Goal: Task Accomplishment & Management: Use online tool/utility

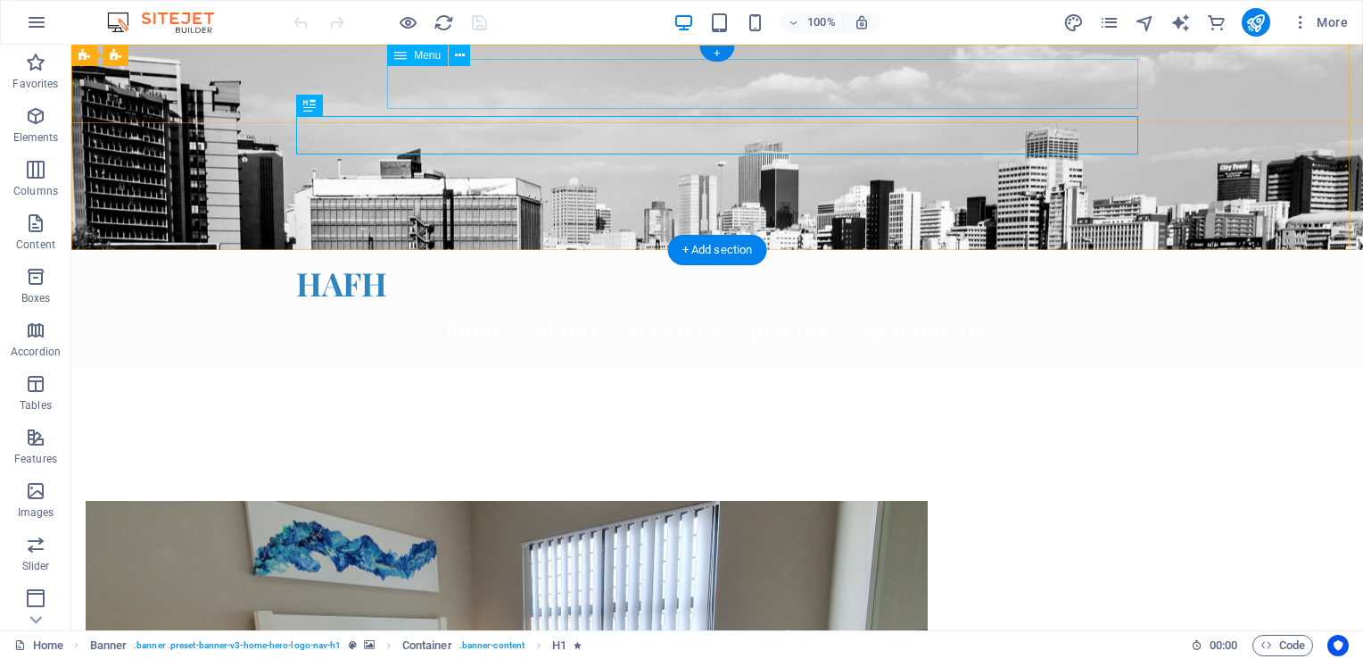
click at [732, 303] on nav "Home About Services Pricing Apartments" at bounding box center [717, 328] width 842 height 50
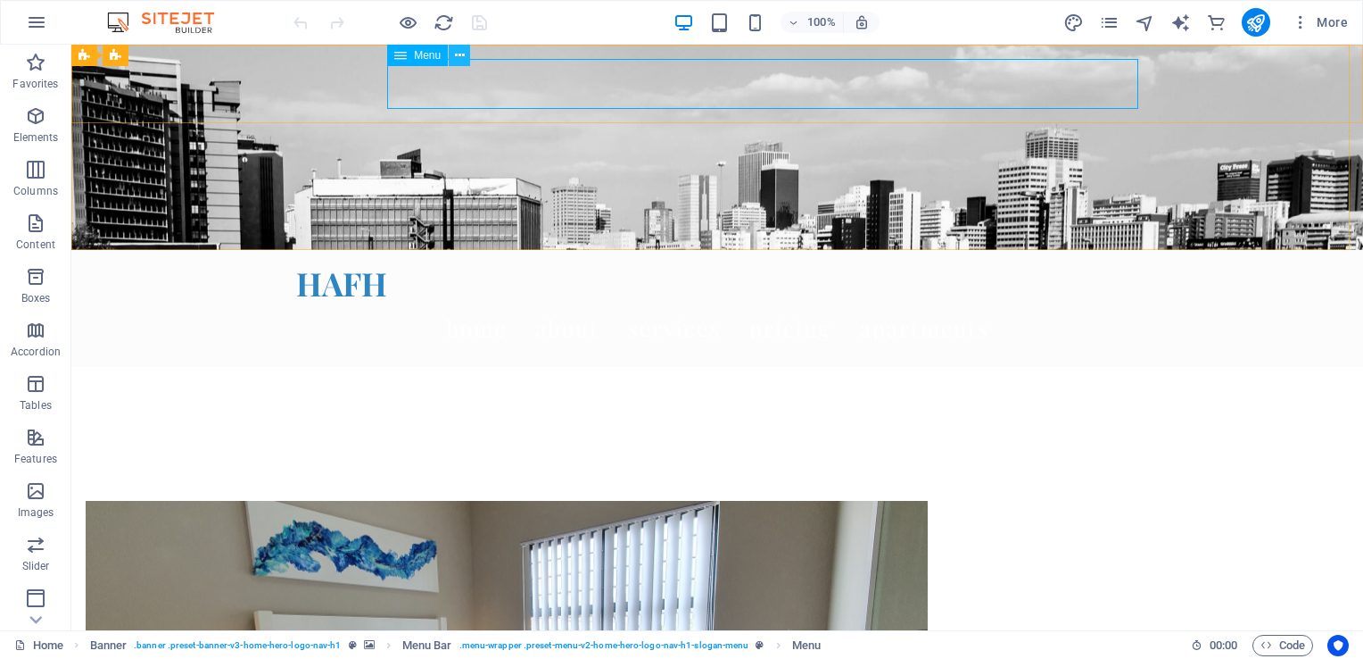
click at [460, 54] on icon at bounding box center [460, 55] width 10 height 19
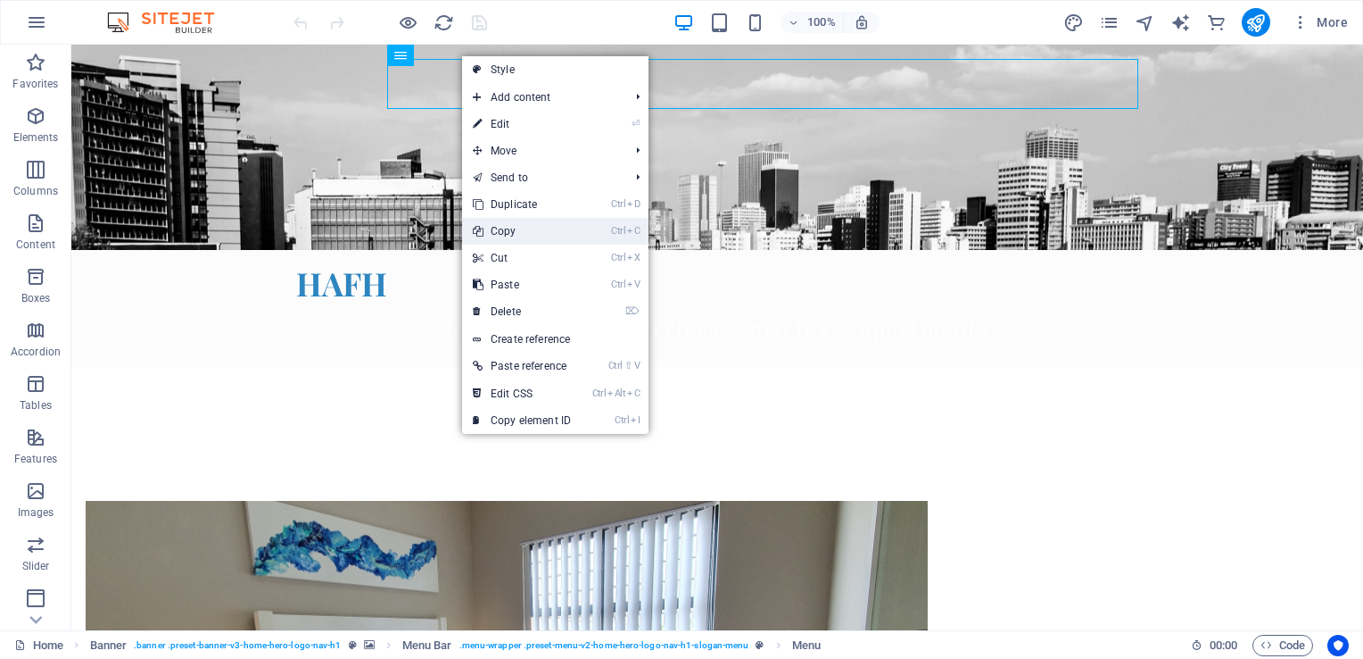
click at [510, 233] on link "Ctrl C Copy" at bounding box center [522, 231] width 120 height 27
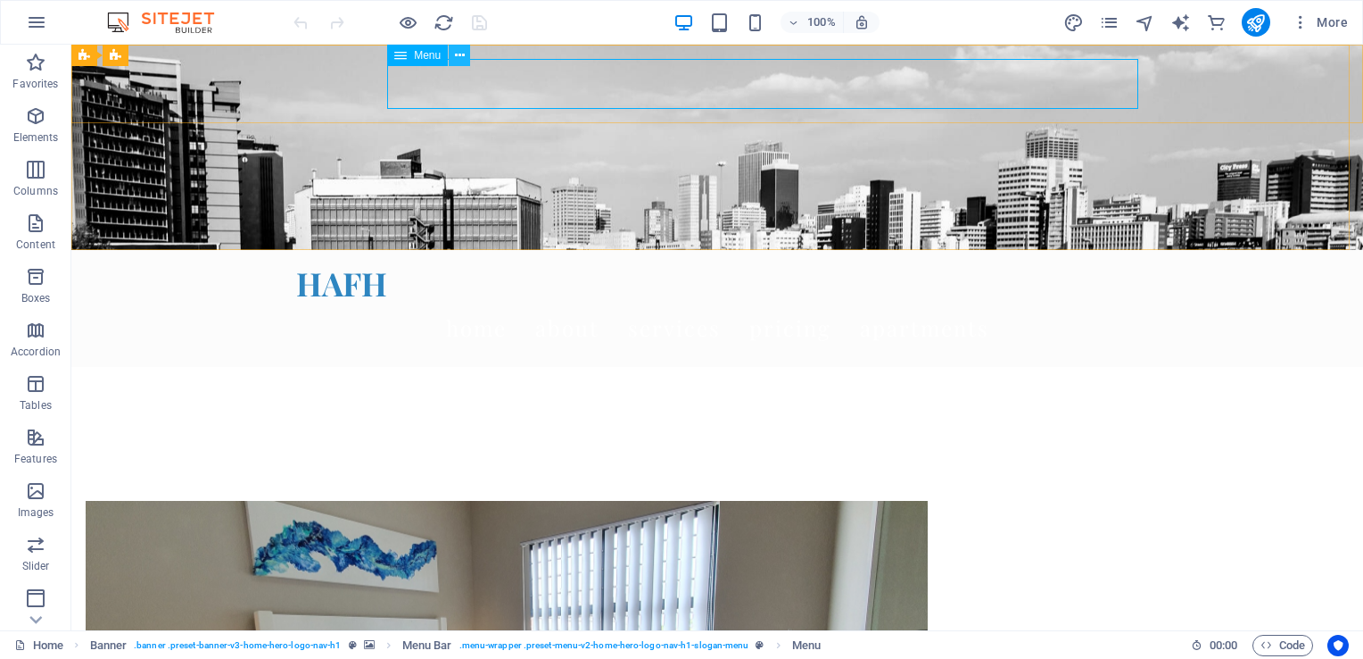
click at [464, 59] on button at bounding box center [459, 55] width 21 height 21
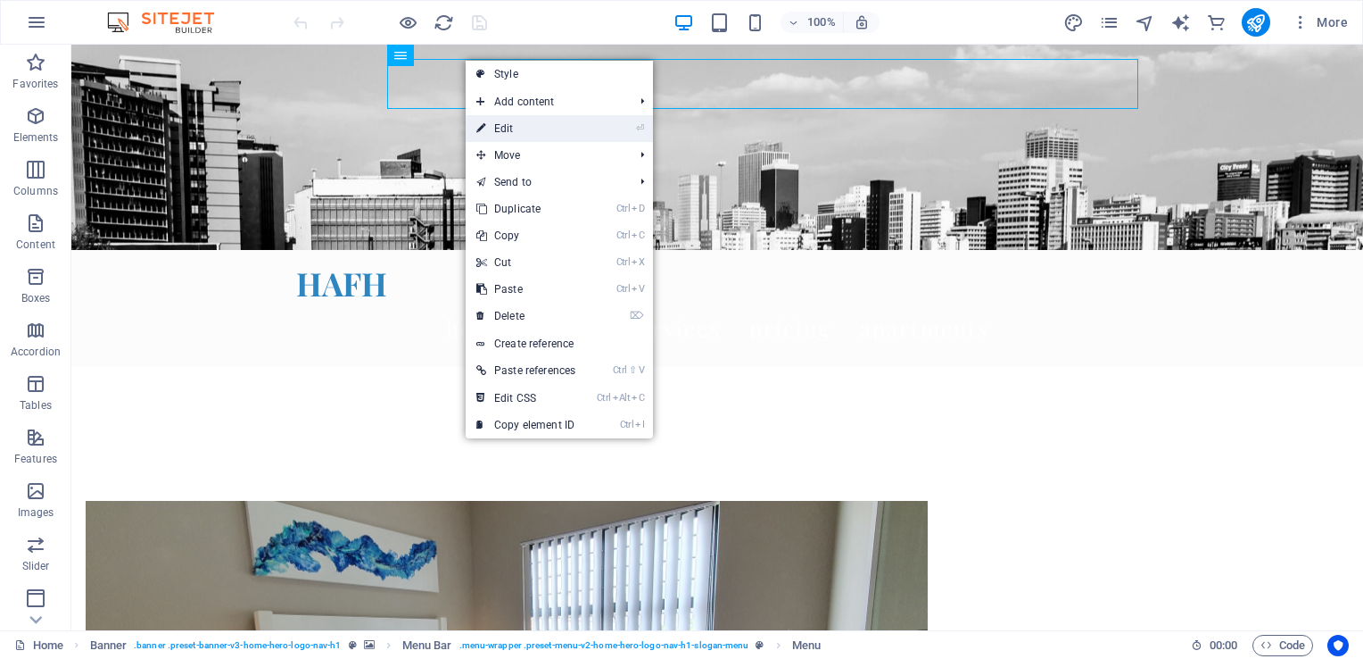
click at [512, 128] on link "⏎ Edit" at bounding box center [526, 128] width 120 height 27
select select
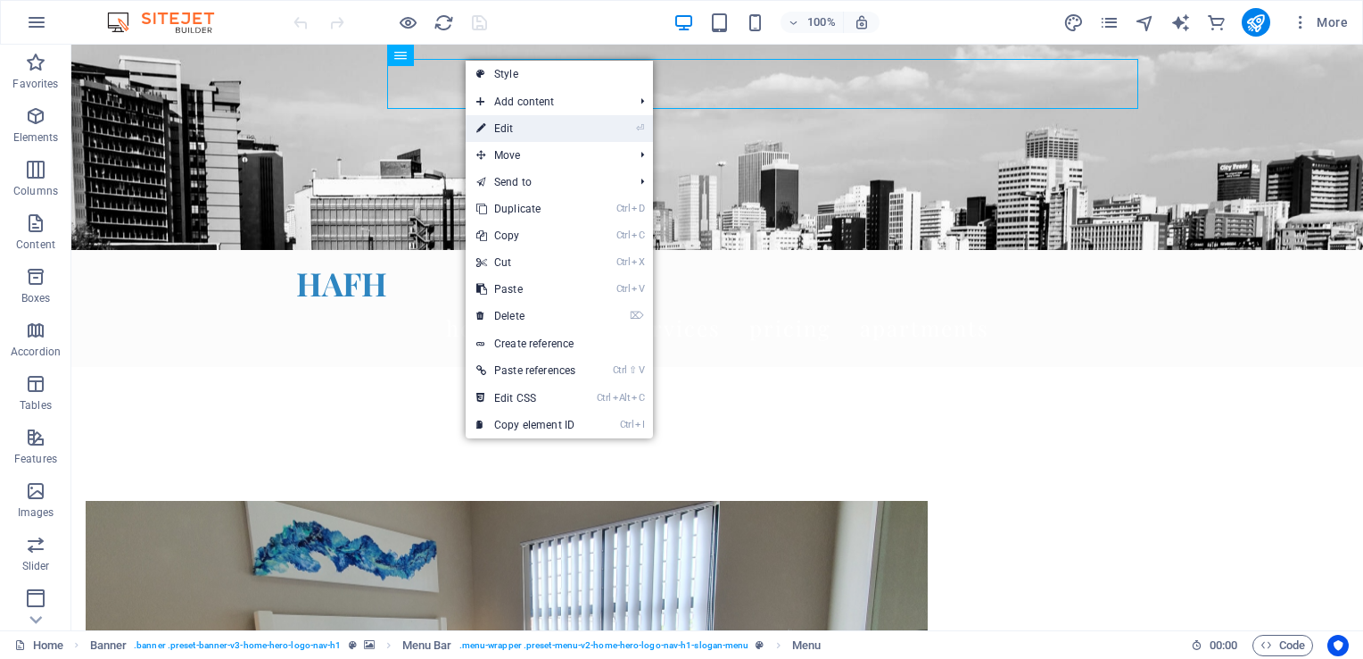
select select
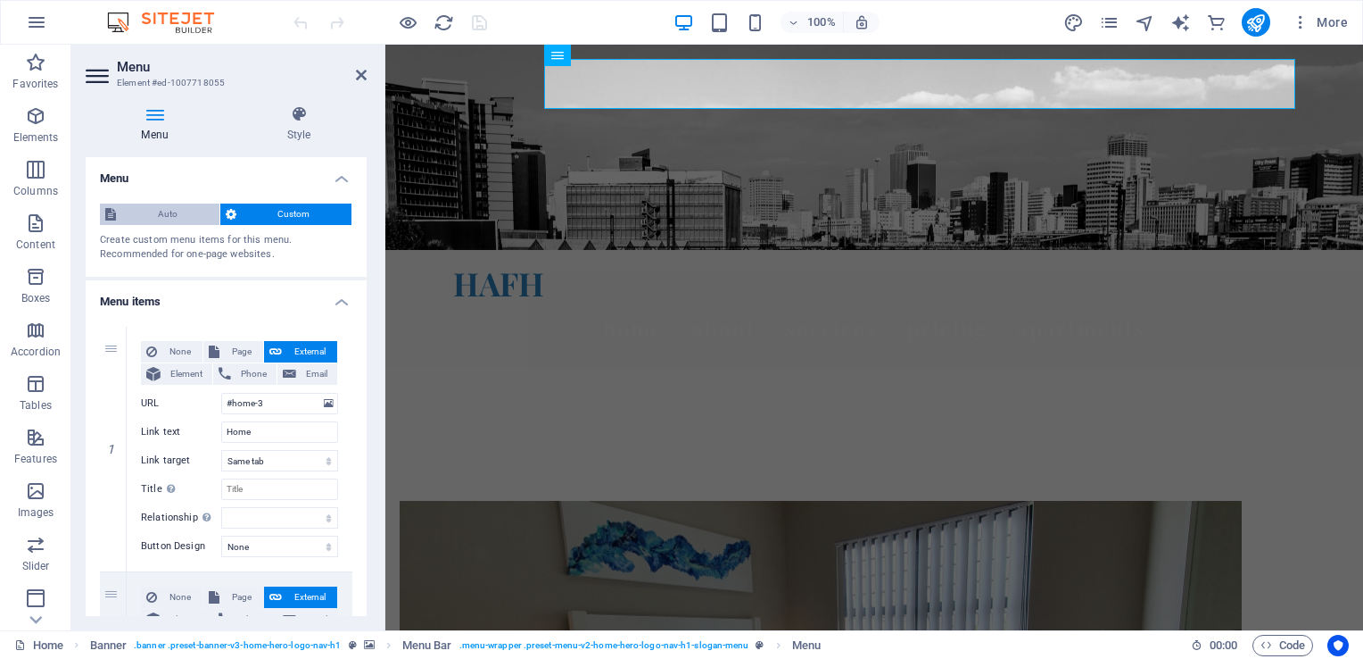
click at [156, 213] on span "Auto" at bounding box center [167, 213] width 93 height 21
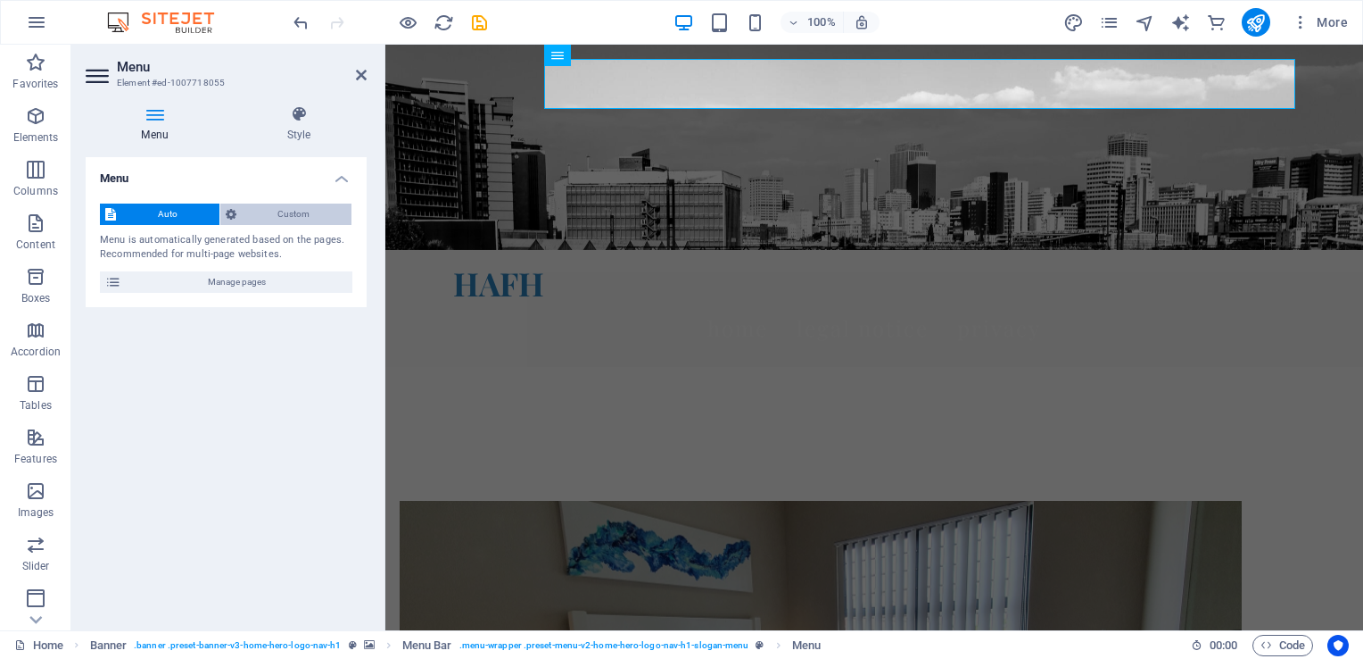
click at [261, 214] on span "Custom" at bounding box center [294, 213] width 105 height 21
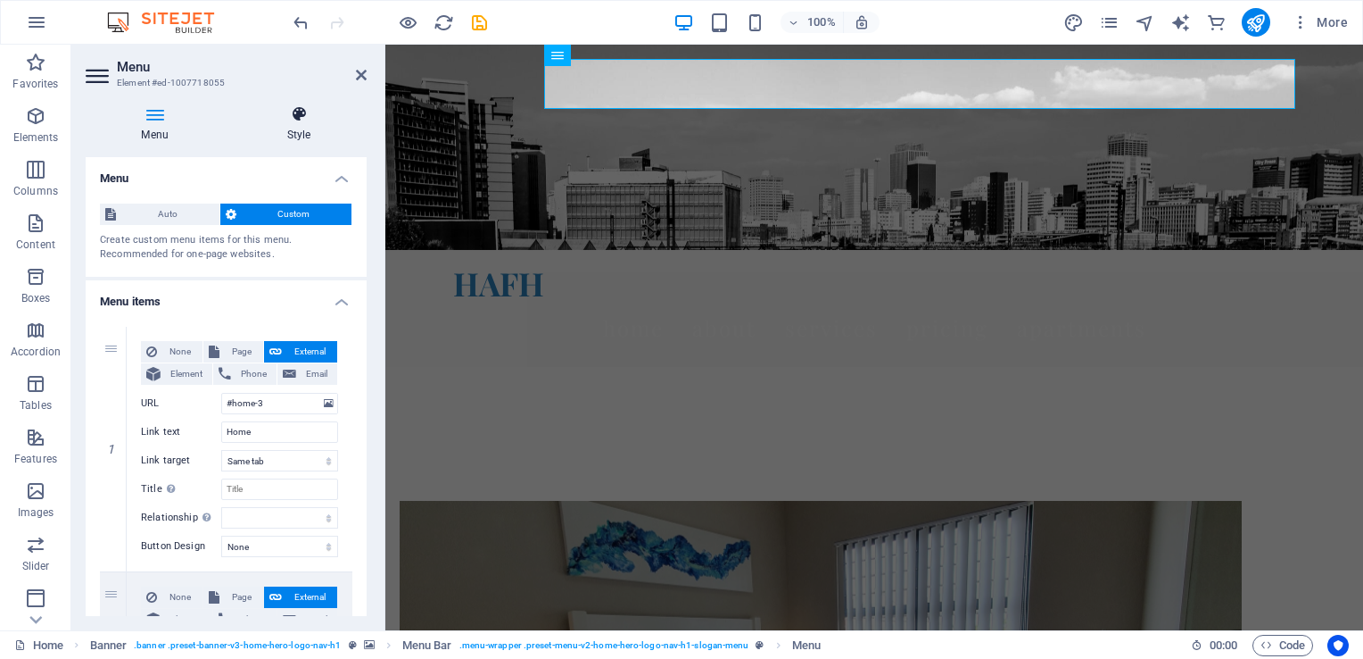
click at [300, 126] on h4 "Style" at bounding box center [299, 123] width 136 height 37
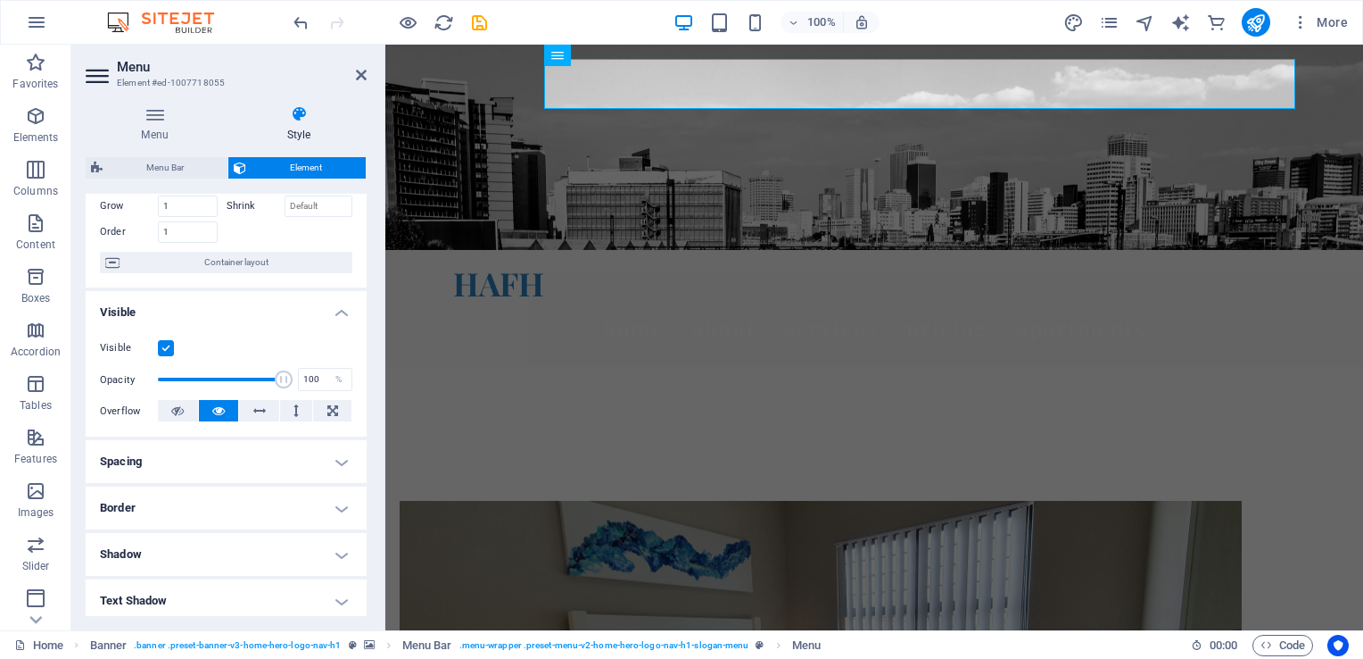
scroll to position [63, 0]
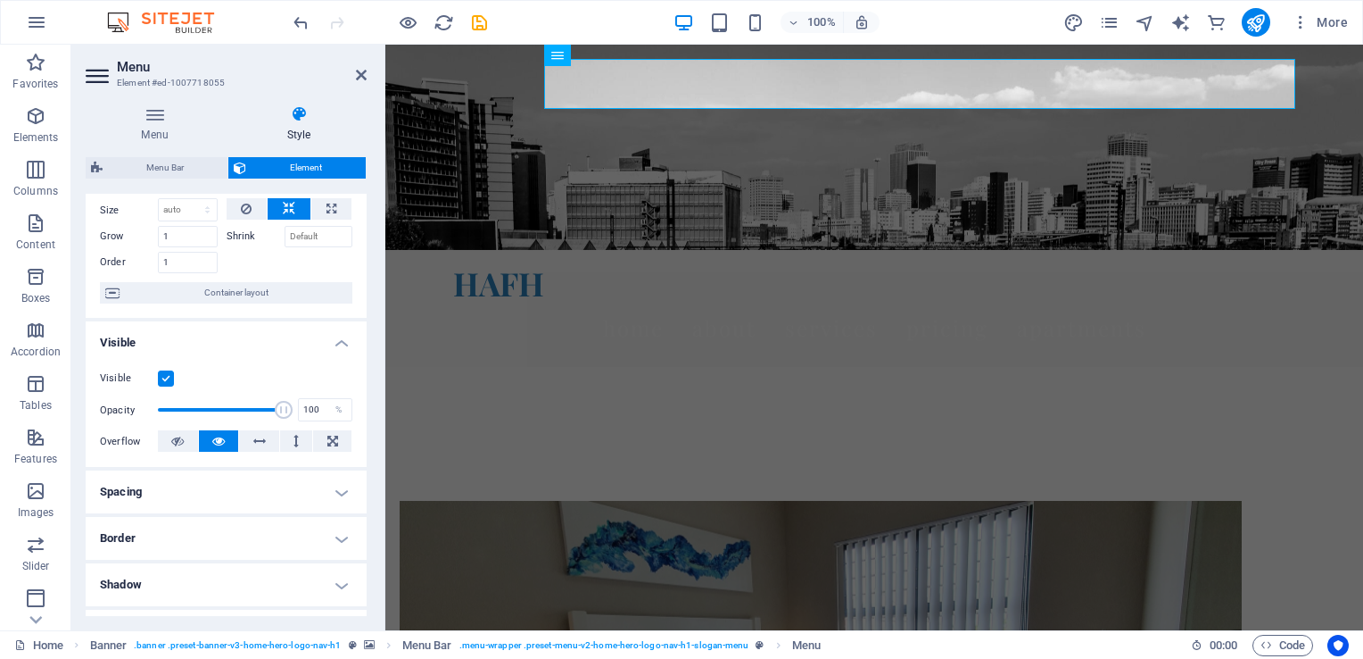
click at [242, 485] on h4 "Spacing" at bounding box center [226, 491] width 281 height 43
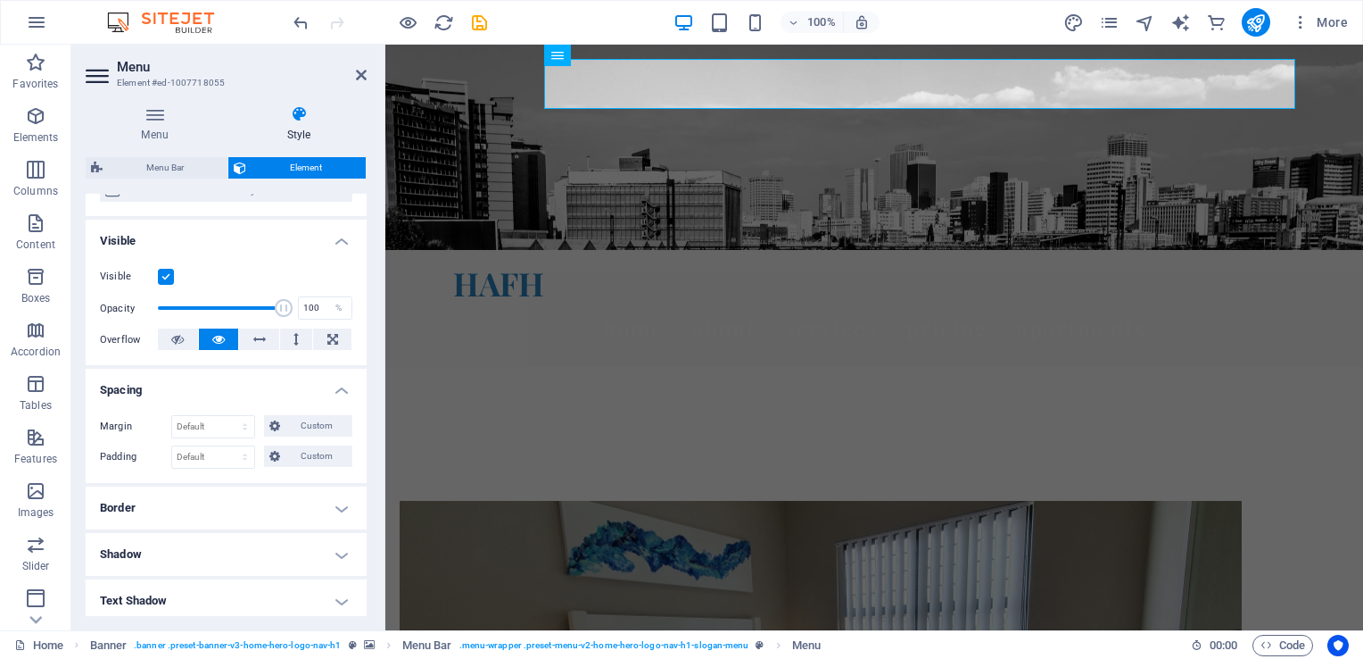
scroll to position [242, 0]
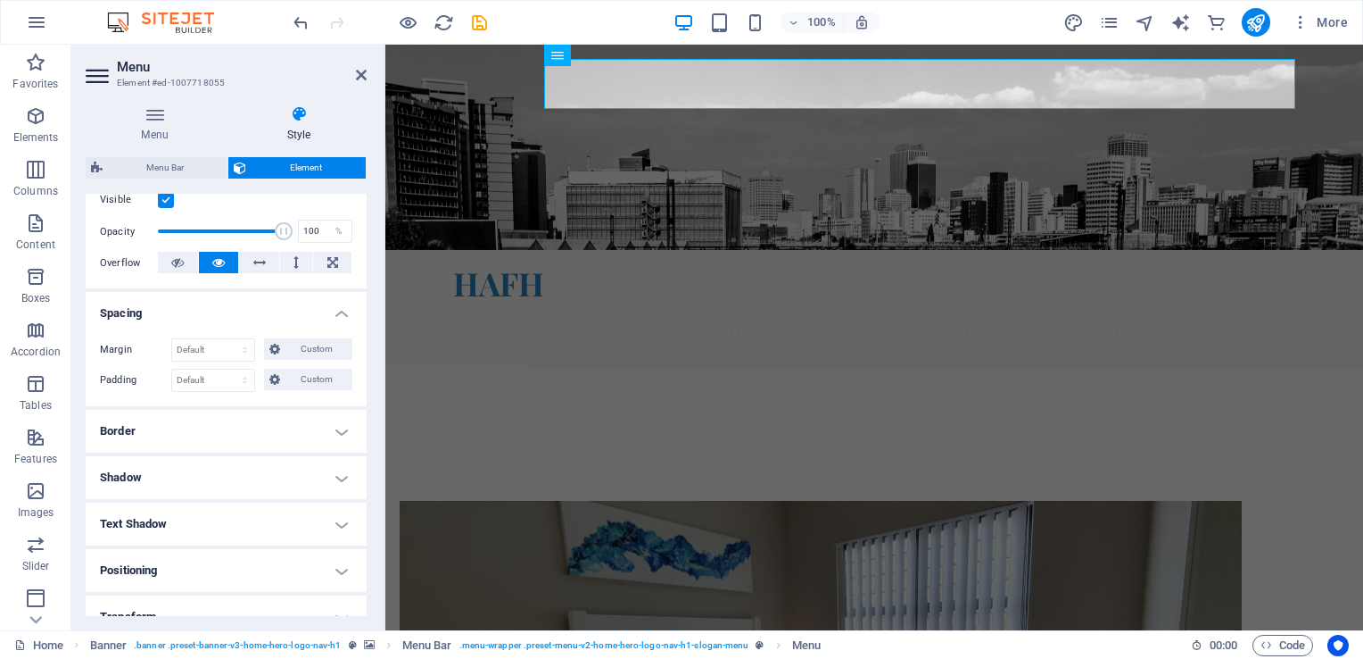
click at [251, 434] on h4 "Border" at bounding box center [226, 431] width 281 height 43
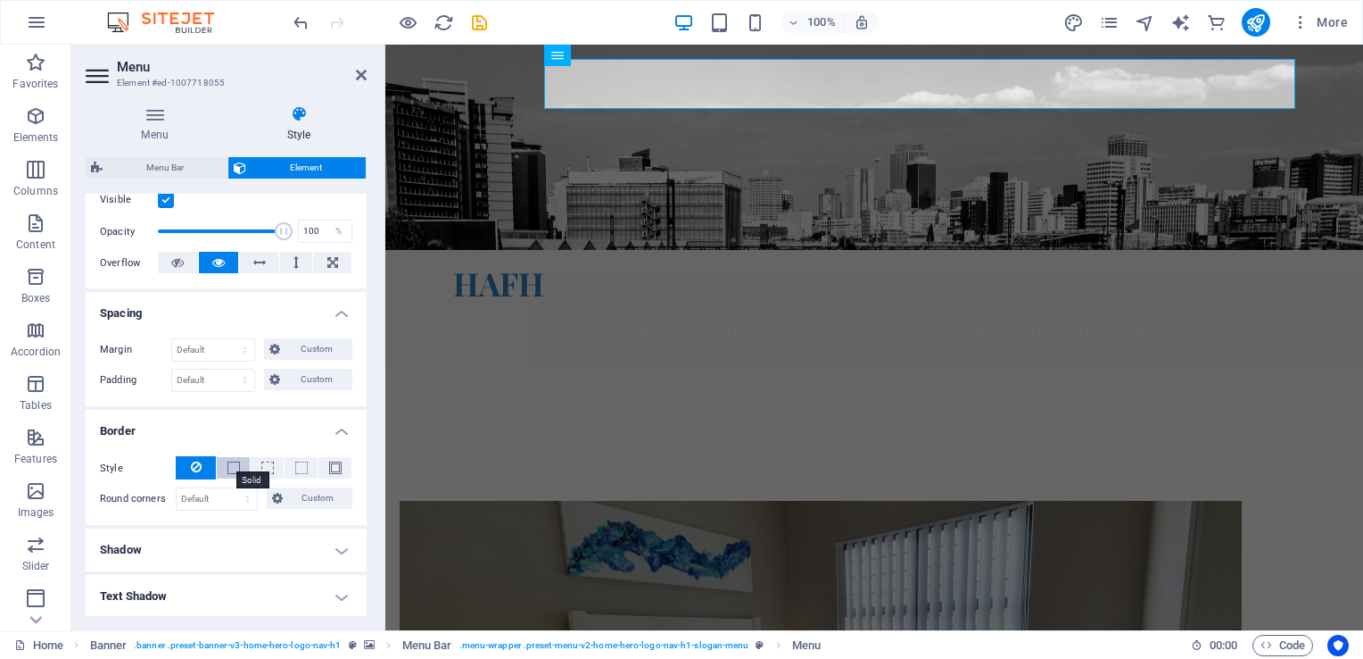
click at [228, 466] on span at bounding box center [234, 467] width 12 height 12
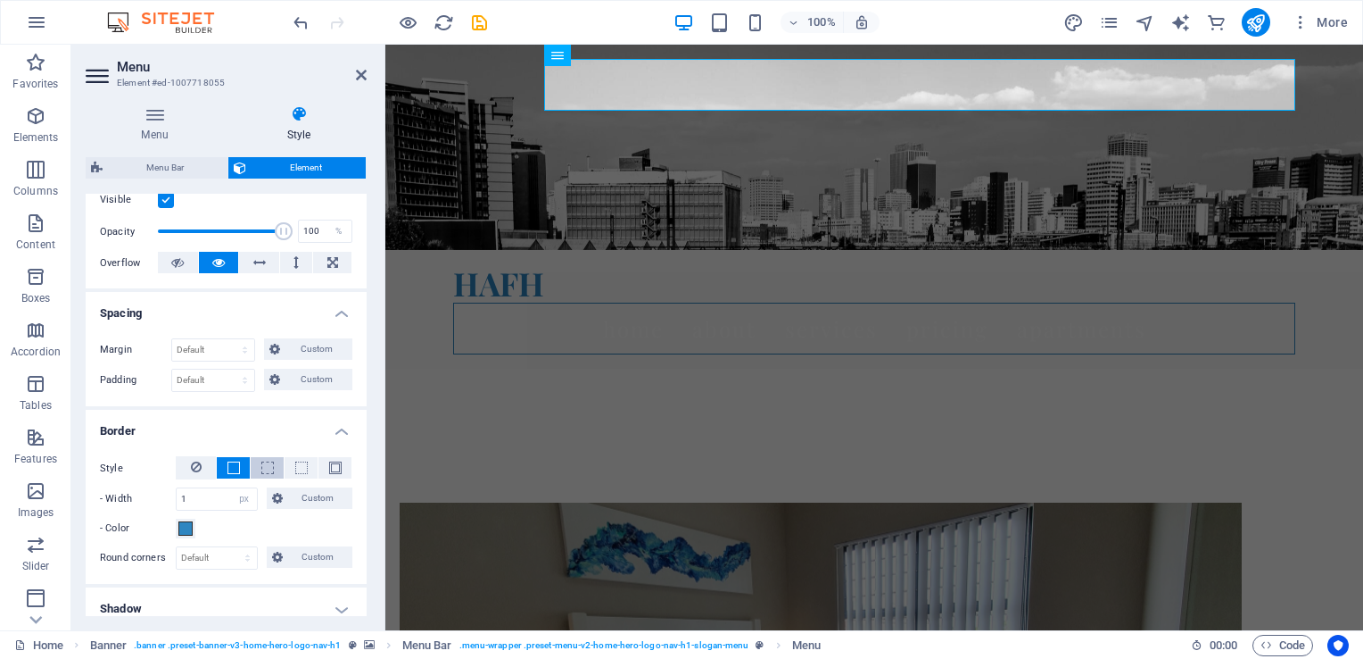
click at [263, 461] on span at bounding box center [267, 467] width 12 height 12
click at [302, 466] on span at bounding box center [301, 467] width 12 height 12
click at [329, 468] on span at bounding box center [335, 467] width 12 height 12
click at [186, 463] on button at bounding box center [196, 467] width 40 height 23
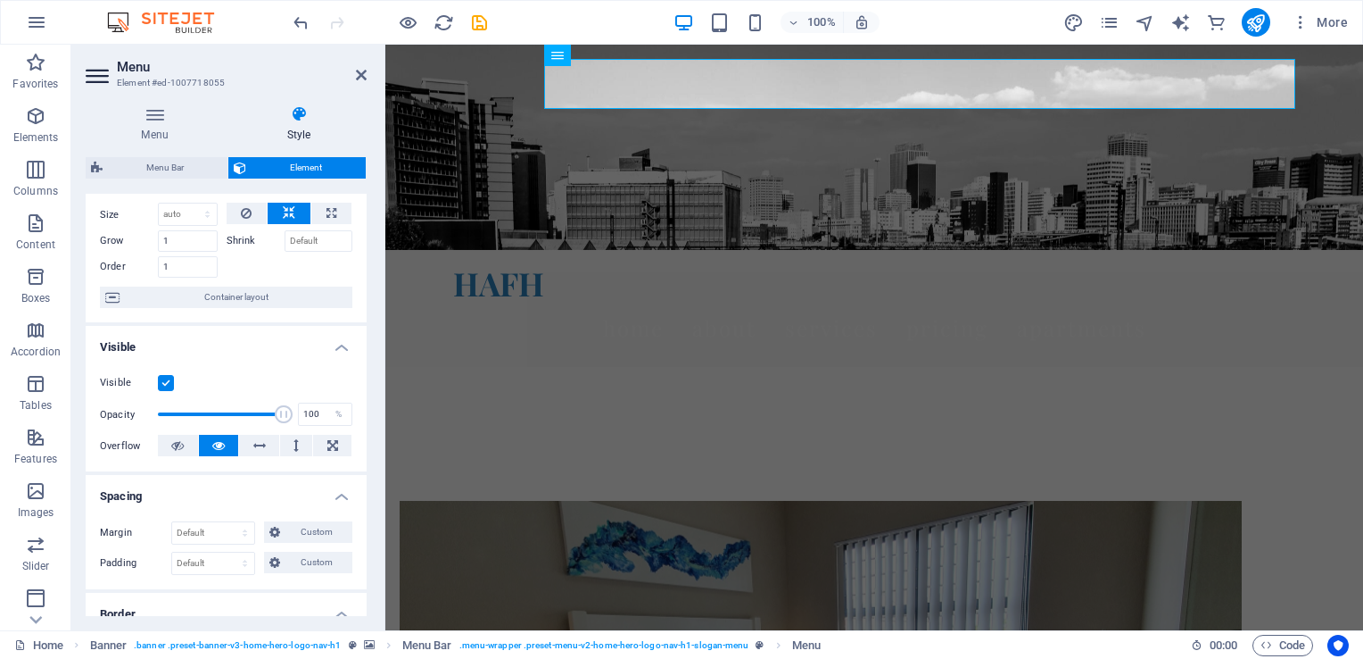
scroll to position [89, 0]
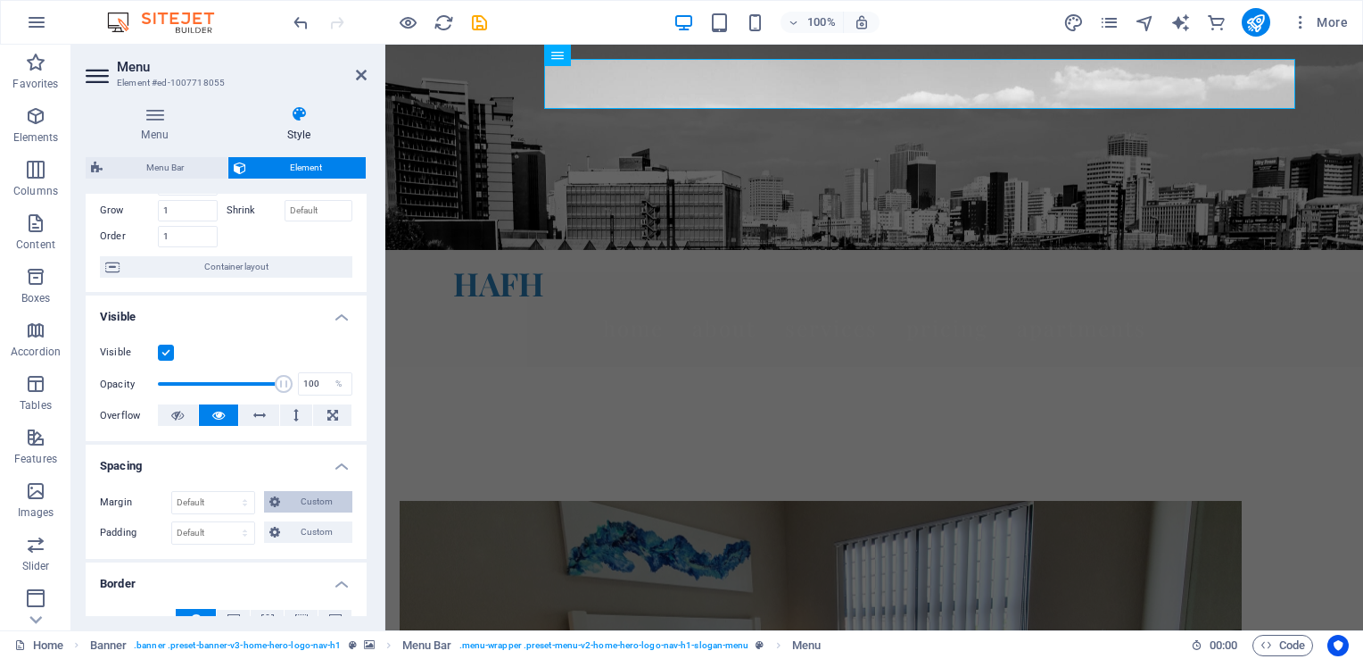
click at [312, 505] on span "Custom" at bounding box center [317, 501] width 62 height 21
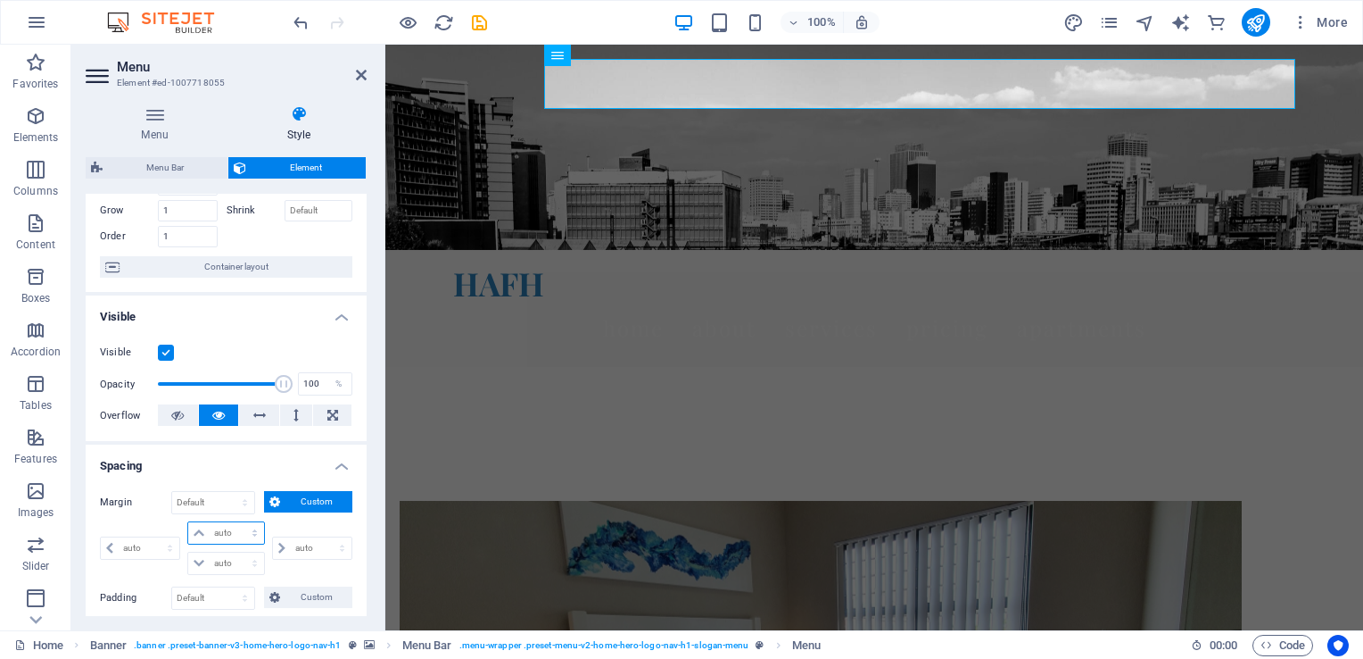
click at [211, 530] on select "auto px % rem vw vh" at bounding box center [225, 532] width 75 height 21
select select "vw"
click at [236, 522] on select "auto px % rem vw vh" at bounding box center [225, 532] width 75 height 21
type input "0"
select select "px"
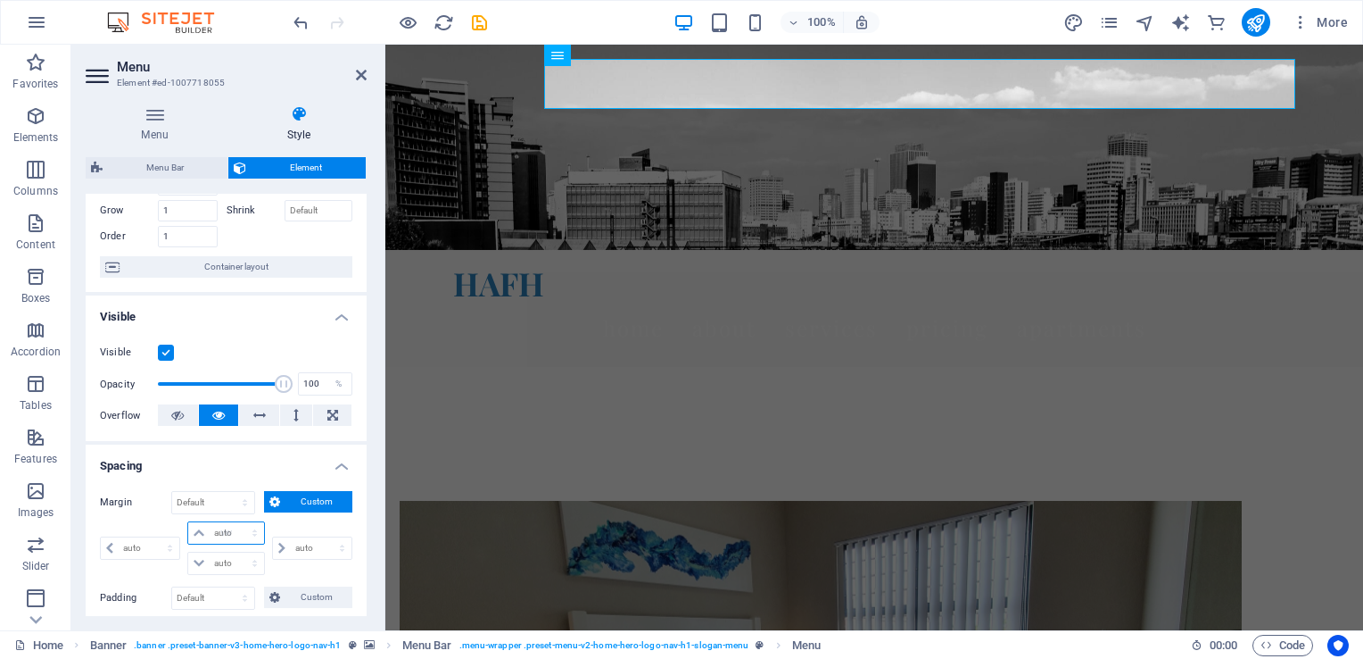
type input "0"
select select "px"
type input "0"
select select "px"
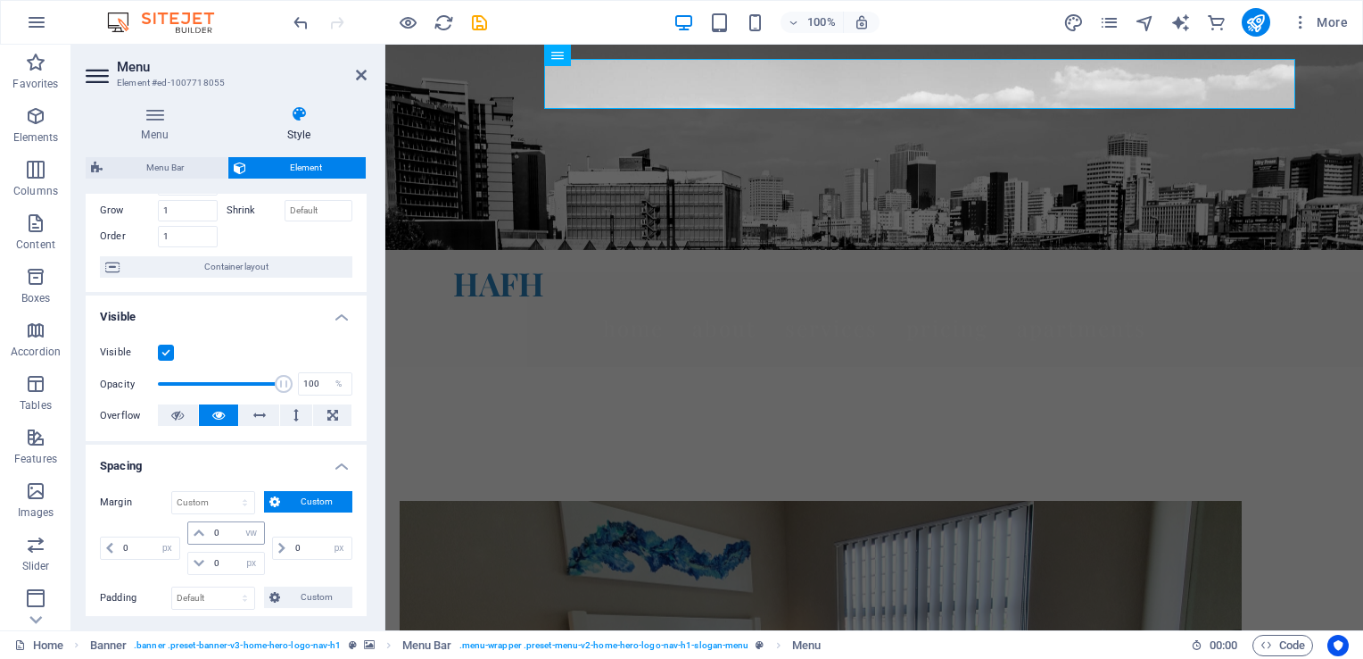
click at [196, 530] on icon at bounding box center [199, 532] width 11 height 11
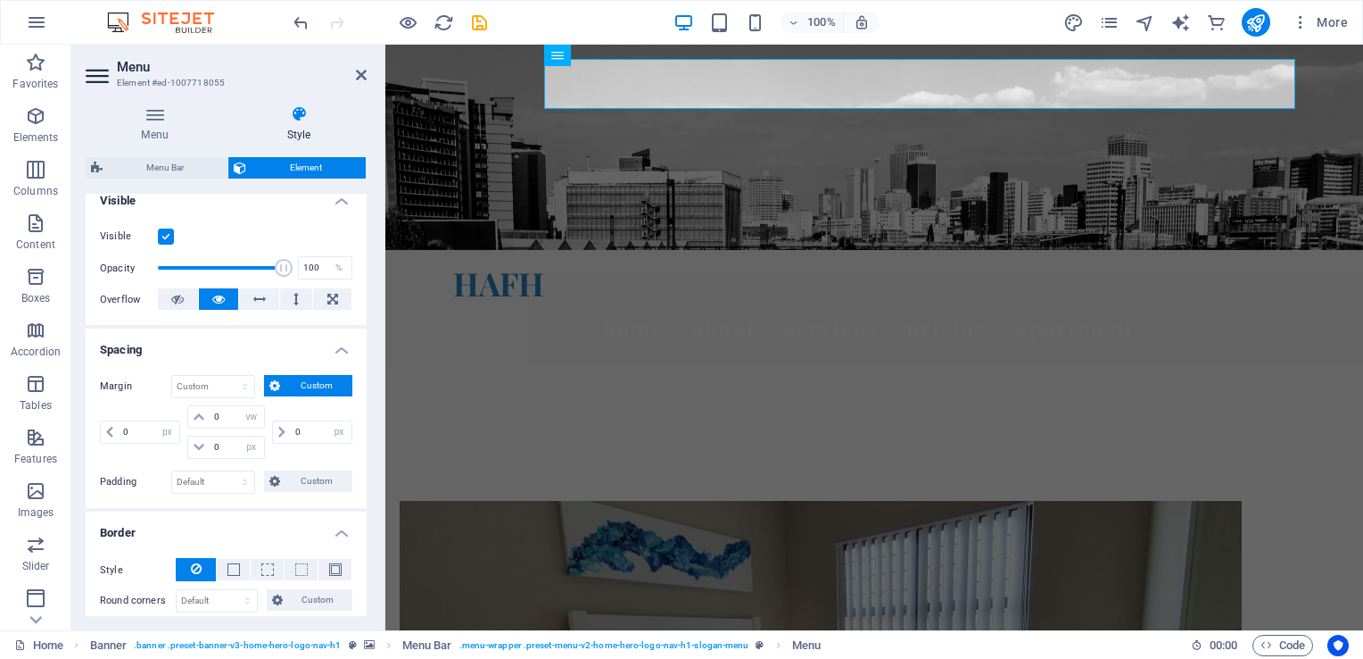
scroll to position [178, 0]
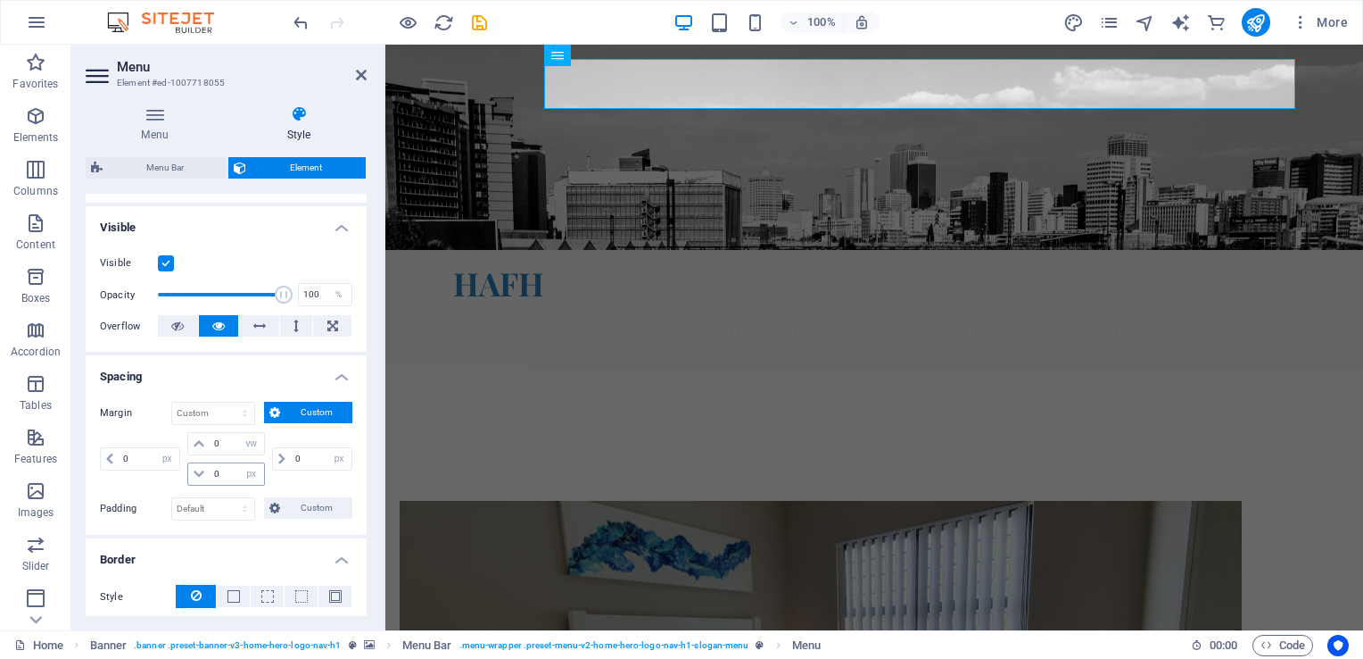
click at [196, 480] on span at bounding box center [198, 473] width 21 height 21
click at [196, 477] on icon at bounding box center [199, 473] width 11 height 11
click at [224, 441] on input "0" at bounding box center [237, 443] width 54 height 21
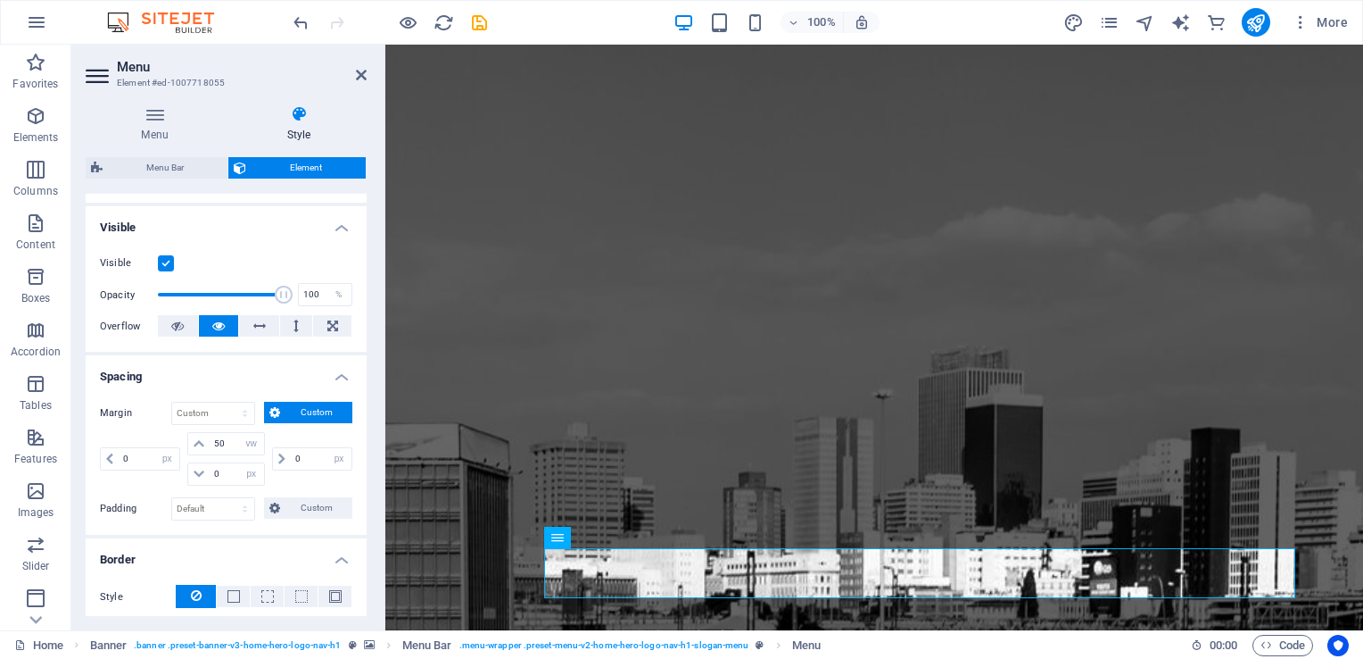
click at [296, 435] on div "0 auto px % rem vw vh" at bounding box center [311, 459] width 84 height 54
click at [300, 26] on icon "undo" at bounding box center [301, 22] width 21 height 21
type input "0"
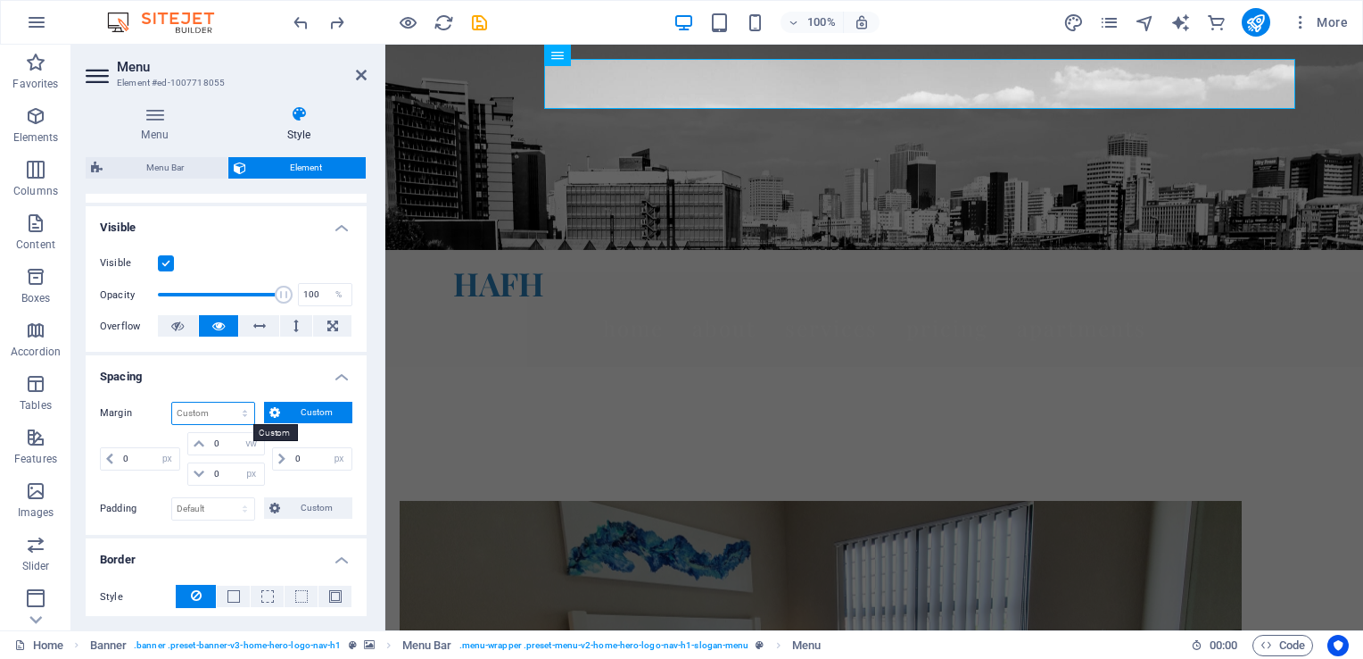
click at [200, 418] on select "Default auto px % rem vw vh Custom" at bounding box center [213, 412] width 82 height 21
click at [304, 402] on span "Custom" at bounding box center [317, 412] width 62 height 21
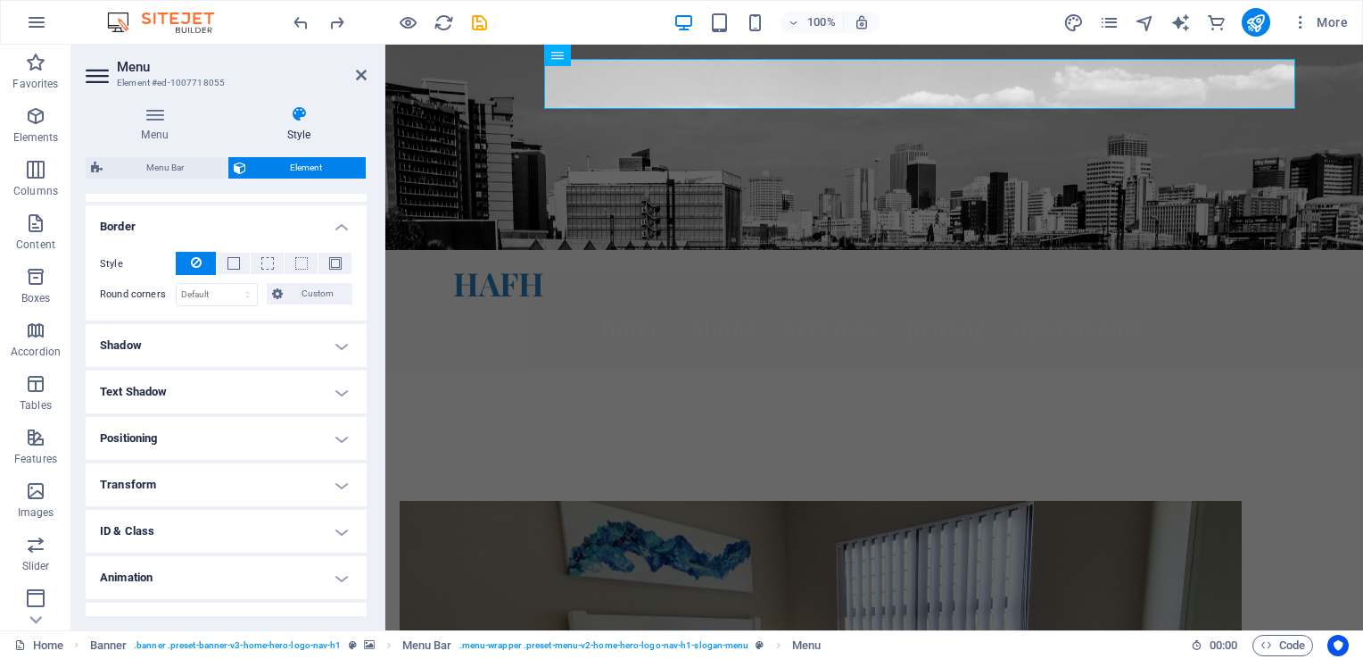
scroll to position [0, 0]
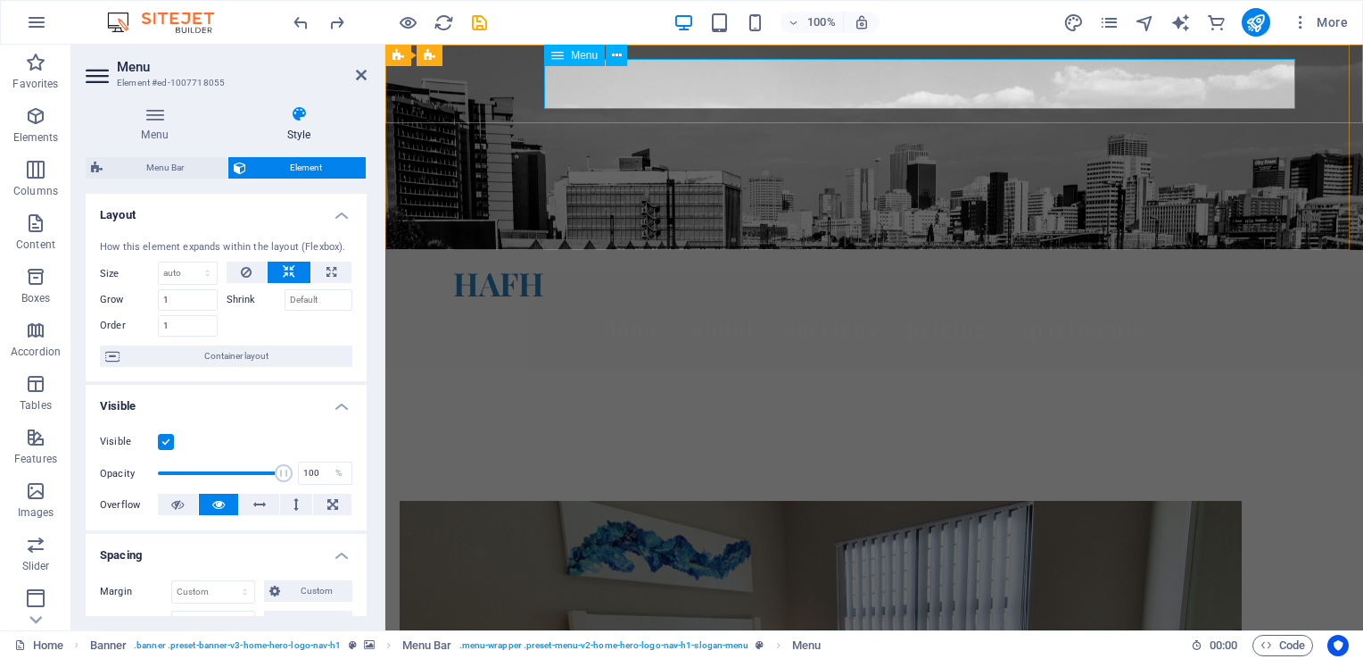
click at [635, 303] on nav "Home About Services Pricing Apartments" at bounding box center [874, 328] width 842 height 50
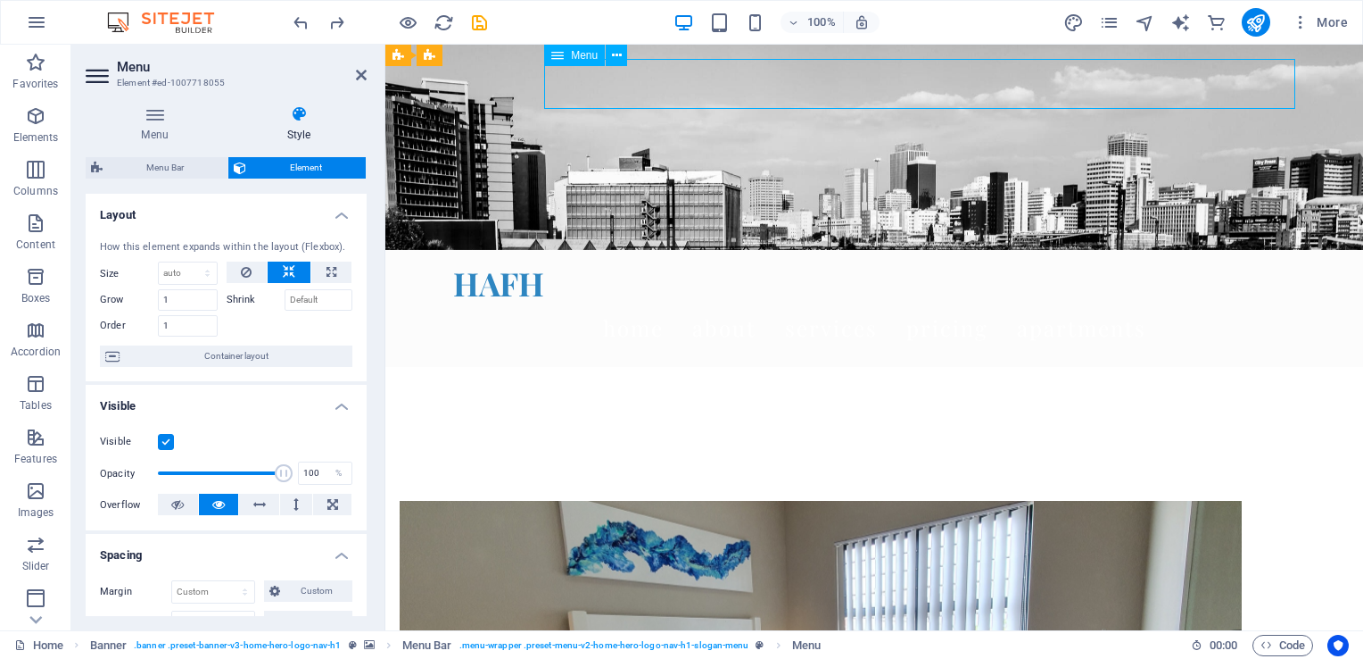
drag, startPoint x: 646, startPoint y: 80, endPoint x: 920, endPoint y: 87, distance: 274.0
click at [920, 303] on nav "Home About Services Pricing Apartments" at bounding box center [874, 328] width 842 height 50
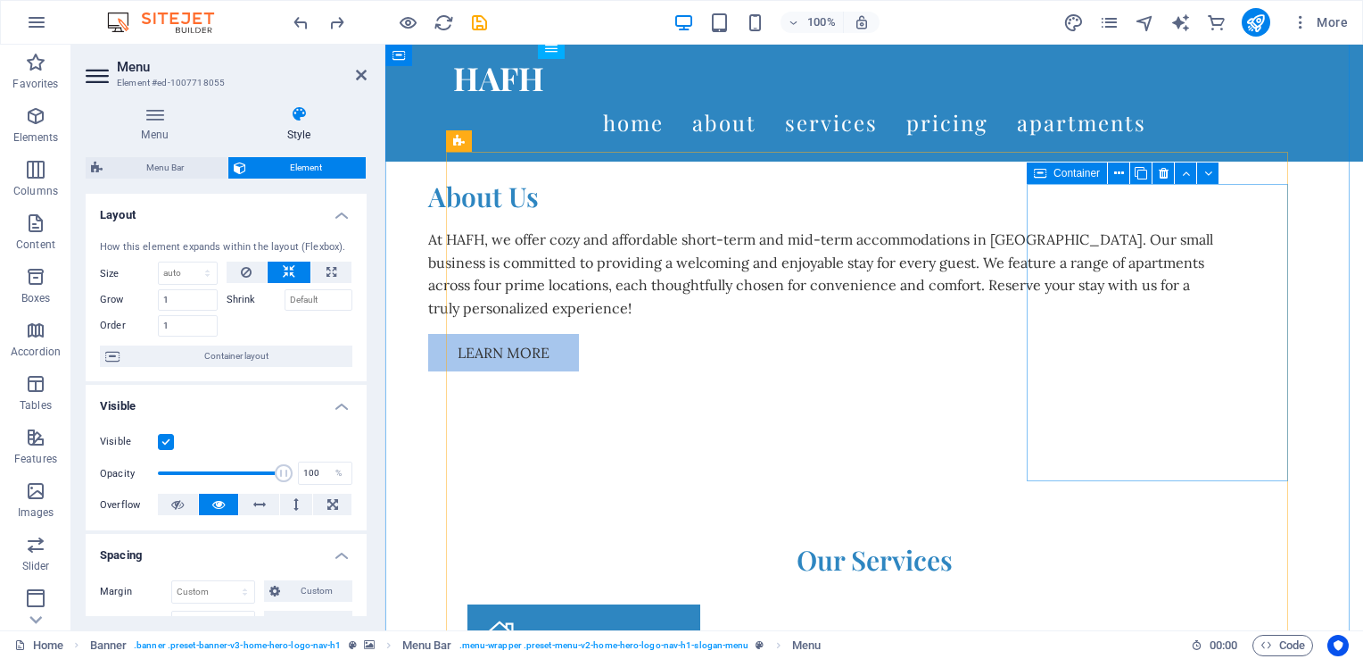
scroll to position [357, 0]
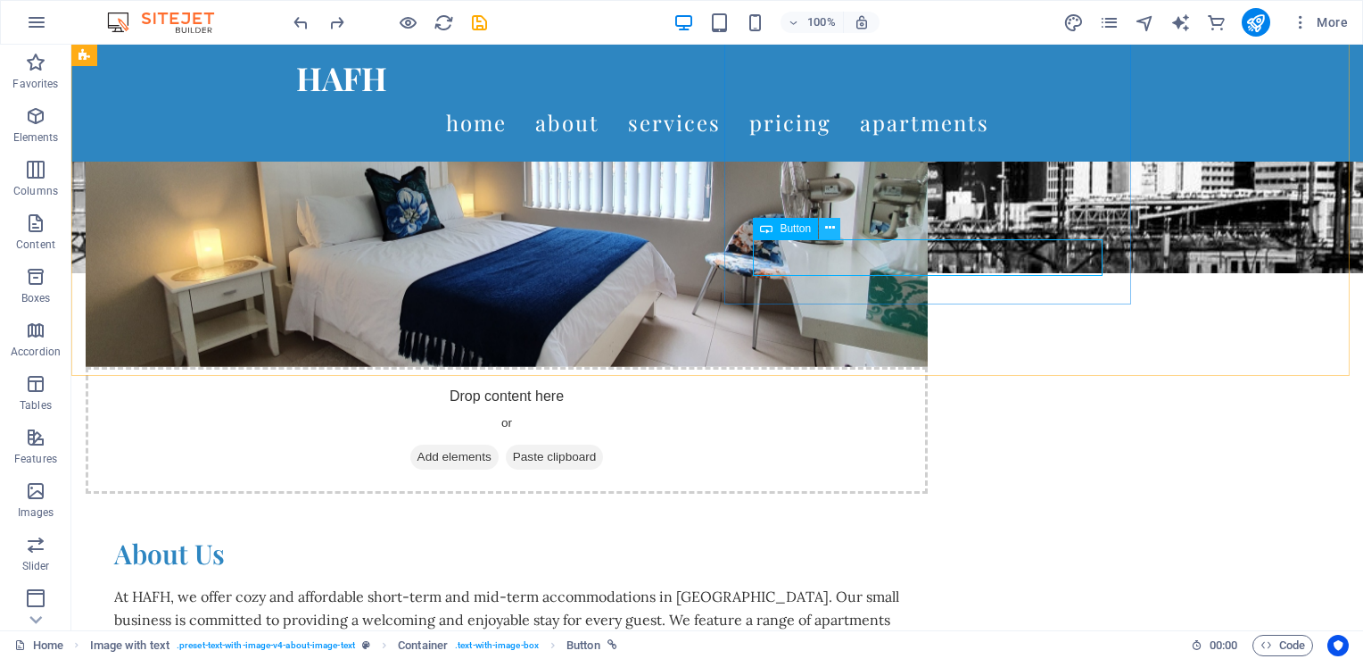
click at [832, 228] on icon at bounding box center [830, 228] width 10 height 19
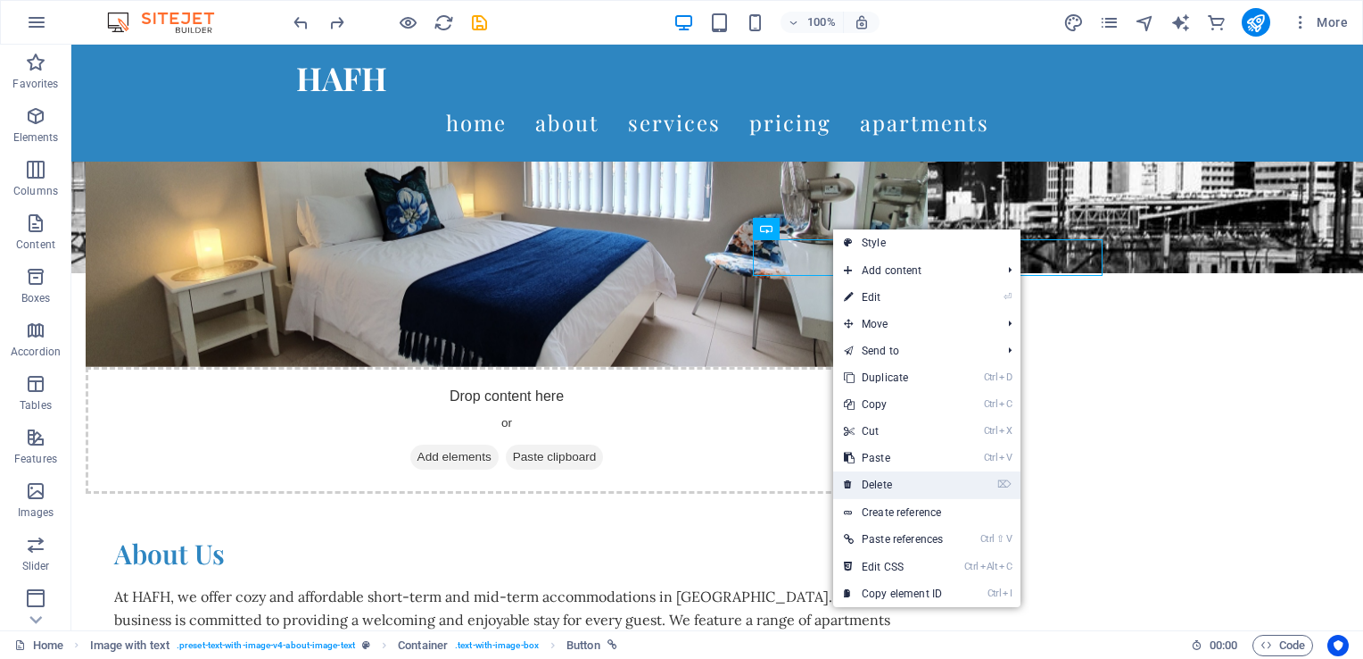
click at [904, 491] on link "⌦ Delete" at bounding box center [893, 484] width 120 height 27
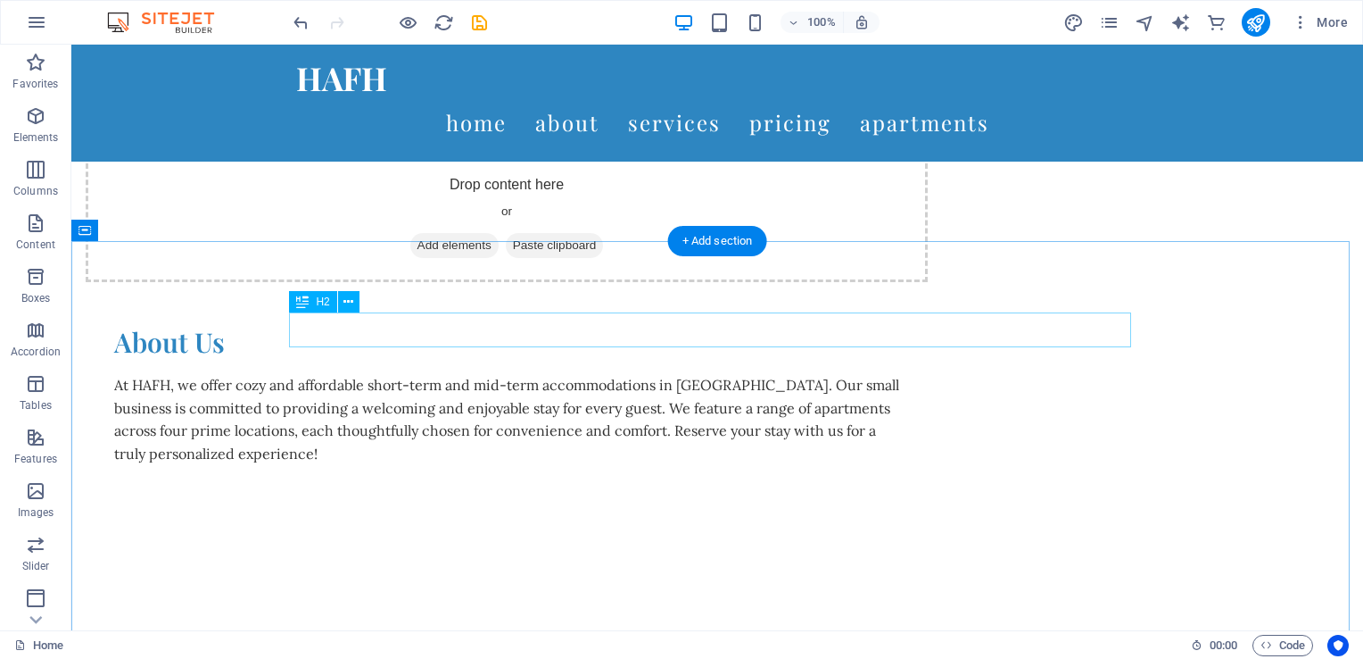
scroll to position [535, 0]
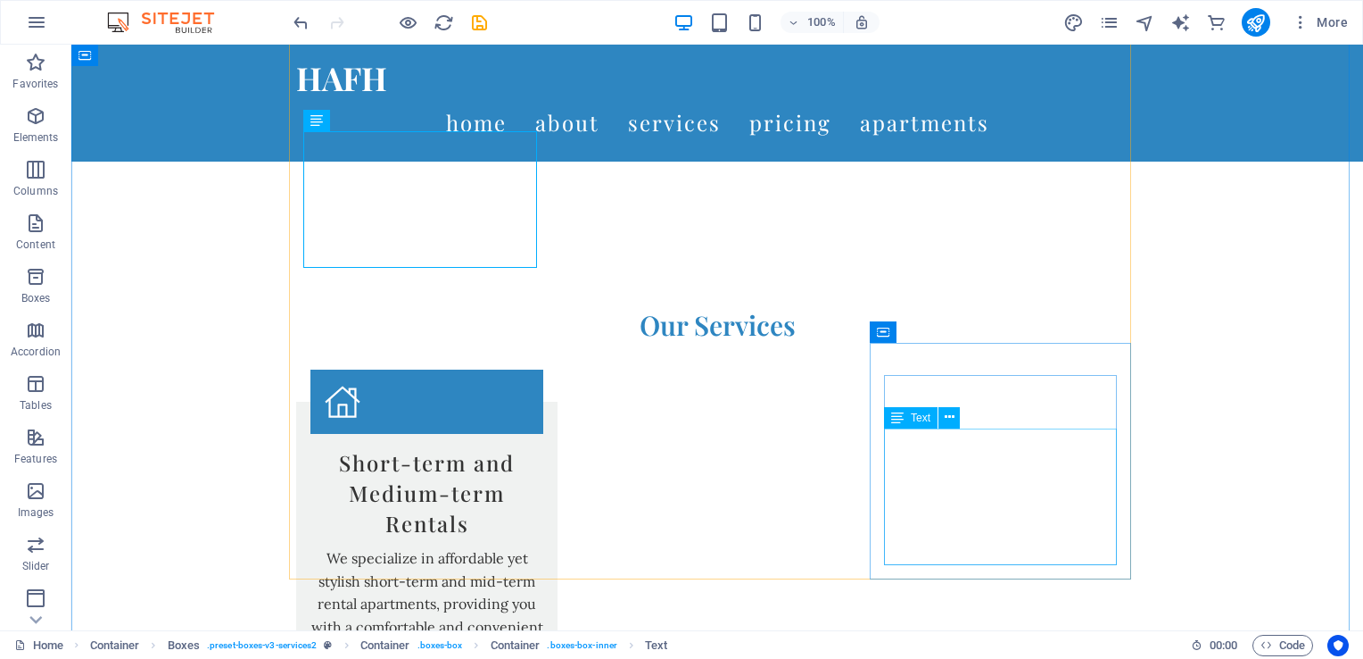
scroll to position [892, 0]
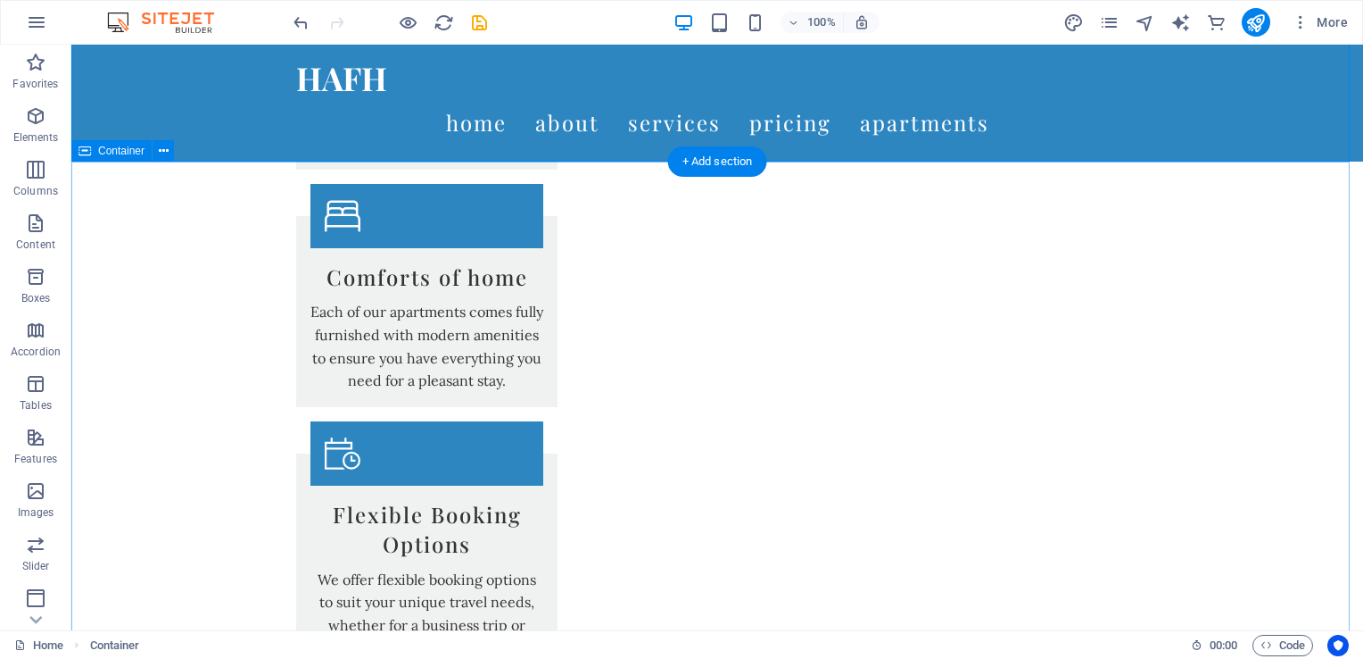
scroll to position [1428, 0]
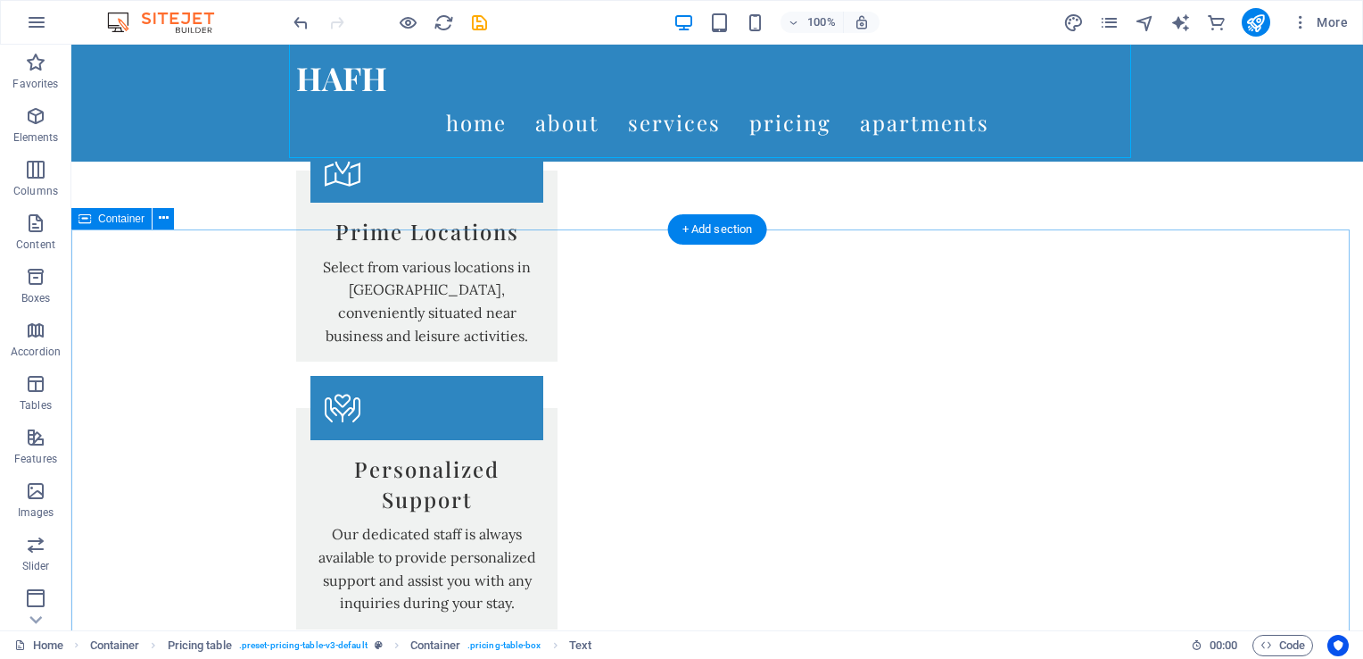
scroll to position [1963, 0]
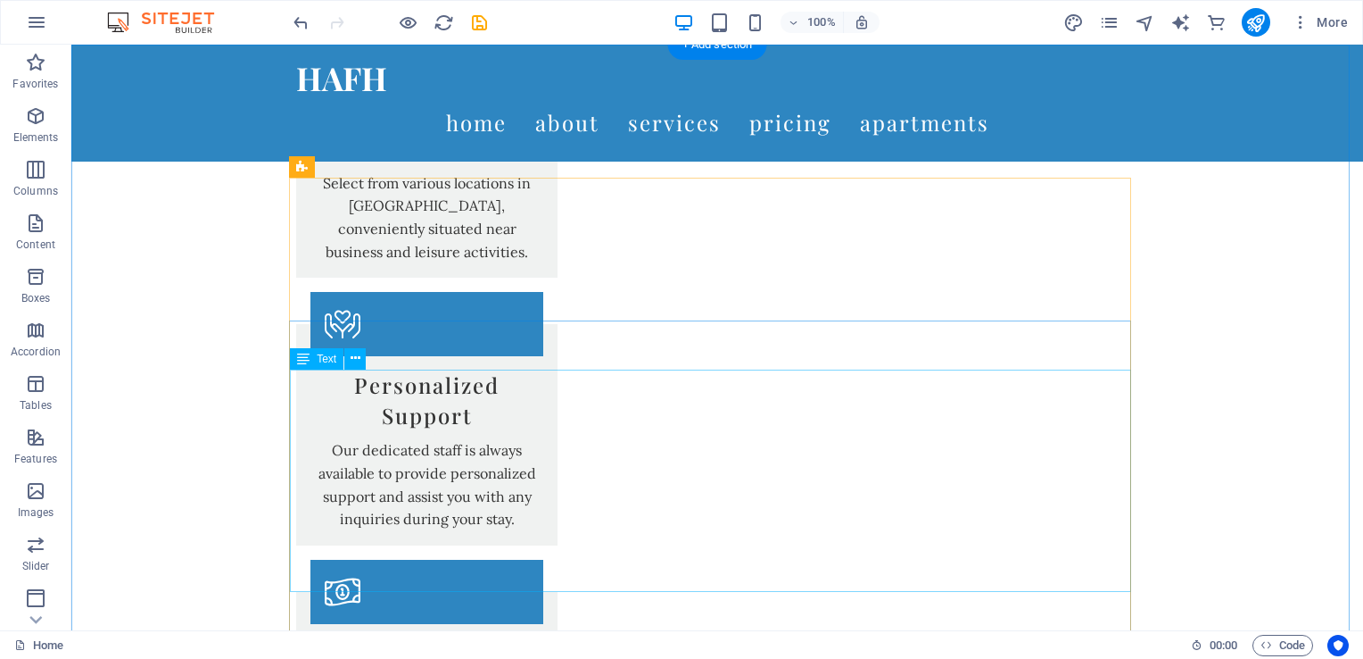
scroll to position [2052, 0]
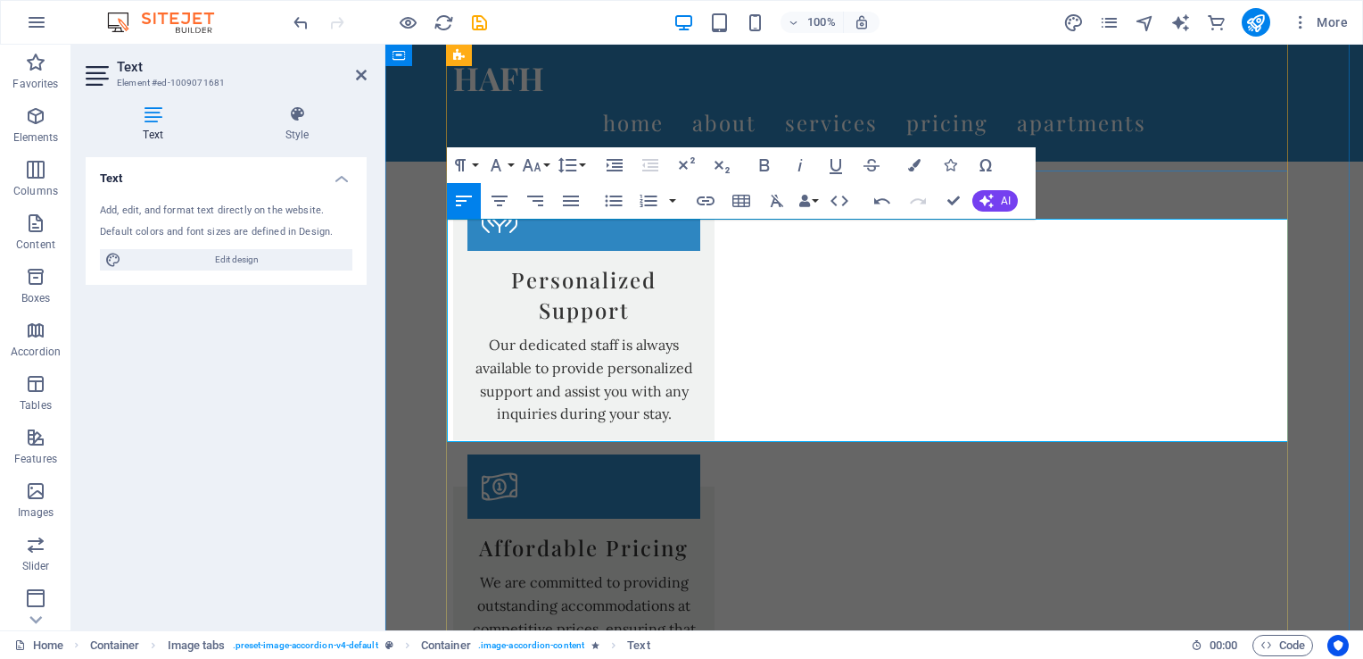
scroll to position [2142, 0]
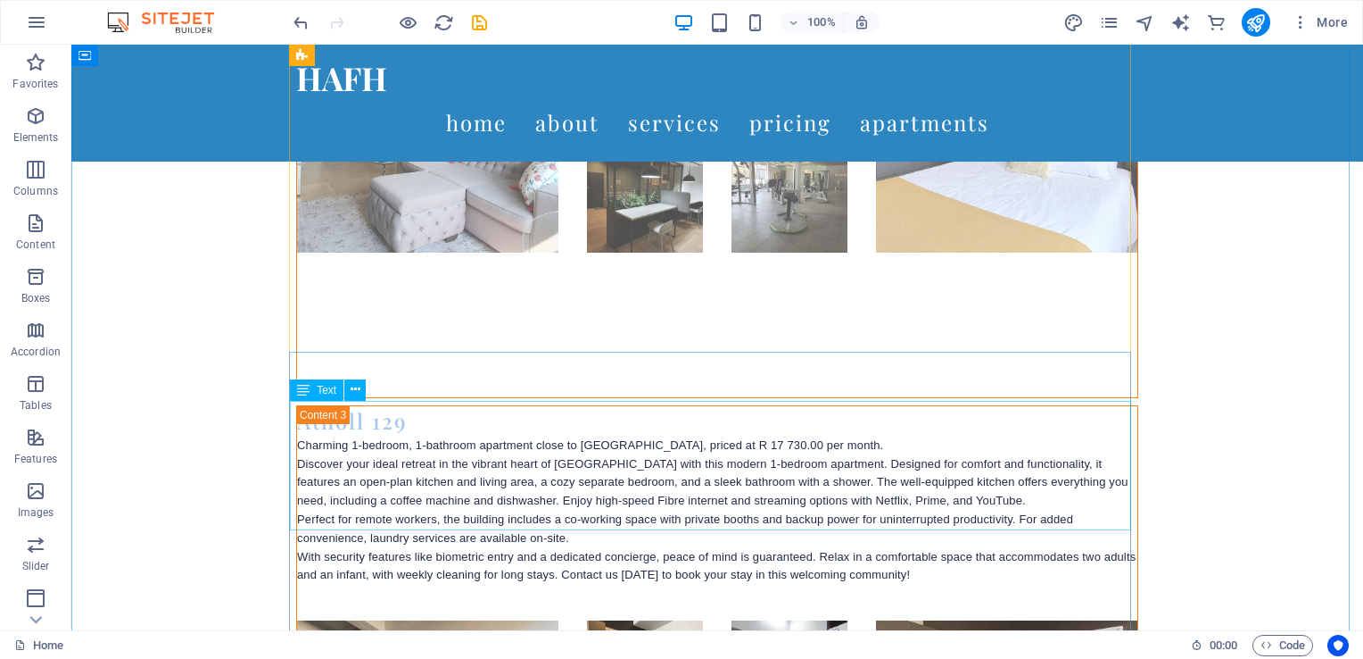
scroll to position [4951, 0]
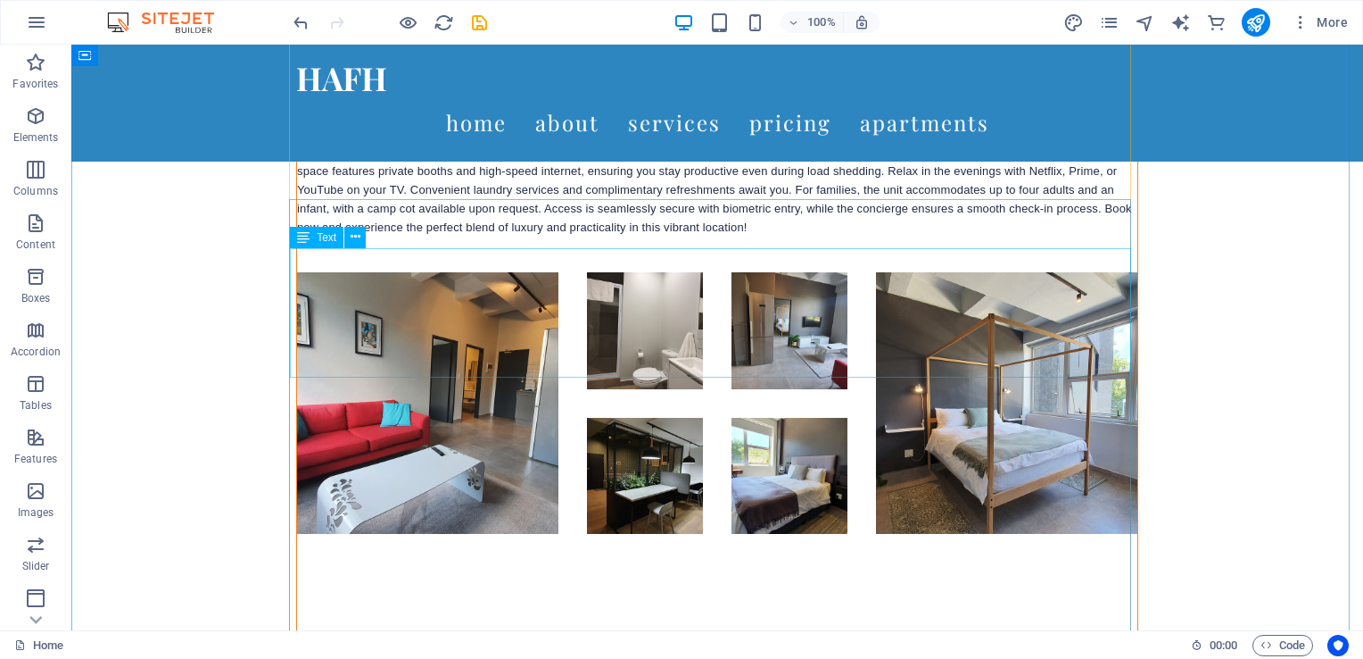
scroll to position [5754, 0]
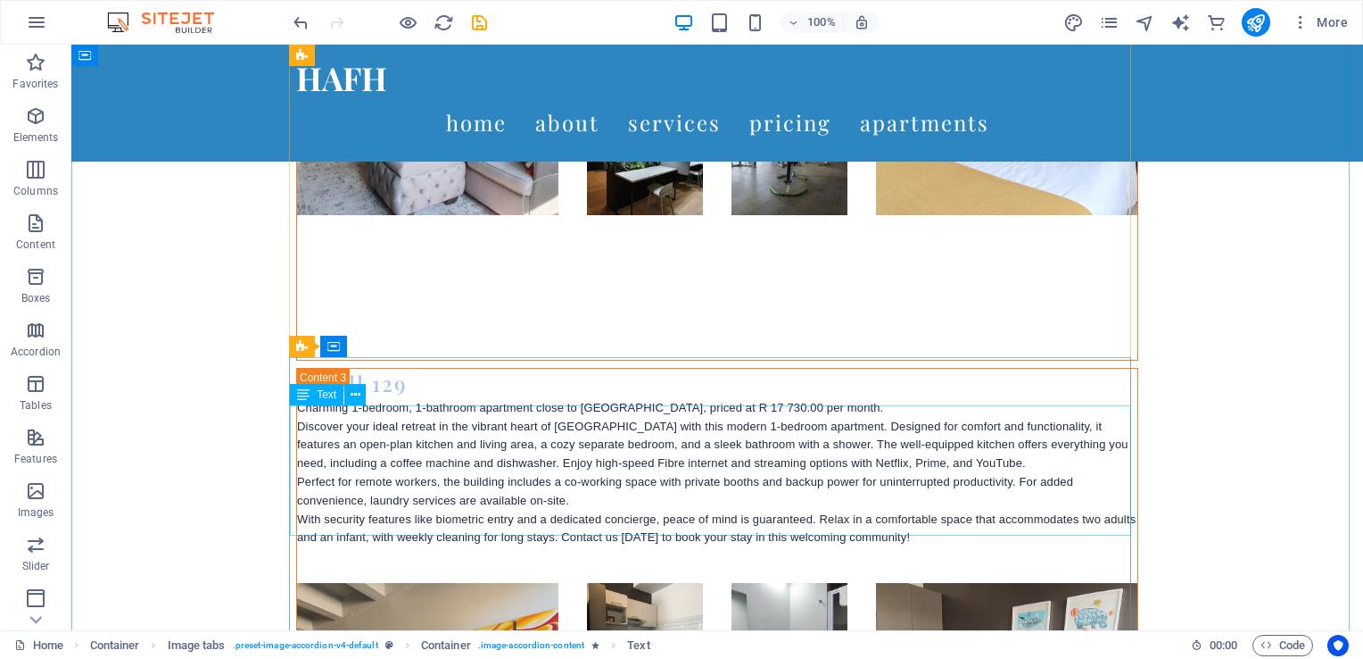
scroll to position [4861, 0]
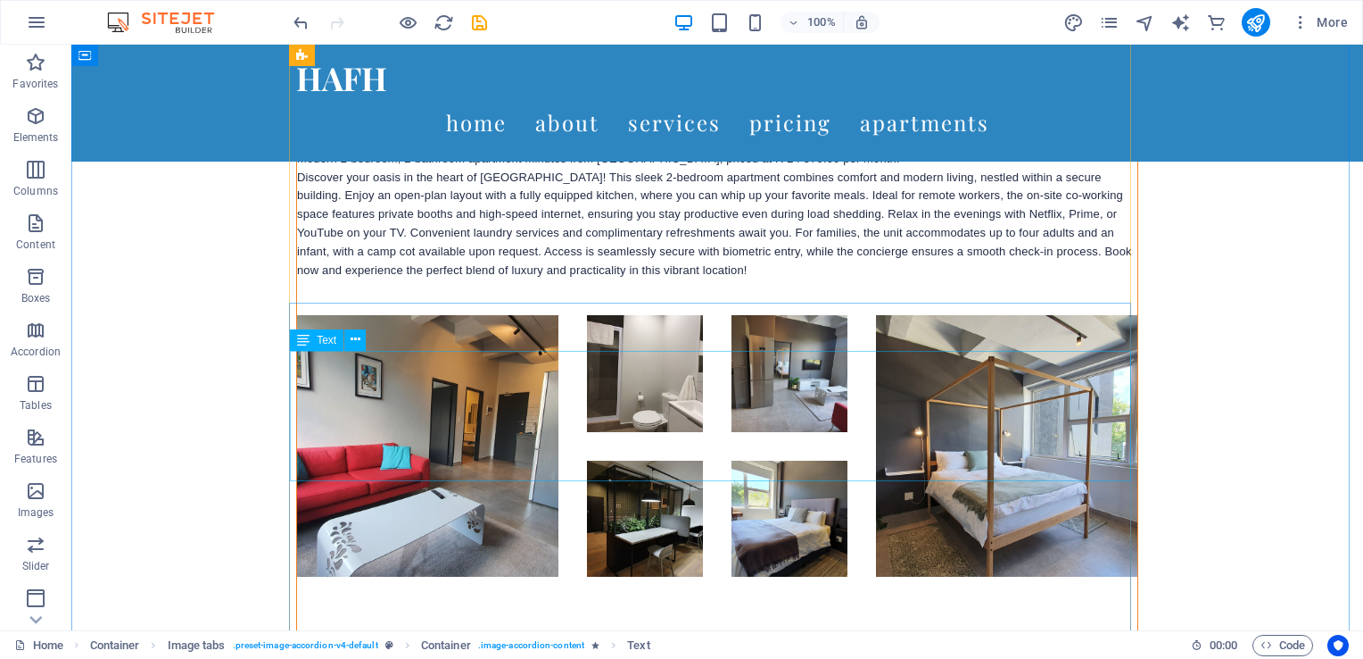
scroll to position [5754, 0]
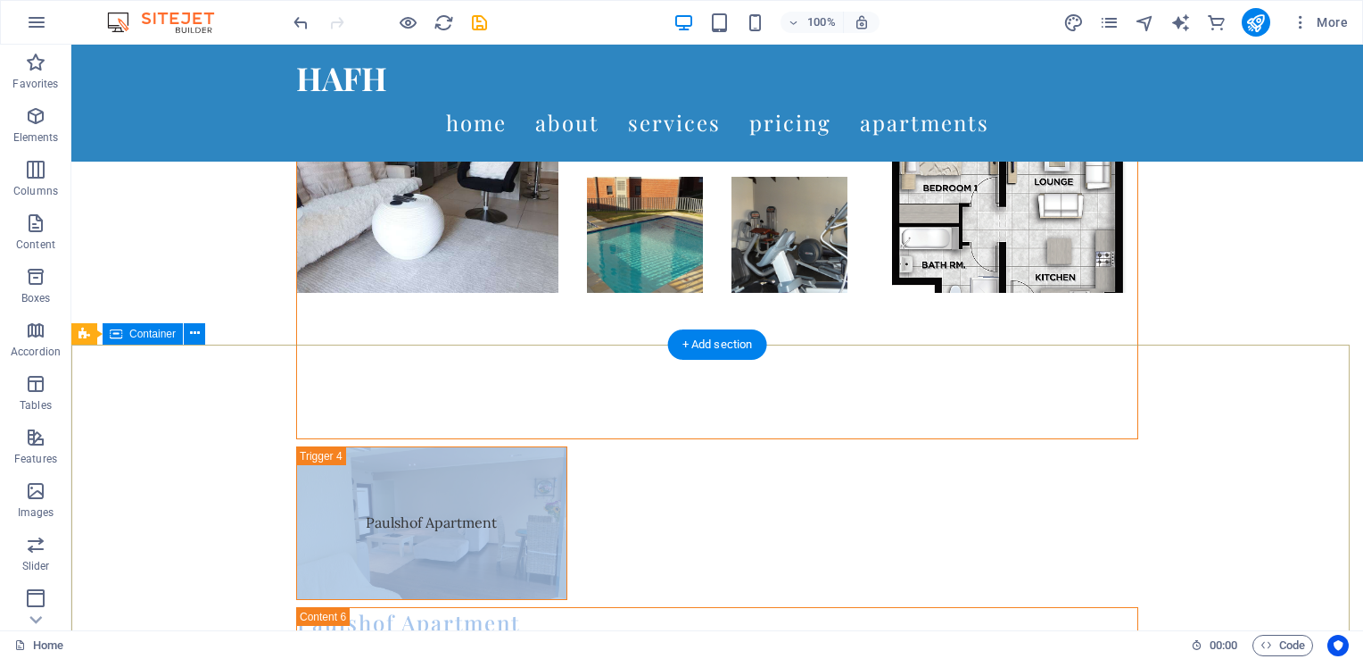
scroll to position [6825, 0]
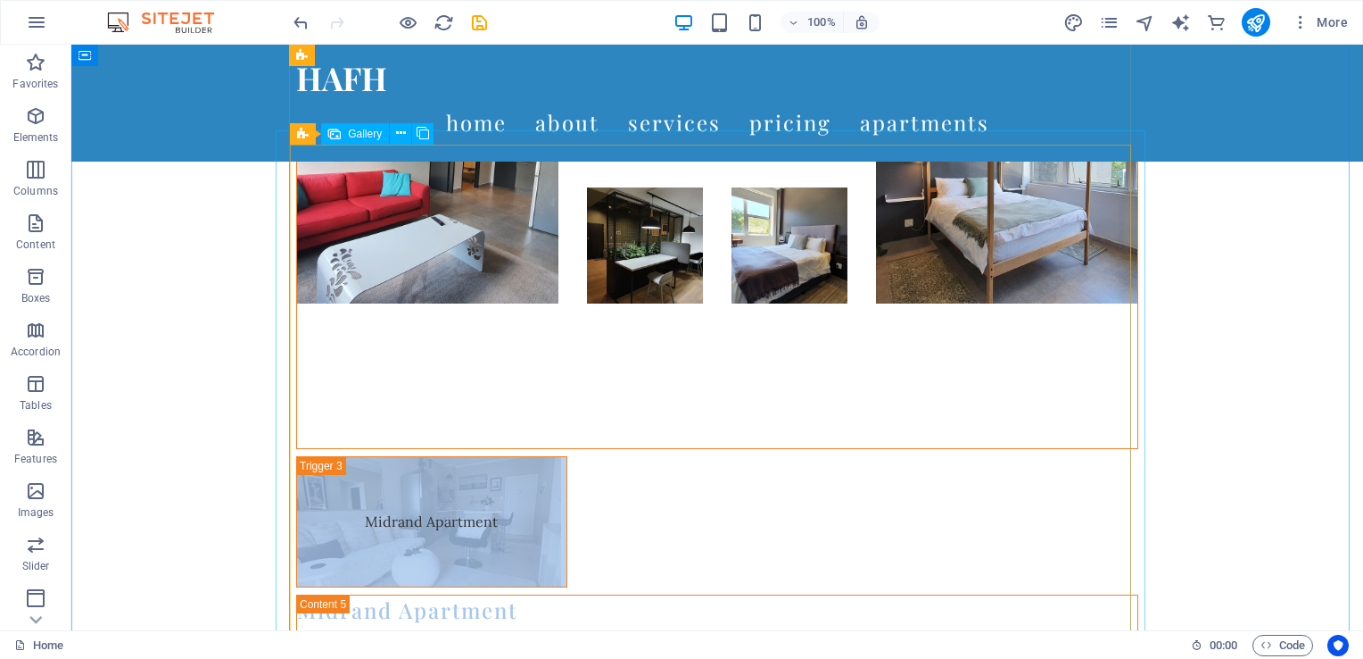
scroll to position [6132, 0]
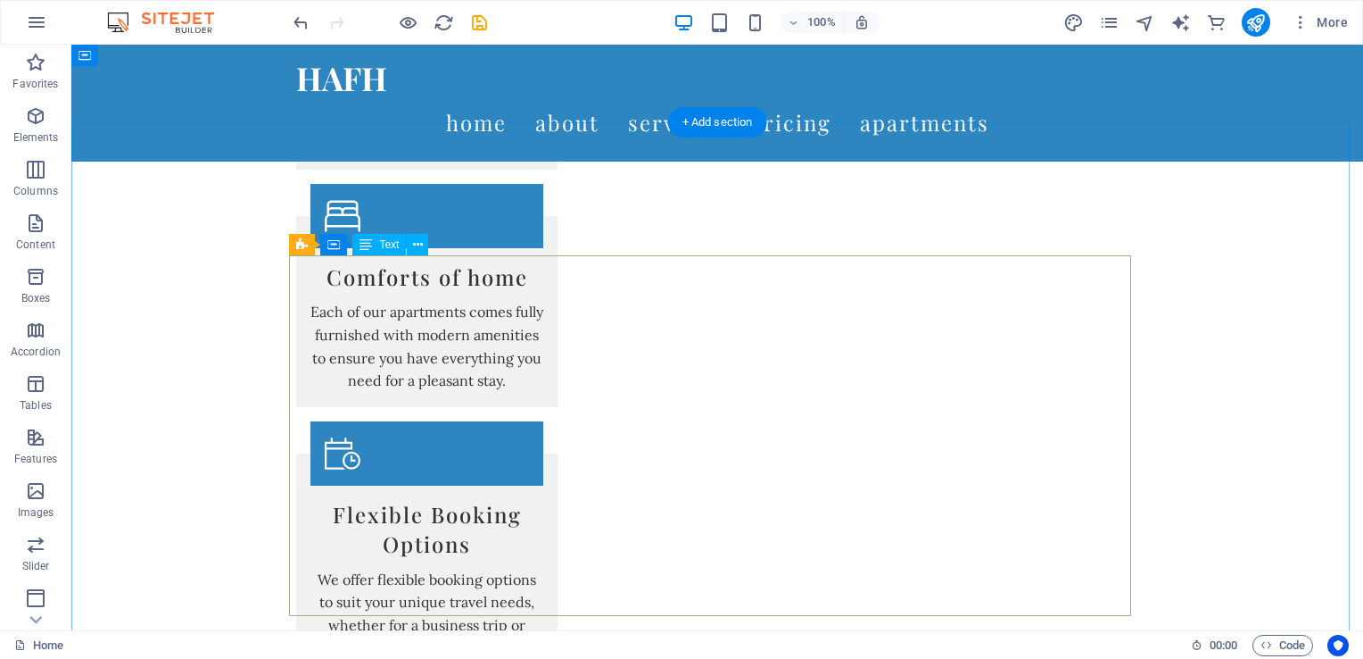
scroll to position [1403, 0]
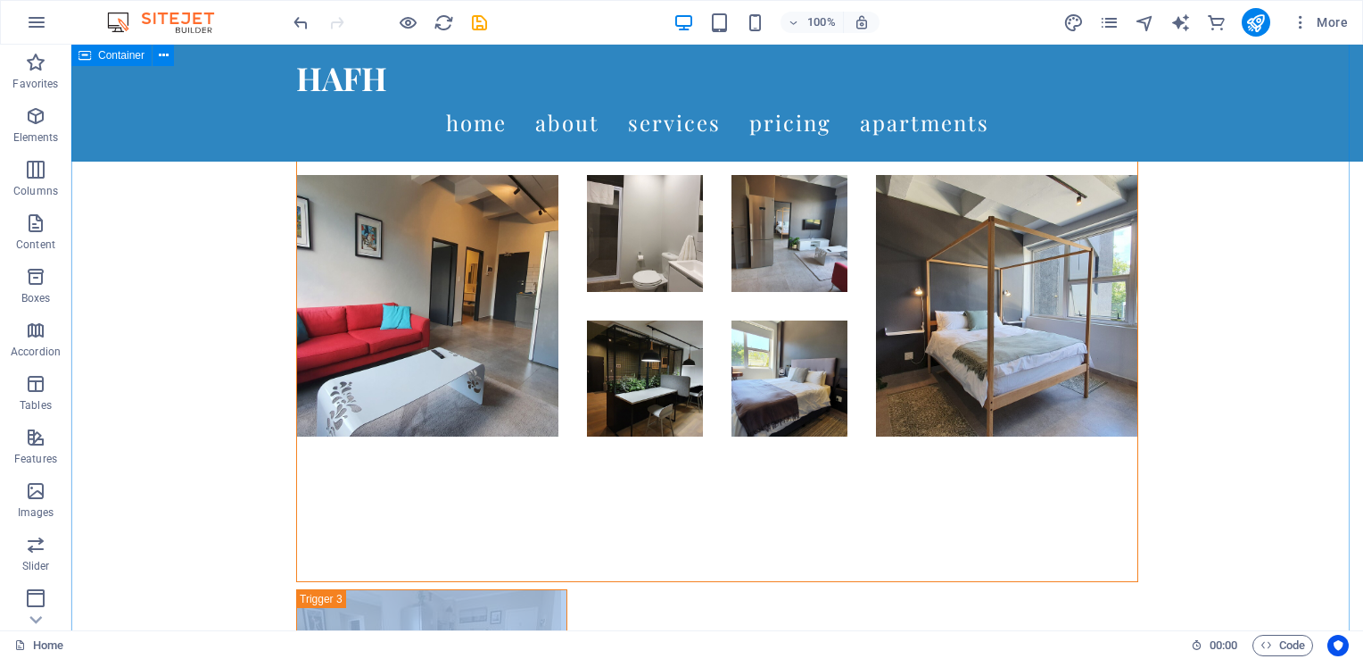
scroll to position [6425, 0]
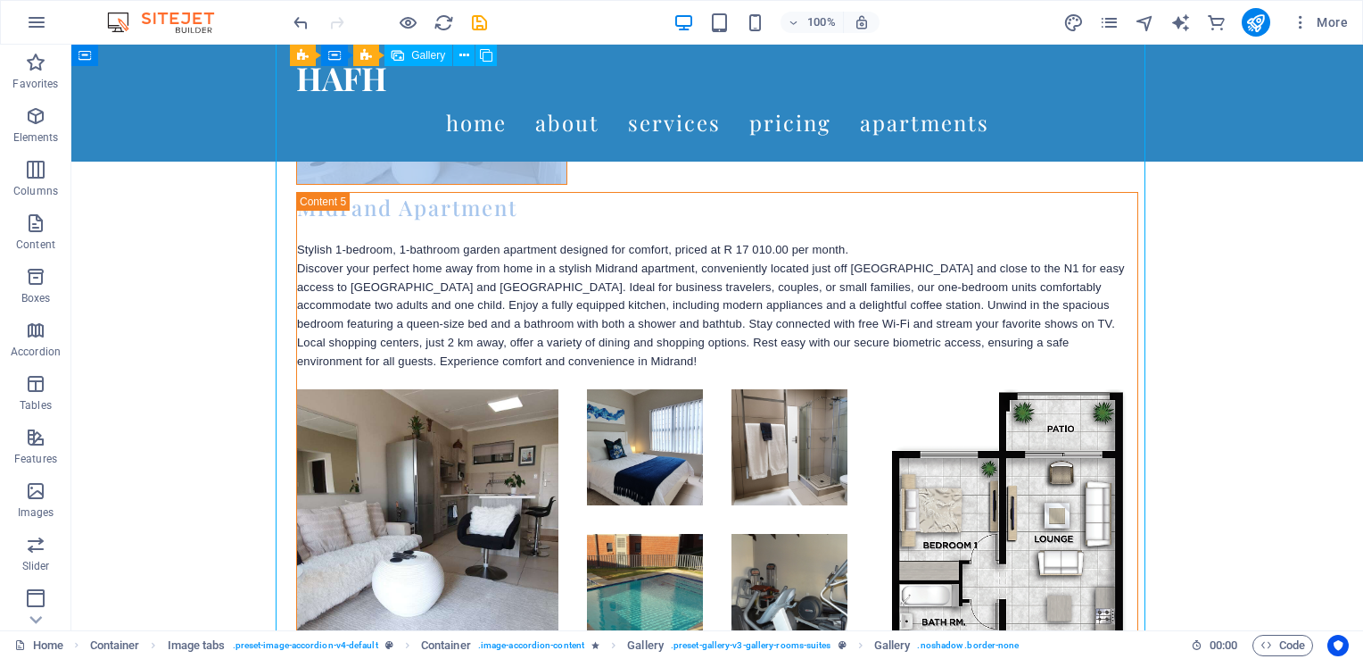
select select "4"
select select "px"
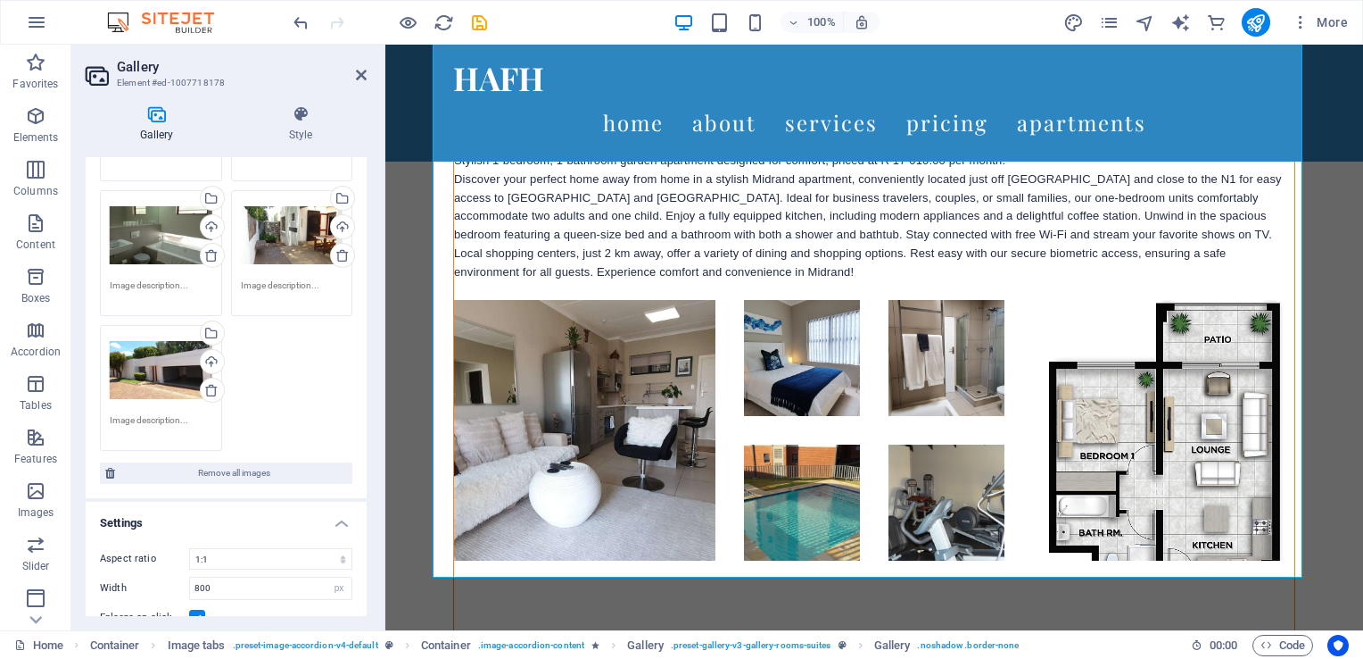
scroll to position [320, 0]
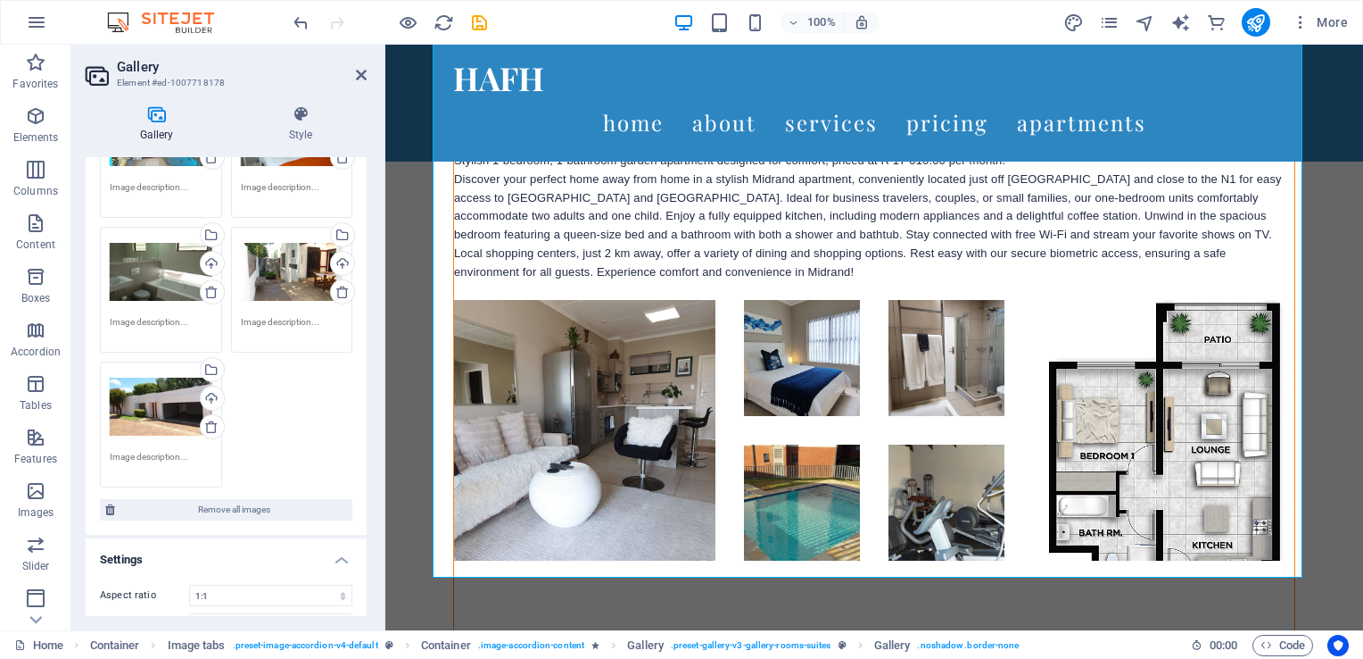
click at [286, 410] on div "Drag files here, click to choose files or select files from Files or our free s…" at bounding box center [225, 222] width 261 height 539
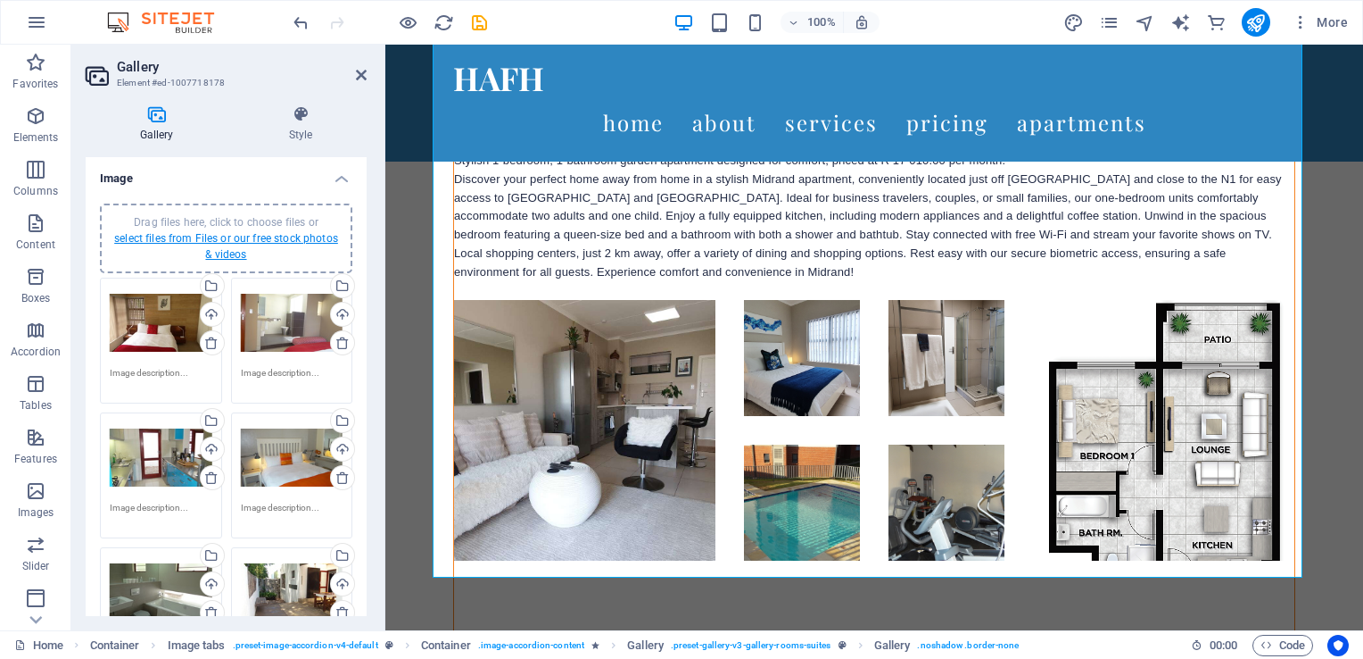
click at [257, 237] on link "select files from Files or our free stock photos & videos" at bounding box center [226, 246] width 224 height 29
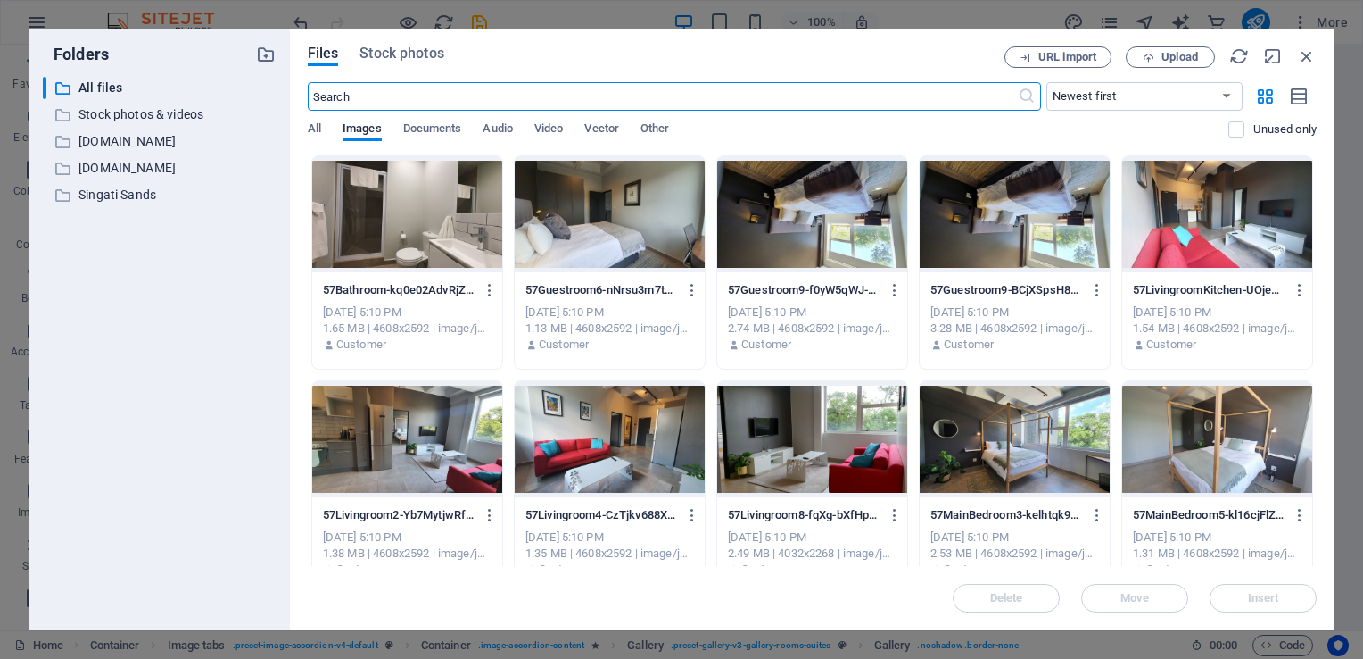
scroll to position [6650, 0]
click at [1193, 62] on span "Upload" at bounding box center [1180, 57] width 37 height 11
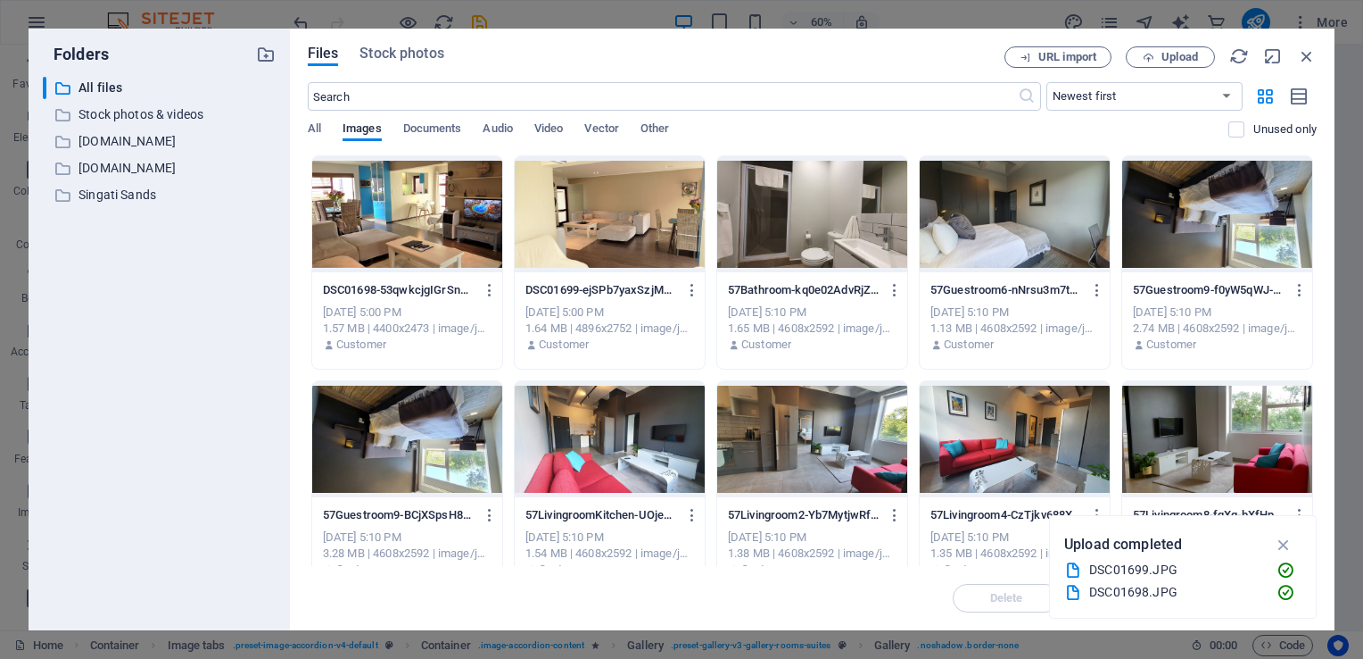
click at [420, 225] on div at bounding box center [407, 214] width 190 height 116
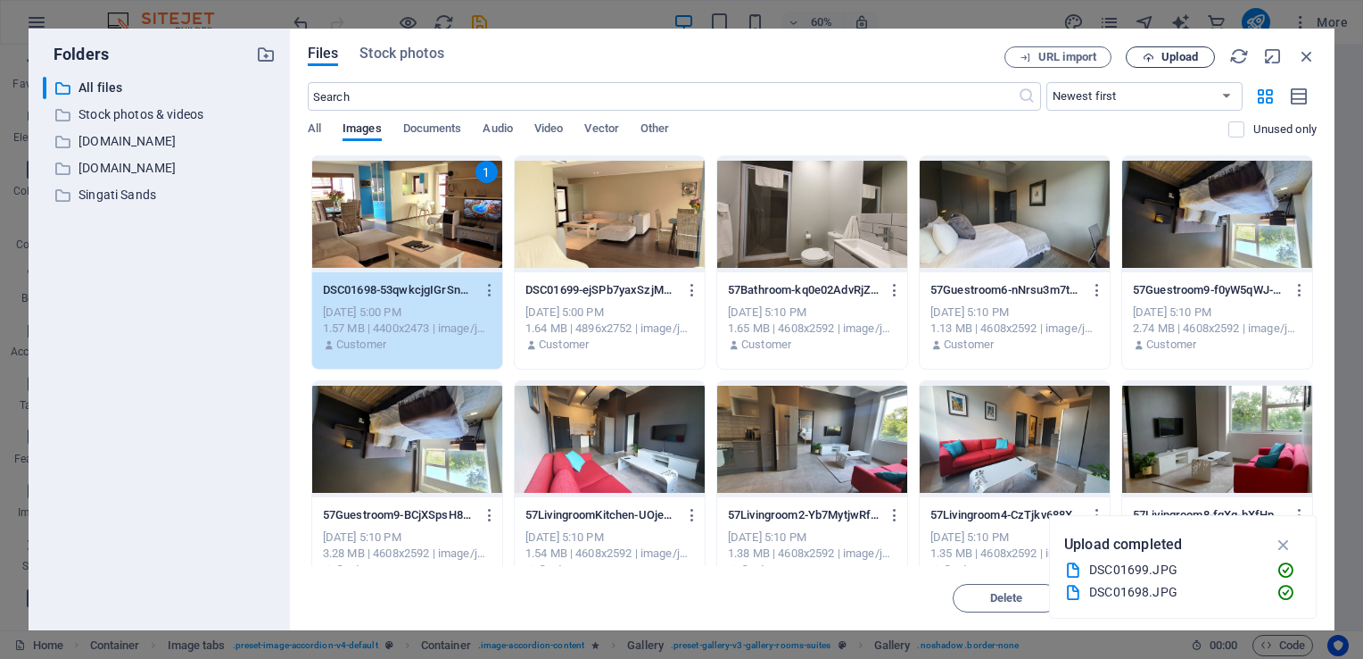
click at [1182, 62] on span "Upload" at bounding box center [1180, 57] width 37 height 11
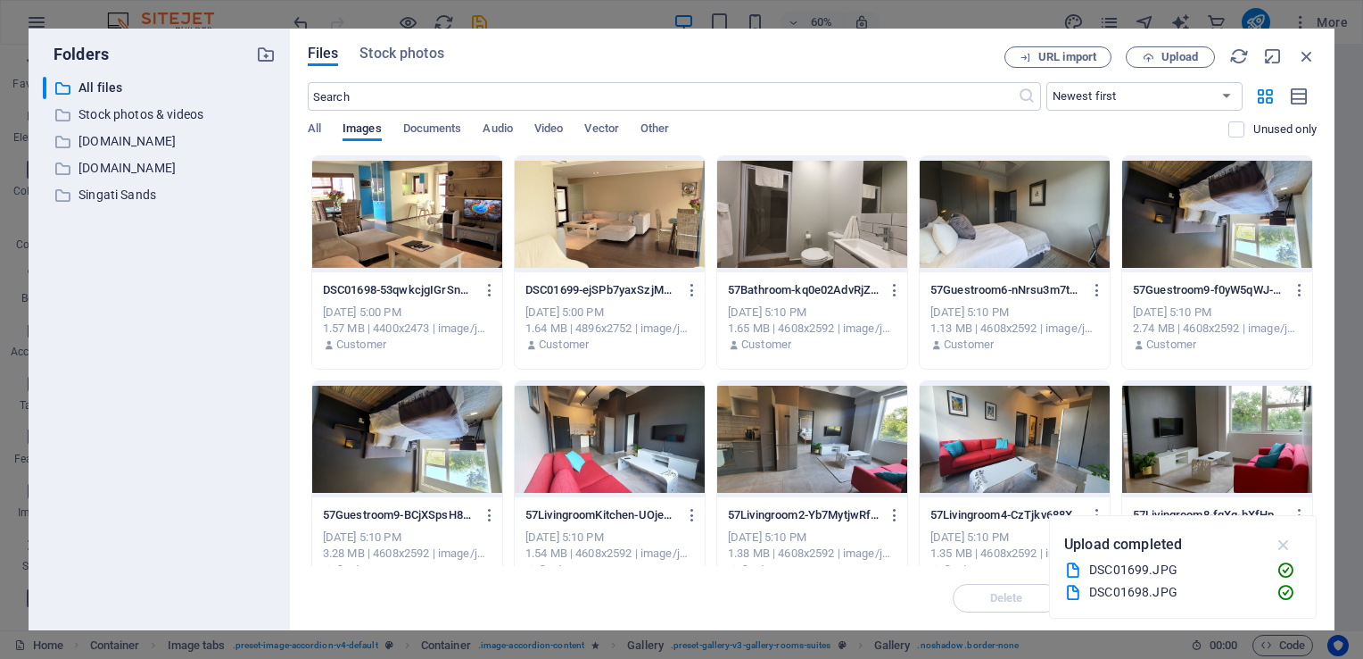
click at [1278, 545] on icon "button" at bounding box center [1284, 545] width 21 height 20
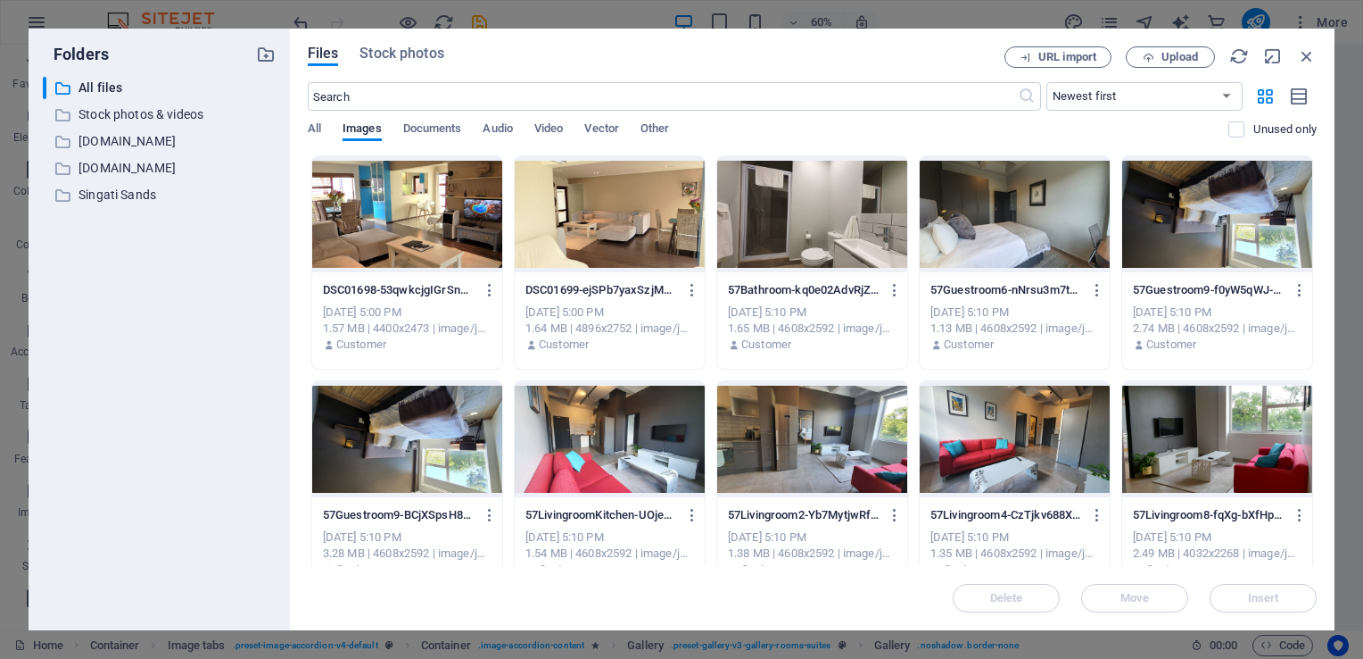
click at [416, 232] on div at bounding box center [407, 214] width 190 height 116
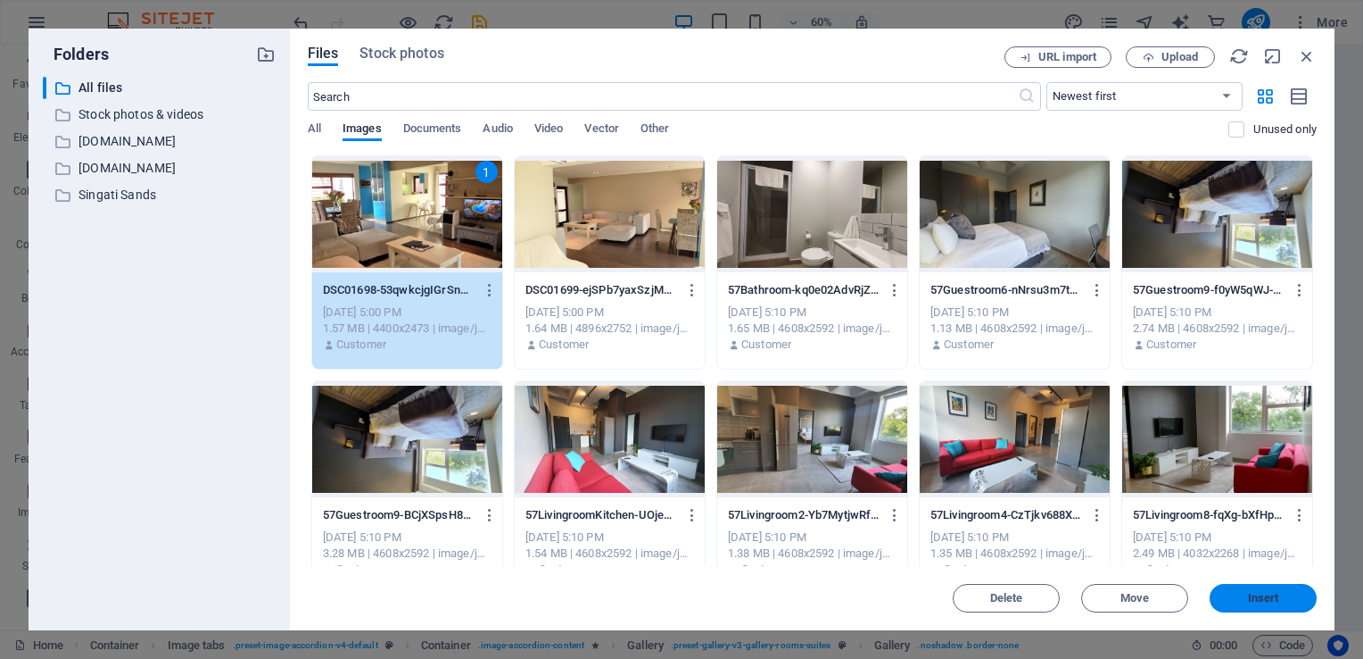
click at [1265, 601] on span "Insert" at bounding box center [1263, 598] width 31 height 11
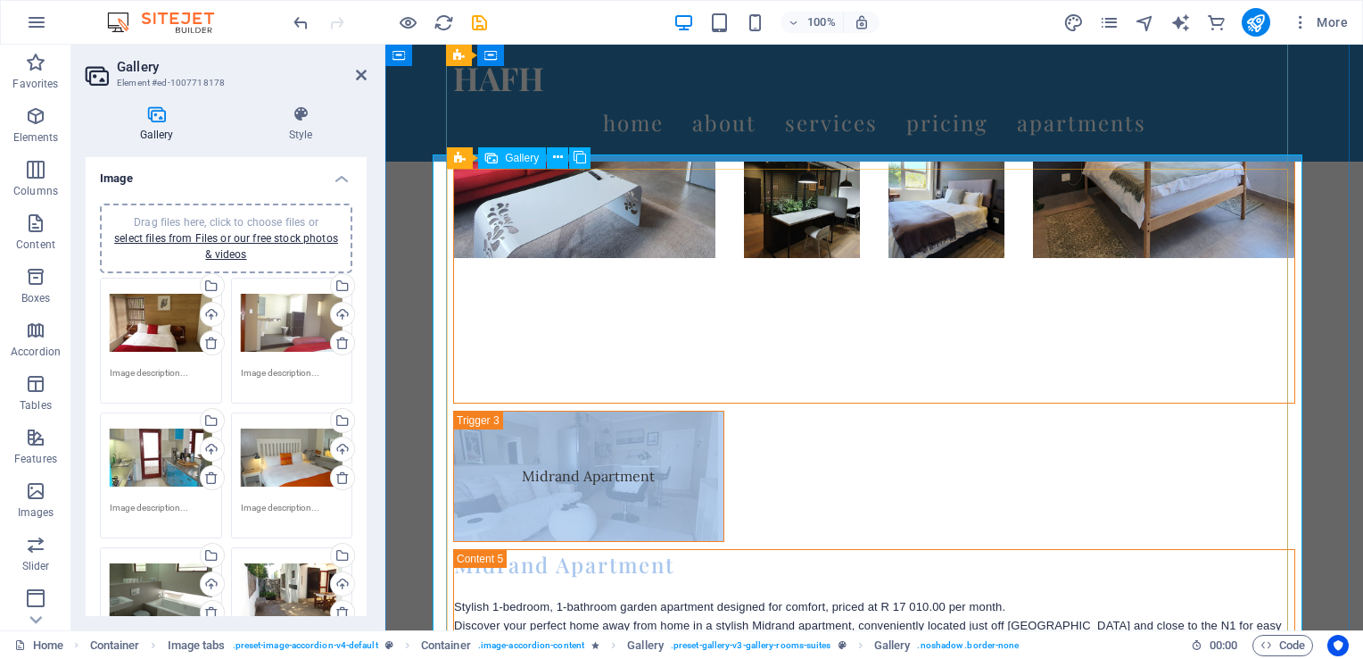
scroll to position [6425, 0]
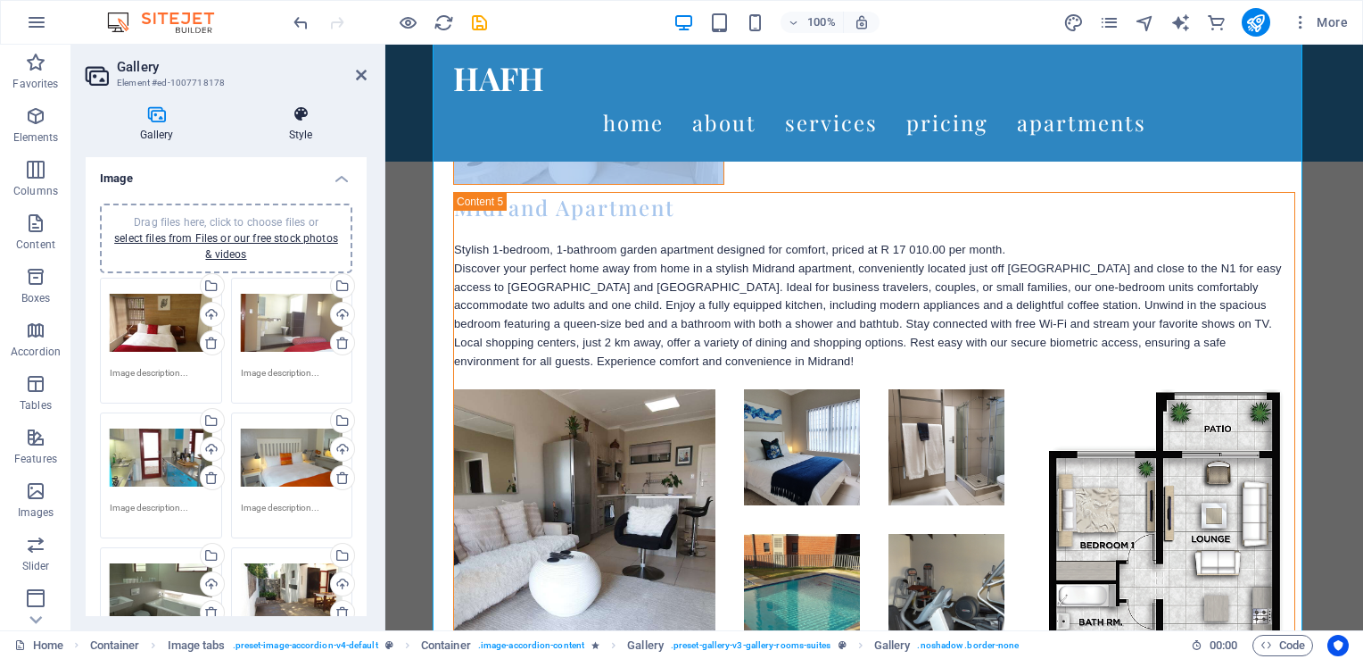
click at [296, 124] on h4 "Style" at bounding box center [301, 123] width 132 height 37
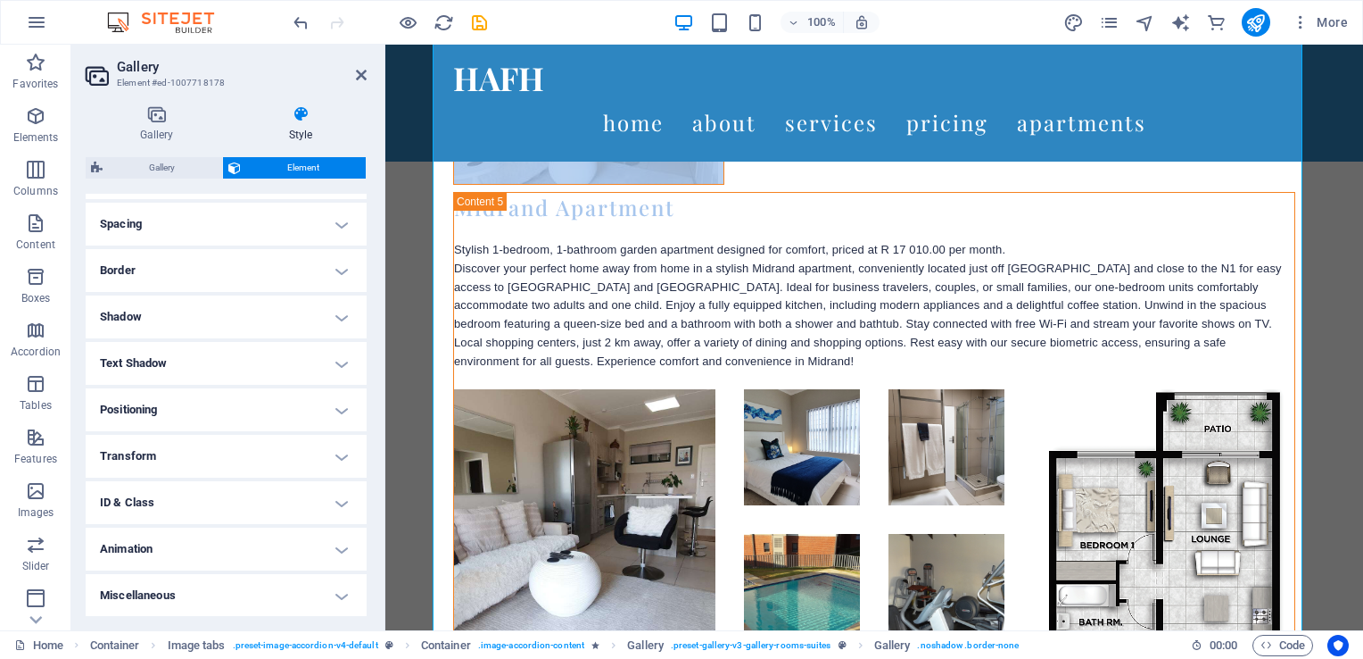
scroll to position [0, 0]
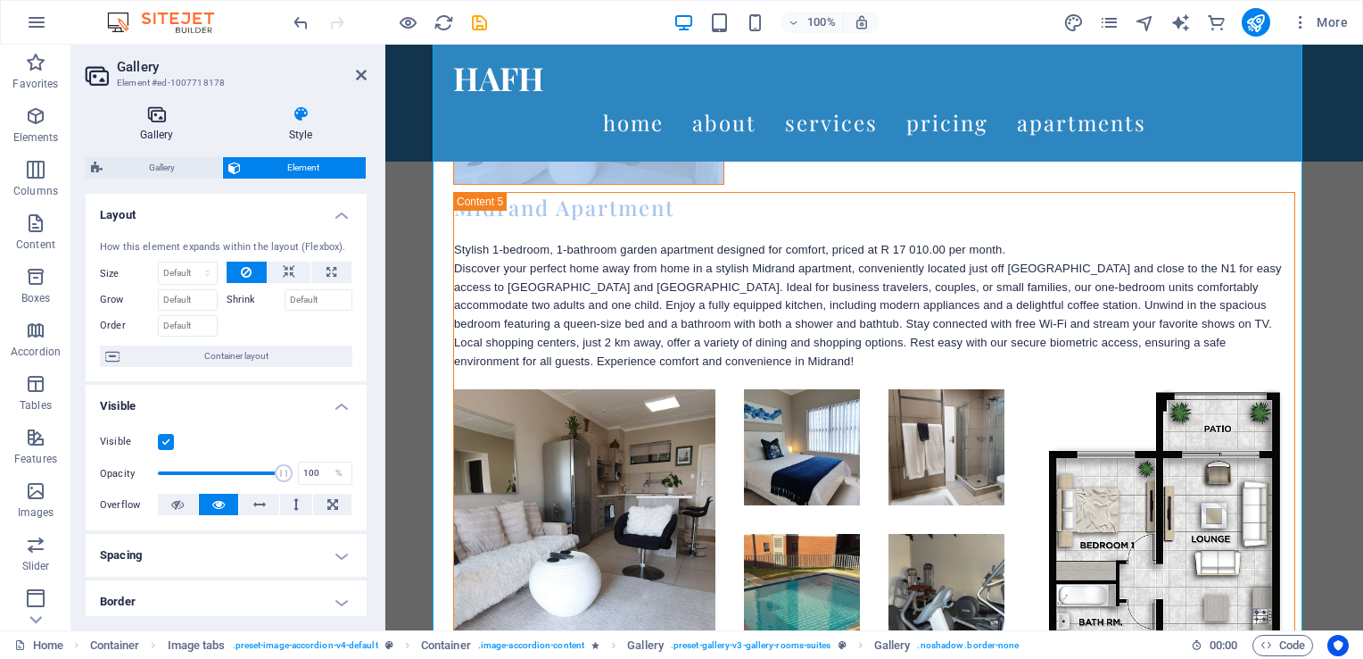
click at [160, 113] on icon at bounding box center [157, 114] width 142 height 18
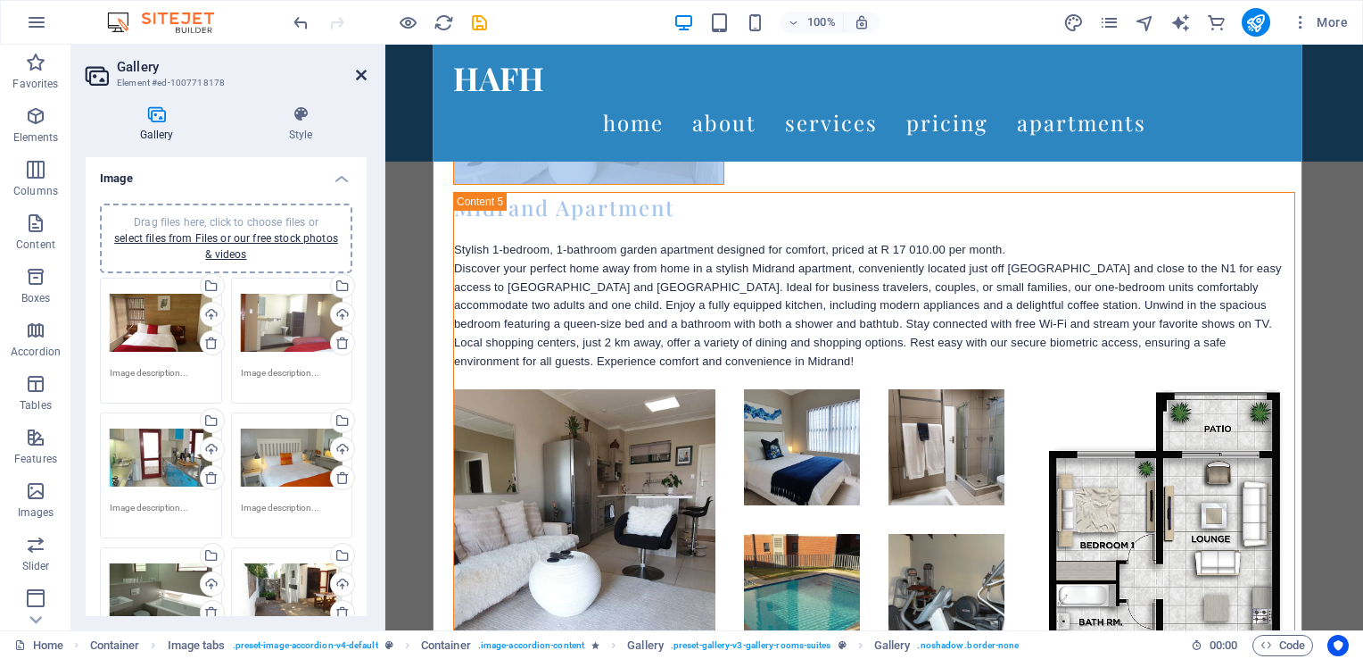
click at [362, 81] on icon at bounding box center [361, 75] width 11 height 14
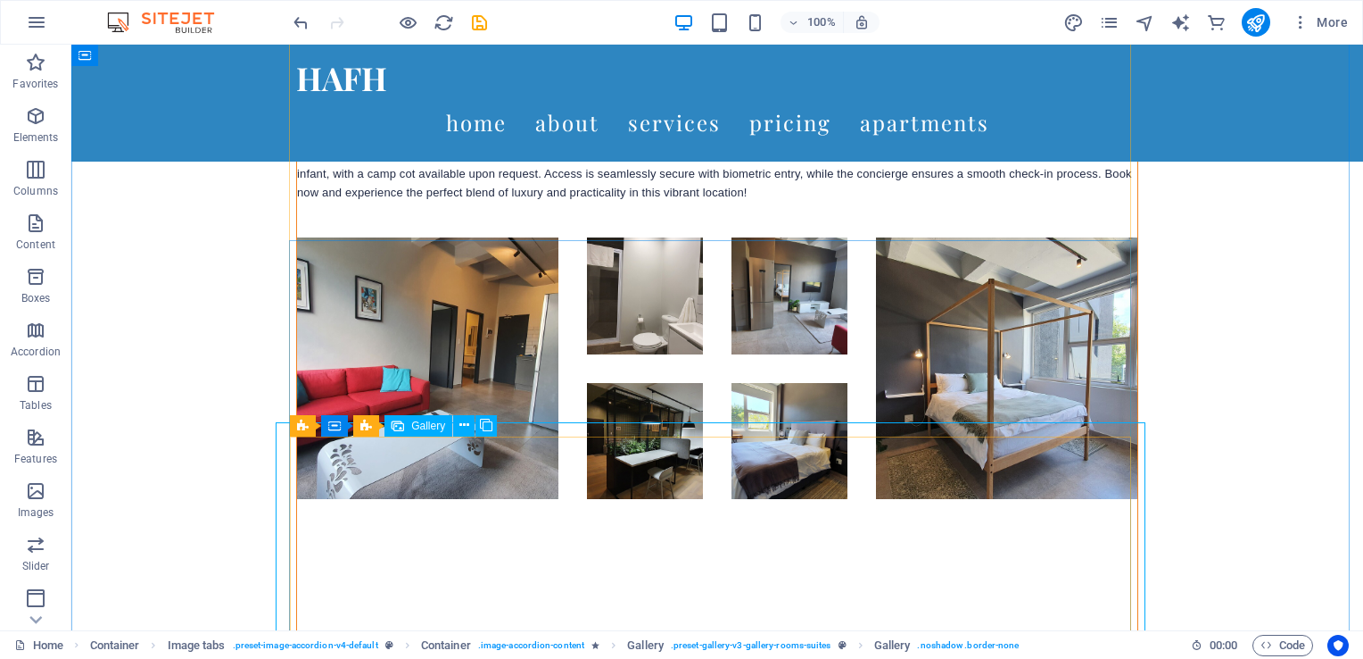
scroll to position [5800, 0]
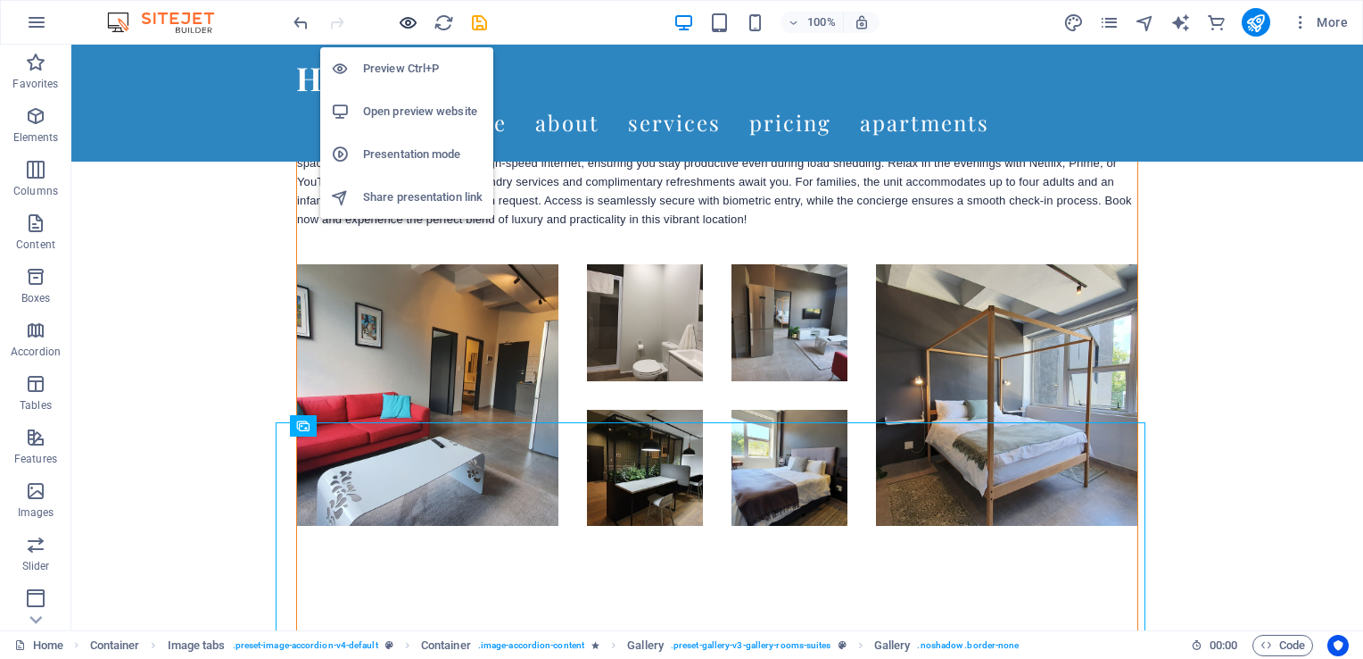
click at [407, 15] on icon "button" at bounding box center [408, 22] width 21 height 21
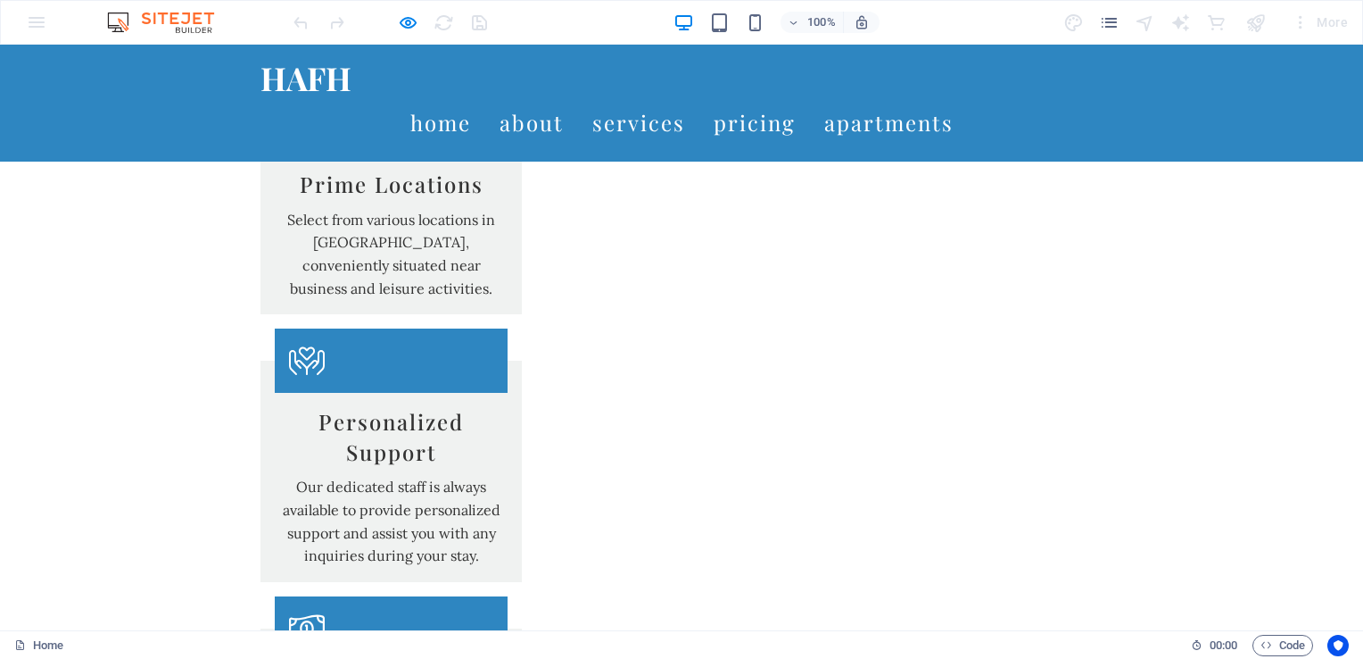
scroll to position [1963, 0]
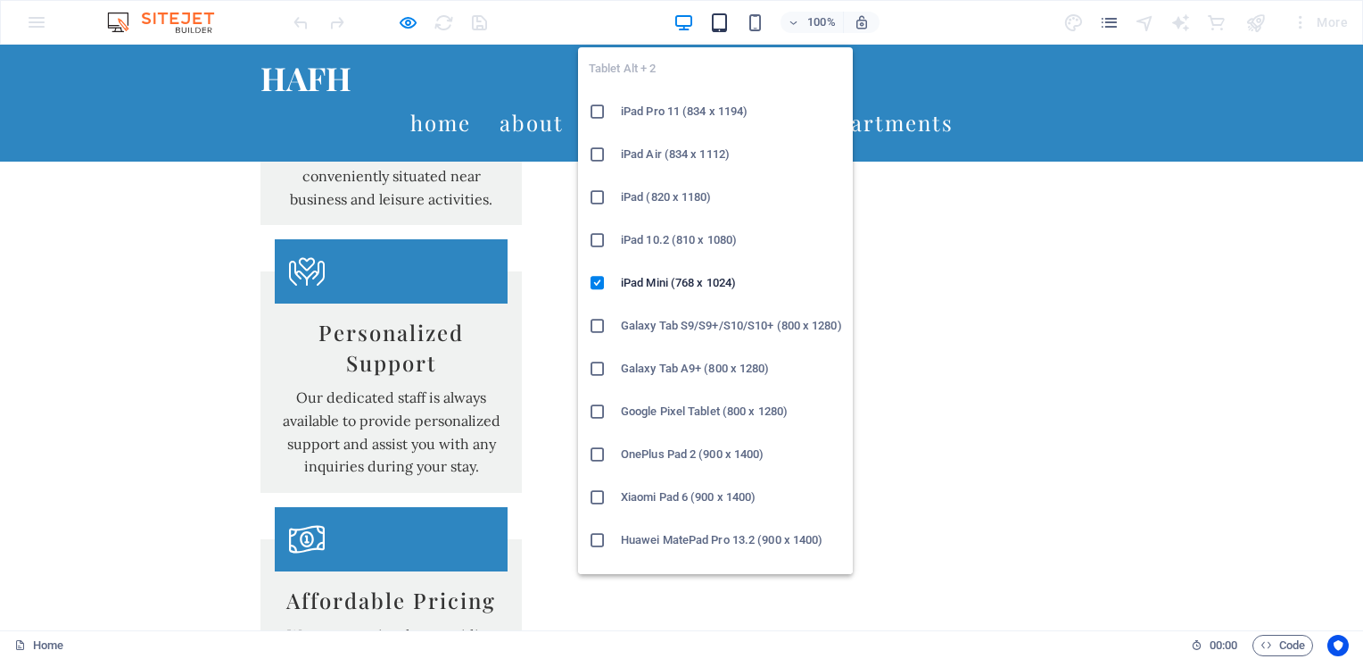
click at [724, 20] on icon "button" at bounding box center [719, 22] width 21 height 21
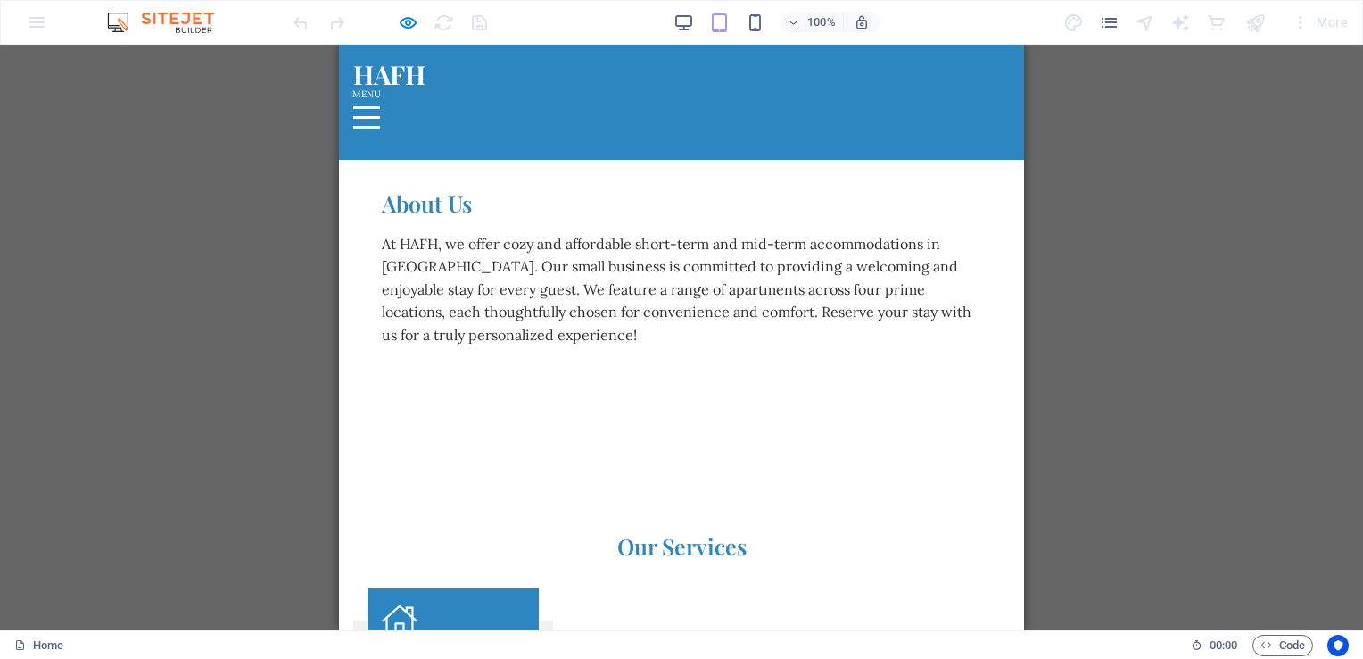
scroll to position [0, 0]
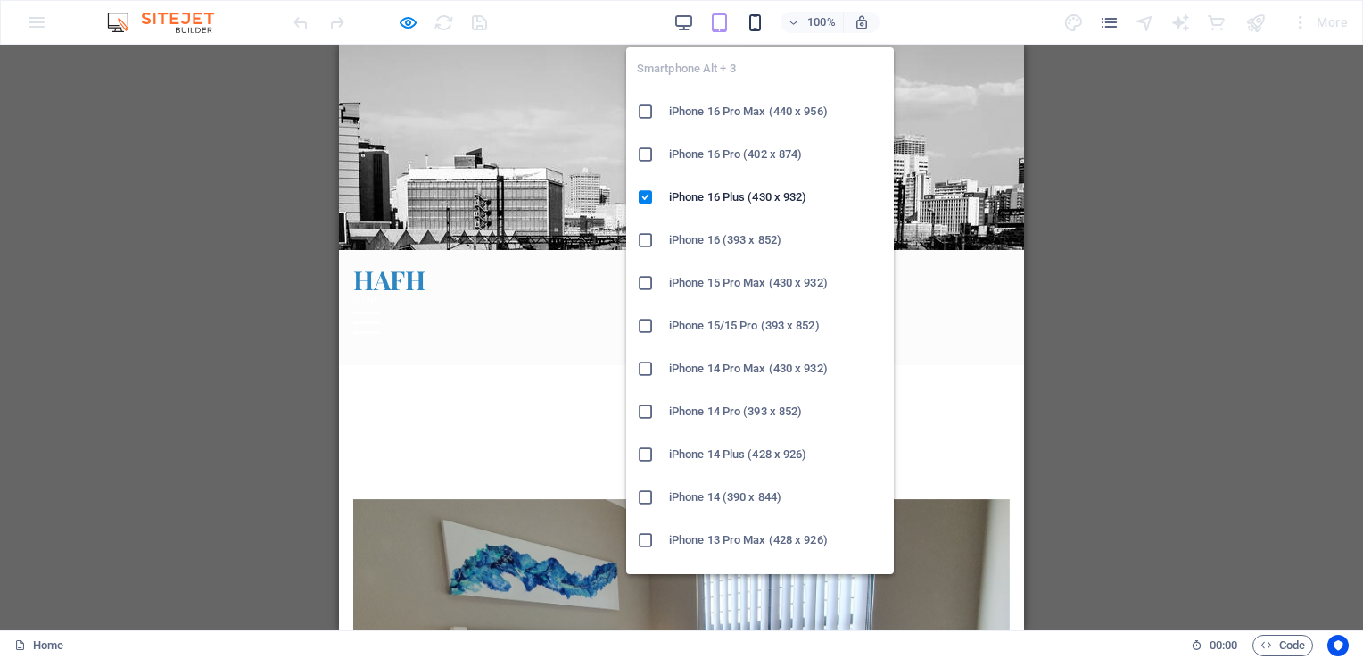
click at [756, 21] on icon "button" at bounding box center [755, 22] width 21 height 21
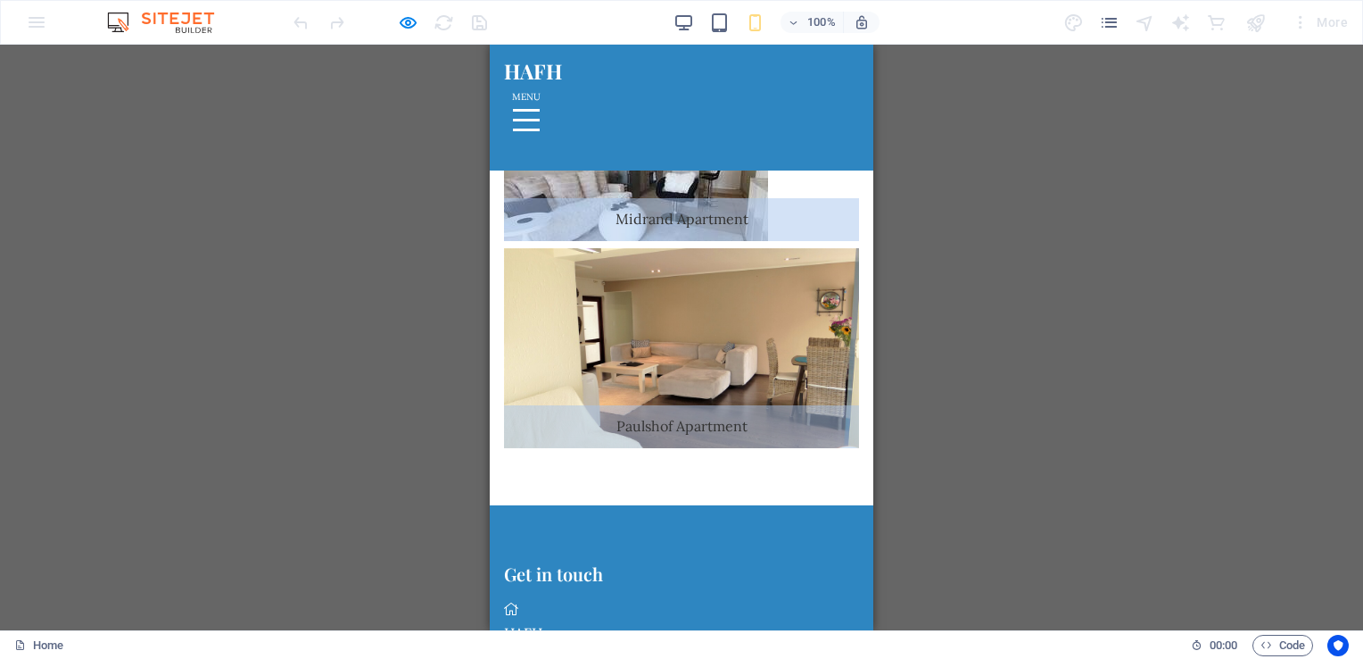
scroll to position [3391, 0]
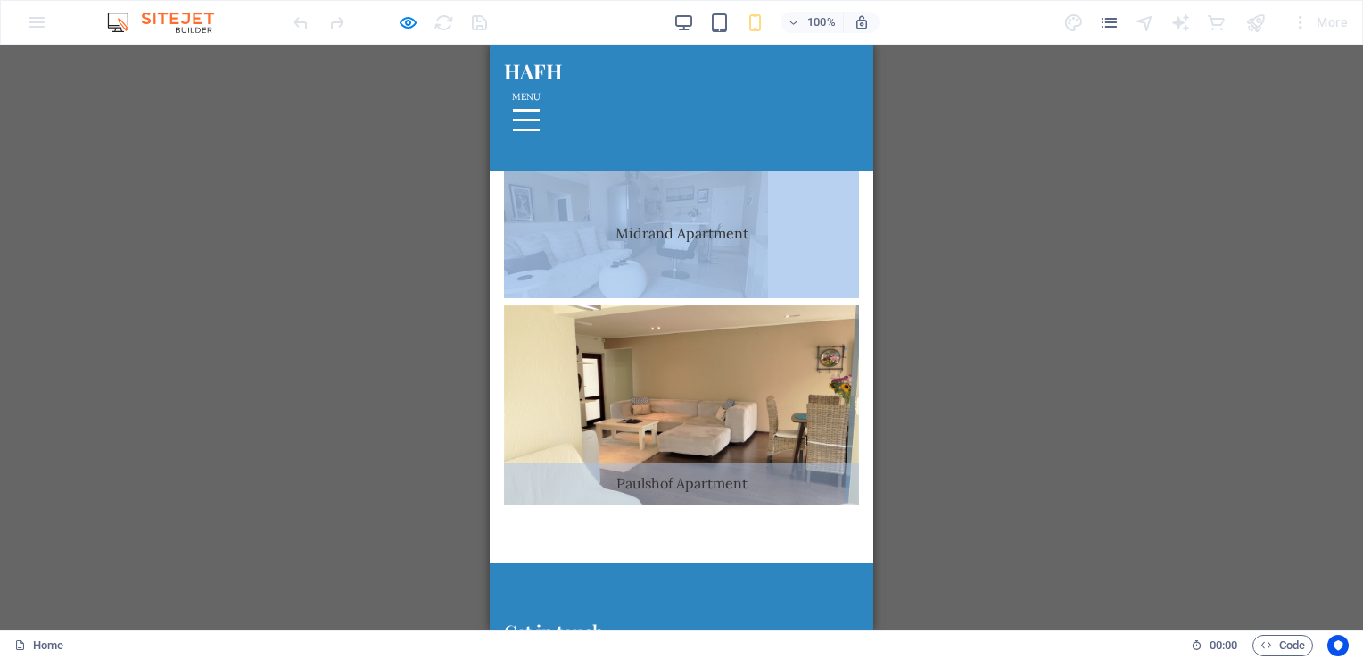
click at [598, 298] on span "Midrand Apartment" at bounding box center [681, 233] width 355 height 129
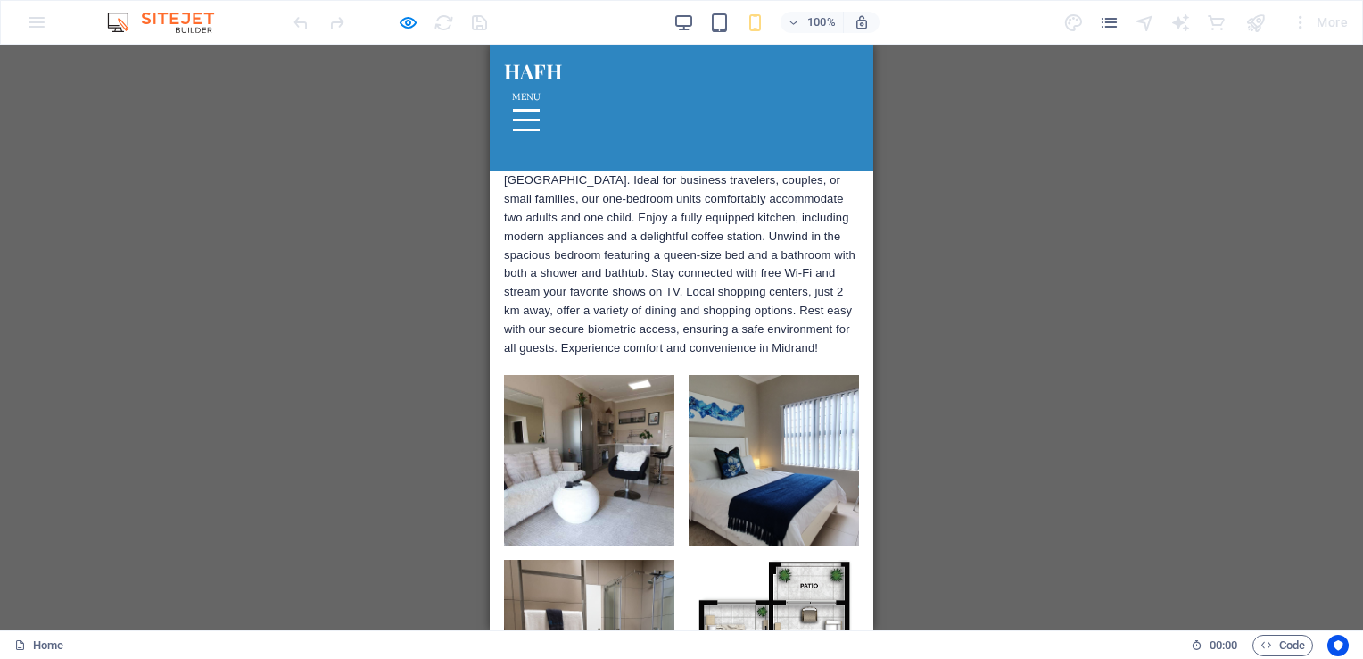
scroll to position [3659, 0]
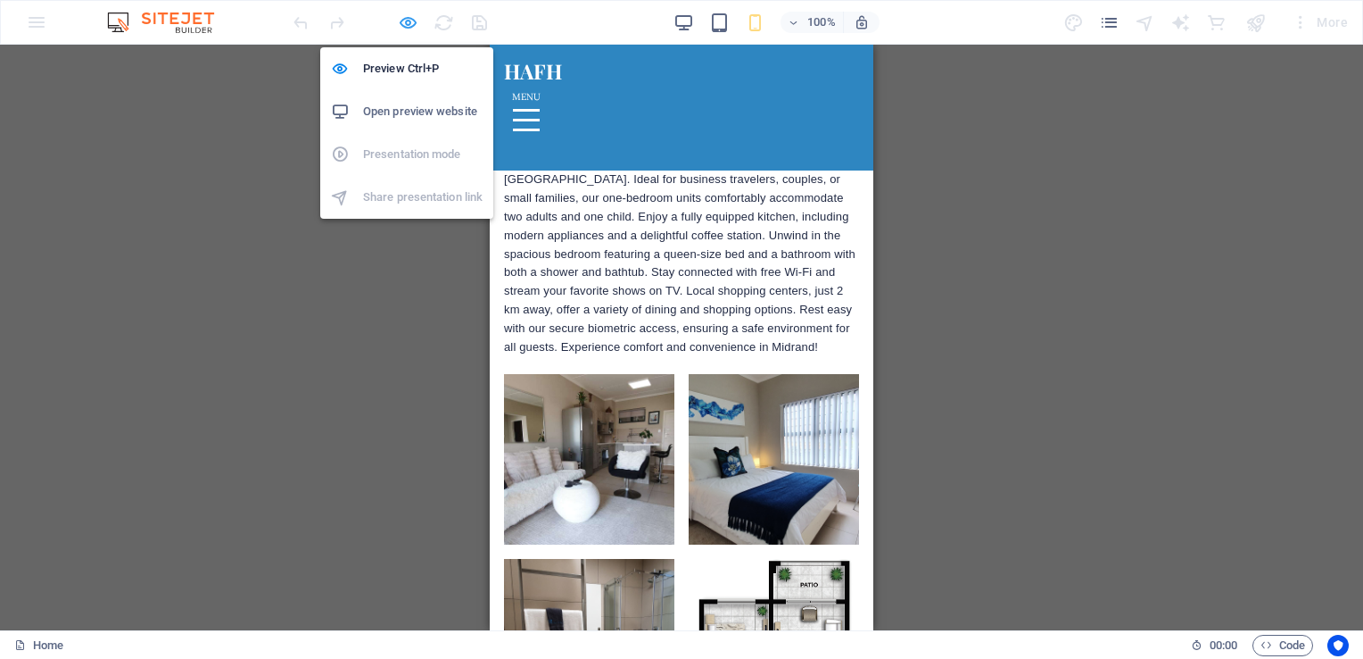
click at [403, 21] on icon "button" at bounding box center [408, 22] width 21 height 21
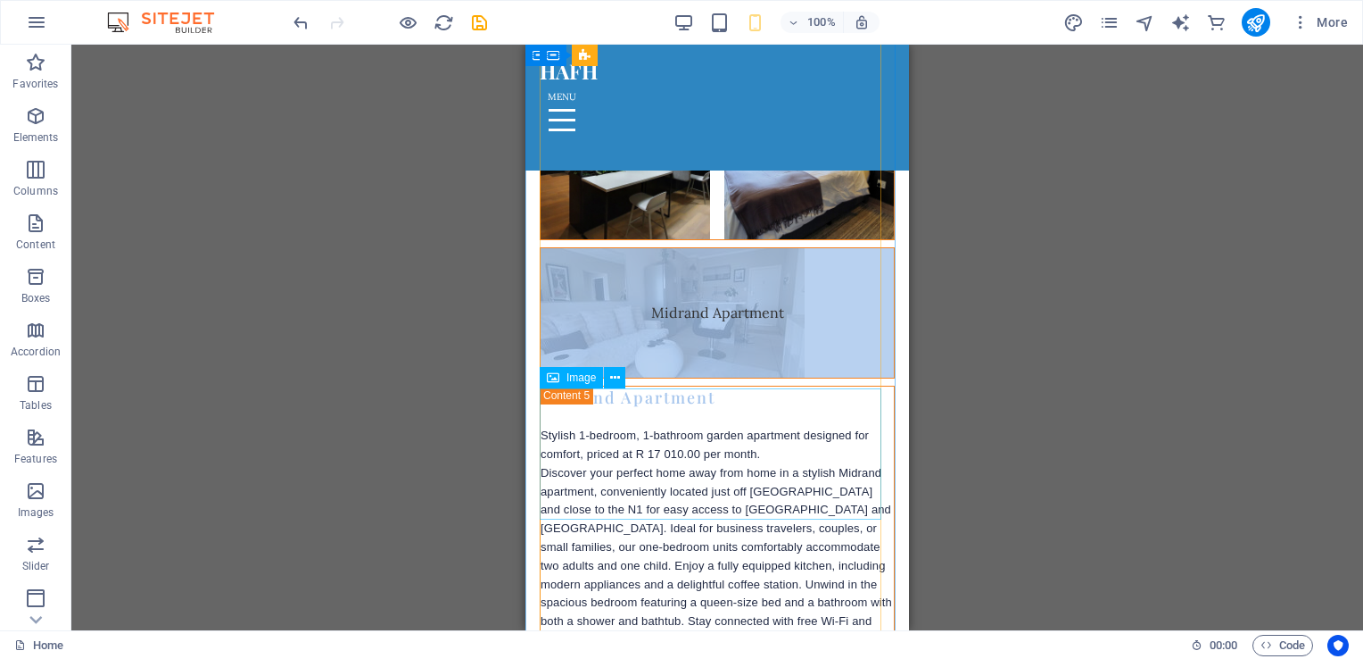
scroll to position [7284, 0]
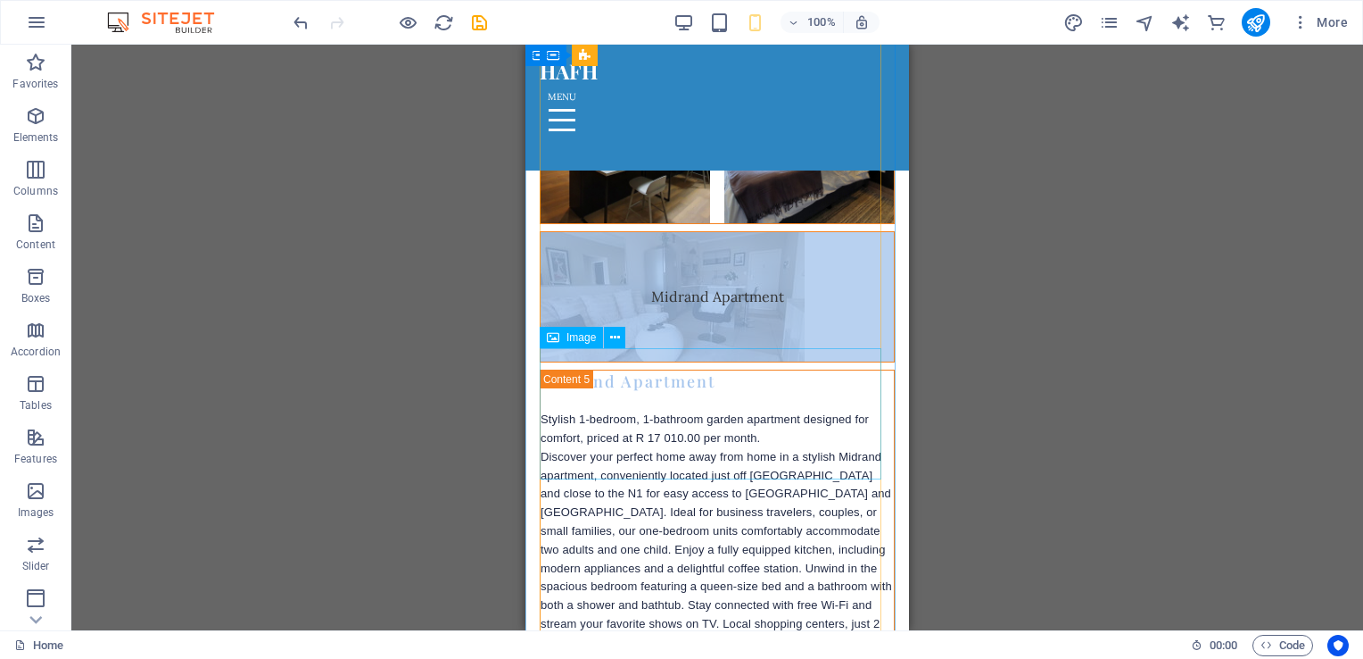
click at [734, 362] on figure "Midrand Apartment" at bounding box center [717, 296] width 355 height 131
select select "px"
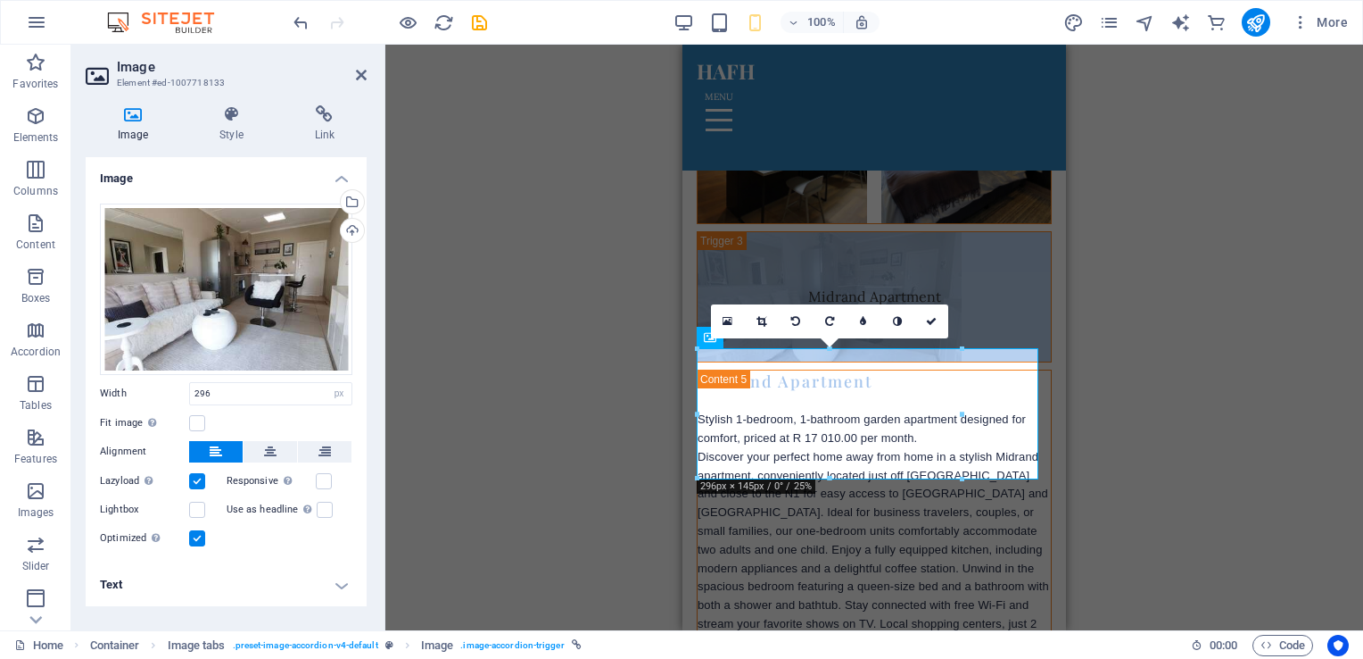
click at [199, 479] on label at bounding box center [197, 481] width 16 height 16
click at [0, 0] on input "Lazyload Loading images after the page loads improves page speed." at bounding box center [0, 0] width 0 height 0
click at [261, 450] on button at bounding box center [271, 451] width 54 height 21
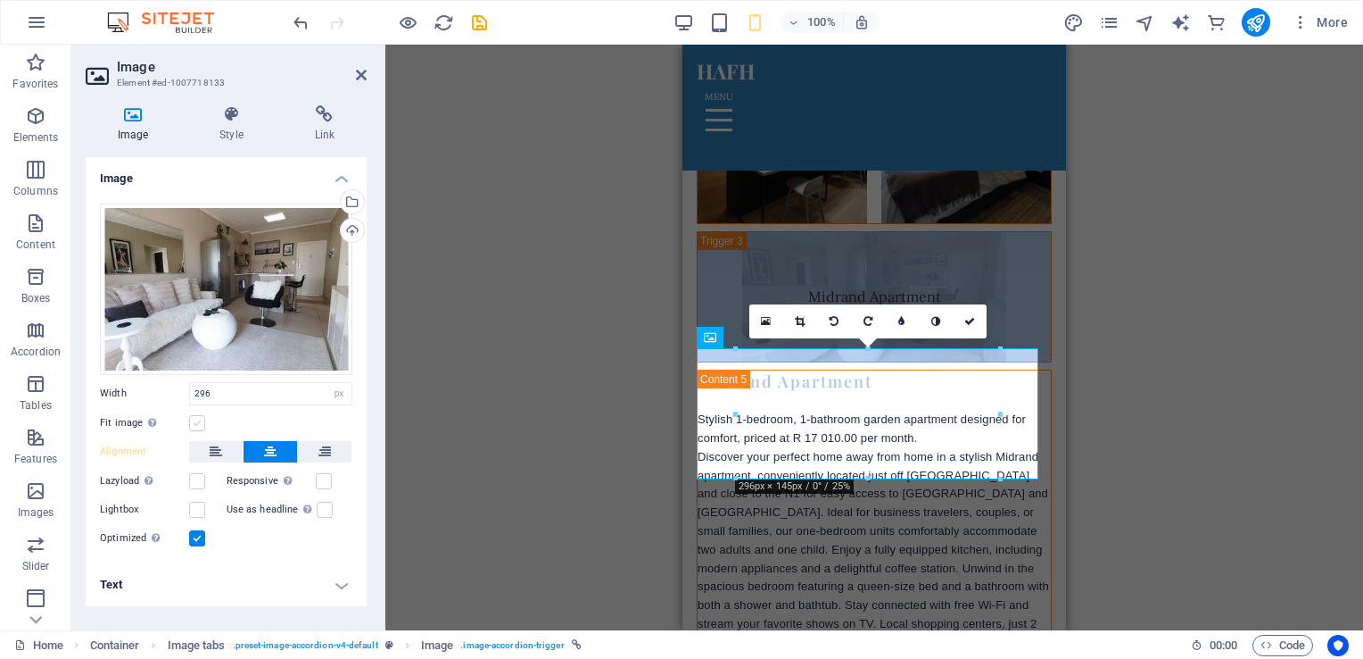
click at [195, 425] on label at bounding box center [197, 423] width 16 height 16
click at [0, 0] on input "Fit image Automatically fit image to a fixed width and height" at bounding box center [0, 0] width 0 height 0
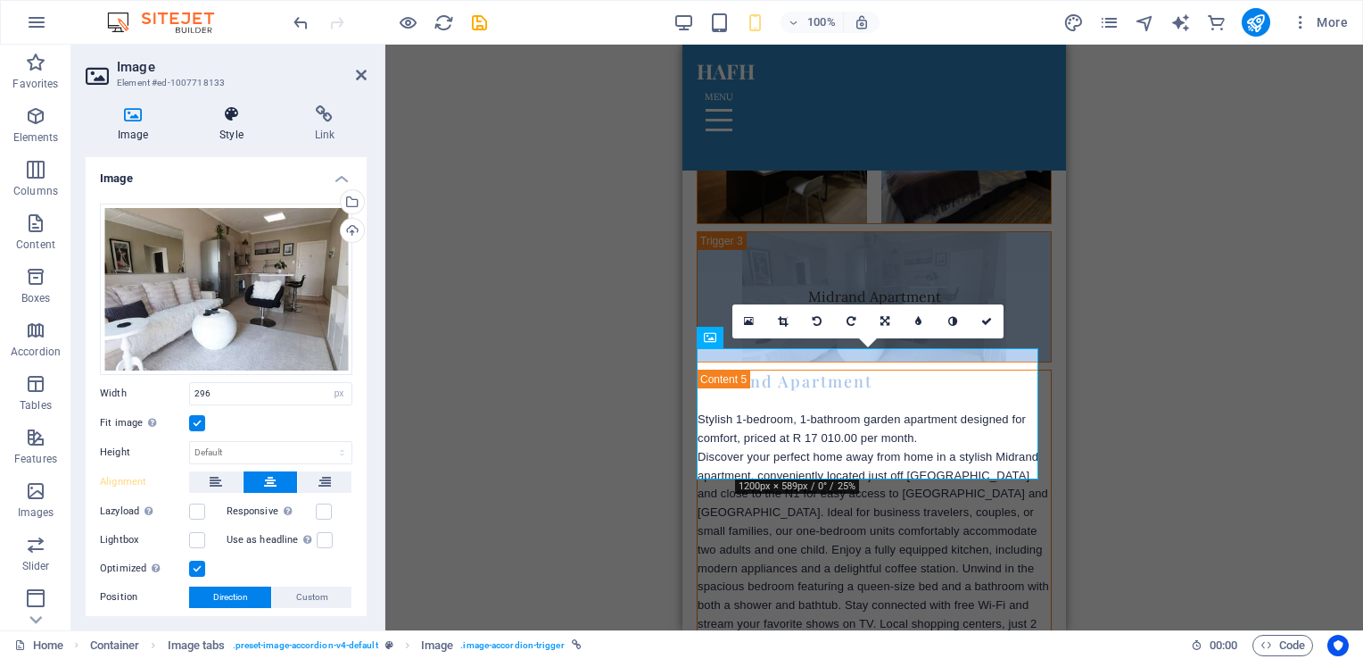
click at [232, 133] on h4 "Style" at bounding box center [234, 123] width 95 height 37
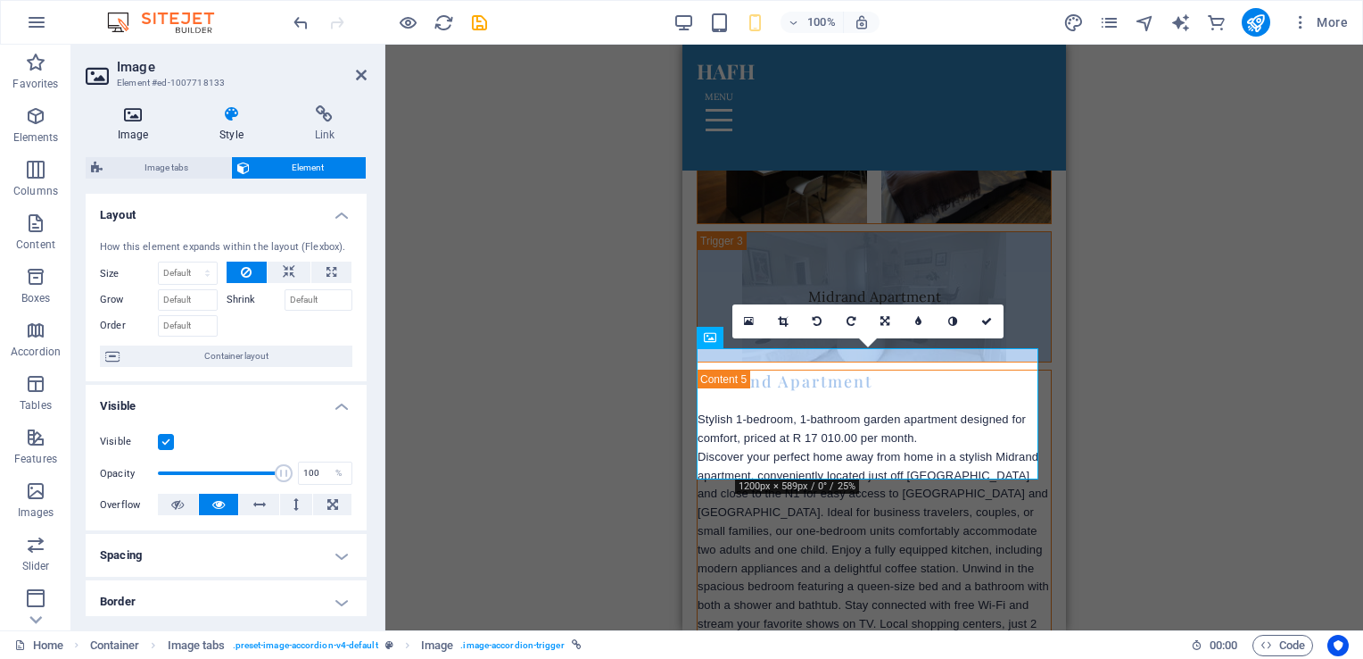
click at [121, 120] on icon at bounding box center [133, 114] width 95 height 18
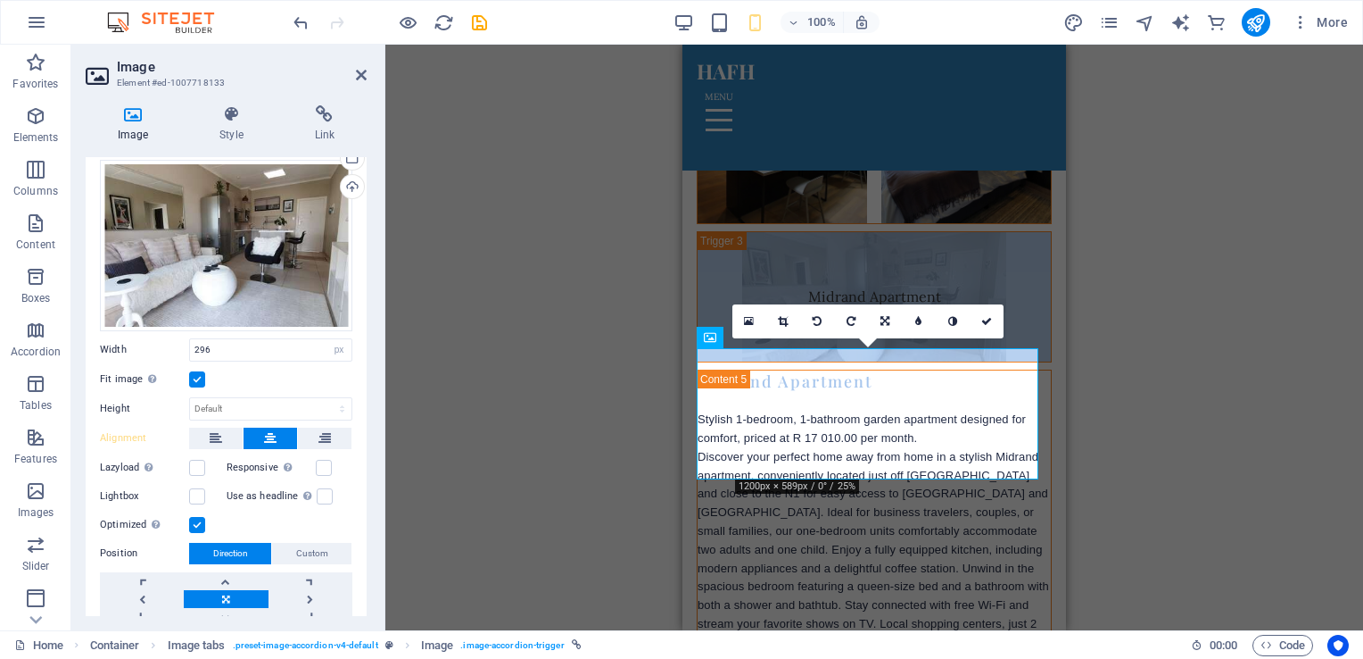
scroll to position [0, 0]
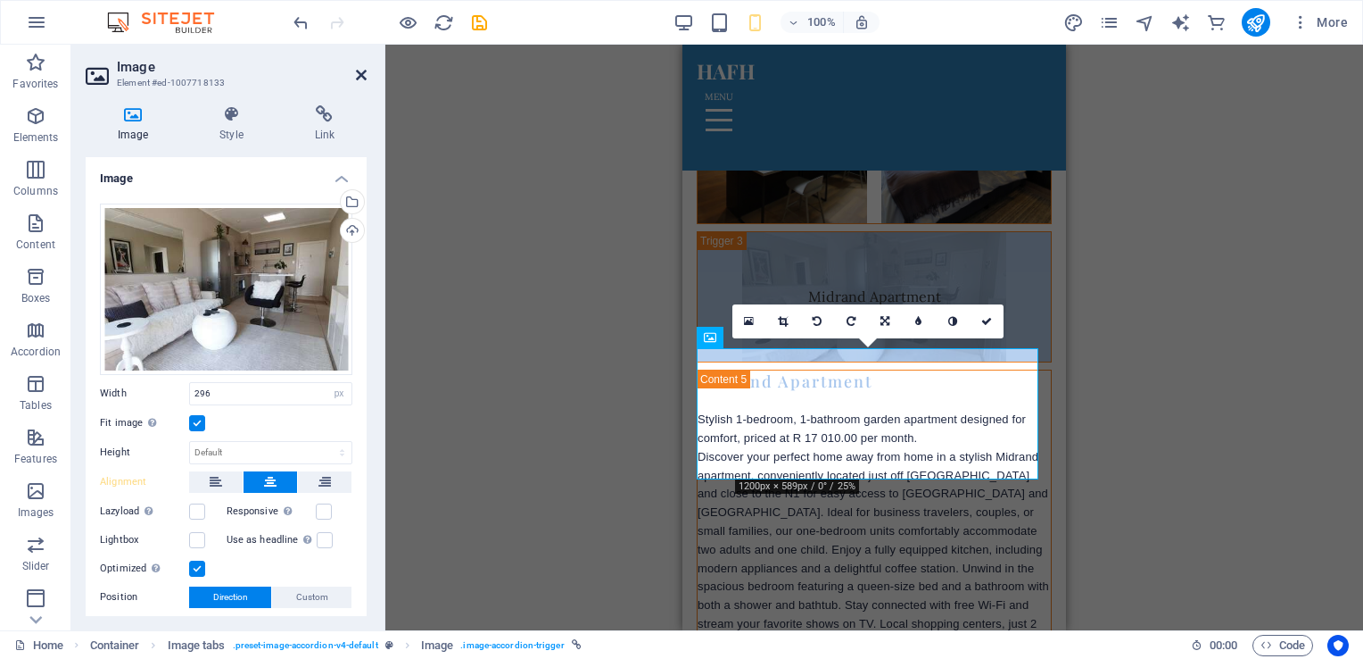
click at [356, 75] on icon at bounding box center [361, 75] width 11 height 14
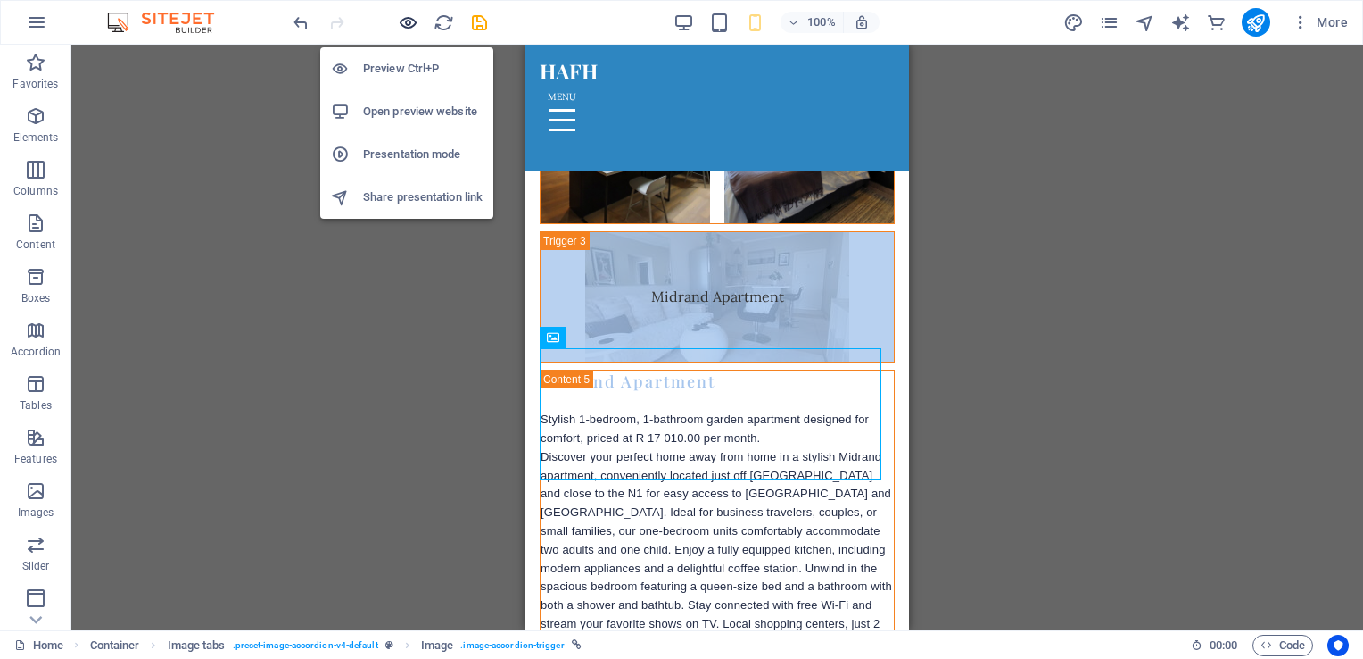
click at [403, 24] on icon "button" at bounding box center [408, 22] width 21 height 21
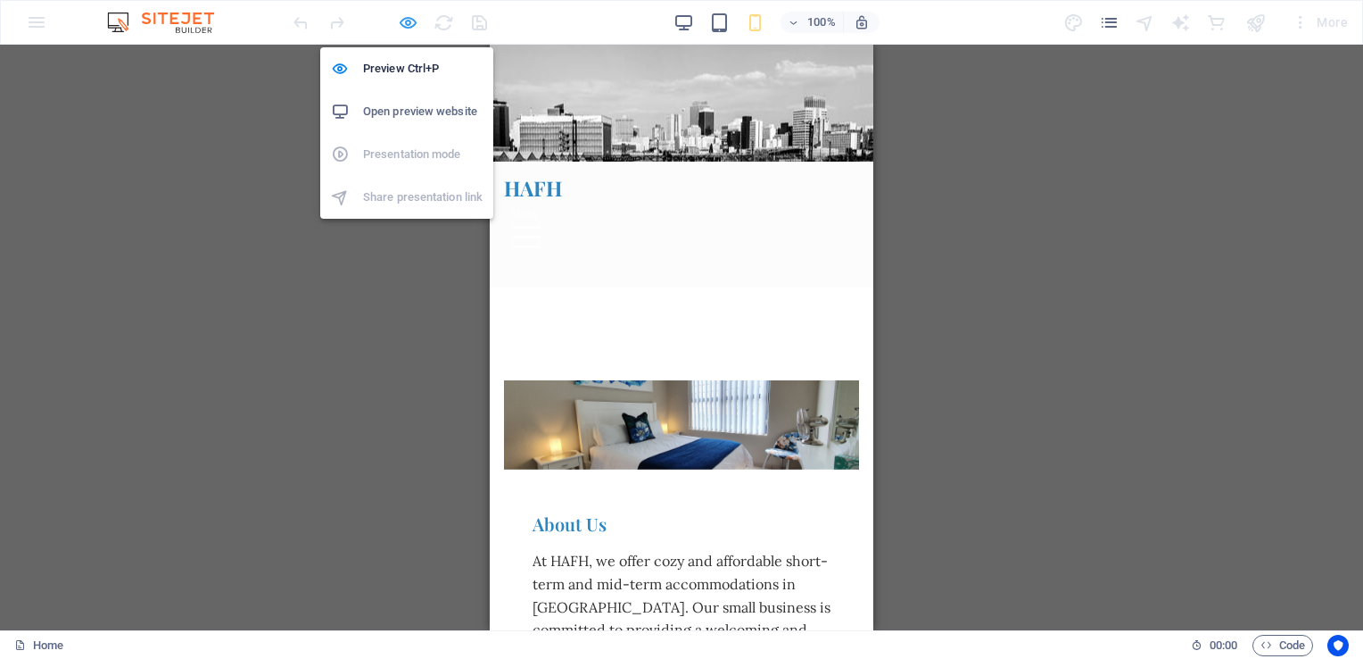
click at [405, 20] on icon "button" at bounding box center [408, 22] width 21 height 21
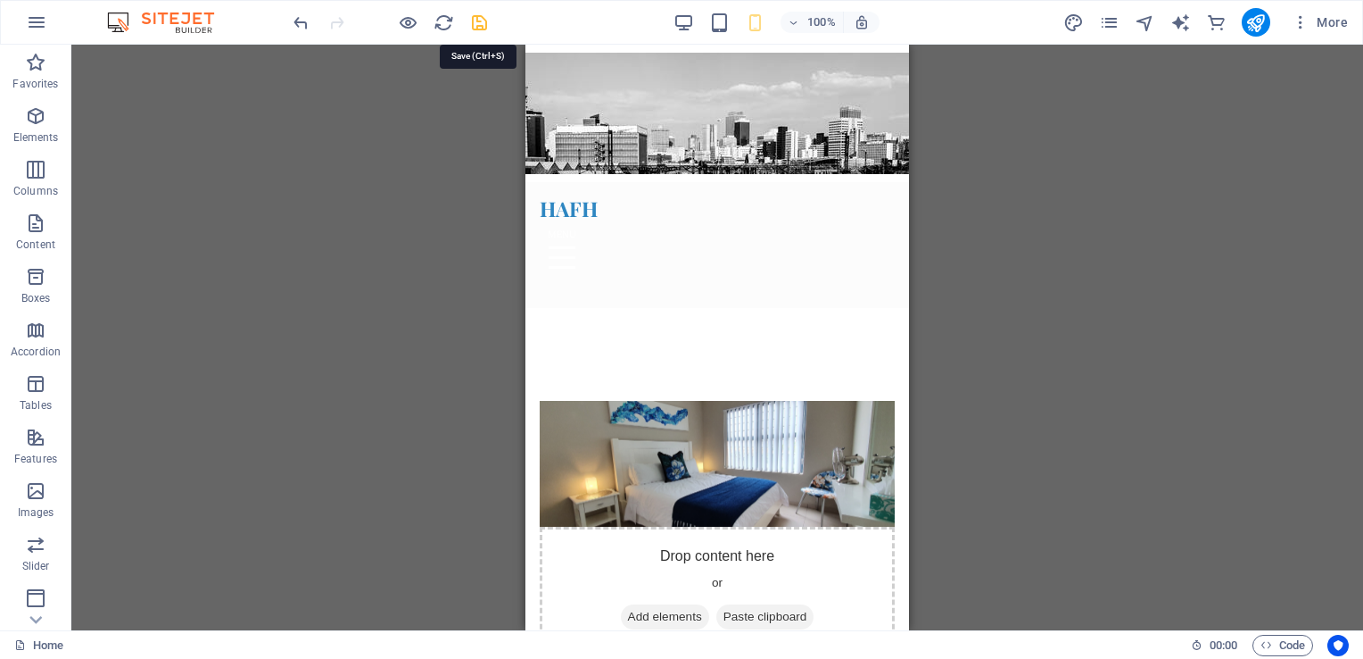
click at [481, 22] on icon "save" at bounding box center [479, 22] width 21 height 21
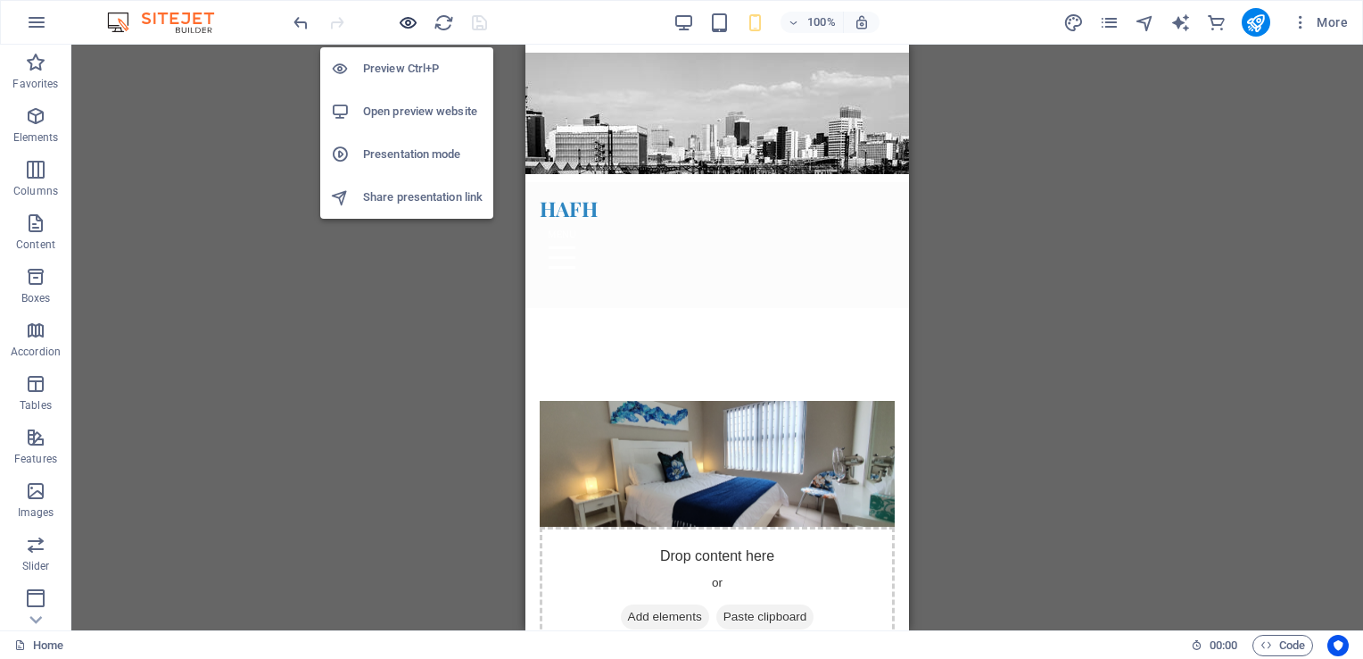
click at [407, 23] on icon "button" at bounding box center [408, 22] width 21 height 21
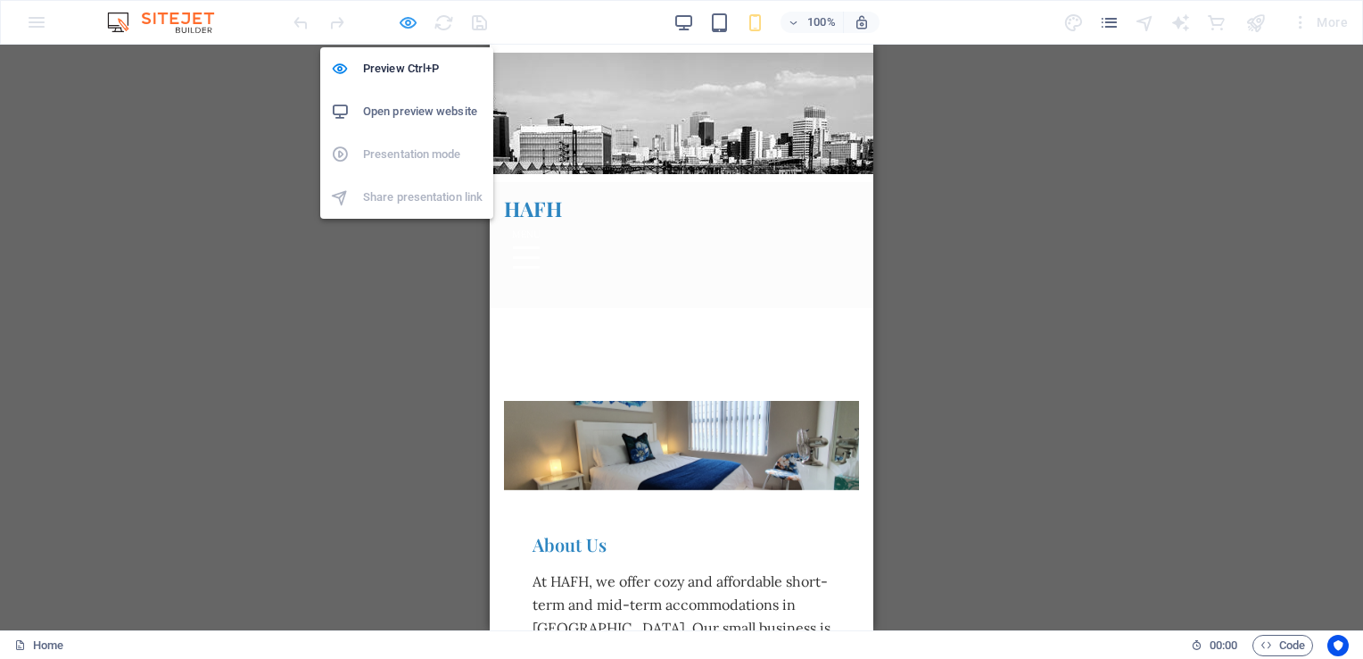
click at [405, 21] on icon "button" at bounding box center [408, 22] width 21 height 21
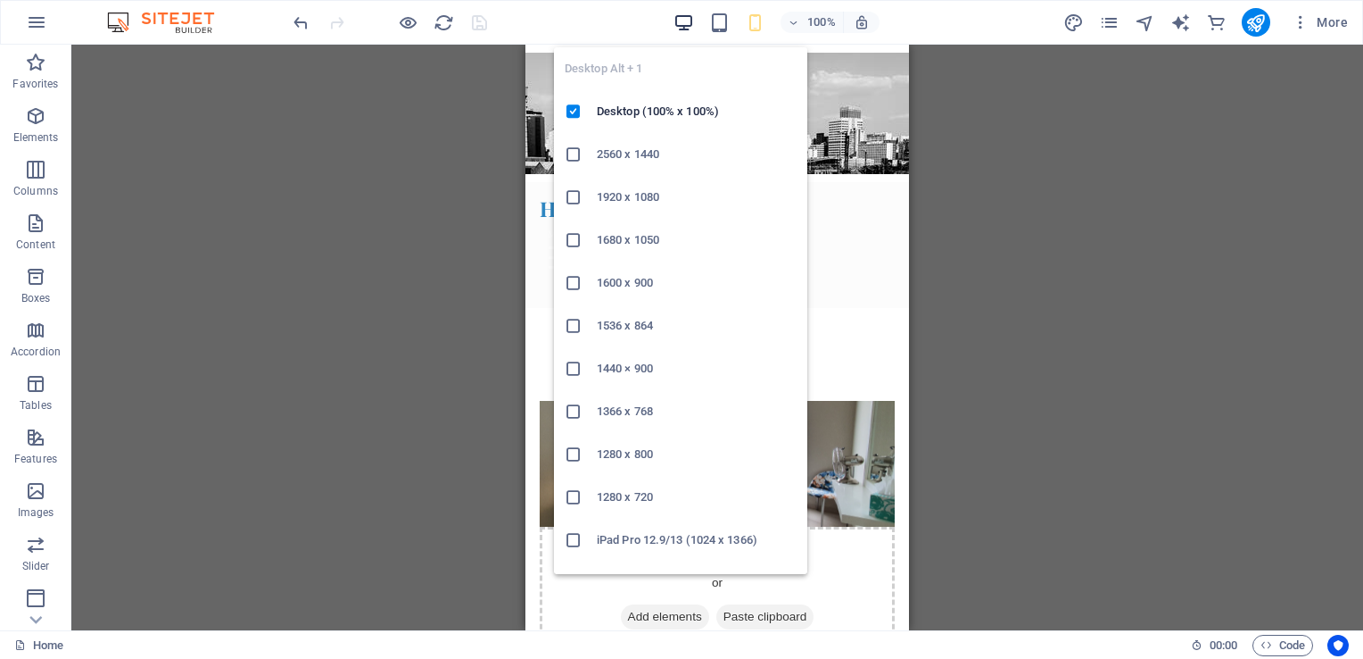
click at [687, 20] on icon "button" at bounding box center [684, 22] width 21 height 21
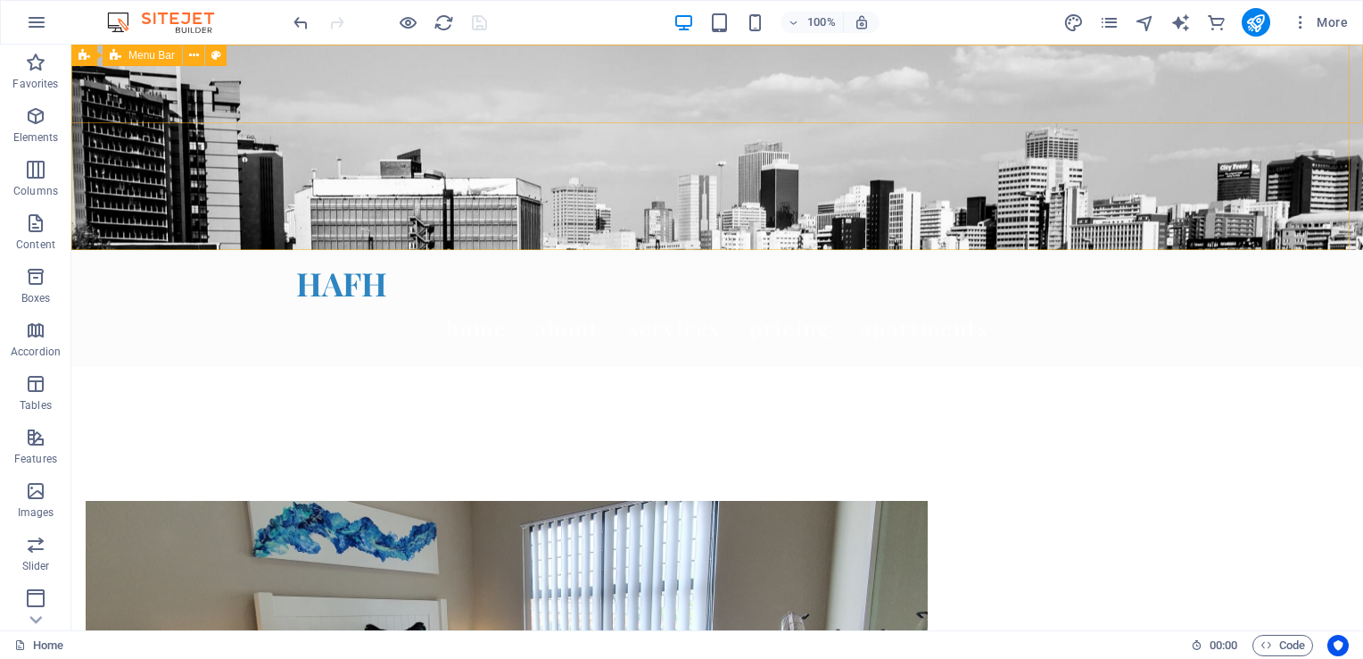
click at [142, 54] on span "Menu Bar" at bounding box center [151, 55] width 46 height 11
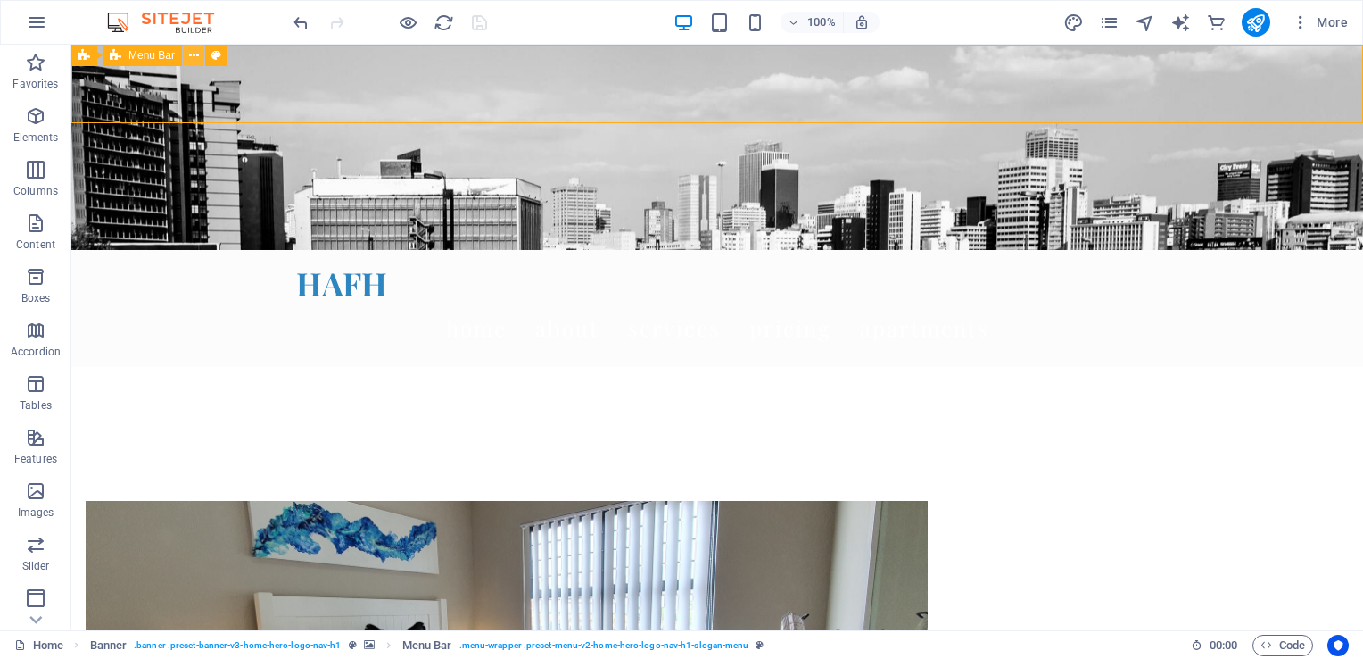
click at [195, 60] on icon at bounding box center [194, 55] width 10 height 19
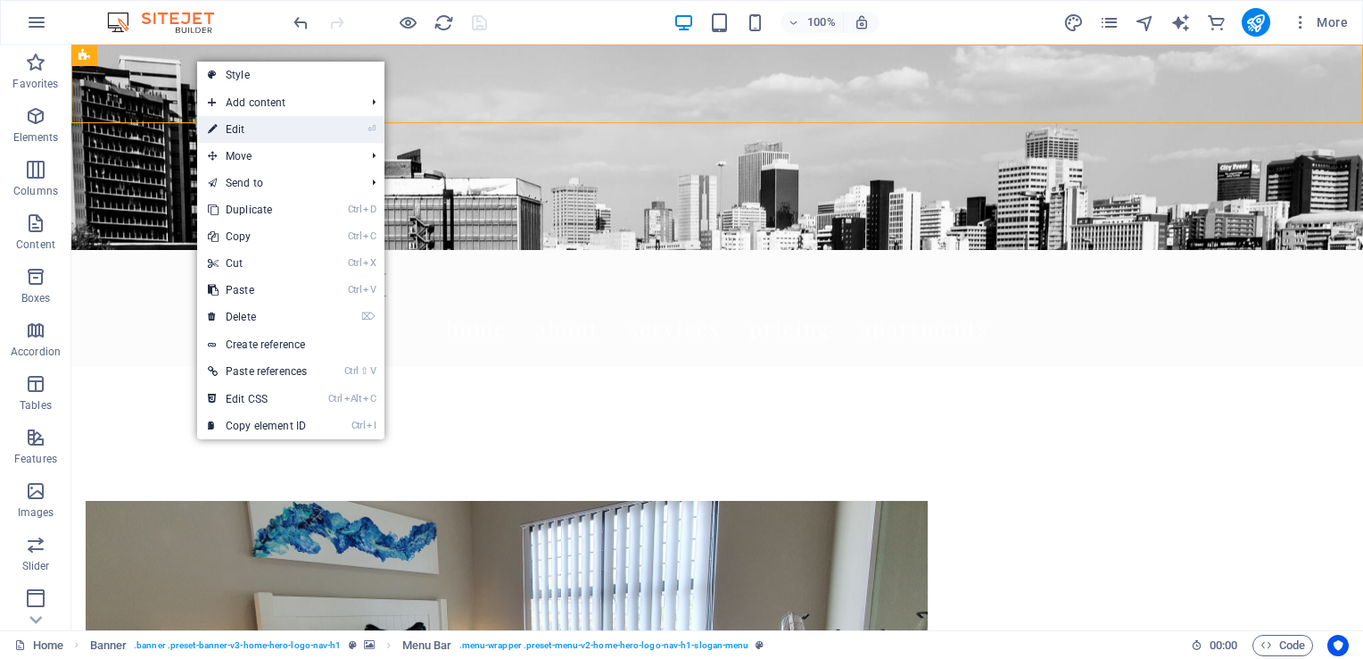
click at [220, 135] on link "⏎ Edit" at bounding box center [257, 129] width 120 height 27
select select "rem"
select select "preset-menu-v2-home-hero-logo-nav-h1-slogan-menu"
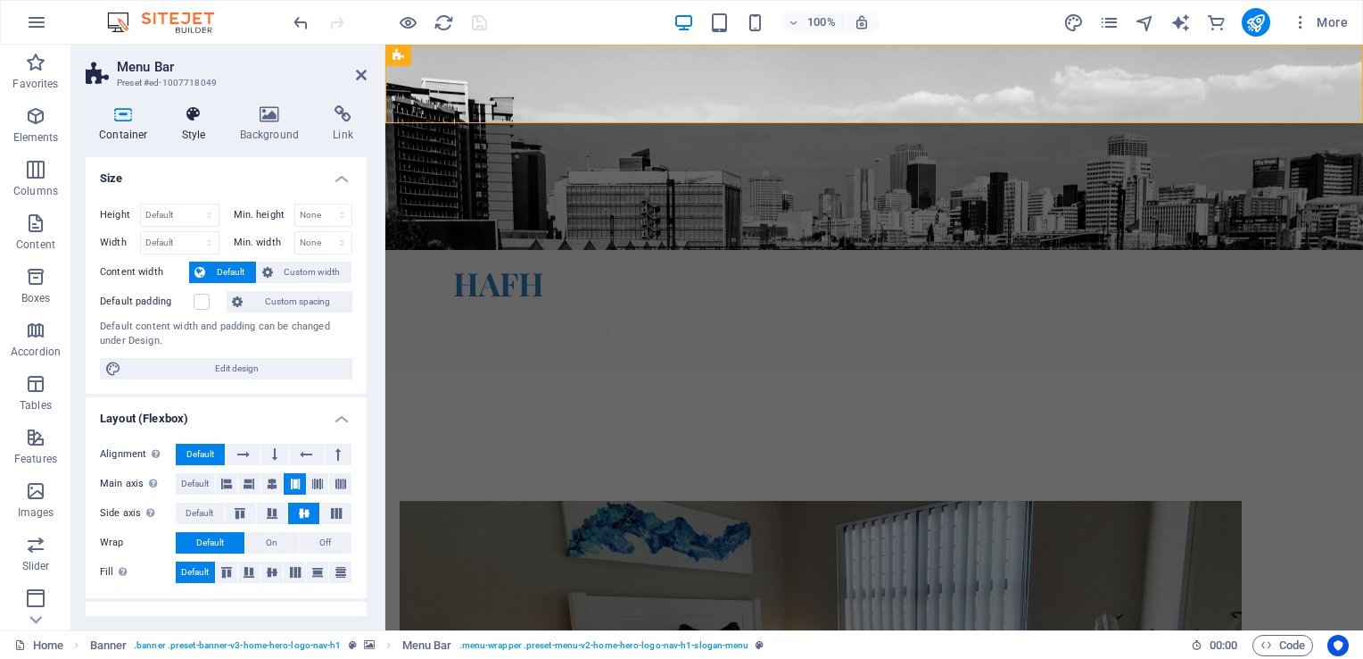
click at [193, 125] on h4 "Style" at bounding box center [198, 123] width 58 height 37
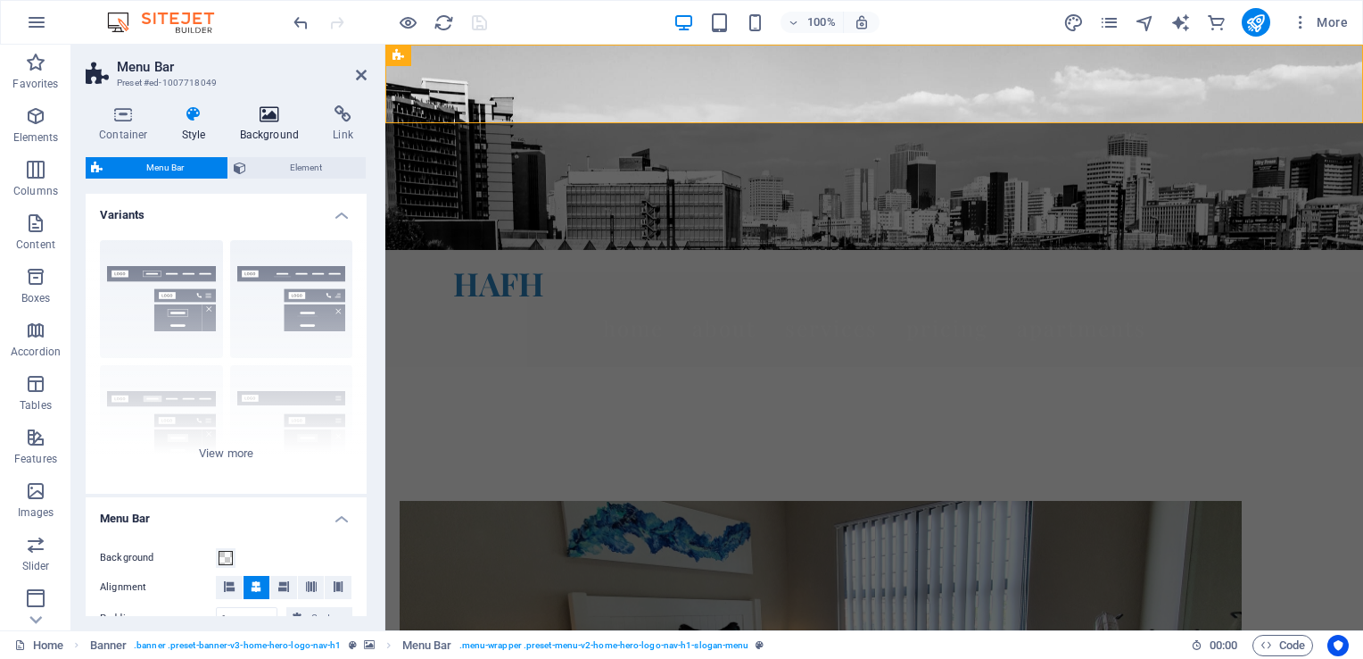
click at [269, 124] on h4 "Background" at bounding box center [274, 123] width 94 height 37
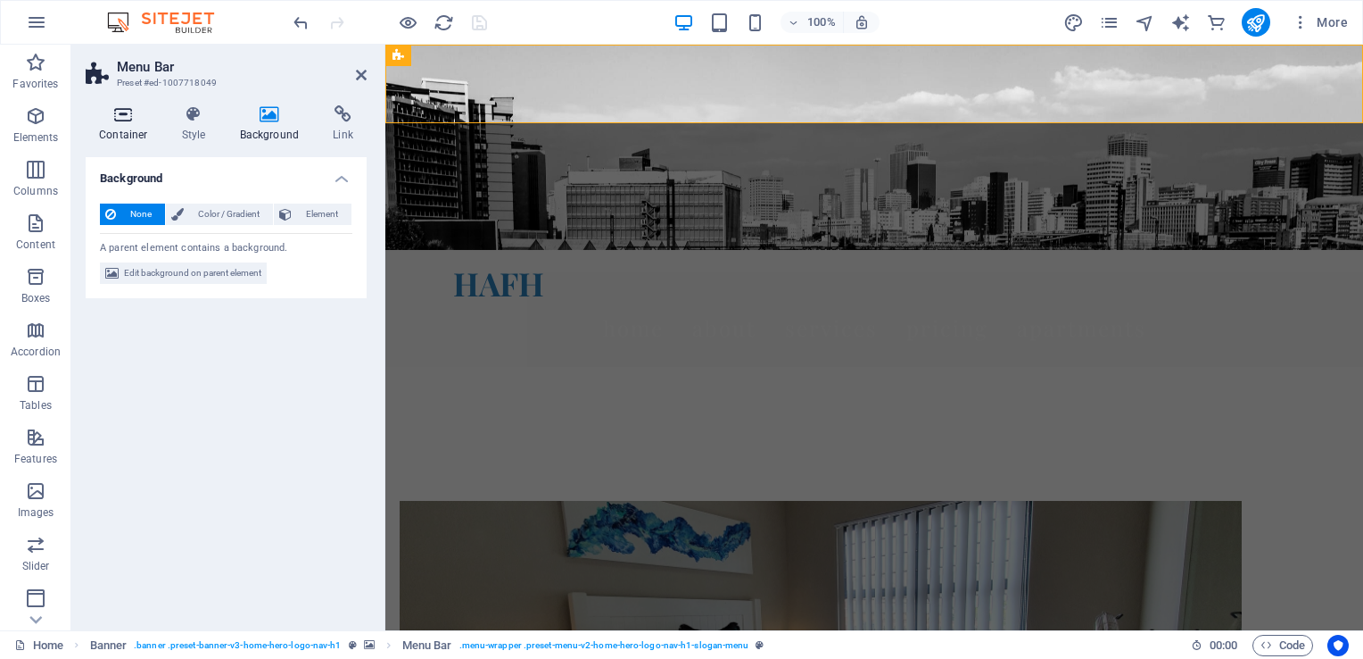
click at [108, 124] on h4 "Container" at bounding box center [127, 123] width 83 height 37
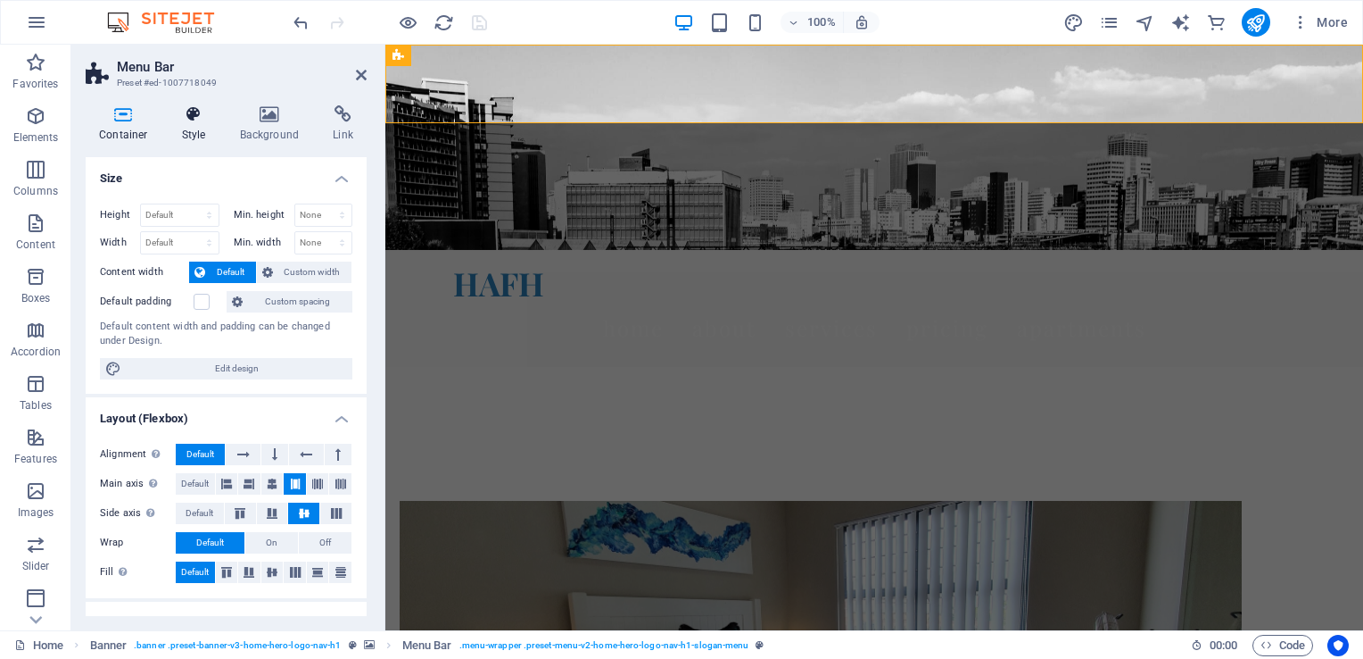
click at [189, 127] on h4 "Style" at bounding box center [198, 123] width 58 height 37
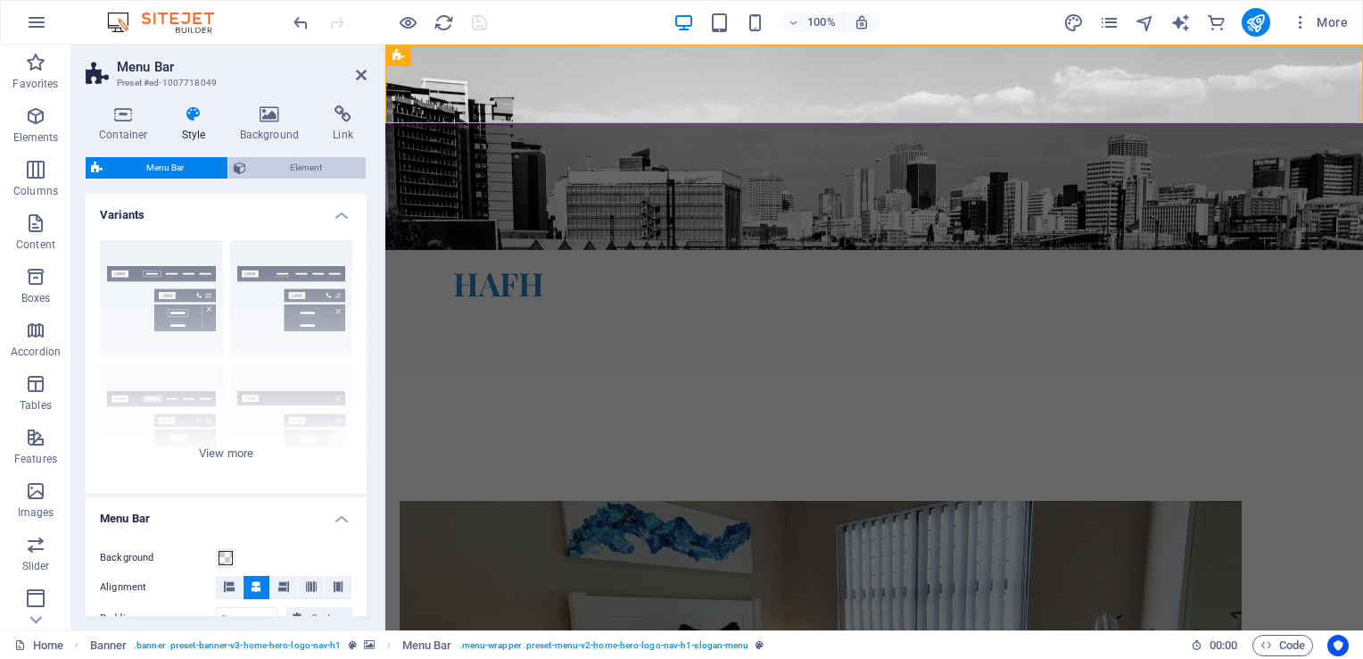
click at [286, 161] on span "Element" at bounding box center [306, 167] width 109 height 21
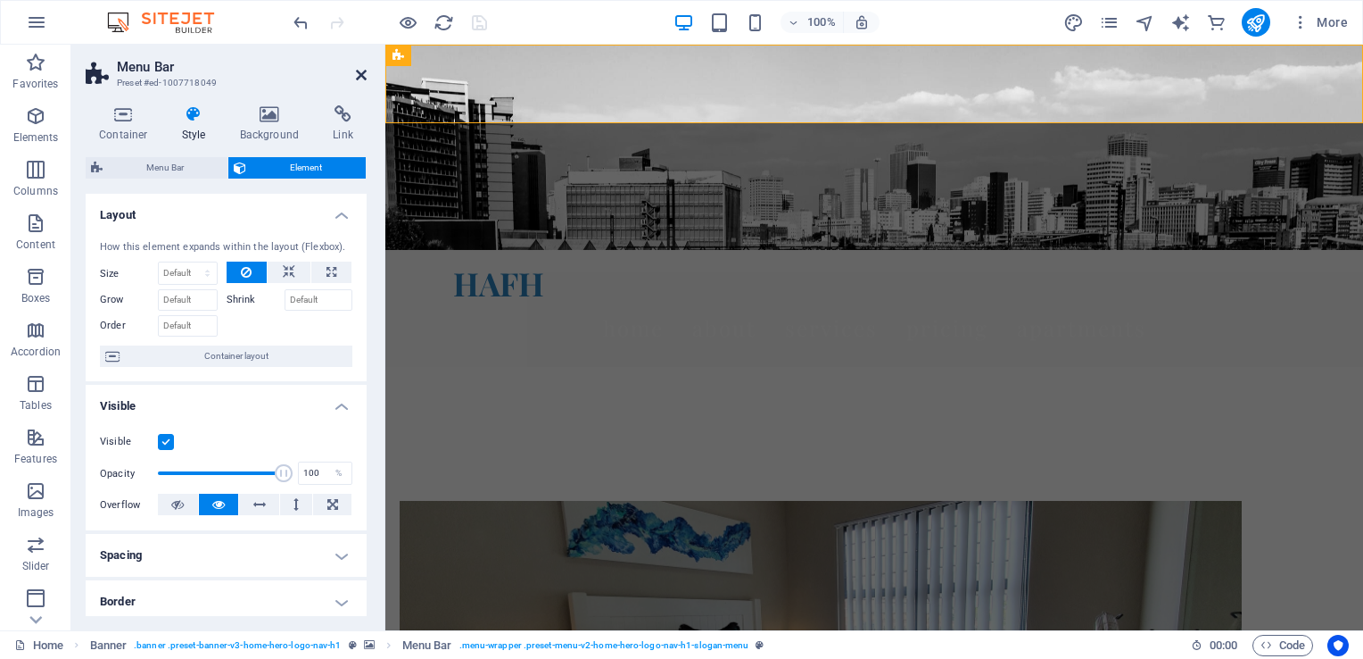
click at [358, 77] on icon at bounding box center [361, 75] width 11 height 14
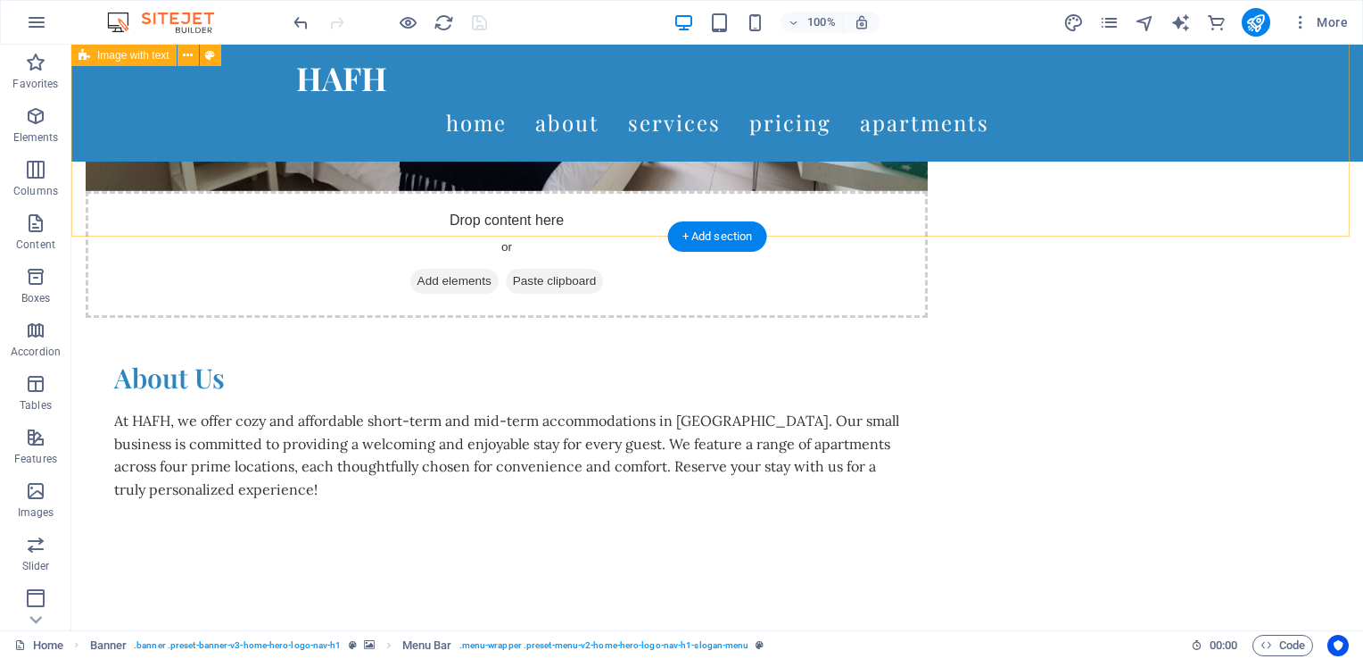
scroll to position [535, 0]
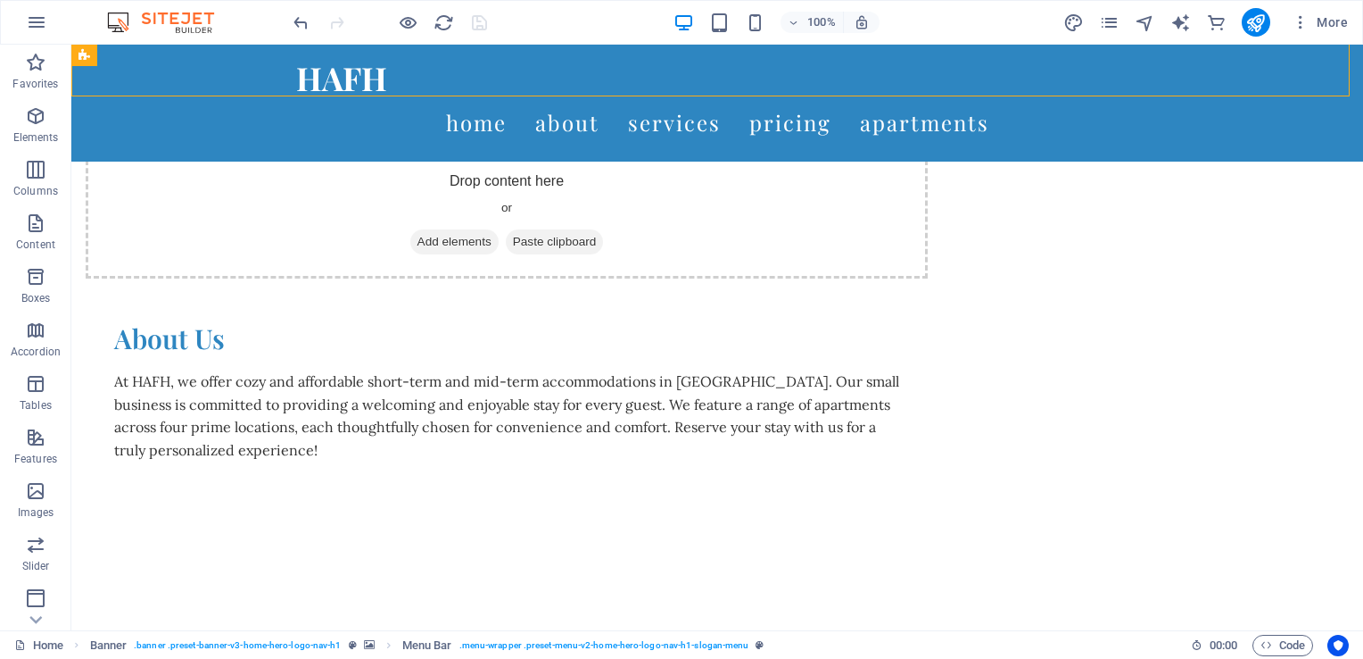
click at [196, 78] on div "HAFH Home About Services Pricing Apartments" at bounding box center [717, 103] width 1292 height 117
click at [170, 59] on icon at bounding box center [173, 55] width 10 height 19
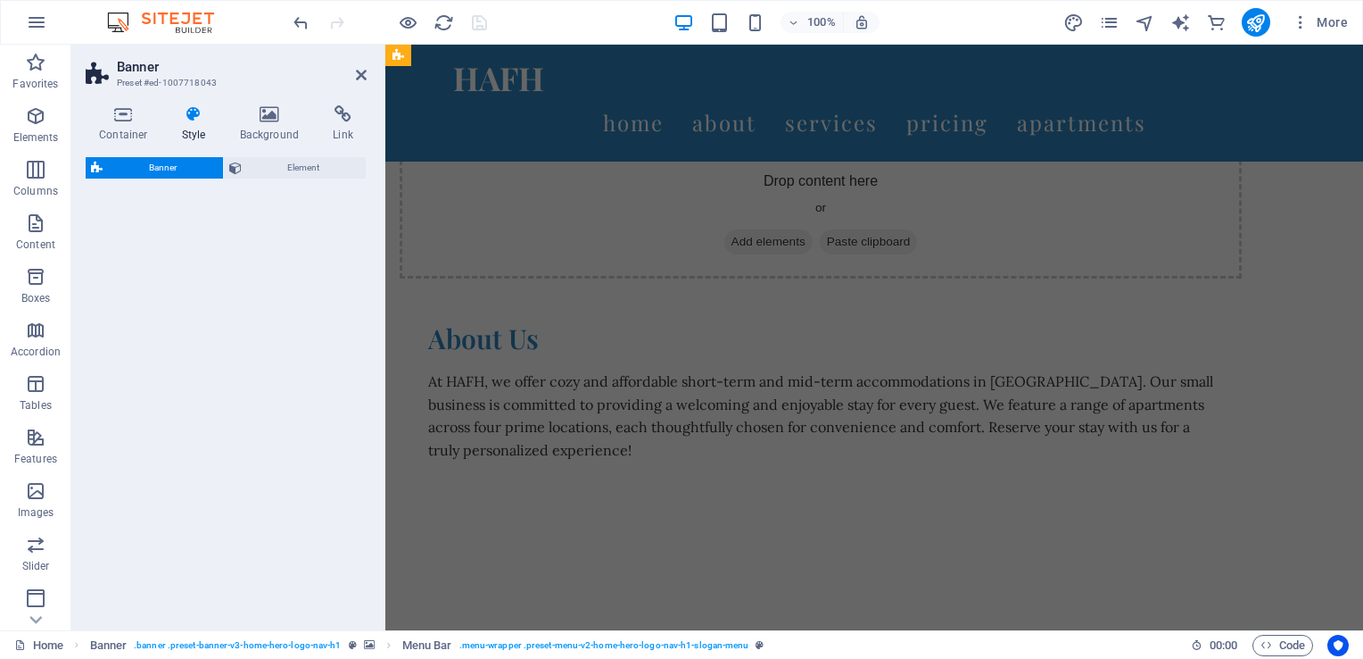
select select "preset-banner-v3-home-hero-logo-nav-h1"
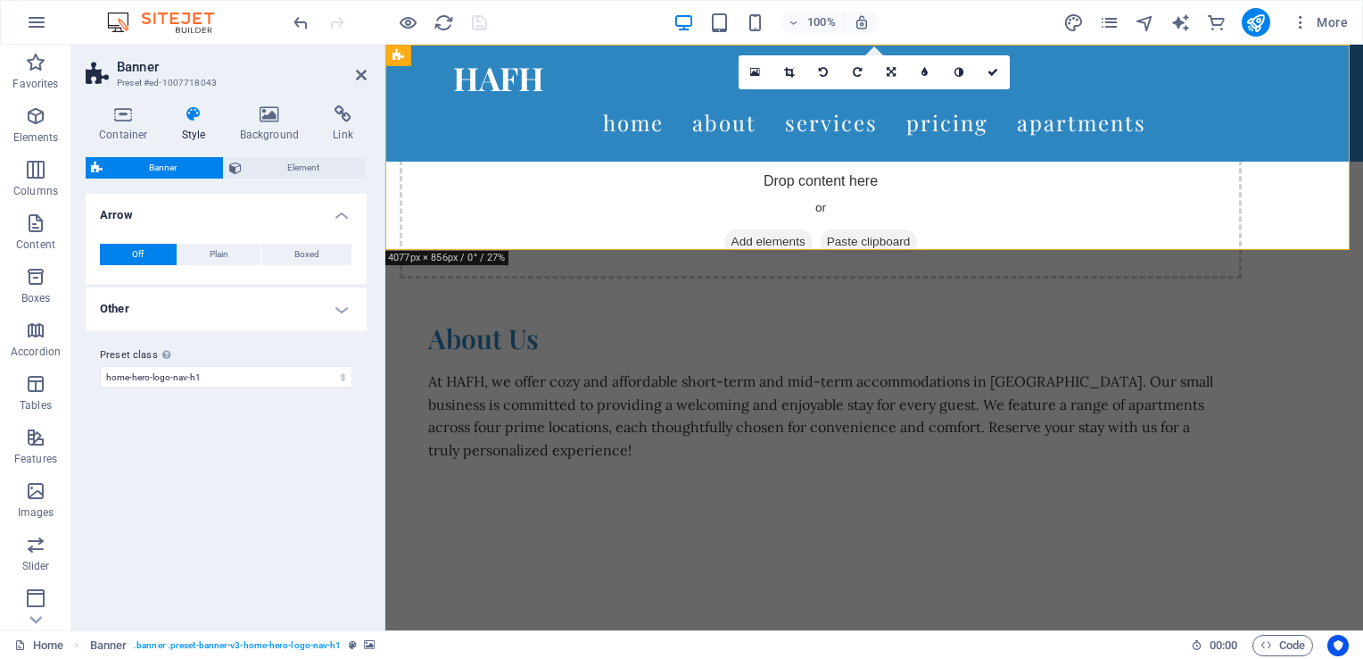
scroll to position [0, 0]
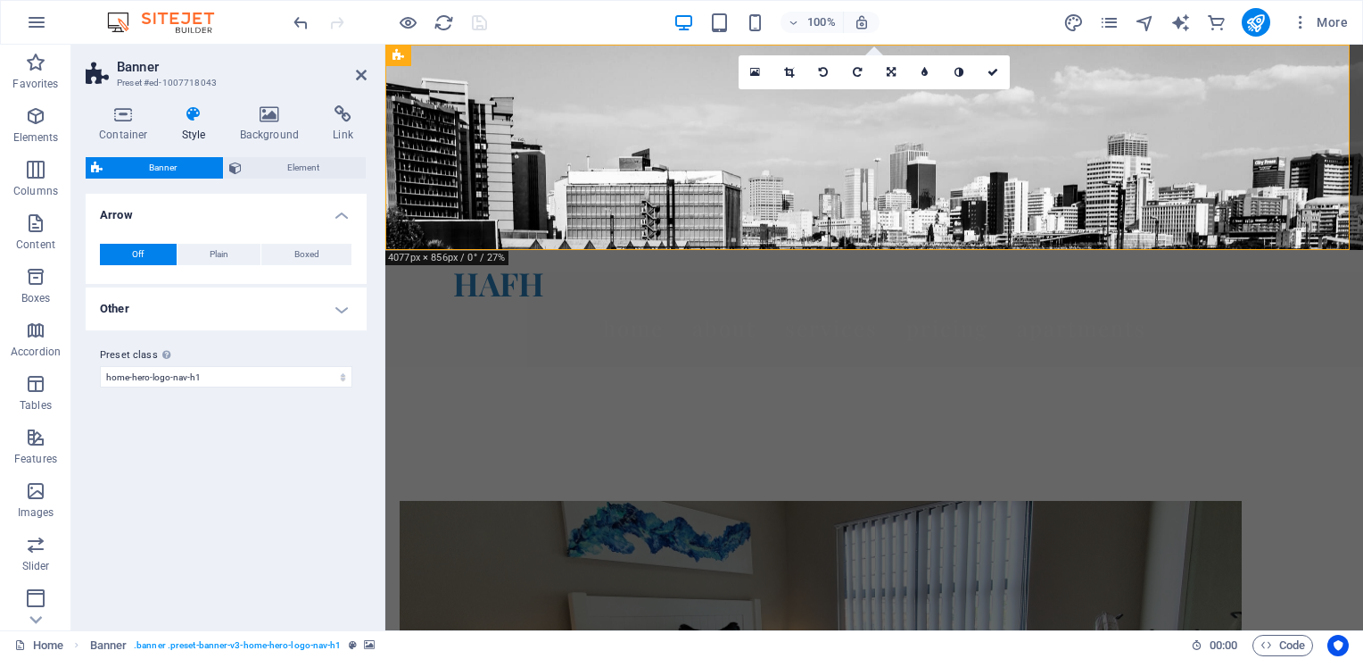
click at [248, 302] on h4 "Other" at bounding box center [226, 308] width 281 height 43
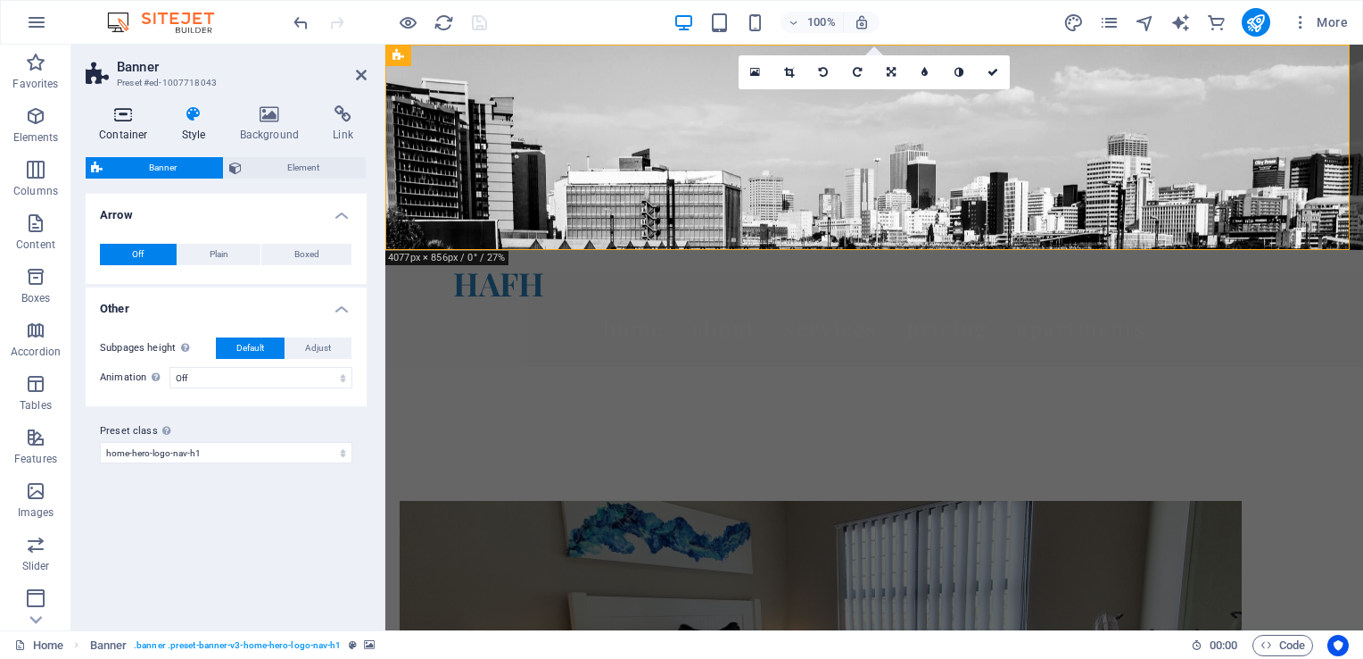
click at [128, 126] on h4 "Container" at bounding box center [127, 123] width 83 height 37
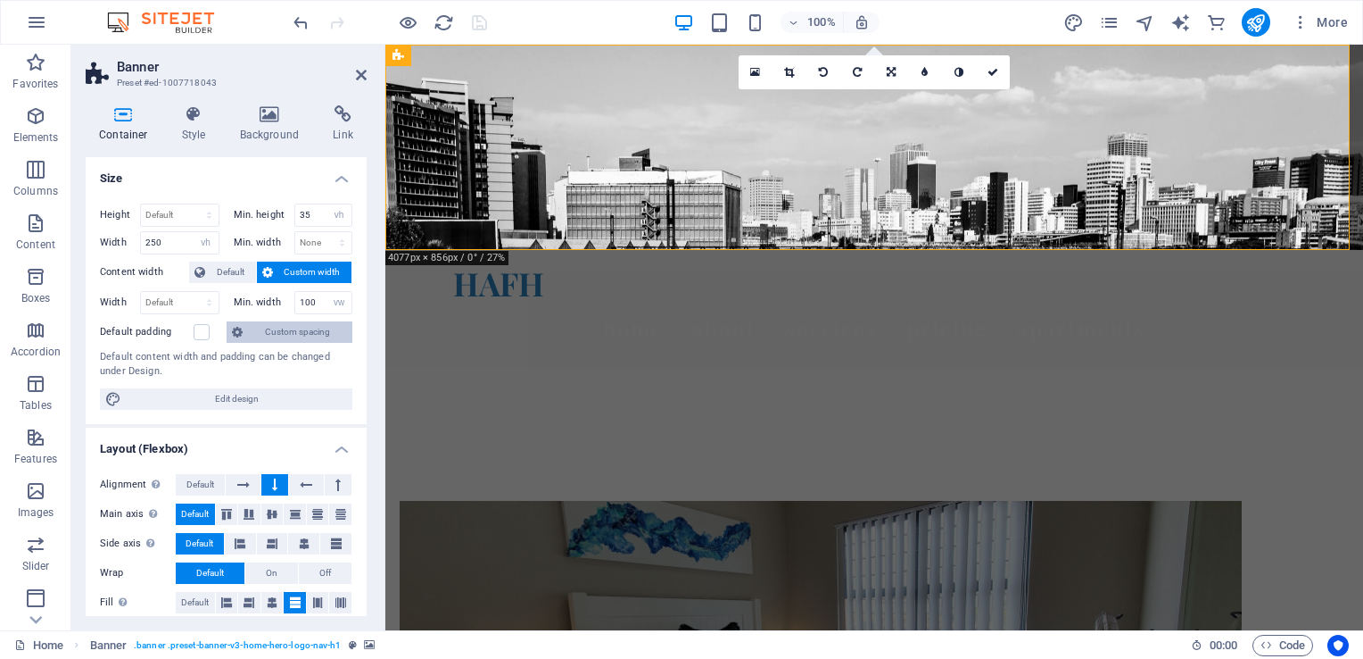
click at [270, 332] on span "Custom spacing" at bounding box center [297, 331] width 99 height 21
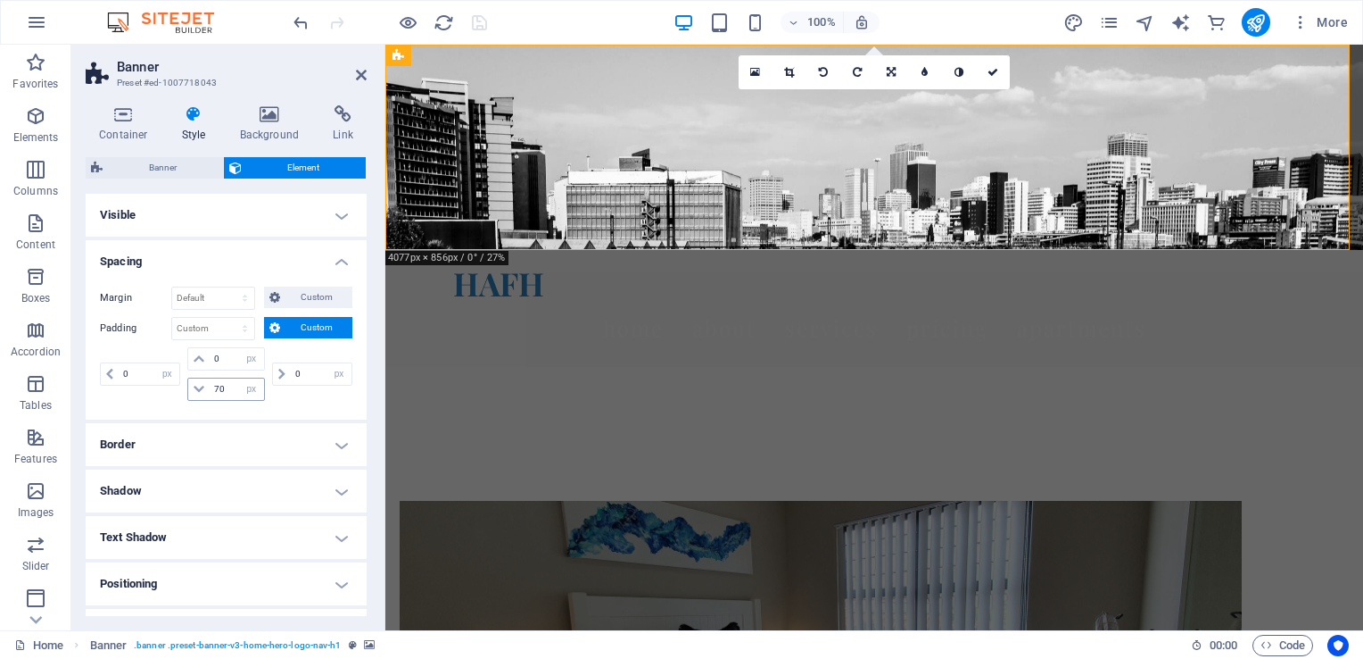
click at [195, 389] on icon at bounding box center [199, 389] width 11 height 11
click at [195, 357] on icon at bounding box center [199, 358] width 11 height 11
click at [271, 129] on h4 "Background" at bounding box center [274, 123] width 94 height 37
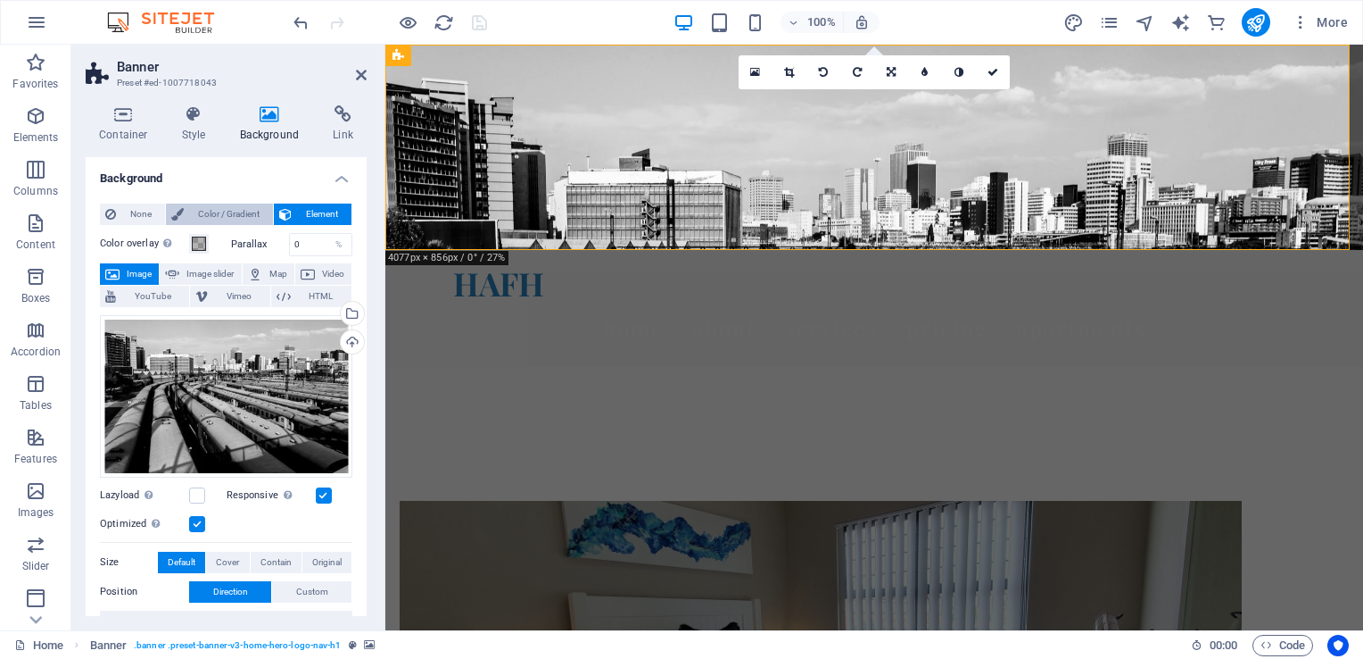
click at [239, 217] on span "Color / Gradient" at bounding box center [228, 213] width 79 height 21
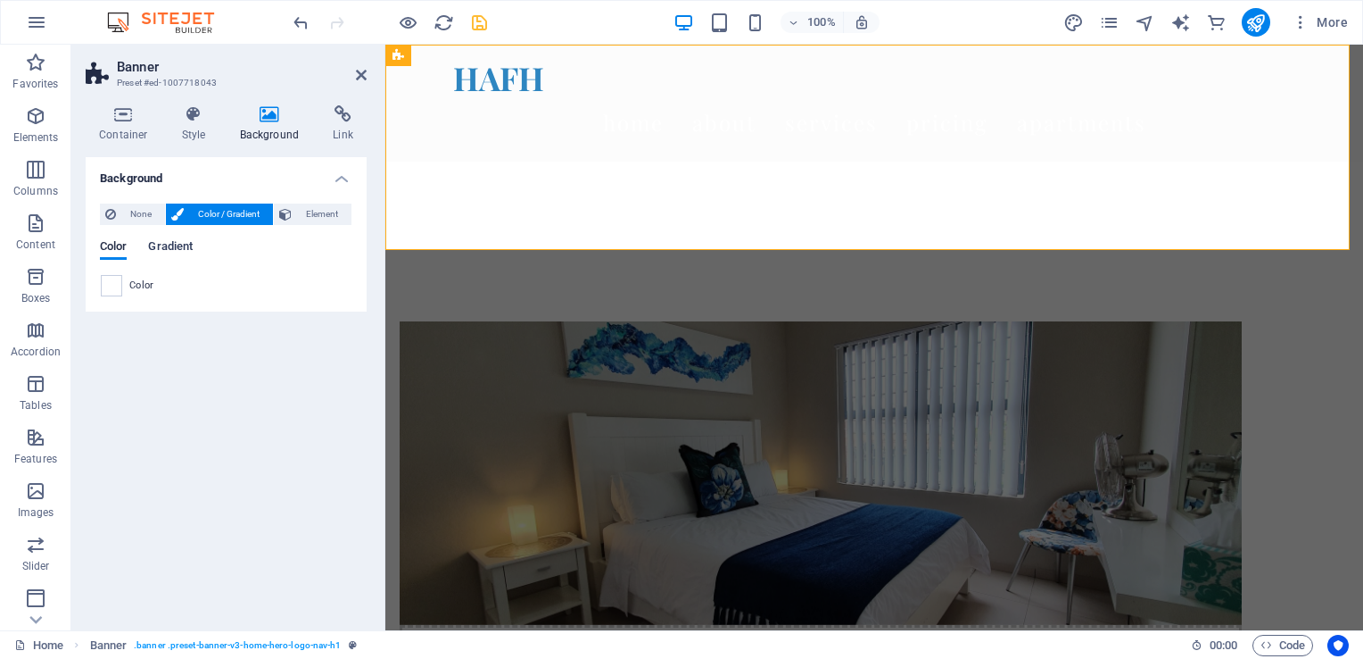
click at [170, 247] on span "Gradient" at bounding box center [170, 248] width 45 height 25
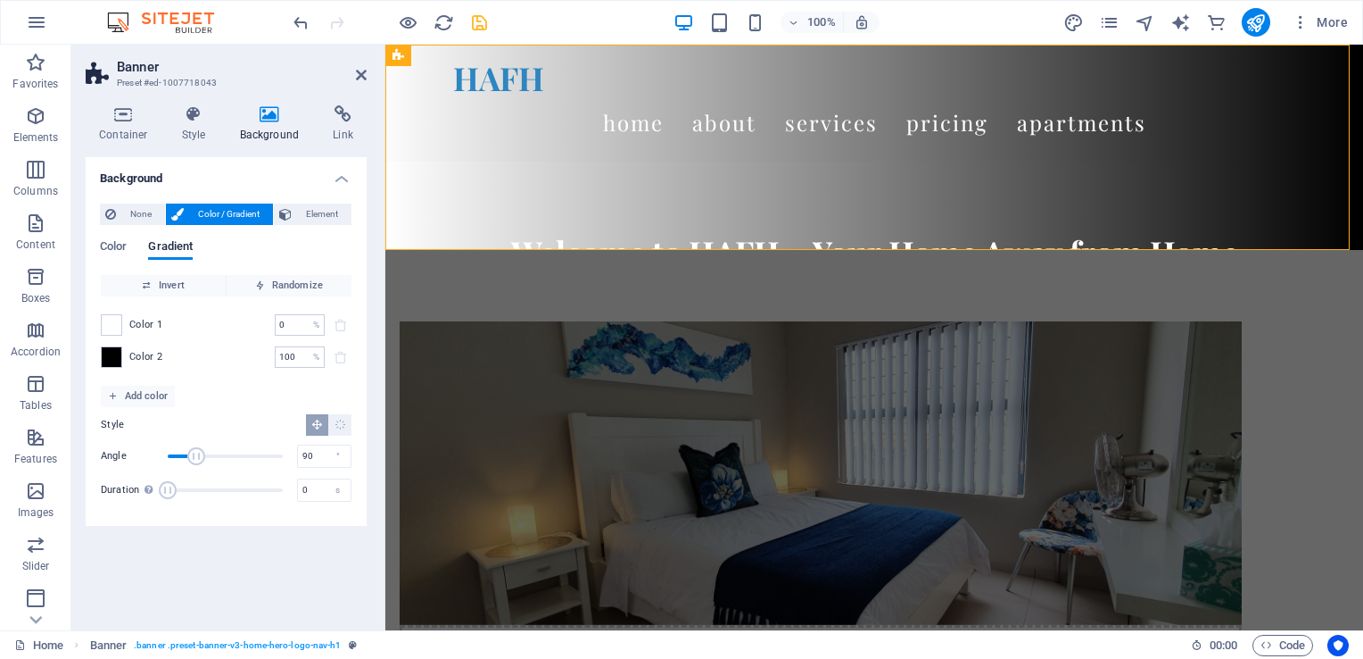
click at [97, 242] on div "None Color / Gradient Element Stretch background to full-width Color overlay Pl…" at bounding box center [226, 357] width 281 height 336
click at [142, 218] on span "None" at bounding box center [140, 213] width 38 height 21
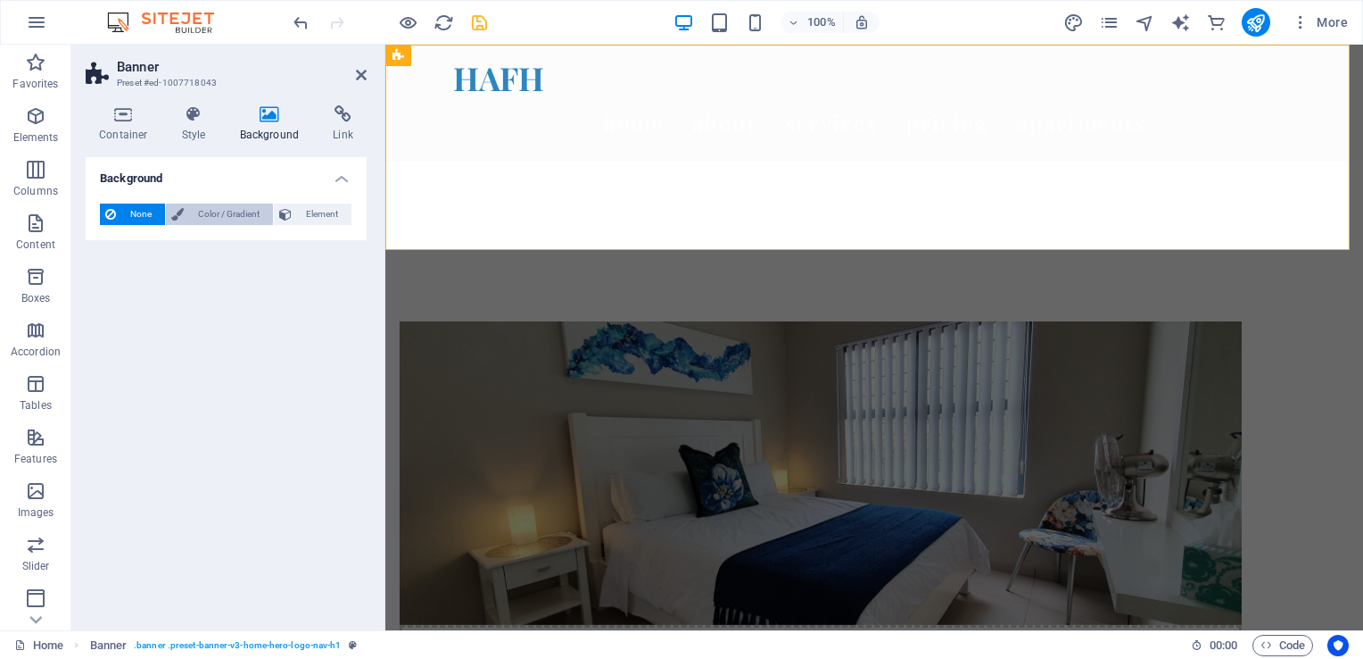
click at [239, 211] on span "Color / Gradient" at bounding box center [228, 213] width 79 height 21
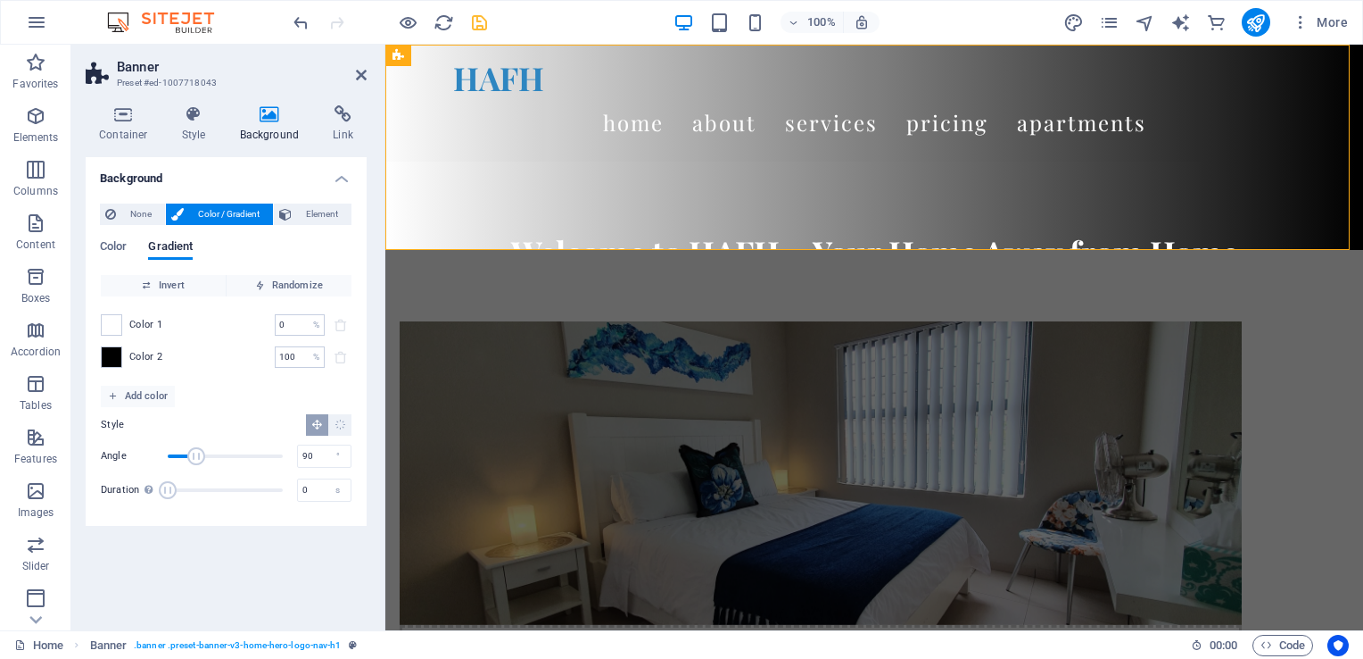
click at [99, 247] on div "None Color / Gradient Element Stretch background to full-width Color overlay Pl…" at bounding box center [226, 357] width 281 height 336
click at [117, 241] on span "Color" at bounding box center [113, 248] width 27 height 25
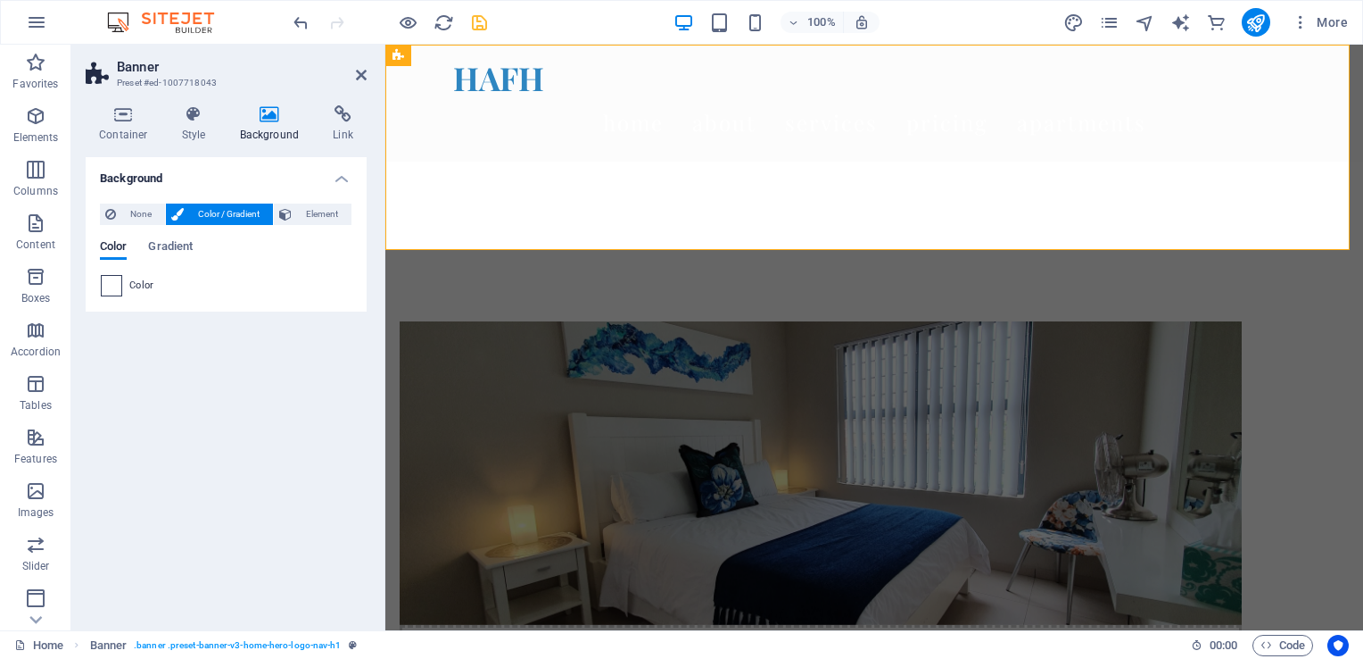
click at [114, 286] on span at bounding box center [112, 286] width 20 height 20
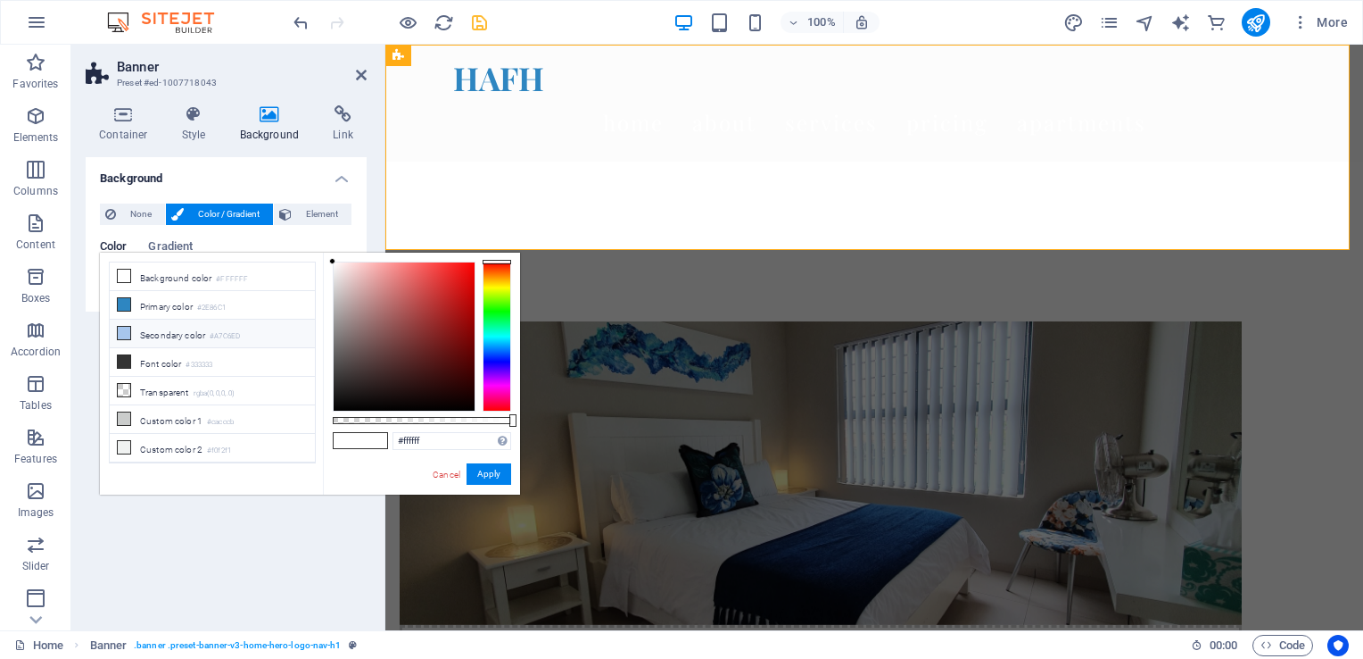
click at [120, 333] on icon at bounding box center [124, 333] width 12 height 12
type input "#a7c6ed"
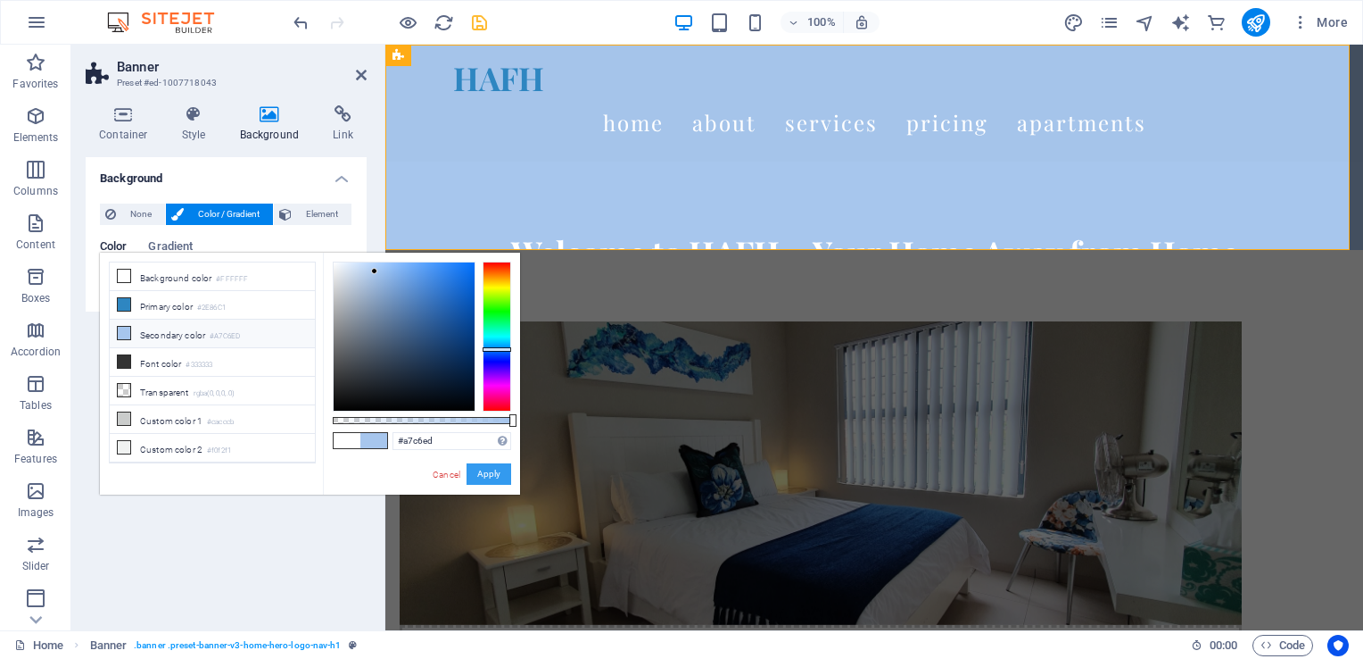
click at [484, 477] on button "Apply" at bounding box center [489, 473] width 45 height 21
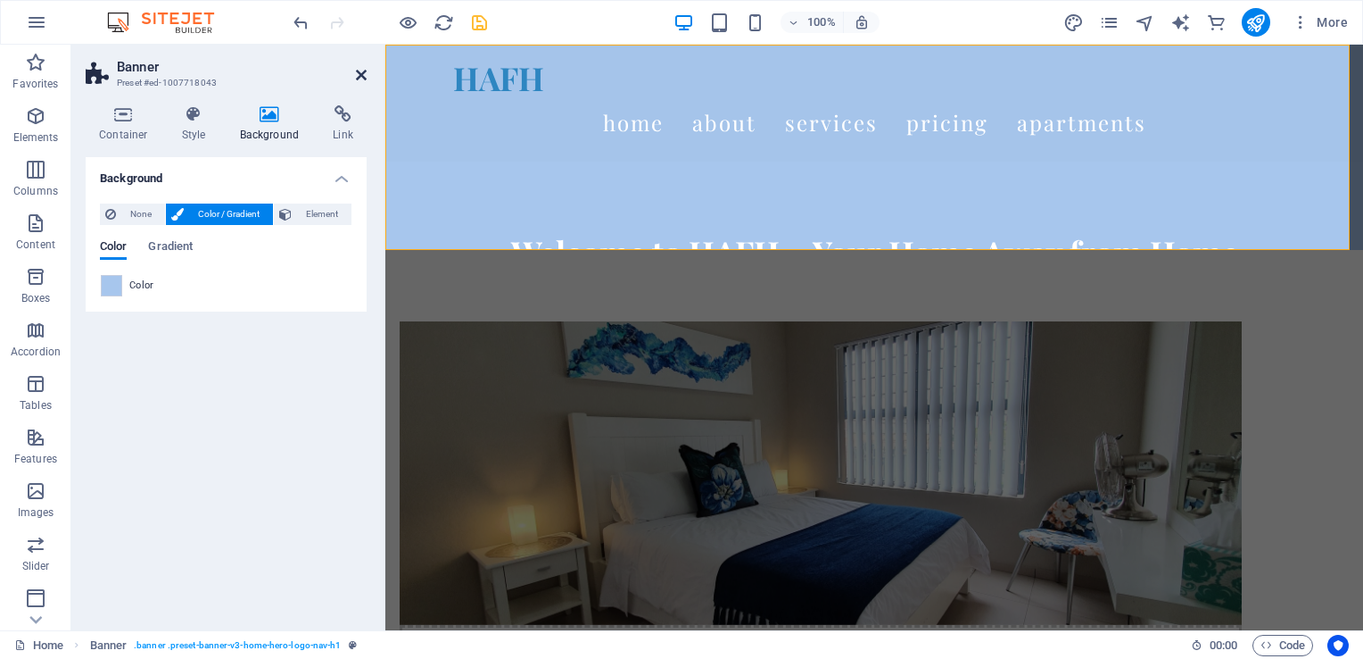
click at [364, 76] on icon at bounding box center [361, 75] width 11 height 14
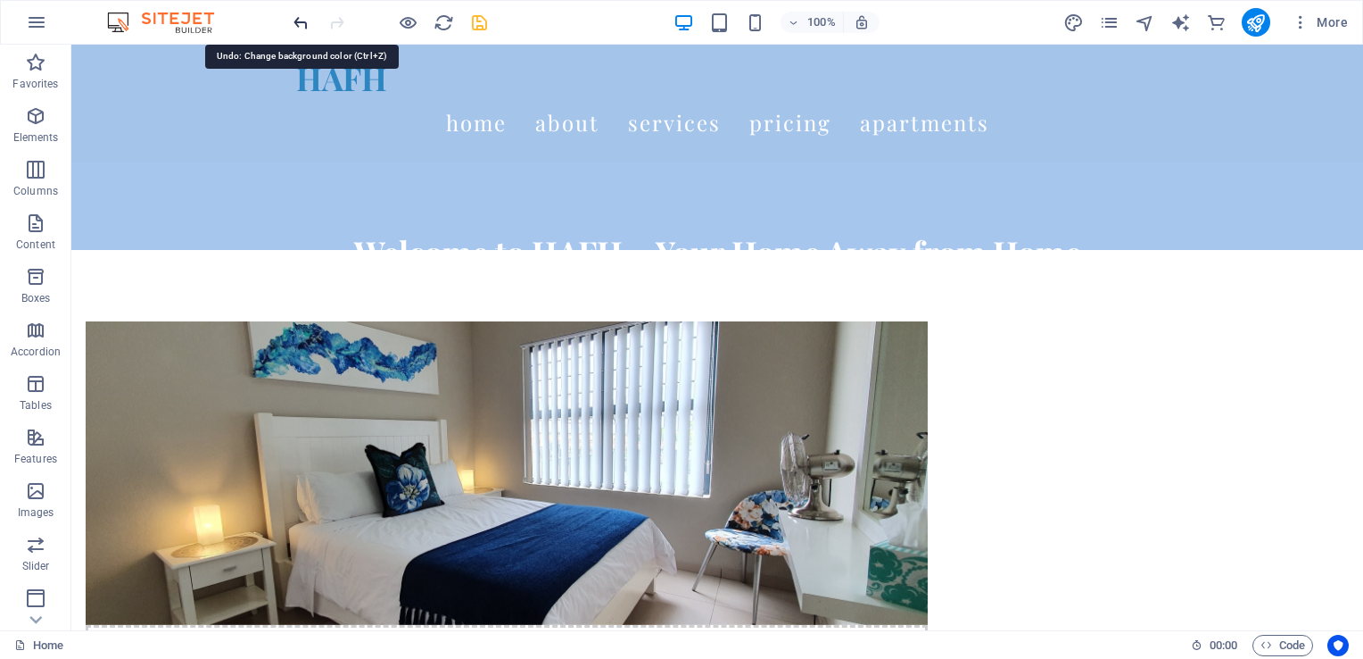
click at [305, 24] on icon "undo" at bounding box center [301, 22] width 21 height 21
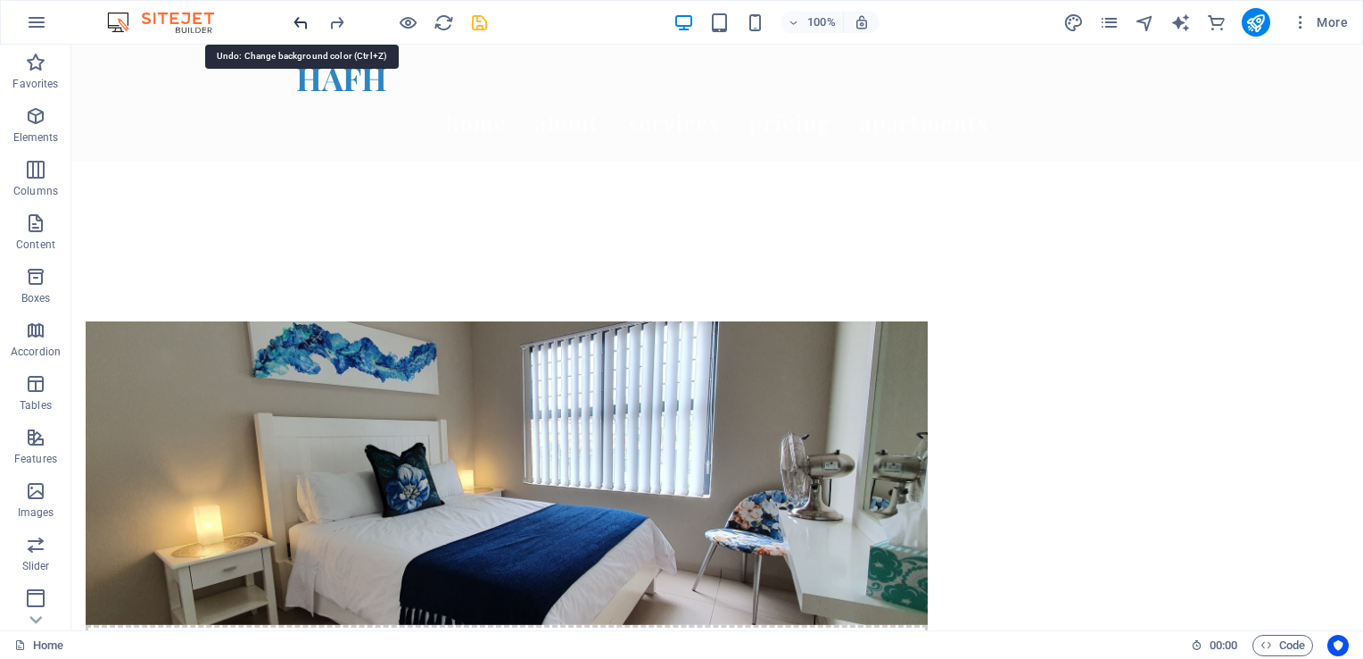
click at [300, 20] on icon "undo" at bounding box center [301, 22] width 21 height 21
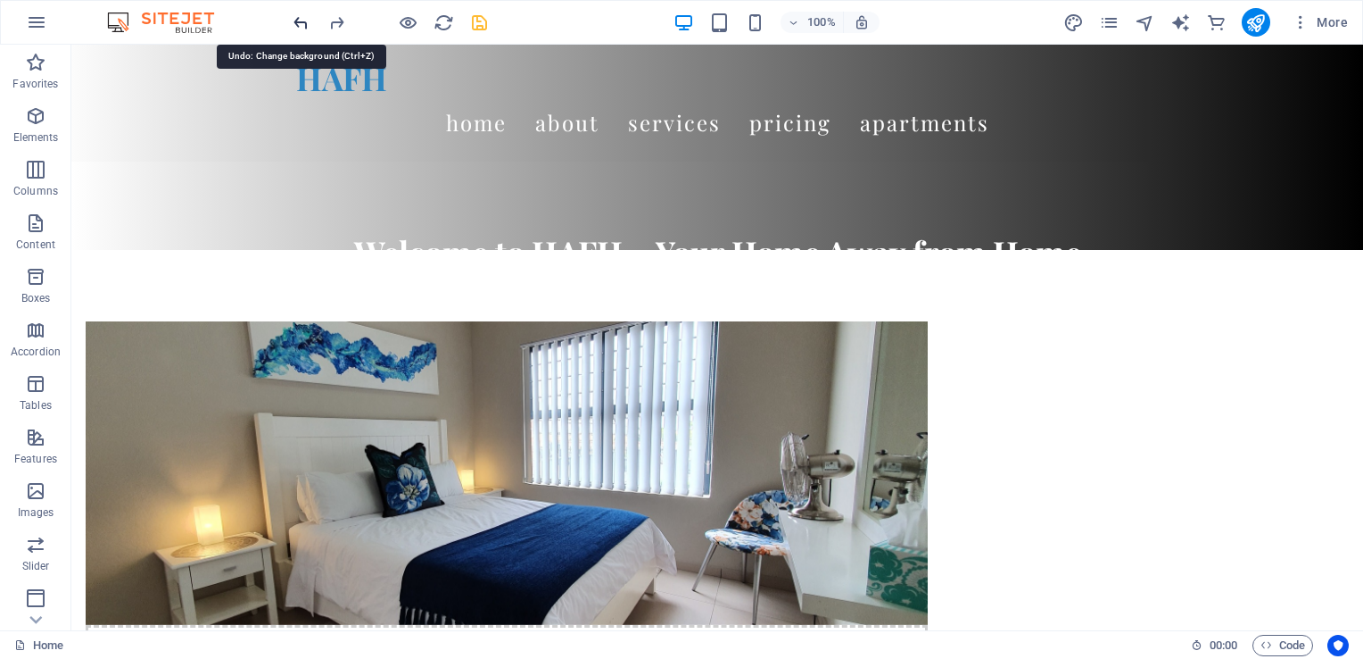
click at [300, 20] on icon "undo" at bounding box center [301, 22] width 21 height 21
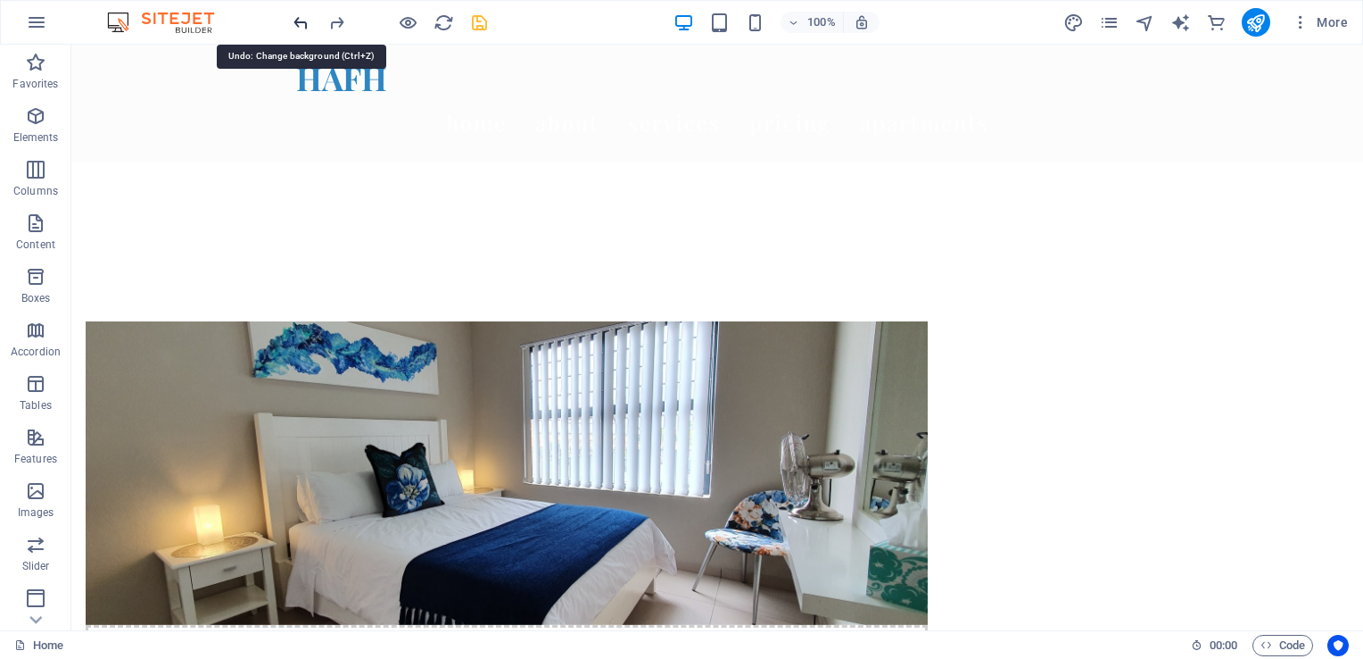
click at [300, 20] on icon "undo" at bounding box center [301, 22] width 21 height 21
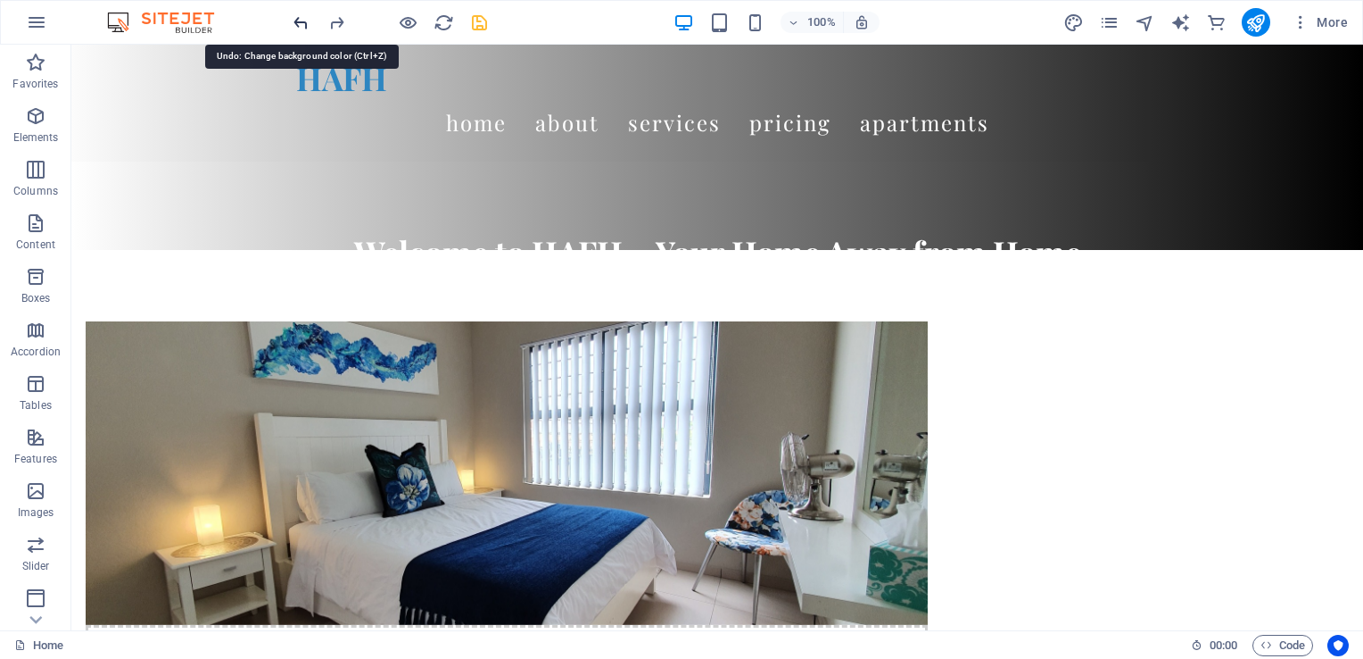
click at [300, 20] on icon "undo" at bounding box center [301, 22] width 21 height 21
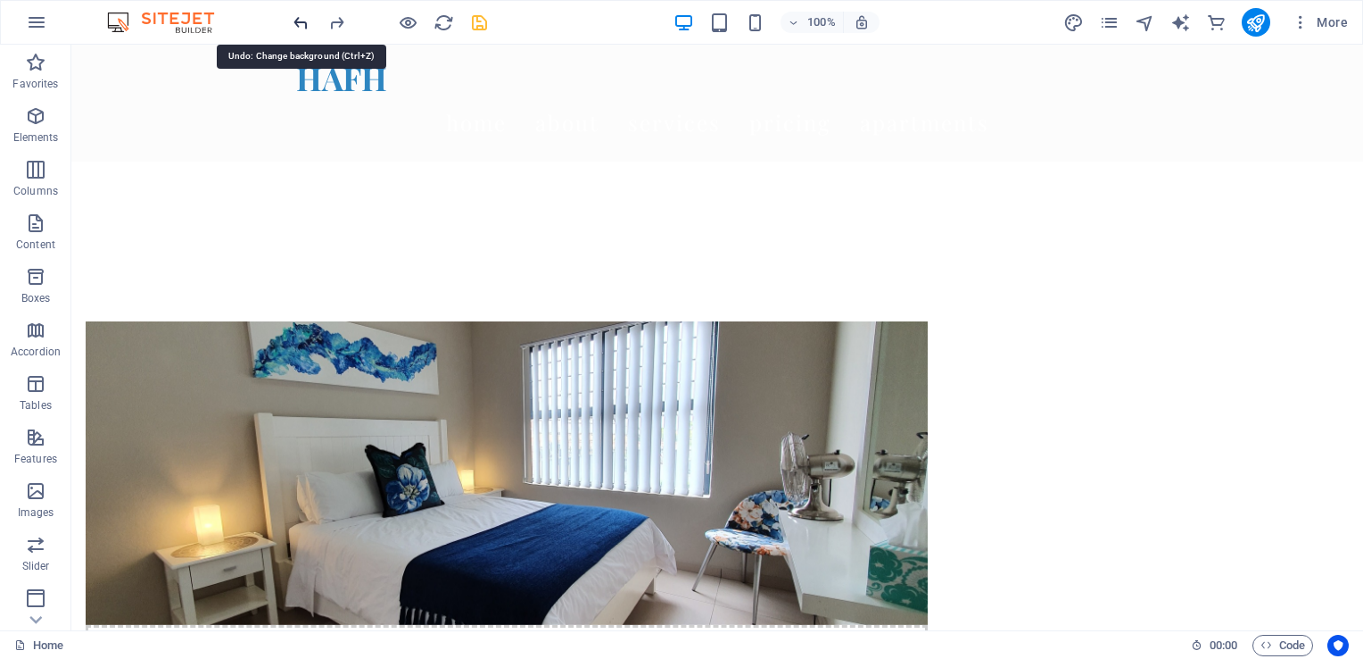
click at [300, 20] on icon "undo" at bounding box center [301, 22] width 21 height 21
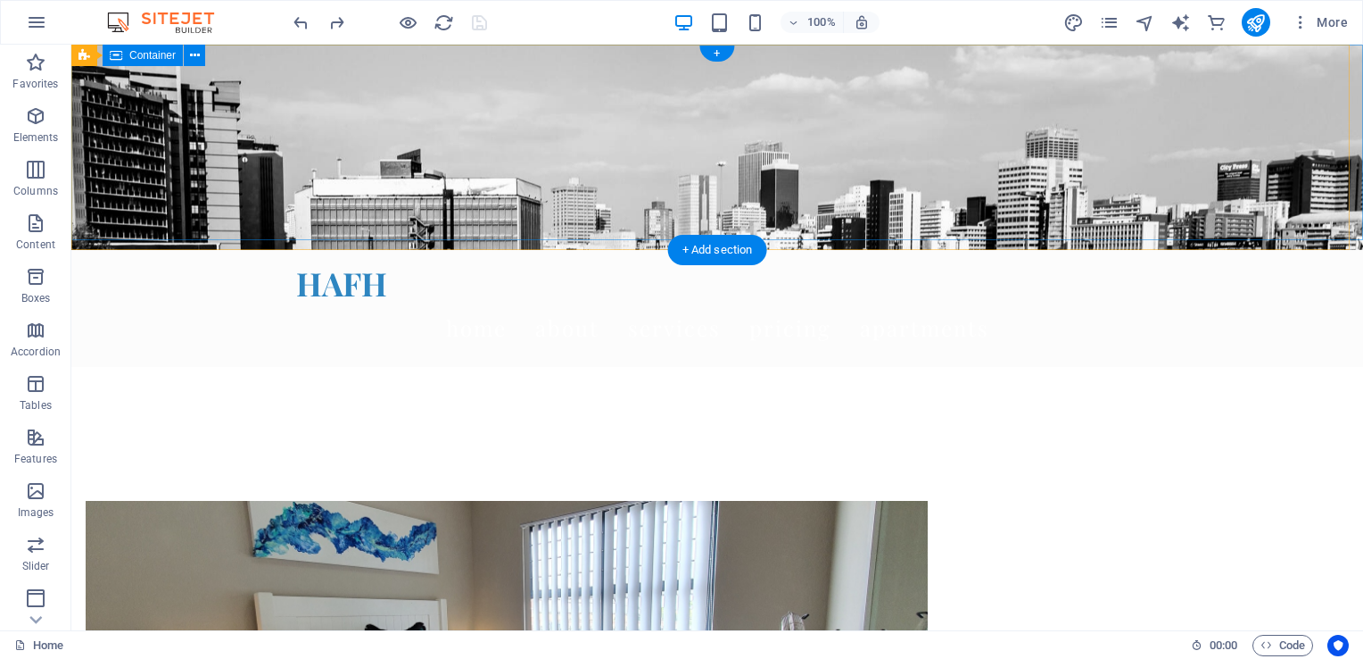
click at [111, 367] on div "Welcome to HAFH – Your Home Away from Home" at bounding box center [717, 464] width 1292 height 195
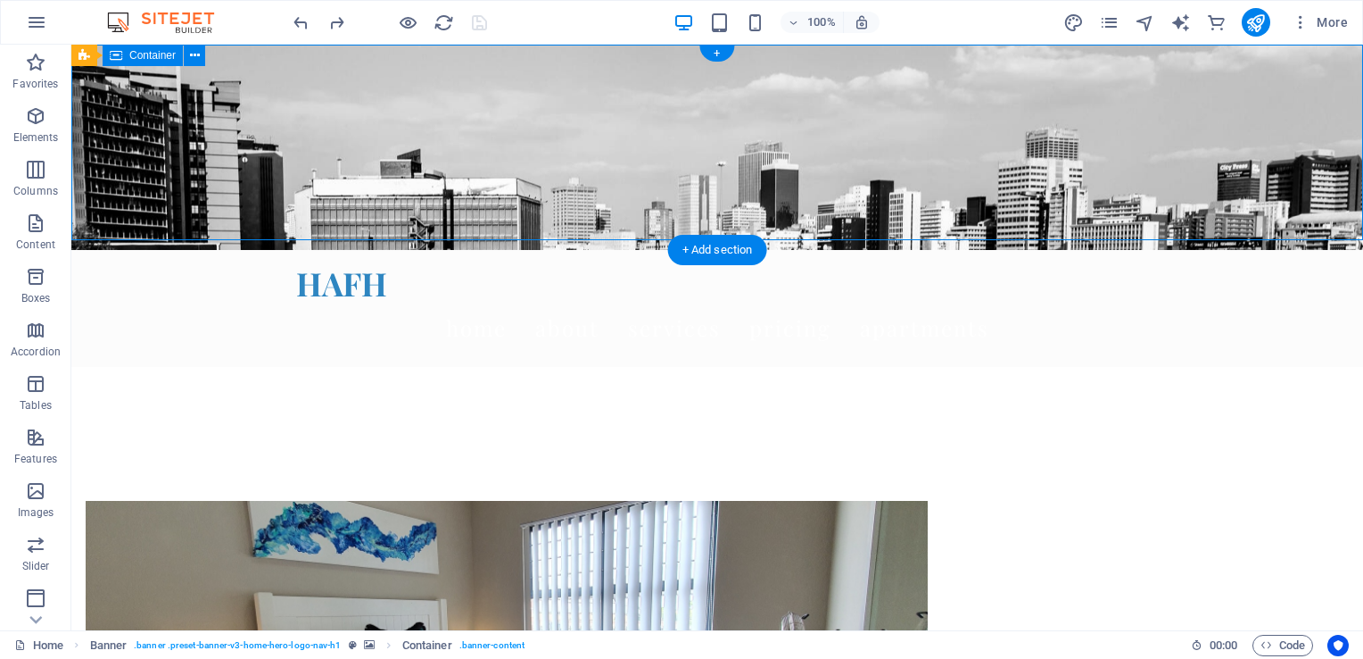
click at [111, 367] on div "Welcome to HAFH – Your Home Away from Home" at bounding box center [717, 464] width 1292 height 195
select select "vh"
select select "vw"
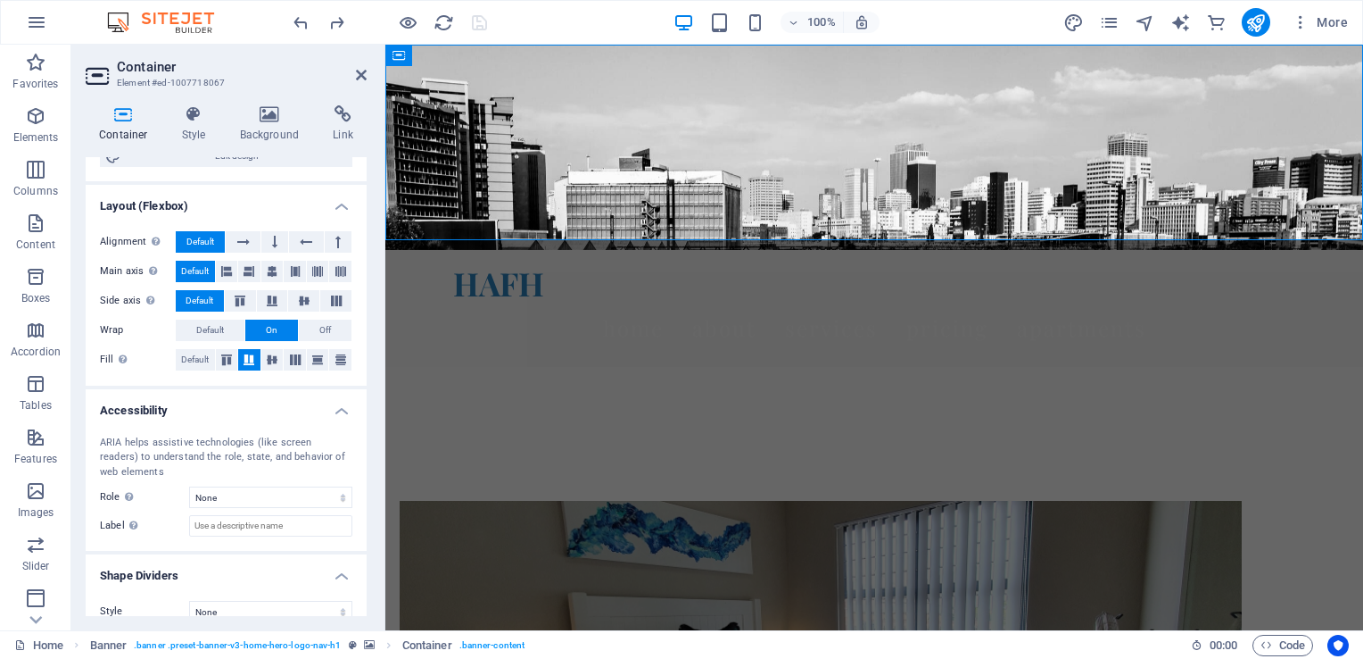
scroll to position [231, 0]
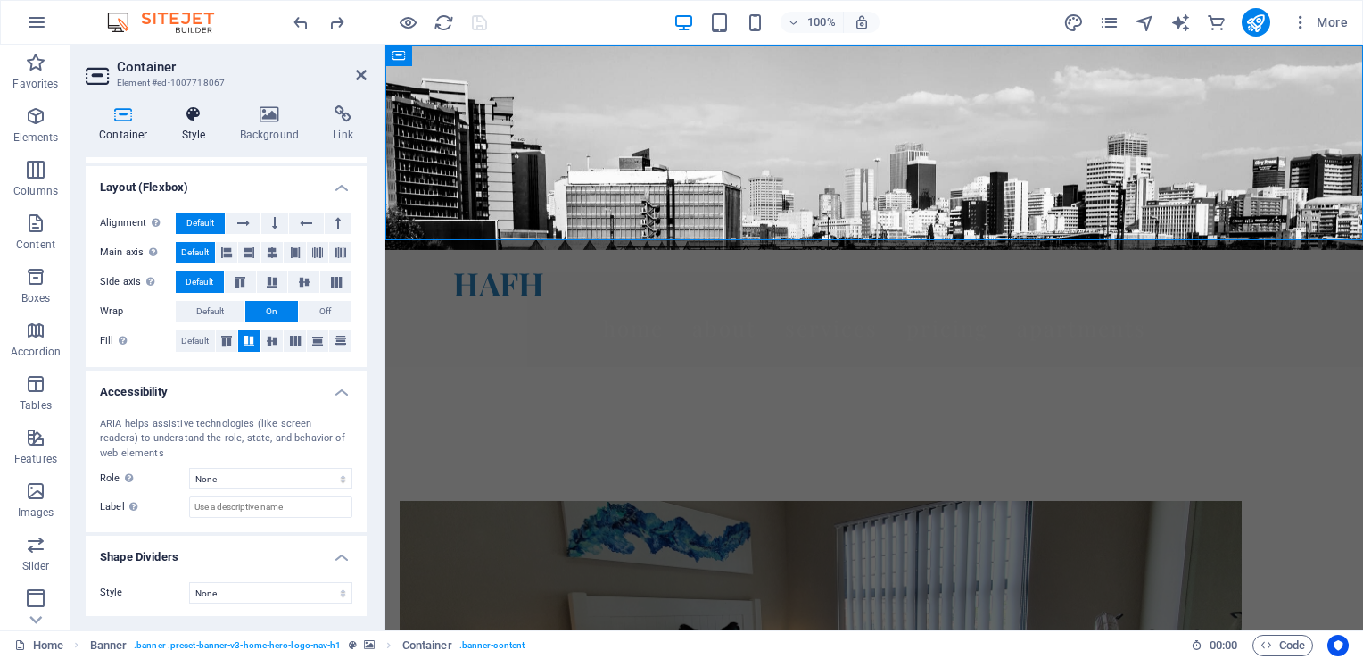
click at [193, 128] on h4 "Style" at bounding box center [198, 123] width 58 height 37
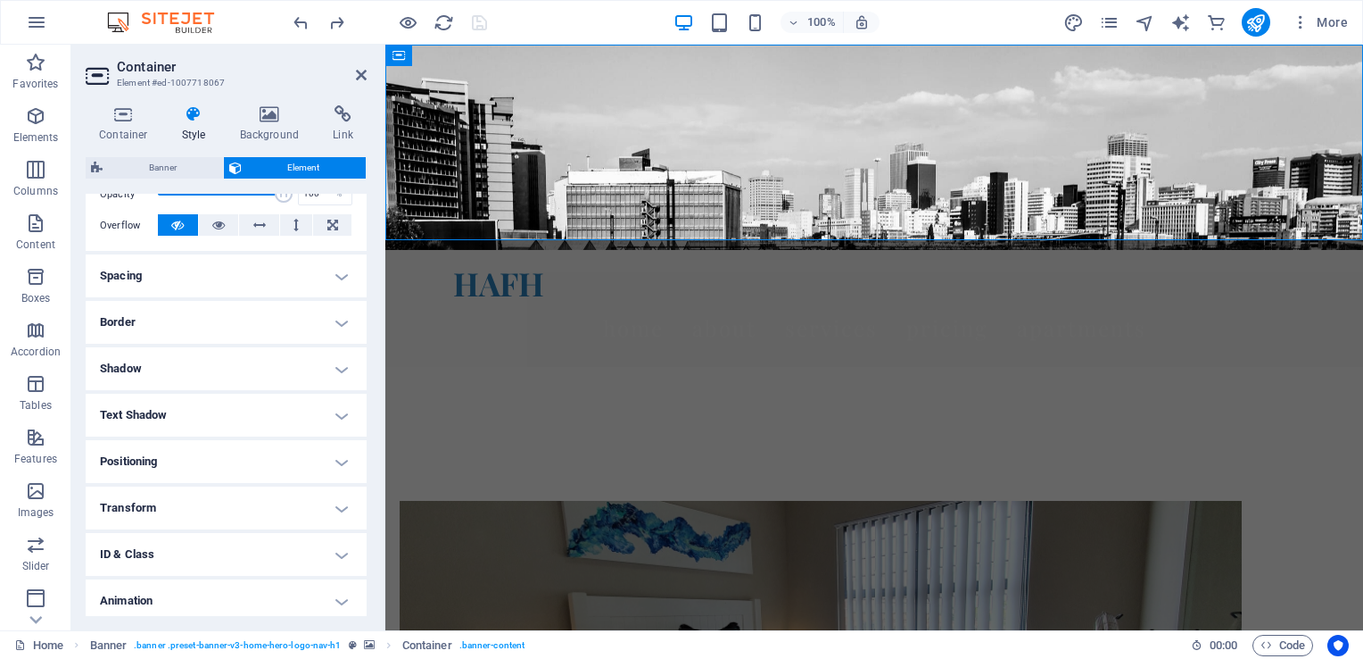
scroll to position [331, 0]
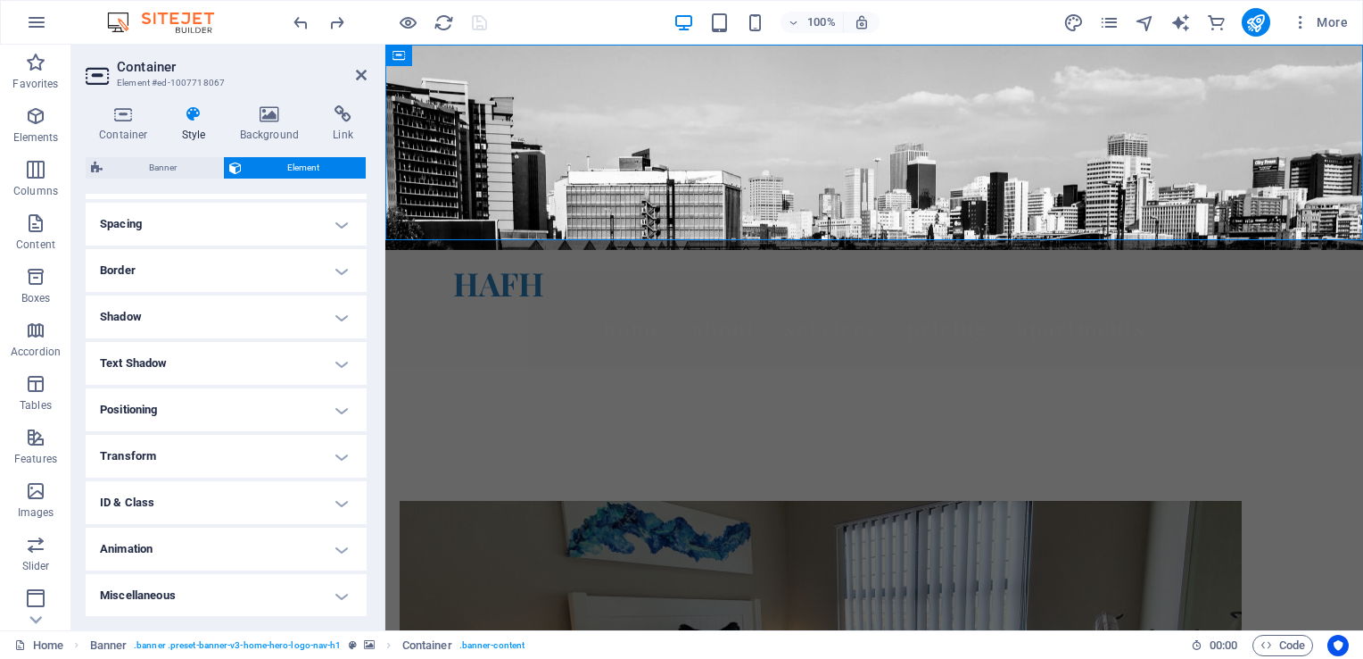
click at [155, 367] on h4 "Text Shadow" at bounding box center [226, 363] width 281 height 43
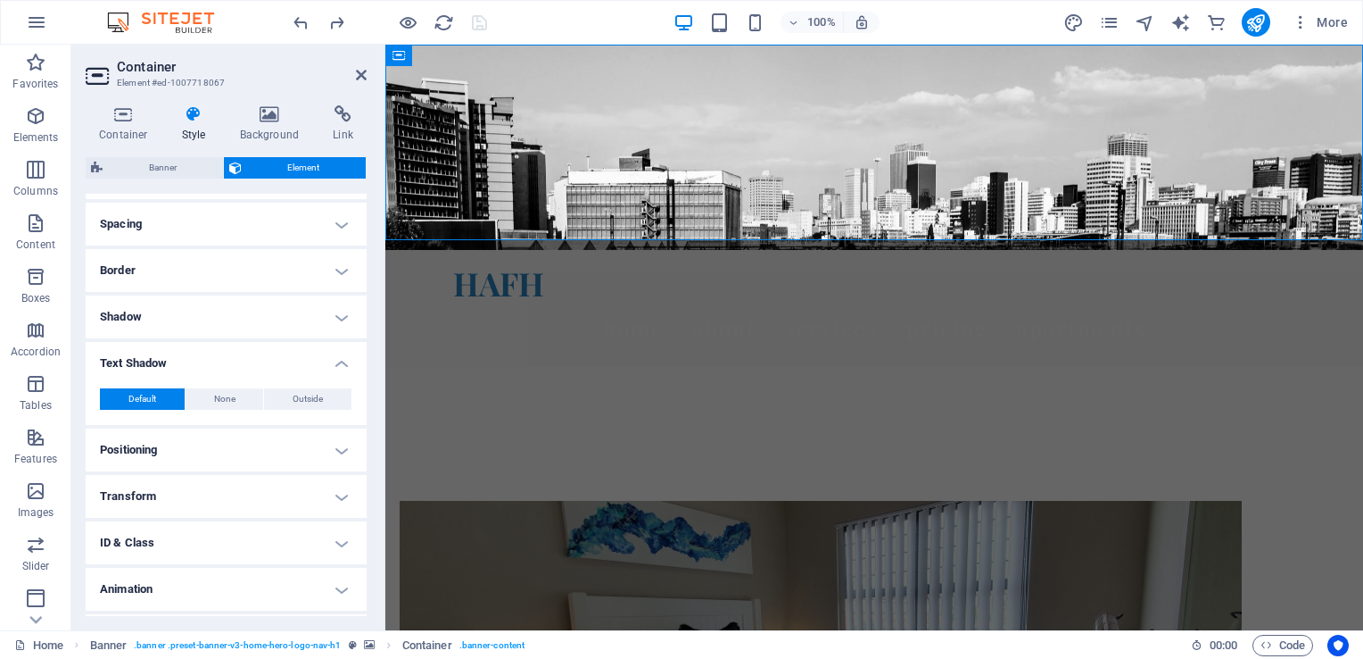
click at [143, 458] on h4 "Positioning" at bounding box center [226, 449] width 281 height 43
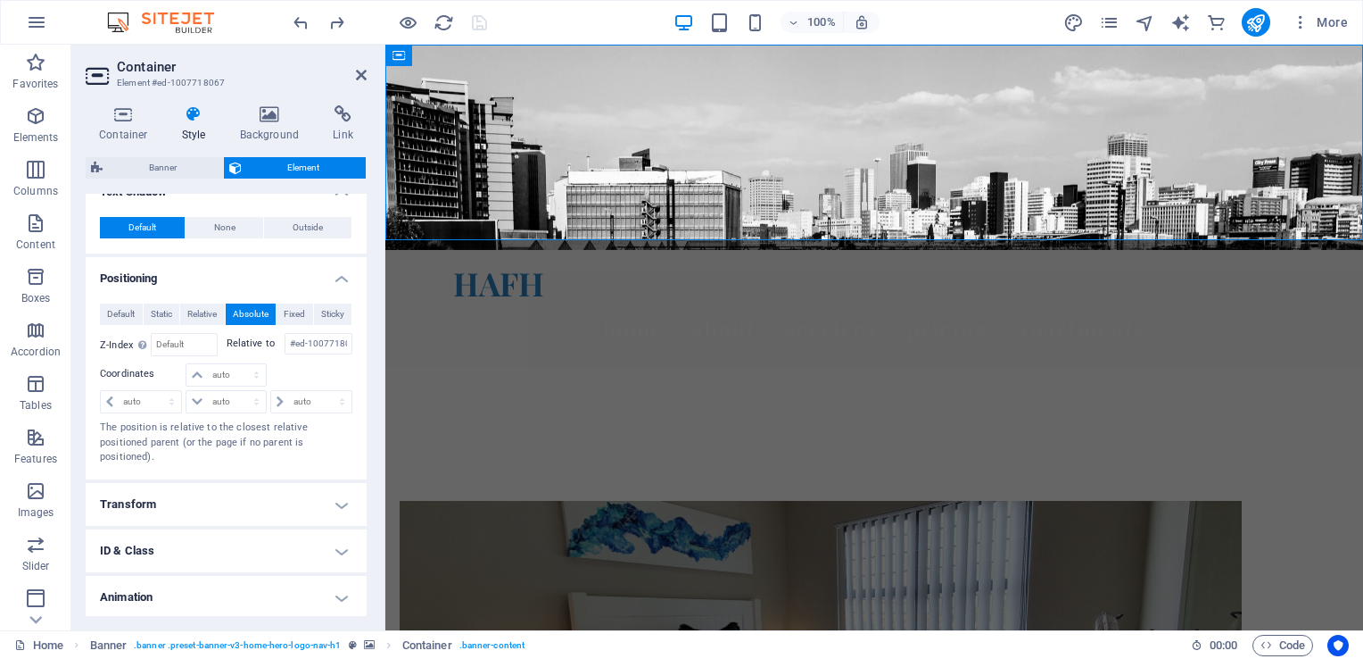
scroll to position [550, 0]
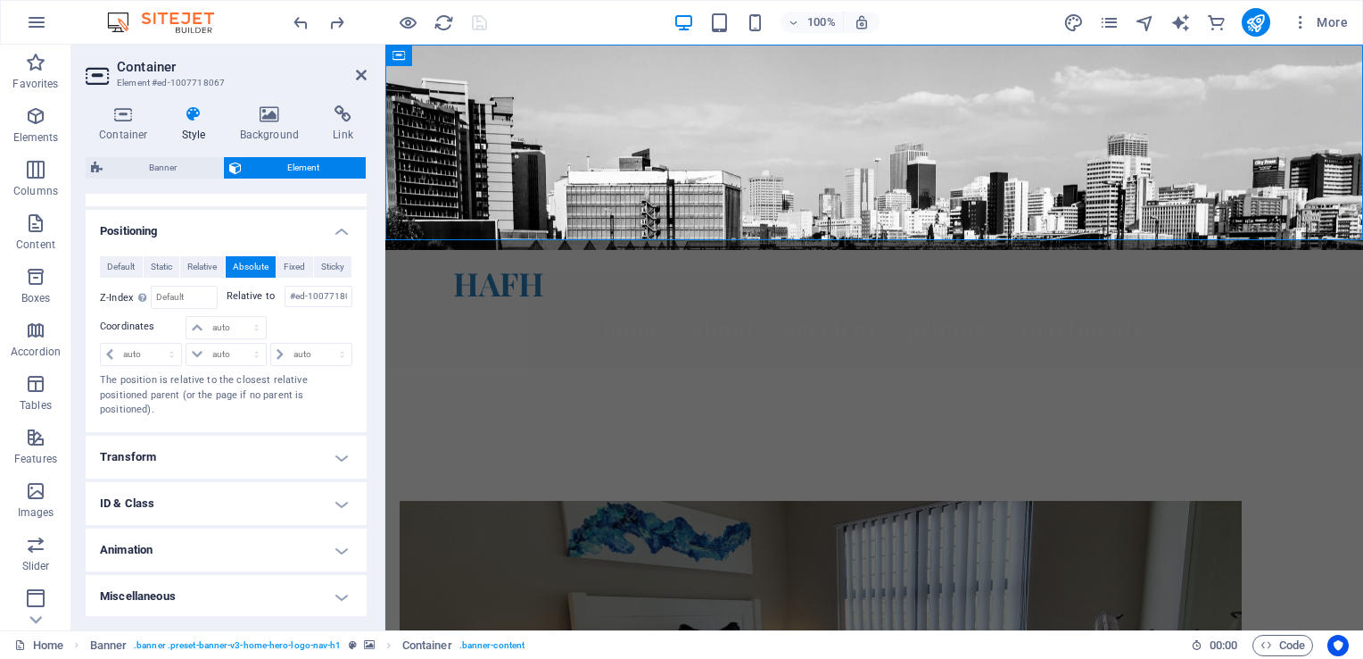
click at [143, 455] on h4 "Transform" at bounding box center [226, 456] width 281 height 43
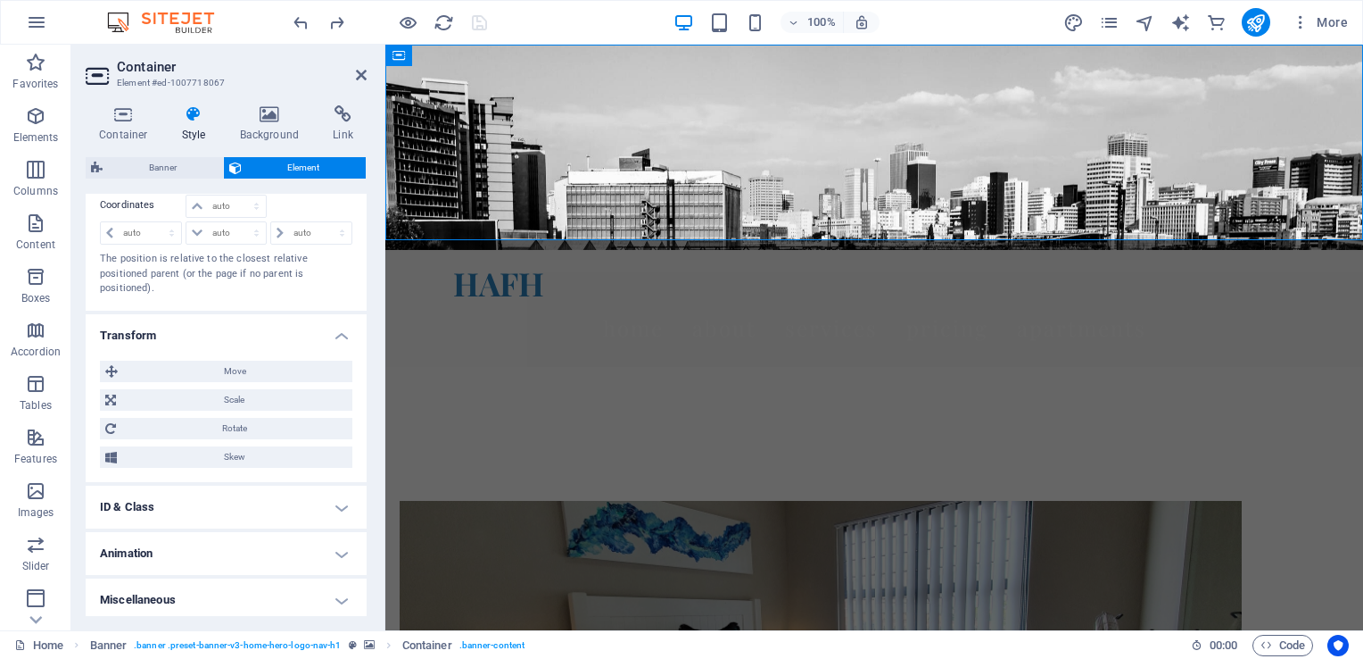
scroll to position [675, 0]
click at [143, 494] on h4 "ID & Class" at bounding box center [226, 503] width 281 height 43
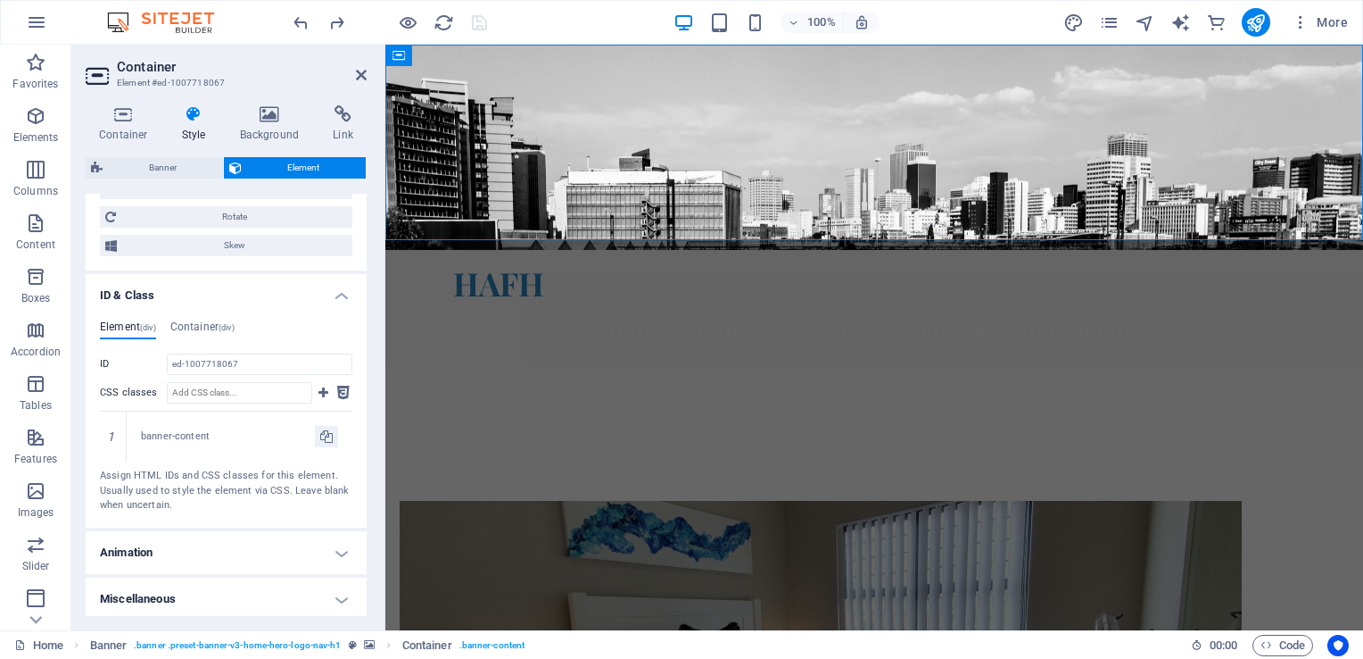
scroll to position [884, 0]
click at [133, 548] on h4 "Animation" at bounding box center [226, 550] width 281 height 43
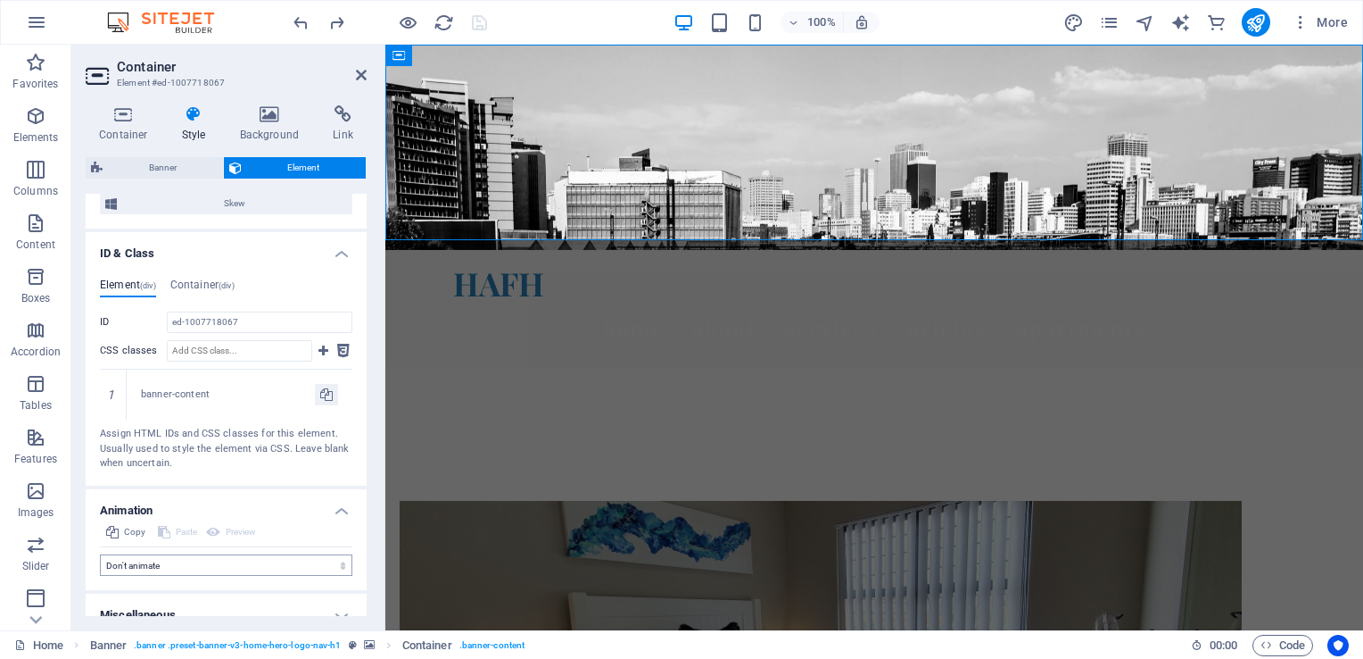
scroll to position [942, 0]
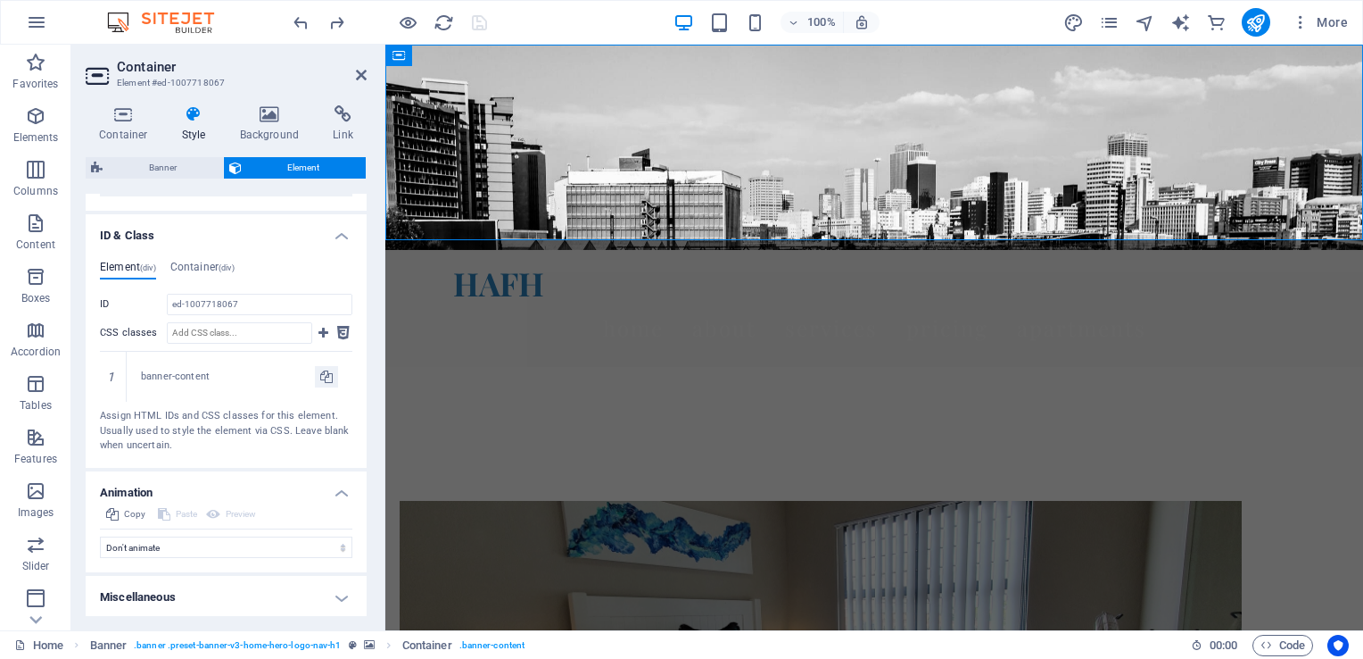
click at [132, 586] on h4 "Miscellaneous" at bounding box center [226, 597] width 281 height 43
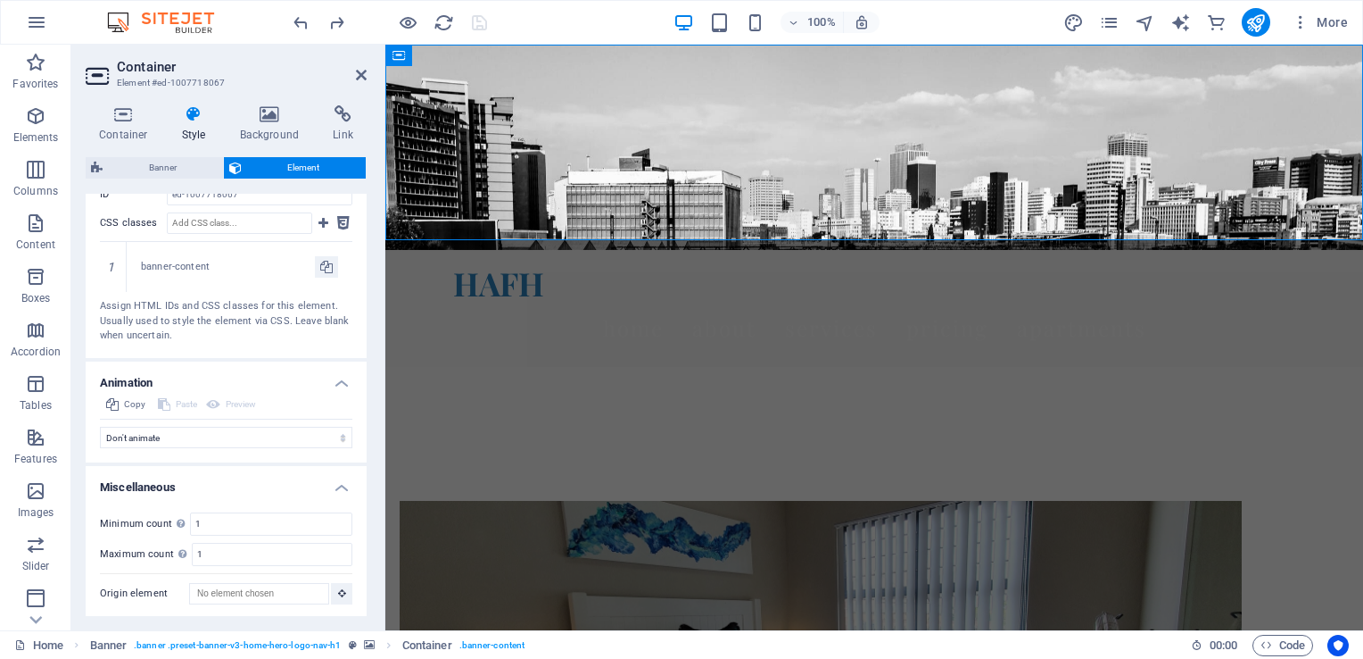
scroll to position [427, 0]
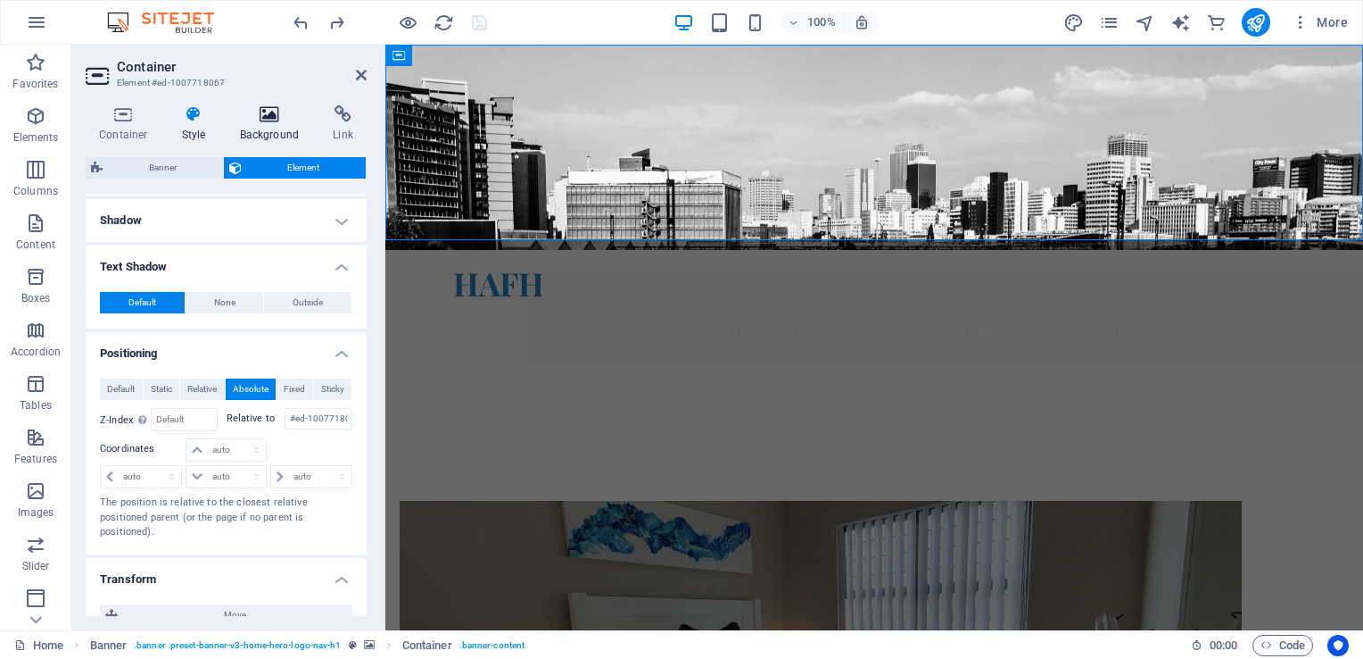
click at [267, 124] on h4 "Background" at bounding box center [274, 123] width 94 height 37
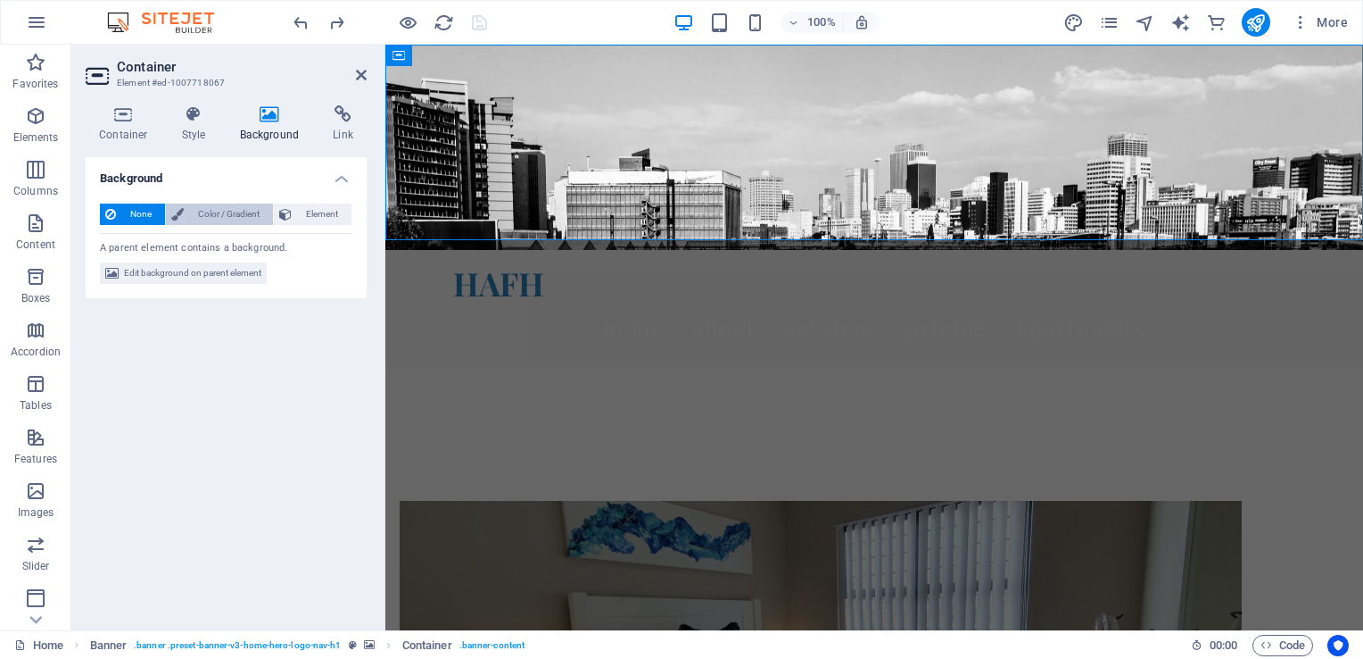
click at [226, 213] on span "Color / Gradient" at bounding box center [228, 213] width 79 height 21
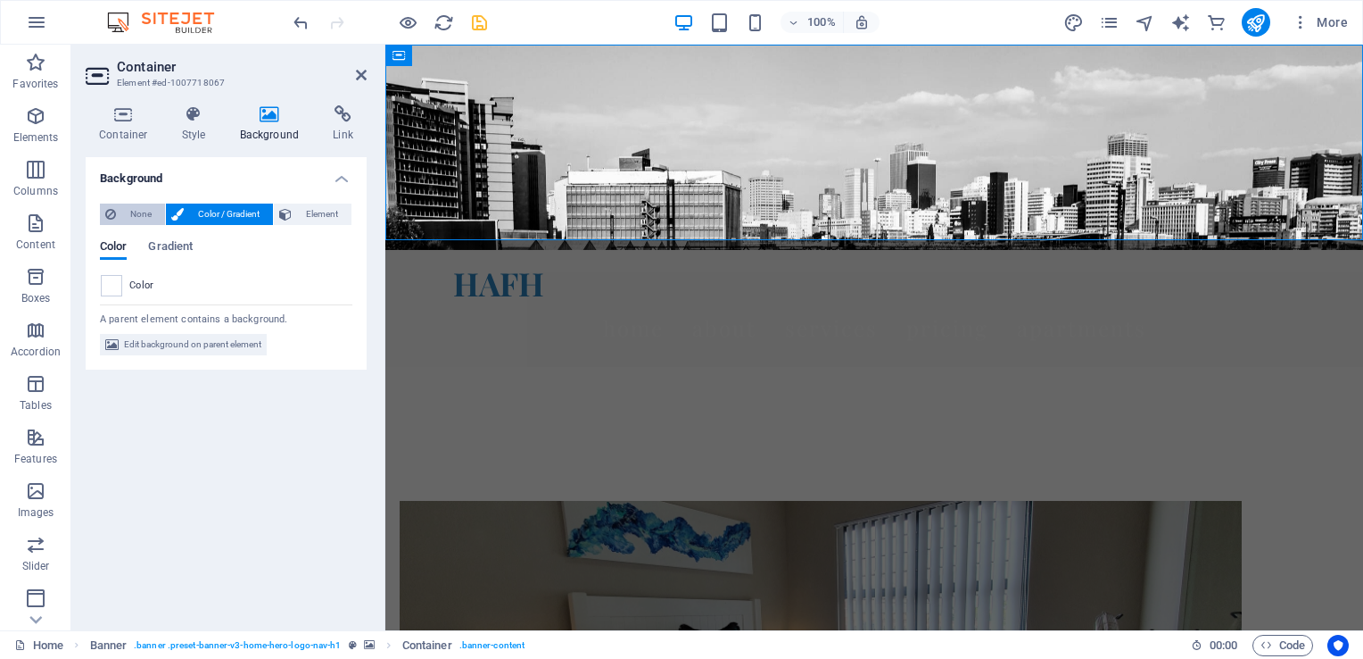
click at [121, 214] on span "None" at bounding box center [140, 213] width 38 height 21
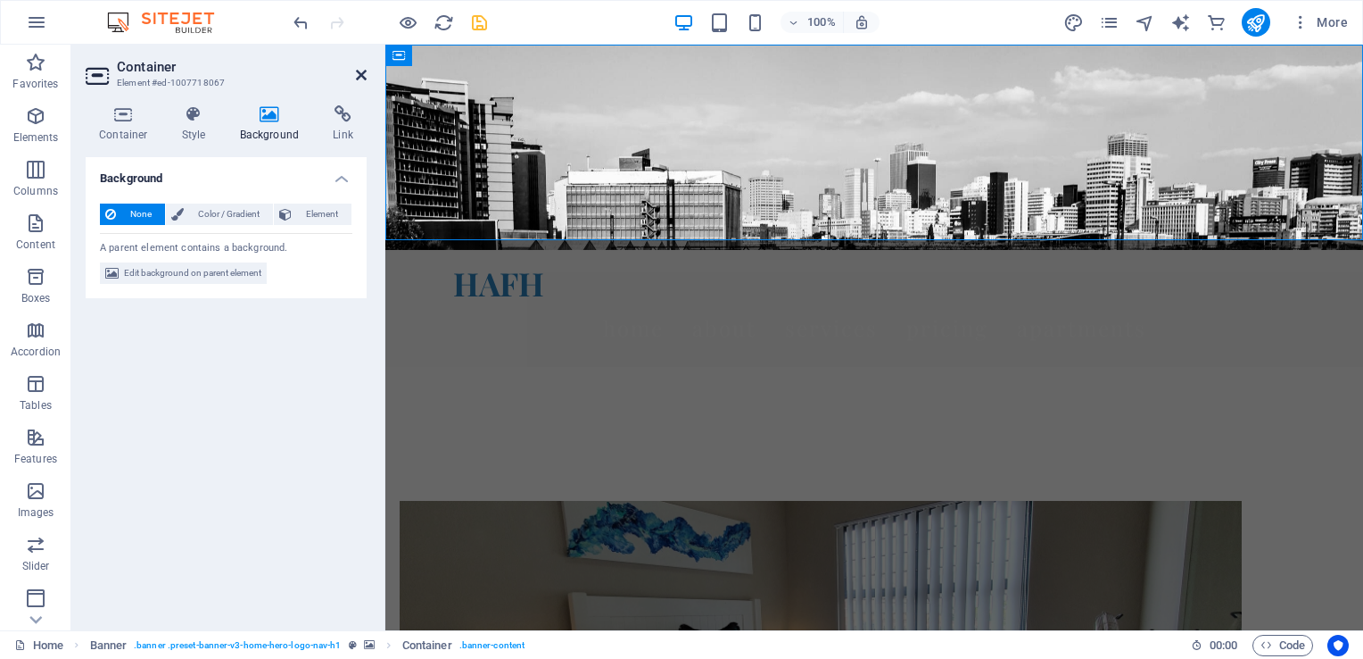
click at [360, 75] on icon at bounding box center [361, 75] width 11 height 14
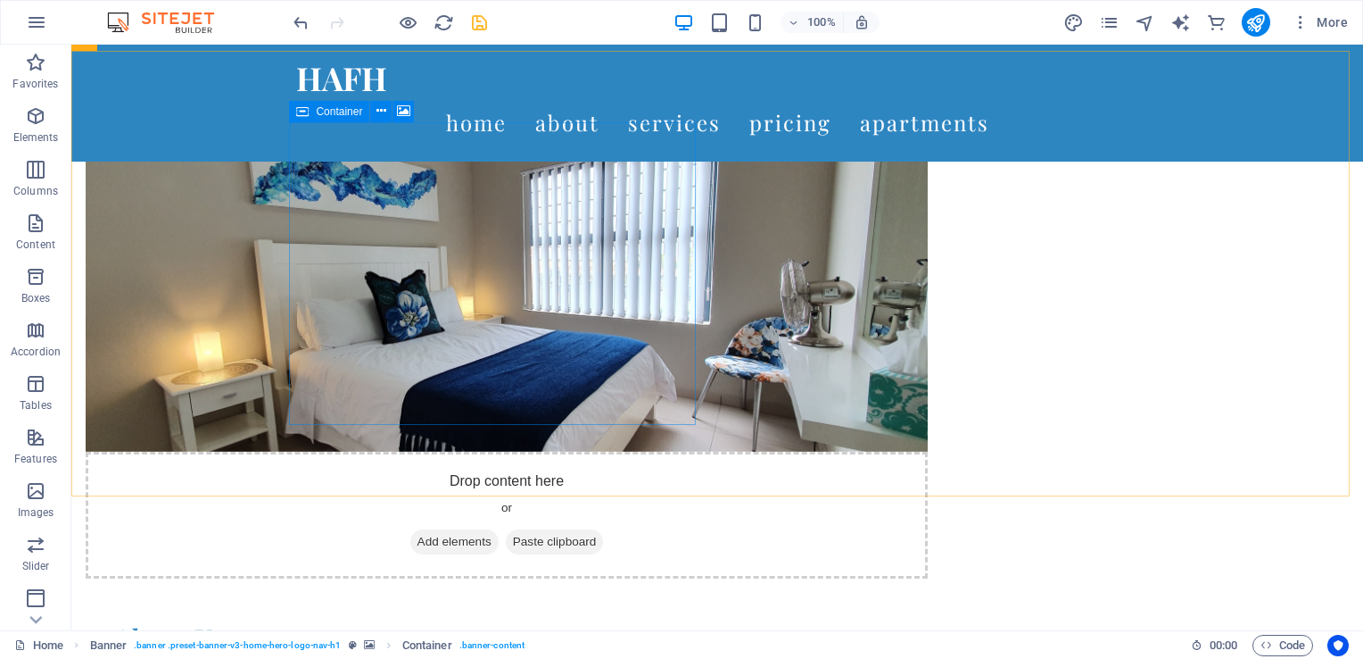
scroll to position [268, 0]
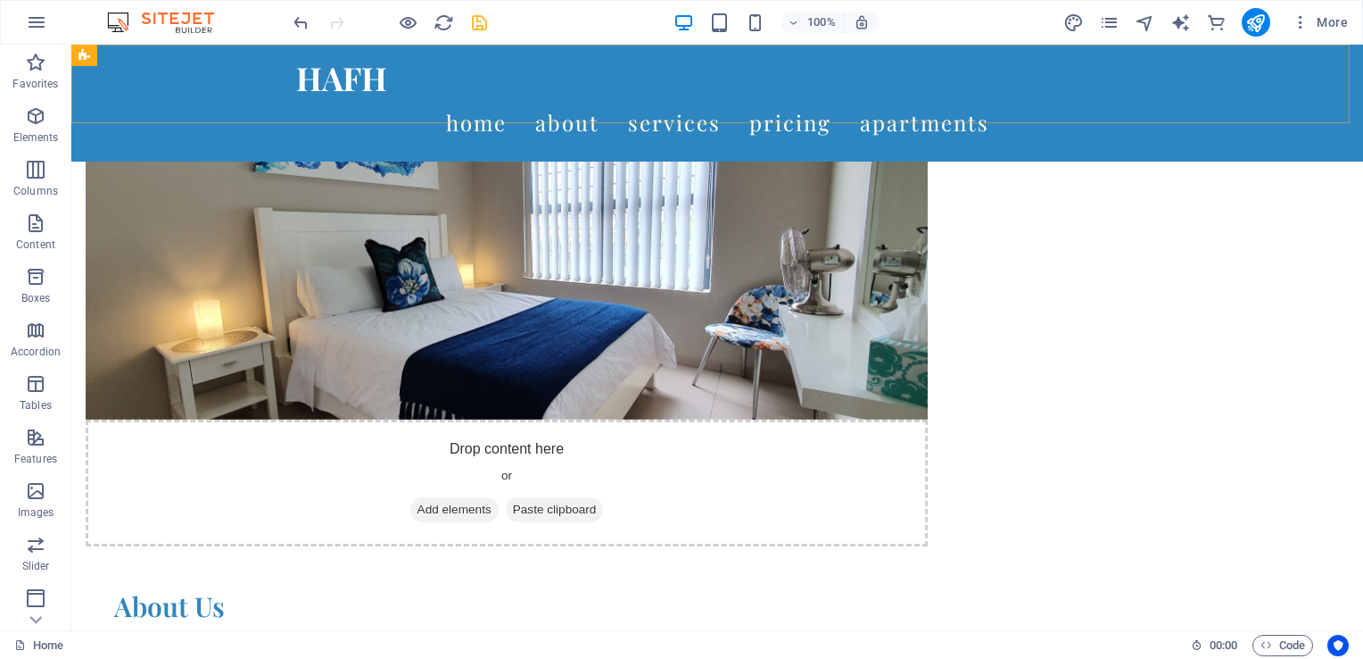
click at [186, 97] on div "HAFH Home About Services Pricing Apartments" at bounding box center [717, 103] width 1292 height 117
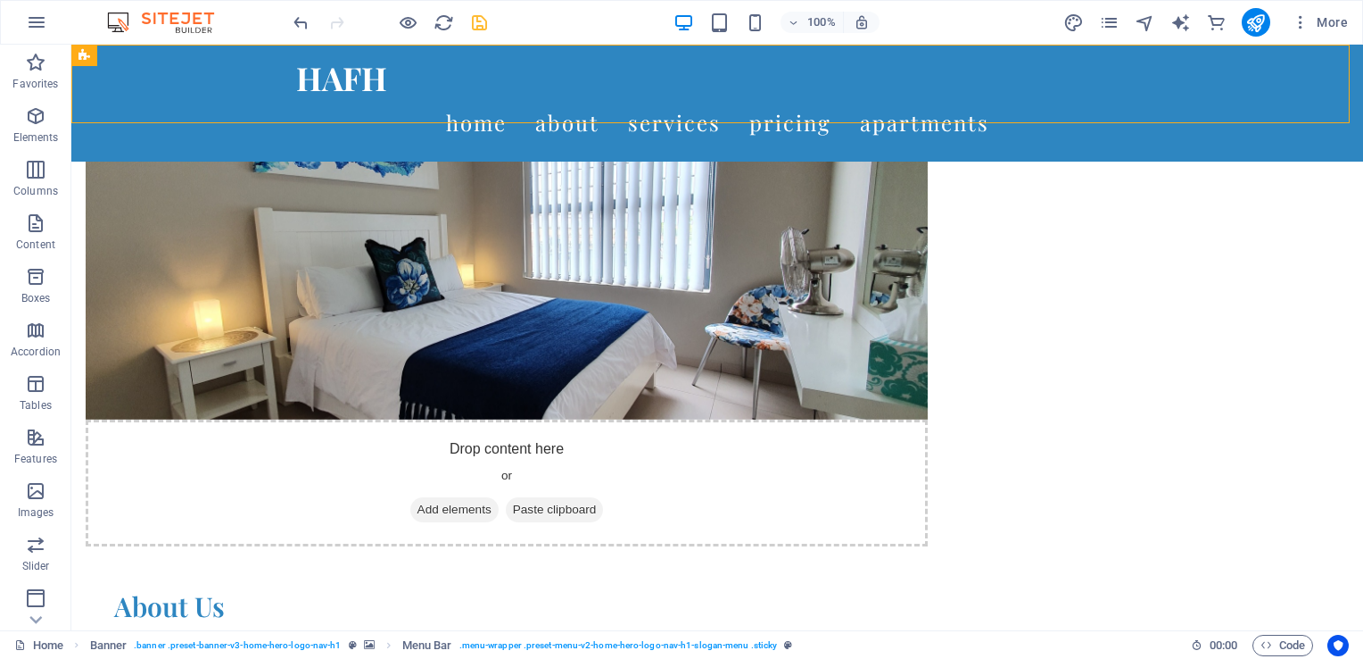
click at [148, 59] on div "HAFH Home About Services Pricing Apartments" at bounding box center [717, 103] width 1292 height 117
click at [171, 54] on icon at bounding box center [173, 55] width 10 height 19
select select "preset-banner-v3-home-hero-logo-nav-h1"
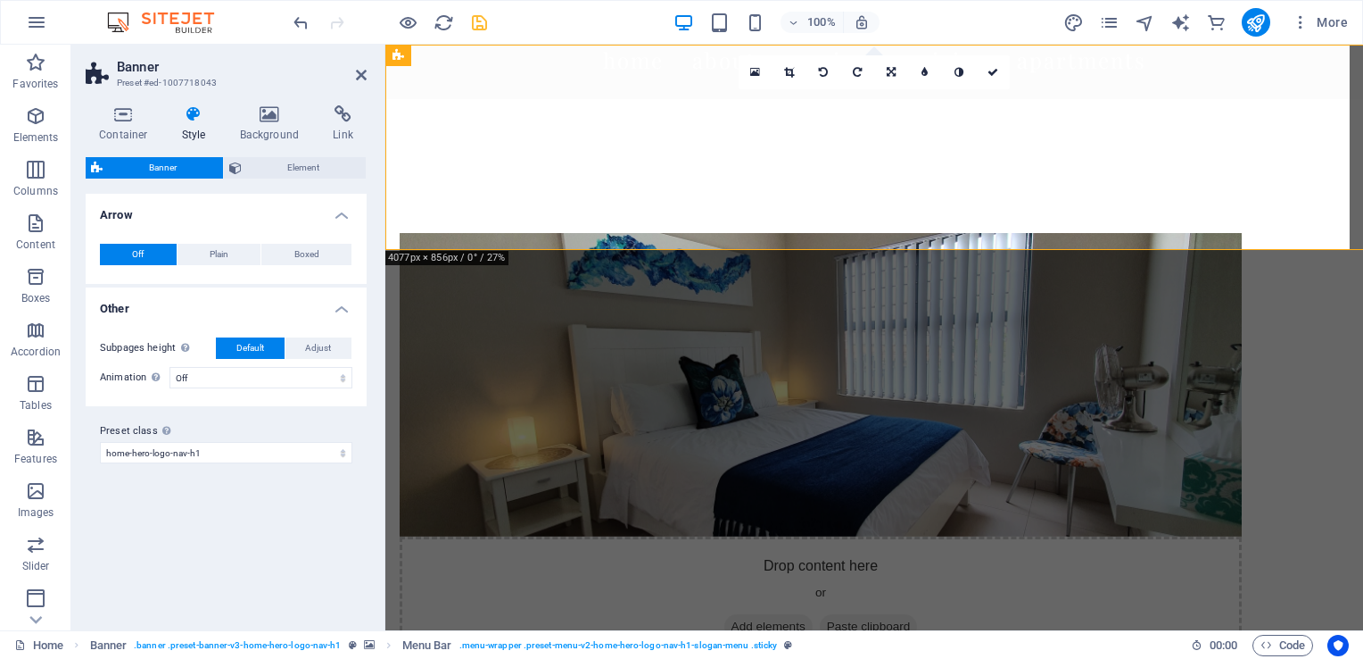
scroll to position [0, 0]
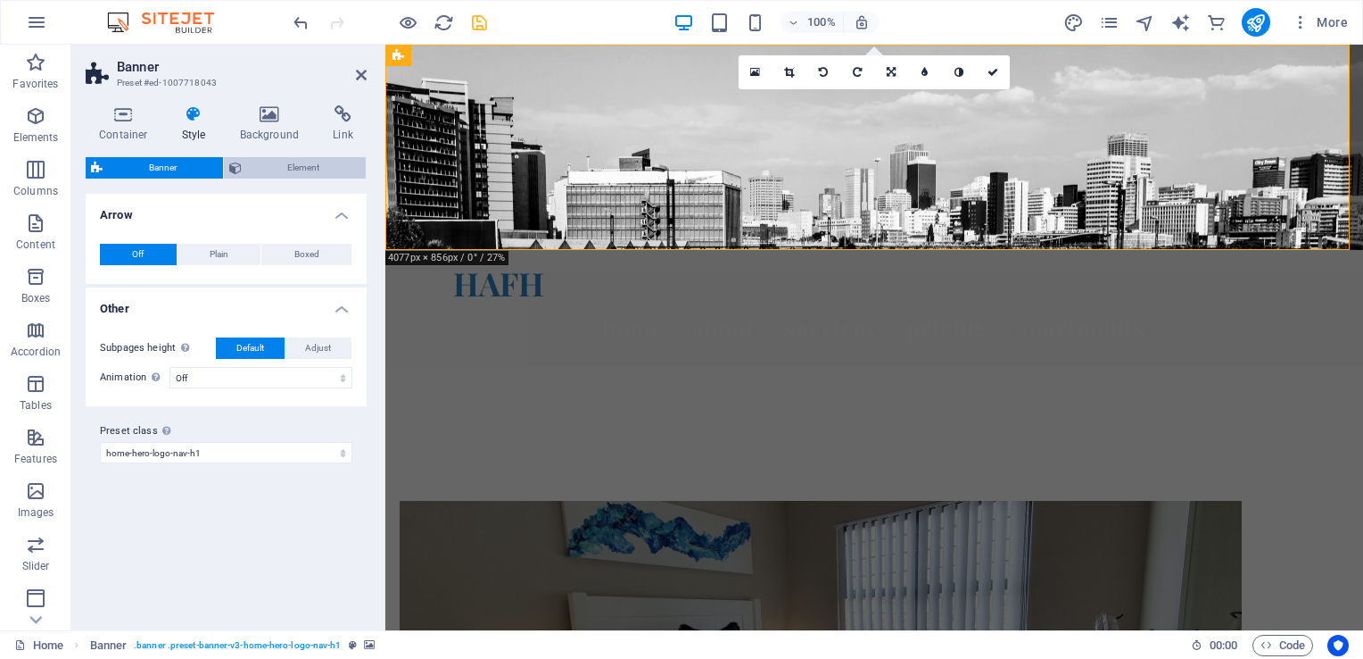
click at [297, 170] on span "Element" at bounding box center [304, 167] width 114 height 21
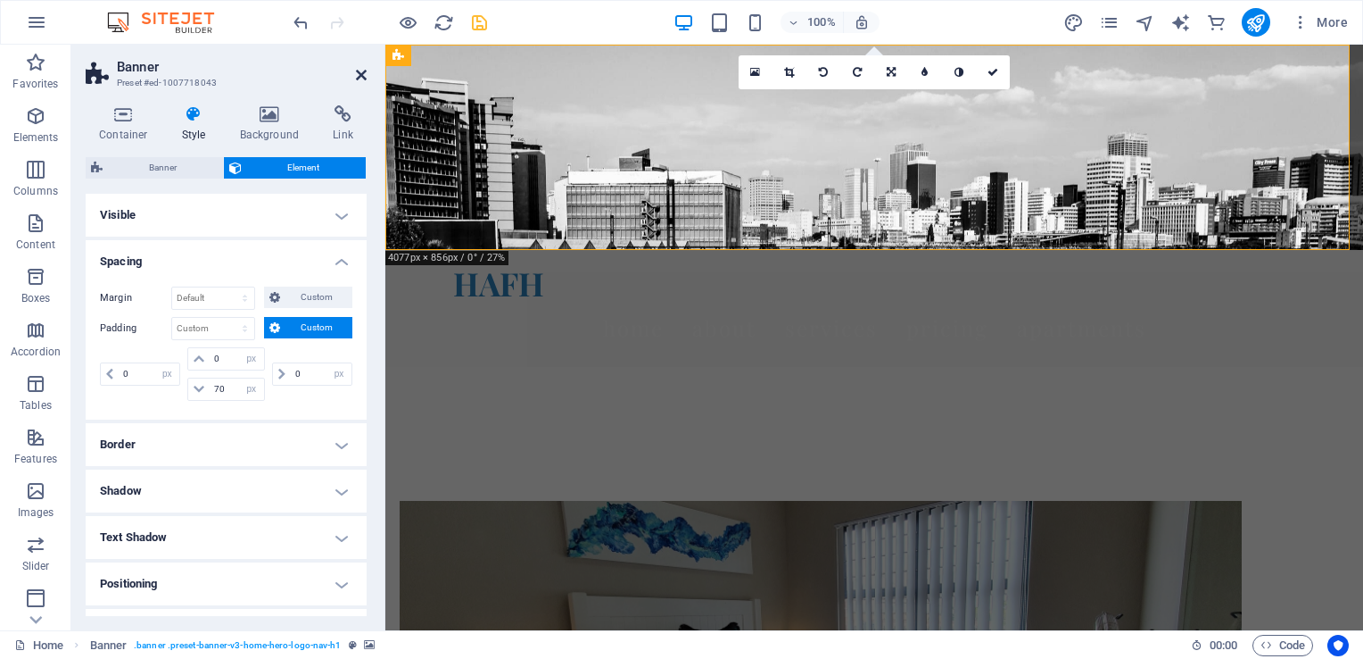
click at [361, 70] on icon at bounding box center [361, 75] width 11 height 14
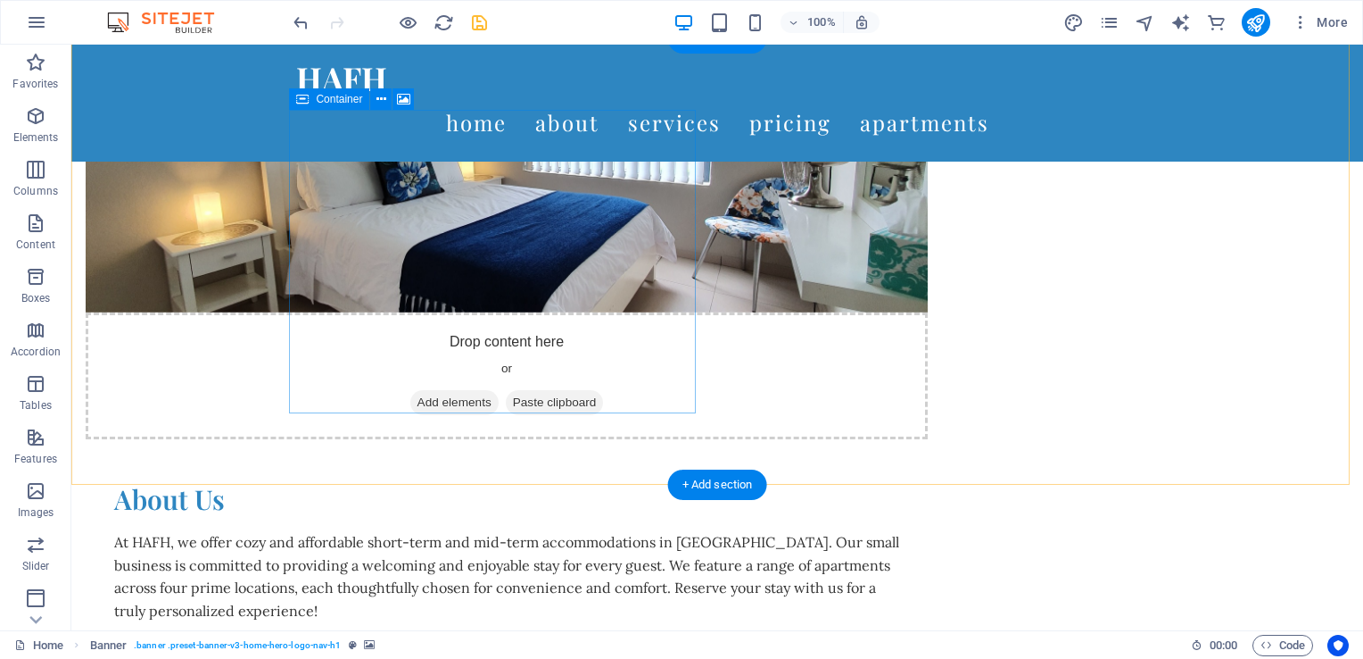
scroll to position [446, 0]
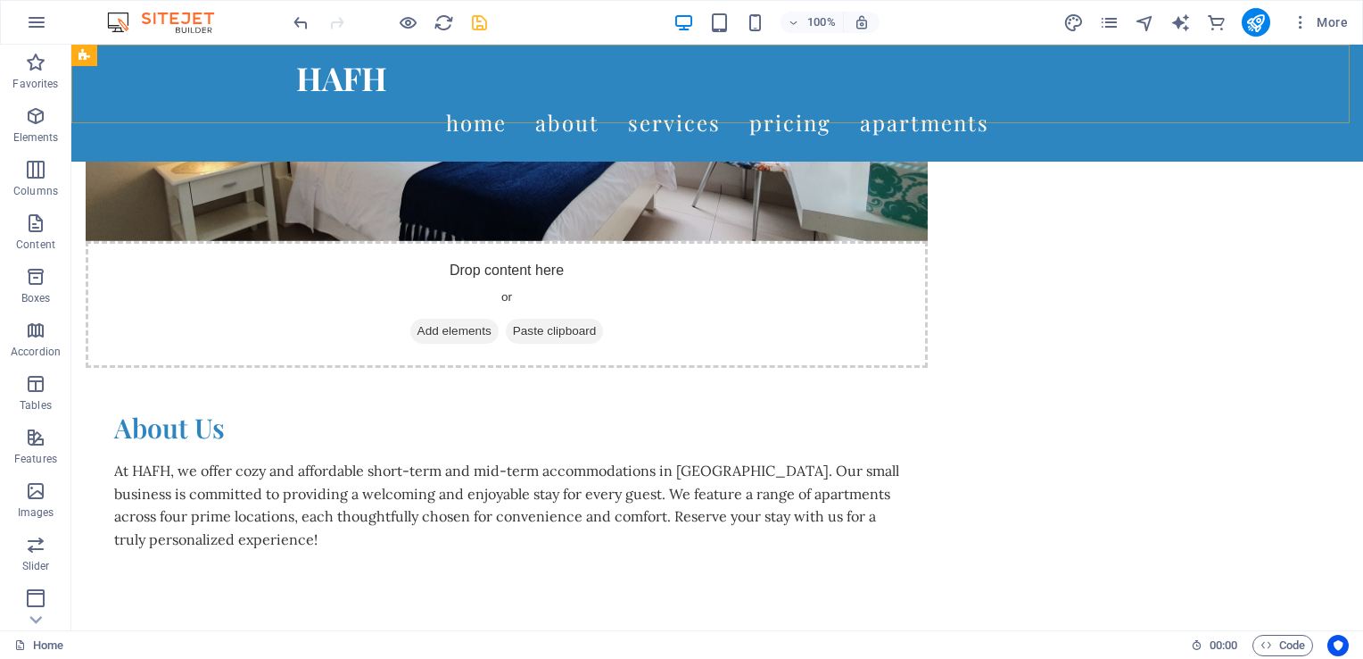
click at [244, 113] on div "HAFH Home About Services Pricing Apartments" at bounding box center [717, 103] width 1292 height 117
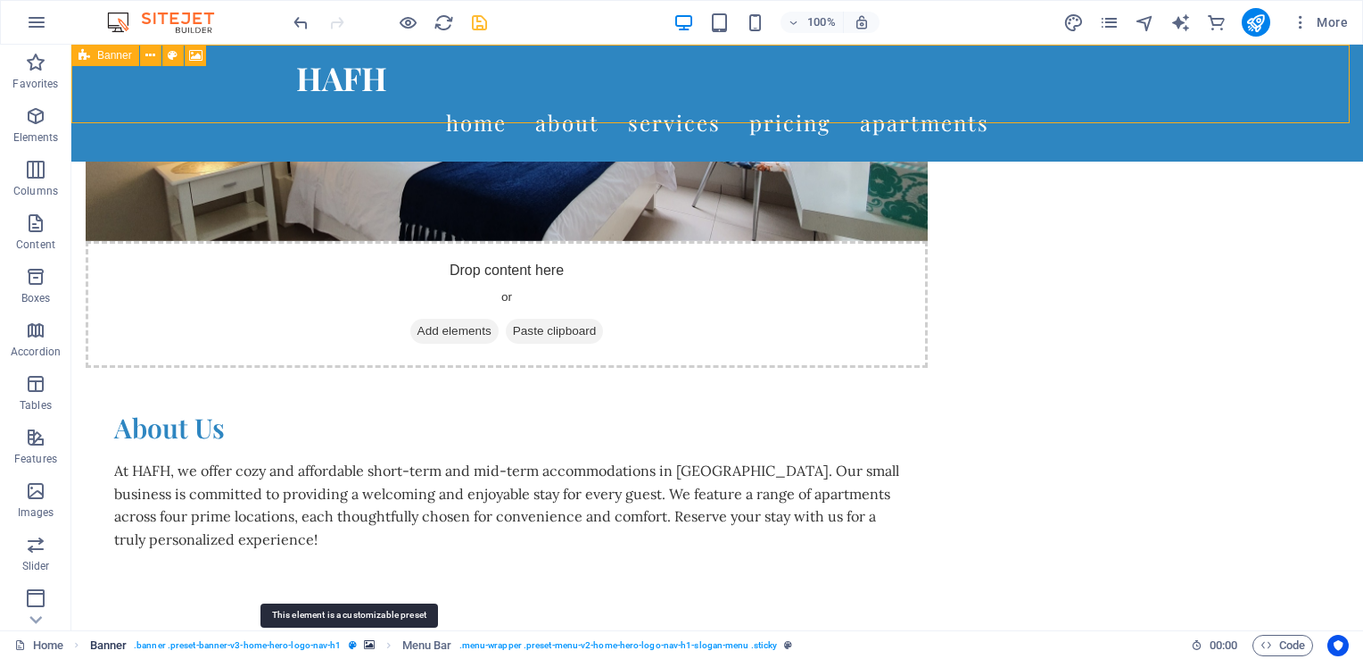
click at [350, 648] on icon "breadcrumb" at bounding box center [353, 645] width 8 height 10
select select "preset-banner-v3-home-hero-logo-nav-h1"
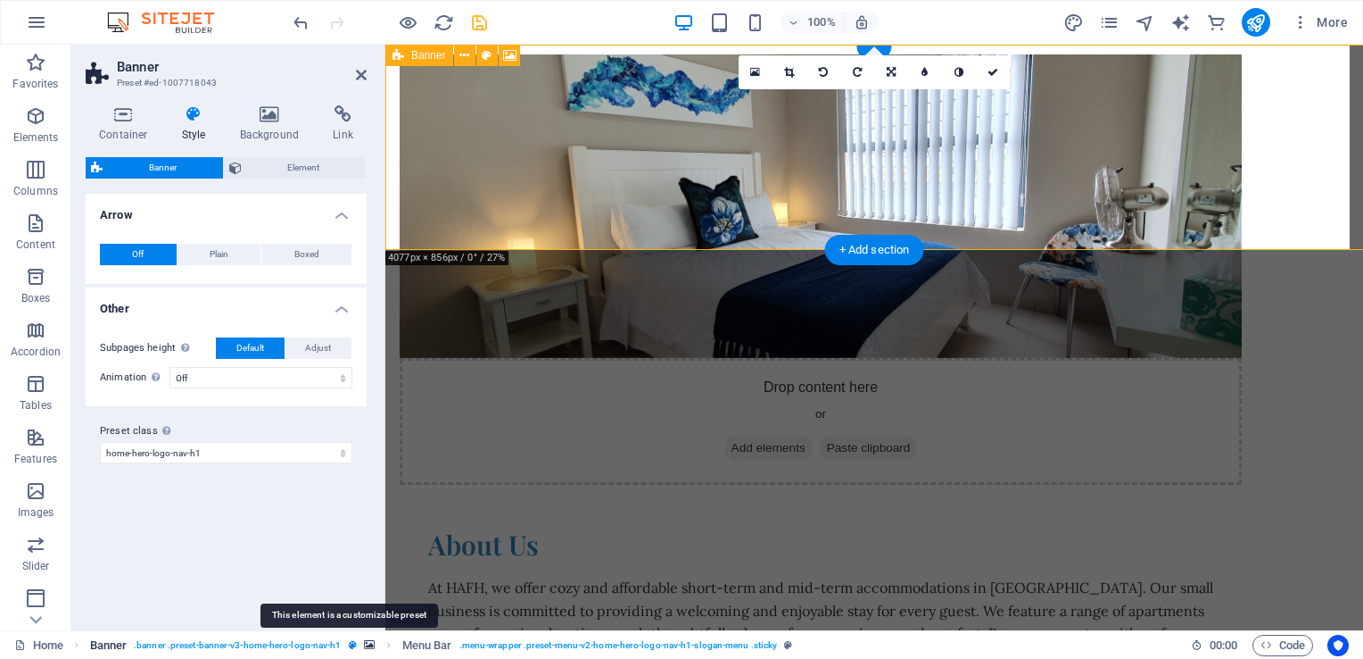
scroll to position [0, 0]
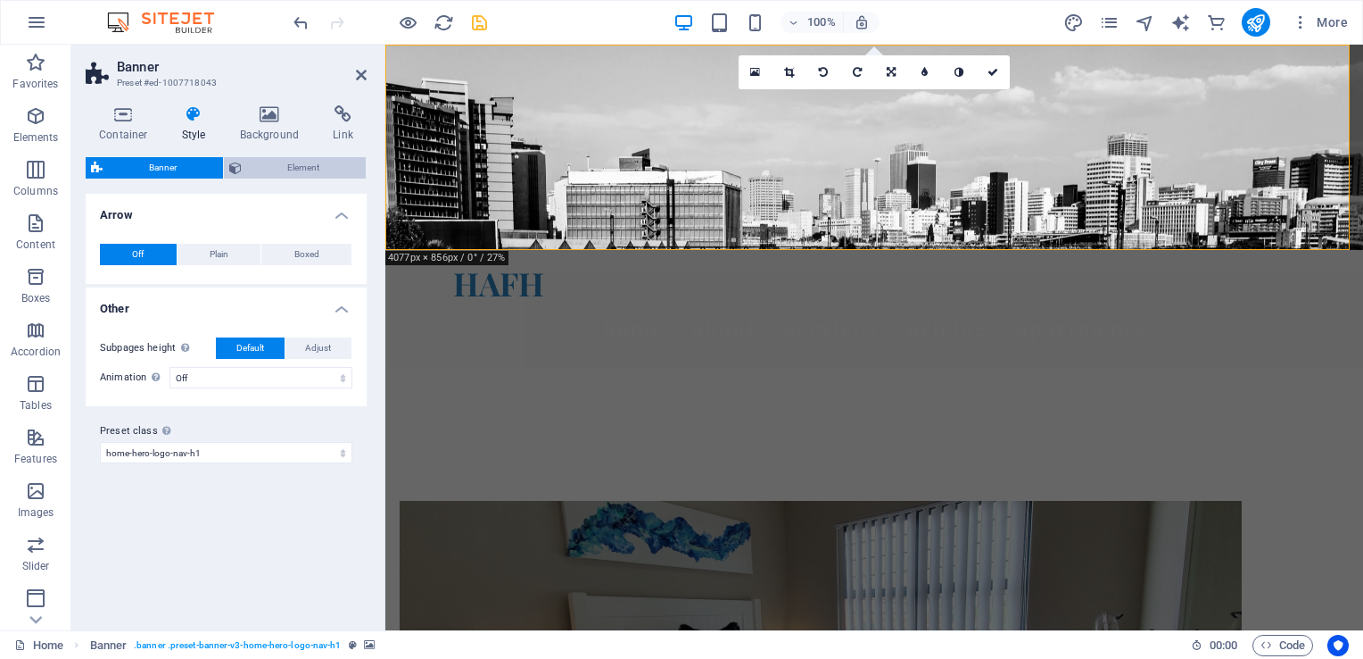
click at [320, 170] on span "Element" at bounding box center [304, 167] width 114 height 21
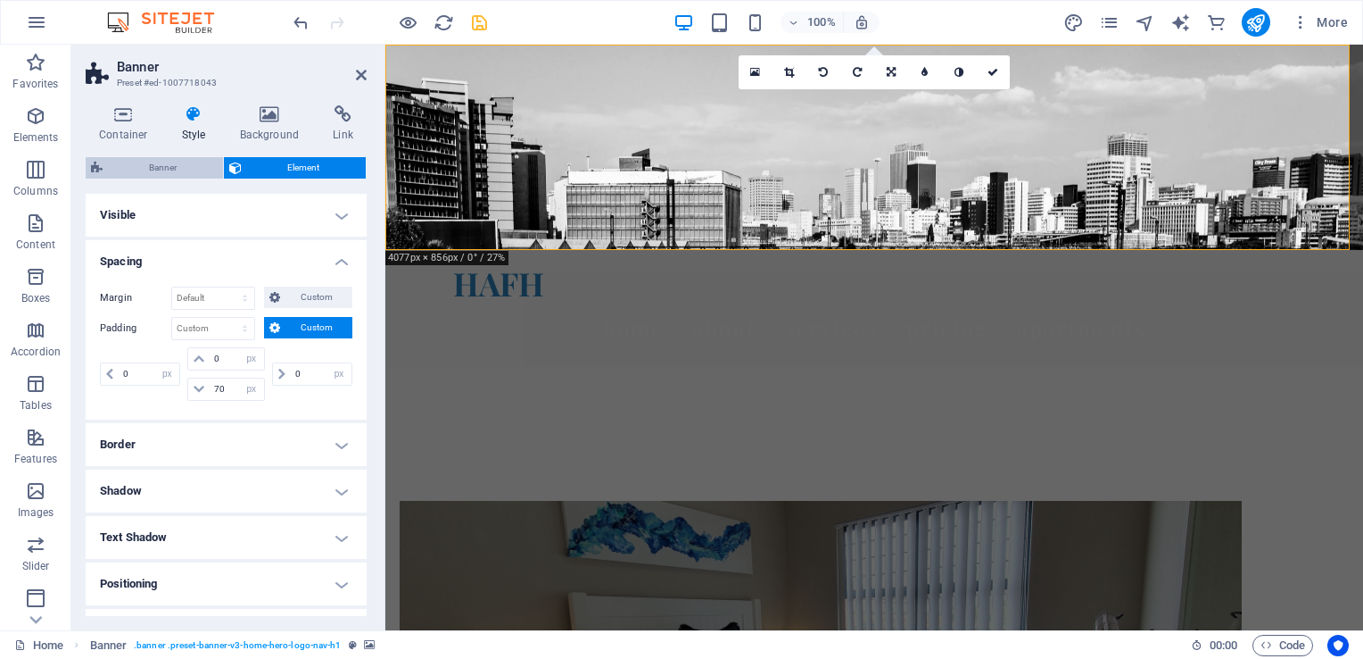
click at [178, 159] on span "Banner" at bounding box center [163, 167] width 110 height 21
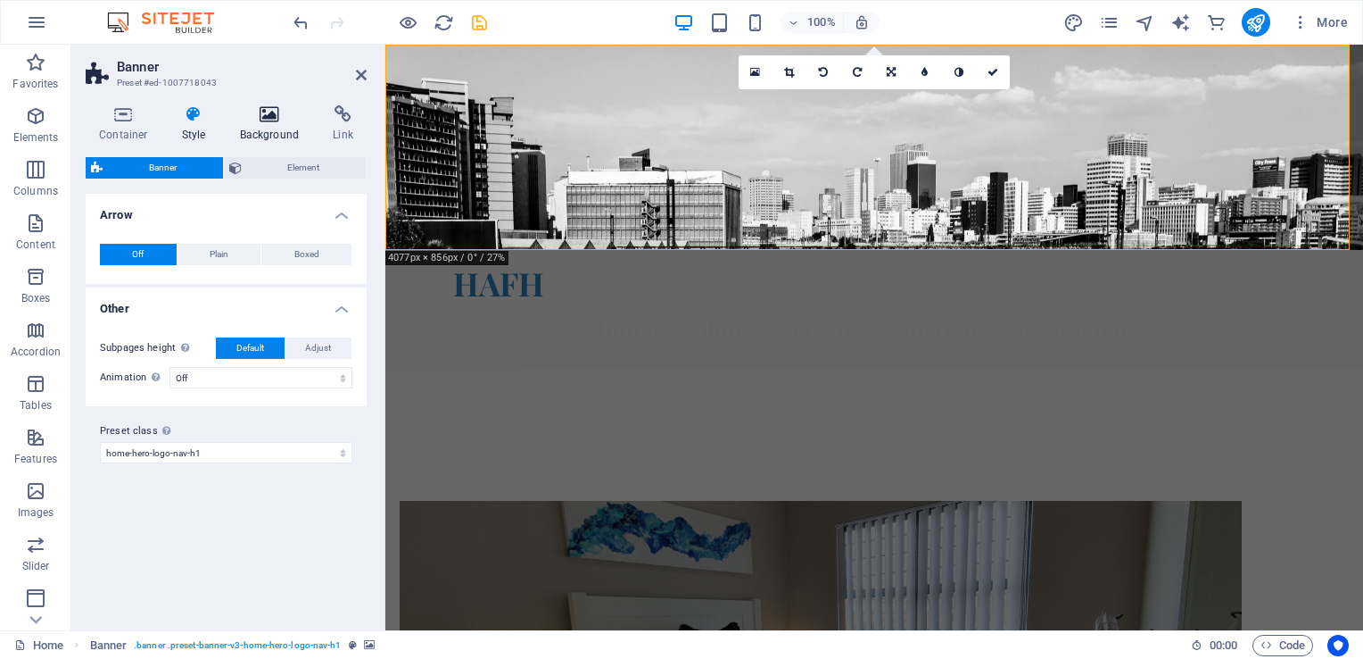
click at [265, 138] on h4 "Background" at bounding box center [274, 123] width 94 height 37
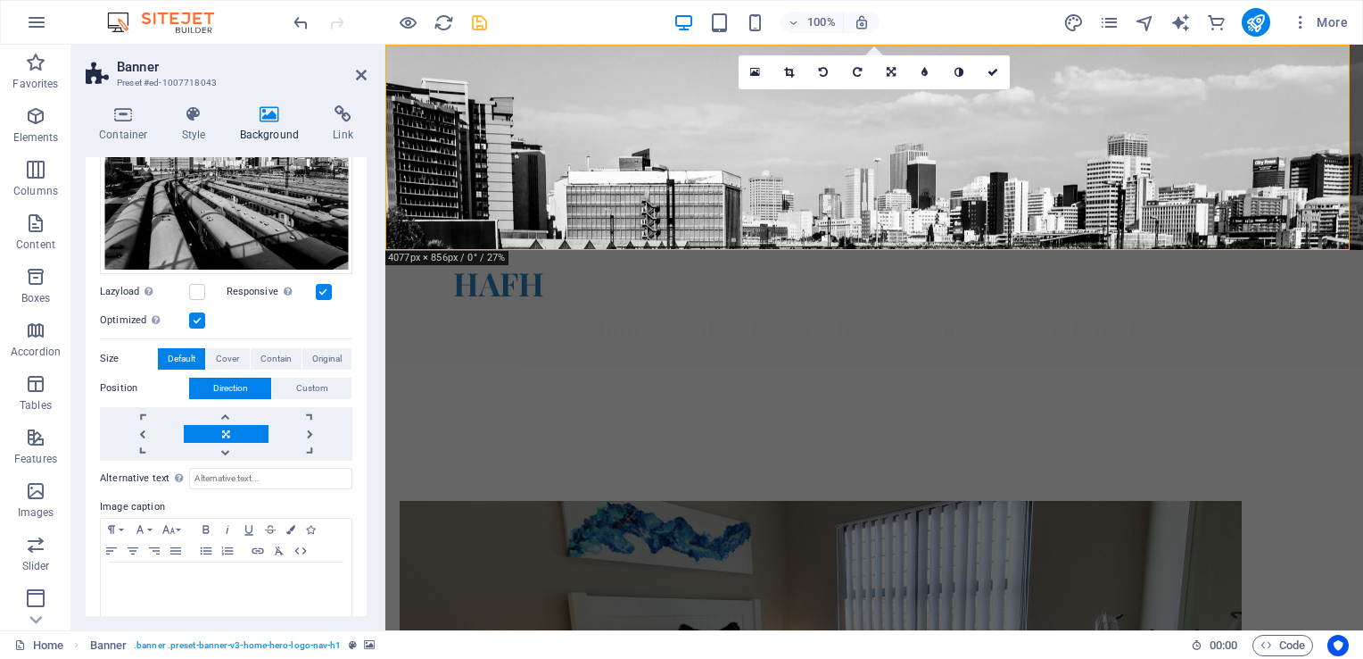
scroll to position [215, 0]
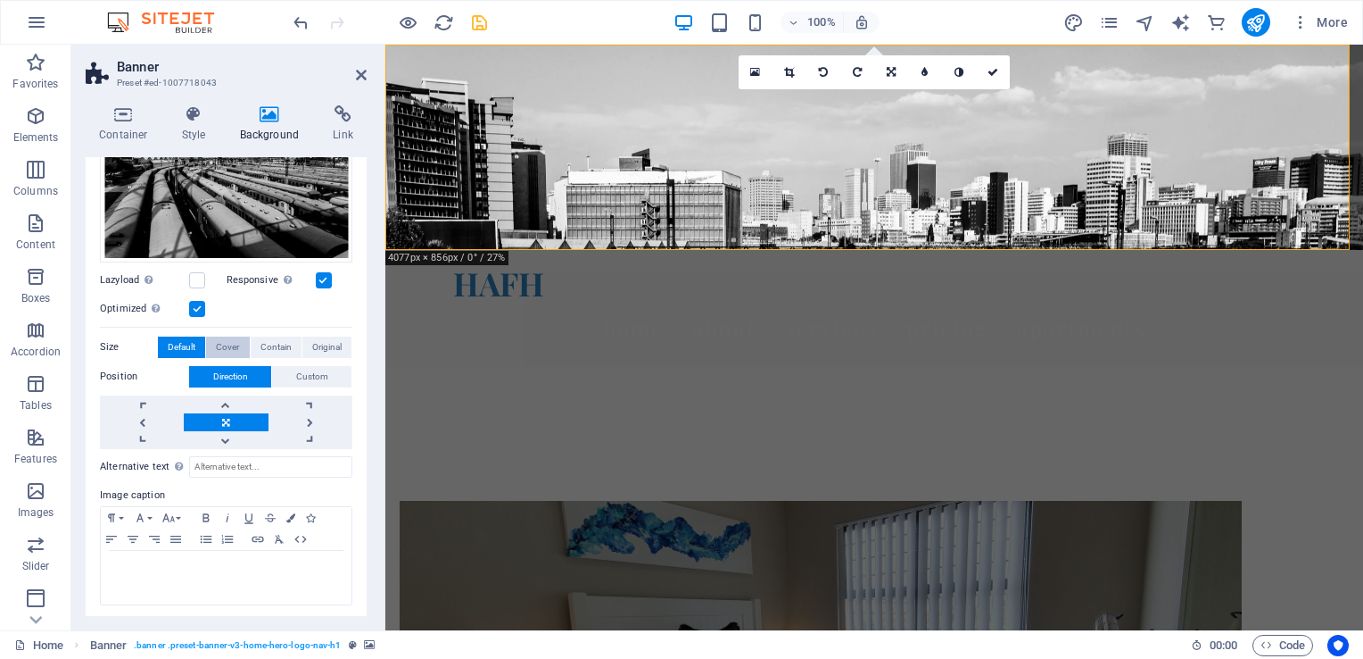
click at [226, 348] on span "Cover" at bounding box center [227, 346] width 23 height 21
click at [271, 349] on span "Contain" at bounding box center [276, 346] width 31 height 21
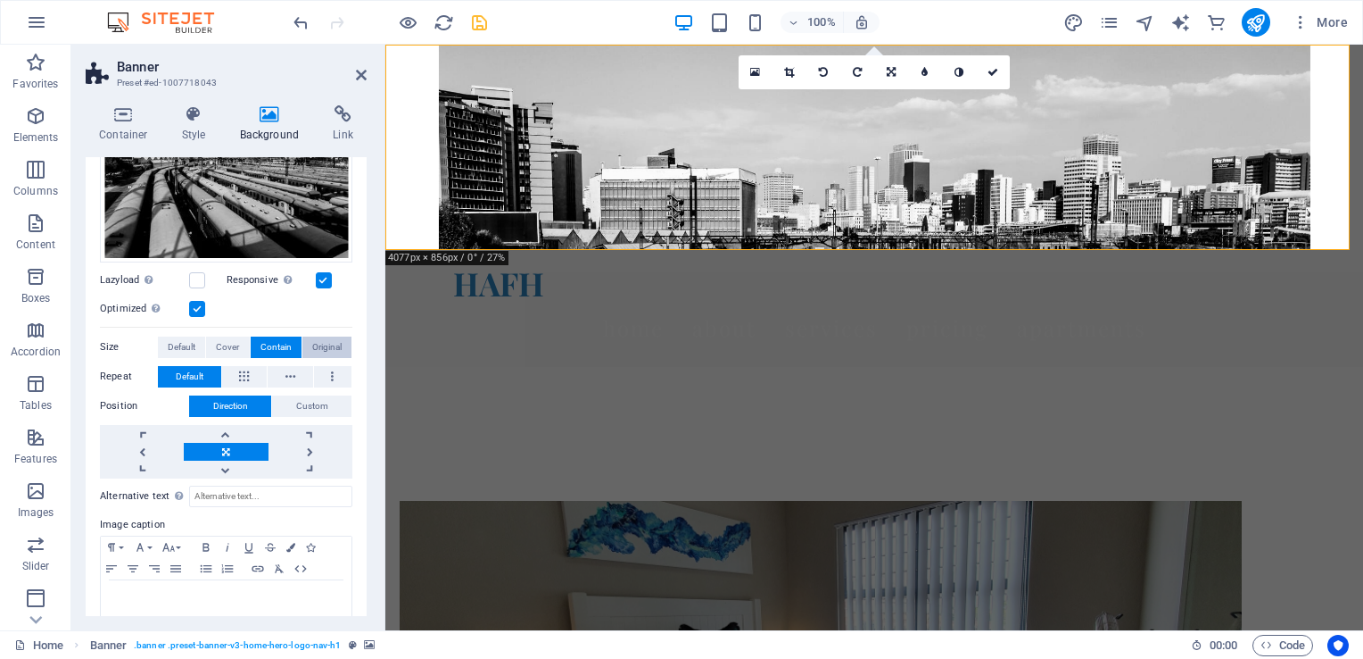
click at [321, 342] on span "Original" at bounding box center [326, 346] width 29 height 21
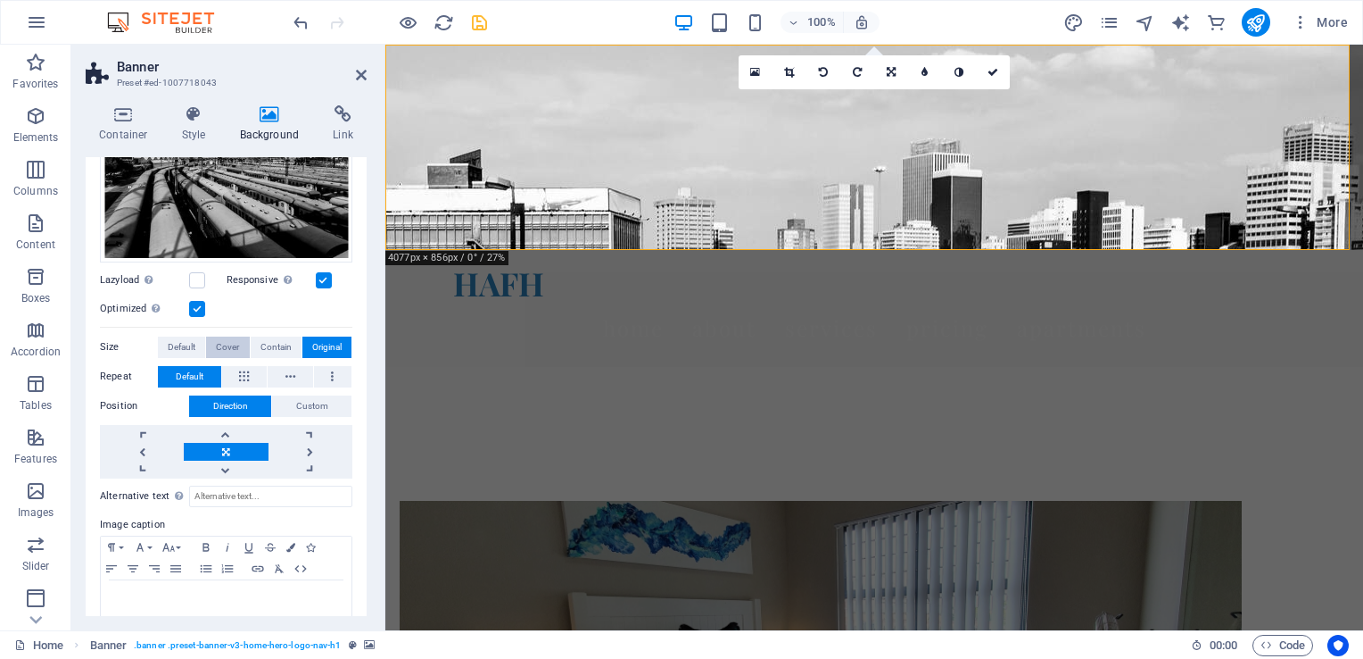
click at [222, 338] on span "Cover" at bounding box center [227, 346] width 23 height 21
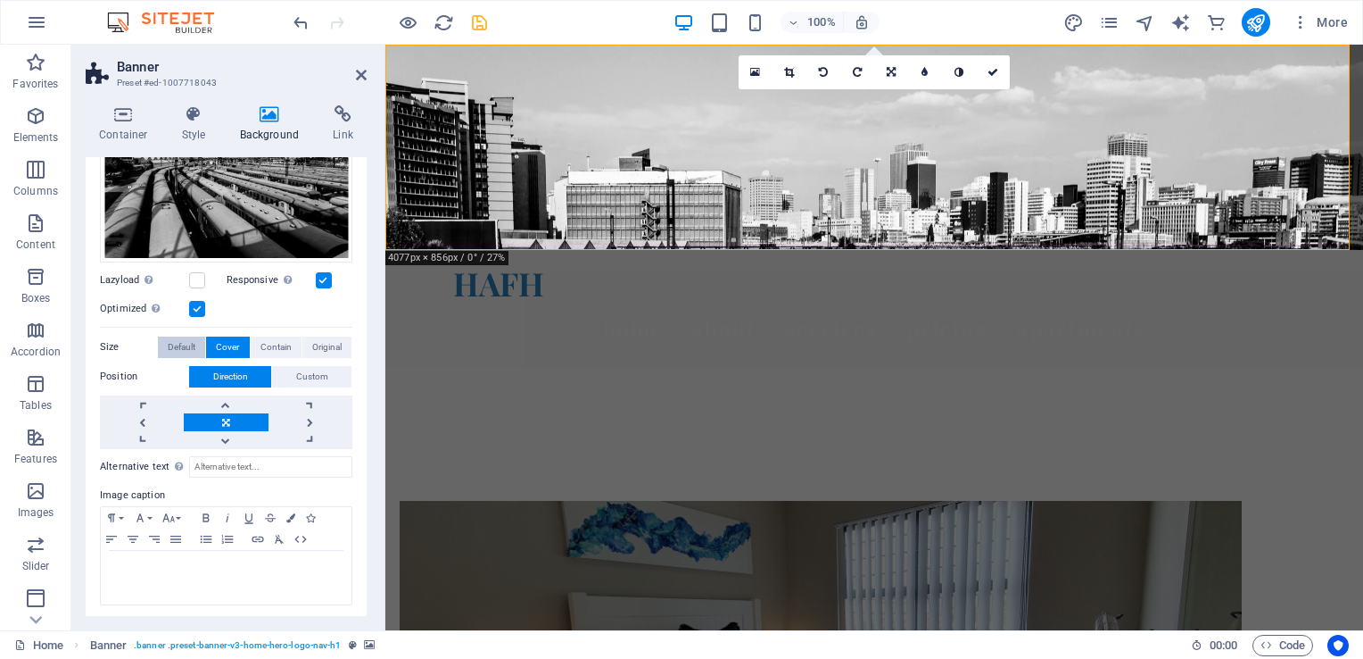
click at [178, 344] on span "Default" at bounding box center [182, 346] width 28 height 21
click at [229, 340] on span "Cover" at bounding box center [227, 346] width 23 height 21
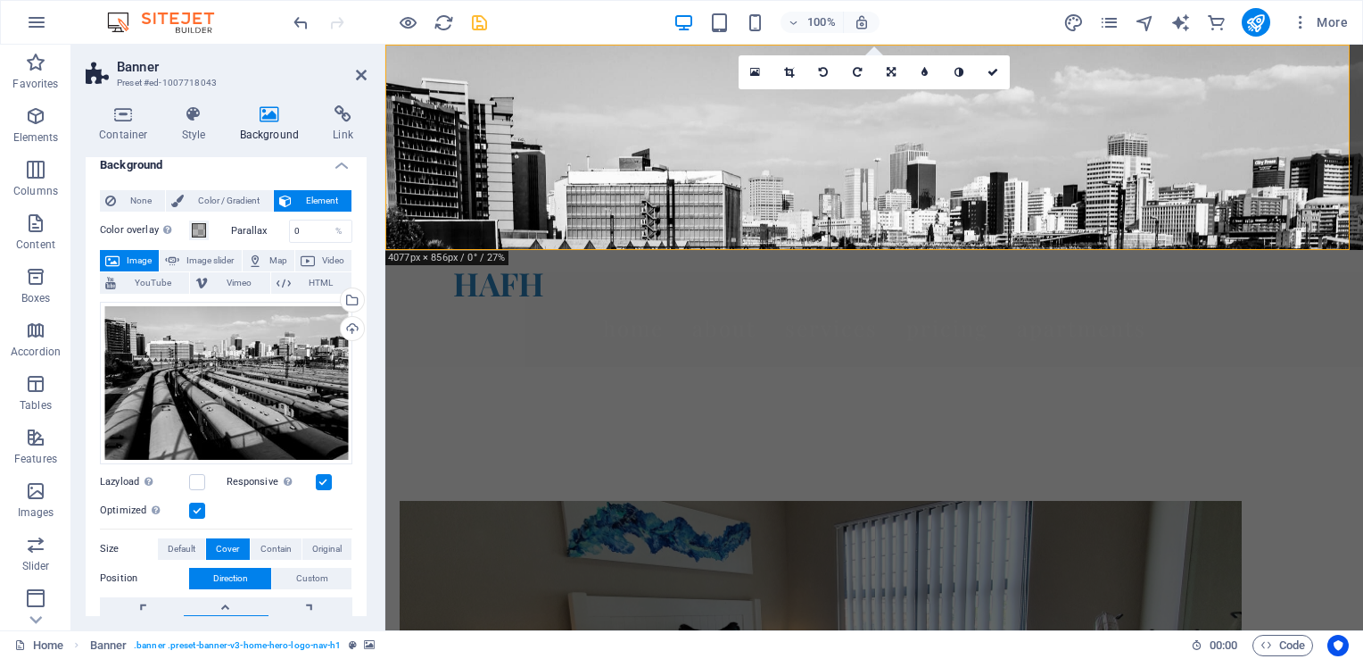
scroll to position [0, 0]
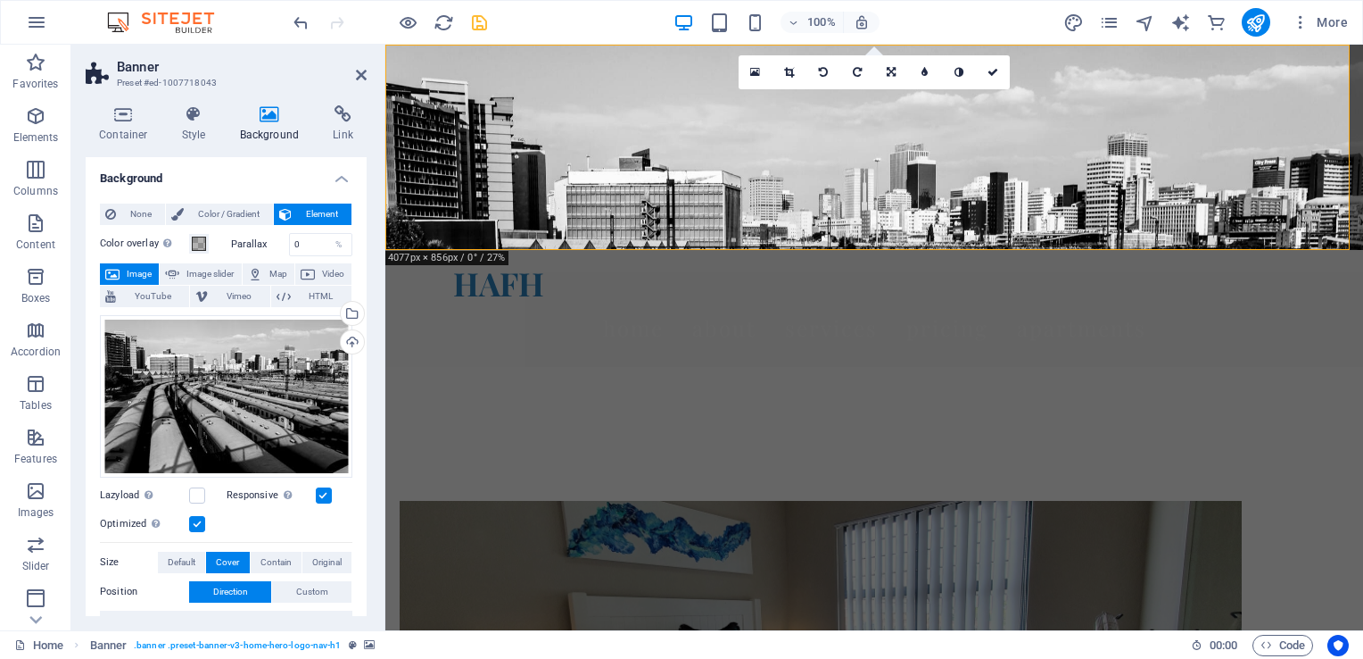
click at [133, 245] on label "Color overlay Places an overlay over the background to colorize it" at bounding box center [144, 243] width 89 height 21
click at [189, 245] on button "Color overlay Places an overlay over the background to colorize it" at bounding box center [199, 244] width 20 height 20
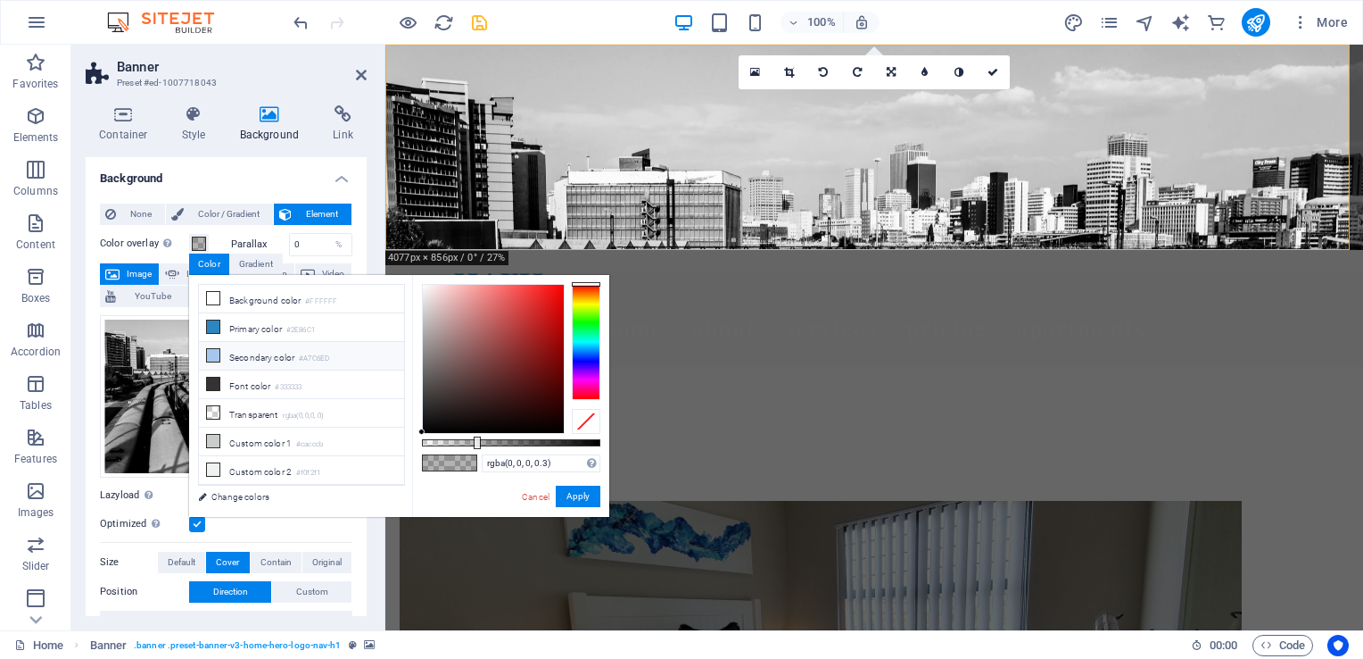
click at [218, 352] on icon at bounding box center [213, 355] width 12 height 12
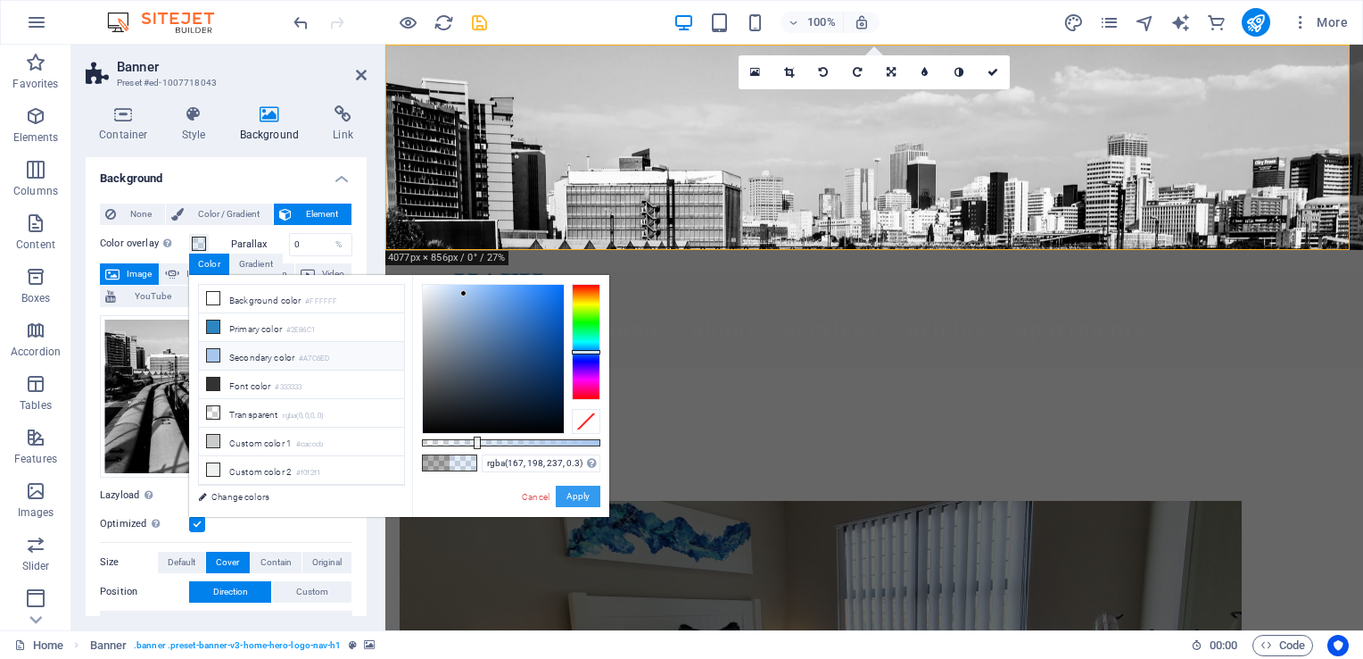
click at [587, 500] on button "Apply" at bounding box center [578, 495] width 45 height 21
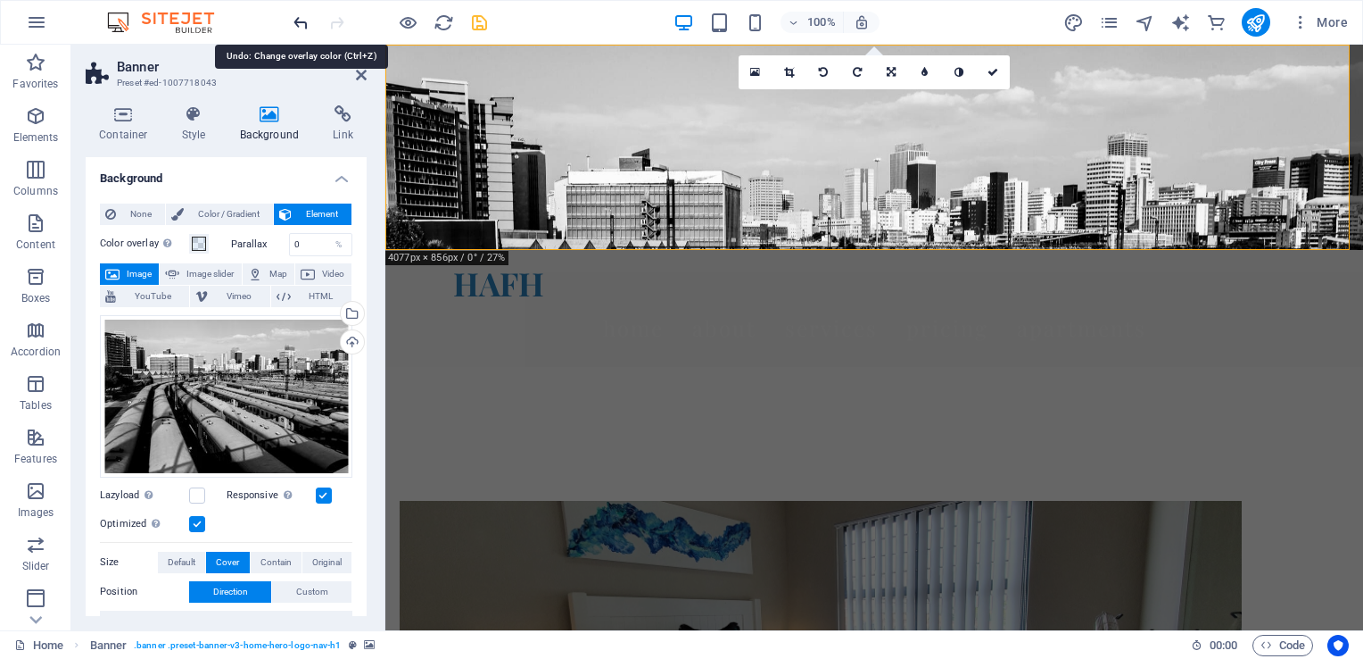
click at [300, 21] on icon "undo" at bounding box center [301, 22] width 21 height 21
click at [200, 244] on span at bounding box center [199, 243] width 14 height 14
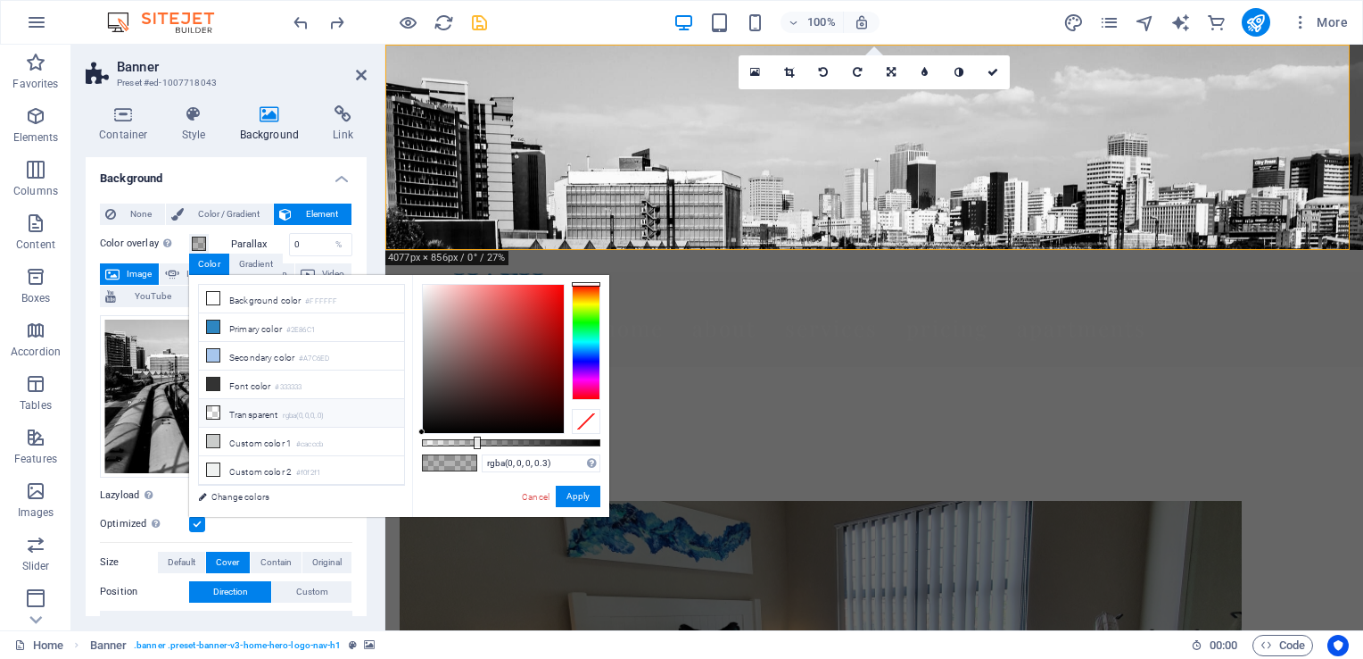
click at [243, 409] on li "Transparent rgba(0,0,0,.0)" at bounding box center [301, 413] width 205 height 29
type input "rgba(0, 0, 0, 0)"
click at [563, 498] on button "Apply" at bounding box center [578, 495] width 45 height 21
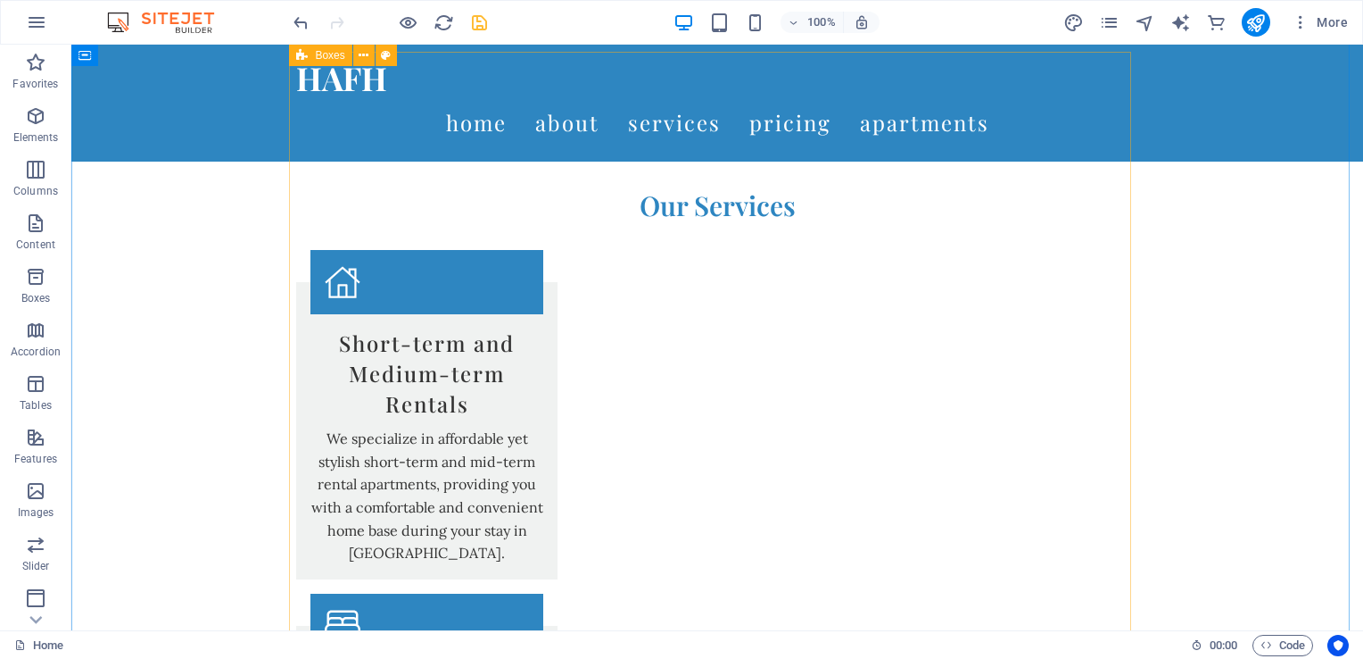
scroll to position [535, 0]
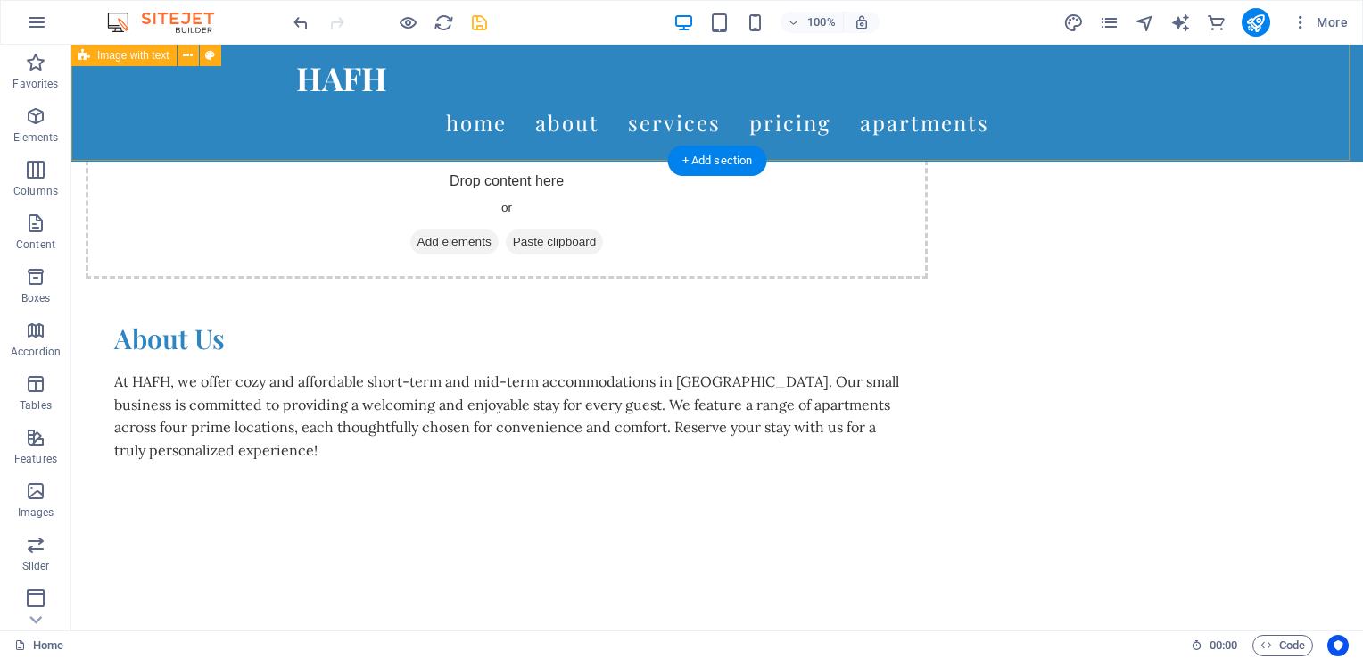
click at [139, 134] on div "Drop content here or Add elements Paste clipboard About Us At HAFH, we offer co…" at bounding box center [717, 176] width 1292 height 799
click at [176, 129] on div "Drop content here or Add elements Paste clipboard About Us At HAFH, we offer co…" at bounding box center [717, 176] width 1292 height 799
click at [249, 138] on div "Drop content here or Add elements Paste clipboard About Us At HAFH, we offer co…" at bounding box center [717, 176] width 1292 height 799
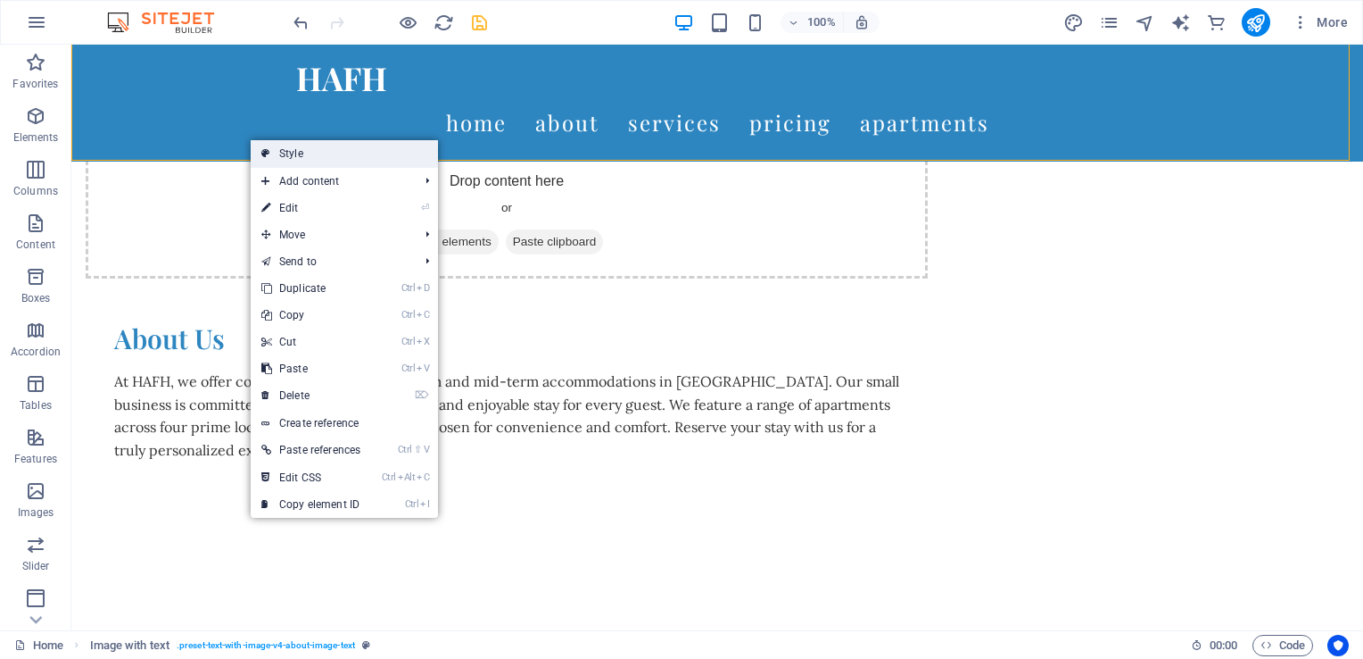
click at [294, 160] on link "Style" at bounding box center [344, 153] width 187 height 27
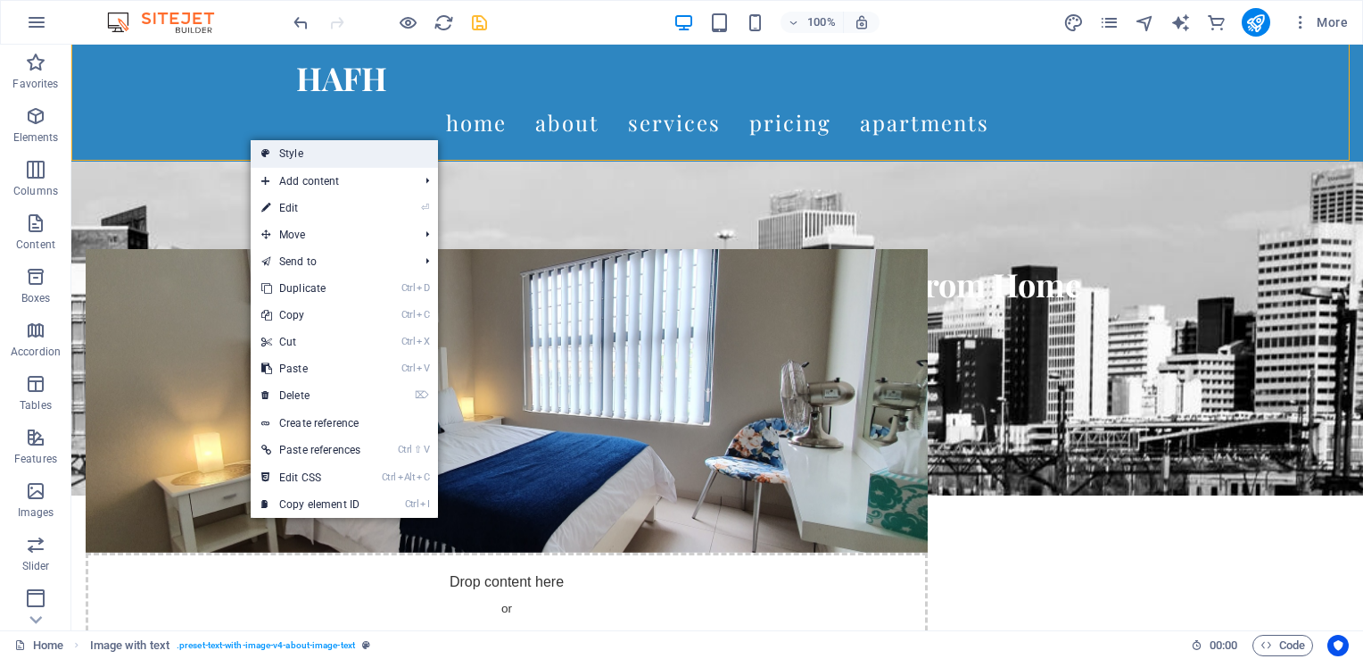
select select "rem"
select select "px"
select select "preset-text-with-image-v4-about-image-text"
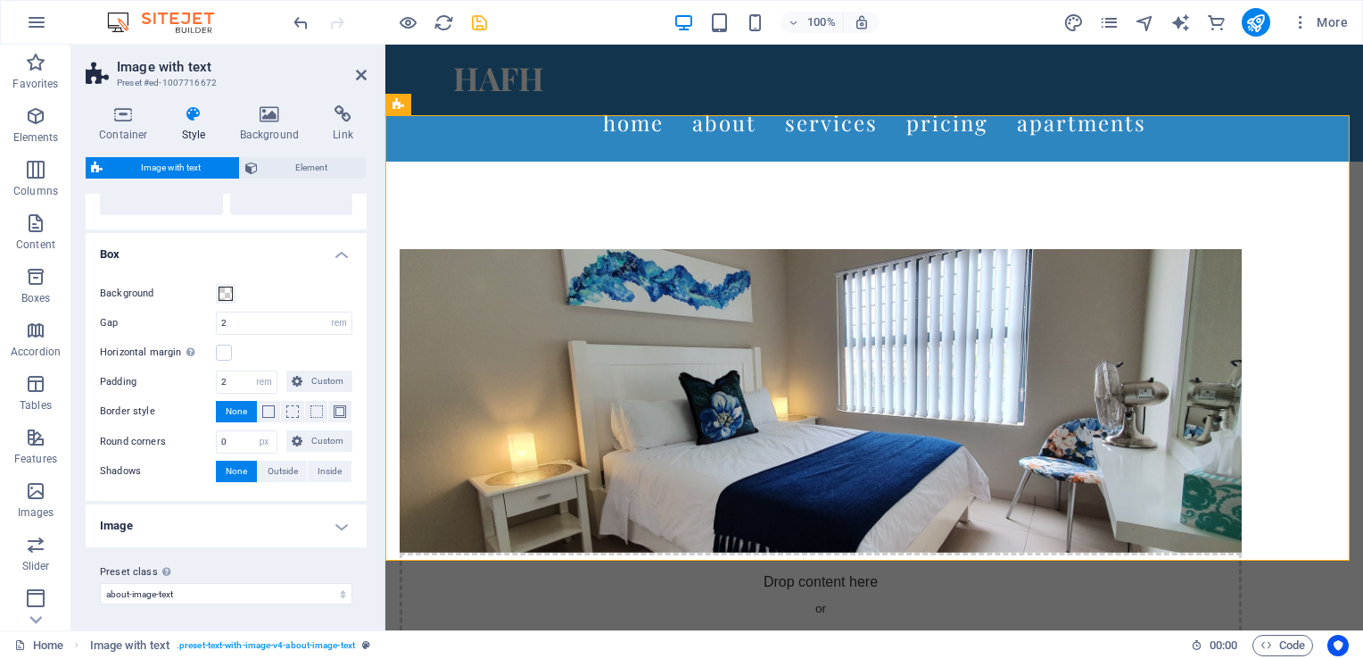
scroll to position [143, 0]
click at [254, 526] on h4 "Image" at bounding box center [226, 525] width 281 height 43
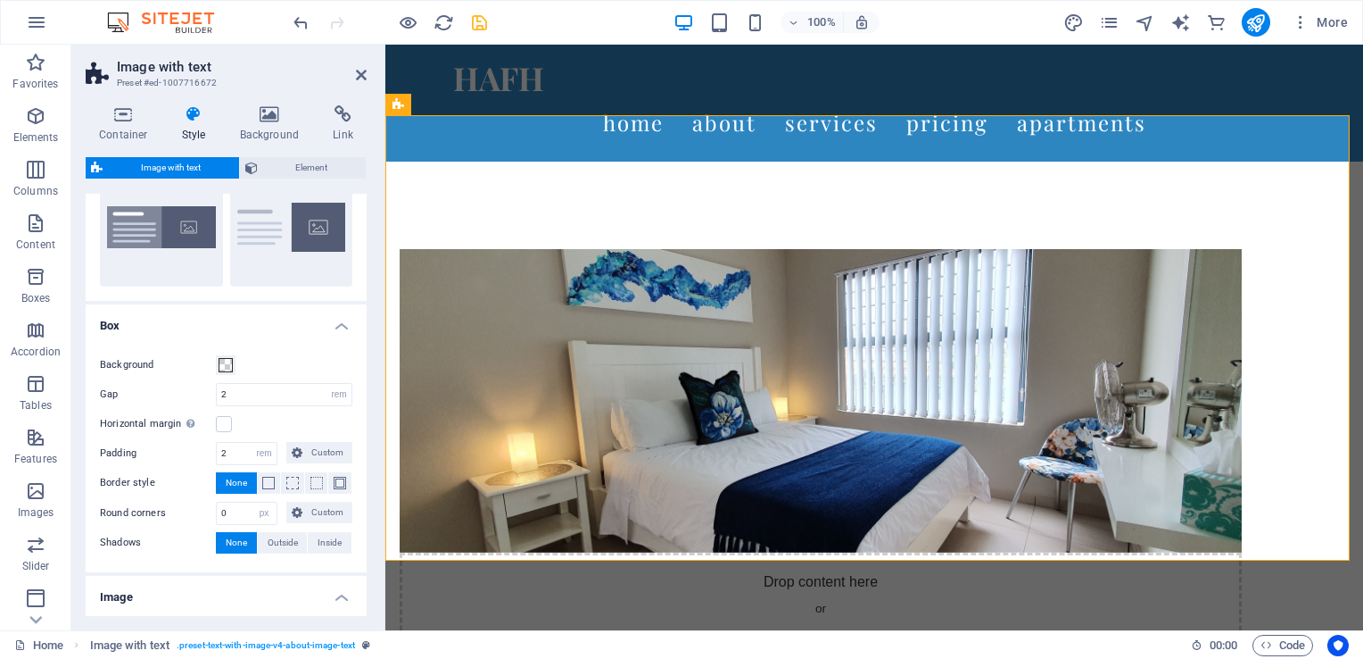
scroll to position [0, 0]
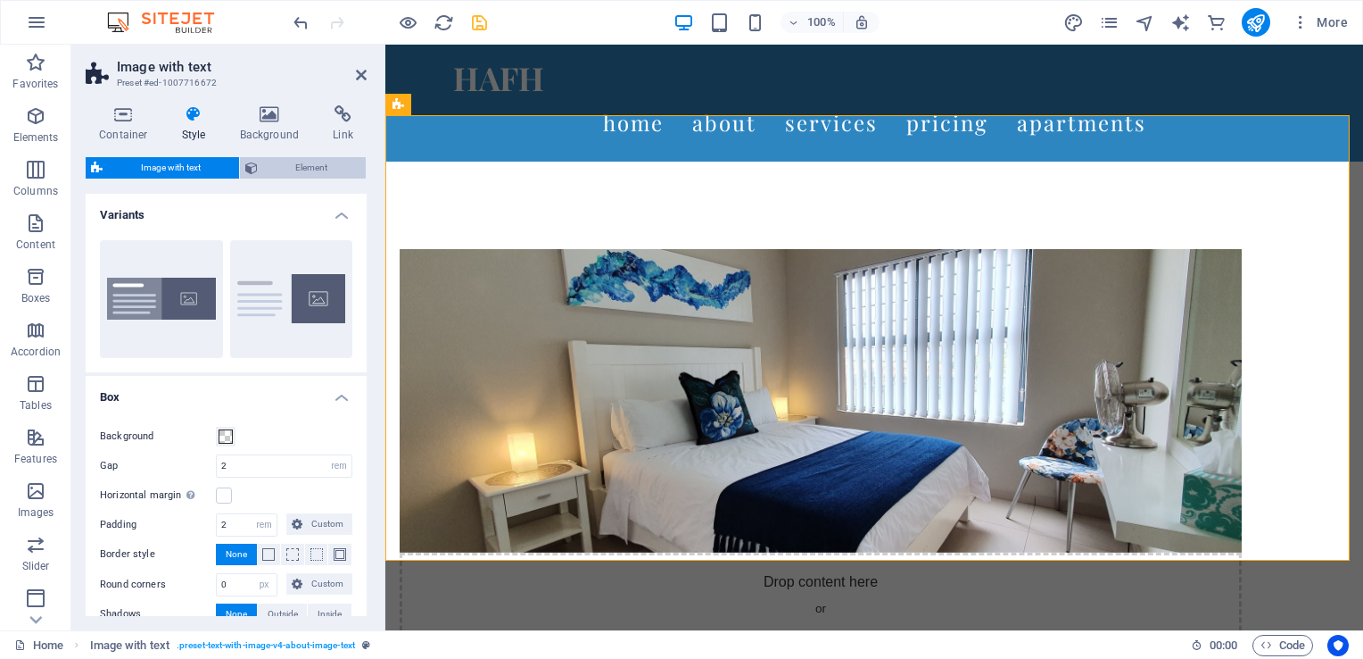
click at [306, 170] on span "Element" at bounding box center [312, 167] width 98 height 21
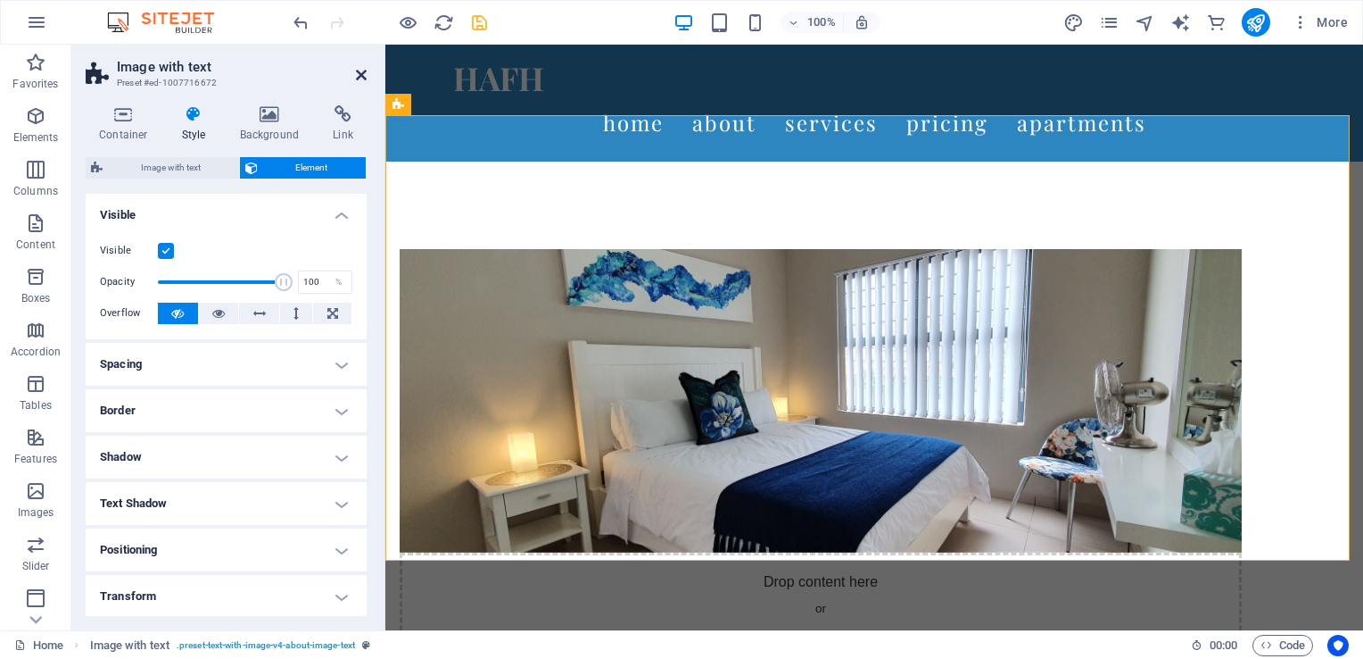
click at [360, 68] on icon at bounding box center [361, 75] width 11 height 14
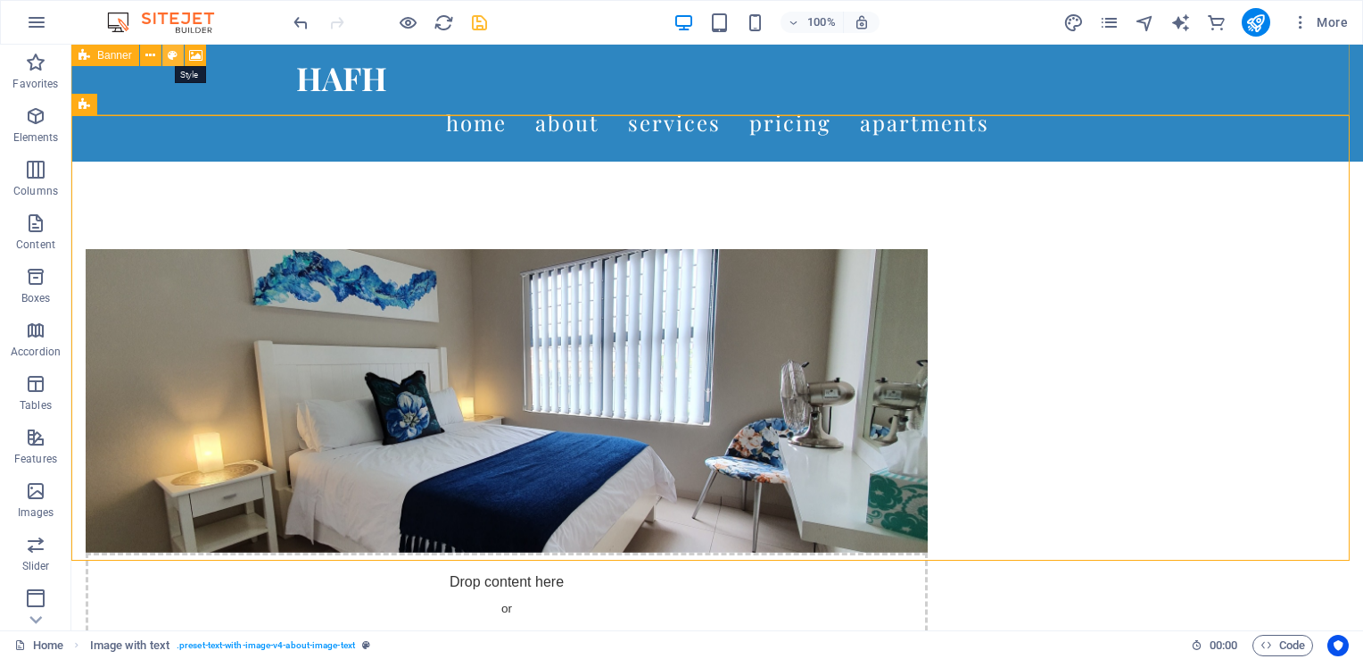
click at [175, 57] on icon at bounding box center [173, 55] width 10 height 19
select select "preset-banner-v3-home-hero-logo-nav-h1"
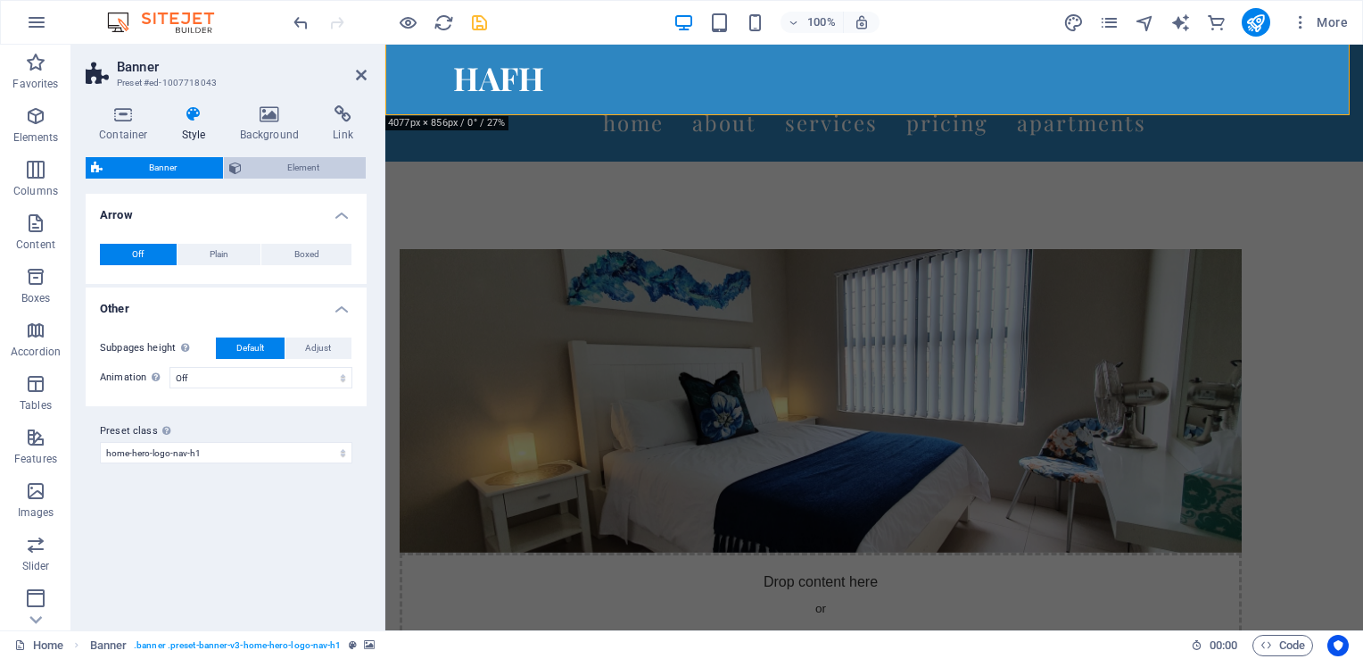
click at [321, 170] on span "Element" at bounding box center [304, 167] width 114 height 21
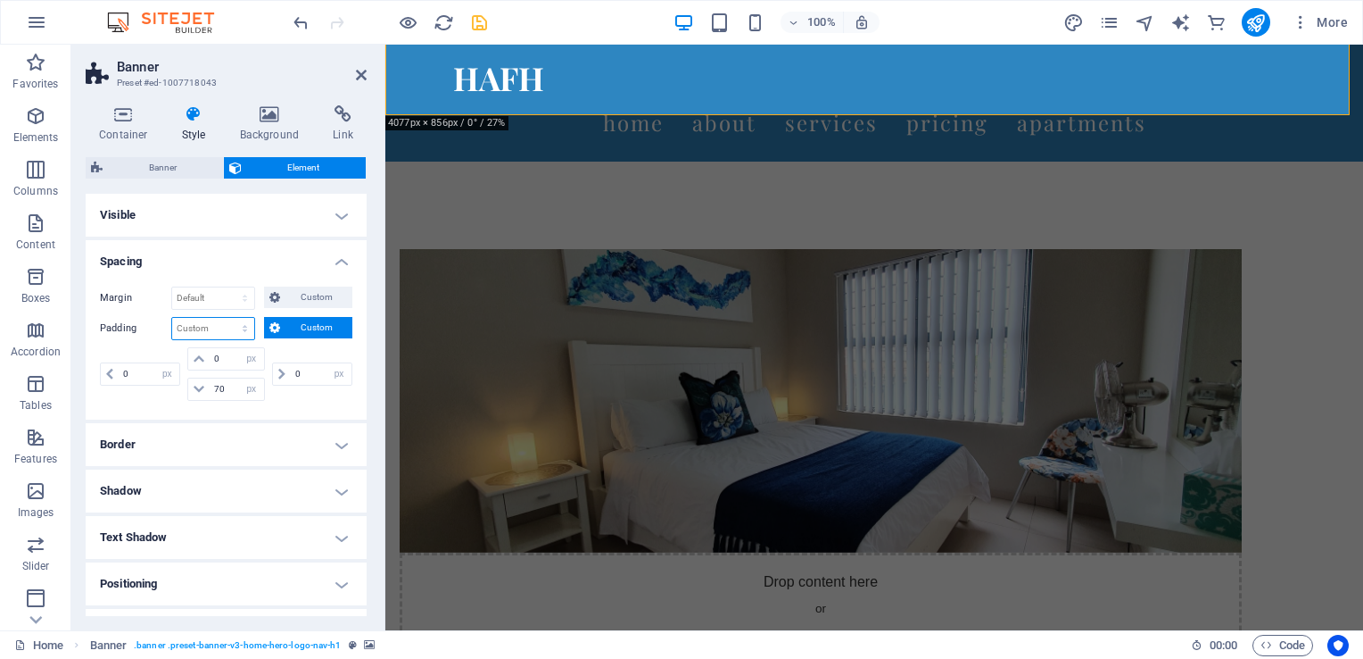
click at [200, 327] on select "Default px rem % vh vw Custom" at bounding box center [213, 328] width 82 height 21
click at [128, 120] on icon at bounding box center [124, 114] width 76 height 18
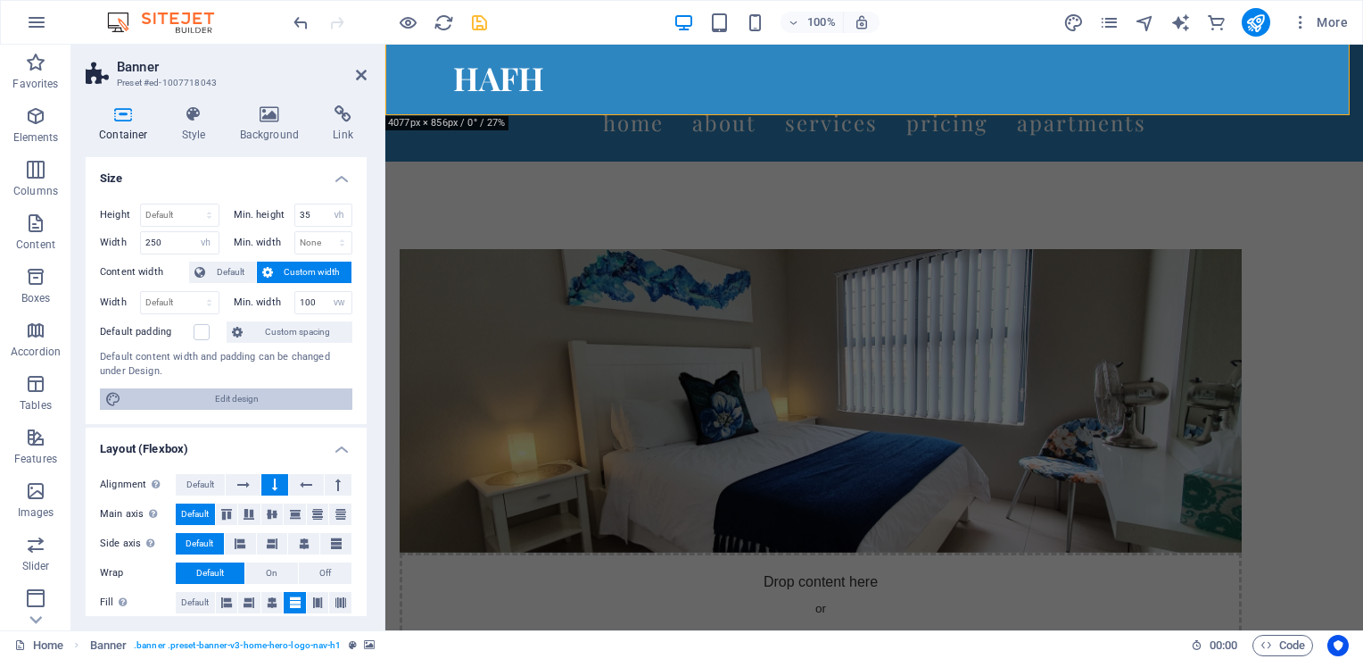
click at [228, 398] on span "Edit design" at bounding box center [237, 398] width 220 height 21
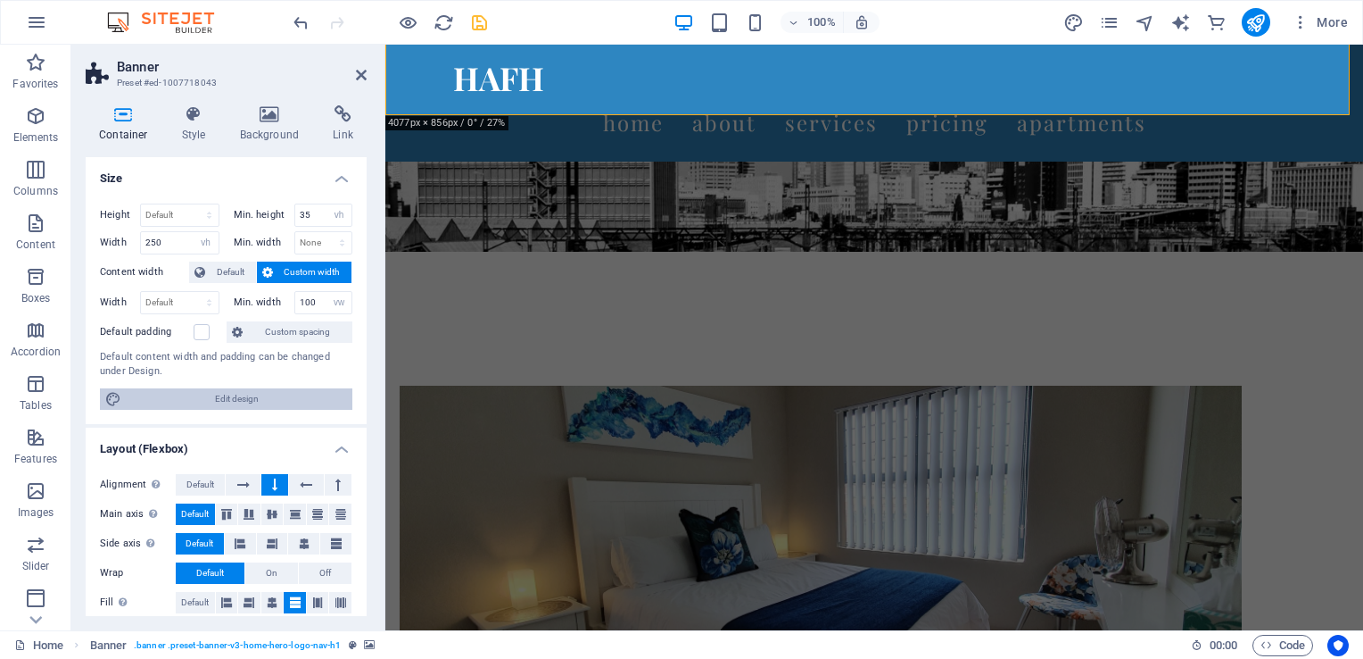
select select "rem"
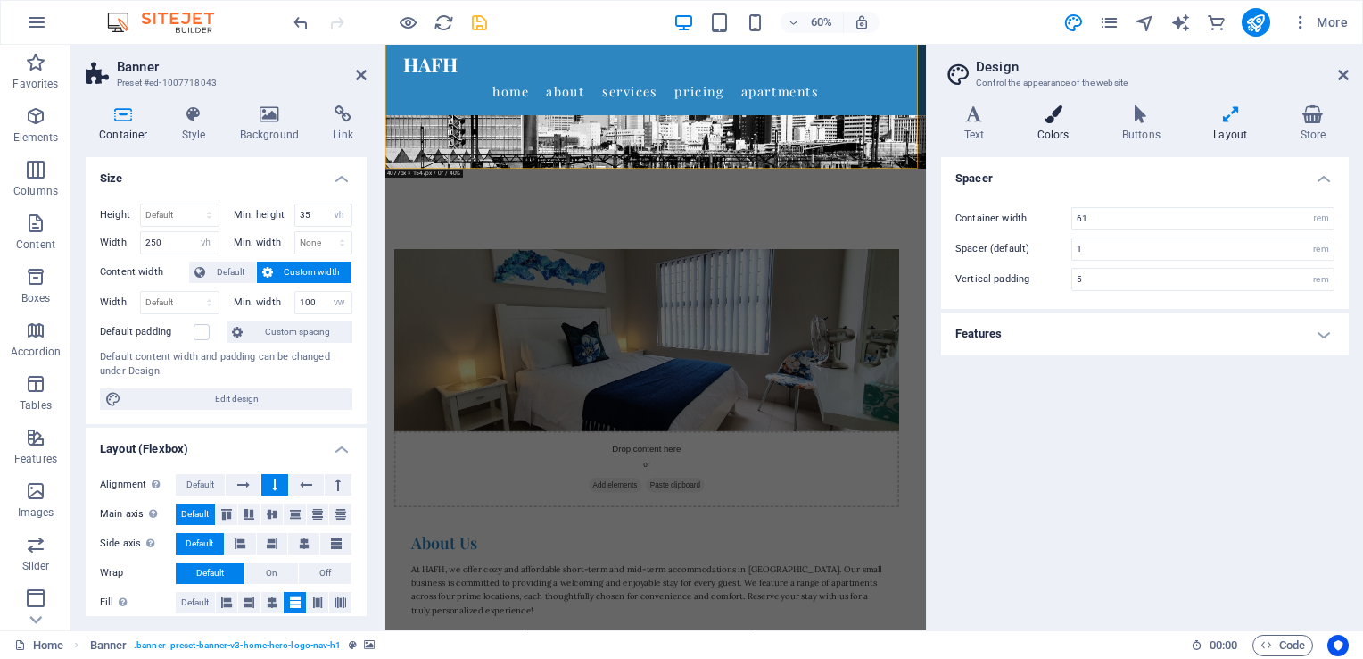
click at [1052, 132] on h4 "Colors" at bounding box center [1057, 123] width 85 height 37
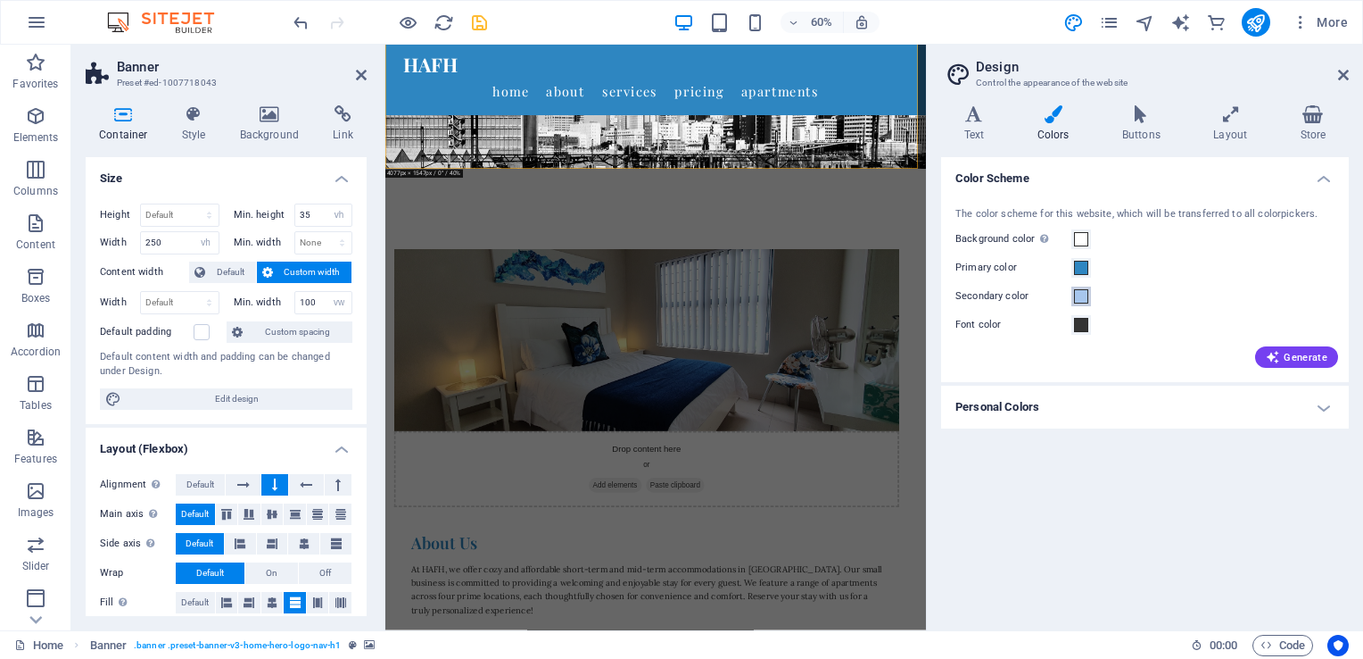
click at [1072, 295] on button "Secondary color" at bounding box center [1082, 296] width 20 height 20
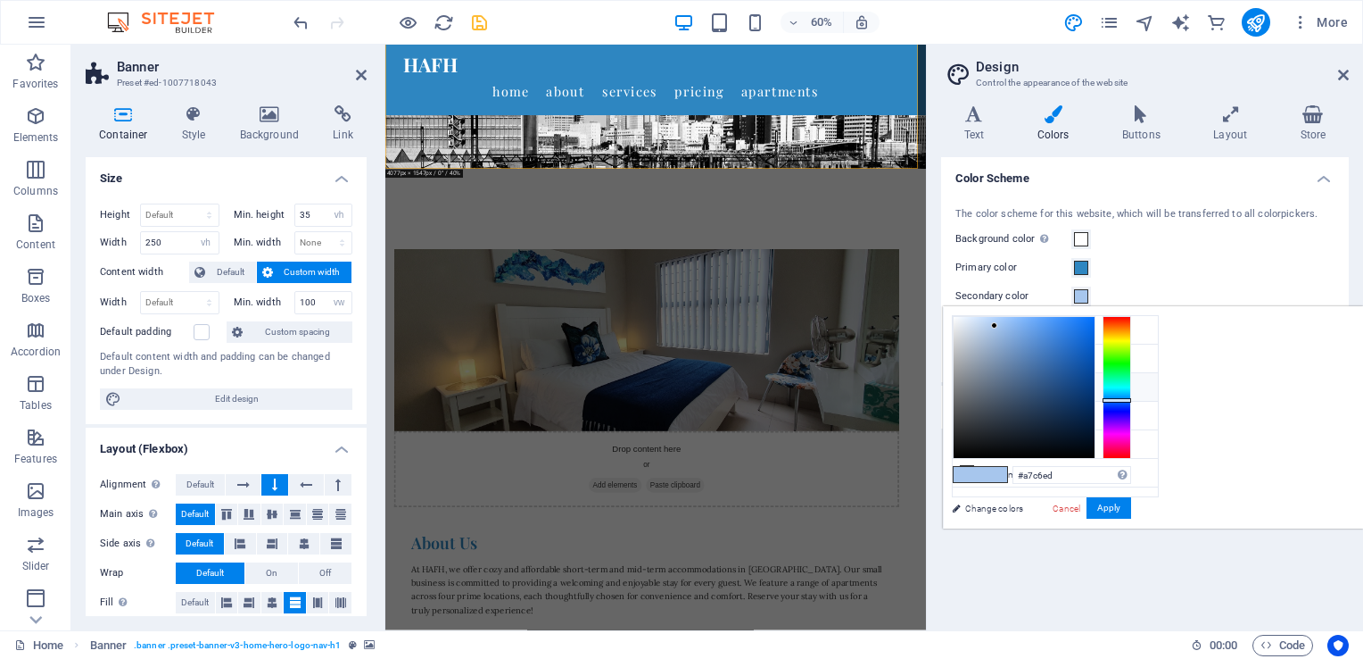
click at [983, 384] on li "Secondary color #A7C6ED" at bounding box center [1055, 387] width 205 height 29
click at [959, 383] on li "Secondary color #A7C6ED" at bounding box center [1055, 387] width 205 height 29
click at [1131, 505] on button "Apply" at bounding box center [1109, 507] width 45 height 21
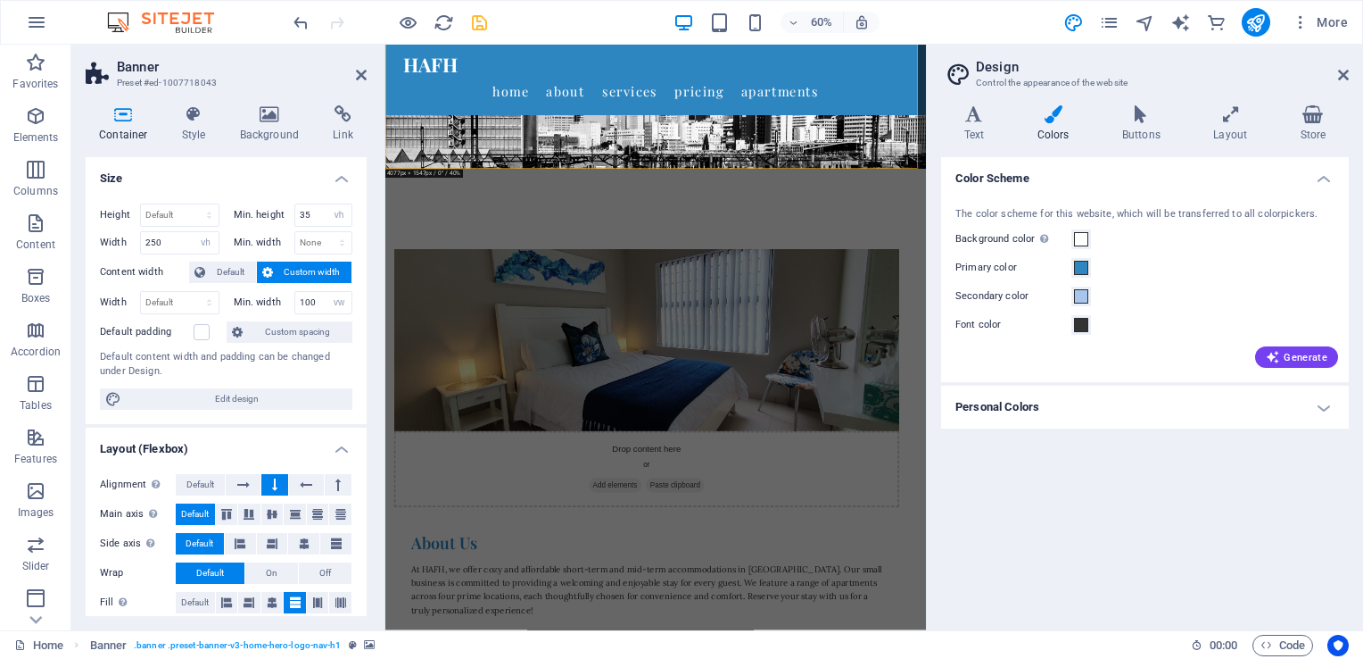
click at [1147, 411] on h4 "Personal Colors" at bounding box center [1145, 406] width 408 height 43
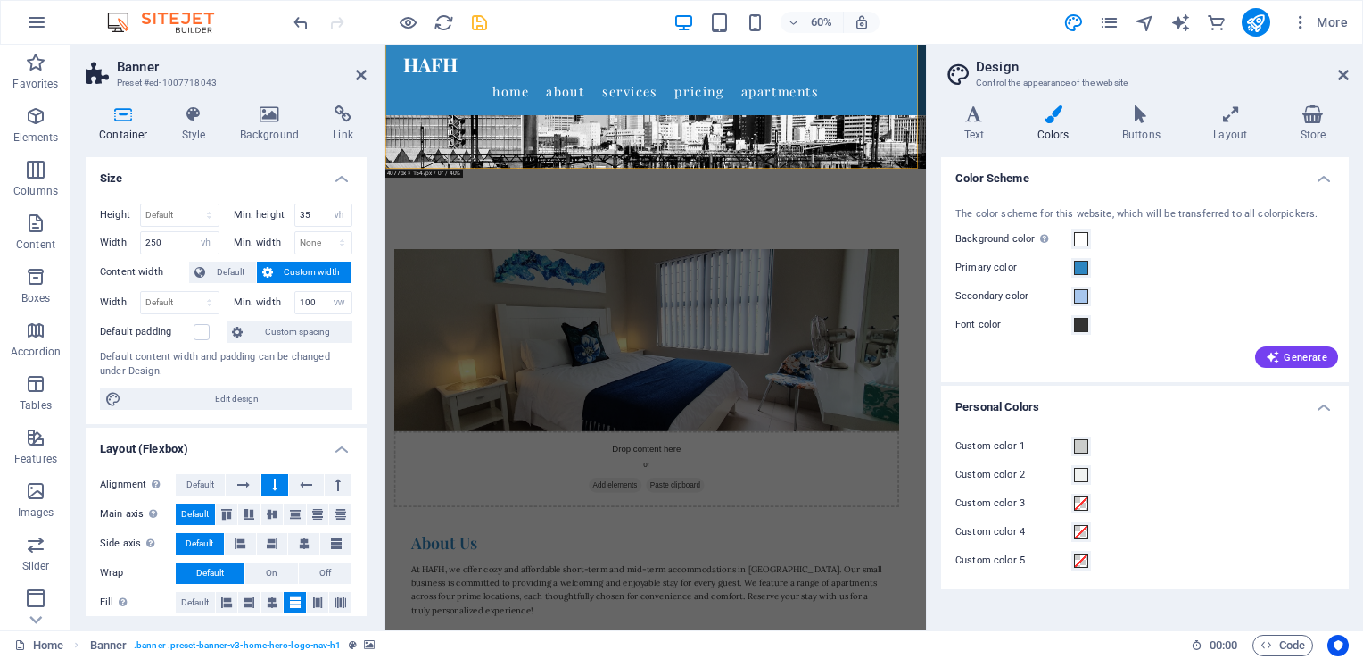
click at [1323, 409] on h4 "Personal Colors" at bounding box center [1145, 401] width 408 height 32
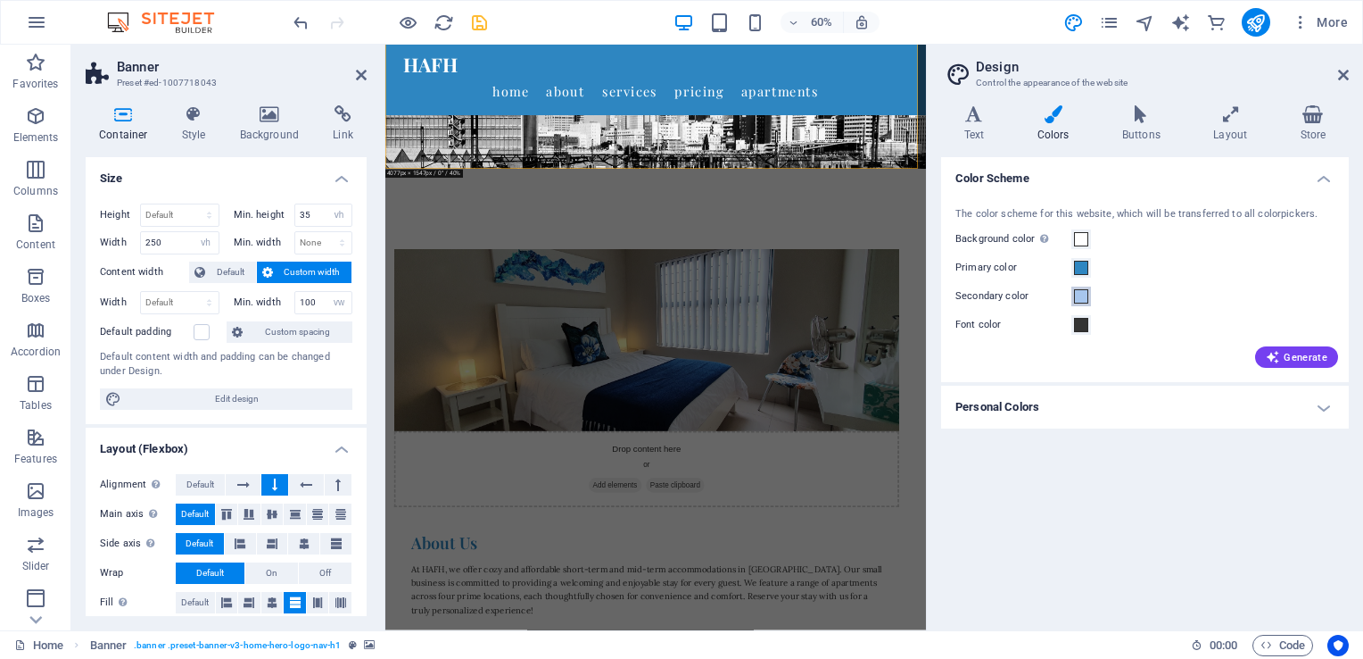
click at [1089, 300] on button "Secondary color" at bounding box center [1082, 296] width 20 height 20
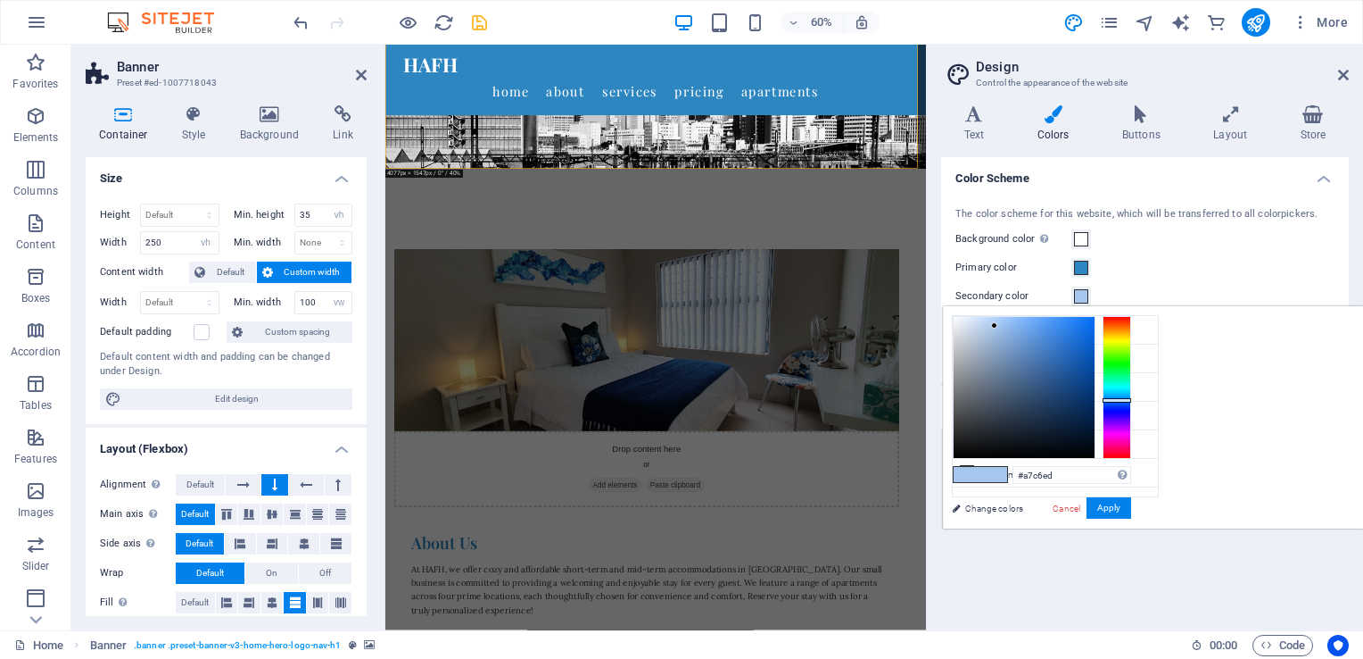
click at [981, 471] on span at bounding box center [967, 474] width 27 height 15
click at [1131, 501] on button "Apply" at bounding box center [1109, 507] width 45 height 21
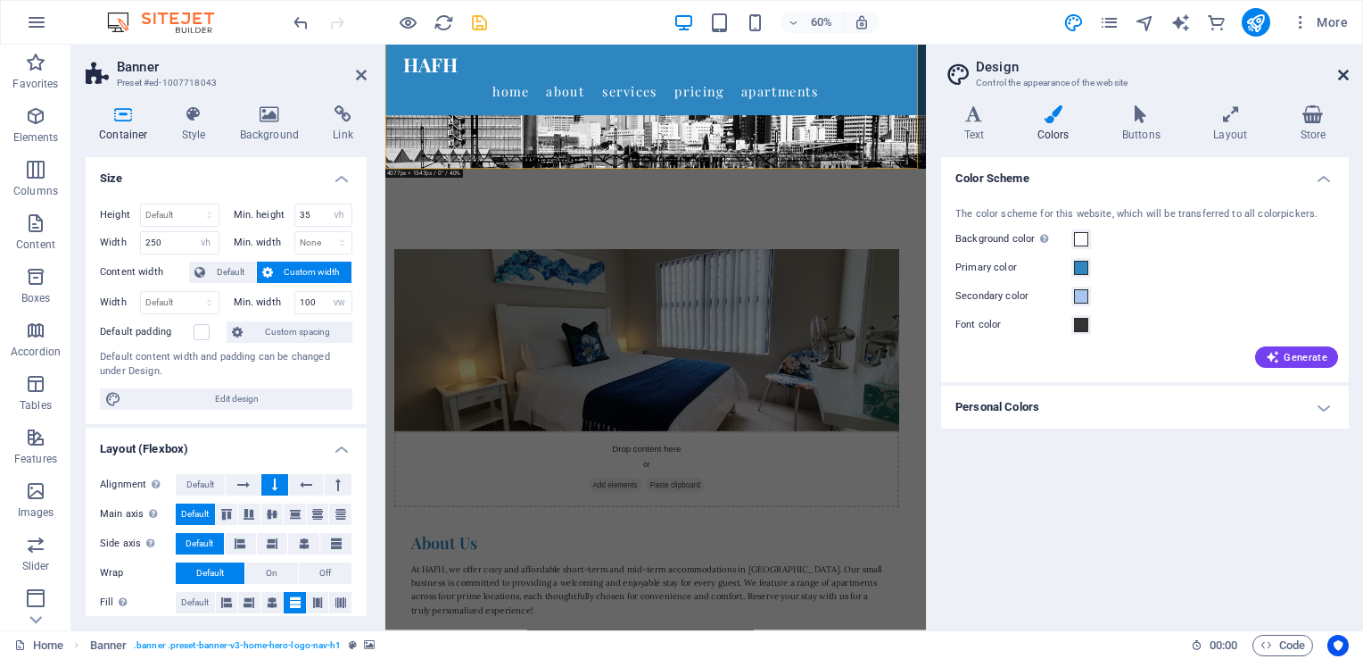
click at [1343, 73] on icon at bounding box center [1343, 75] width 11 height 14
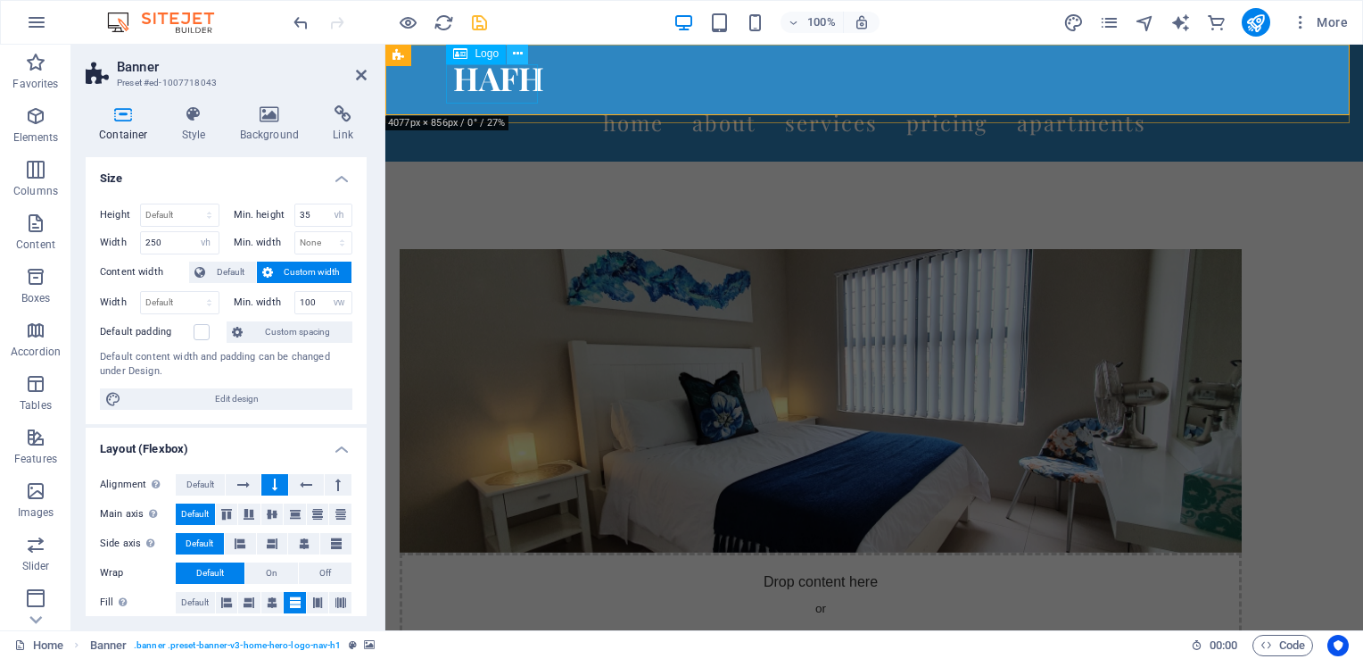
click at [517, 56] on icon at bounding box center [518, 54] width 10 height 19
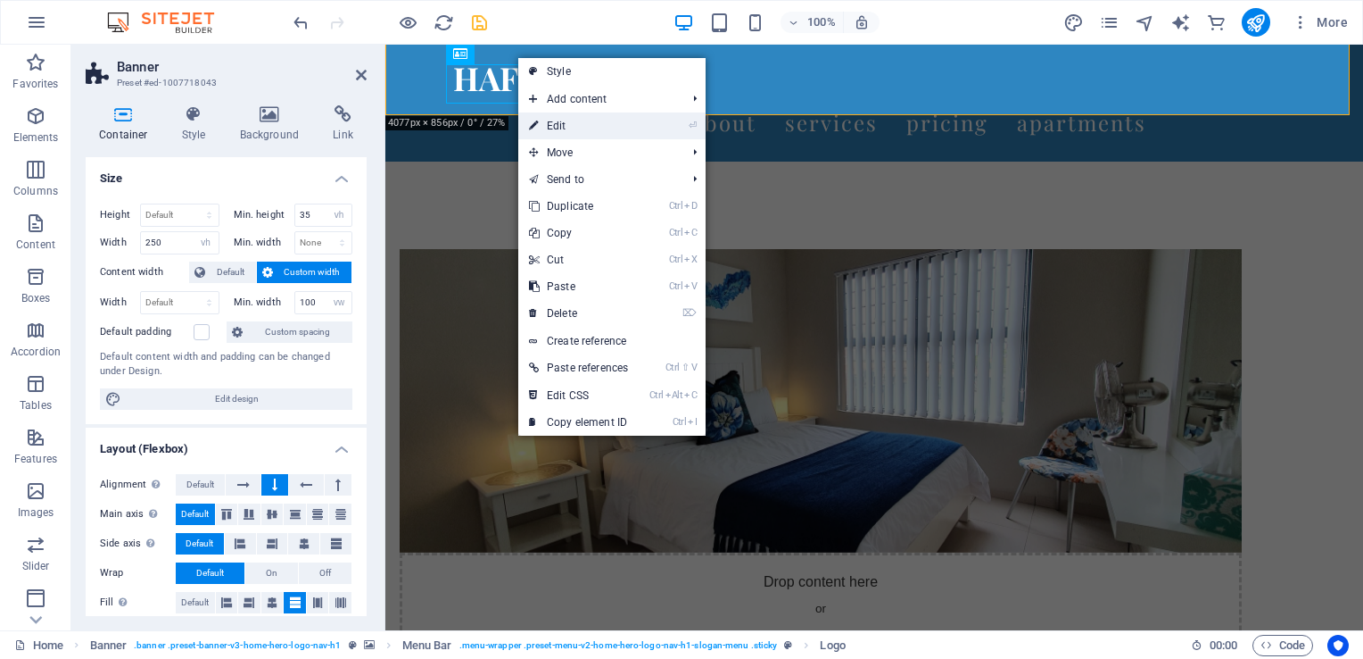
click at [556, 123] on link "⏎ Edit" at bounding box center [578, 125] width 120 height 27
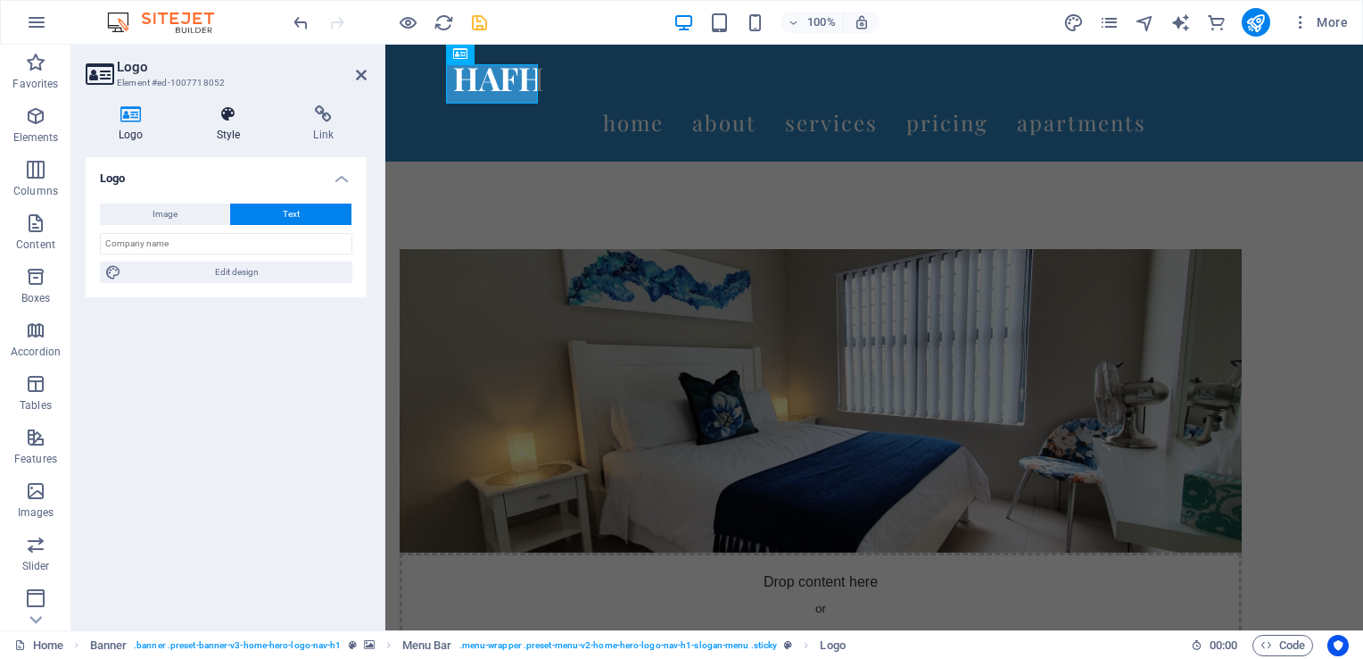
click at [223, 123] on h4 "Style" at bounding box center [232, 123] width 97 height 37
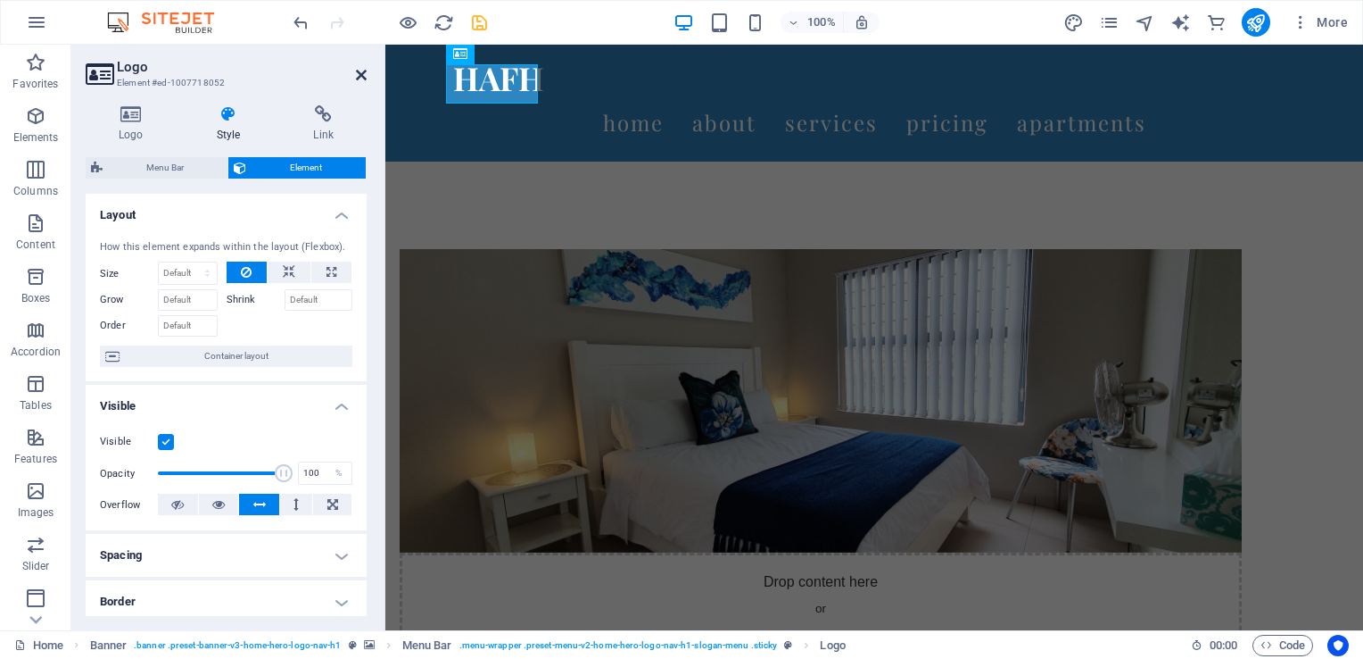
click at [357, 76] on icon at bounding box center [361, 75] width 11 height 14
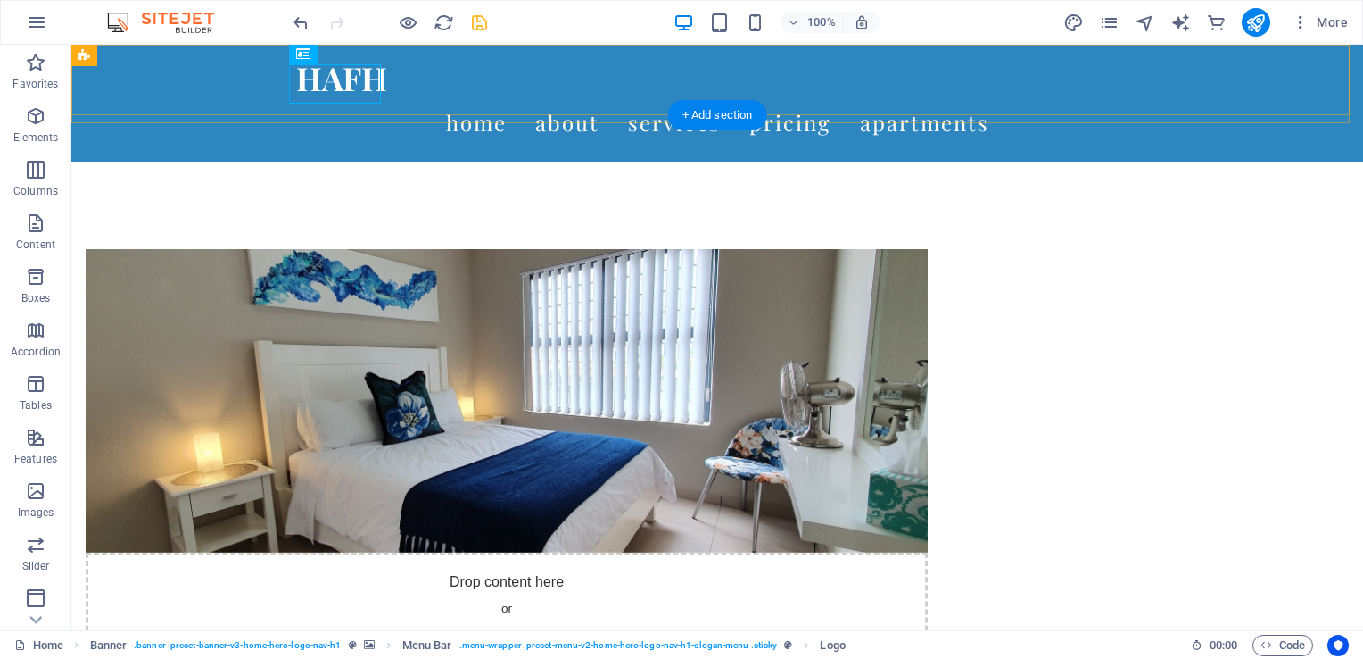
click at [171, 56] on div "HAFH Home About Services Pricing Apartments" at bounding box center [717, 103] width 1292 height 117
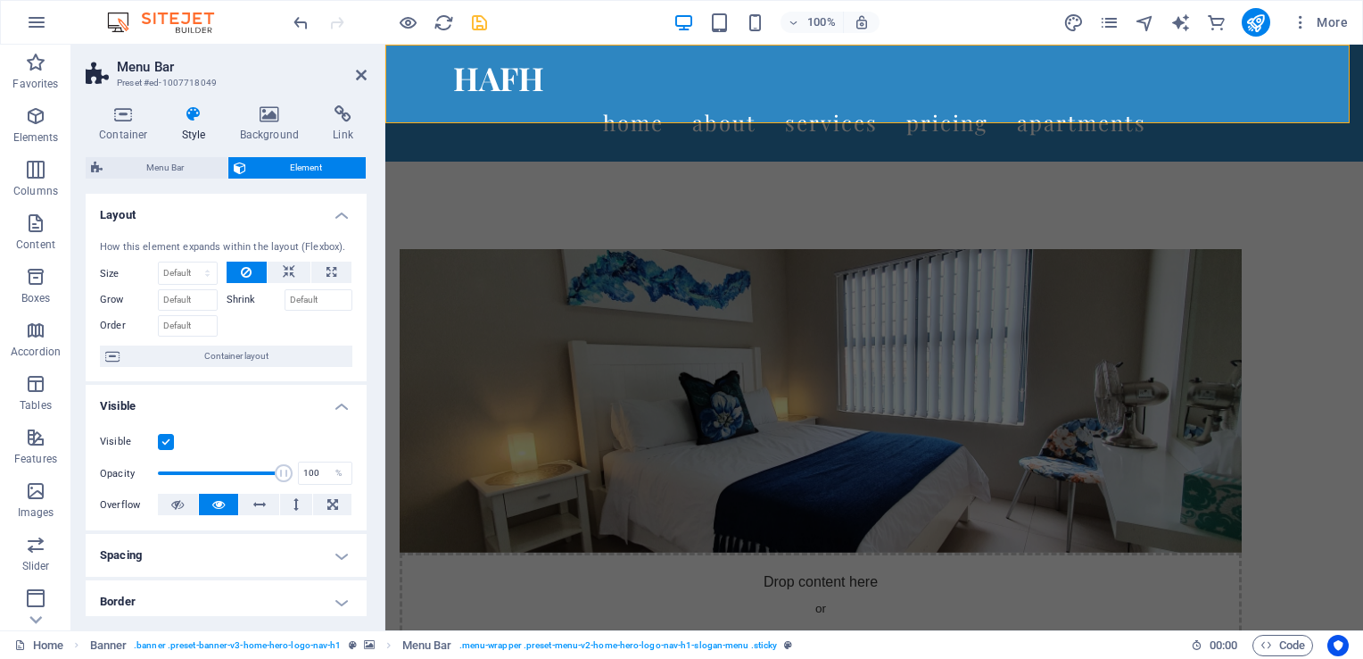
click at [185, 127] on h4 "Style" at bounding box center [198, 123] width 58 height 37
click at [193, 171] on span "Menu Bar" at bounding box center [165, 167] width 114 height 21
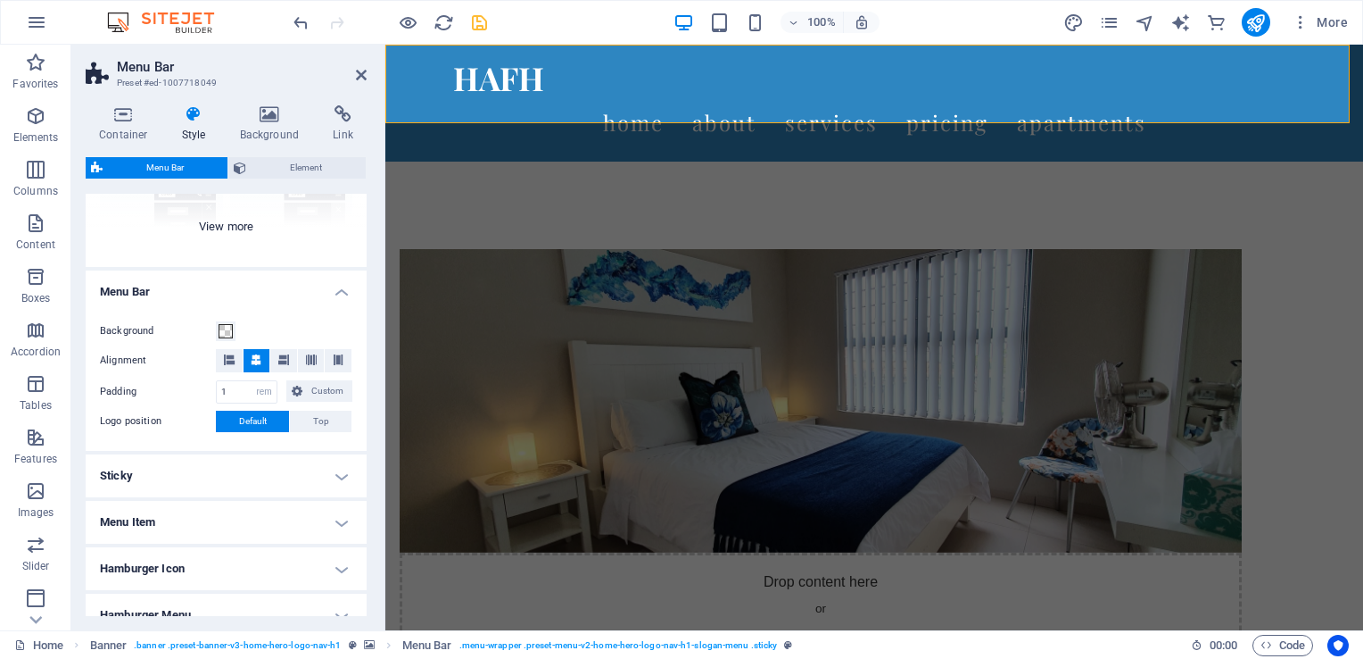
scroll to position [268, 0]
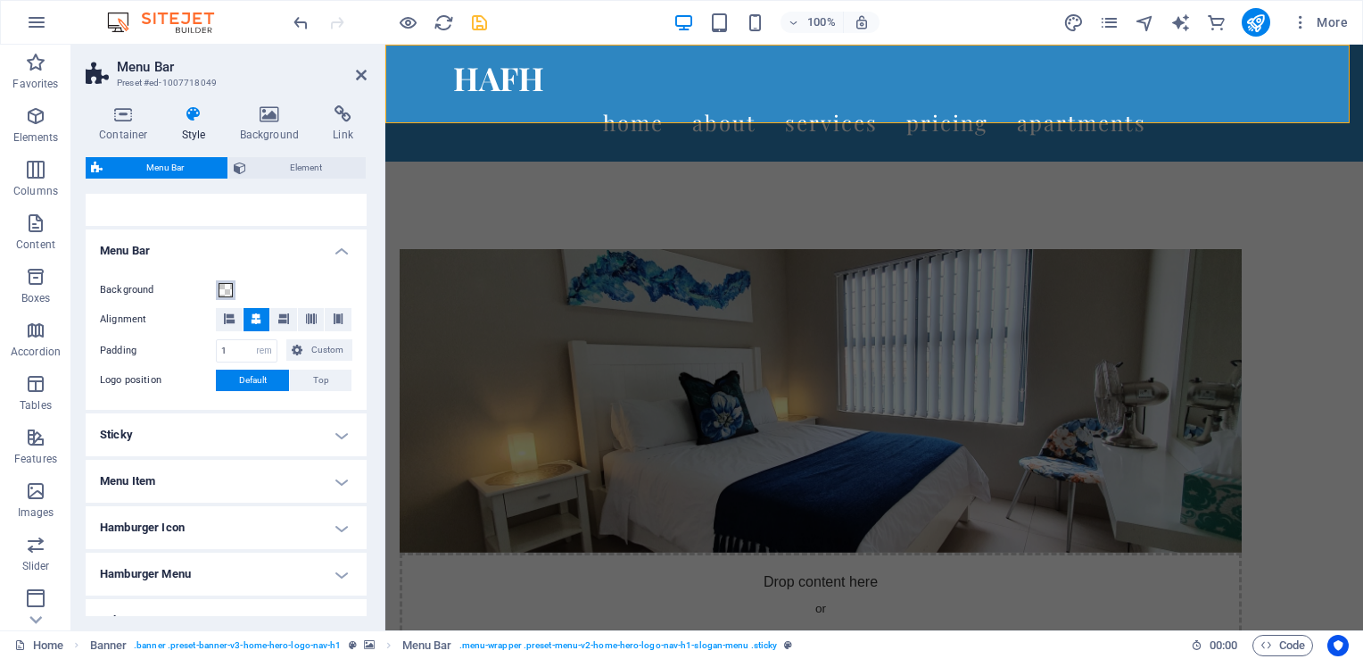
click at [228, 291] on span at bounding box center [226, 290] width 14 height 14
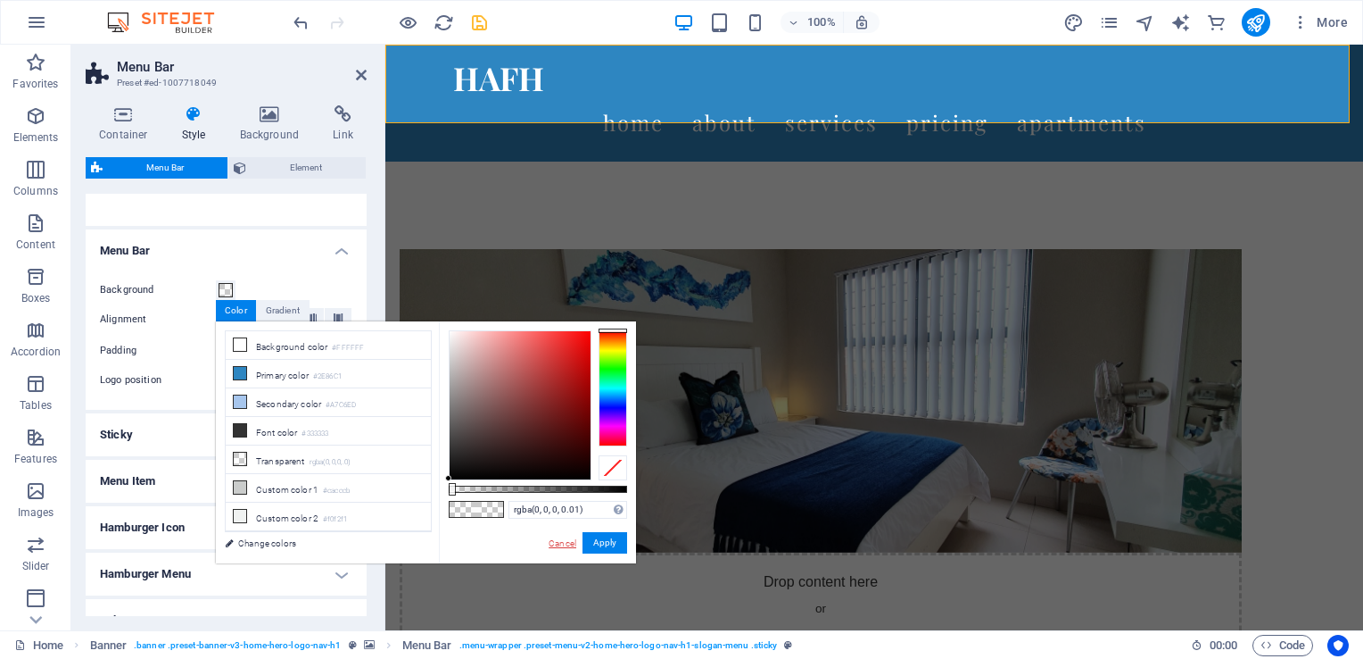
click at [560, 543] on link "Cancel" at bounding box center [562, 542] width 31 height 13
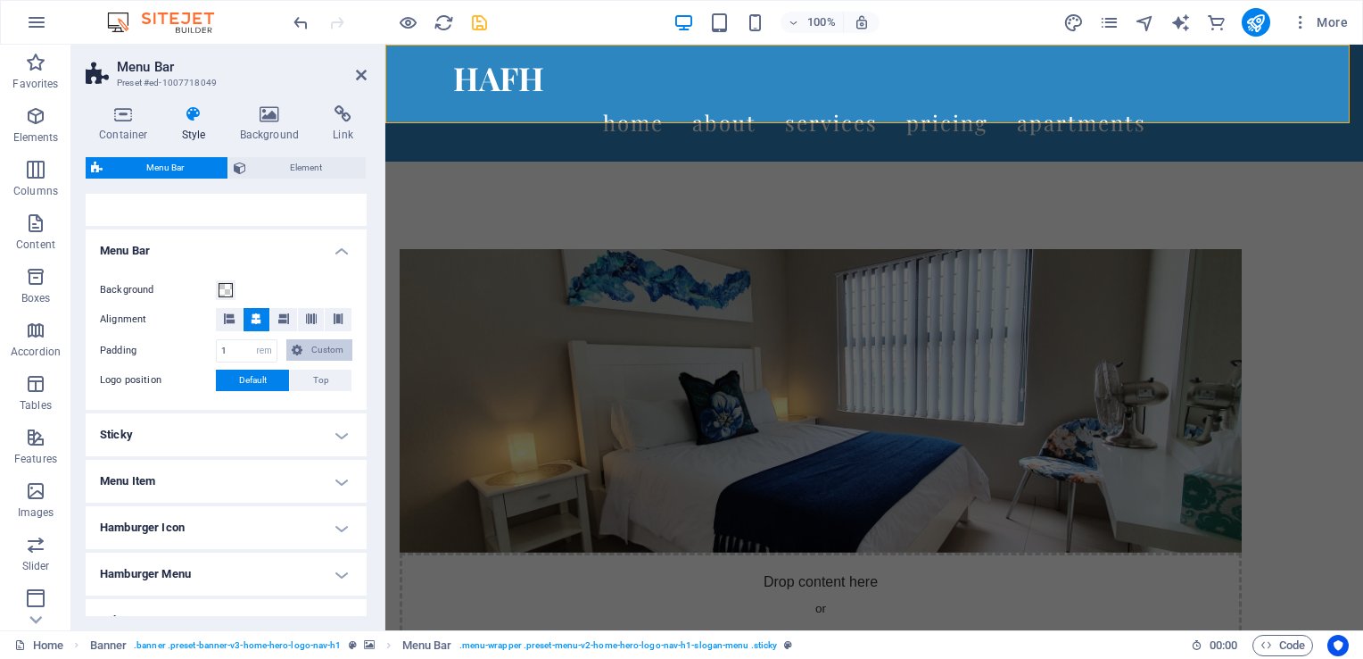
click at [328, 351] on span "Custom" at bounding box center [327, 349] width 39 height 21
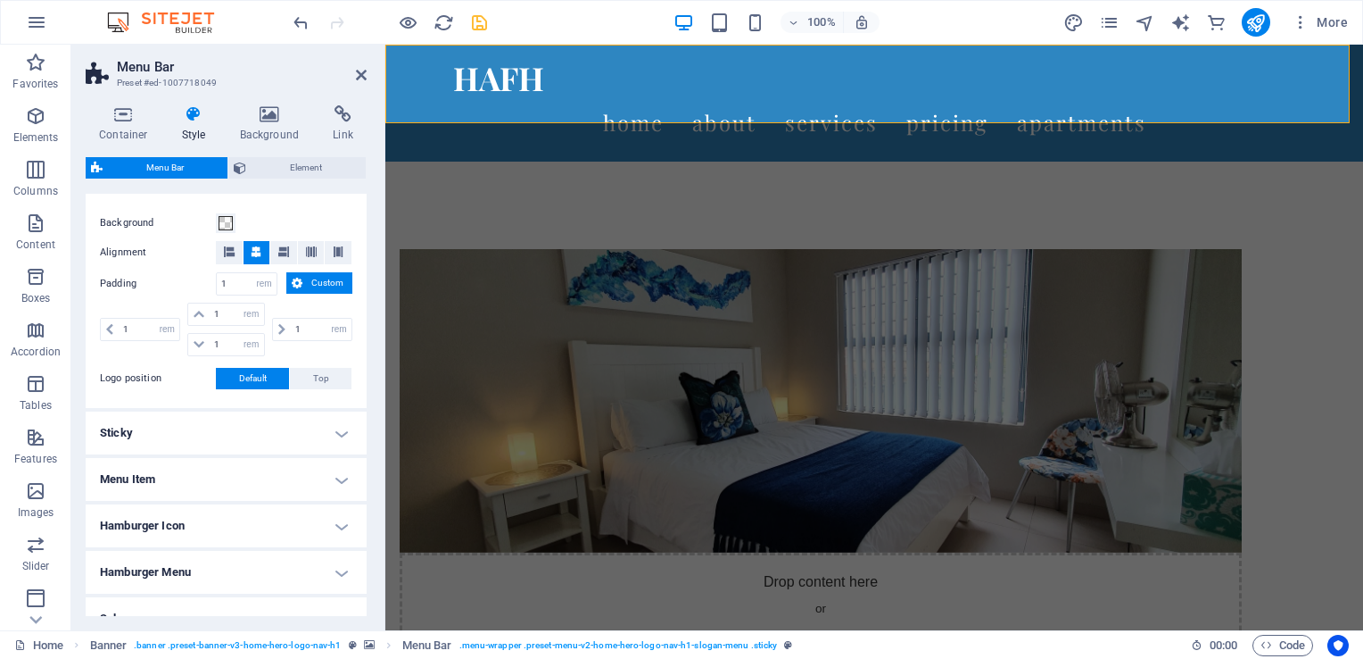
scroll to position [357, 0]
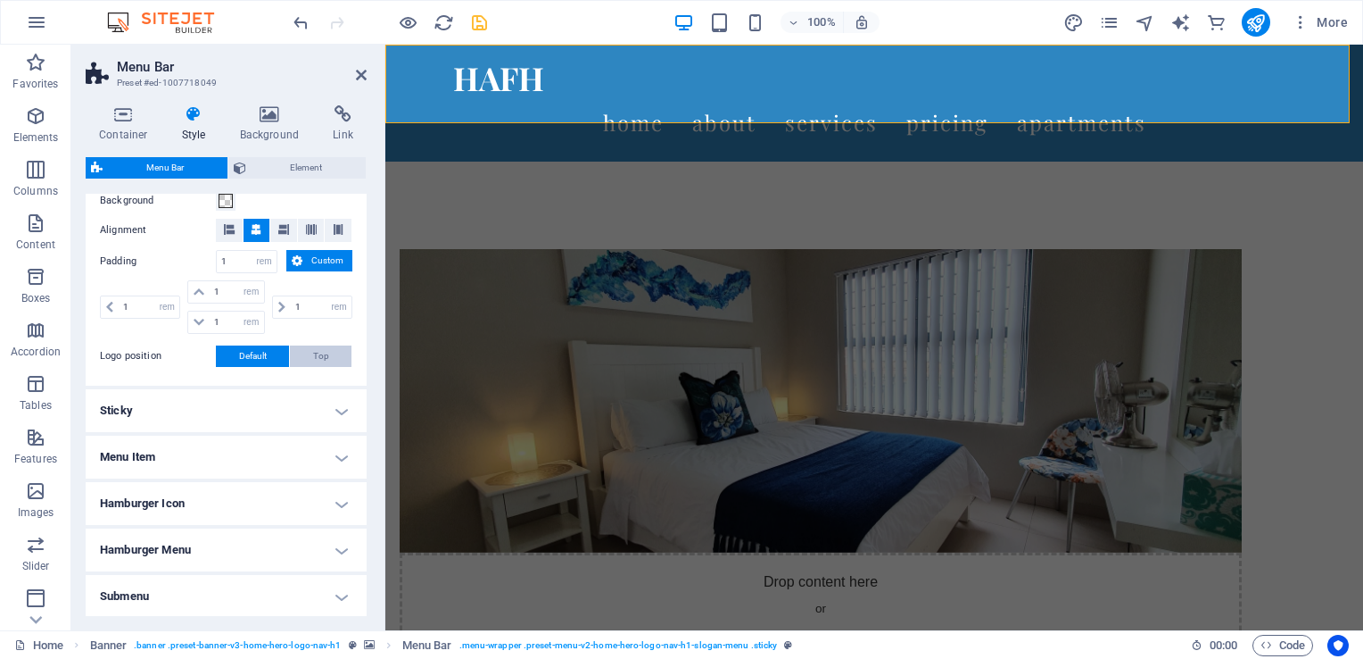
click at [318, 358] on span "Top" at bounding box center [321, 355] width 16 height 21
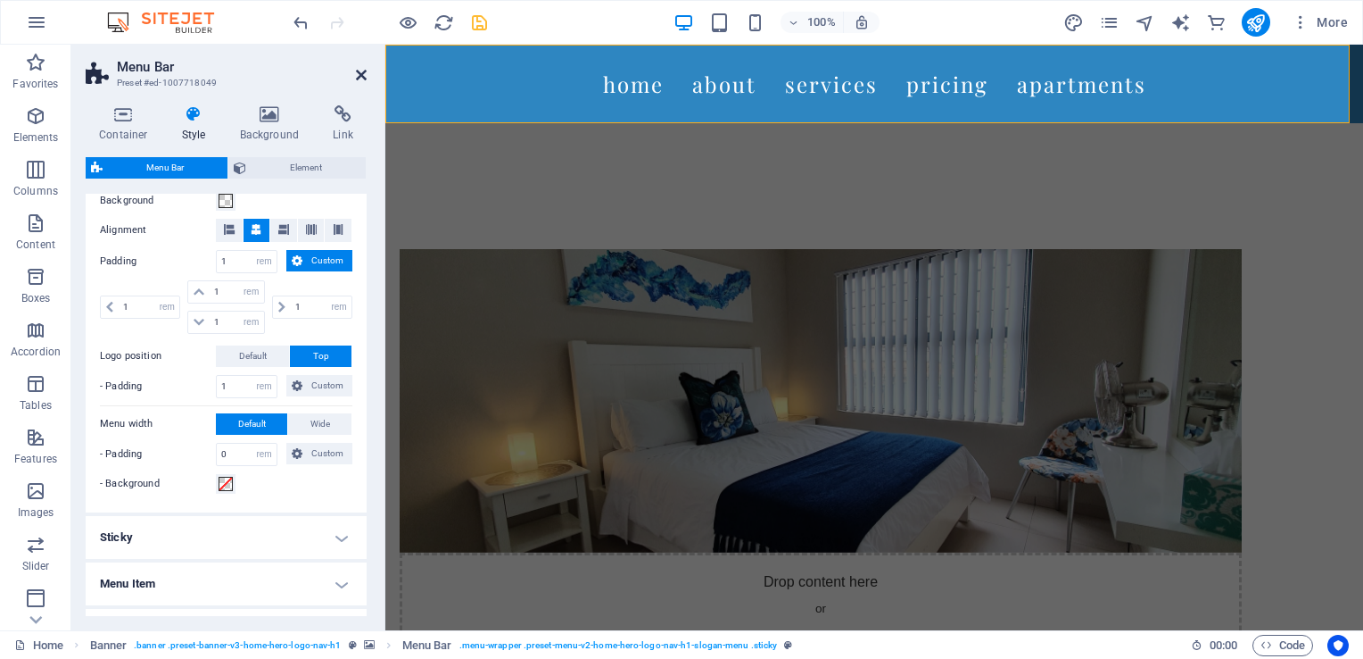
click at [357, 74] on icon at bounding box center [361, 75] width 11 height 14
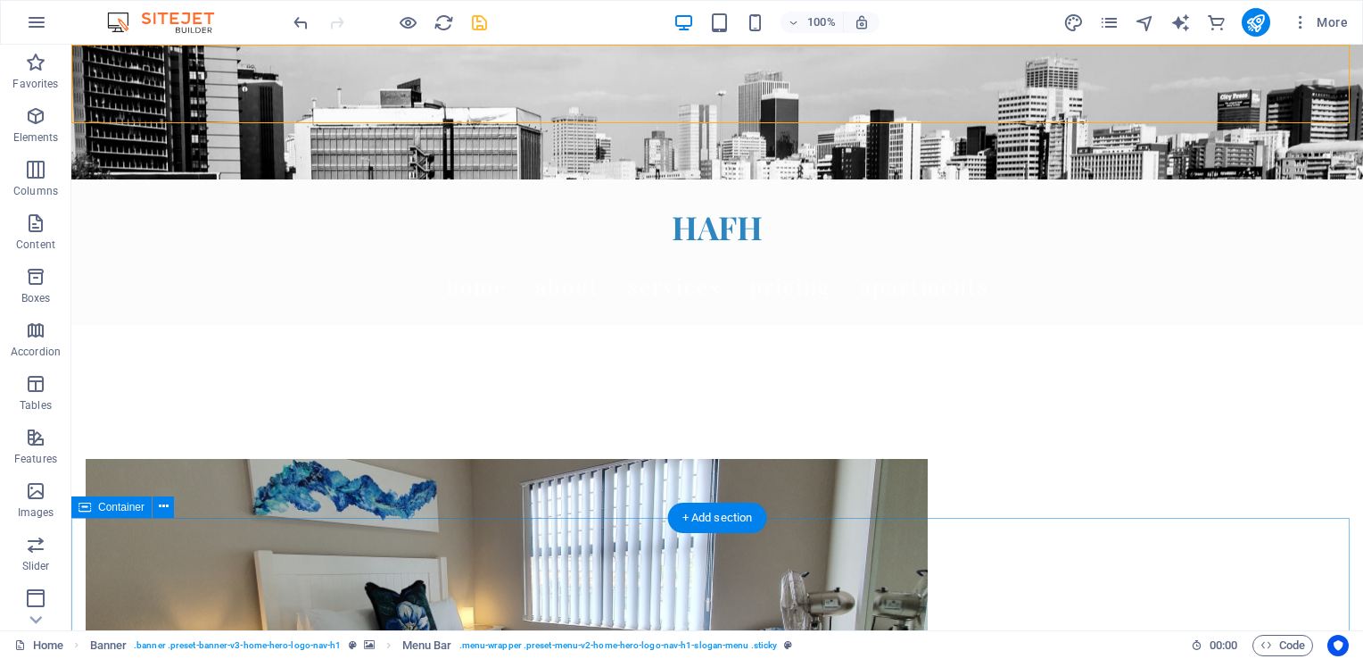
scroll to position [0, 0]
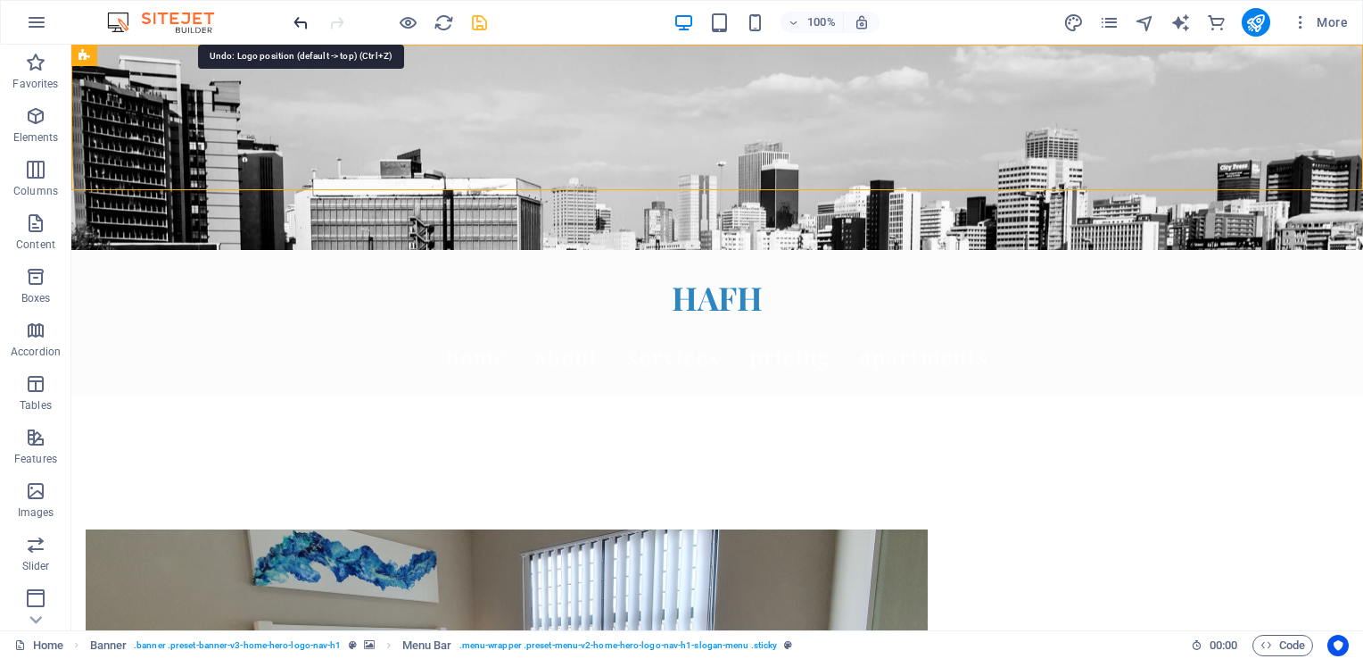
click at [302, 21] on icon "undo" at bounding box center [301, 22] width 21 height 21
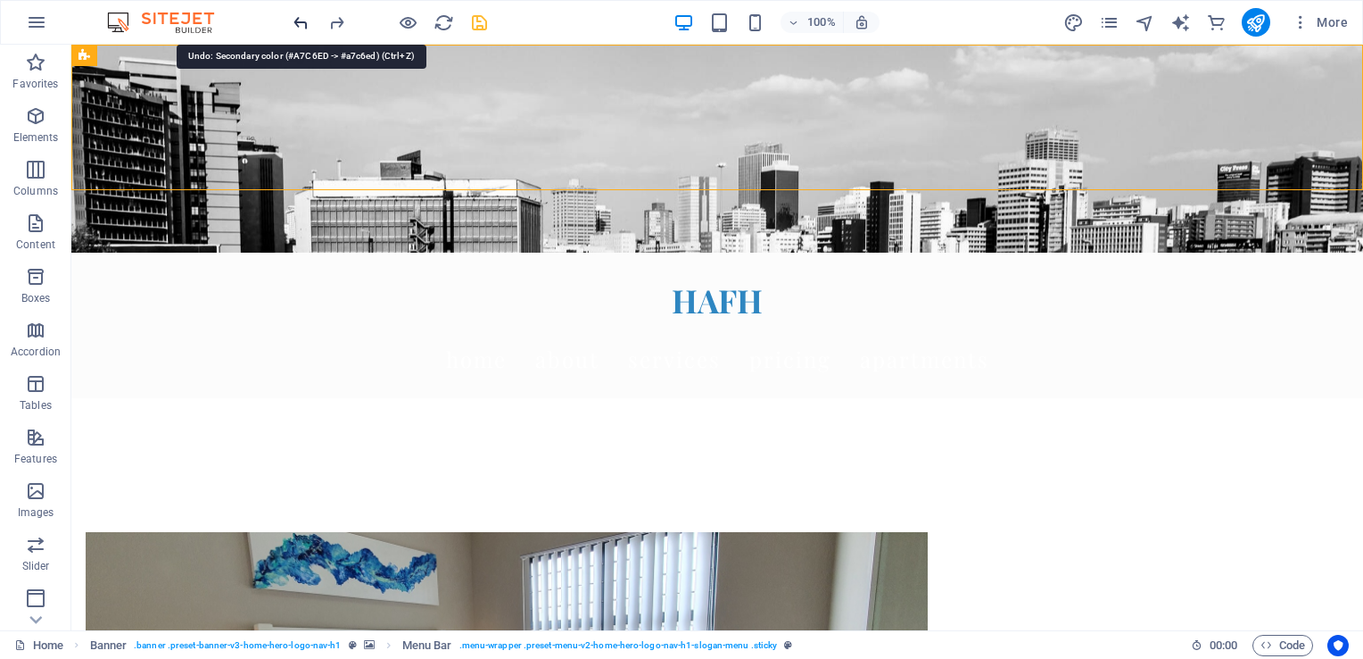
click at [302, 21] on icon "undo" at bounding box center [301, 22] width 21 height 21
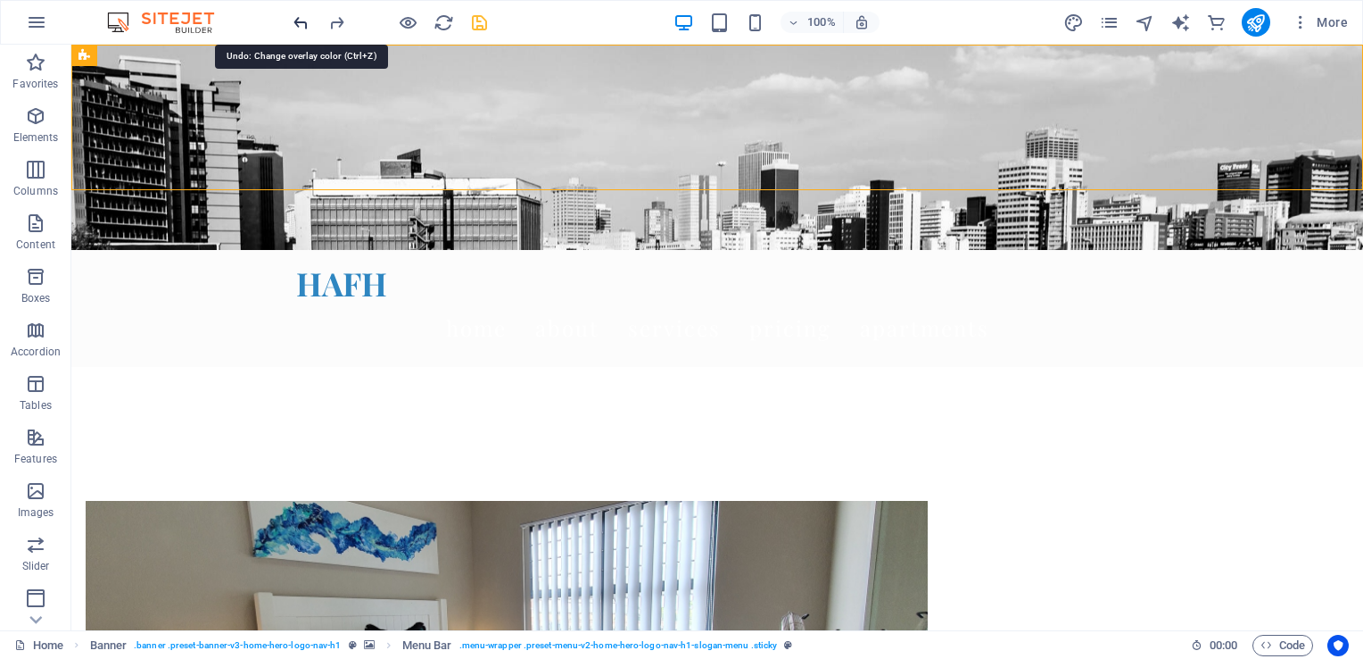
click at [302, 21] on icon "undo" at bounding box center [301, 22] width 21 height 21
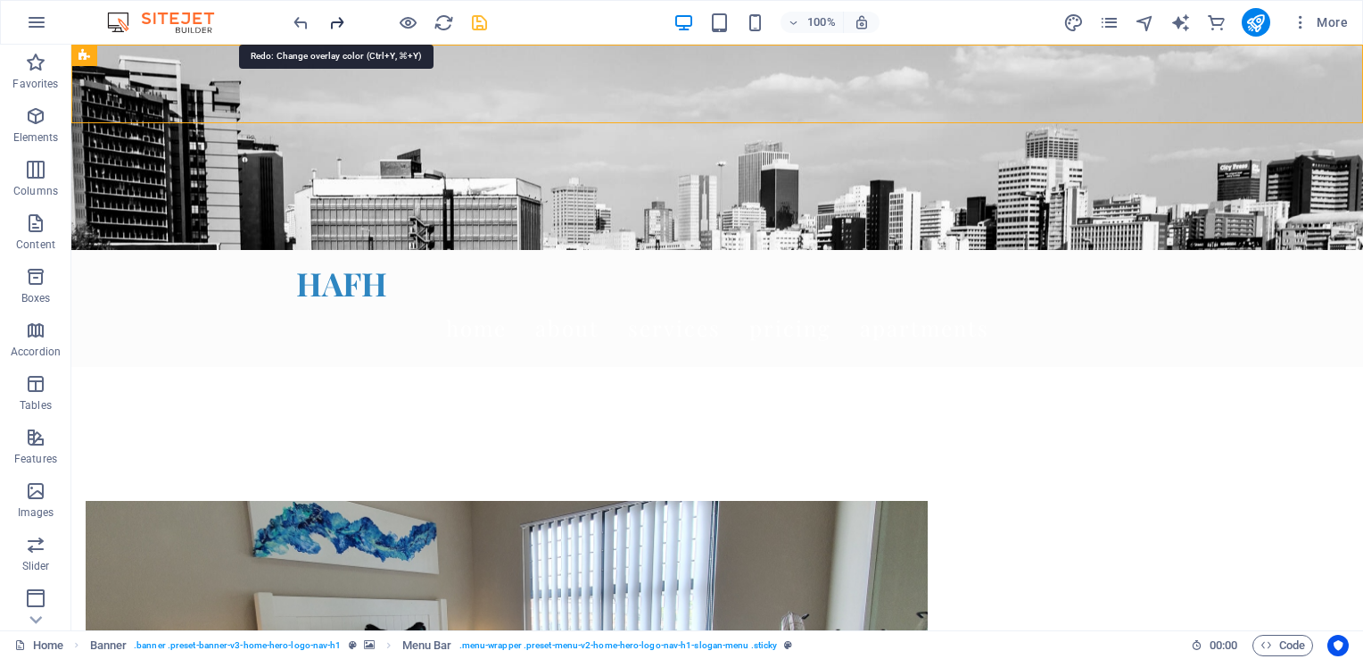
click at [338, 23] on icon "redo" at bounding box center [337, 22] width 21 height 21
click at [300, 28] on icon "undo" at bounding box center [301, 22] width 21 height 21
click at [334, 20] on icon "redo" at bounding box center [337, 22] width 21 height 21
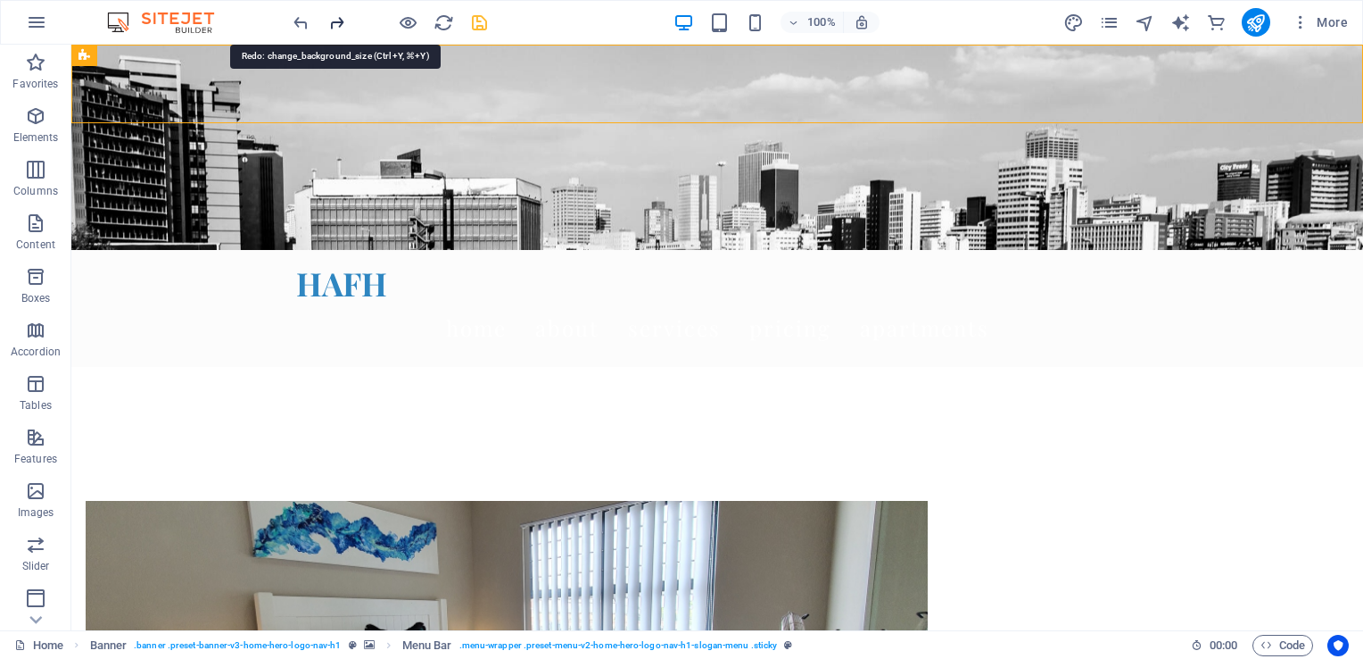
click at [334, 20] on icon "redo" at bounding box center [337, 22] width 21 height 21
click at [294, 21] on icon "undo" at bounding box center [301, 22] width 21 height 21
click at [338, 19] on icon "redo" at bounding box center [337, 22] width 21 height 21
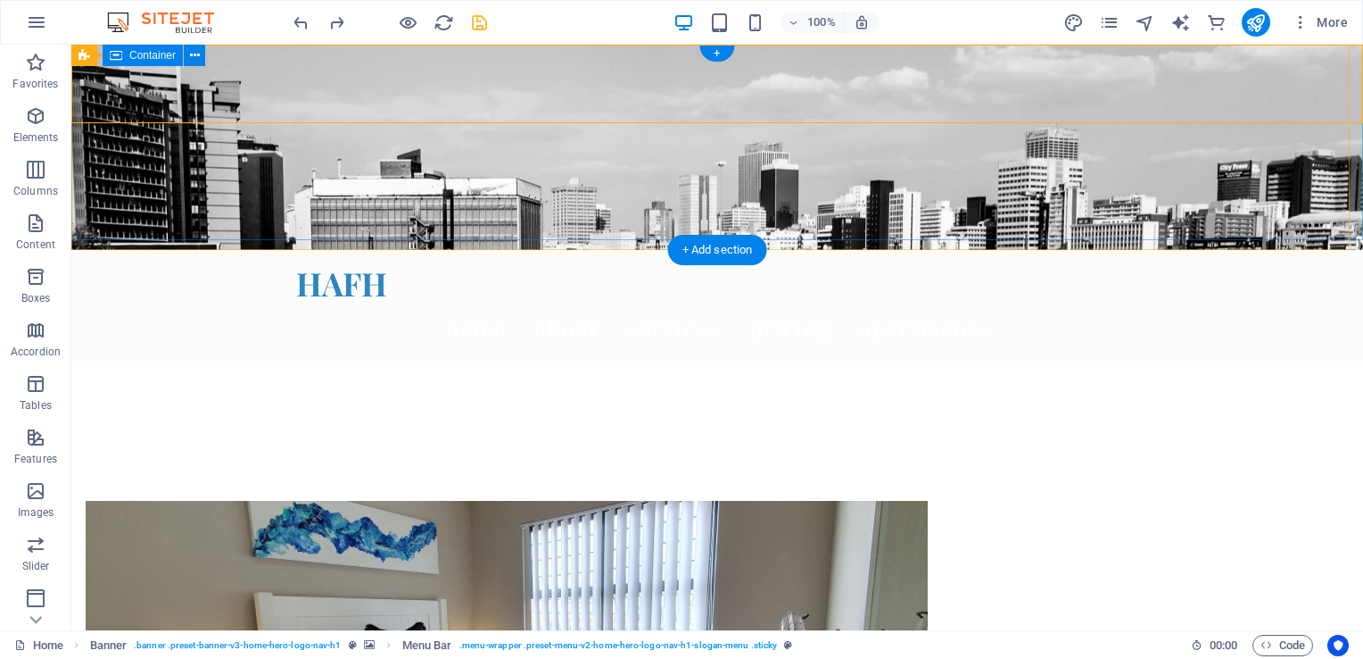
click at [1244, 367] on div "Welcome to HAFH – Your Home Away from Home" at bounding box center [717, 464] width 1292 height 195
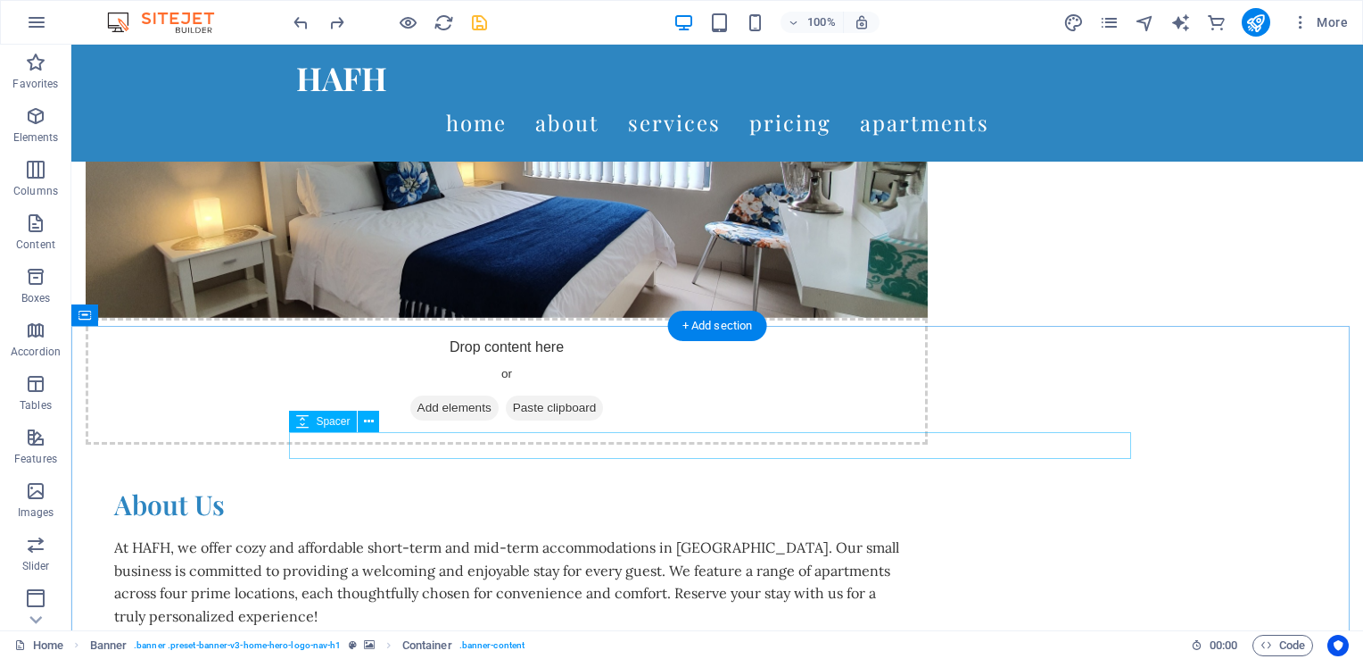
scroll to position [446, 0]
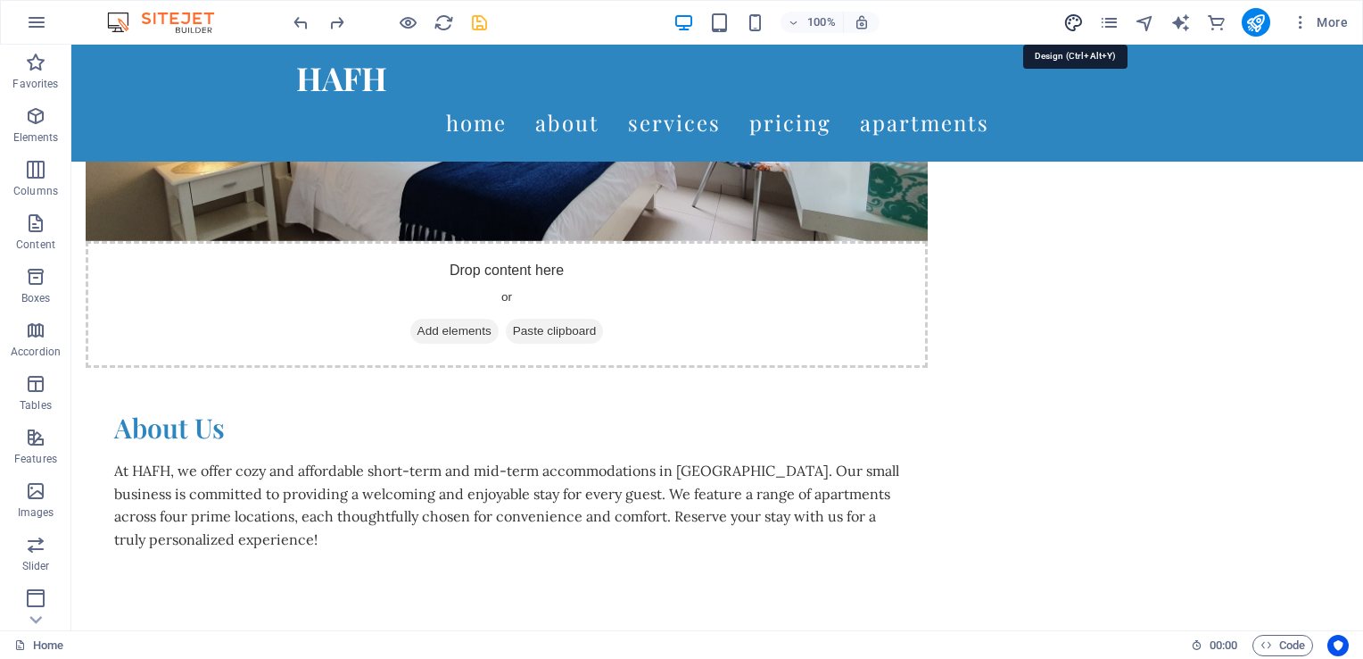
click at [1067, 25] on icon "design" at bounding box center [1074, 22] width 21 height 21
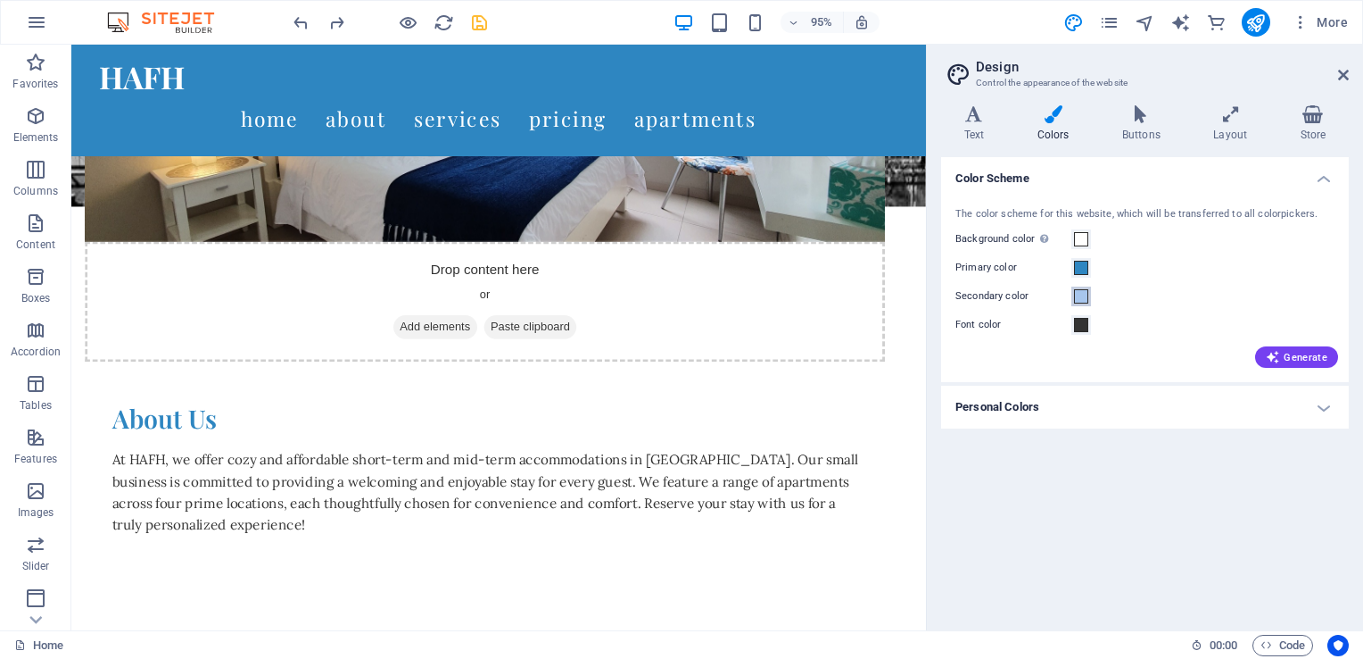
click at [1082, 302] on span at bounding box center [1081, 296] width 14 height 14
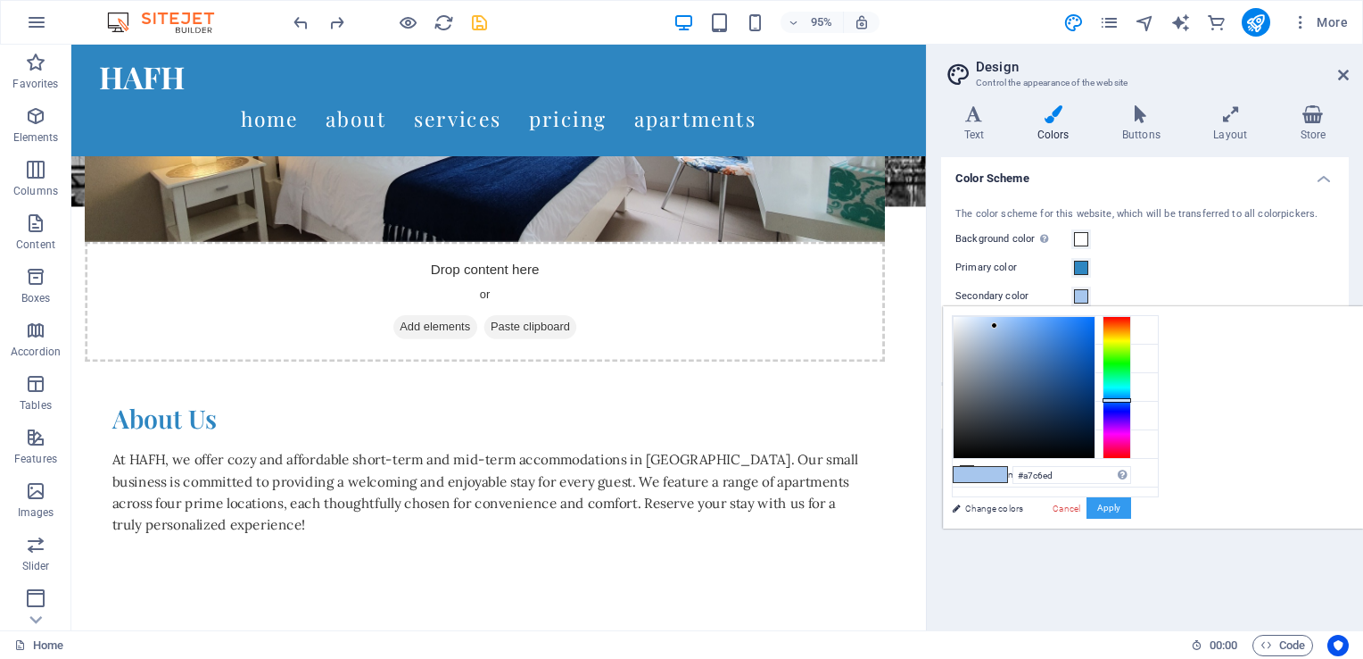
click at [1110, 509] on button "Apply" at bounding box center [1109, 507] width 45 height 21
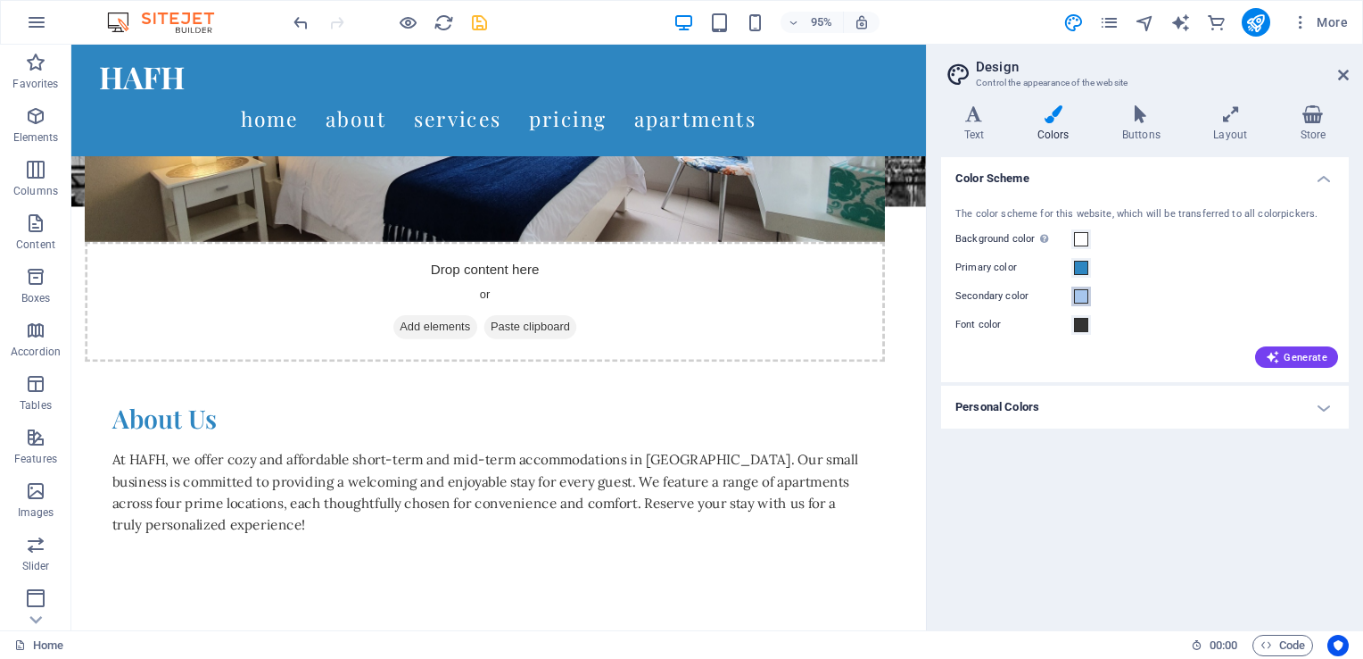
click at [1077, 289] on span at bounding box center [1081, 296] width 14 height 14
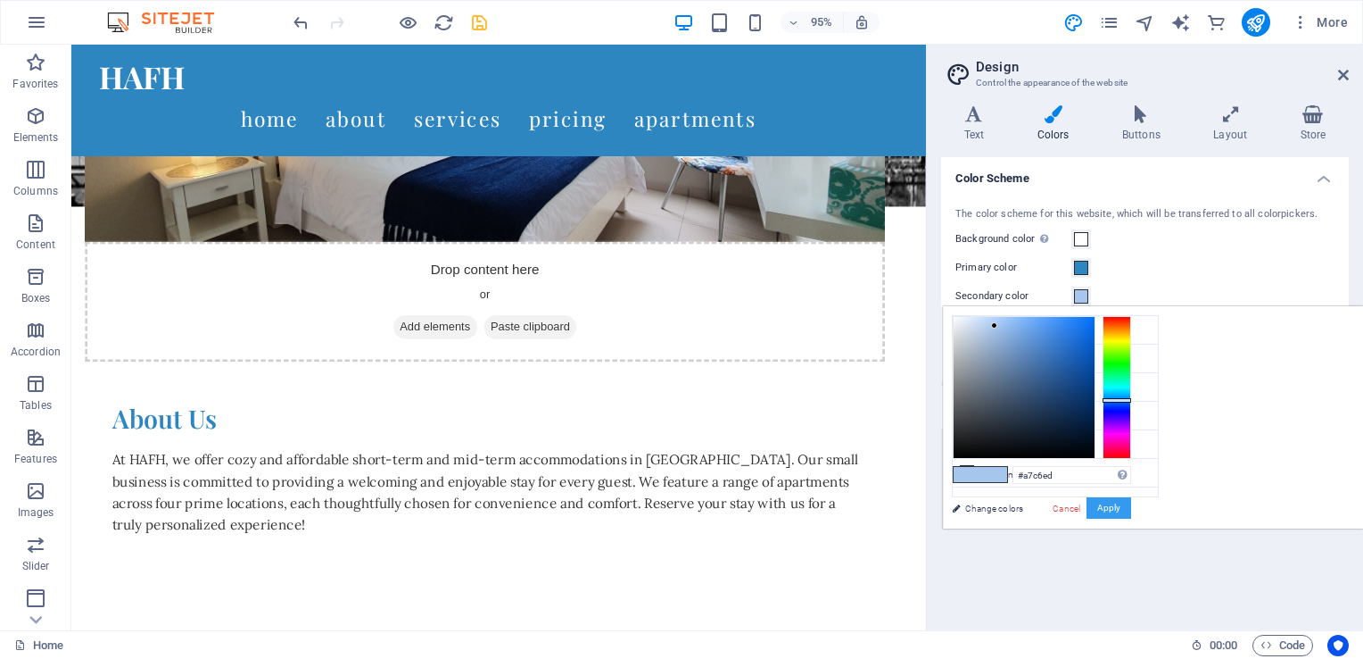
click at [1131, 506] on button "Apply" at bounding box center [1109, 507] width 45 height 21
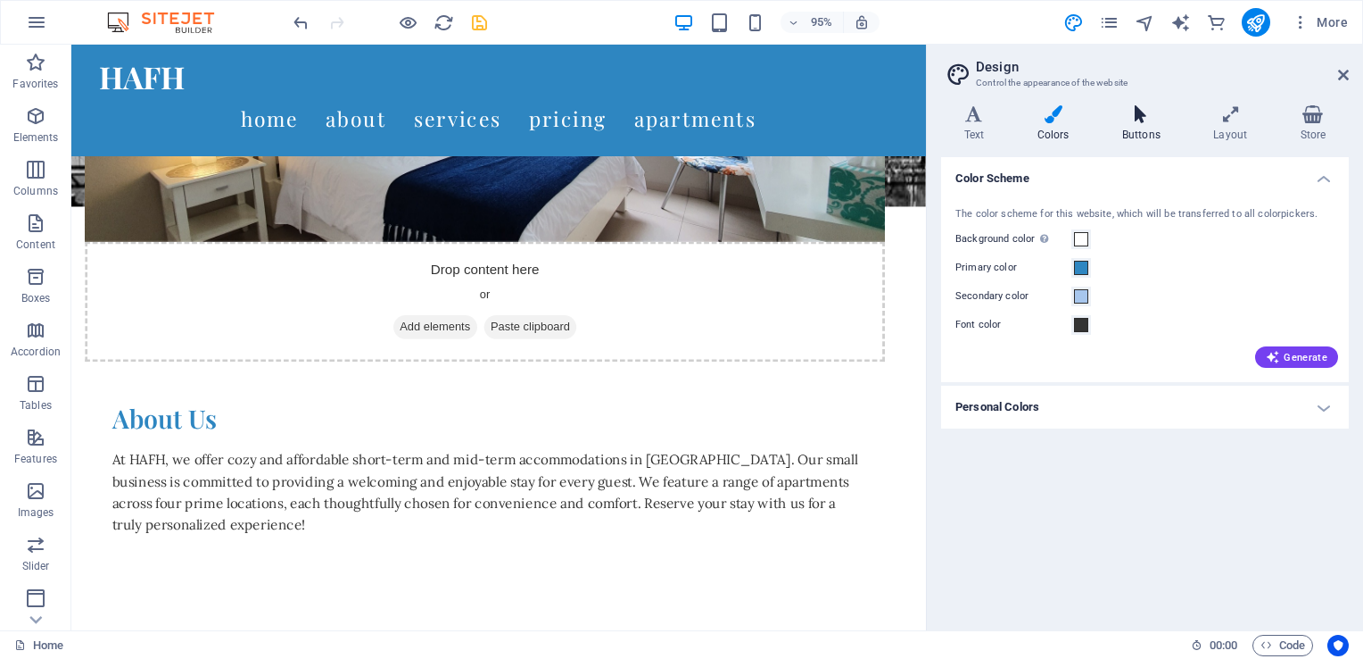
click at [1139, 130] on h4 "Buttons" at bounding box center [1144, 123] width 91 height 37
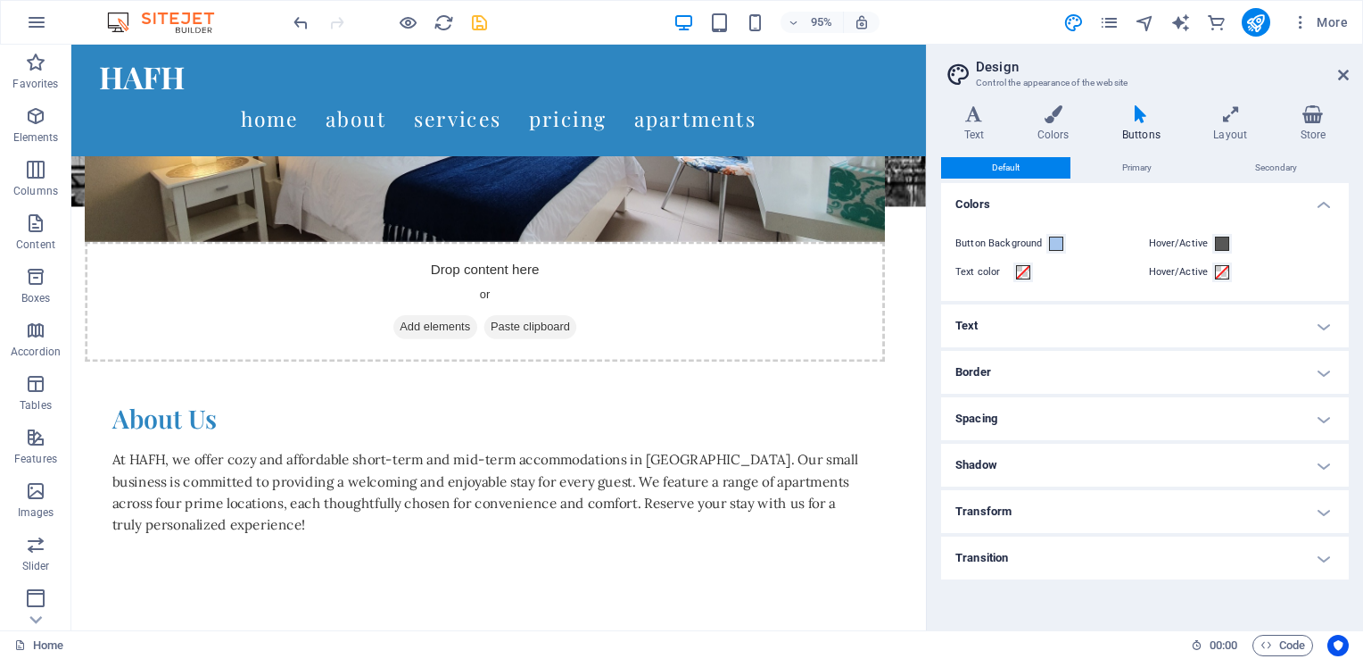
click at [1069, 568] on h4 "Transition" at bounding box center [1145, 557] width 408 height 43
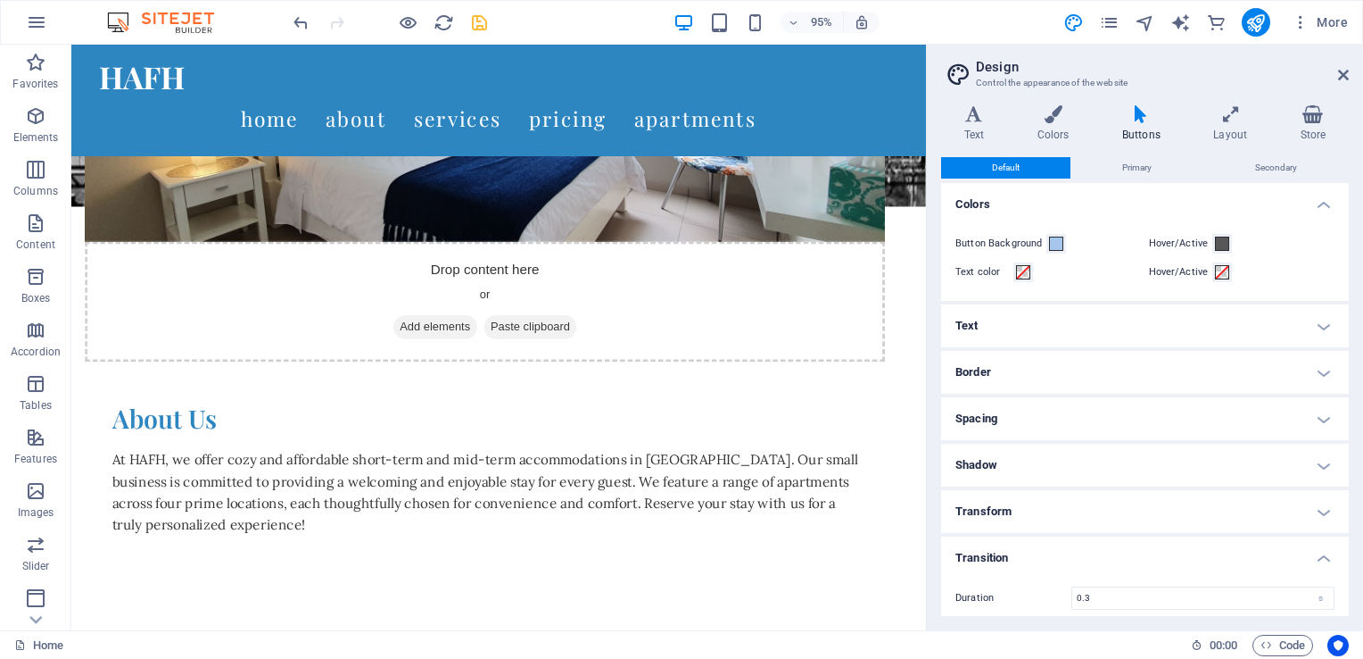
click at [1036, 500] on h4 "Transform" at bounding box center [1145, 511] width 408 height 43
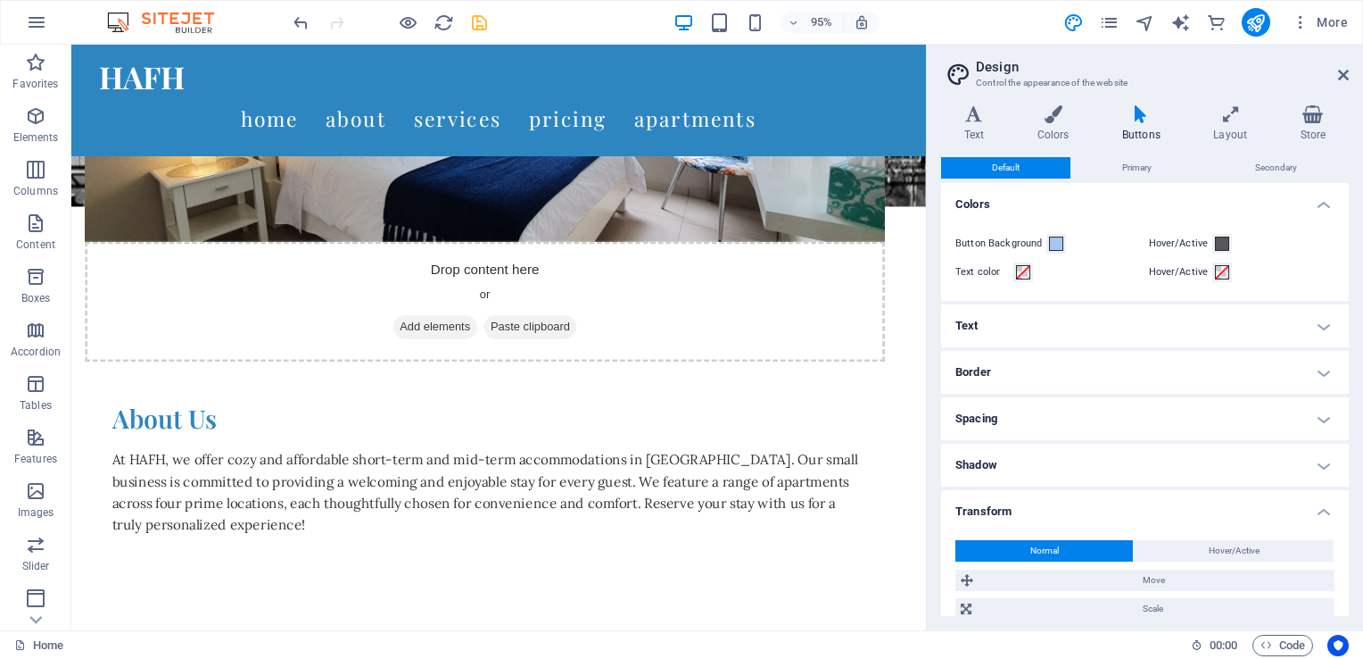
click at [1023, 472] on h4 "Shadow" at bounding box center [1145, 464] width 408 height 43
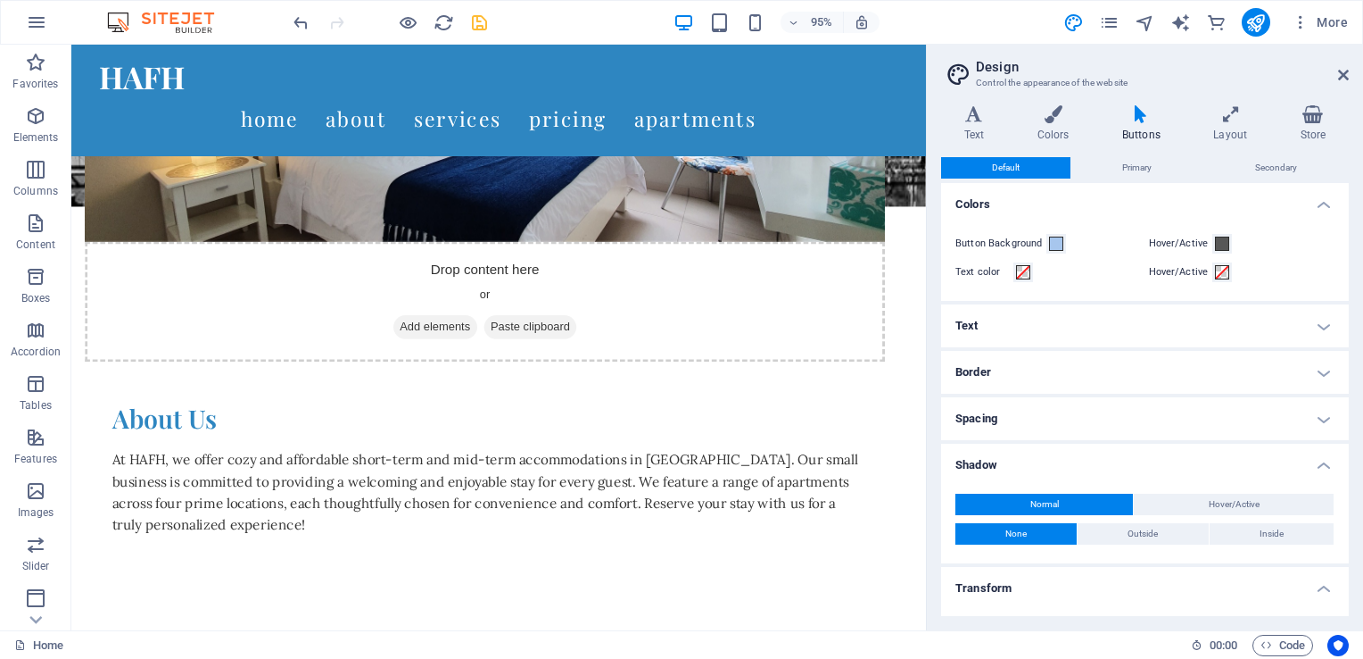
click at [1004, 419] on h4 "Spacing" at bounding box center [1145, 418] width 408 height 43
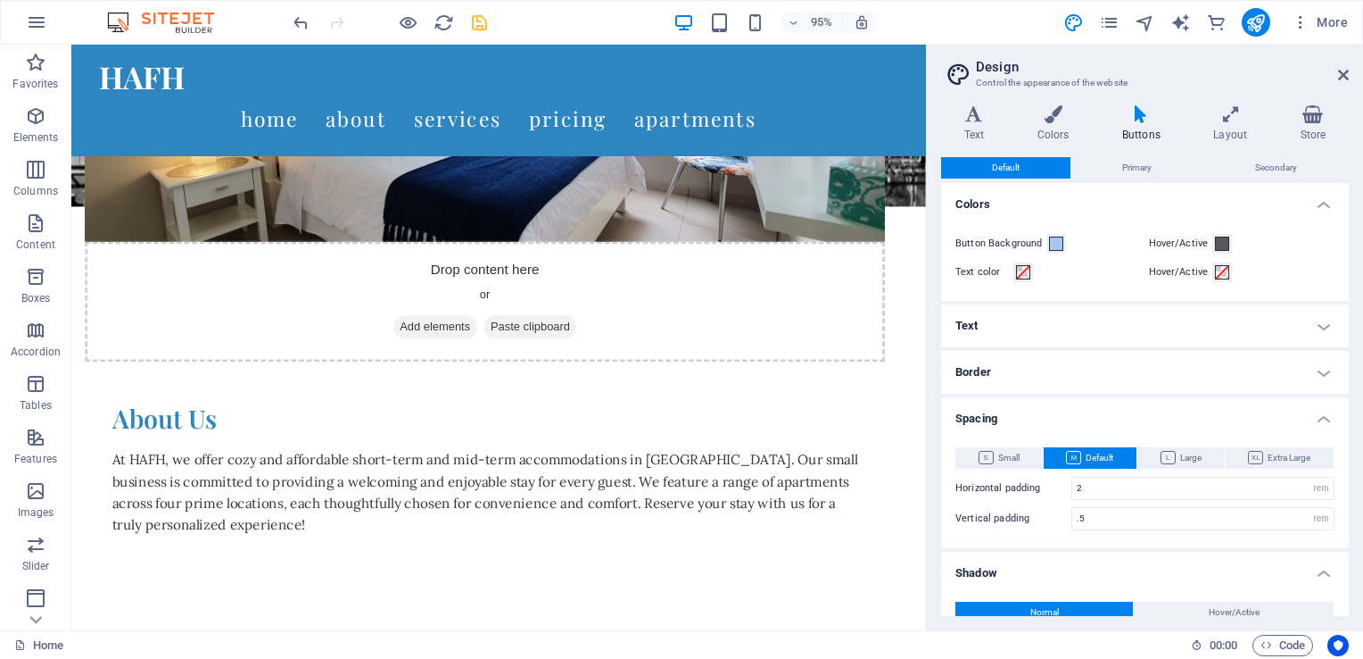
click at [1007, 377] on h4 "Border" at bounding box center [1145, 372] width 408 height 43
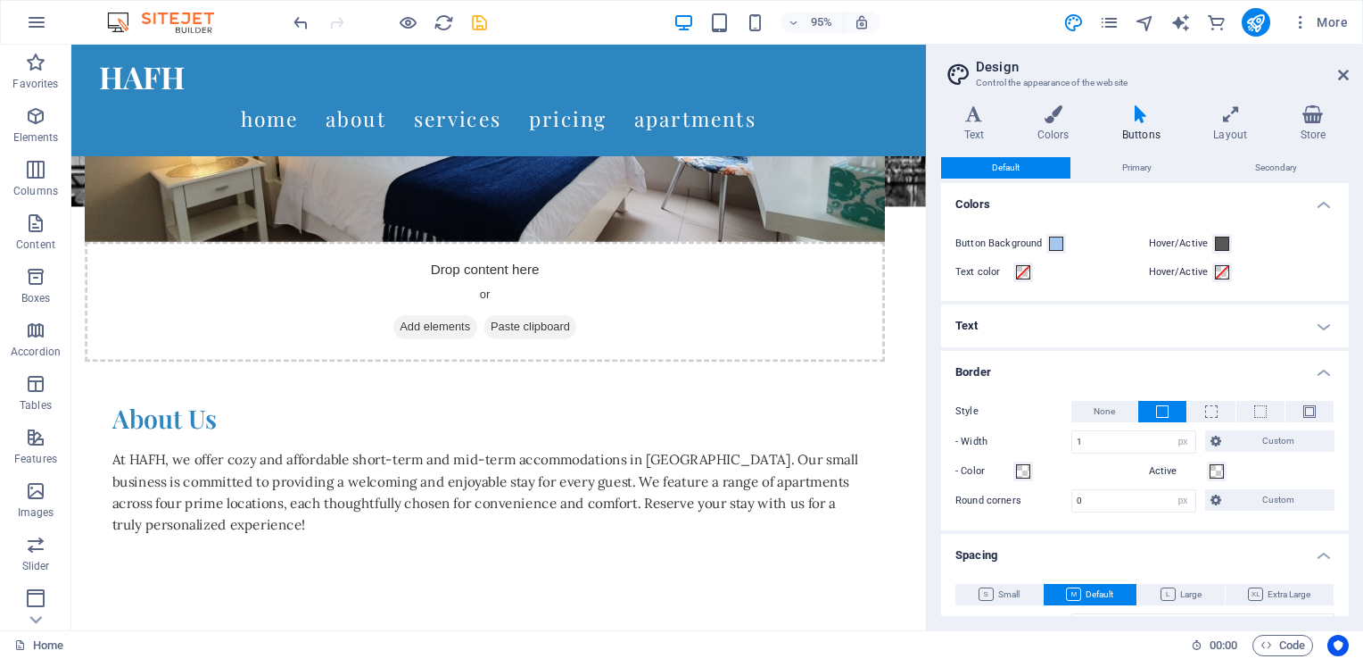
click at [998, 329] on h4 "Text" at bounding box center [1145, 325] width 408 height 43
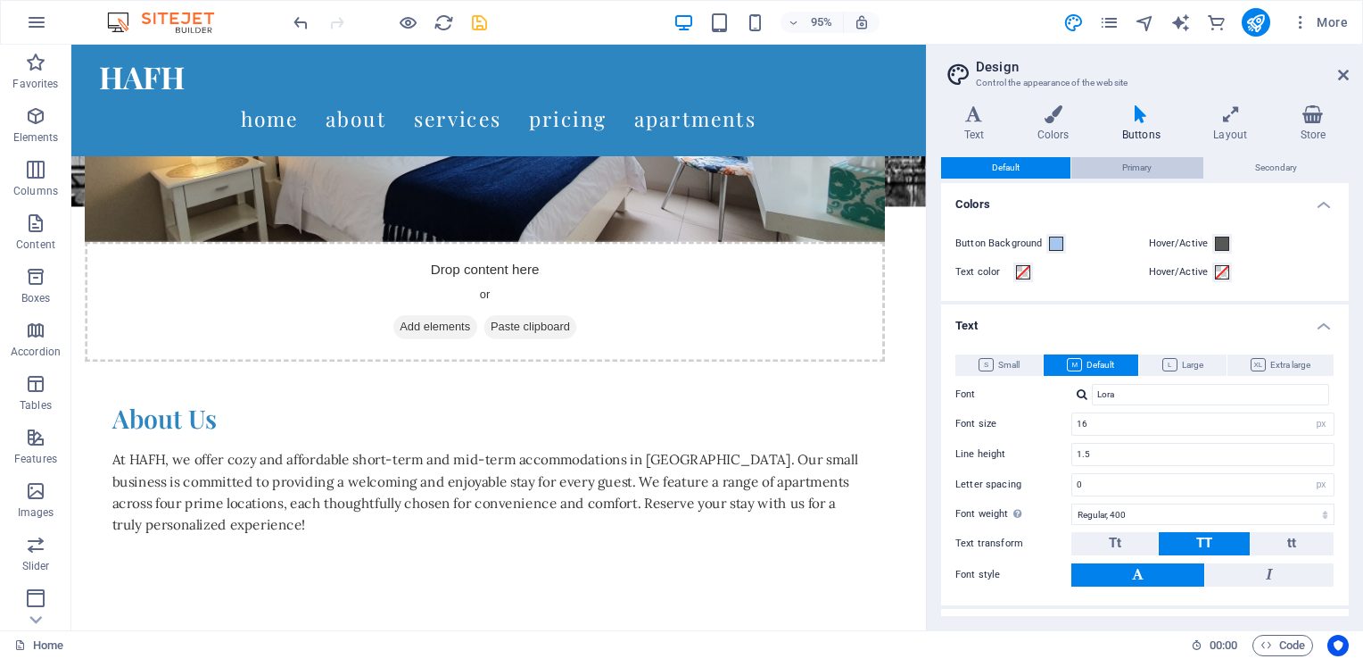
click at [1139, 168] on span "Primary" at bounding box center [1137, 167] width 29 height 21
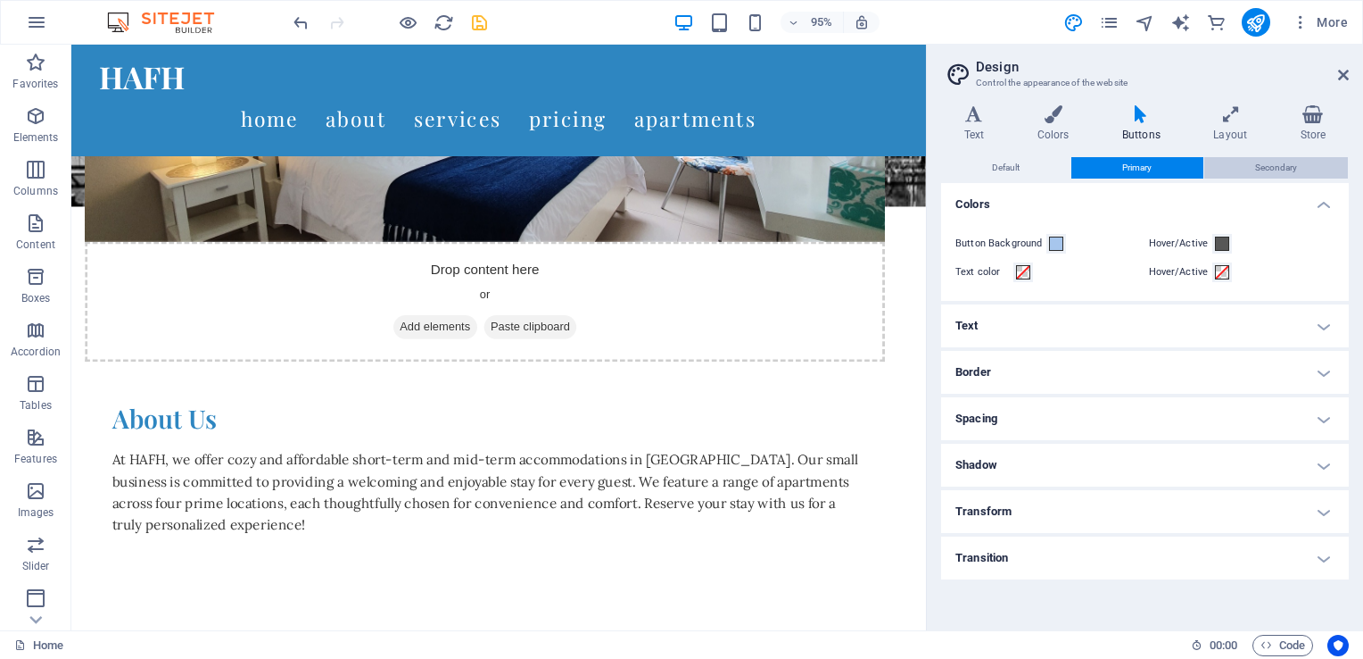
click at [1263, 165] on span "Secondary" at bounding box center [1277, 167] width 42 height 21
click at [1346, 70] on icon at bounding box center [1343, 75] width 11 height 14
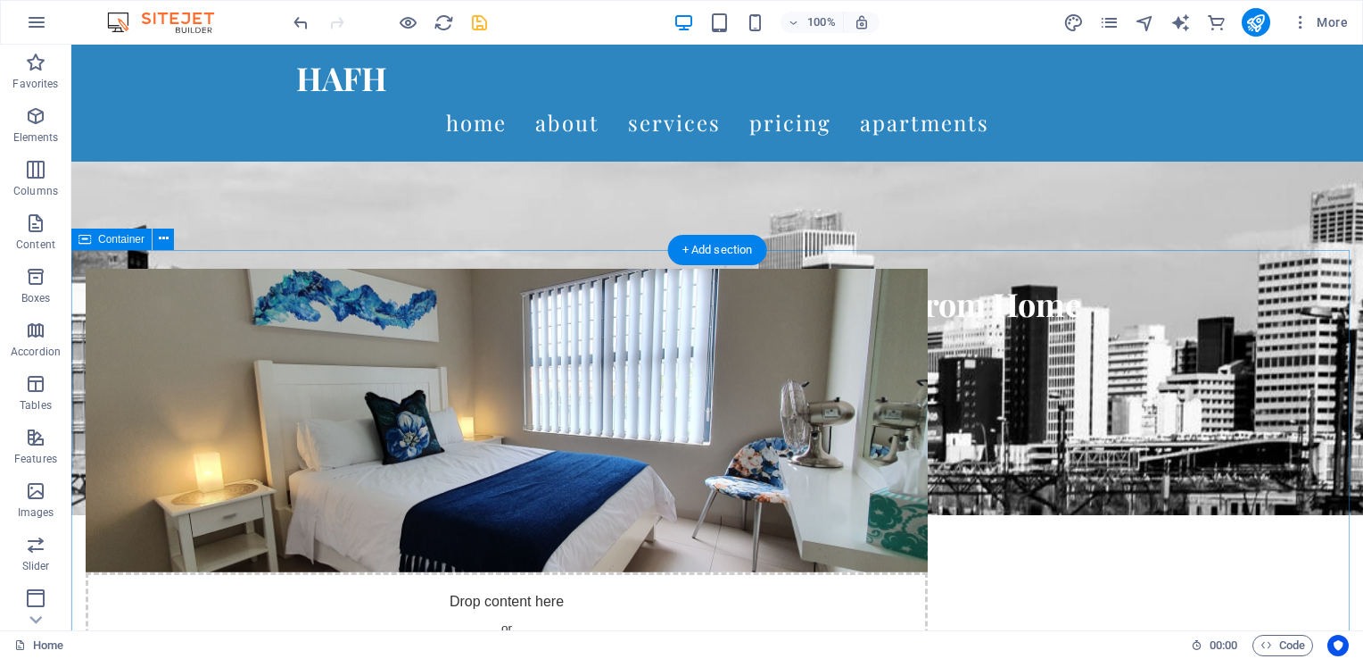
scroll to position [0, 0]
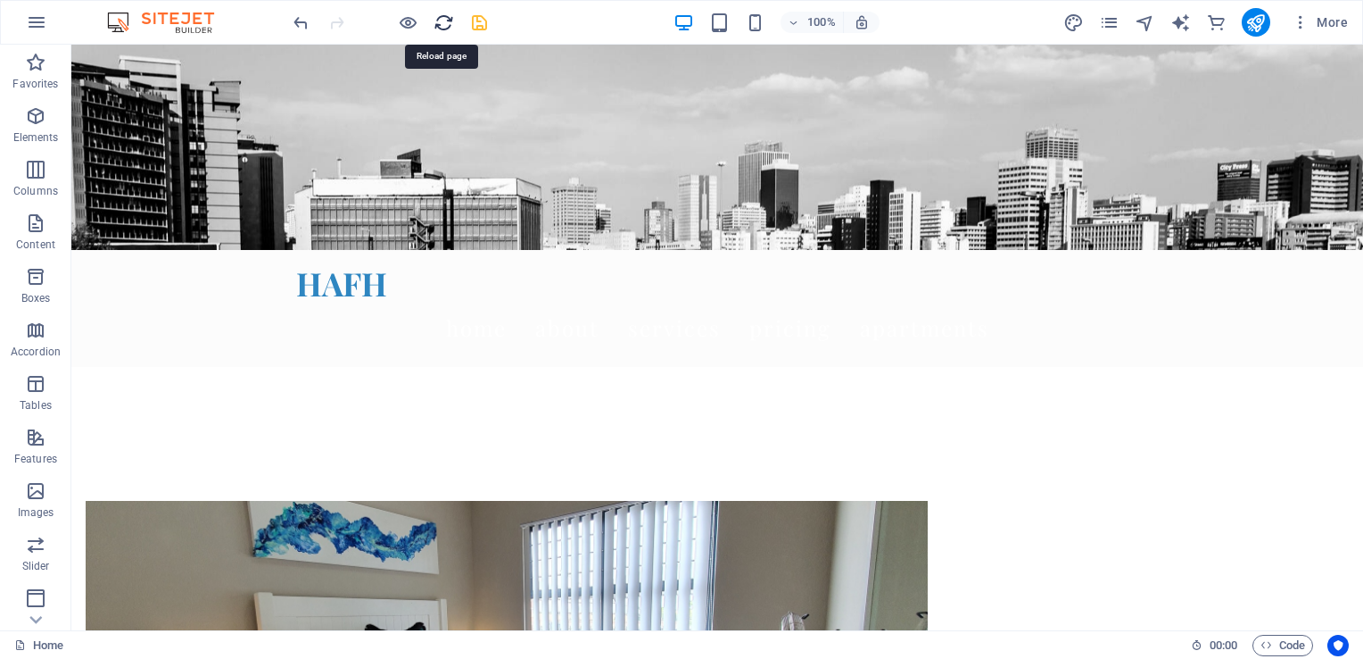
click at [435, 27] on icon "reload" at bounding box center [444, 22] width 21 height 21
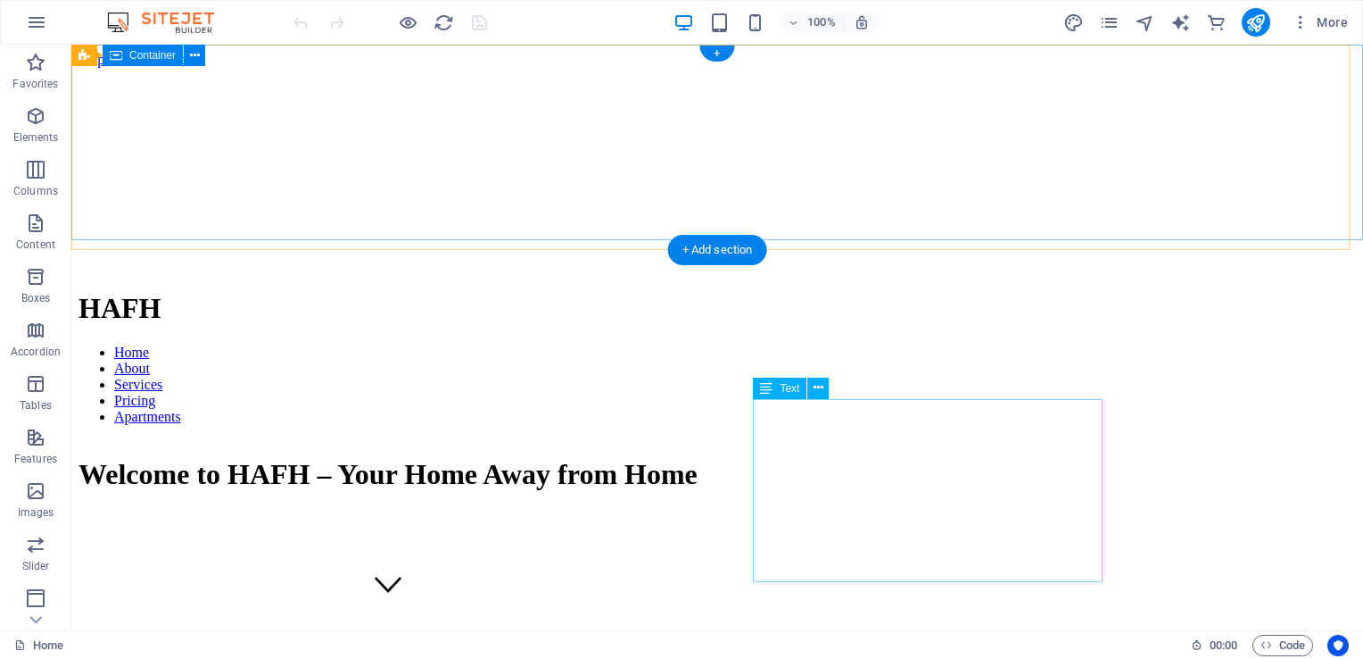
click at [473, 439] on div "Welcome to HAFH – Your Home Away from Home" at bounding box center [388, 527] width 619 height 176
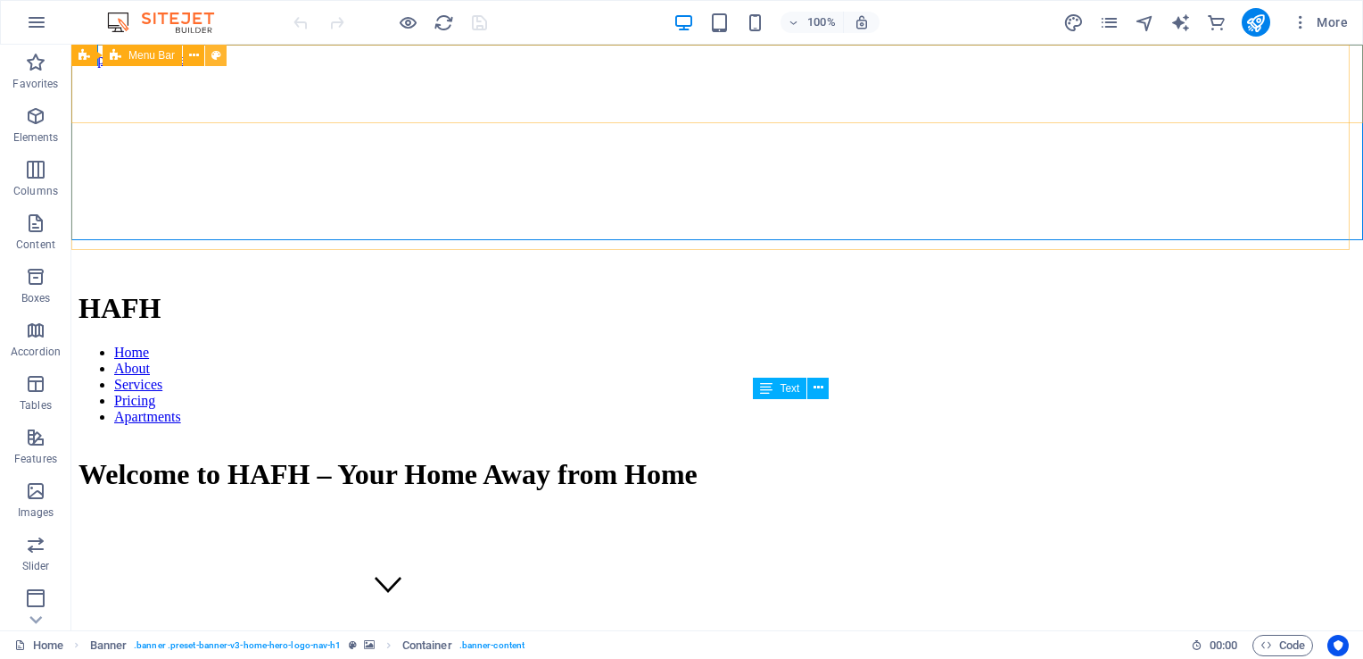
click at [213, 62] on icon at bounding box center [216, 55] width 10 height 19
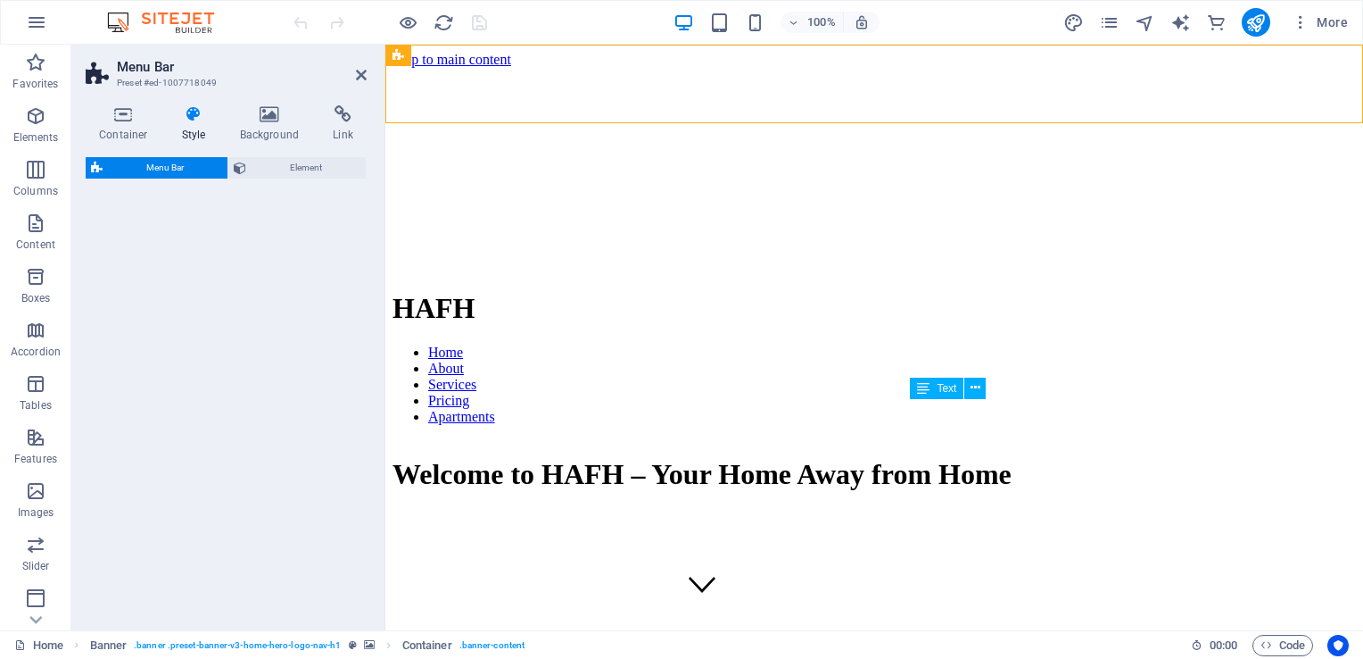
select select "rem"
select select "preset-menu-v2-home-hero-logo-nav-h1-slogan-menu"
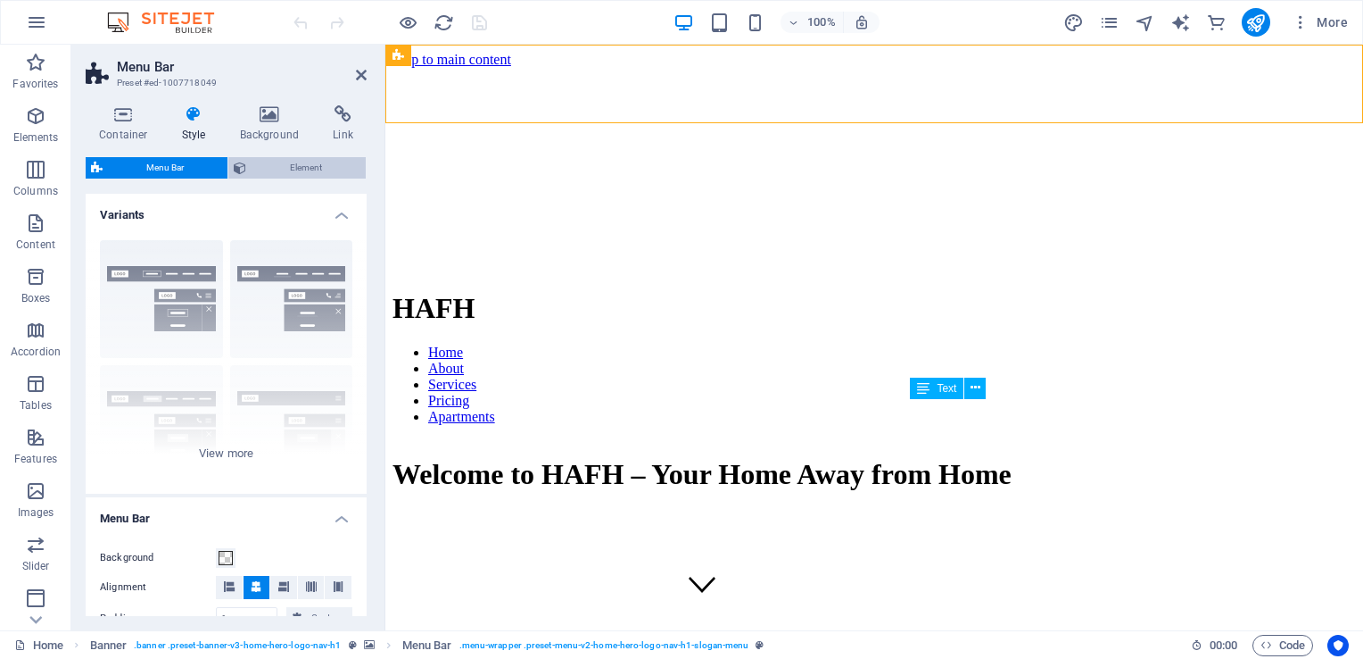
click at [289, 172] on span "Element" at bounding box center [306, 167] width 109 height 21
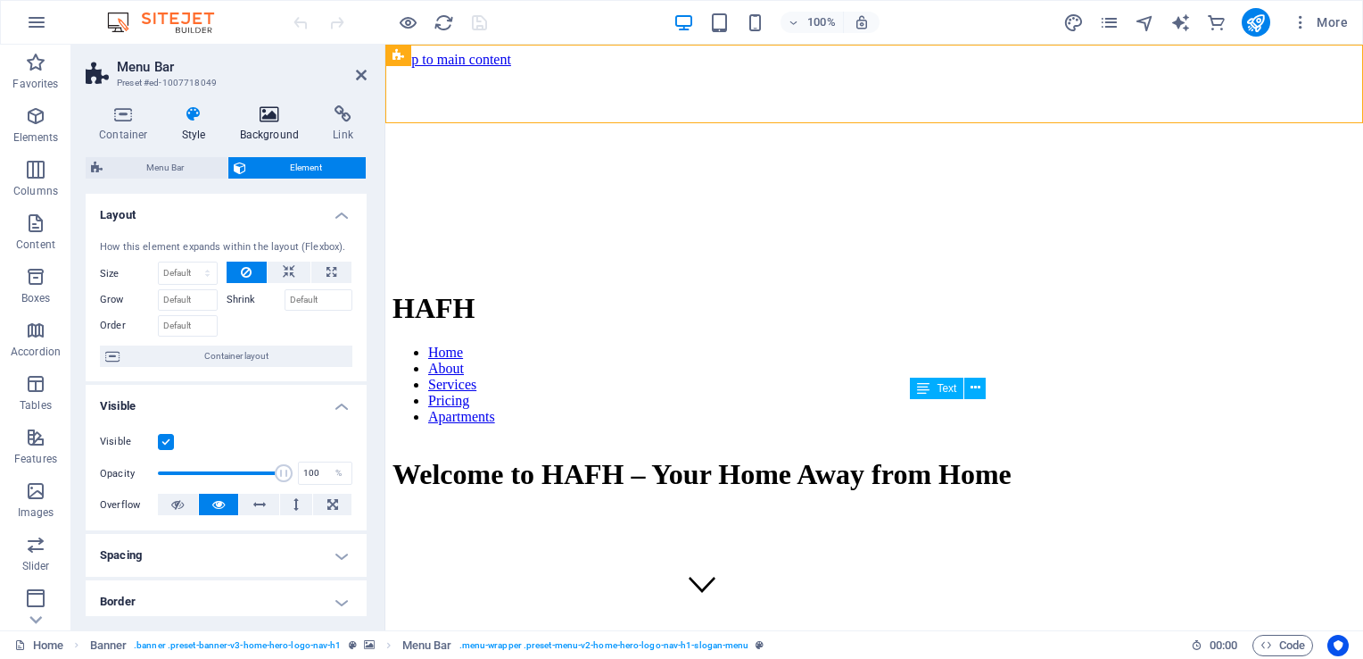
click at [276, 128] on h4 "Background" at bounding box center [274, 123] width 94 height 37
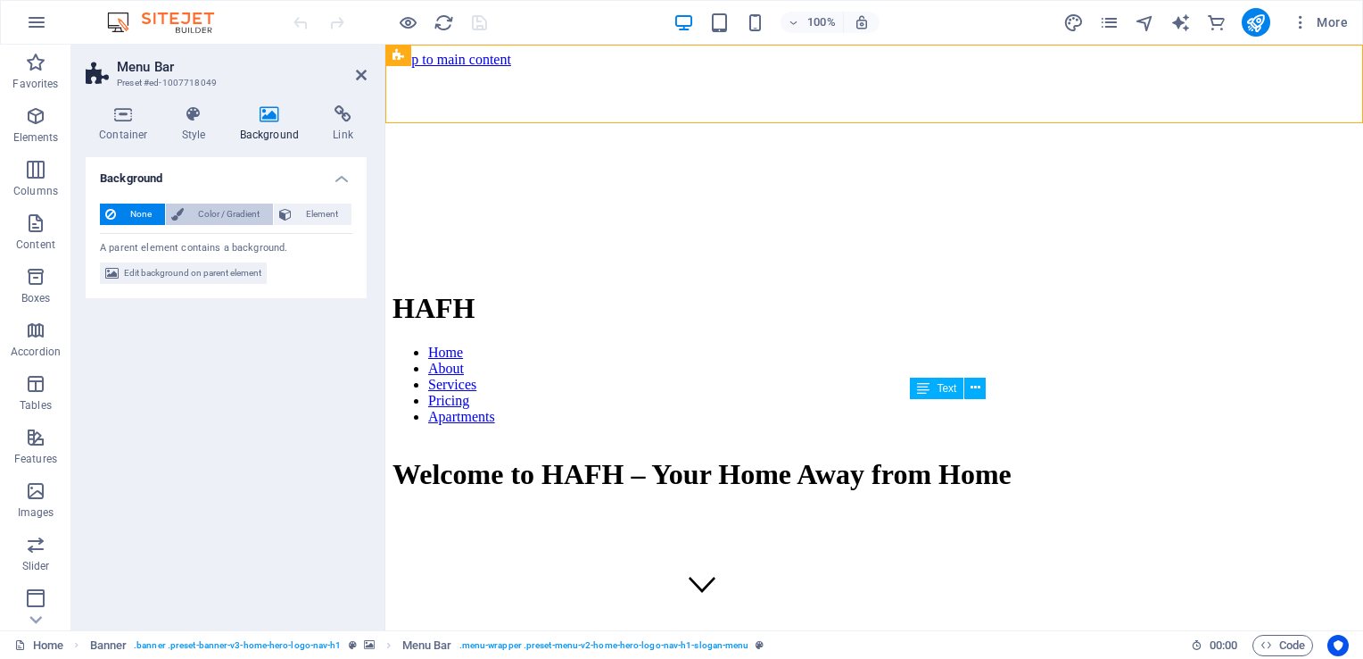
click at [239, 218] on span "Color / Gradient" at bounding box center [228, 213] width 79 height 21
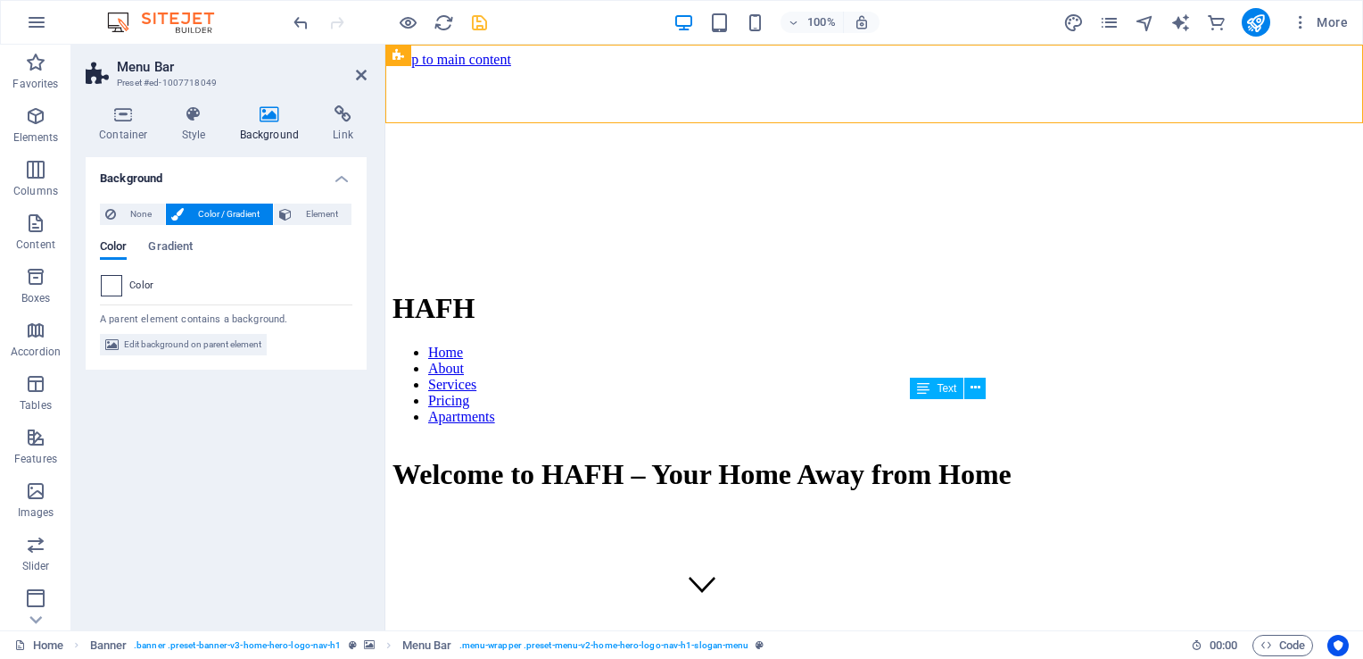
click at [119, 285] on span at bounding box center [112, 286] width 20 height 20
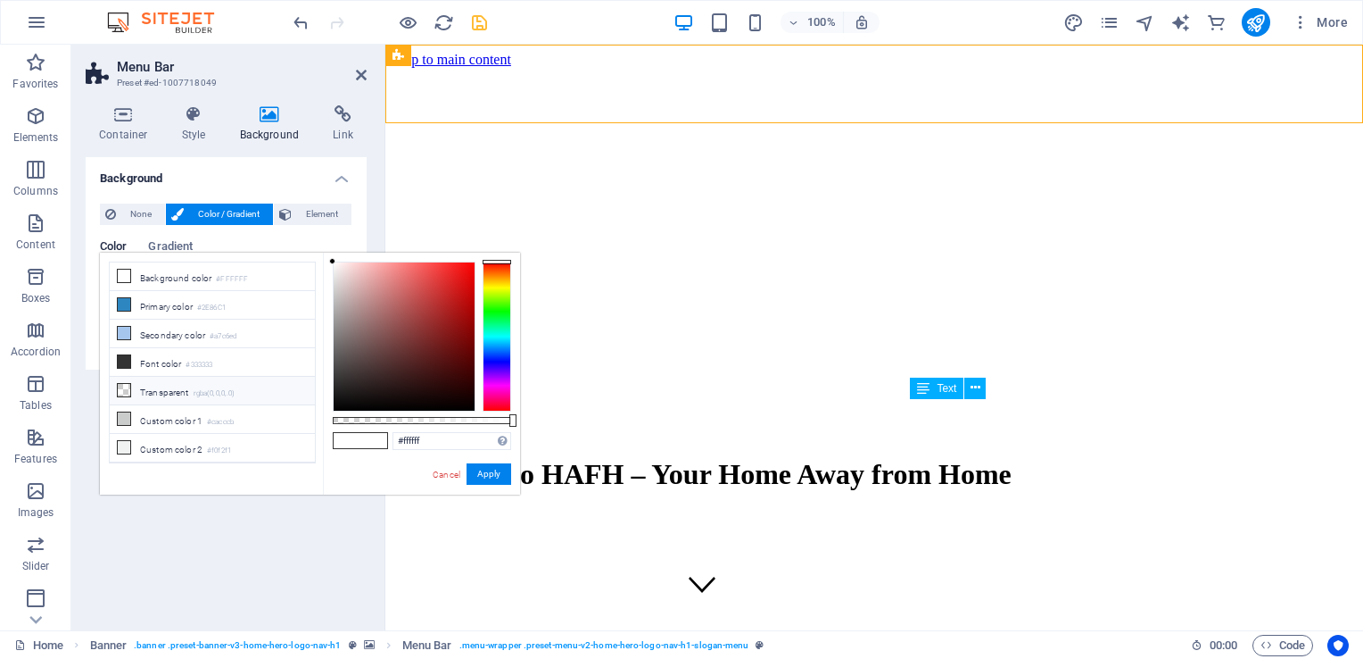
click at [178, 384] on li "Transparent rgba(0,0,0,.0)" at bounding box center [212, 391] width 205 height 29
click at [485, 468] on button "Apply" at bounding box center [489, 473] width 45 height 21
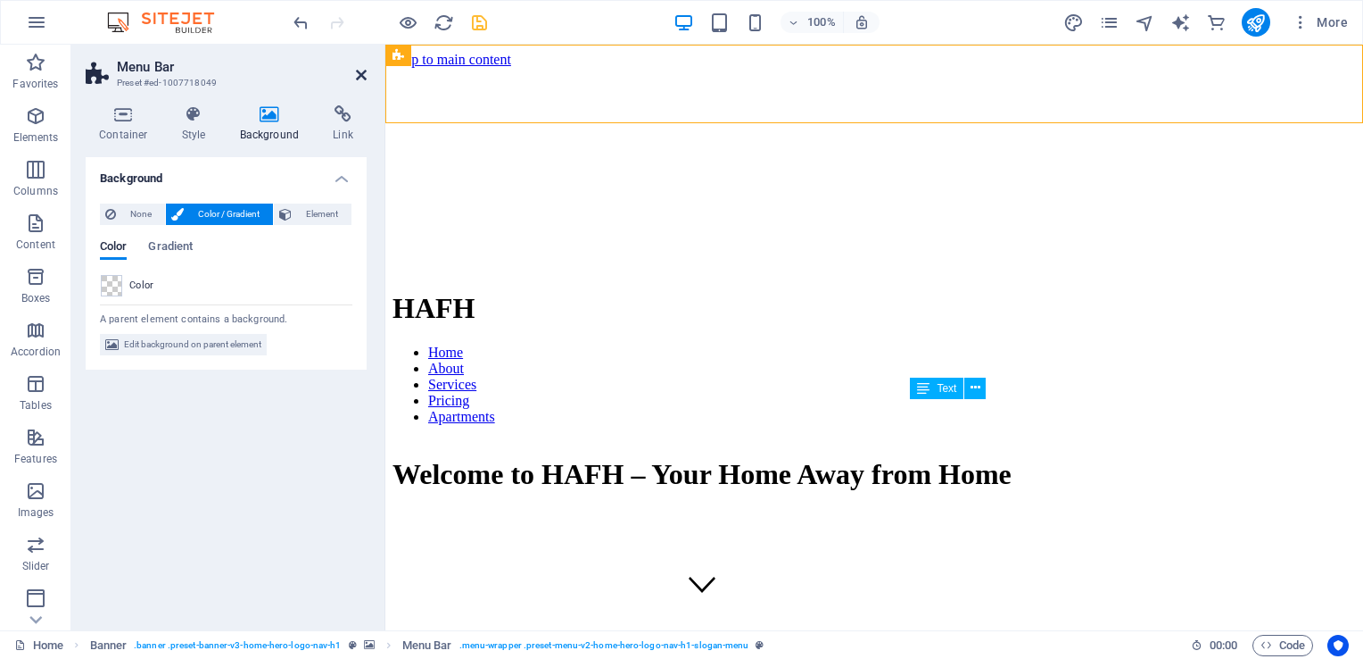
drag, startPoint x: 363, startPoint y: 71, endPoint x: 745, endPoint y: 275, distance: 432.7
click at [363, 71] on icon at bounding box center [361, 75] width 11 height 14
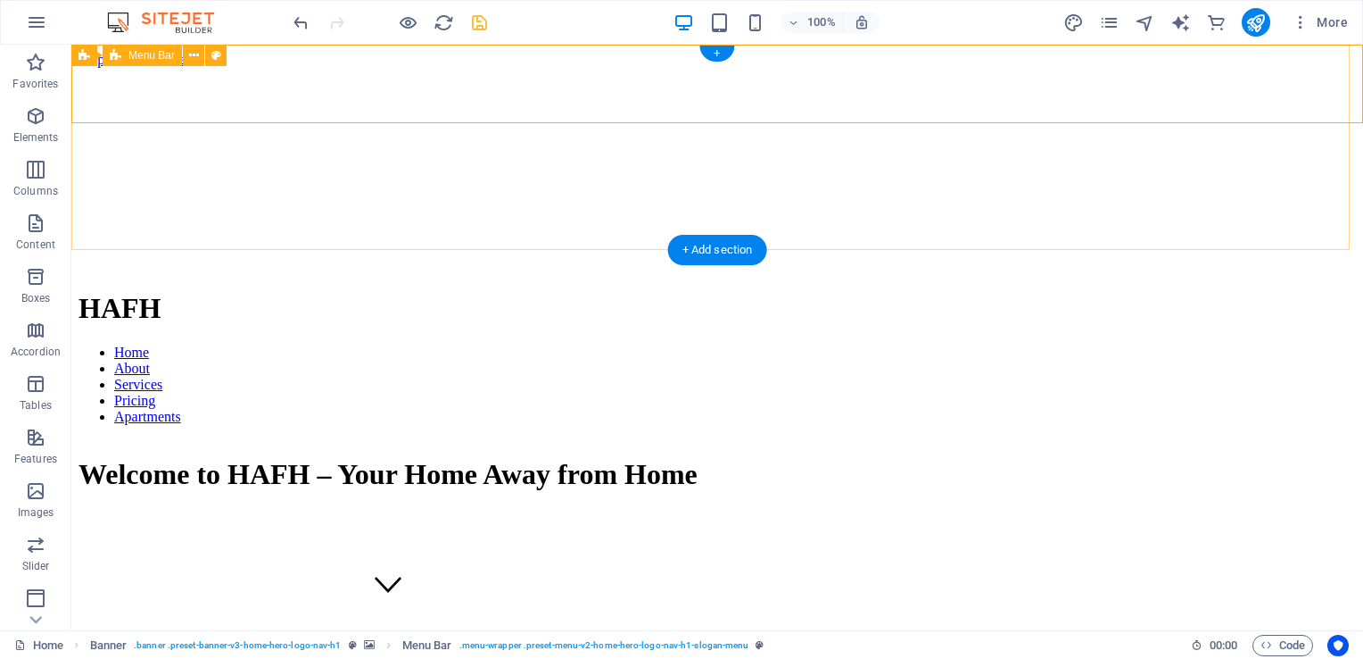
click at [266, 292] on div "HAFH Home About Services Pricing Apartments" at bounding box center [725, 365] width 1292 height 146
click at [191, 292] on div "HAFH Home About Services Pricing Apartments" at bounding box center [725, 365] width 1292 height 146
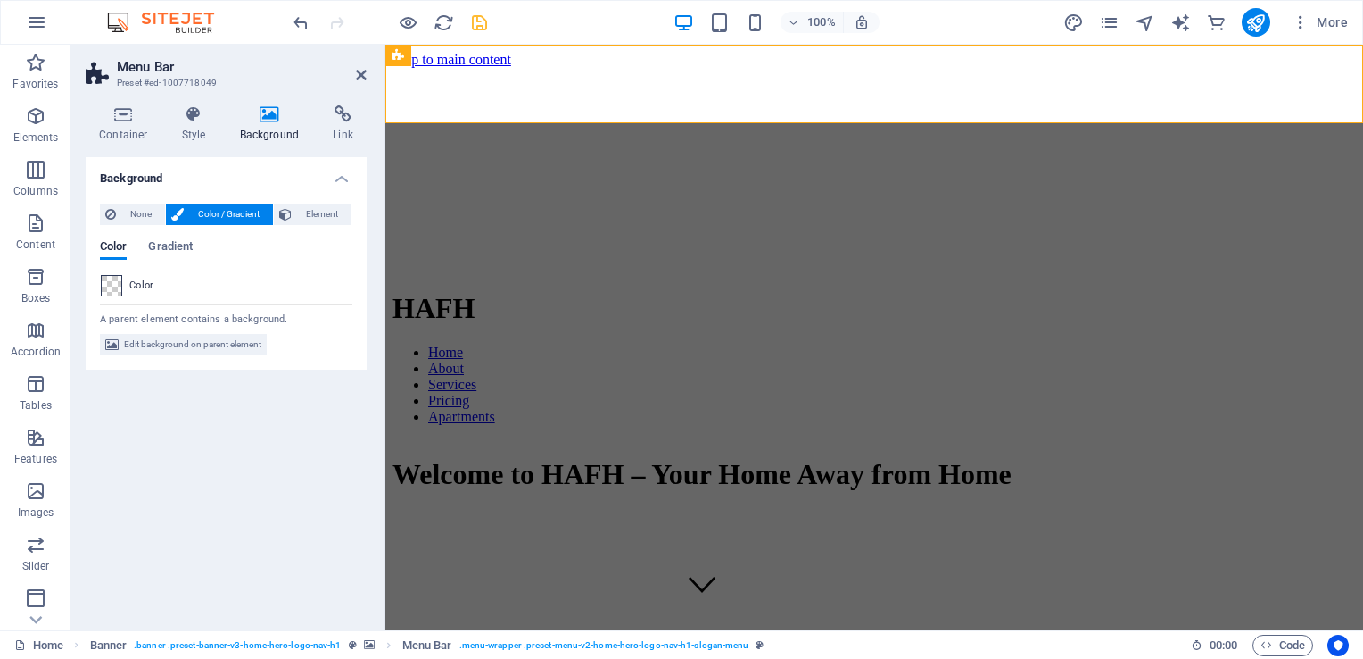
click at [114, 283] on span at bounding box center [112, 286] width 20 height 20
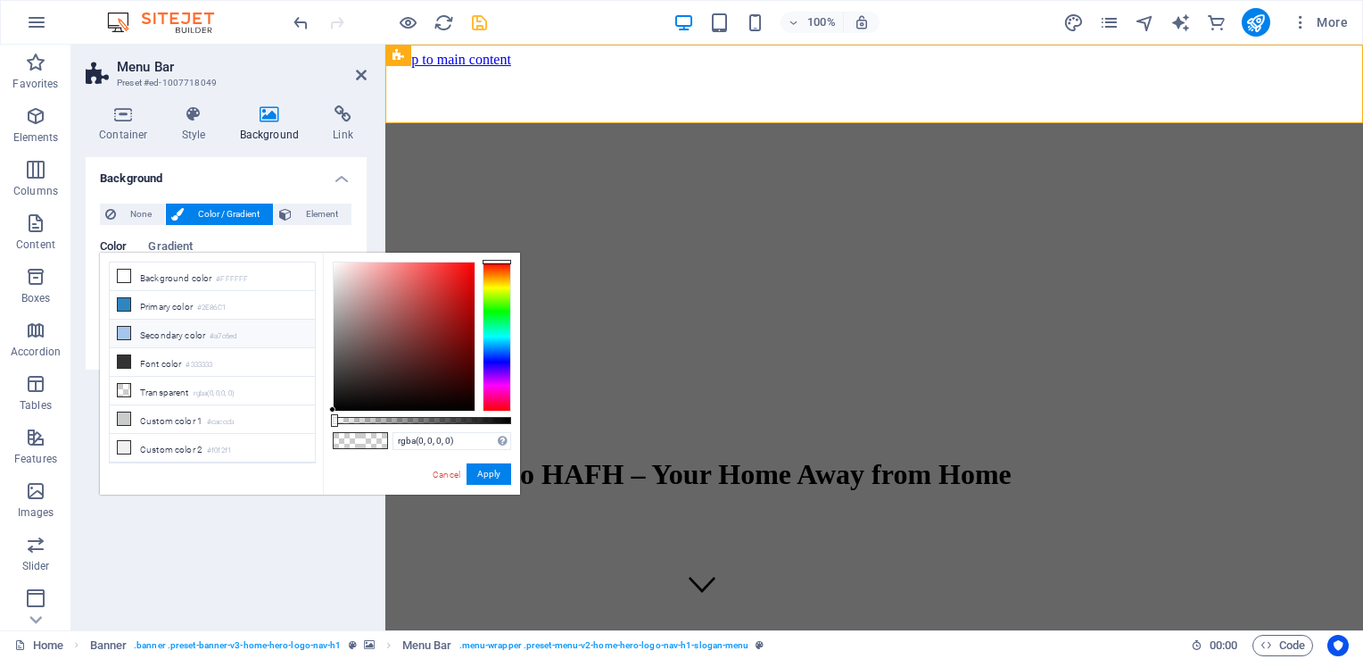
click at [136, 324] on li "Secondary color #a7c6ed" at bounding box center [212, 333] width 205 height 29
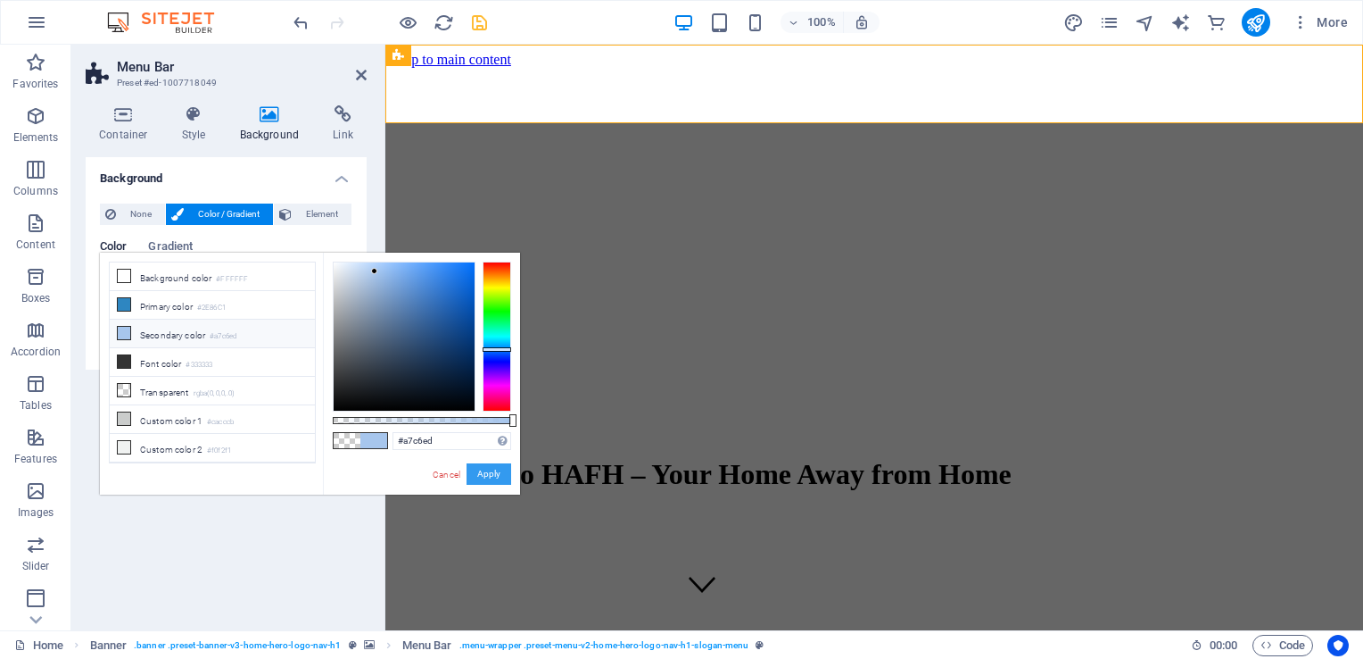
click at [476, 478] on button "Apply" at bounding box center [489, 473] width 45 height 21
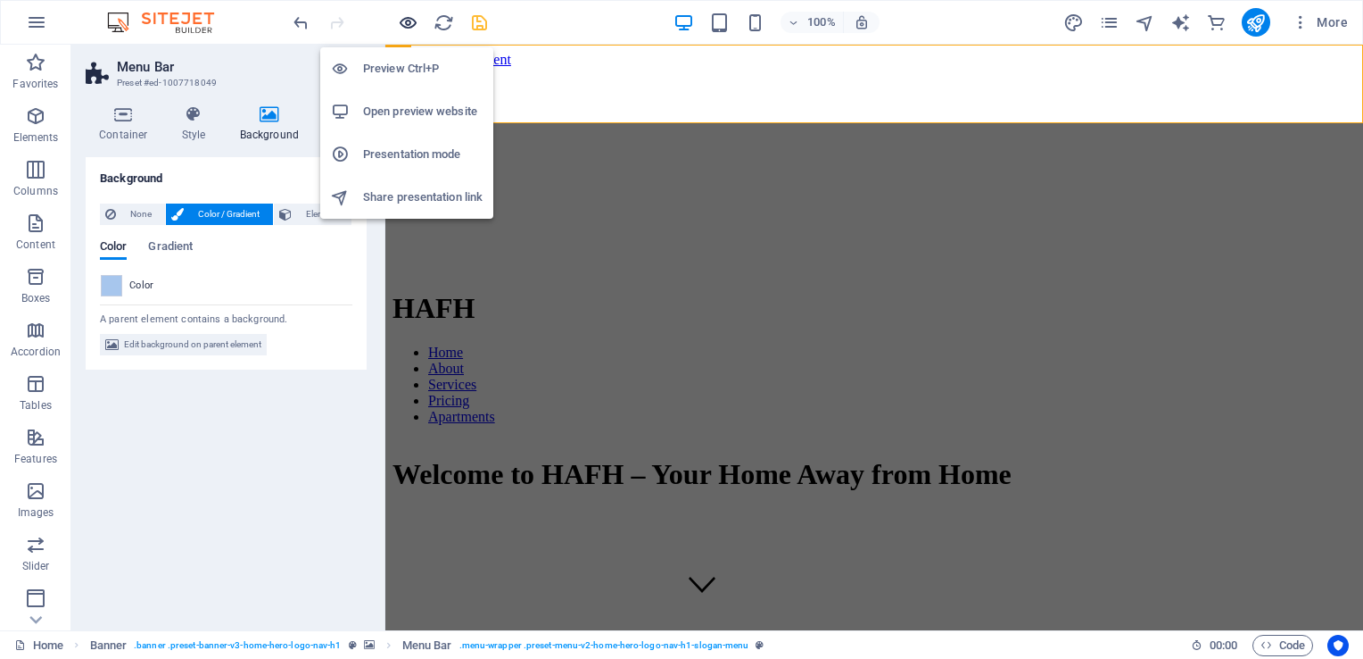
click at [404, 24] on icon "button" at bounding box center [408, 22] width 21 height 21
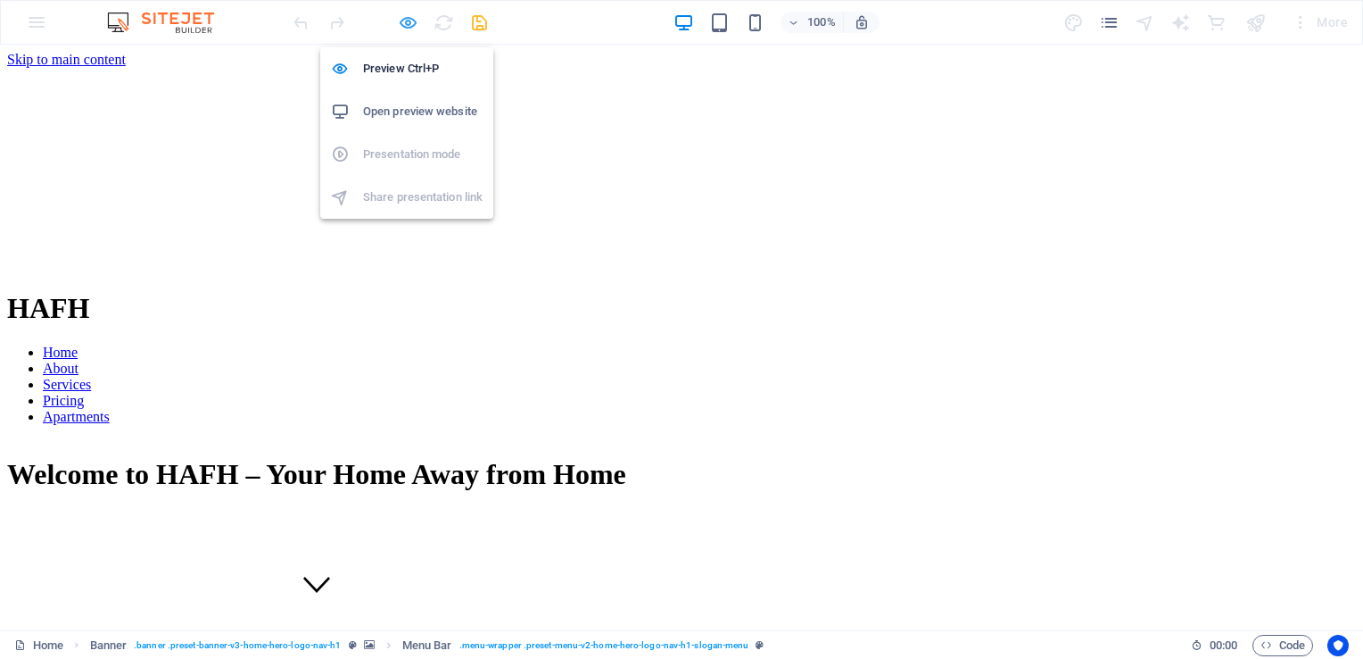
click at [407, 17] on icon "button" at bounding box center [408, 22] width 21 height 21
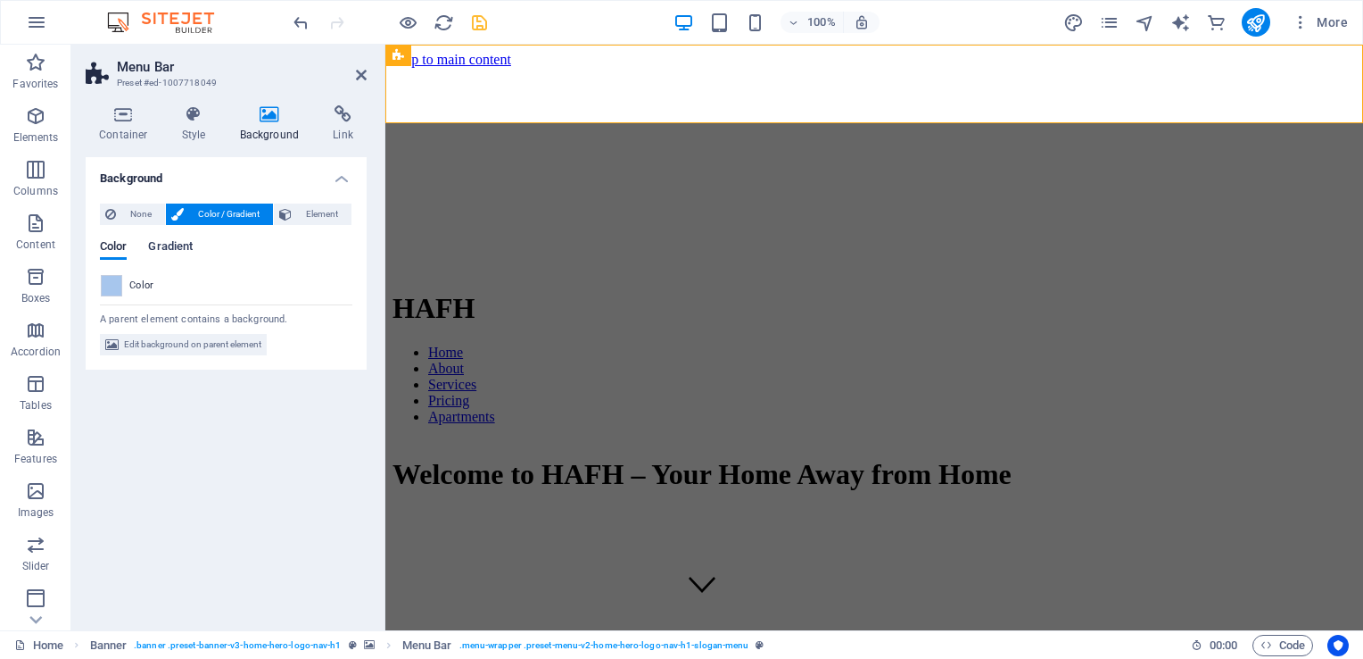
click at [179, 247] on span "Gradient" at bounding box center [170, 248] width 45 height 25
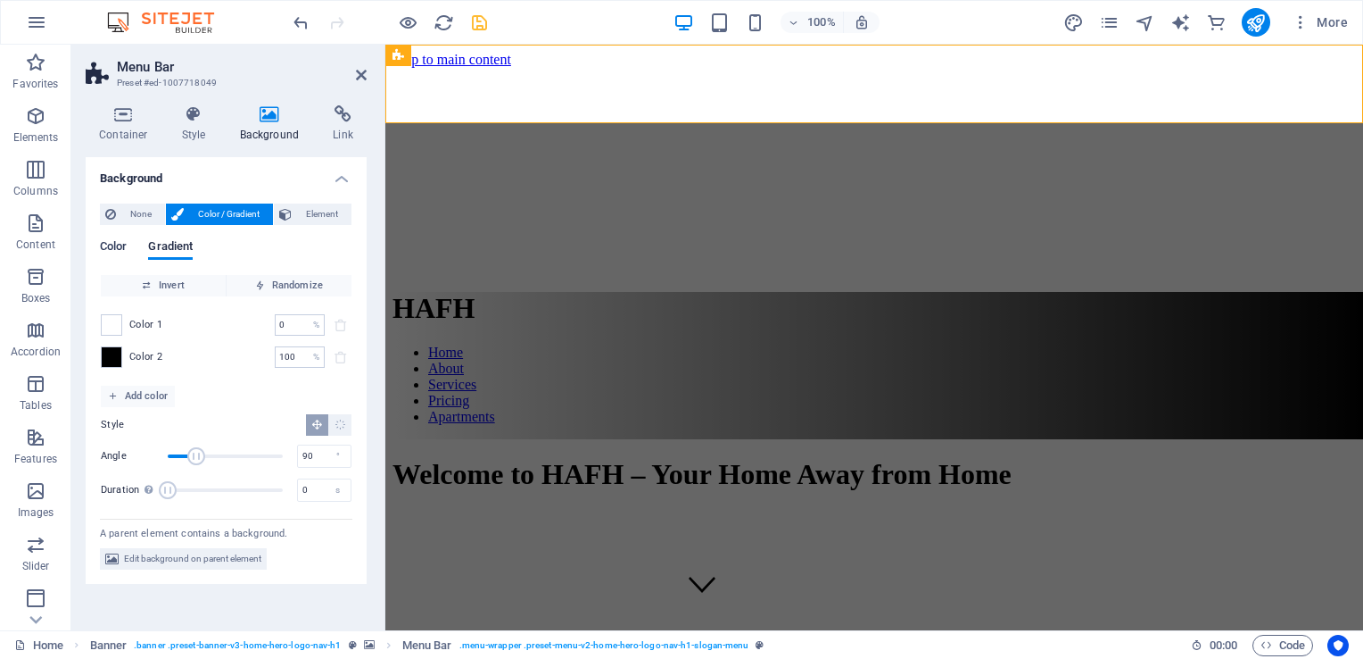
click at [116, 245] on span "Color" at bounding box center [113, 248] width 27 height 25
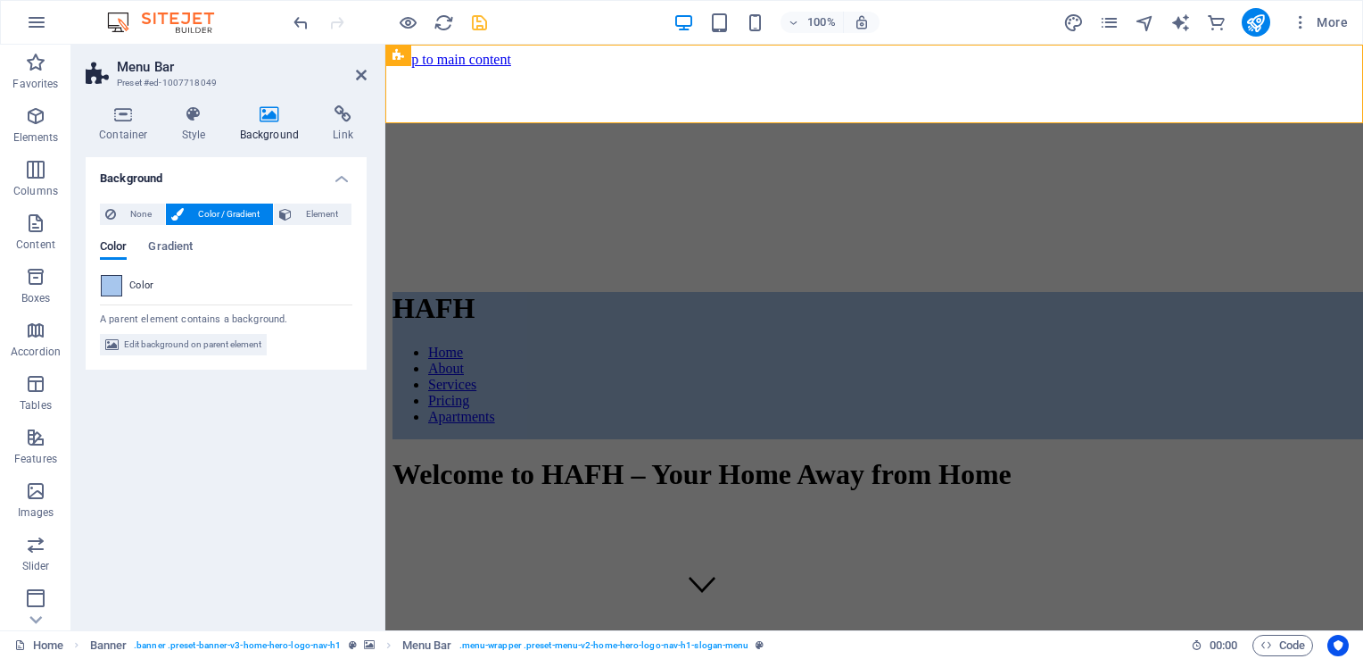
click at [112, 286] on span at bounding box center [112, 286] width 20 height 20
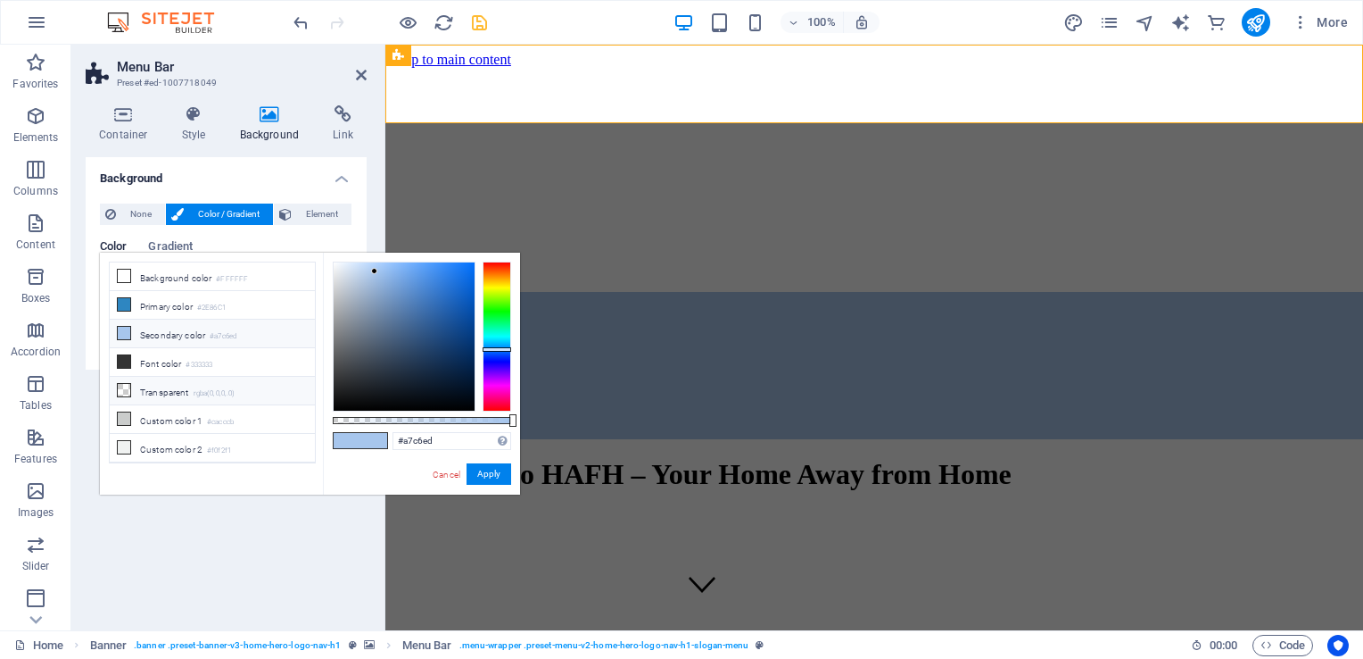
click at [169, 386] on li "Transparent rgba(0,0,0,.0)" at bounding box center [212, 391] width 205 height 29
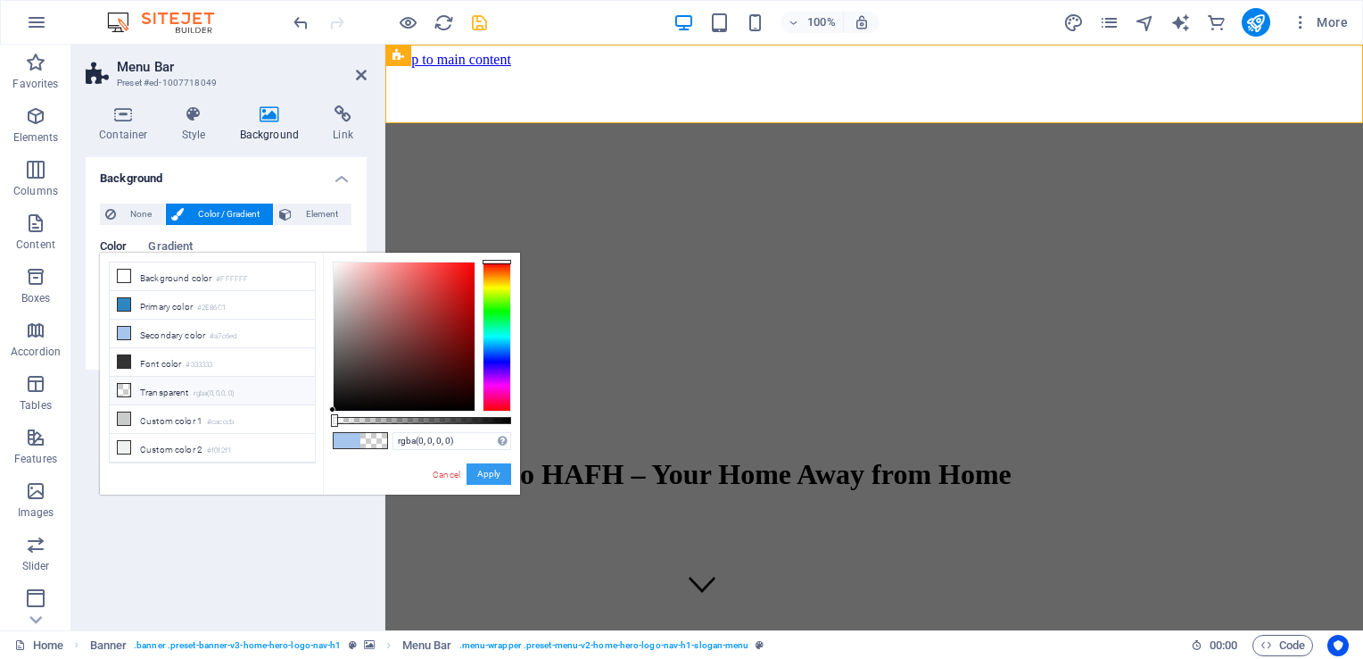
click at [477, 477] on button "Apply" at bounding box center [489, 473] width 45 height 21
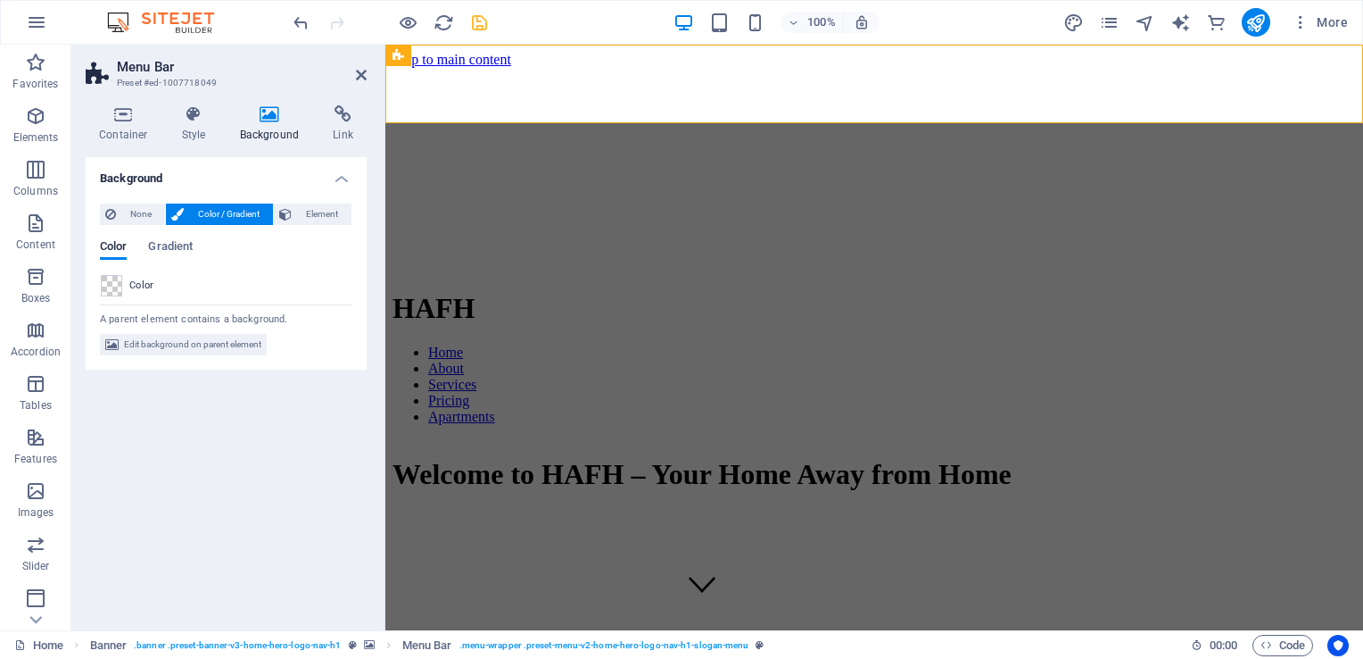
click at [396, 23] on div at bounding box center [390, 22] width 200 height 29
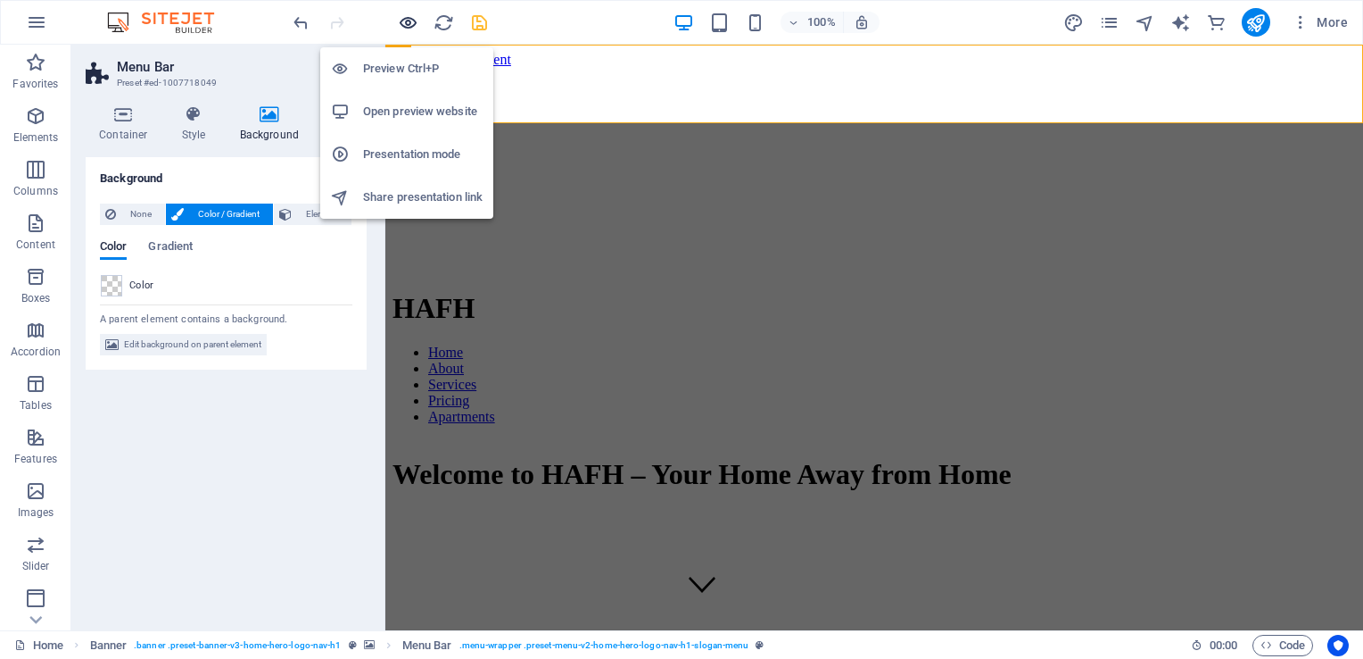
click at [403, 20] on icon "button" at bounding box center [408, 22] width 21 height 21
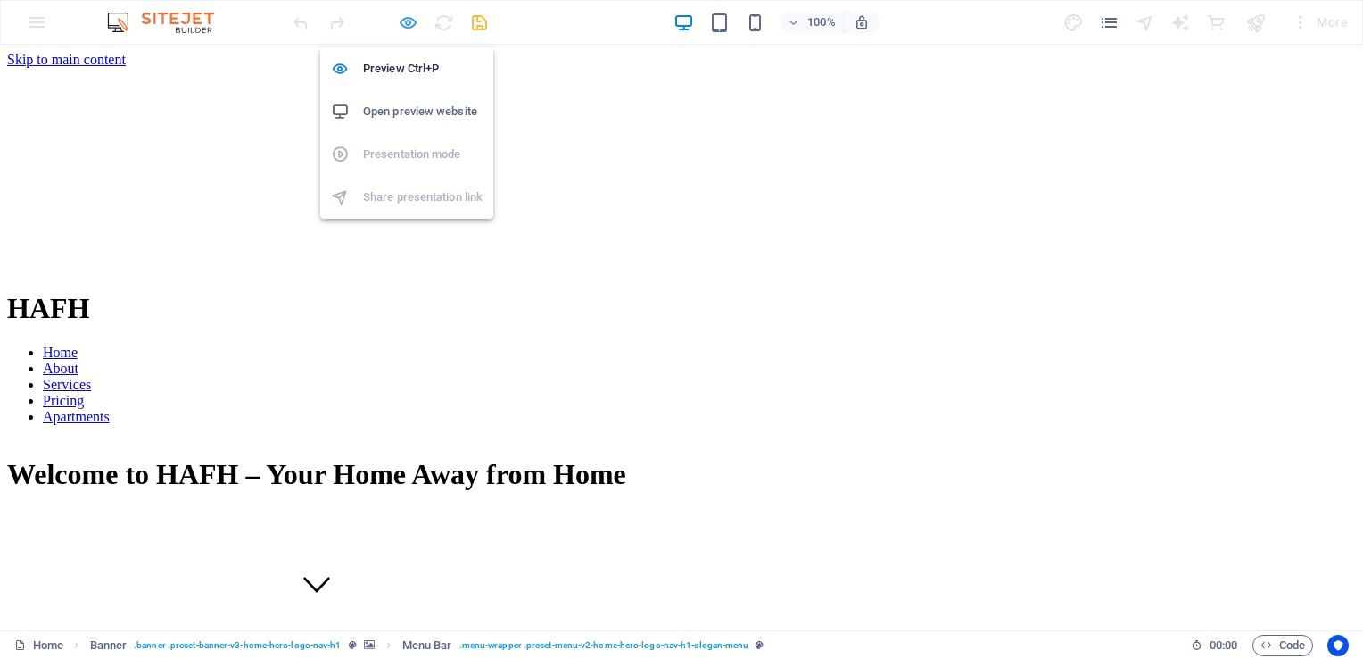
click at [409, 20] on icon "button" at bounding box center [408, 22] width 21 height 21
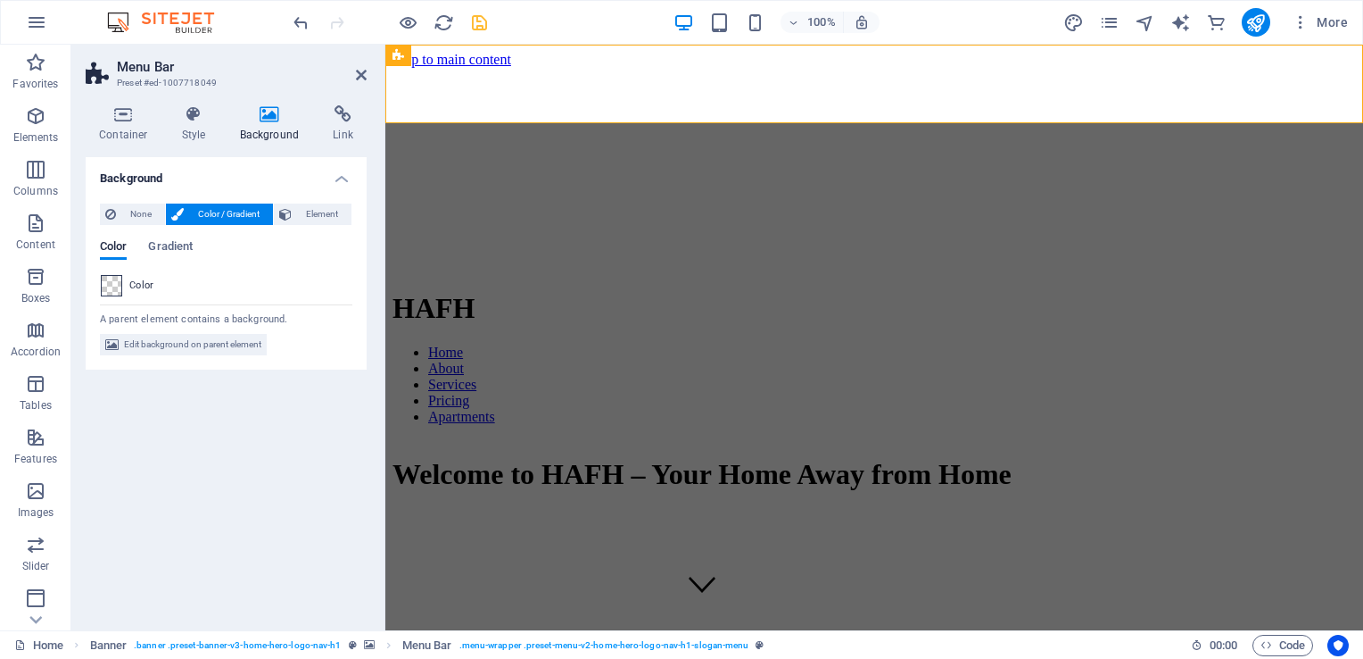
click at [112, 291] on span at bounding box center [112, 286] width 20 height 20
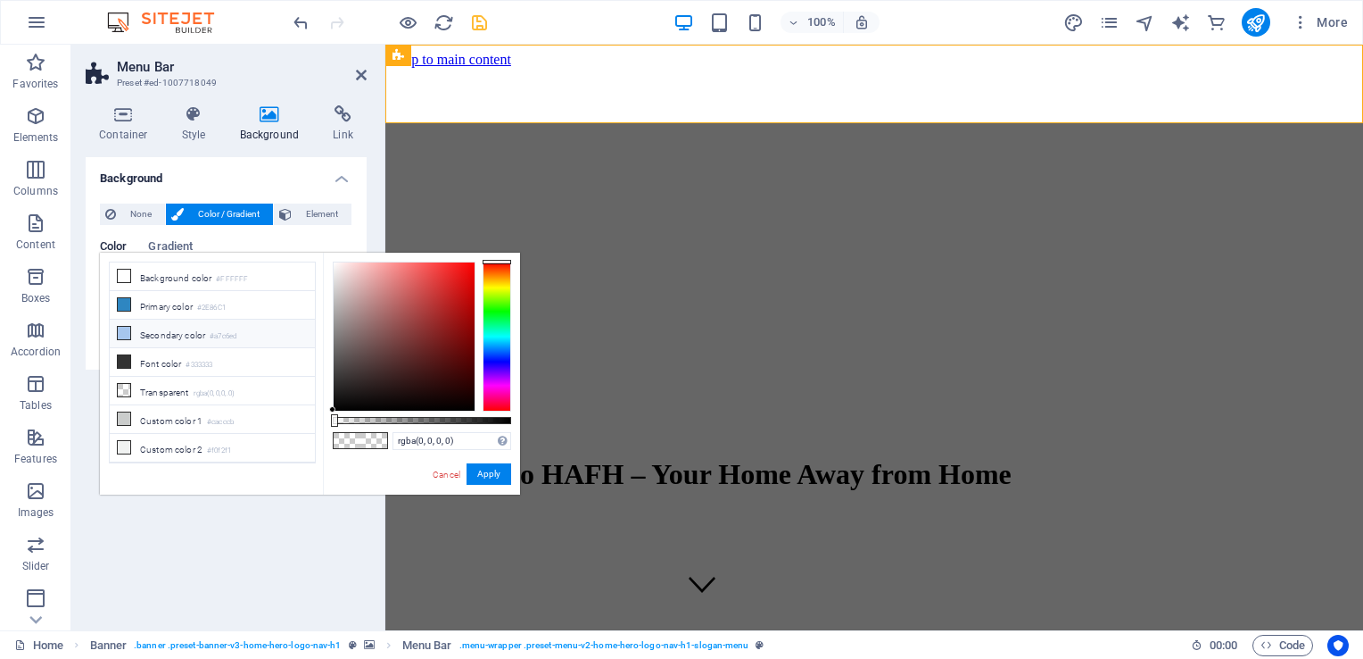
click at [133, 334] on li "Secondary color #a7c6ed" at bounding box center [212, 333] width 205 height 29
type input "#a7c6ed"
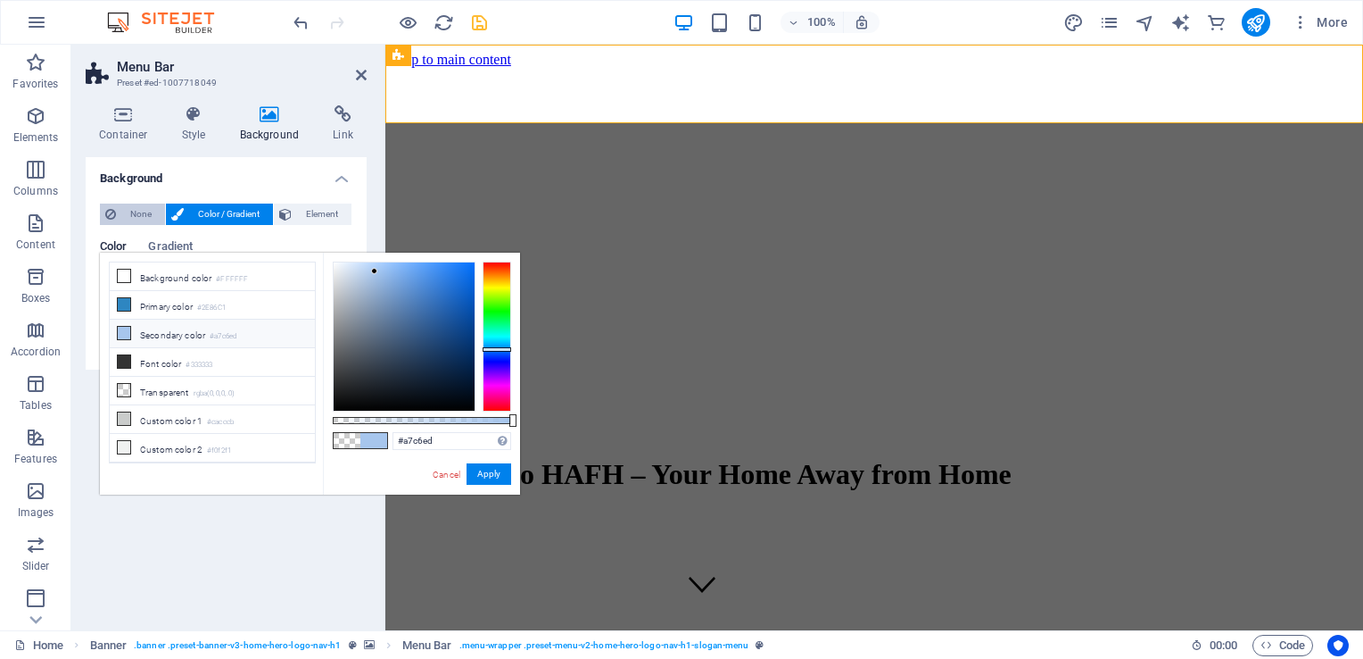
click at [128, 216] on span "None" at bounding box center [140, 213] width 38 height 21
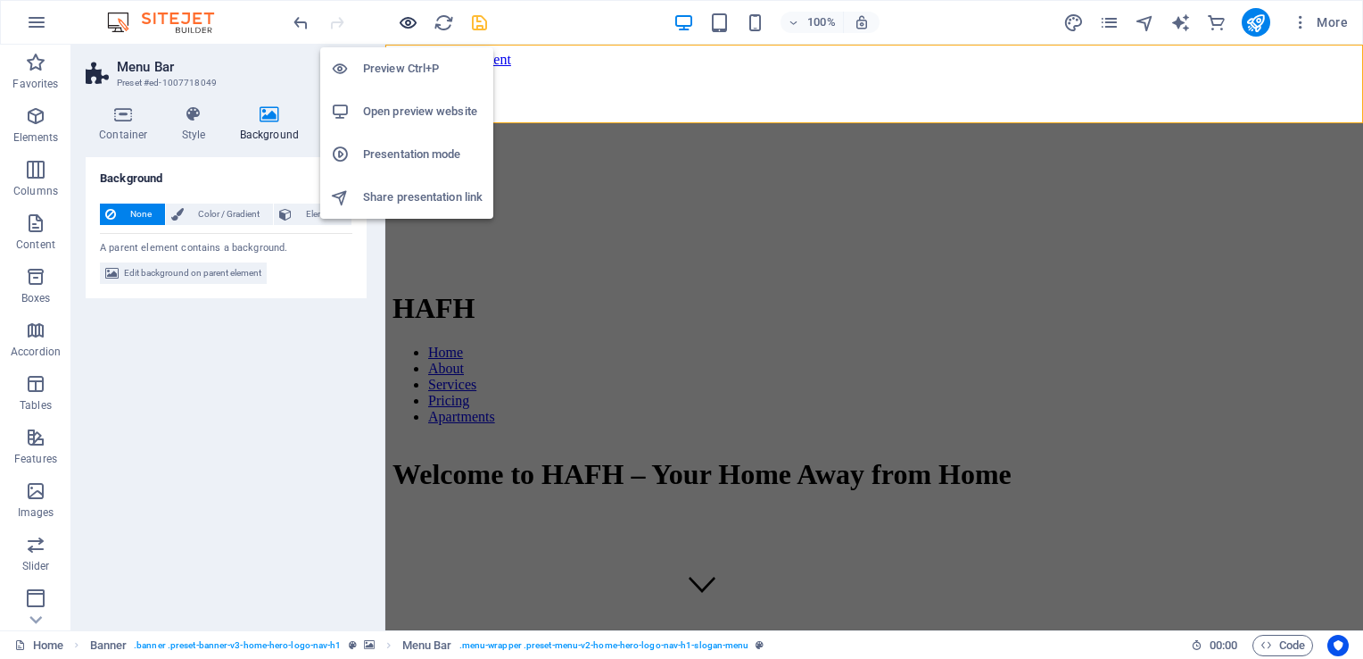
click at [411, 23] on icon "button" at bounding box center [408, 22] width 21 height 21
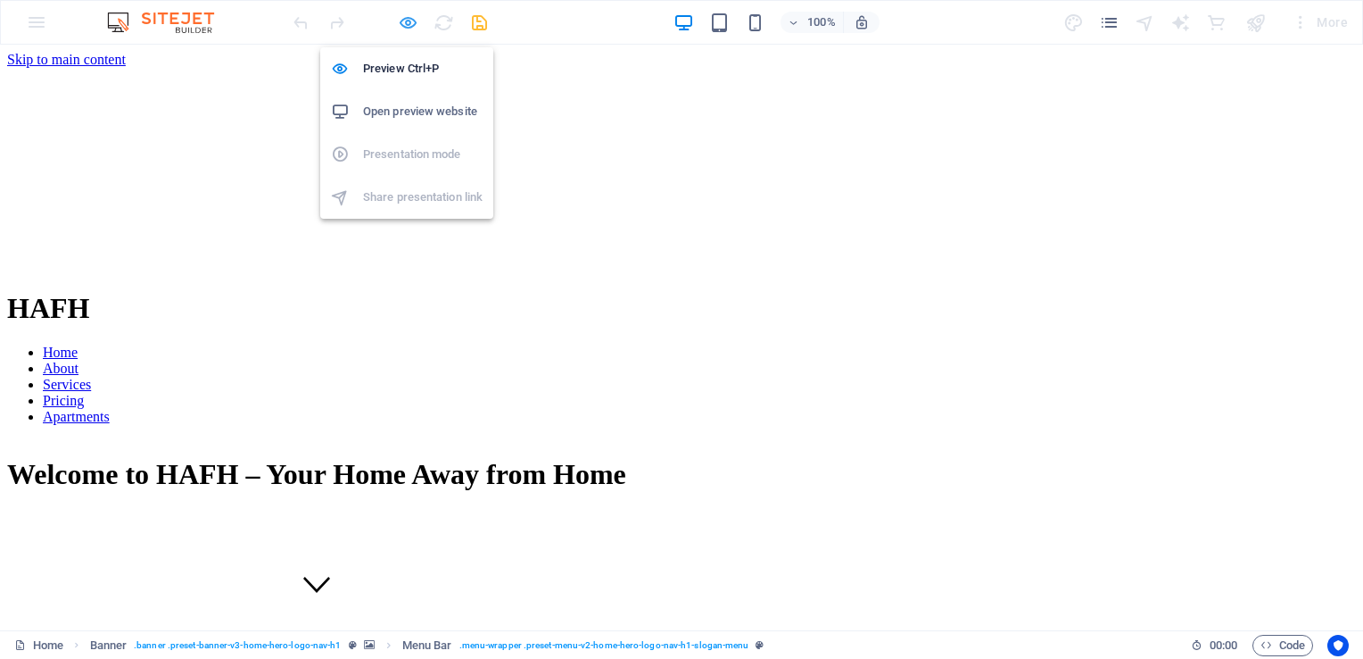
click at [410, 19] on icon "button" at bounding box center [408, 22] width 21 height 21
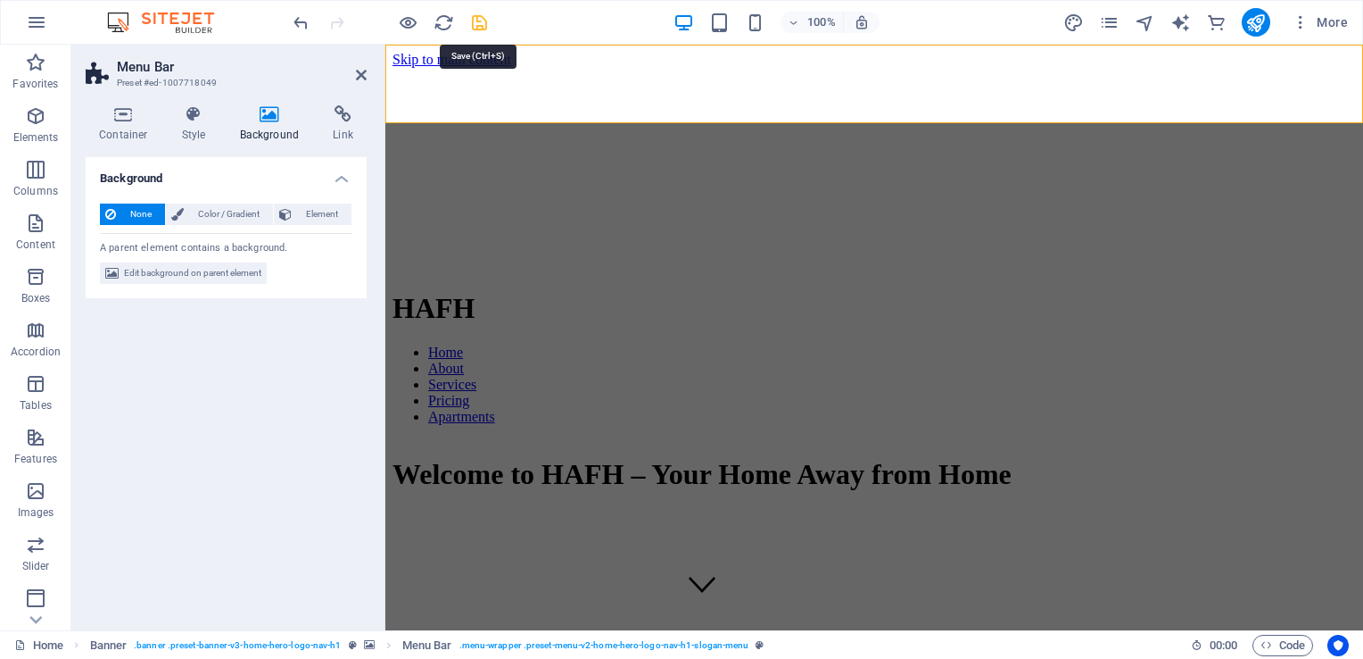
click at [478, 17] on icon "save" at bounding box center [479, 22] width 21 height 21
click at [1113, 20] on icon "pages" at bounding box center [1109, 22] width 21 height 21
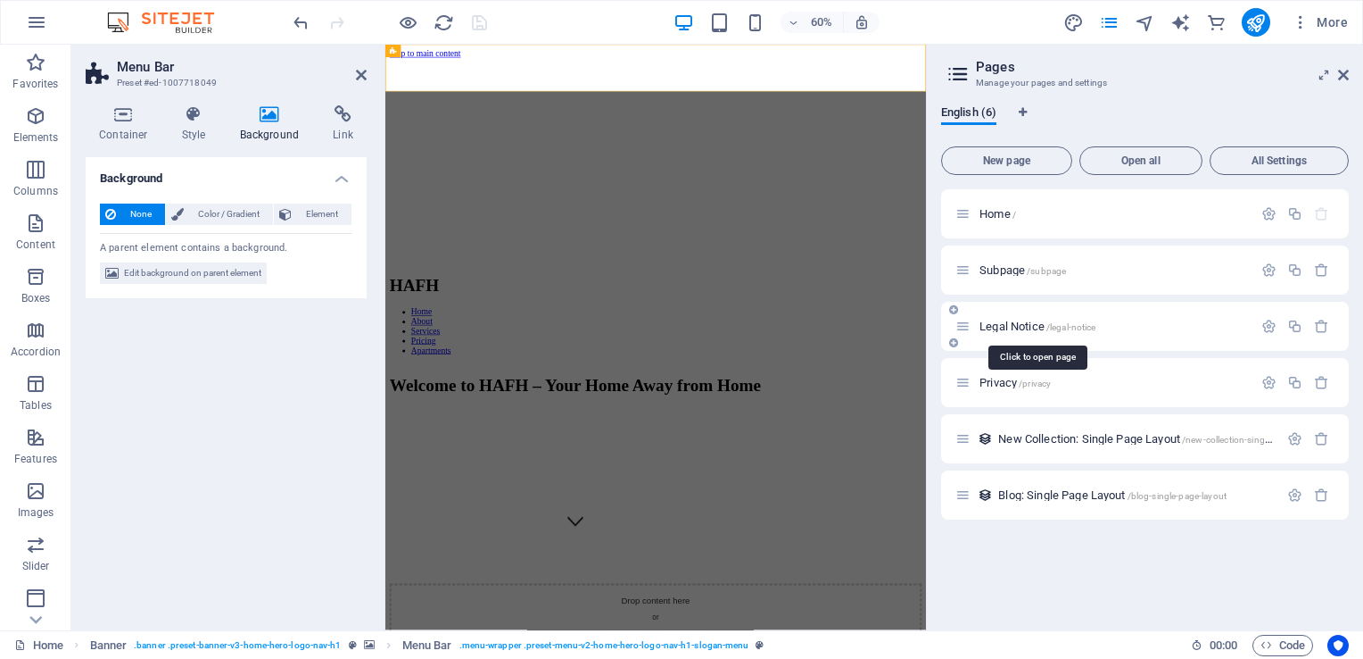
click at [997, 324] on span "Legal Notice /legal-notice" at bounding box center [1038, 325] width 116 height 13
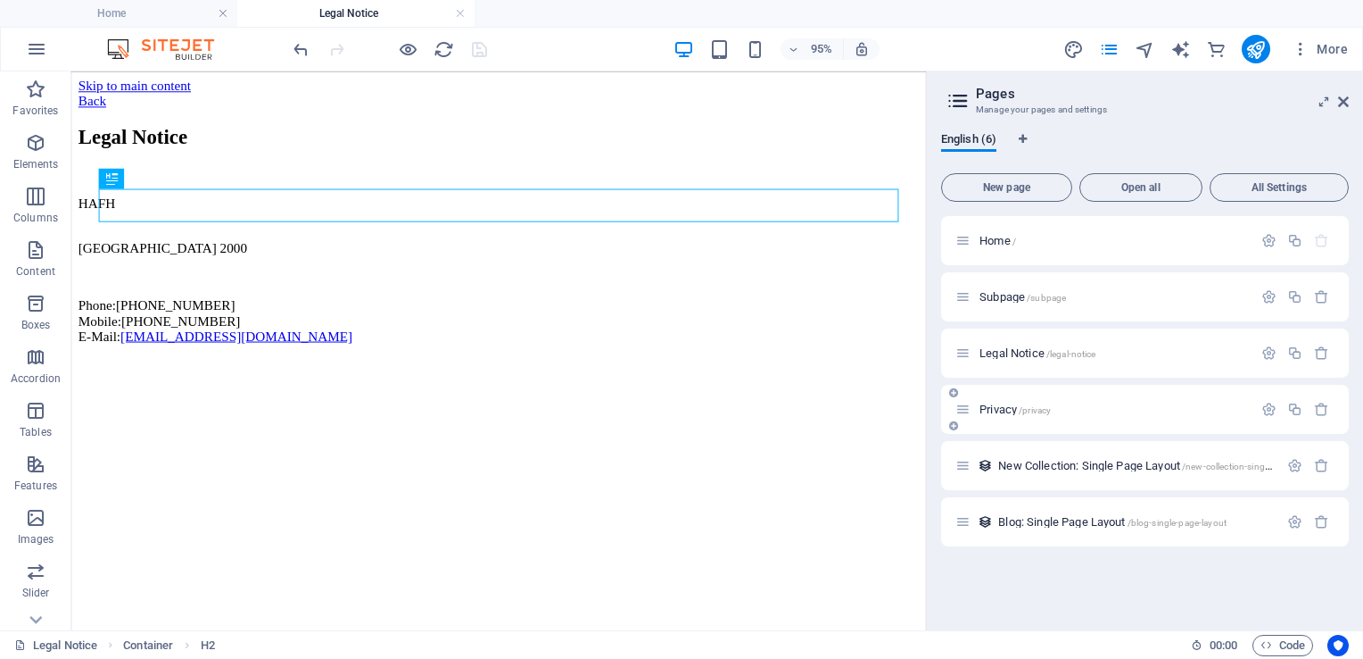
click at [1013, 408] on span "Privacy /privacy" at bounding box center [1015, 408] width 71 height 13
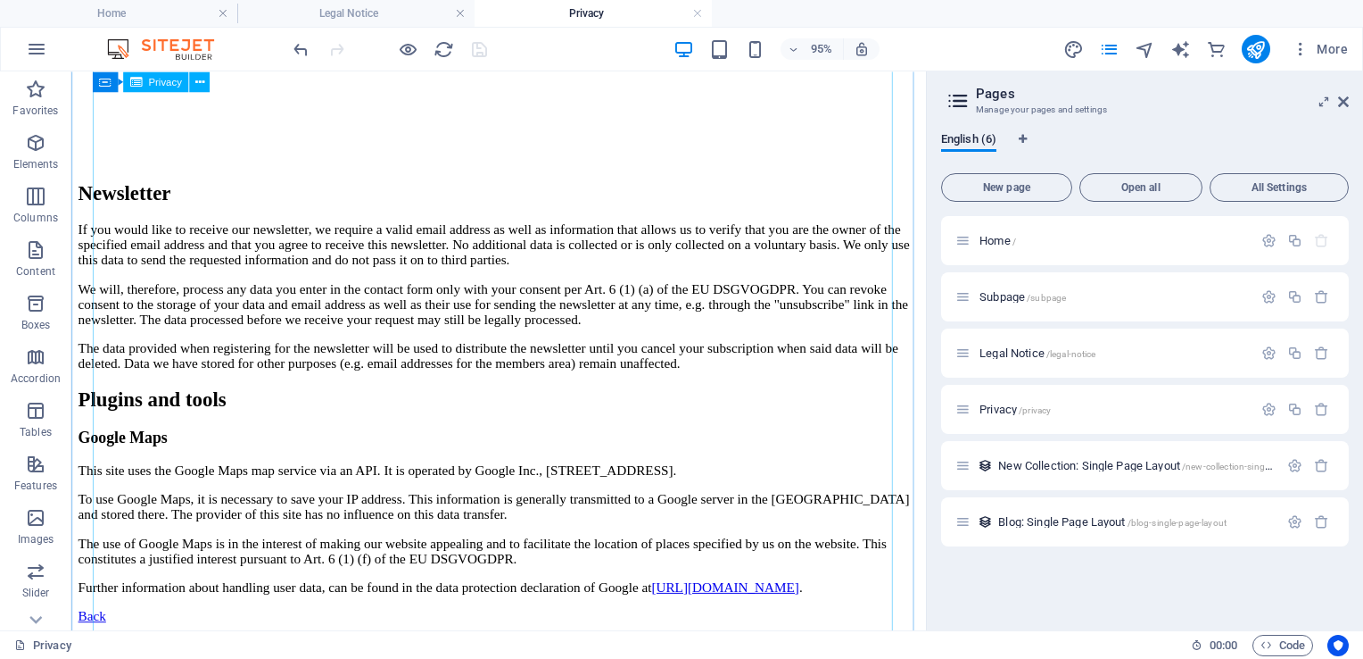
scroll to position [4093, 0]
click at [998, 353] on span "Legal Notice /legal-notice" at bounding box center [1038, 352] width 116 height 13
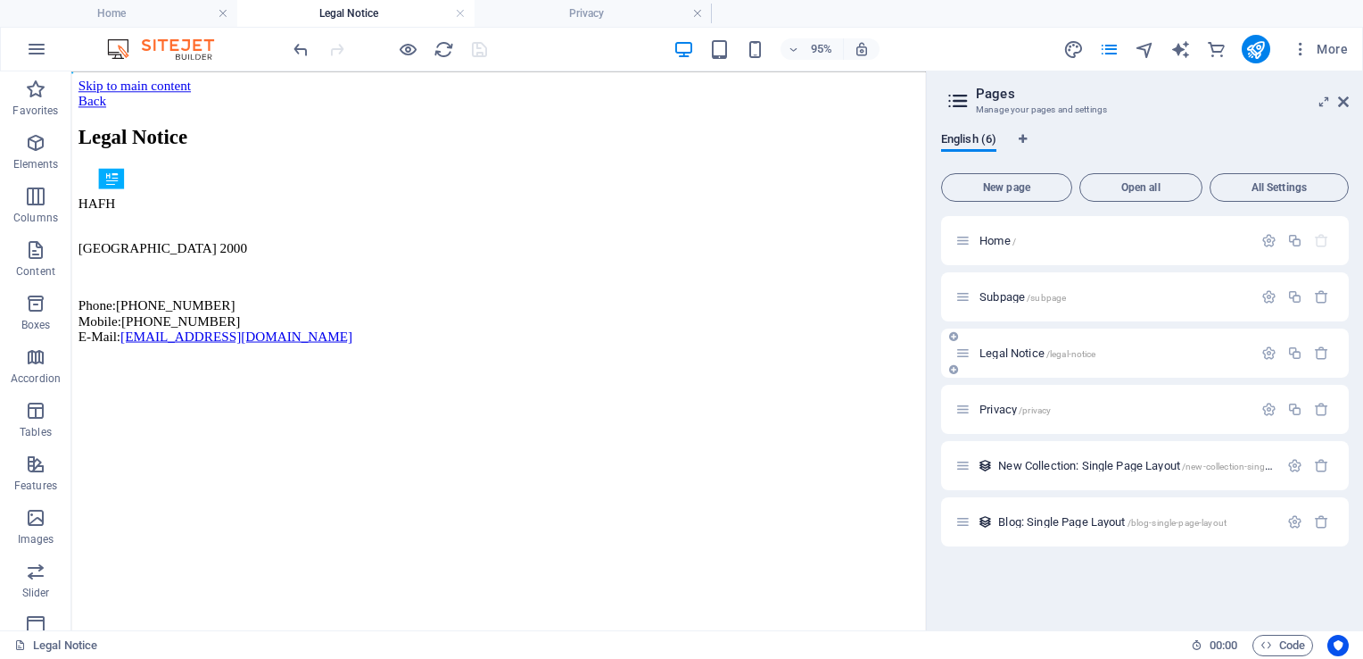
scroll to position [0, 0]
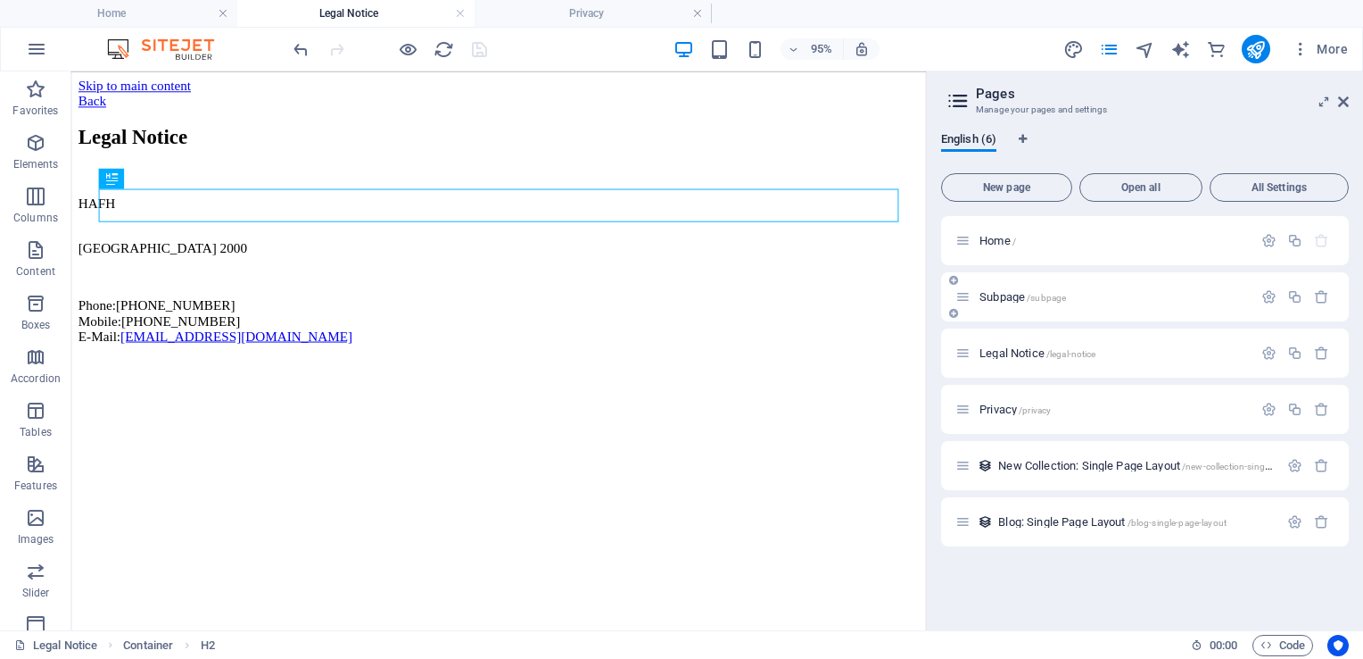
click at [1024, 298] on span "Subpage /subpage" at bounding box center [1023, 296] width 87 height 13
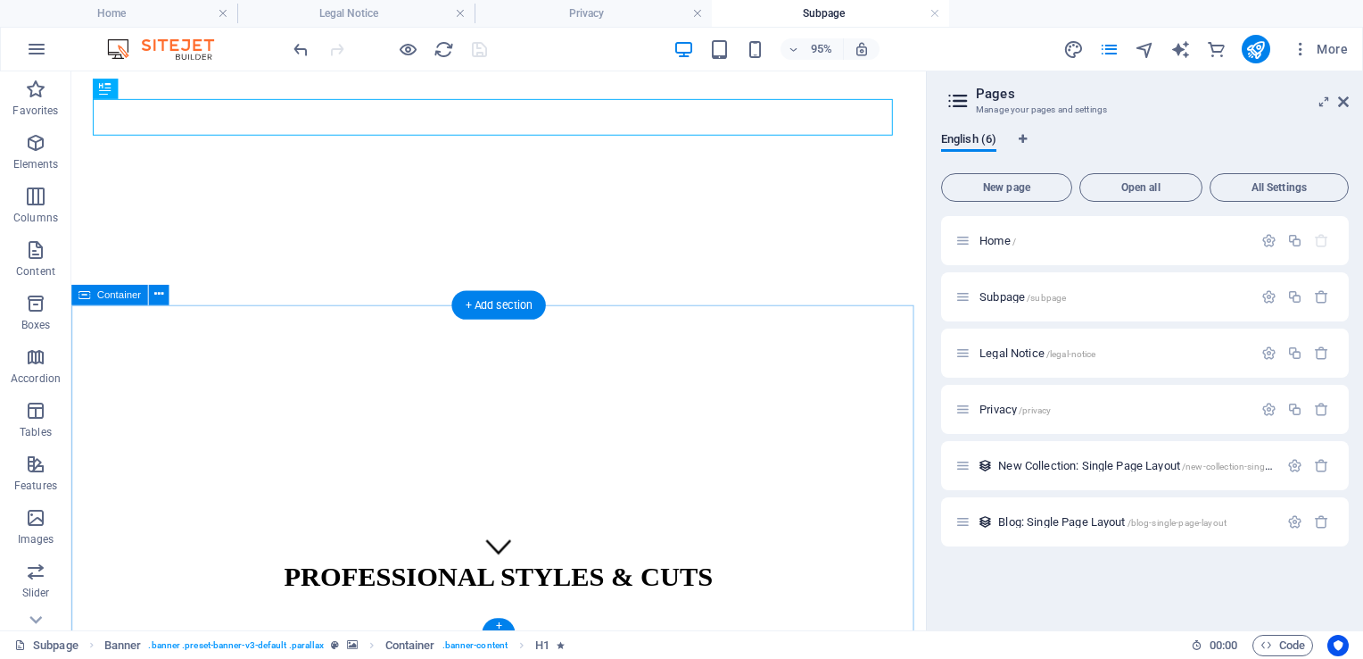
scroll to position [111, 0]
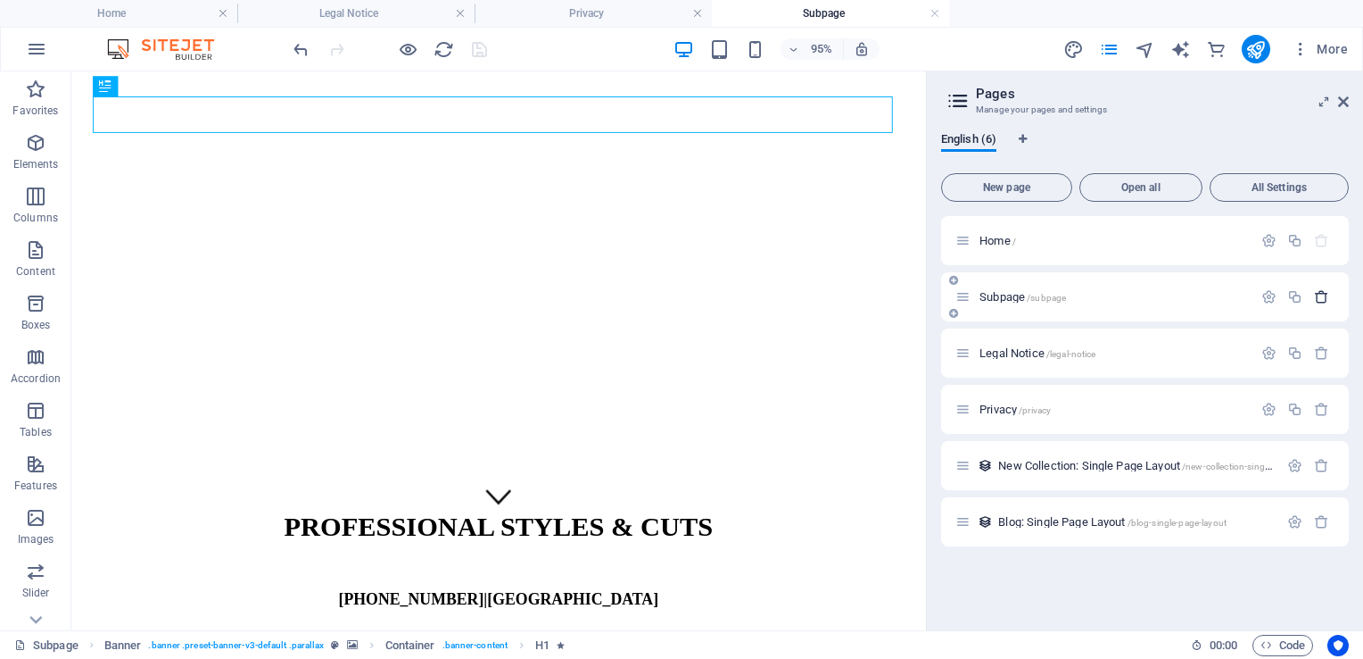
click at [1317, 294] on icon "button" at bounding box center [1321, 296] width 15 height 15
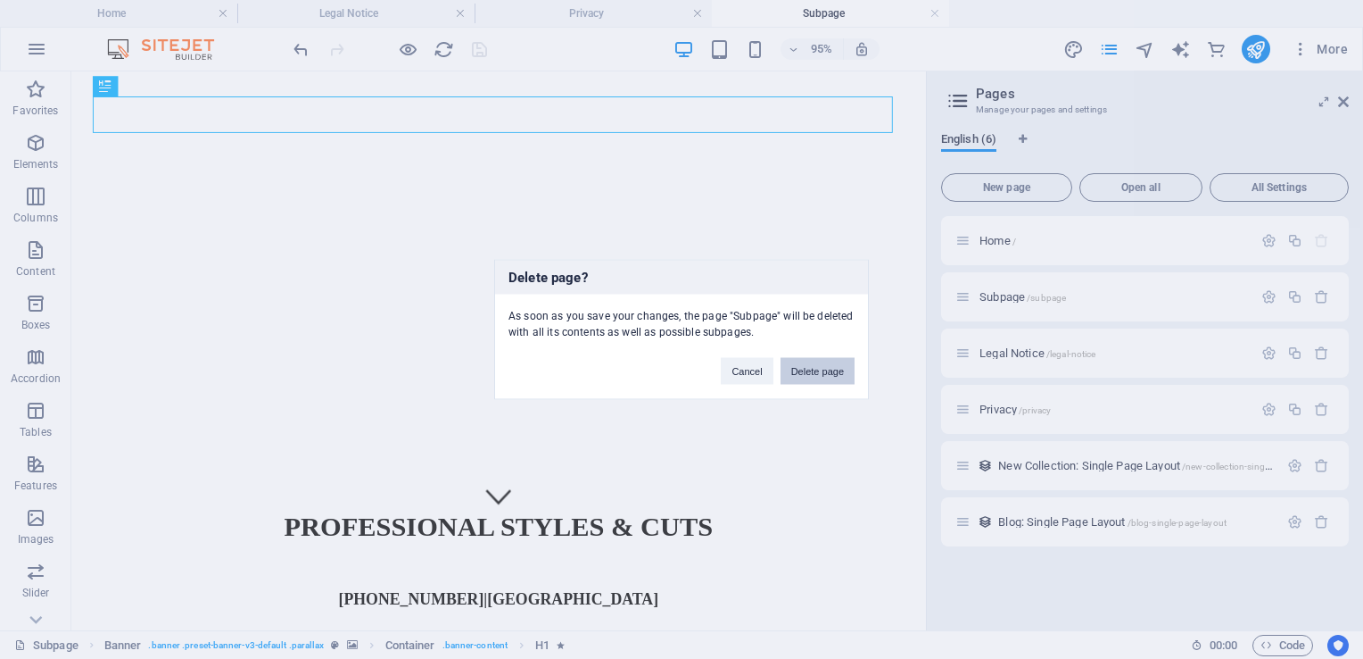
click at [824, 372] on button "Delete page" at bounding box center [818, 371] width 74 height 27
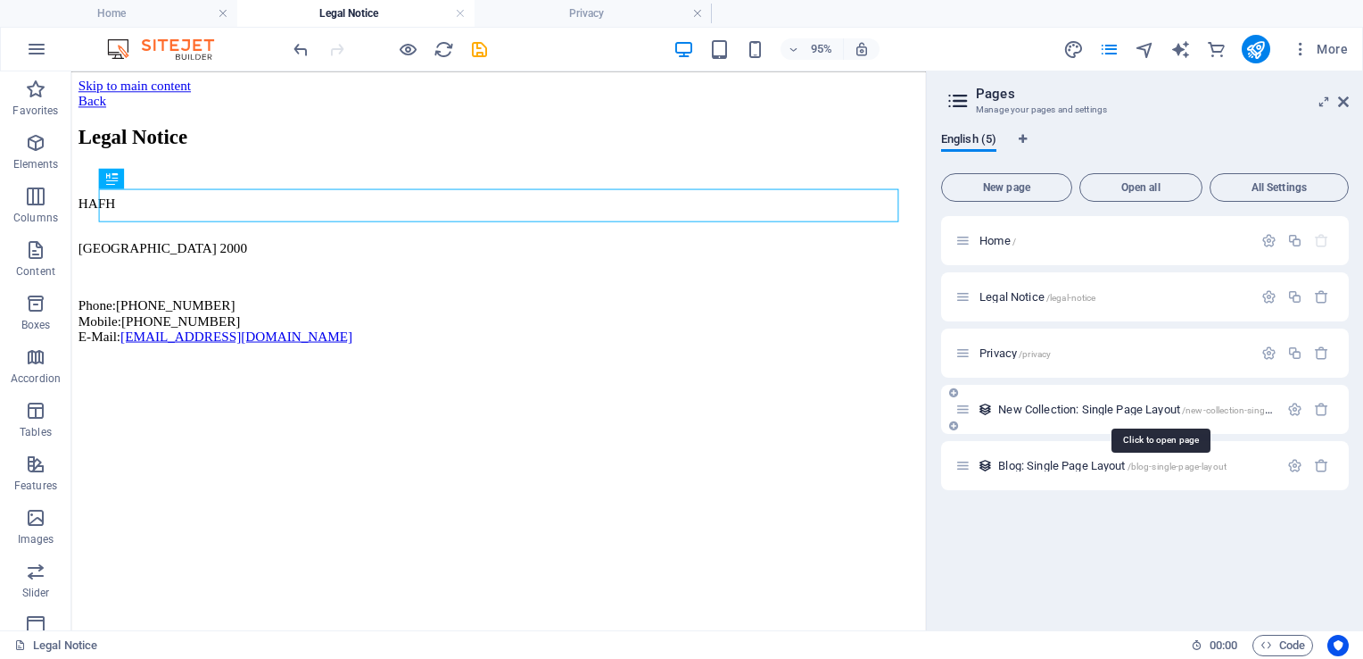
click at [1076, 410] on span "New Collection: Single Page Layout /new-collection-single-page-layout" at bounding box center [1160, 408] width 323 height 13
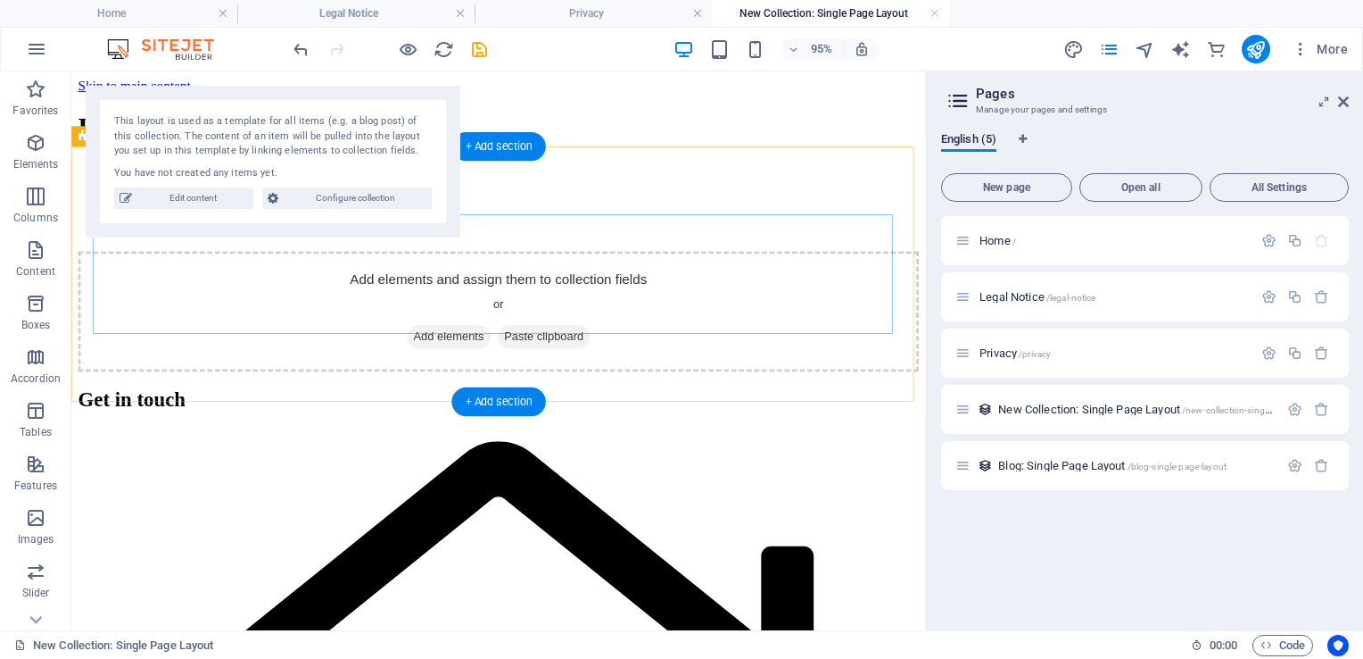
scroll to position [1, 0]
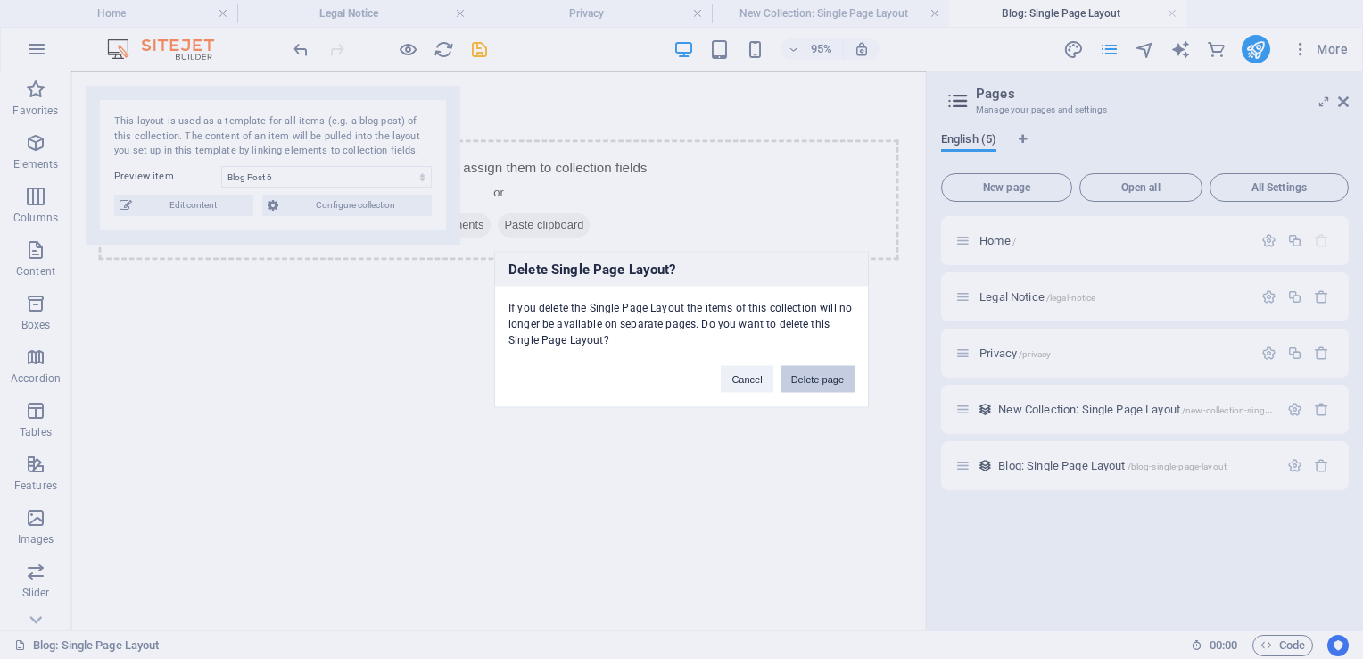
click at [803, 379] on button "Delete page" at bounding box center [818, 379] width 74 height 27
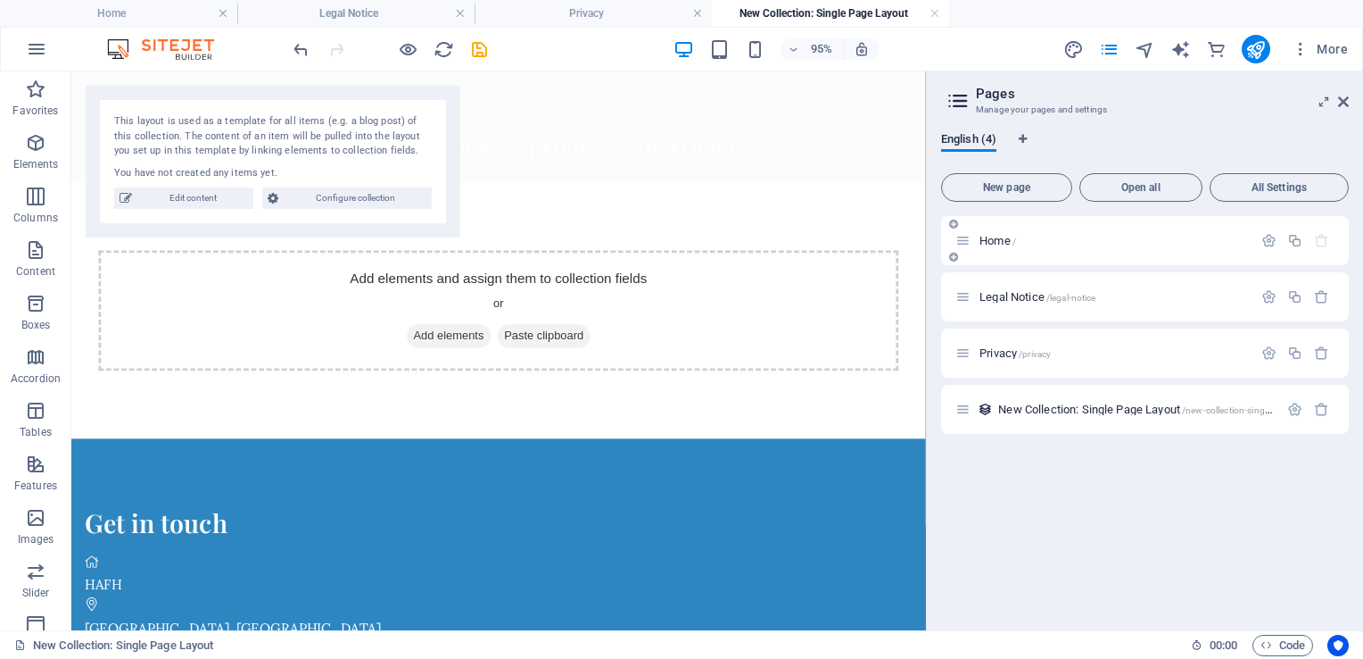
click at [985, 244] on span "Home /" at bounding box center [998, 240] width 37 height 13
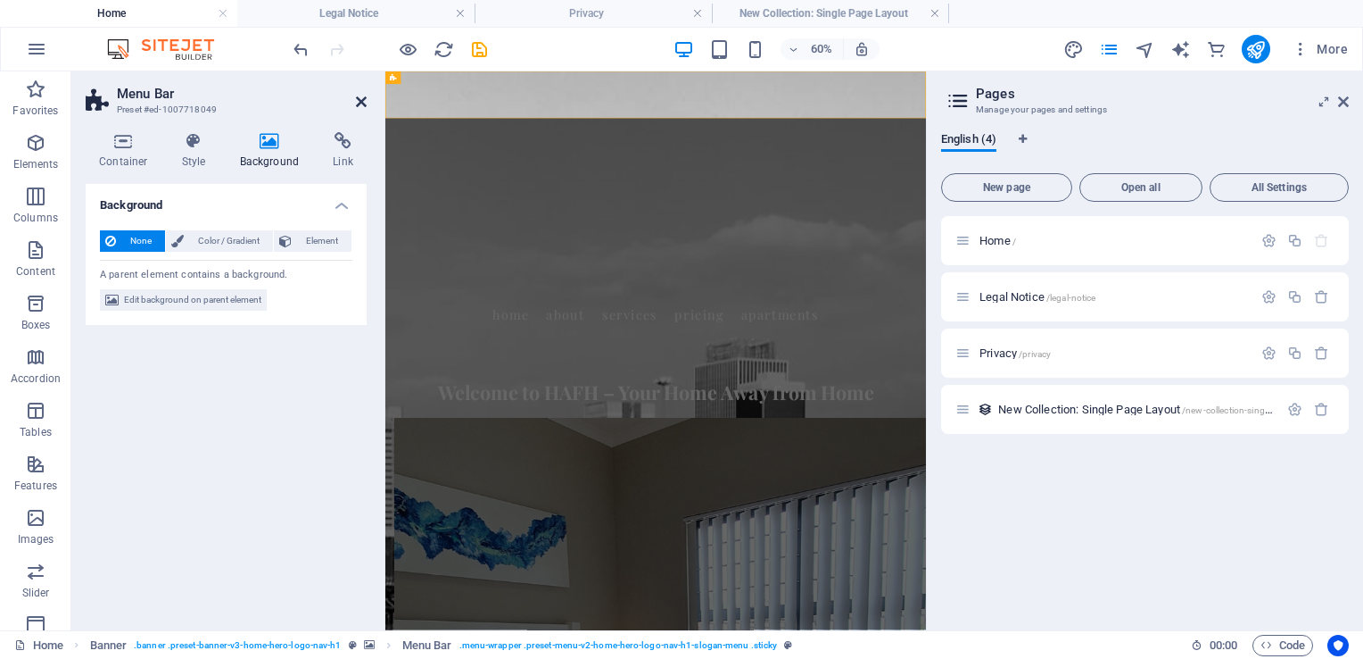
click at [361, 105] on icon at bounding box center [361, 102] width 11 height 14
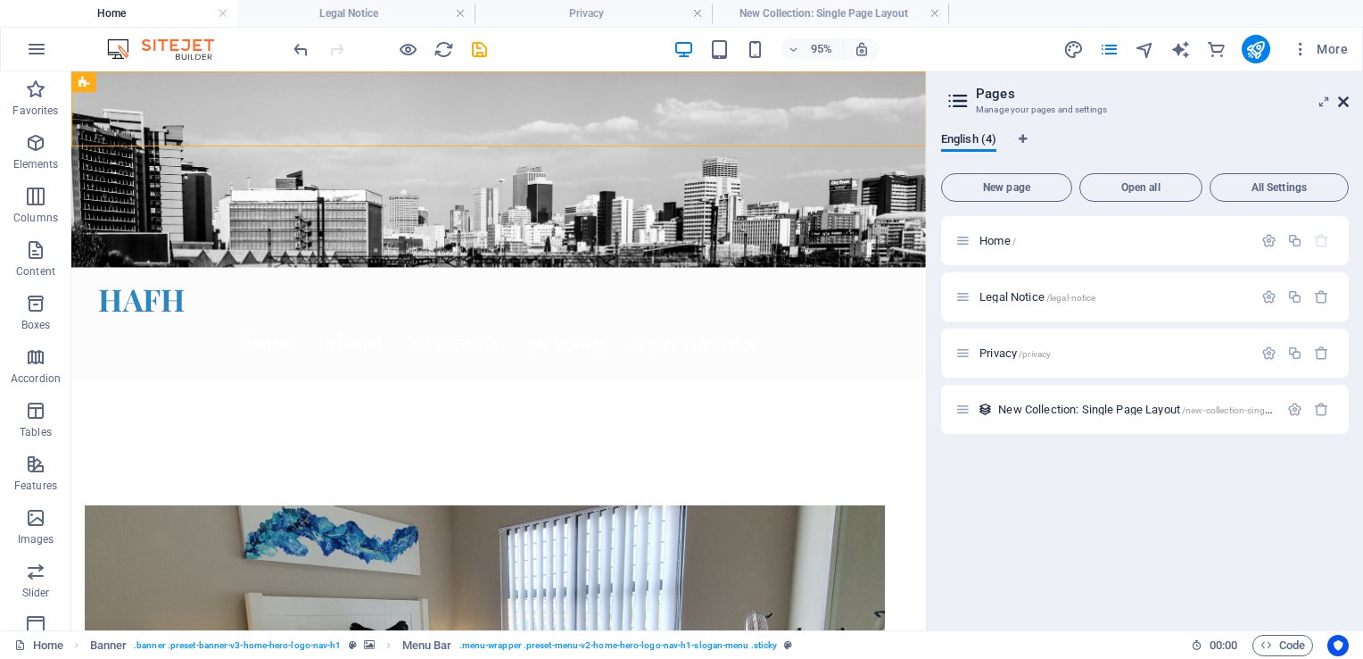
click at [1342, 102] on icon at bounding box center [1343, 102] width 11 height 14
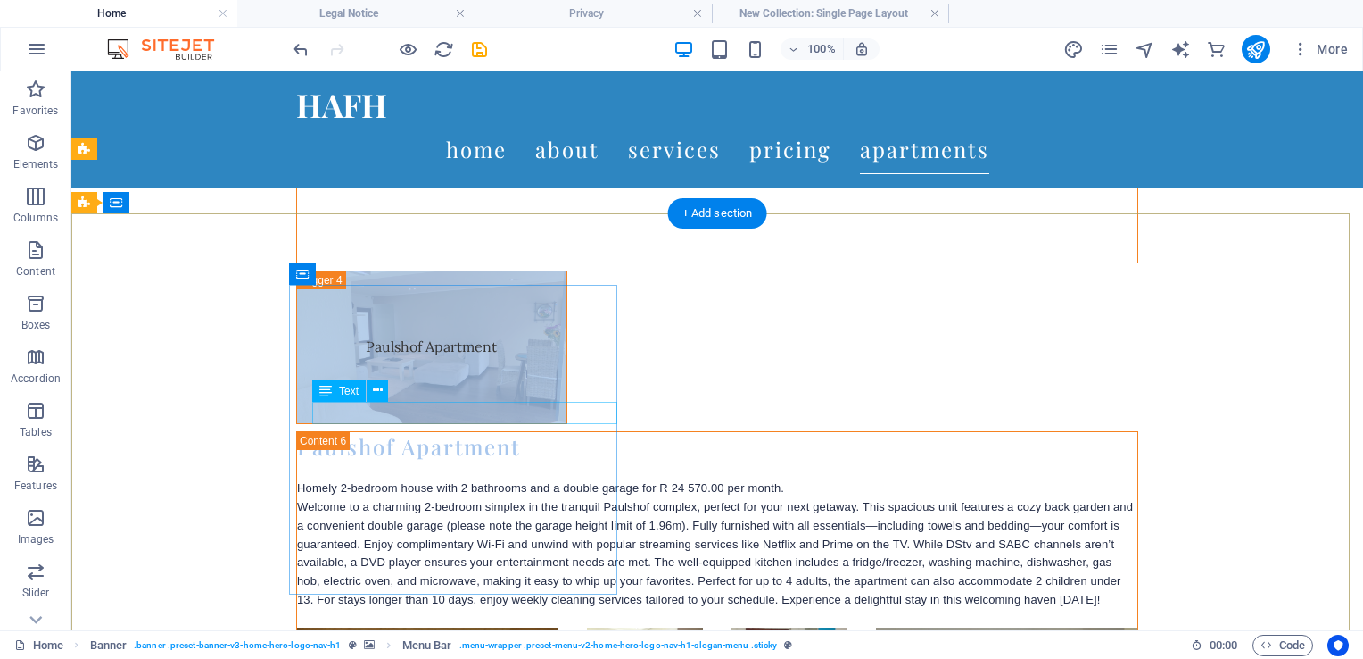
scroll to position [6953, 0]
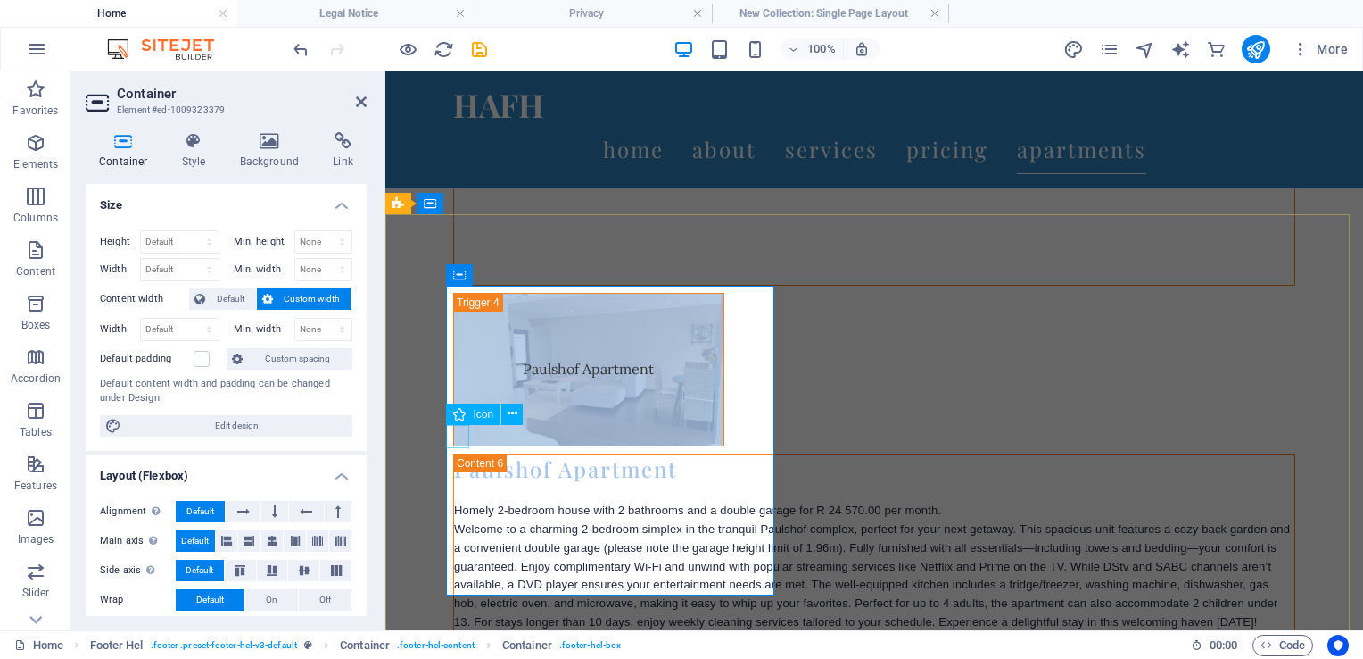
click at [508, 415] on icon at bounding box center [513, 413] width 10 height 19
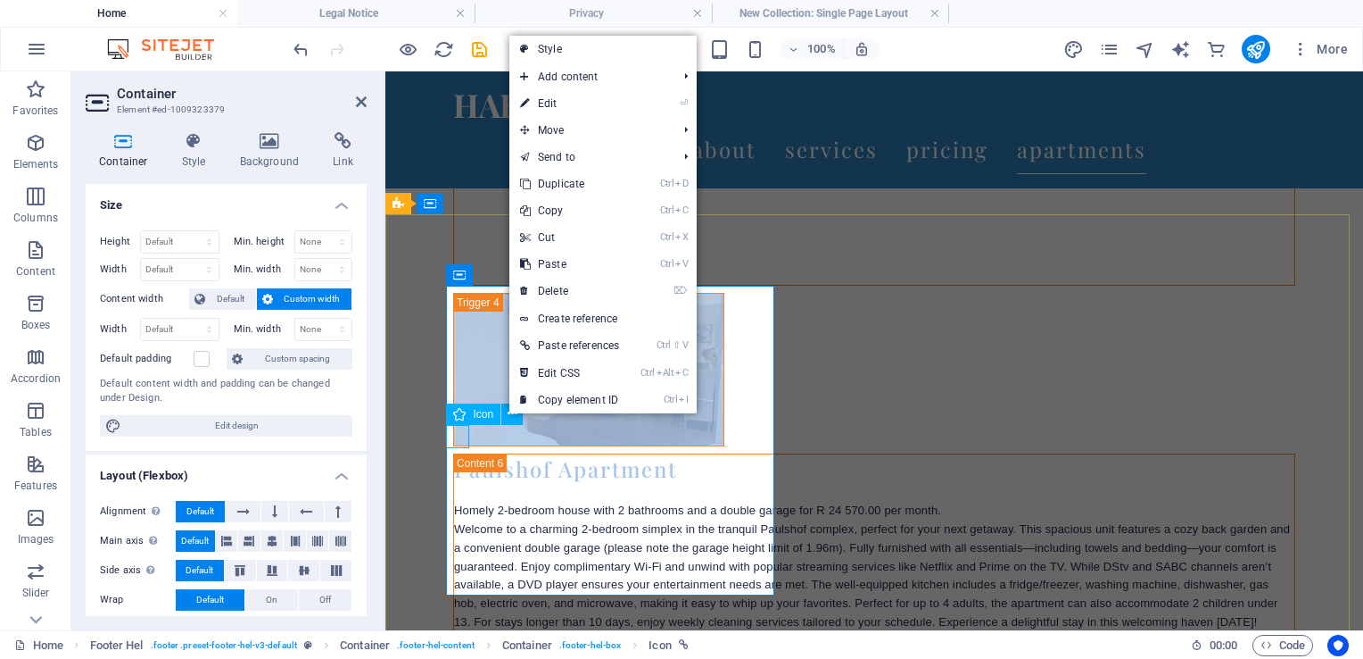
click at [464, 417] on icon at bounding box center [459, 413] width 12 height 21
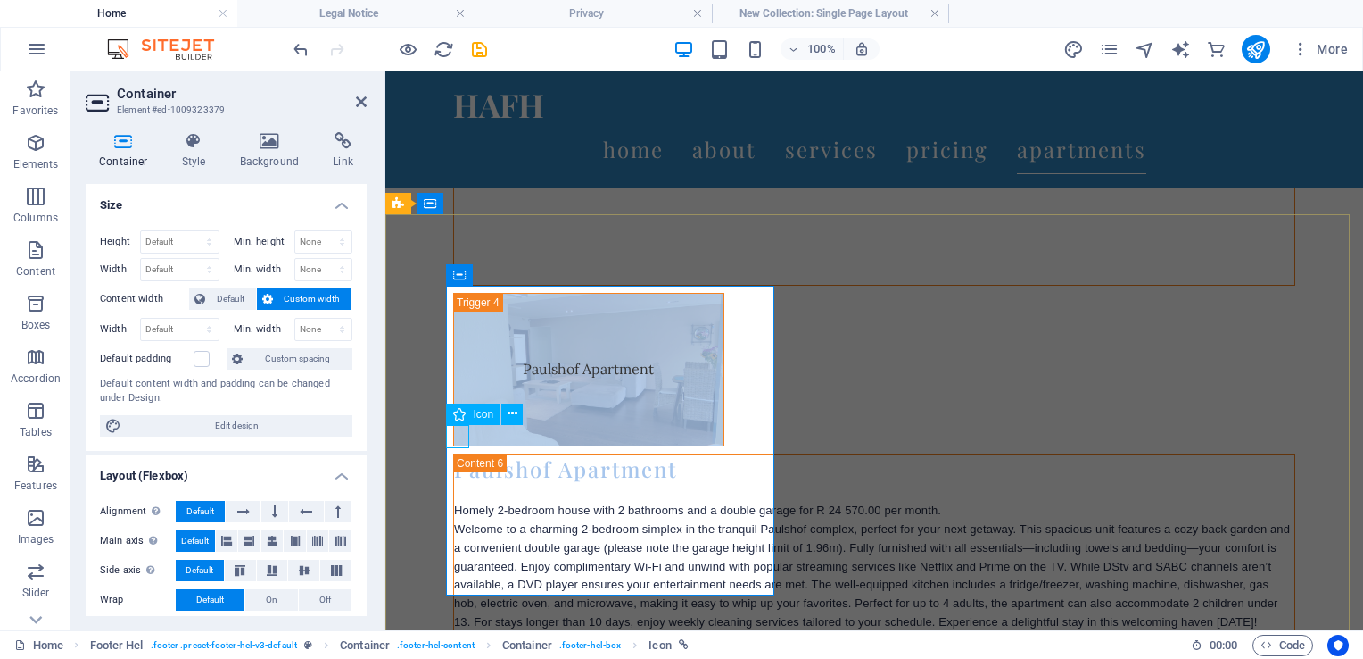
click at [481, 415] on span "Icon" at bounding box center [483, 414] width 21 height 11
select select "xMidYMid"
select select "px"
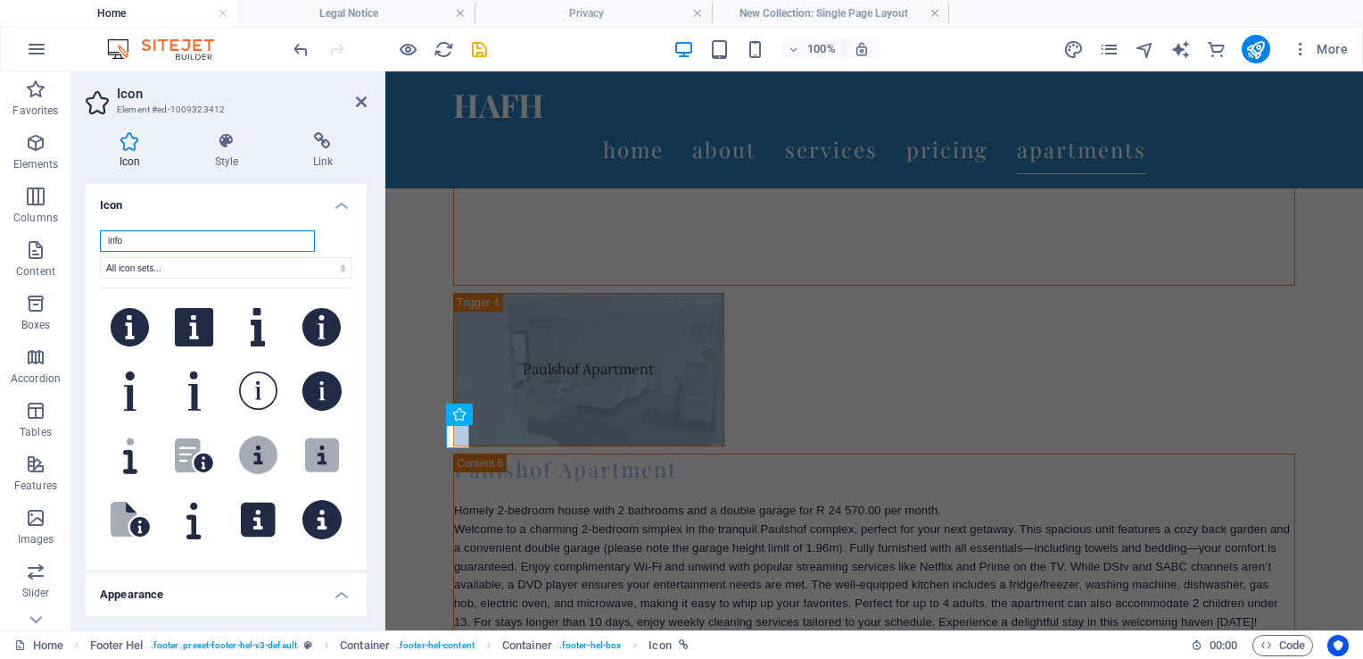
click at [139, 242] on input "info" at bounding box center [207, 240] width 215 height 21
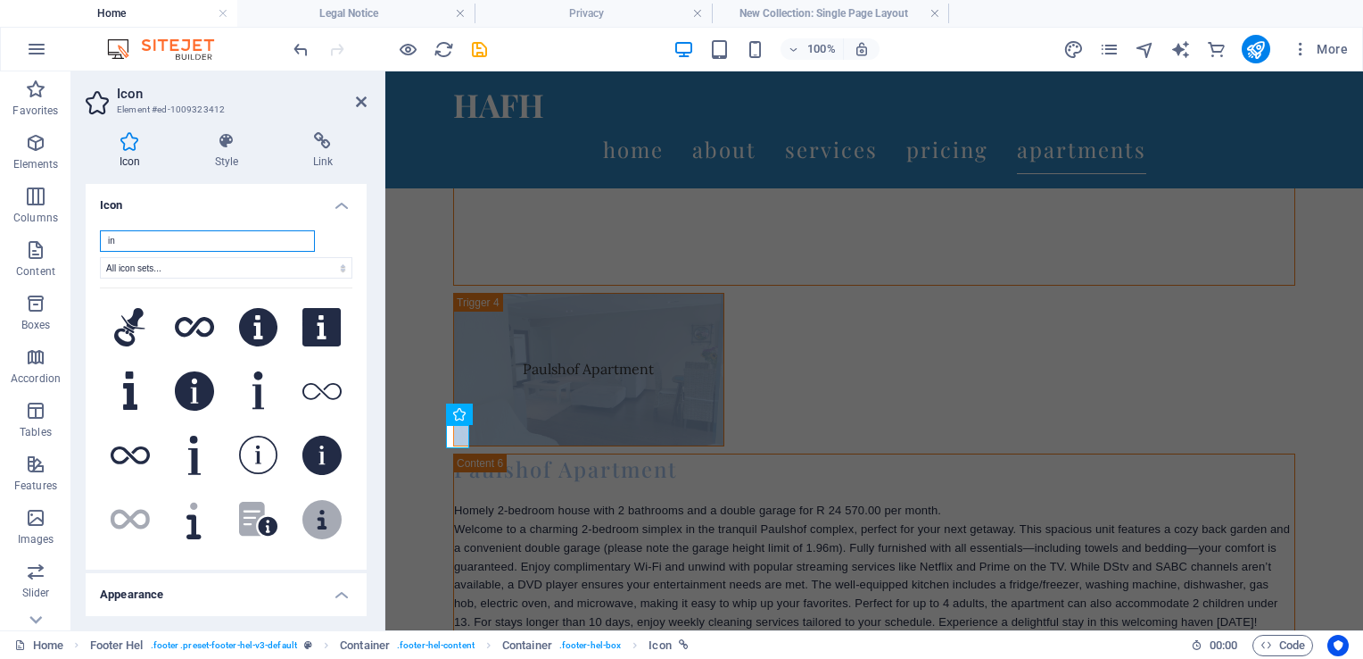
type input "i"
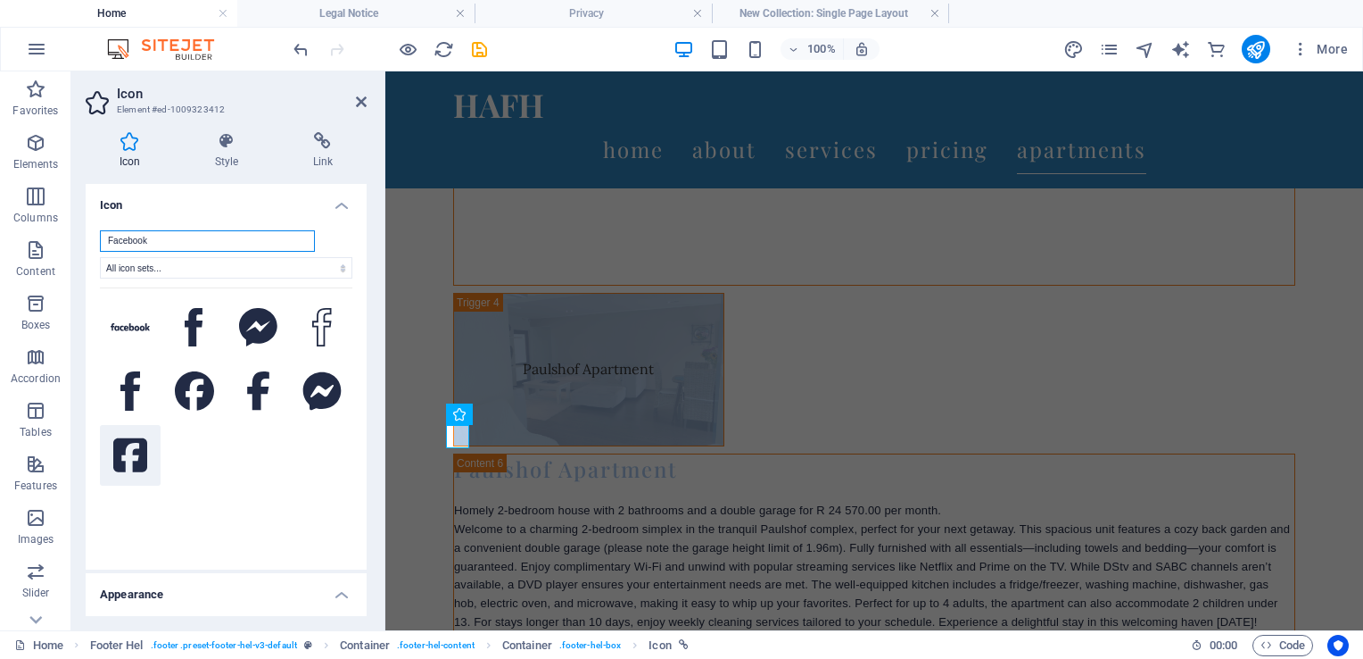
type input "Facebook"
click at [127, 450] on icon at bounding box center [130, 454] width 34 height 39
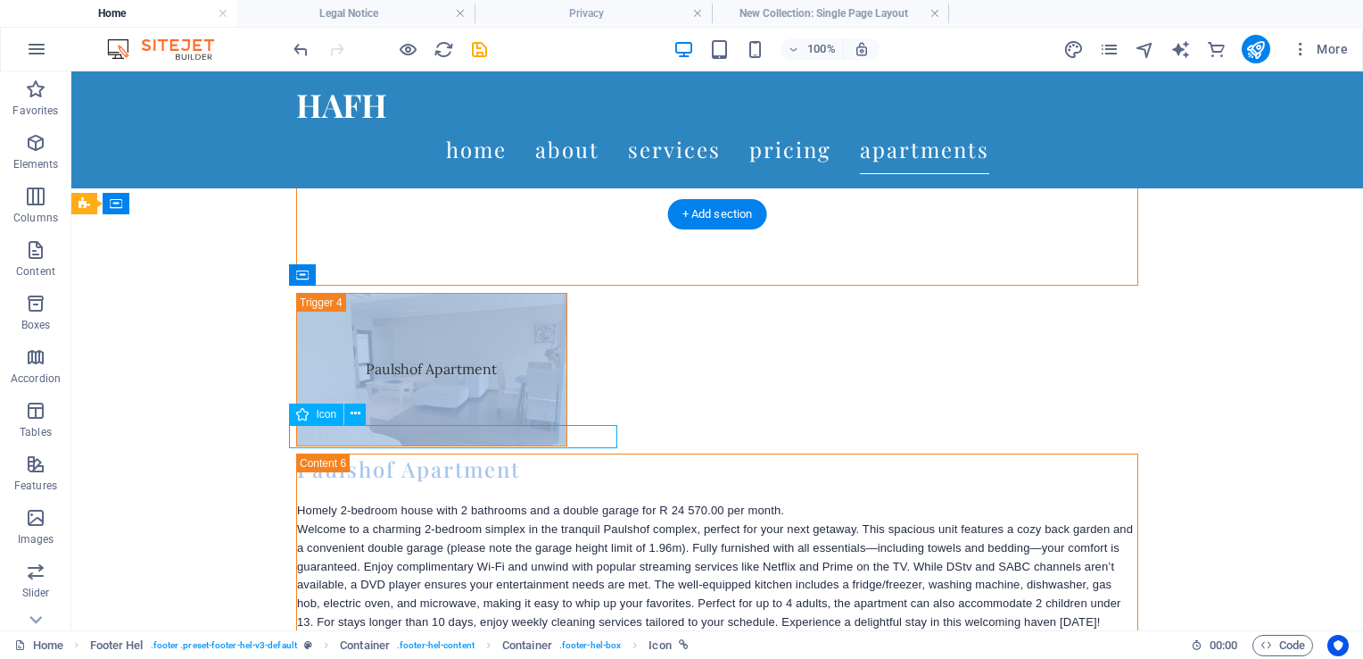
select select "xMidYMid"
select select "px"
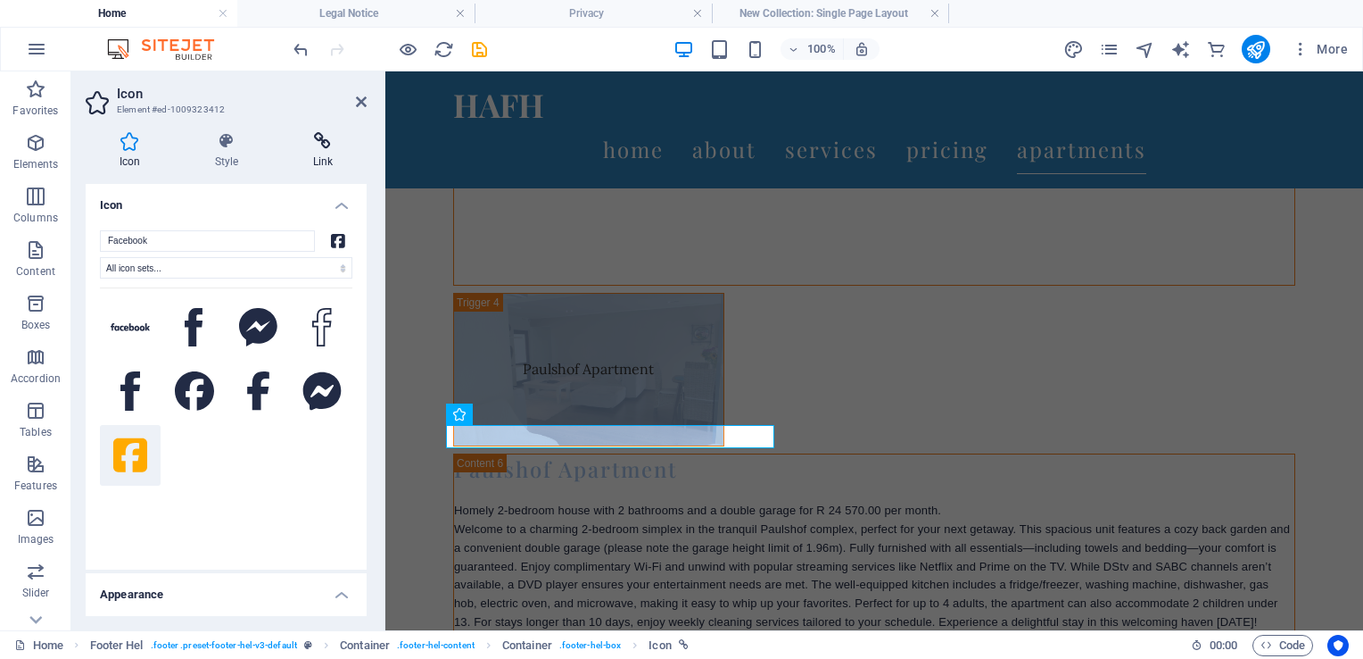
click at [321, 147] on icon at bounding box center [322, 141] width 87 height 18
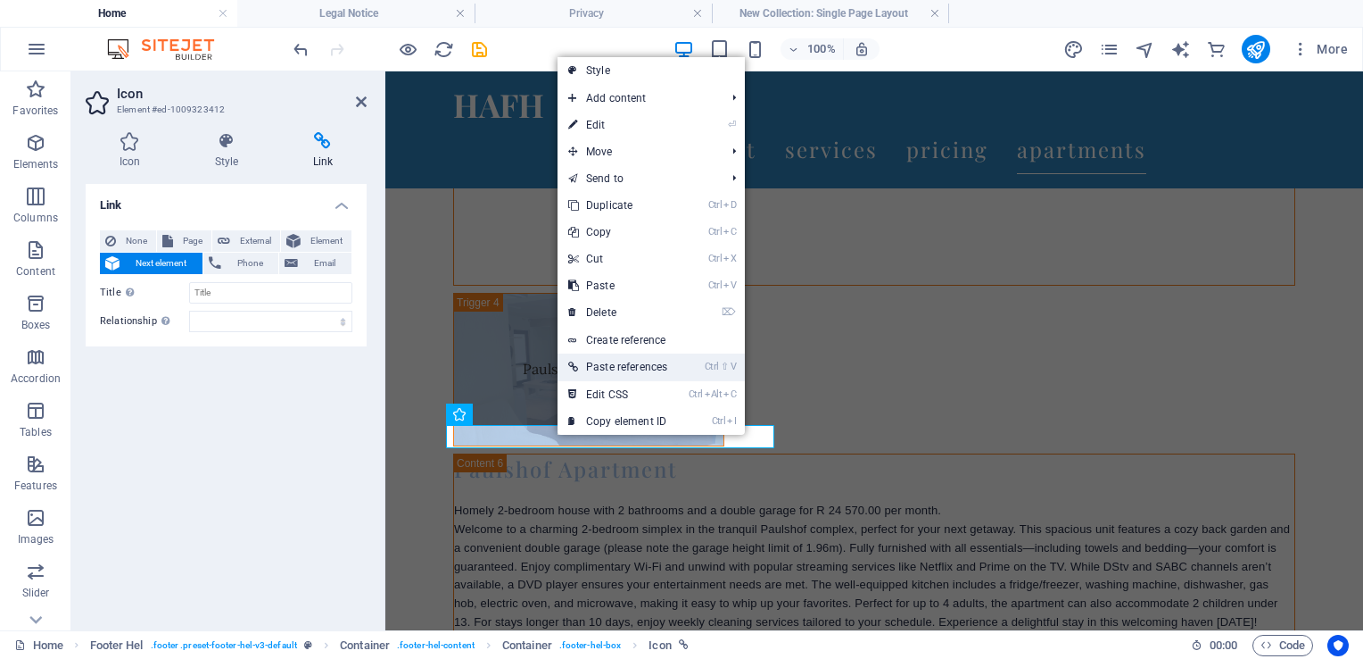
click at [622, 365] on link "Ctrl ⇧ V Paste references" at bounding box center [618, 366] width 120 height 27
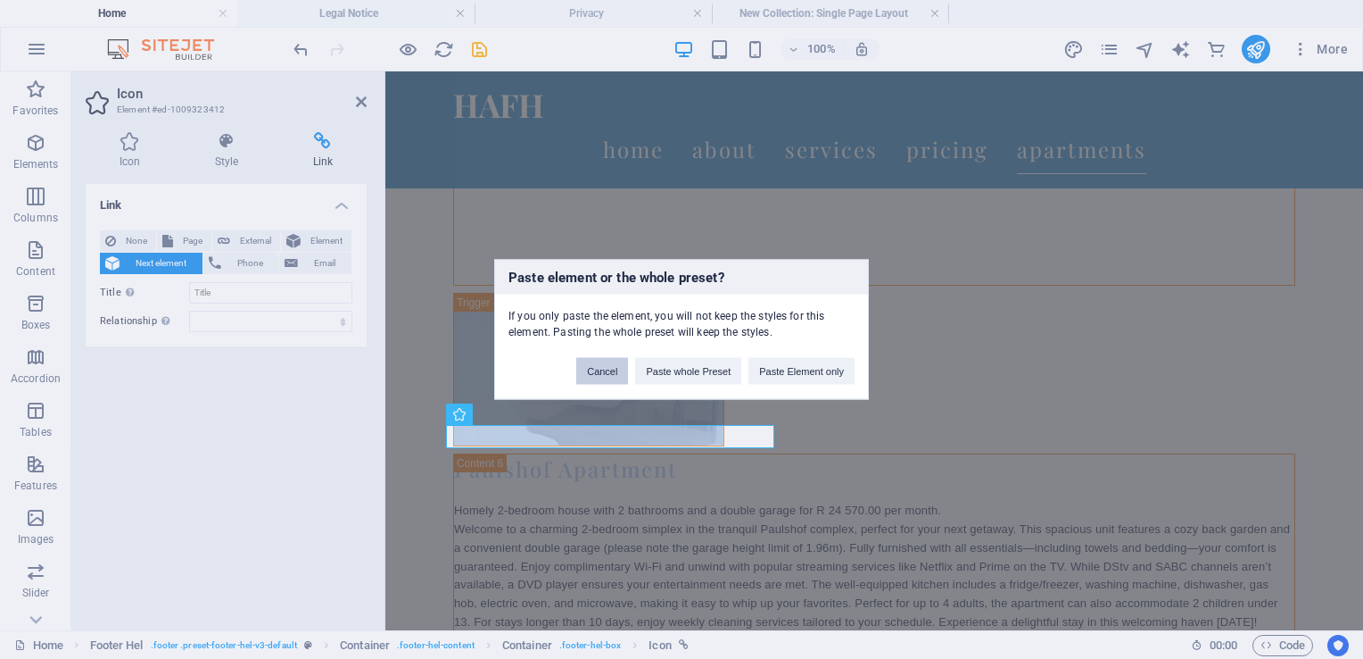
click at [622, 366] on button "Cancel" at bounding box center [602, 371] width 52 height 27
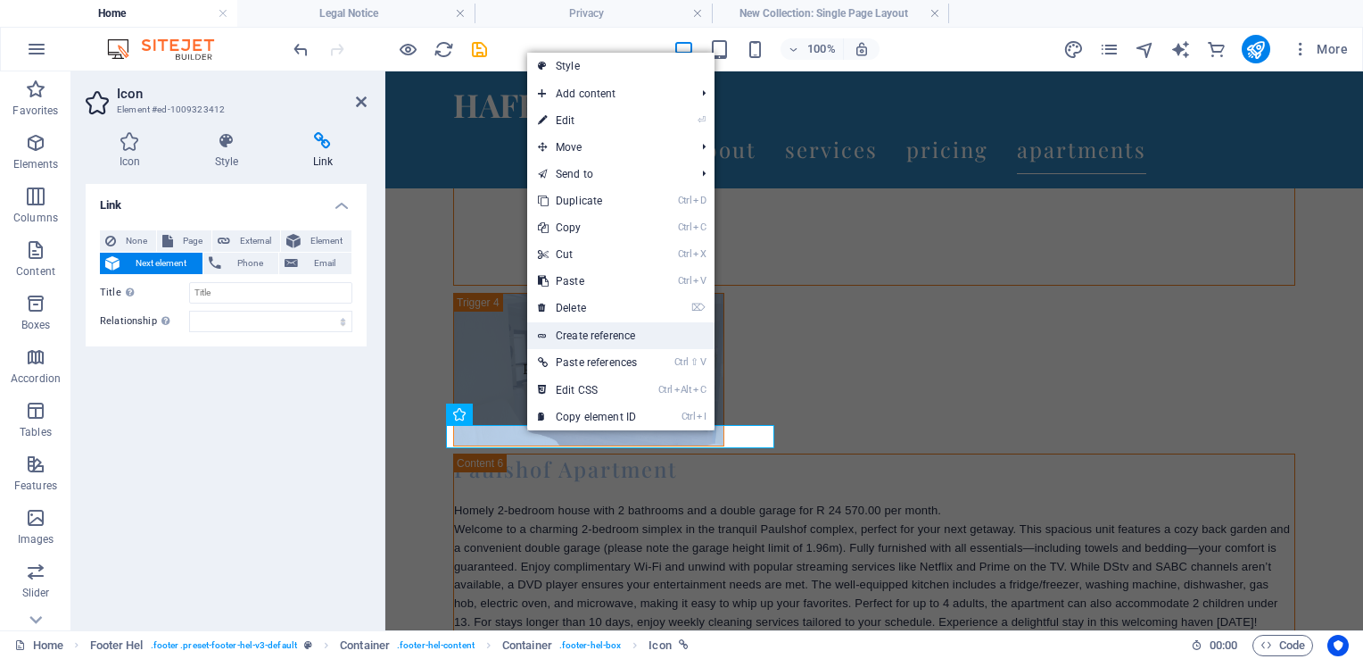
click at [564, 331] on link "Create reference" at bounding box center [620, 335] width 187 height 27
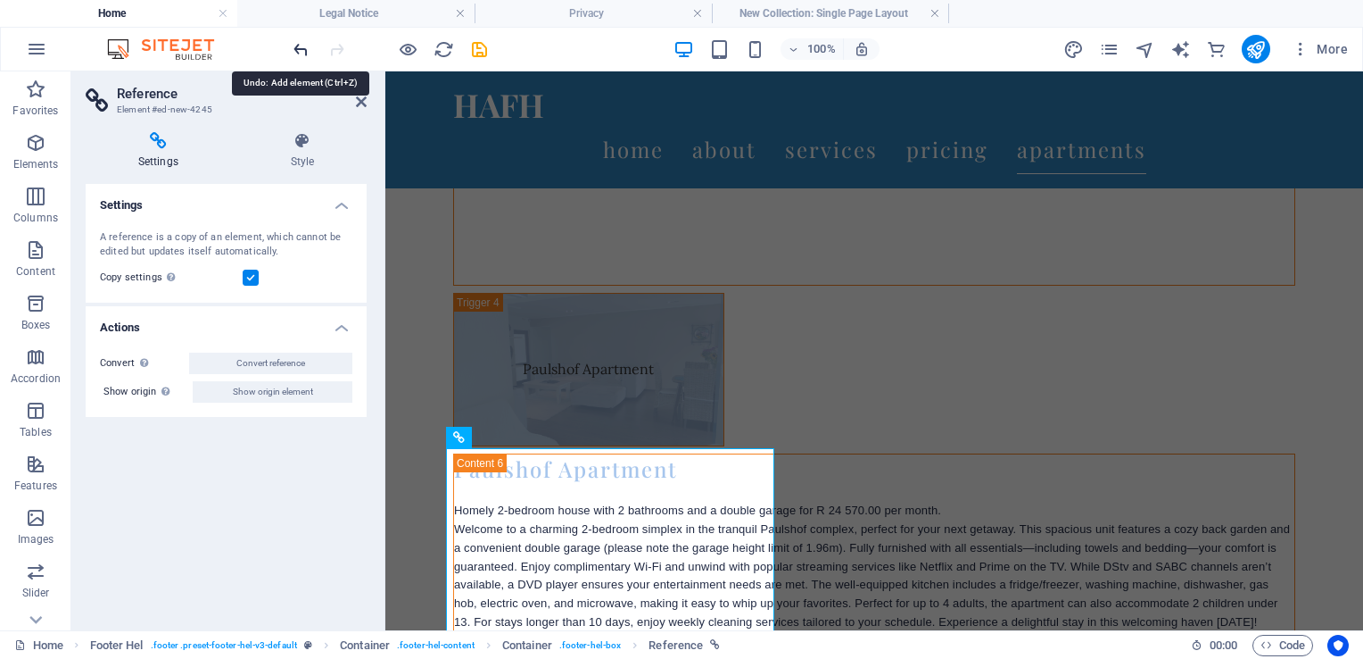
click at [296, 54] on icon "undo" at bounding box center [301, 49] width 21 height 21
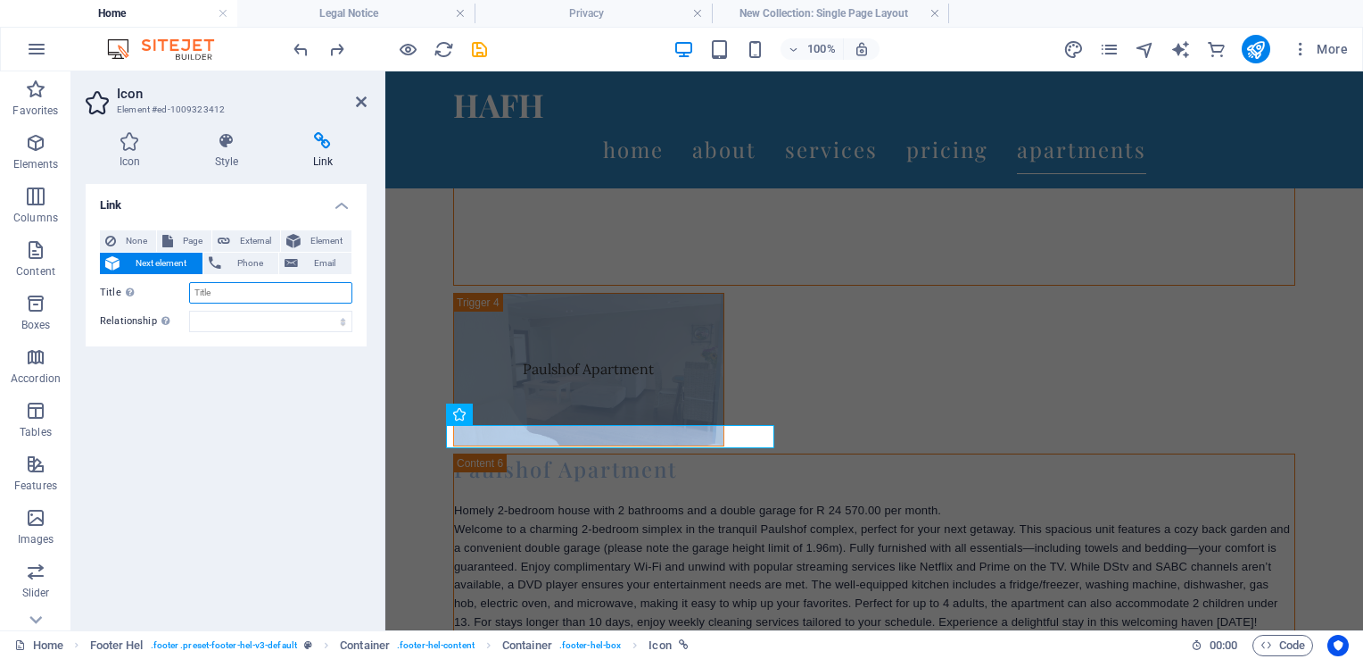
click at [231, 291] on input "Title Additional link description, should not be the same as the link text. The…" at bounding box center [270, 292] width 163 height 21
type input "Facebook"
click at [235, 322] on select "alternate author bookmark external help license next nofollow noreferrer noopen…" at bounding box center [270, 321] width 163 height 21
click at [258, 241] on span "External" at bounding box center [255, 240] width 39 height 21
select select "blank"
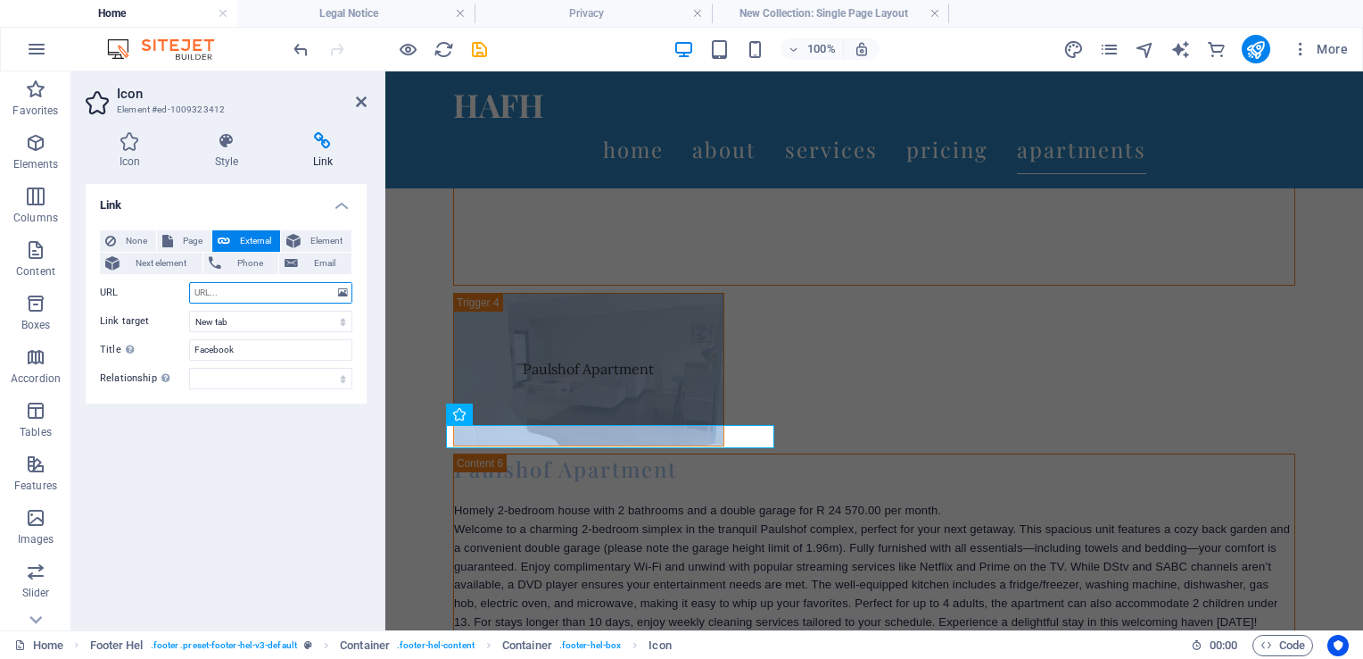
paste input "[URL][DOMAIN_NAME]"
type input "[URL][DOMAIN_NAME]"
click at [336, 441] on div "Link None Page External Element Next element Phone Email Page Home Legal Notice…" at bounding box center [226, 400] width 281 height 432
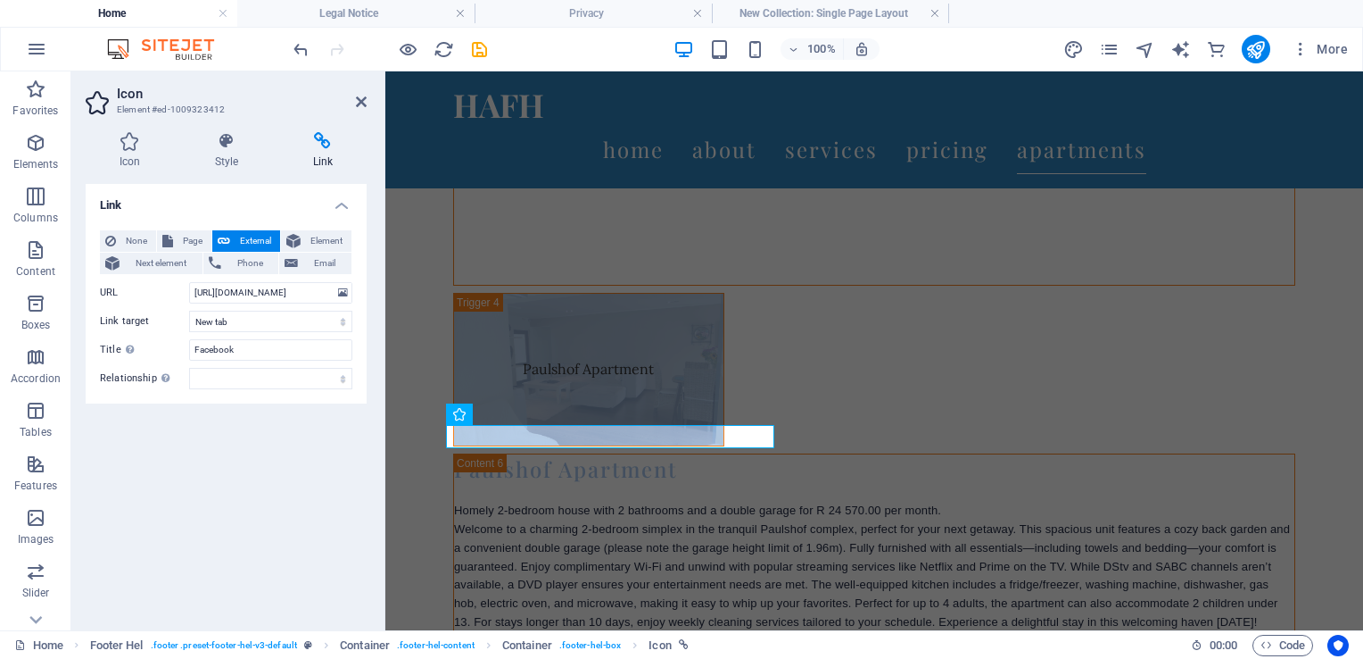
click at [289, 389] on div "None Page External Element Next element Phone Email Page Home Legal Notice Priv…" at bounding box center [226, 309] width 281 height 187
click at [285, 380] on select "alternate author bookmark external help license next nofollow noreferrer noopen…" at bounding box center [270, 378] width 163 height 21
click at [356, 95] on icon at bounding box center [361, 102] width 11 height 14
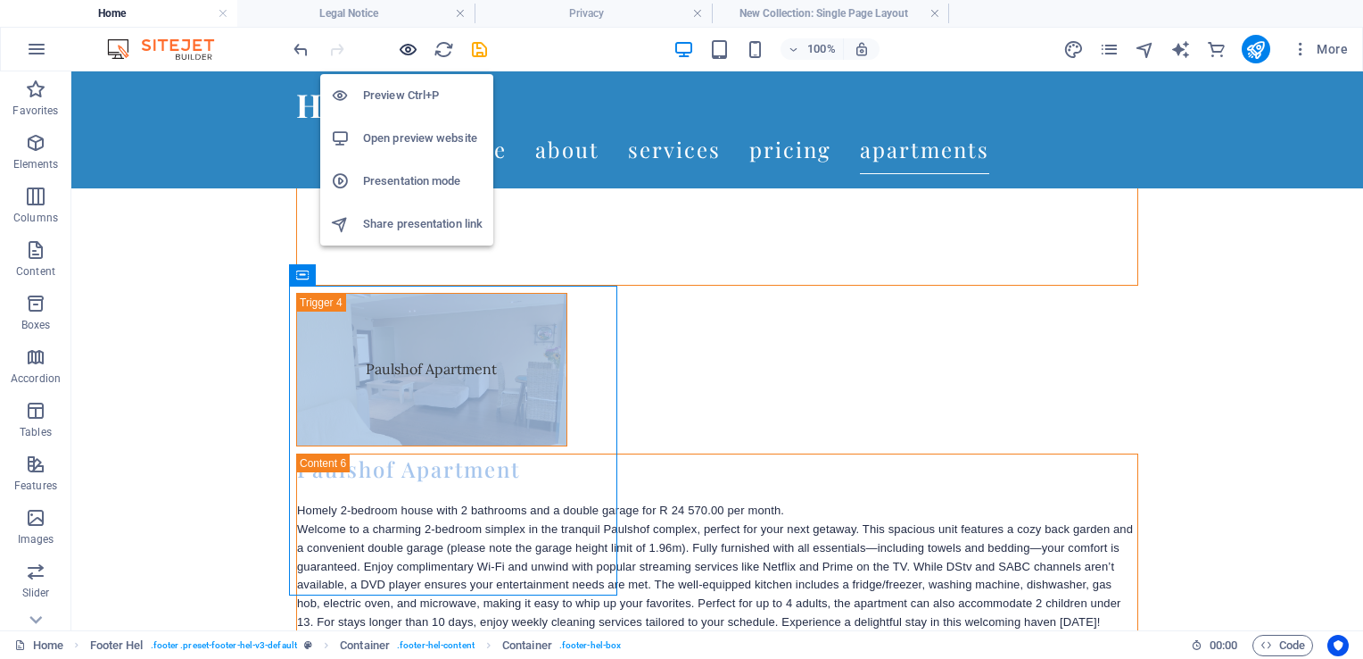
click at [402, 55] on icon "button" at bounding box center [408, 49] width 21 height 21
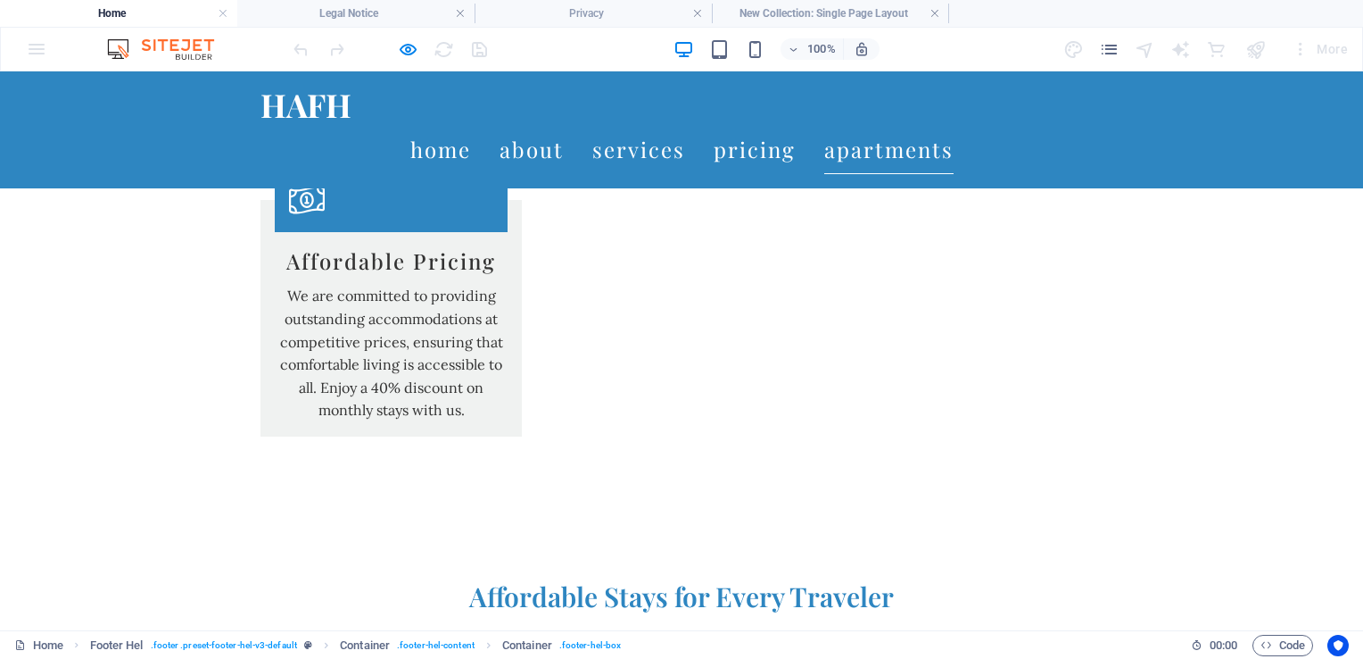
scroll to position [2306, 0]
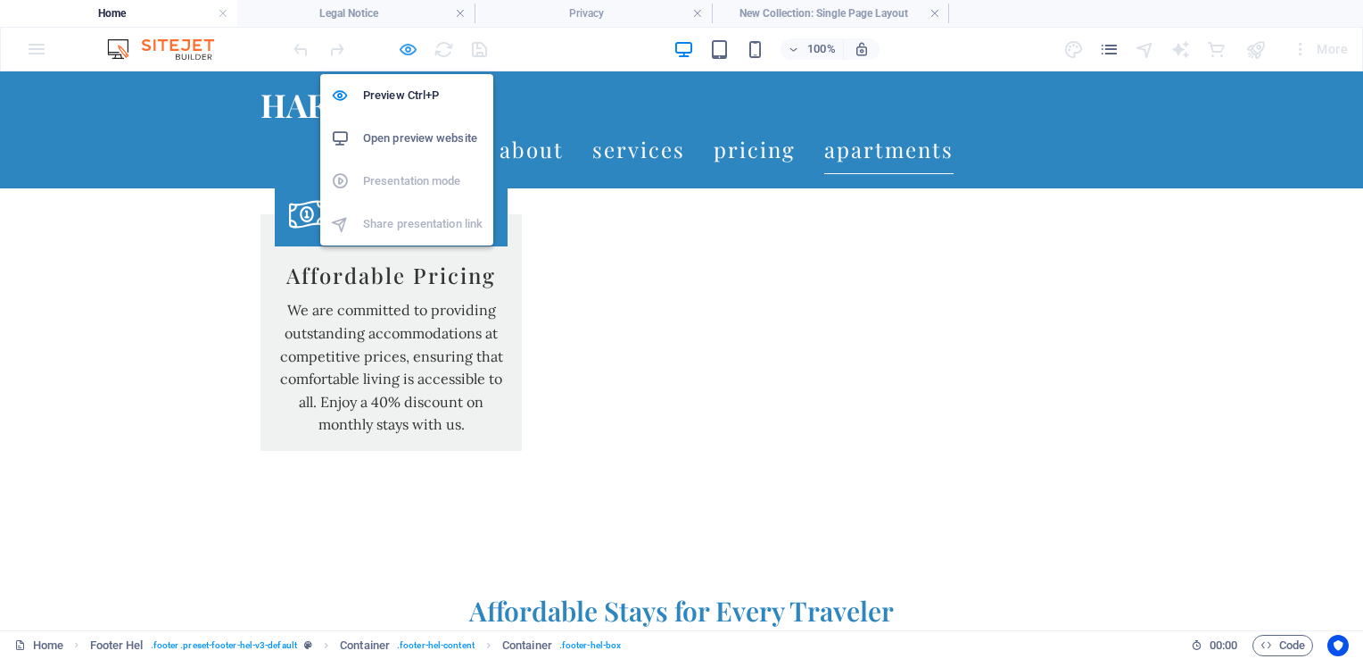
click at [404, 52] on icon "button" at bounding box center [408, 49] width 21 height 21
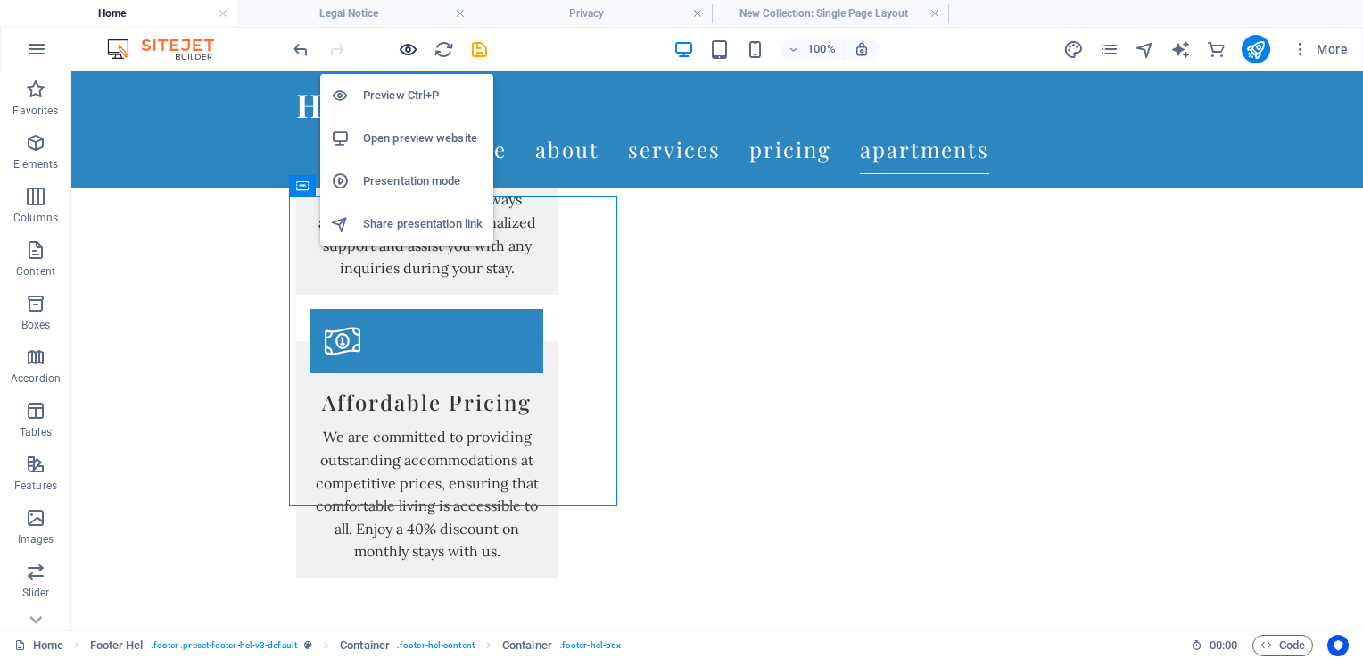
scroll to position [7042, 0]
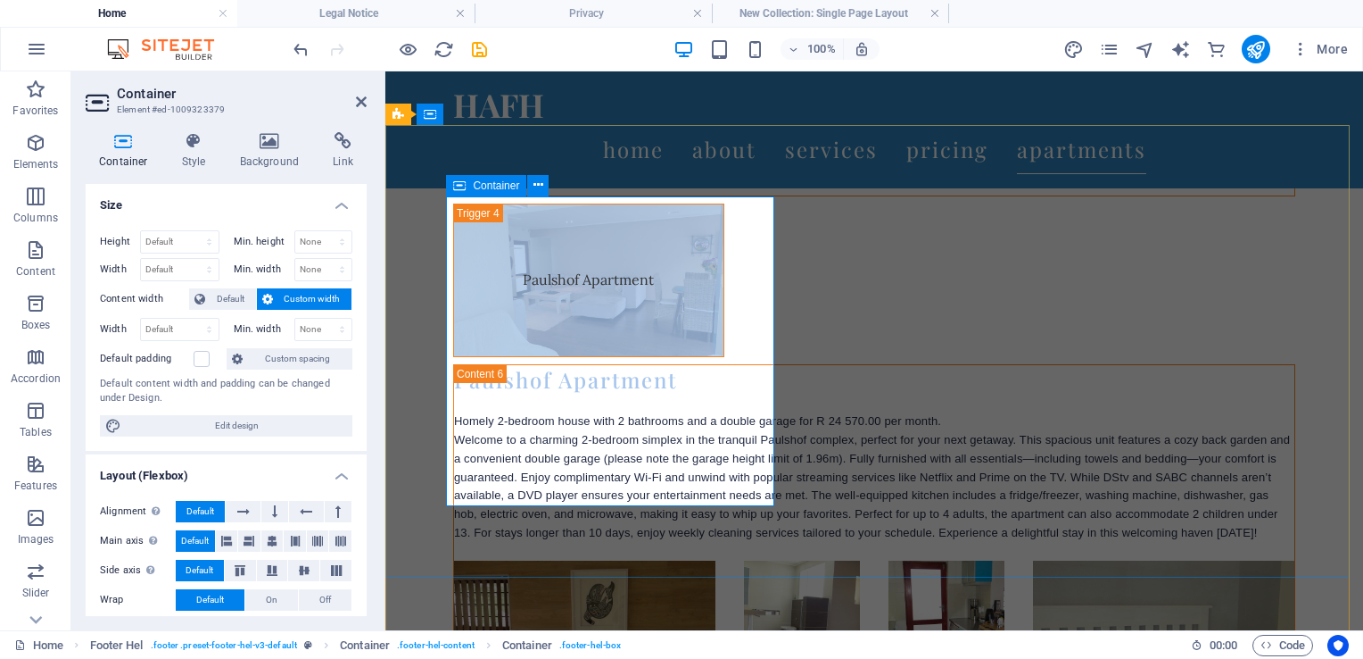
click at [535, 191] on icon at bounding box center [538, 185] width 10 height 19
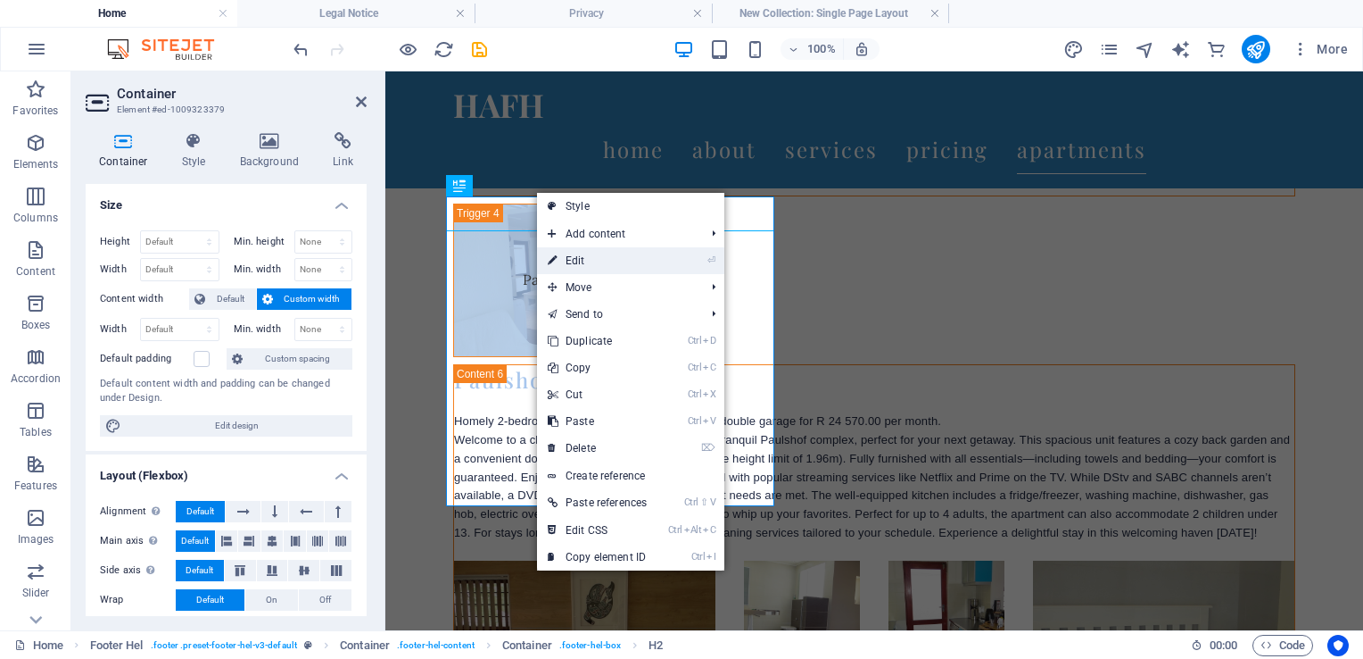
click at [571, 259] on link "⏎ Edit" at bounding box center [597, 260] width 120 height 27
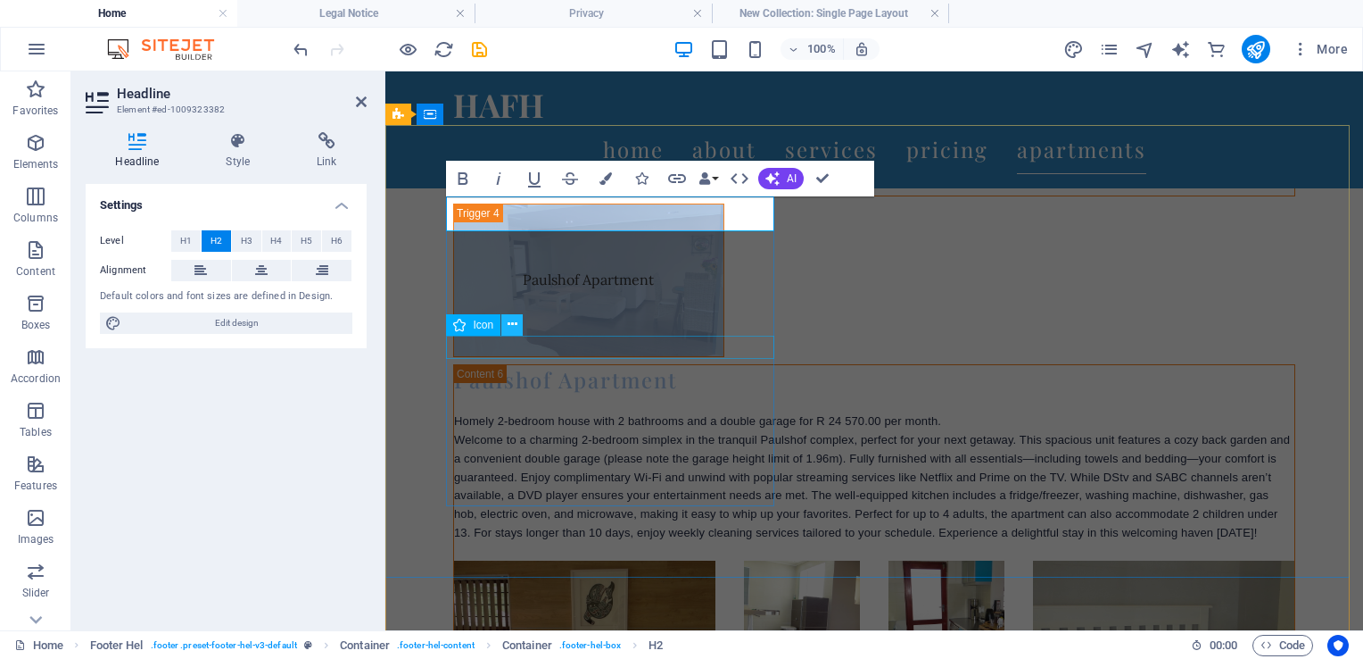
click at [518, 327] on button at bounding box center [511, 324] width 21 height 21
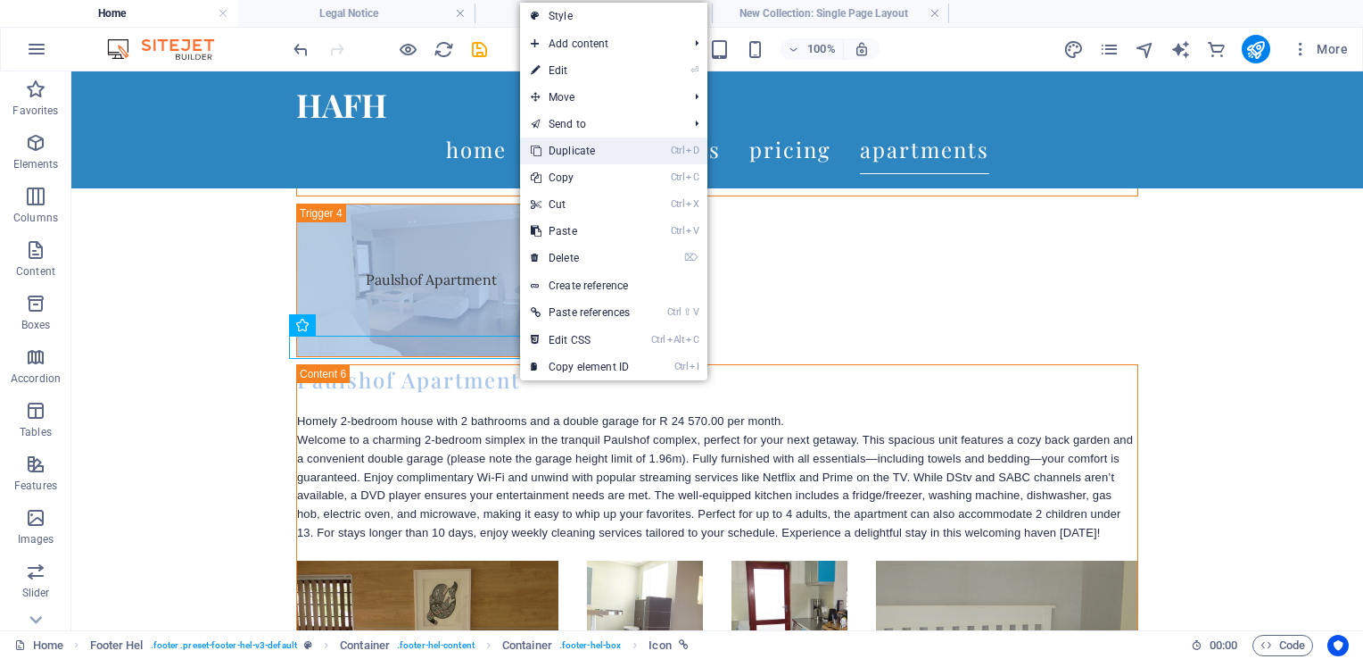
click at [564, 147] on link "Ctrl D Duplicate" at bounding box center [580, 150] width 120 height 27
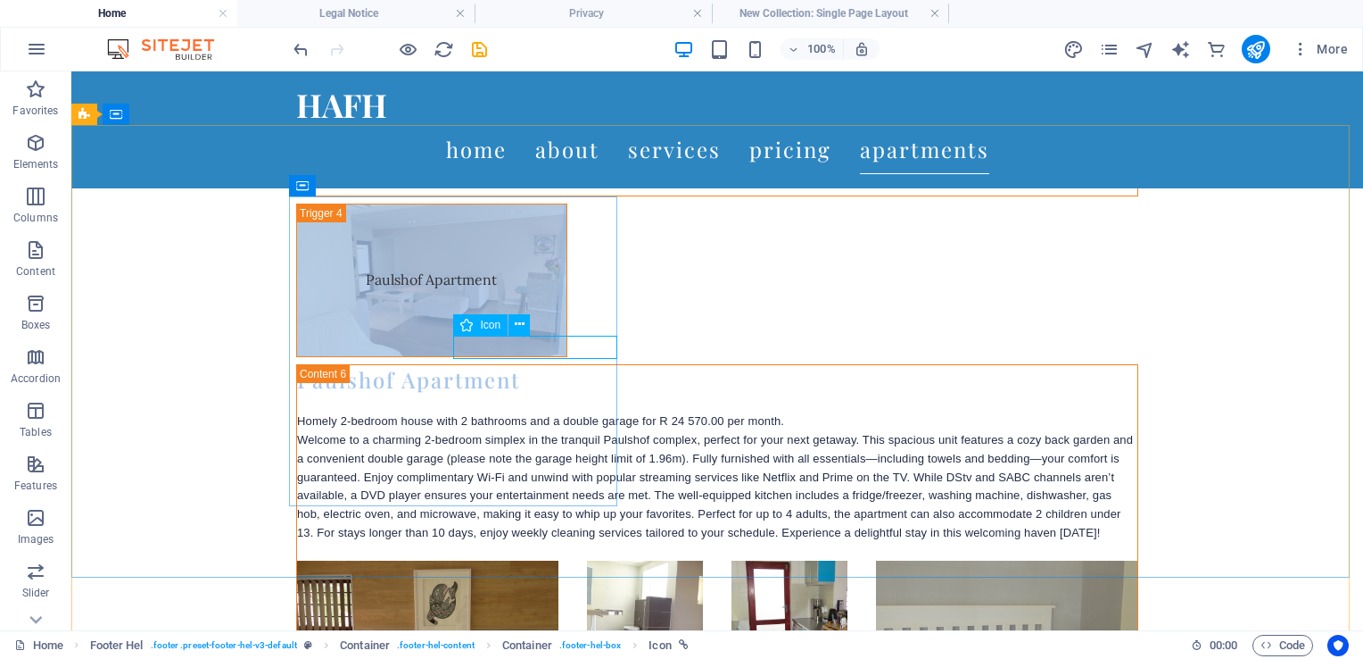
click at [481, 330] on span "Icon" at bounding box center [490, 324] width 21 height 11
click at [523, 323] on icon at bounding box center [520, 324] width 10 height 19
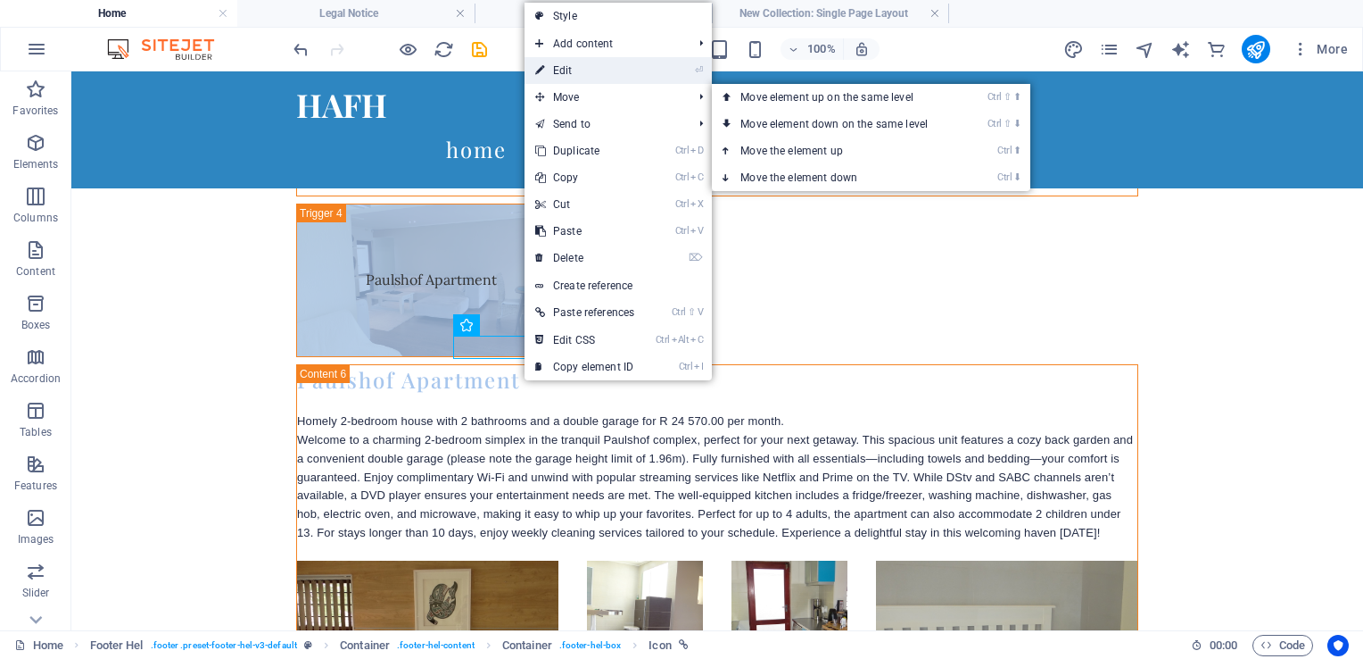
click at [562, 68] on link "⏎ Edit" at bounding box center [585, 70] width 120 height 27
select select "xMidYMid"
select select "px"
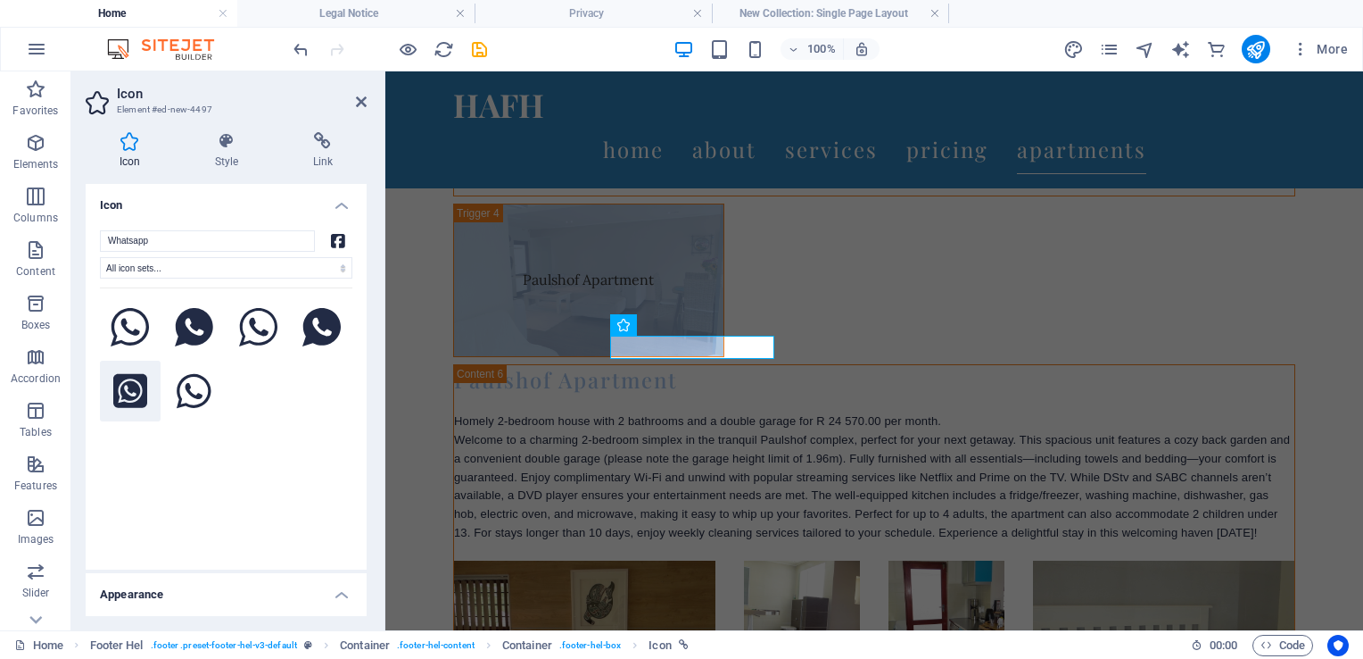
type input "Whatsapp"
click at [128, 393] on icon at bounding box center [130, 390] width 34 height 39
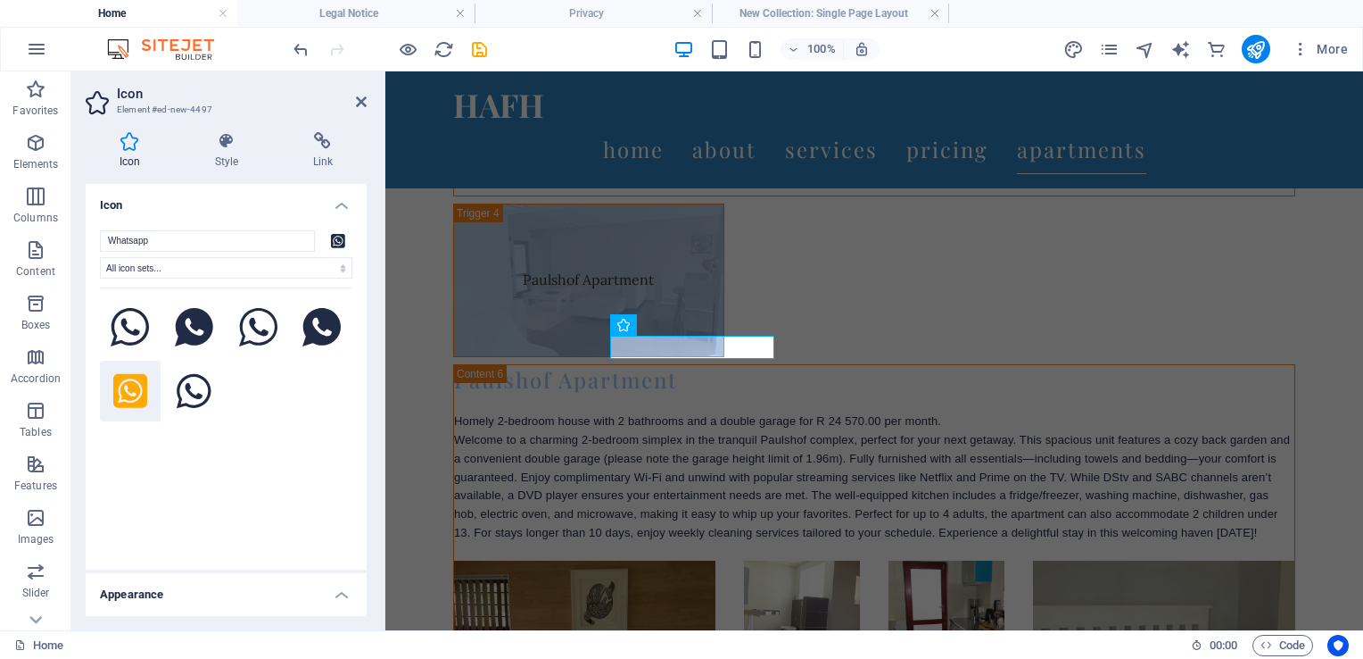
click at [333, 216] on div "Whatsapp All icon sets... IcoFont Ionicons FontAwesome Brands FontAwesome Duoto…" at bounding box center [226, 392] width 281 height 353
click at [196, 248] on input "Whatsapp" at bounding box center [207, 240] width 215 height 21
click at [308, 587] on h4 "Appearance" at bounding box center [226, 589] width 281 height 32
click at [321, 169] on h4 "Link" at bounding box center [322, 150] width 87 height 37
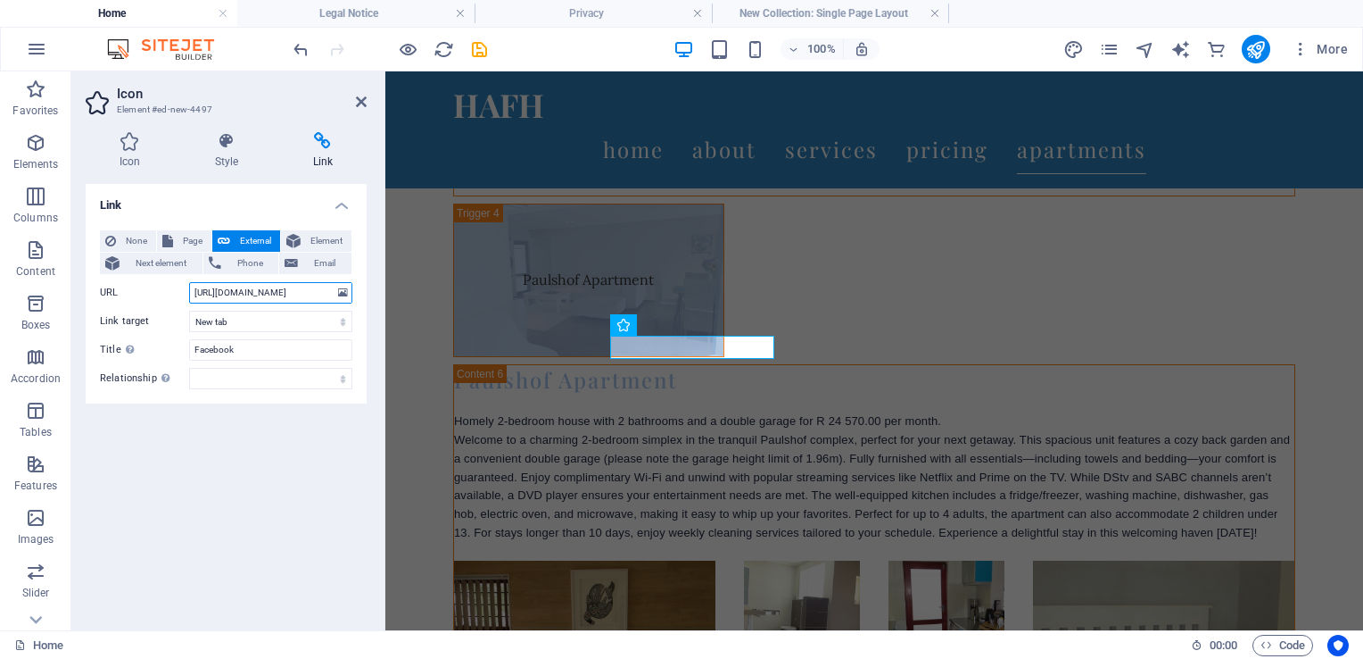
click at [327, 290] on input "[URL][DOMAIN_NAME]" at bounding box center [270, 292] width 163 height 21
click at [326, 291] on input "accommodati" at bounding box center [270, 292] width 163 height 21
type input "a"
type input "[URL][DOMAIN_NAME]"
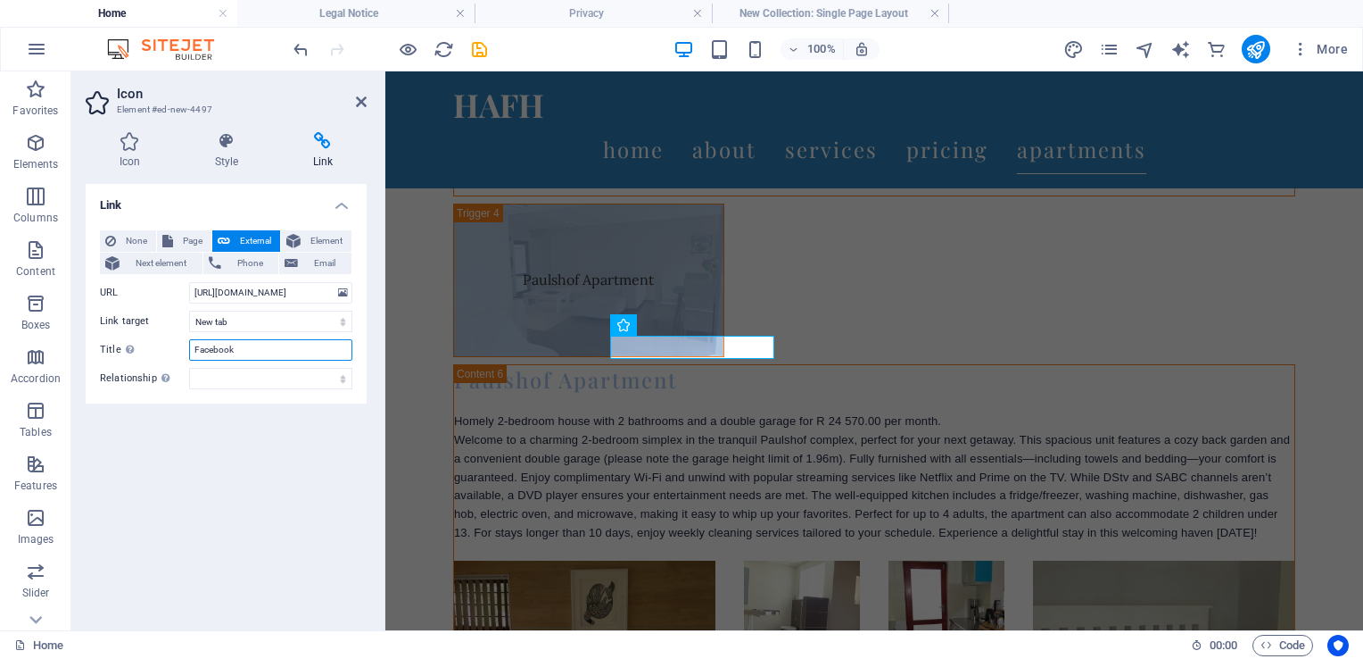
scroll to position [0, 0]
click at [261, 344] on input "Facebook" at bounding box center [270, 349] width 163 height 21
type input "F"
type input "w"
type input "WhatsApp"
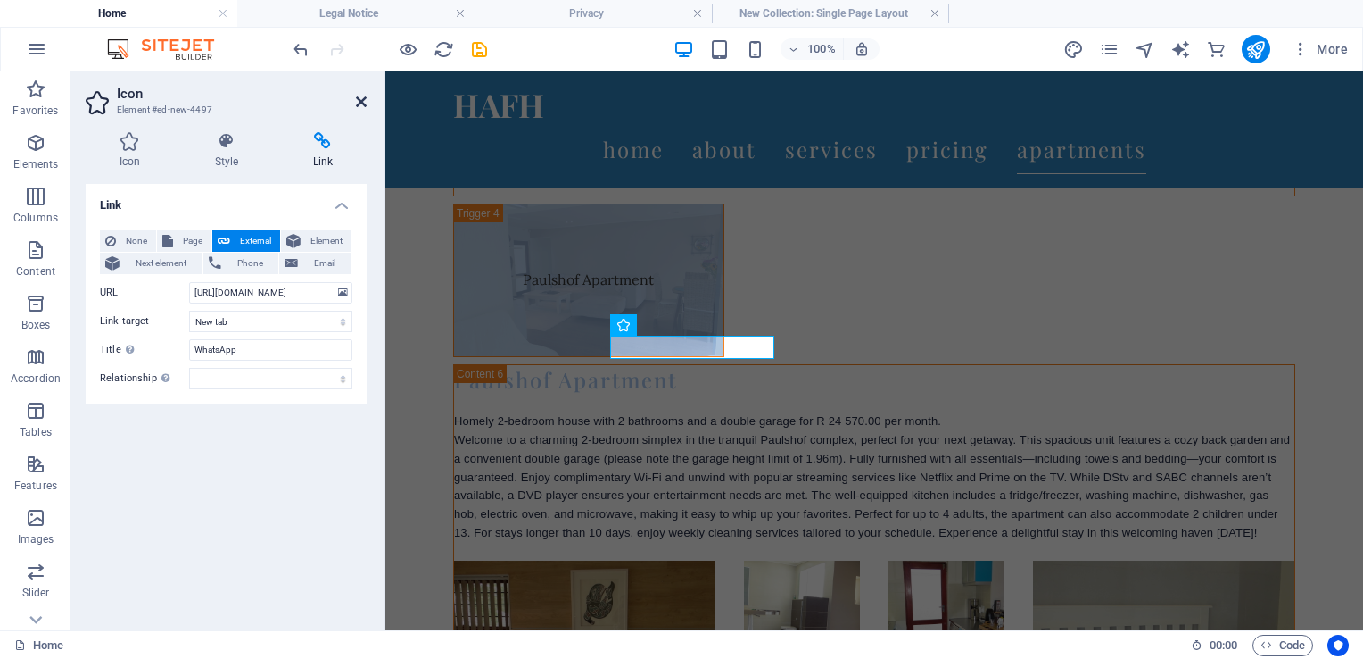
click at [361, 102] on icon at bounding box center [361, 102] width 11 height 14
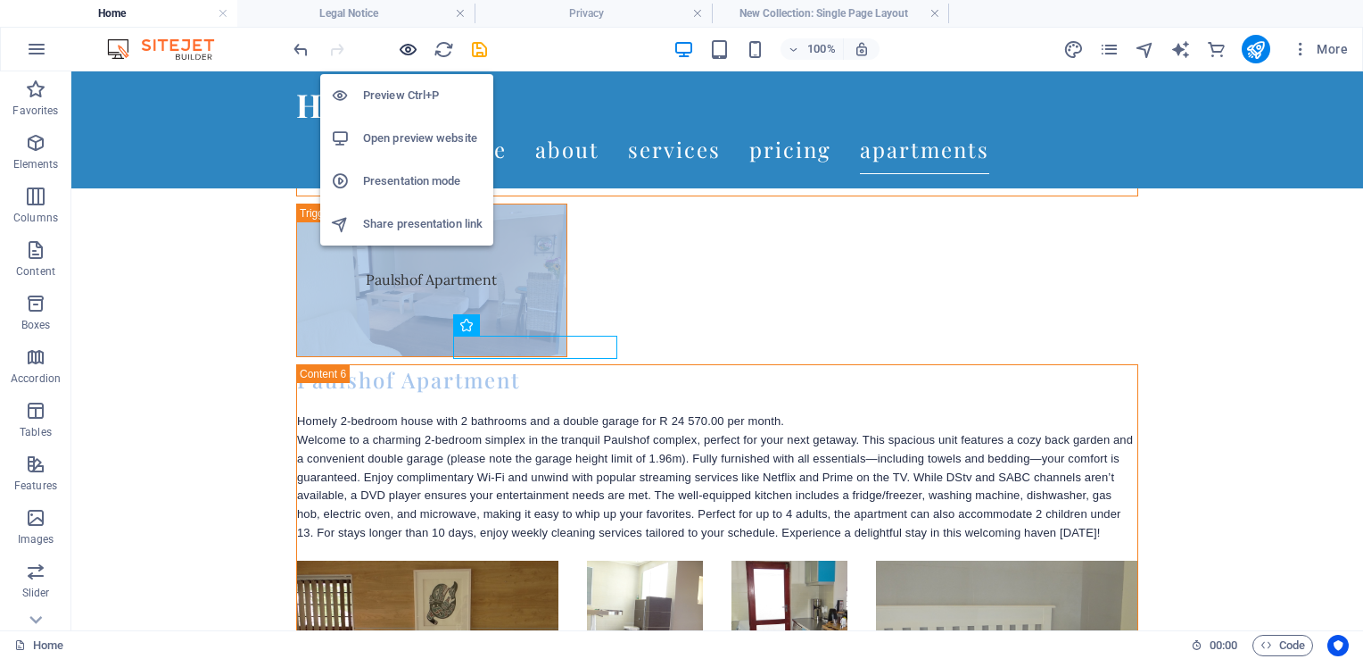
click at [412, 48] on icon "button" at bounding box center [408, 49] width 21 height 21
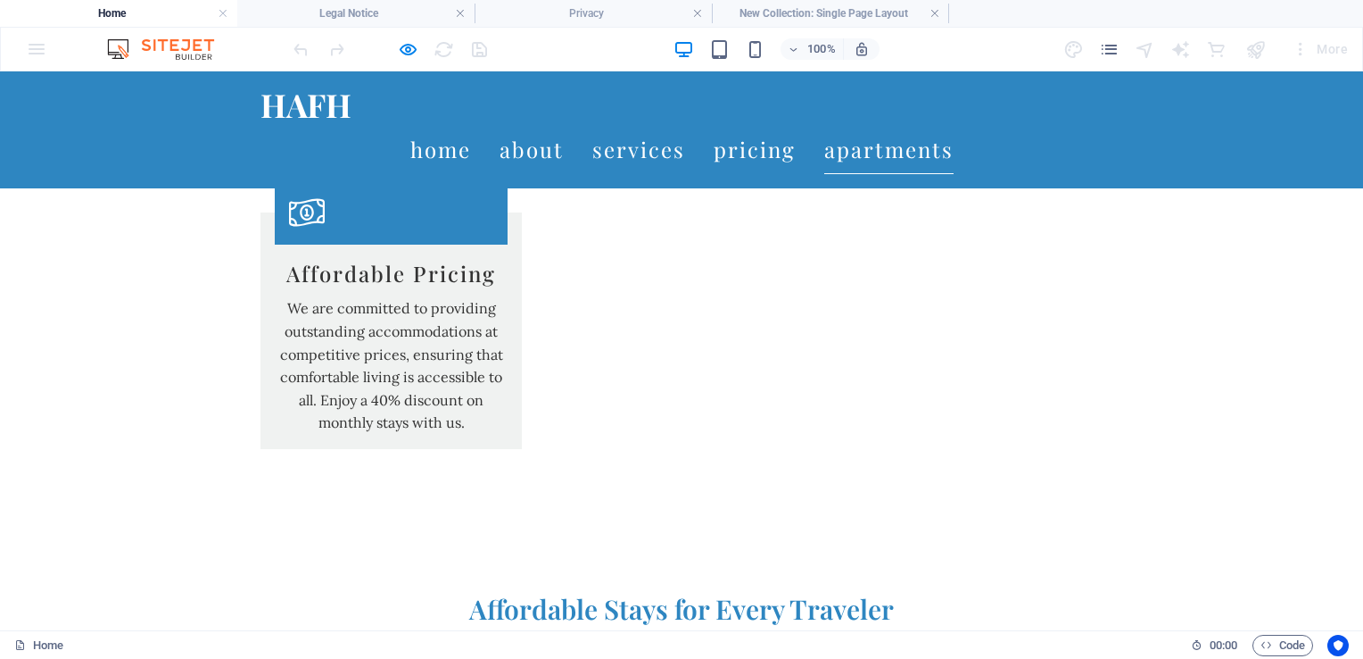
scroll to position [2306, 0]
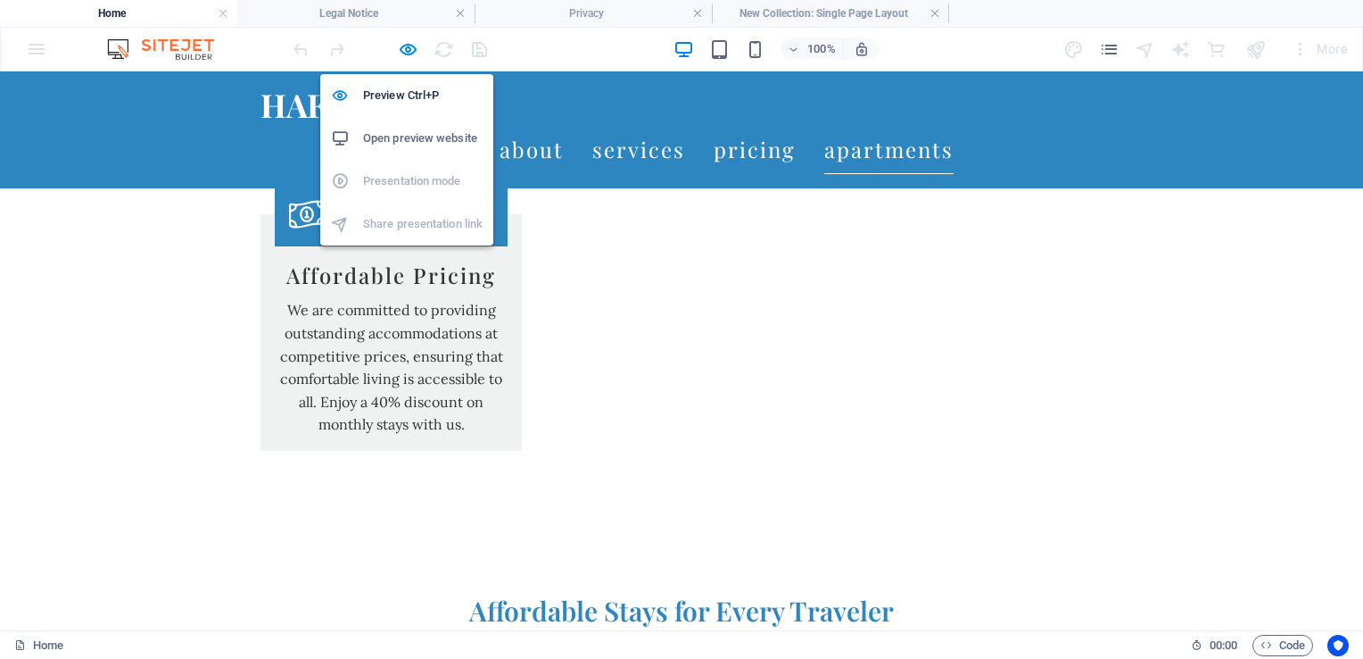
drag, startPoint x: 405, startPoint y: 51, endPoint x: 393, endPoint y: 241, distance: 190.5
click at [405, 51] on icon "button" at bounding box center [408, 49] width 21 height 21
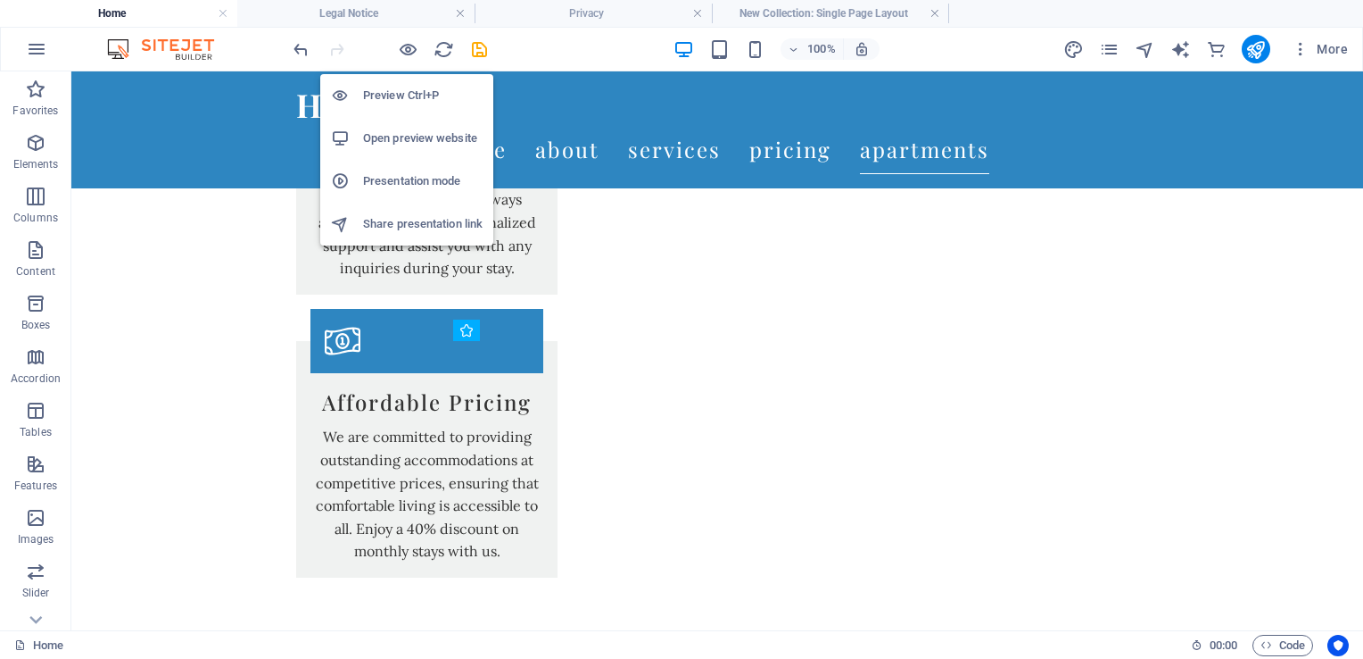
scroll to position [7036, 0]
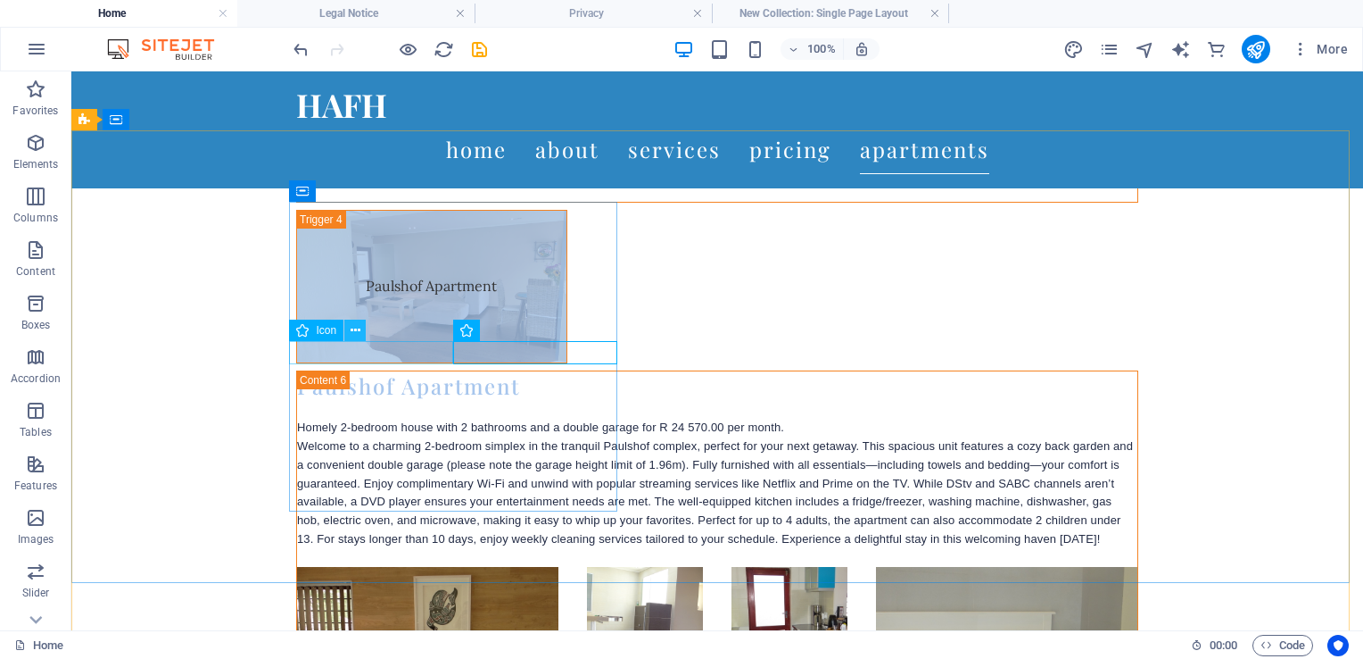
click at [357, 329] on icon at bounding box center [356, 330] width 10 height 19
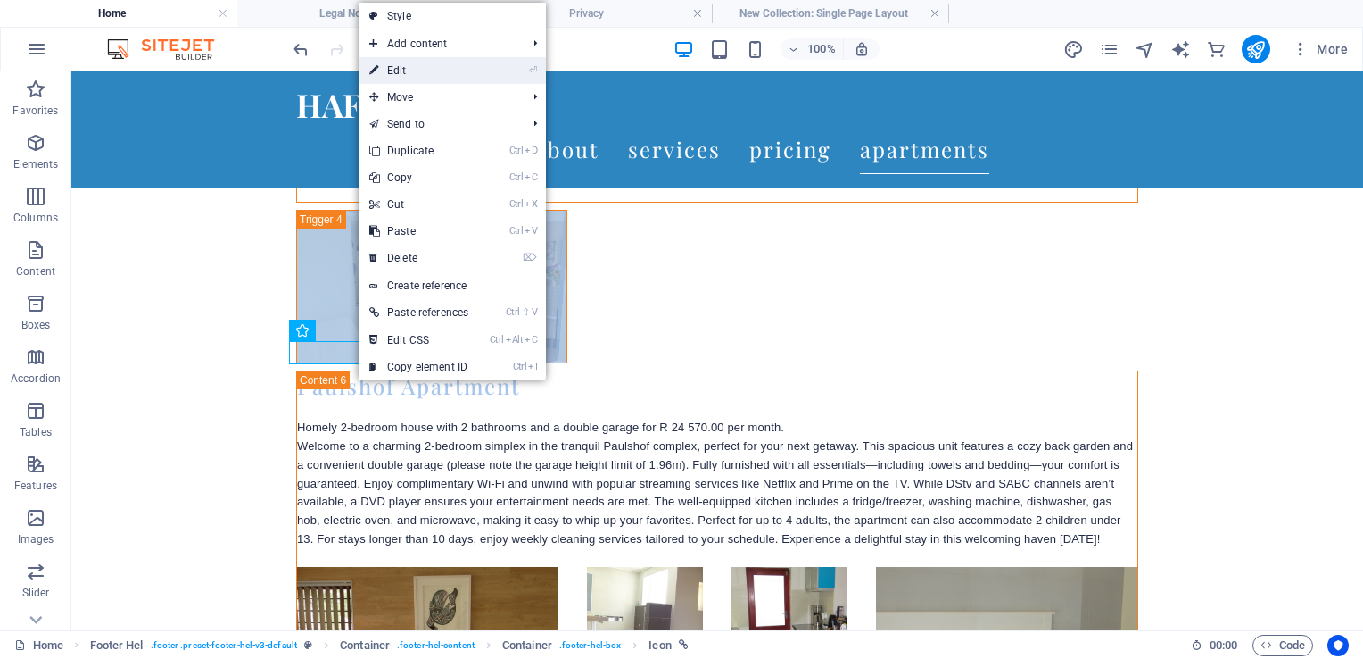
click at [398, 63] on link "⏎ Edit" at bounding box center [419, 70] width 120 height 27
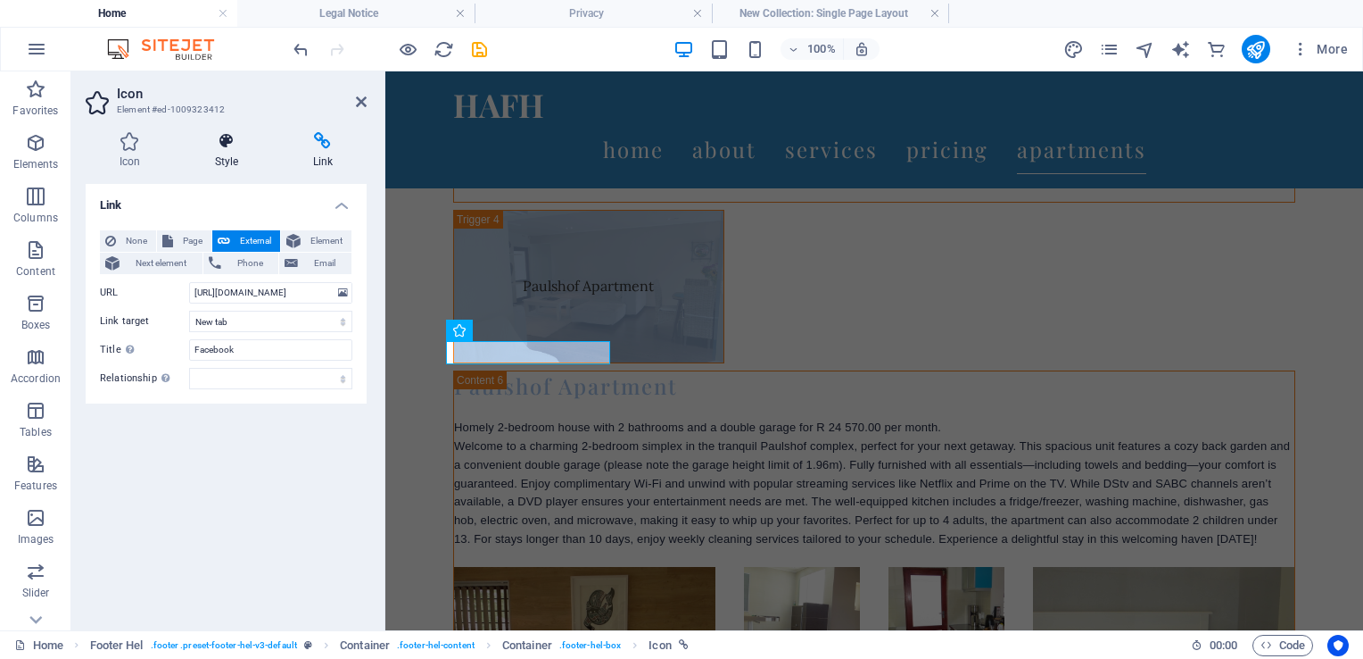
click at [221, 162] on h4 "Style" at bounding box center [230, 150] width 98 height 37
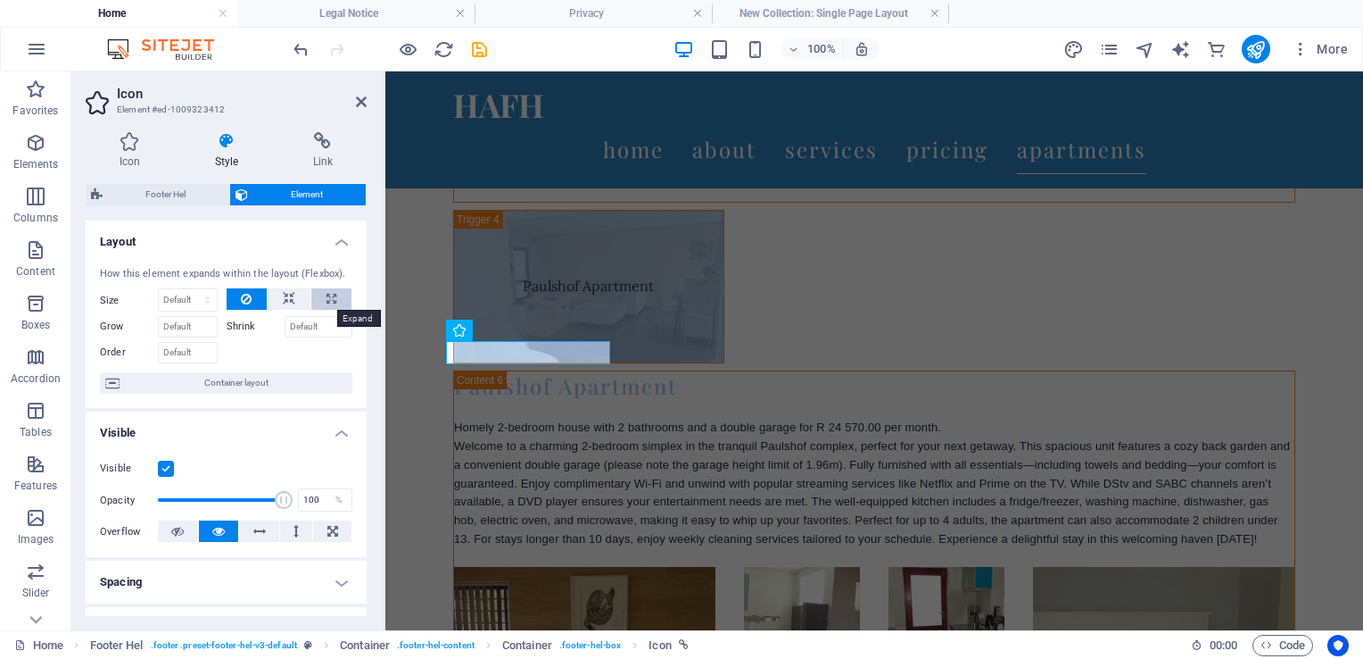
click at [328, 293] on icon at bounding box center [332, 298] width 10 height 21
type input "100"
select select "%"
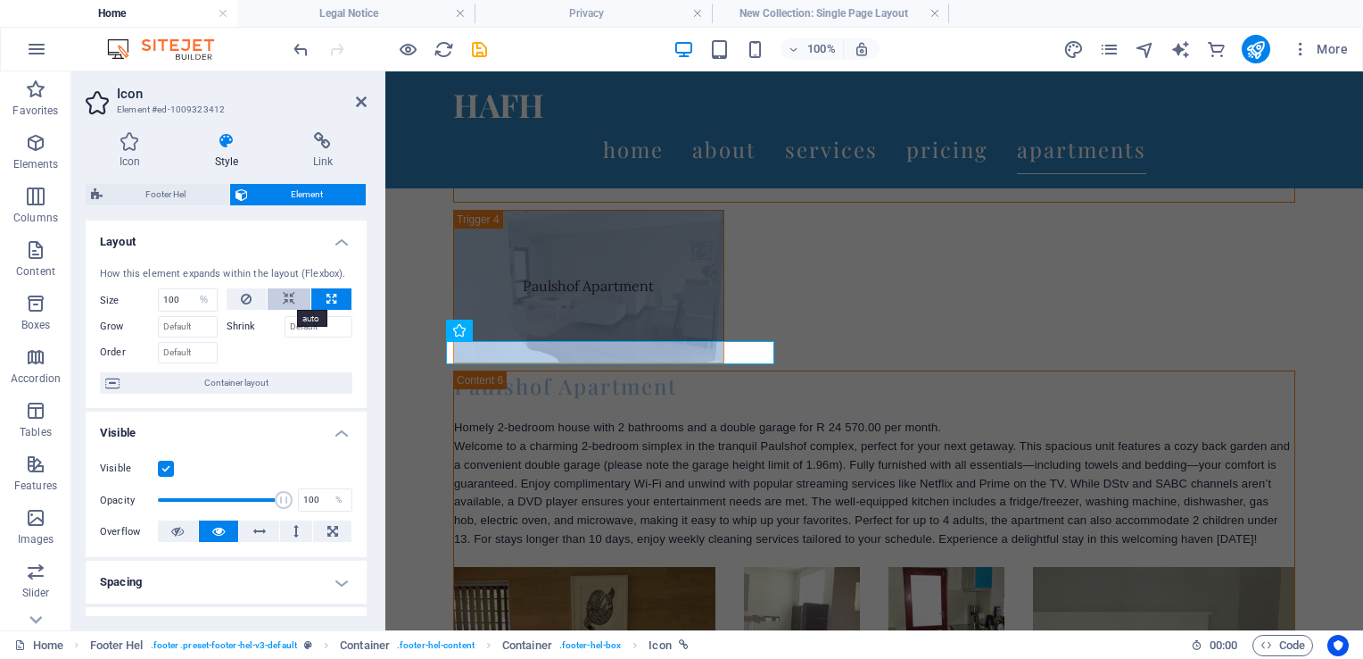
click at [287, 298] on icon at bounding box center [289, 298] width 12 height 21
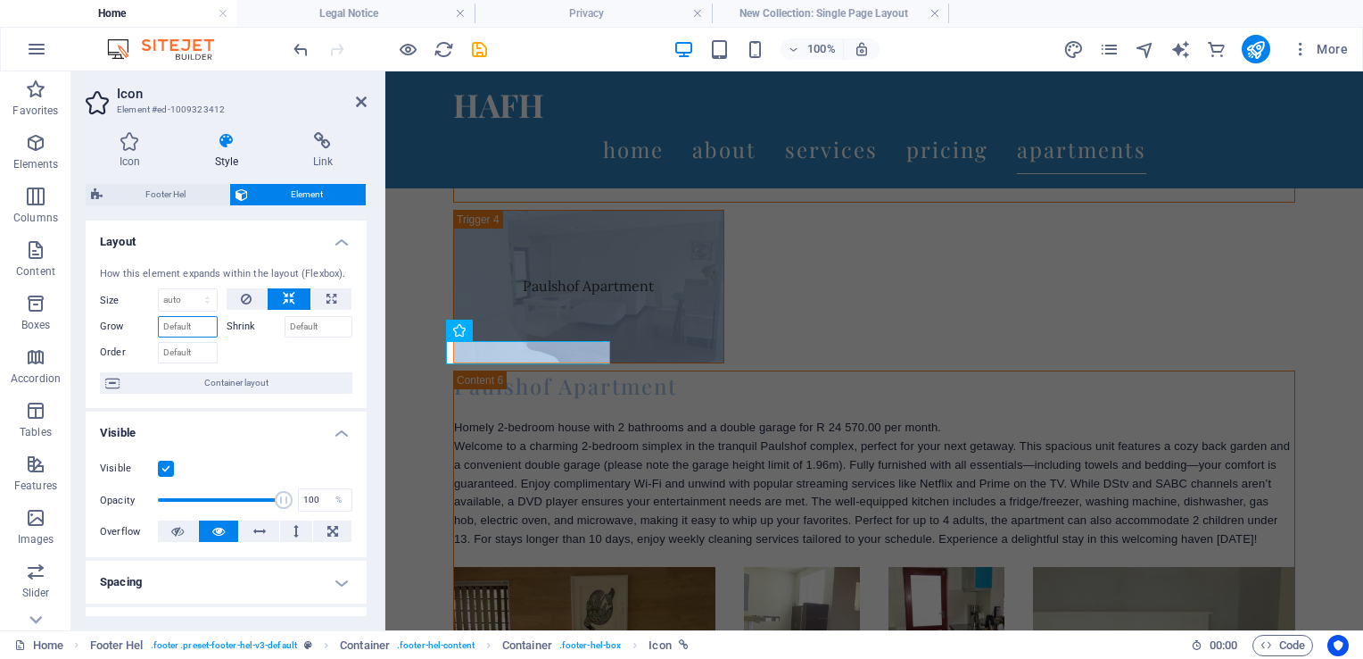
click at [186, 324] on input "Grow" at bounding box center [188, 326] width 60 height 21
click at [207, 303] on select "Default auto px % 1/1 1/2 1/3 1/4 1/5 1/6 1/7 1/8 1/9 1/10" at bounding box center [188, 299] width 58 height 21
select select "1/2"
click at [189, 289] on select "Default auto px % 1/1 1/2 1/3 1/4 1/5 1/6 1/7 1/8 1/9 1/10" at bounding box center [188, 299] width 58 height 21
type input "50"
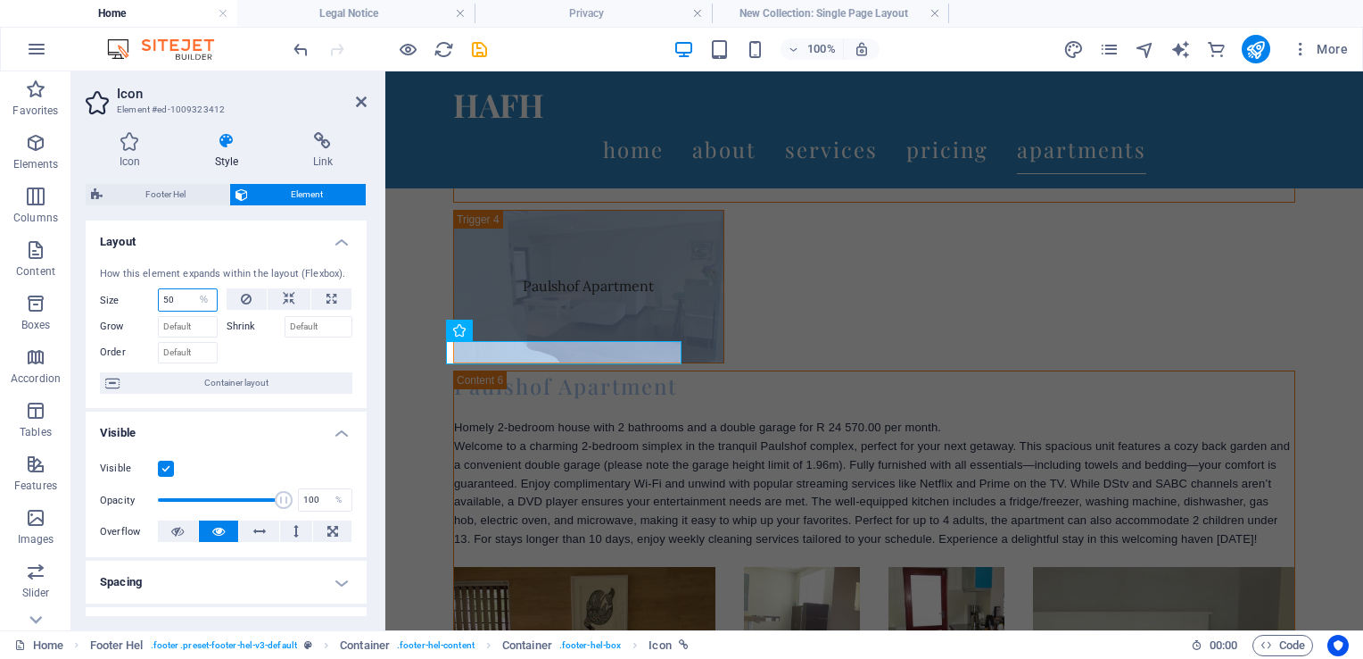
click at [178, 303] on input "50" at bounding box center [188, 299] width 58 height 21
click at [172, 302] on input "50" at bounding box center [188, 299] width 58 height 21
click at [206, 296] on select "Default auto px % 1/1 1/2 1/3 1/4 1/5 1/6 1/7 1/8 1/9 1/10" at bounding box center [204, 299] width 25 height 21
select select "1/5"
click at [192, 289] on select "Default auto px % 1/1 1/2 1/3 1/4 1/5 1/6 1/7 1/8 1/9 1/10" at bounding box center [204, 299] width 25 height 21
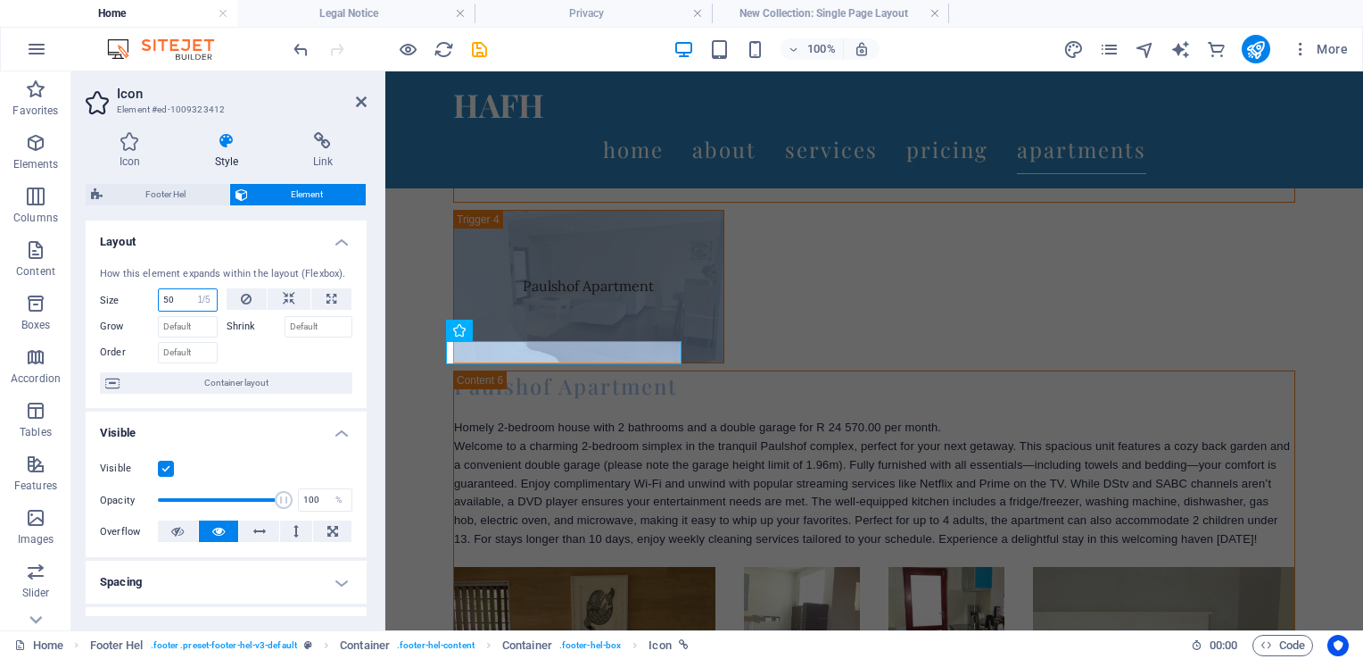
type input "20"
click at [203, 297] on select "Default auto px % 1/1 1/2 1/3 1/4 1/5 1/6 1/7 1/8 1/9 1/10" at bounding box center [204, 299] width 25 height 21
select select "1/6"
click at [192, 289] on select "Default auto px % 1/1 1/2 1/3 1/4 1/5 1/6 1/7 1/8 1/9 1/10" at bounding box center [204, 299] width 25 height 21
type input "16.66"
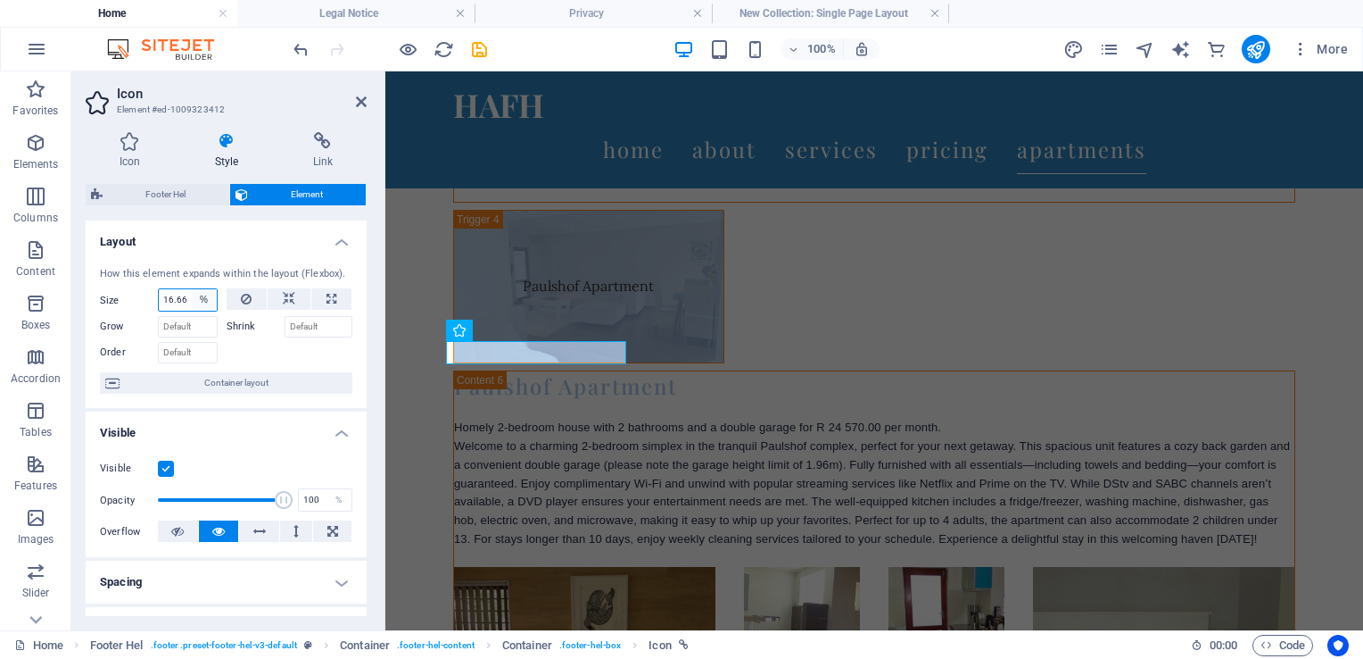
click at [203, 297] on select "Default auto px % 1/1 1/2 1/3 1/4 1/5 1/6 1/7 1/8 1/9 1/10" at bounding box center [204, 299] width 25 height 21
select select "1/10"
click at [192, 289] on select "Default auto px % 1/1 1/2 1/3 1/4 1/5 1/6 1/7 1/8 1/9 1/10" at bounding box center [204, 299] width 25 height 21
type input "10"
select select "%"
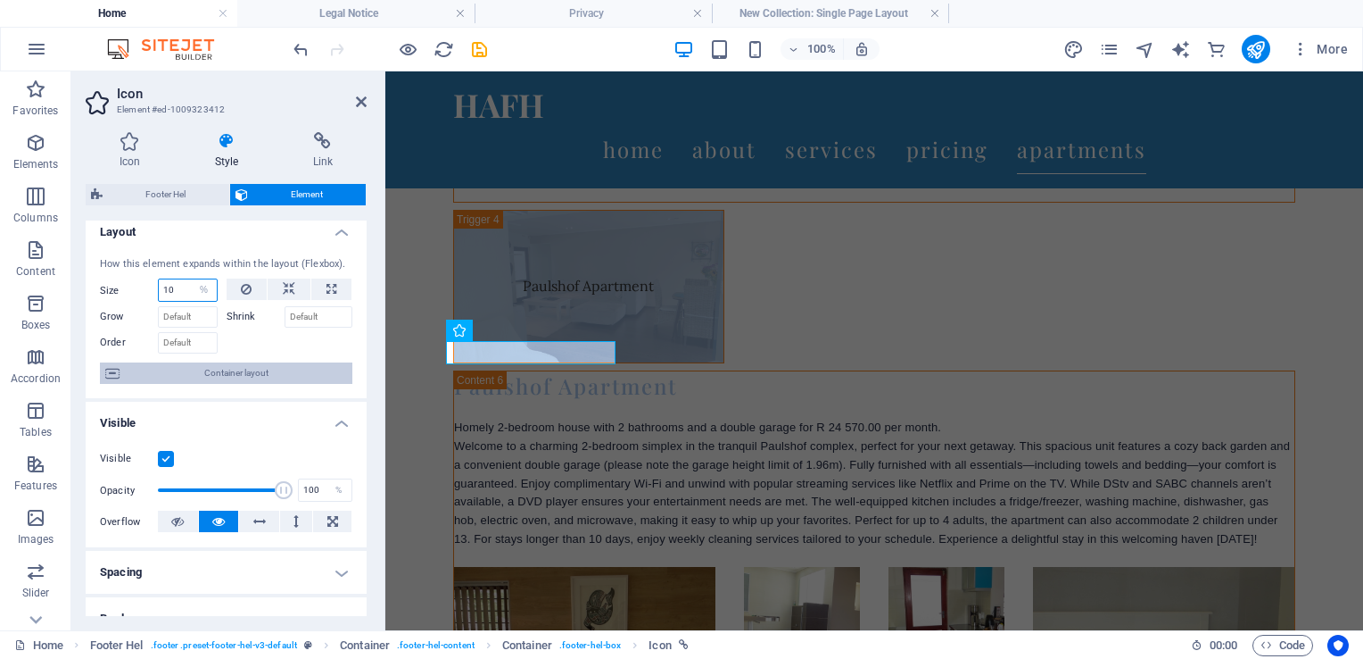
scroll to position [0, 0]
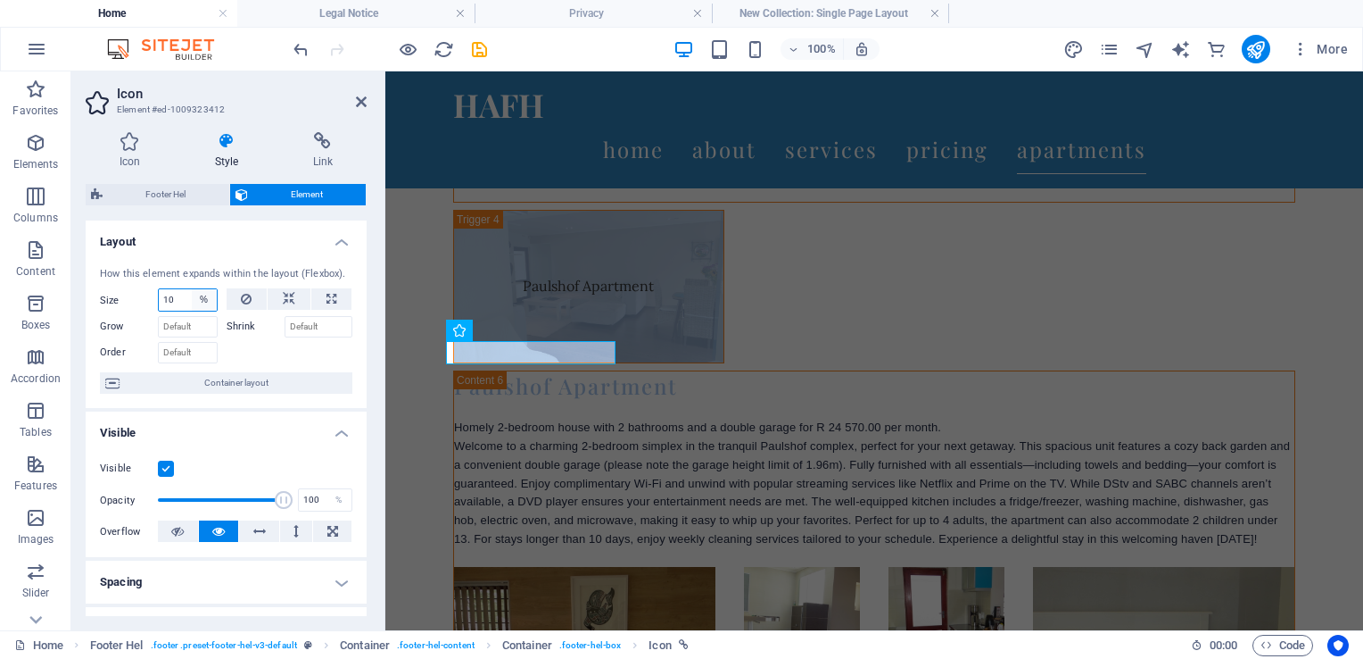
click at [193, 295] on select "Default auto px % 1/1 1/2 1/3 1/4 1/5 1/6 1/7 1/8 1/9 1/10" at bounding box center [204, 299] width 25 height 21
click at [178, 297] on input "10" at bounding box center [188, 299] width 58 height 21
type input "1"
click at [179, 298] on input "50" at bounding box center [188, 299] width 58 height 21
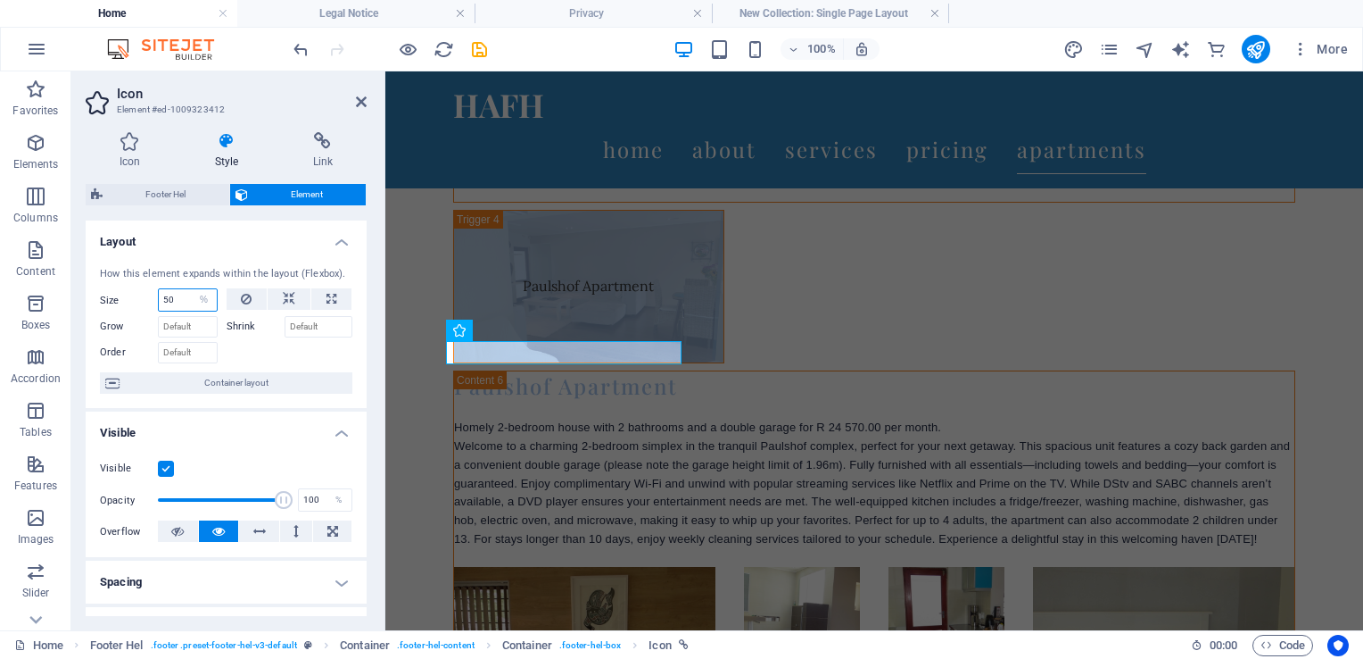
type input "5"
click at [183, 302] on input "100" at bounding box center [188, 299] width 58 height 21
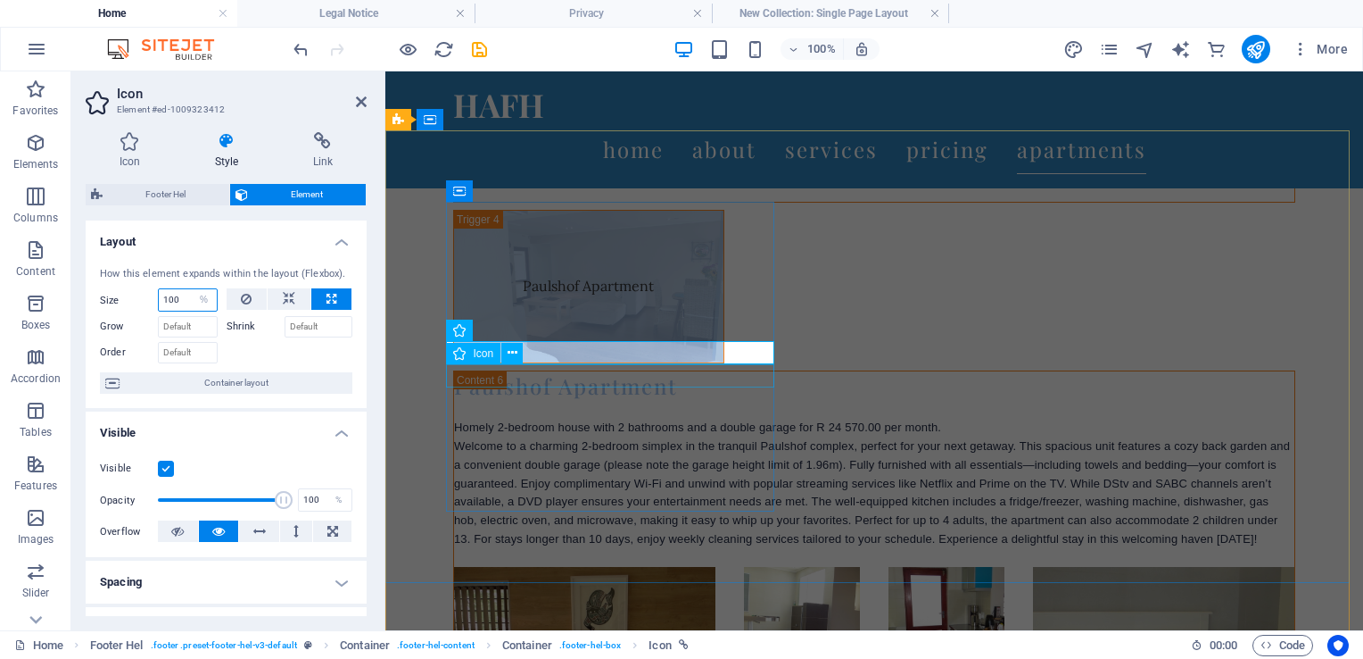
type input "100"
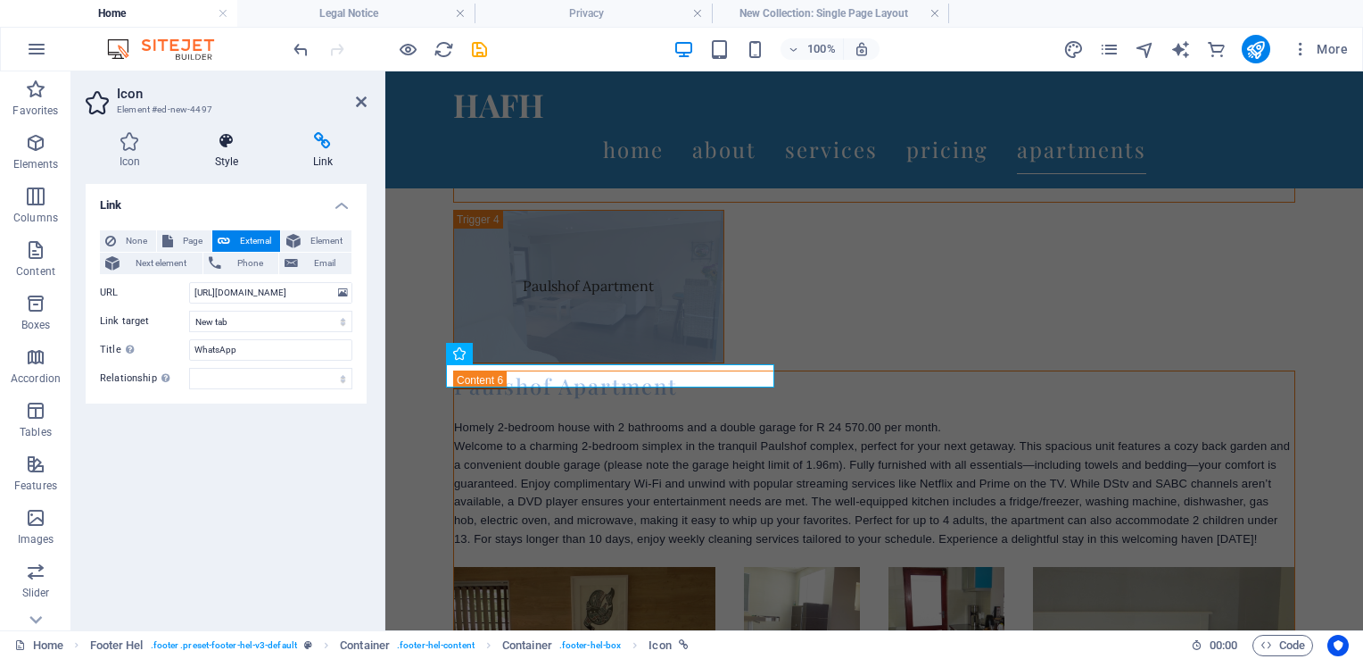
click at [216, 160] on h4 "Style" at bounding box center [230, 150] width 98 height 37
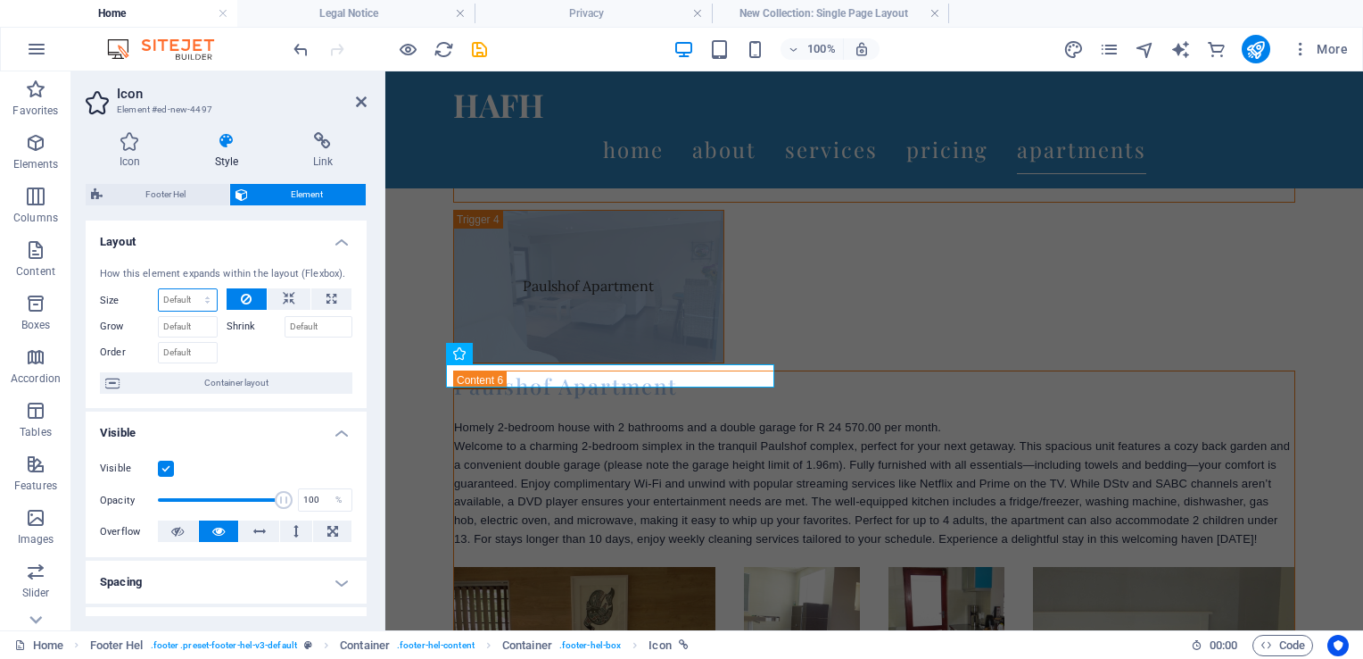
click at [173, 299] on select "Default auto px % 1/1 1/2 1/3 1/4 1/5 1/6 1/7 1/8 1/9 1/10" at bounding box center [188, 299] width 58 height 21
select select "%"
click at [189, 289] on select "Default auto px % 1/1 1/2 1/3 1/4 1/5 1/6 1/7 1/8 1/9 1/10" at bounding box center [188, 299] width 58 height 21
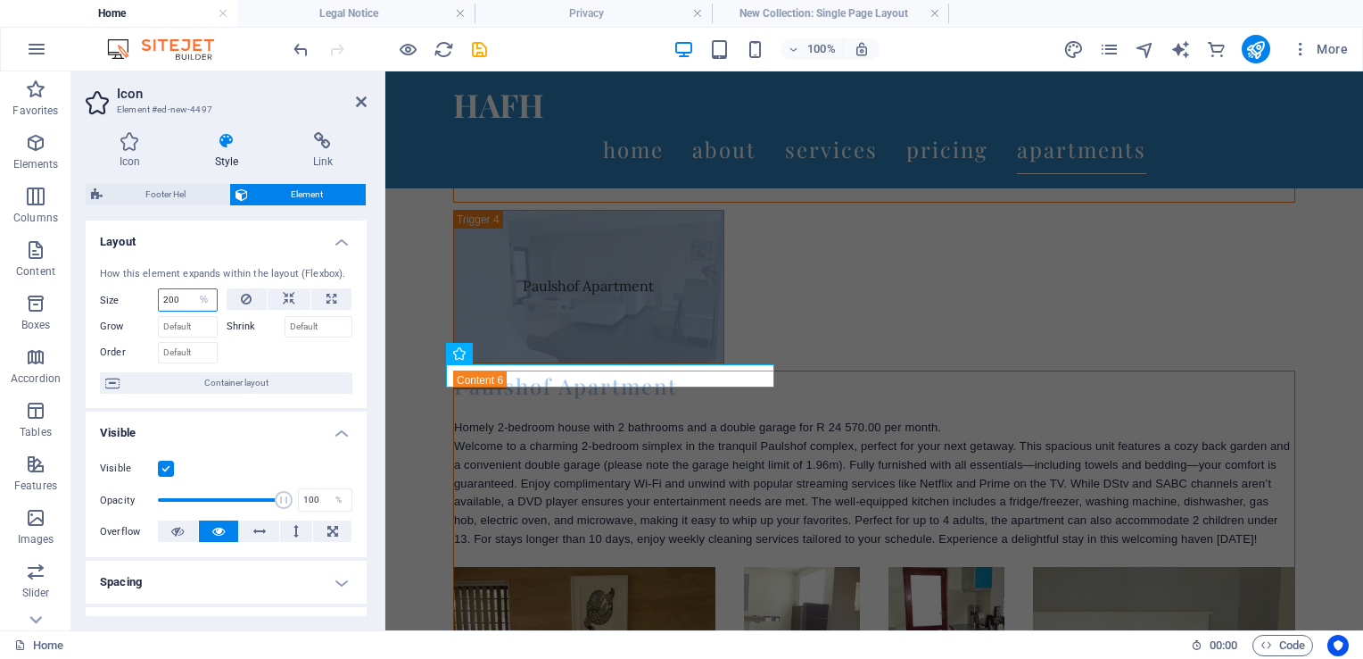
type input "200"
click at [269, 237] on h4 "Layout" at bounding box center [226, 236] width 281 height 32
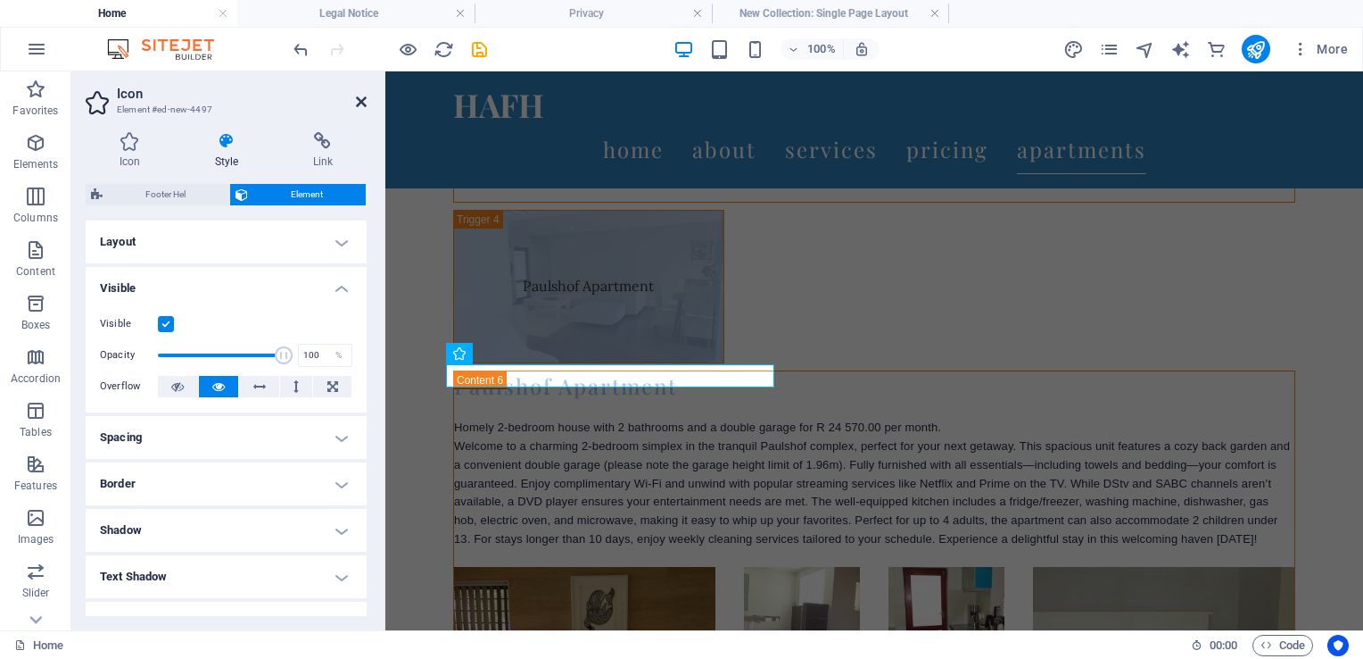
click at [356, 104] on icon at bounding box center [361, 102] width 11 height 14
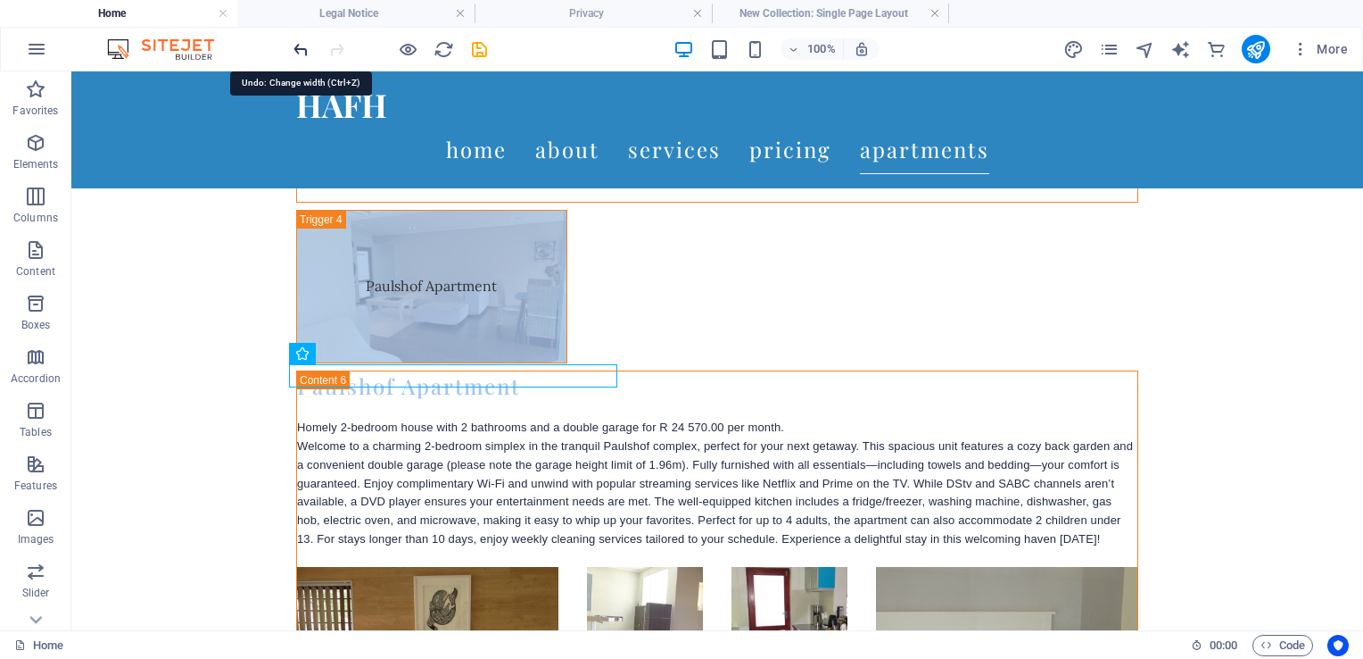
click at [296, 52] on icon "undo" at bounding box center [301, 49] width 21 height 21
click at [301, 48] on icon "undo" at bounding box center [301, 49] width 21 height 21
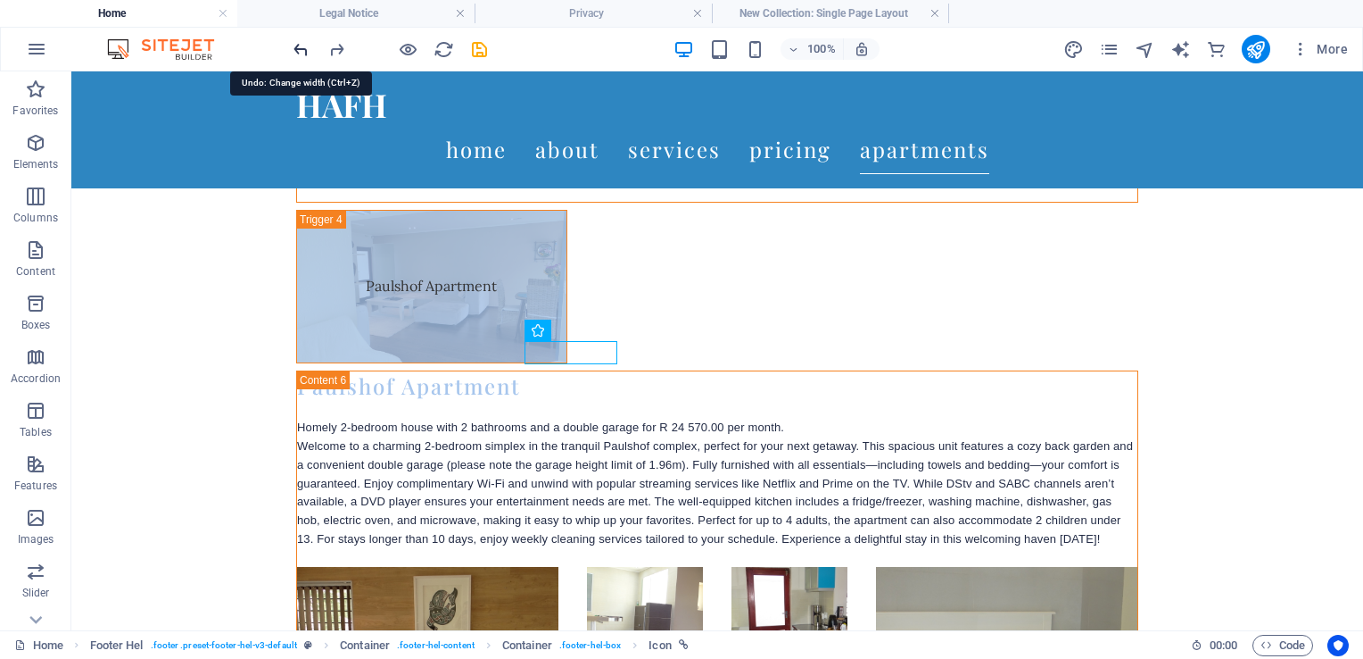
click at [301, 48] on icon "undo" at bounding box center [301, 49] width 21 height 21
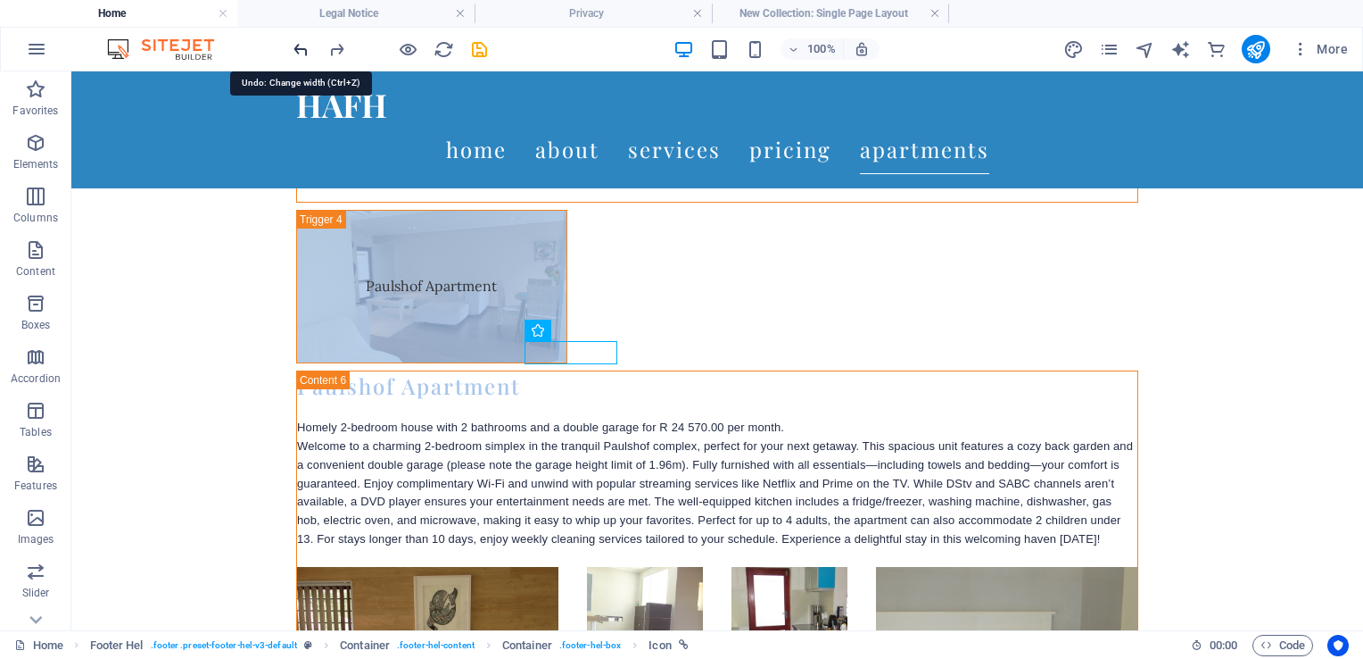
click at [301, 48] on icon "undo" at bounding box center [301, 49] width 21 height 21
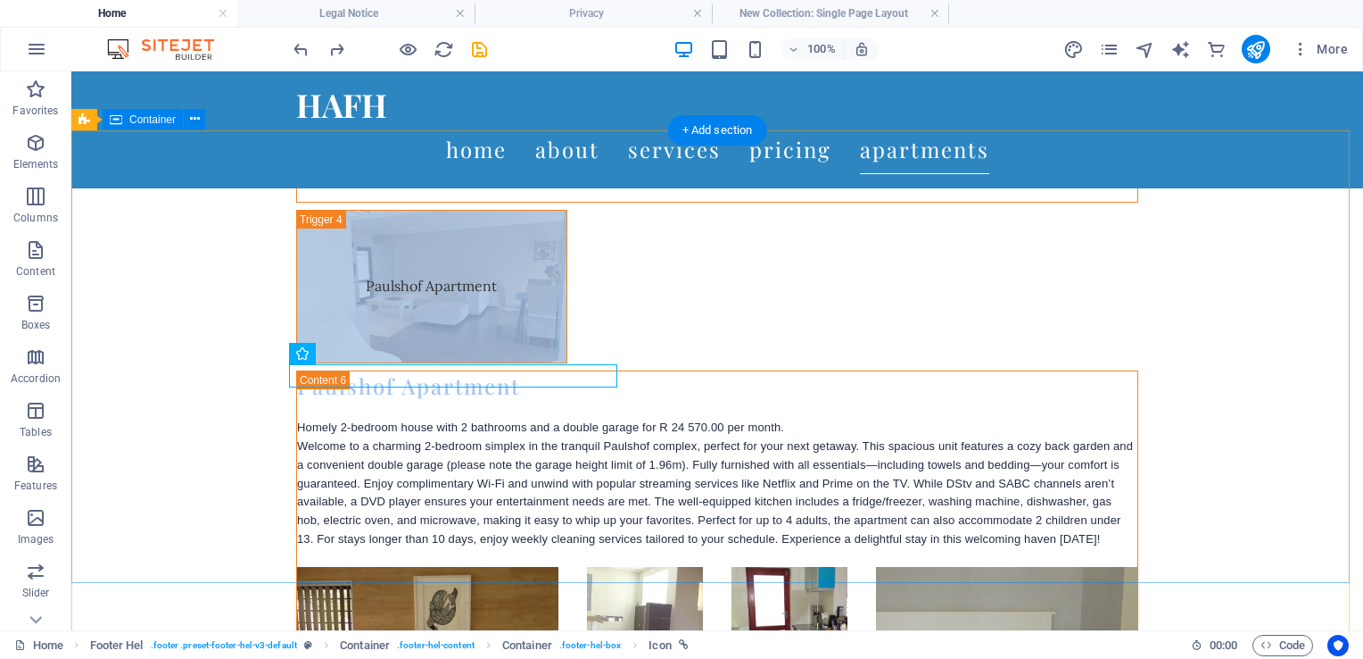
drag, startPoint x: 272, startPoint y: 423, endPoint x: 269, endPoint y: 411, distance: 11.9
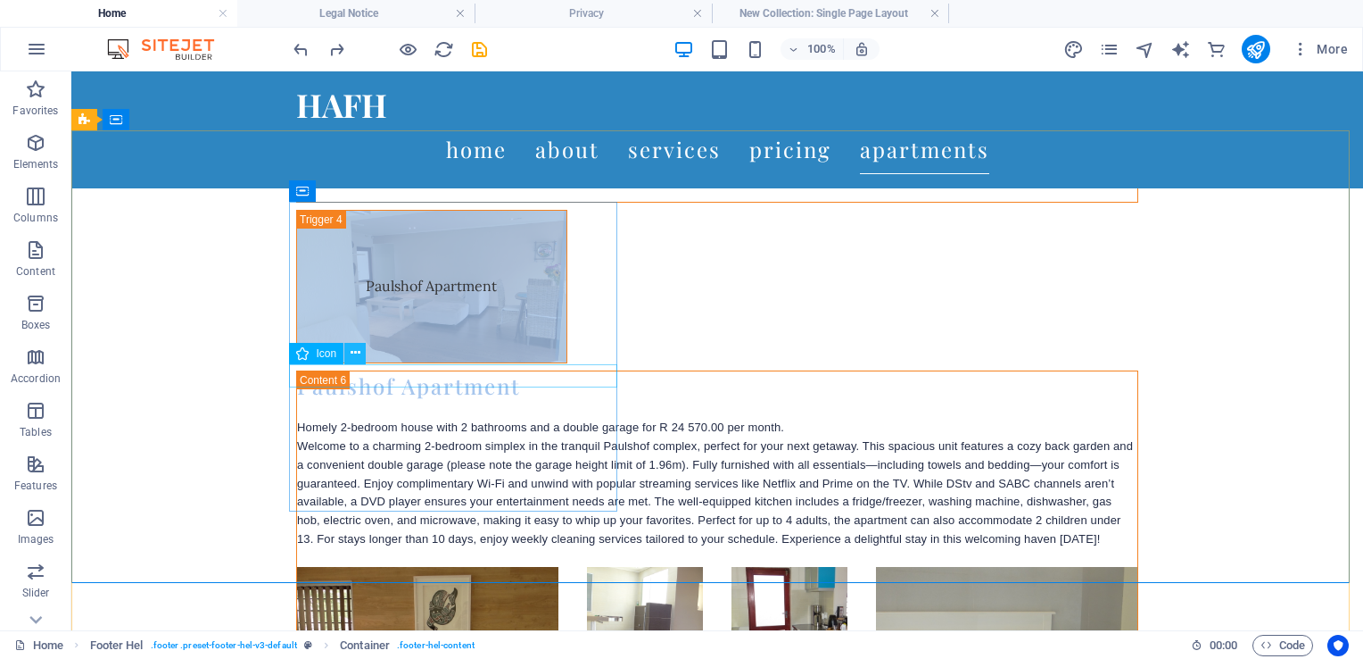
click at [352, 355] on icon at bounding box center [356, 353] width 10 height 19
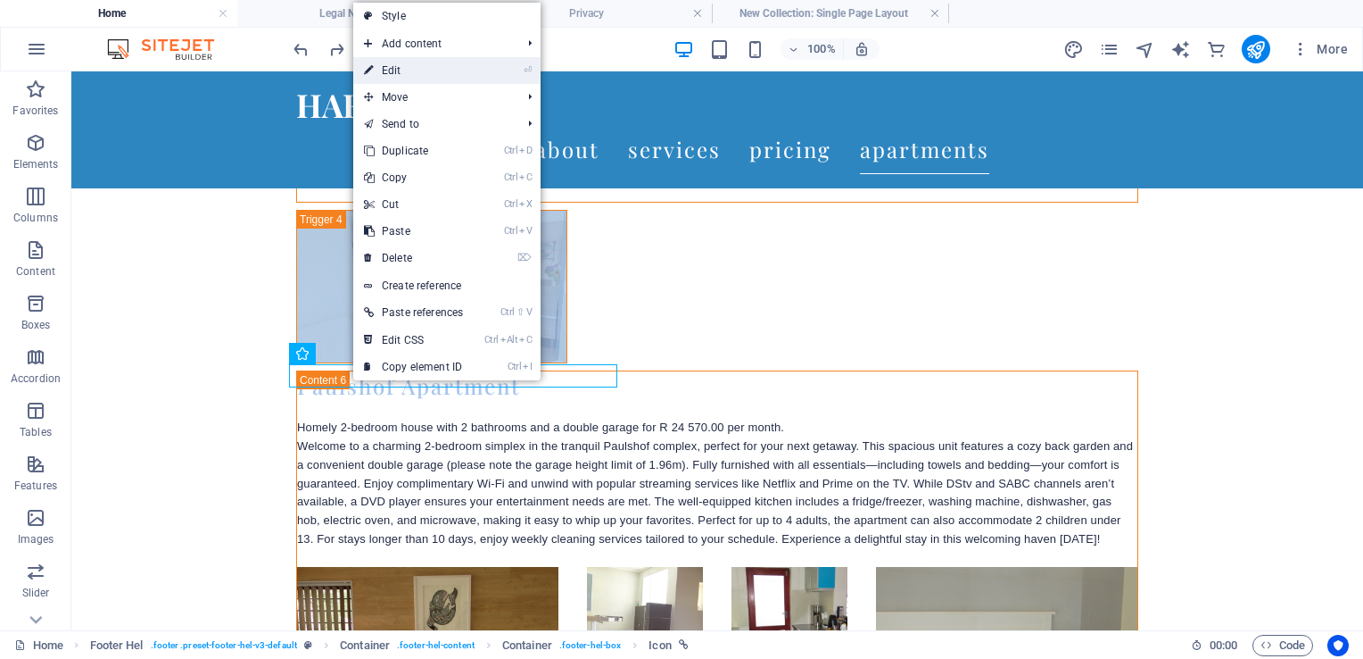
click at [400, 63] on link "⏎ Edit" at bounding box center [413, 70] width 120 height 27
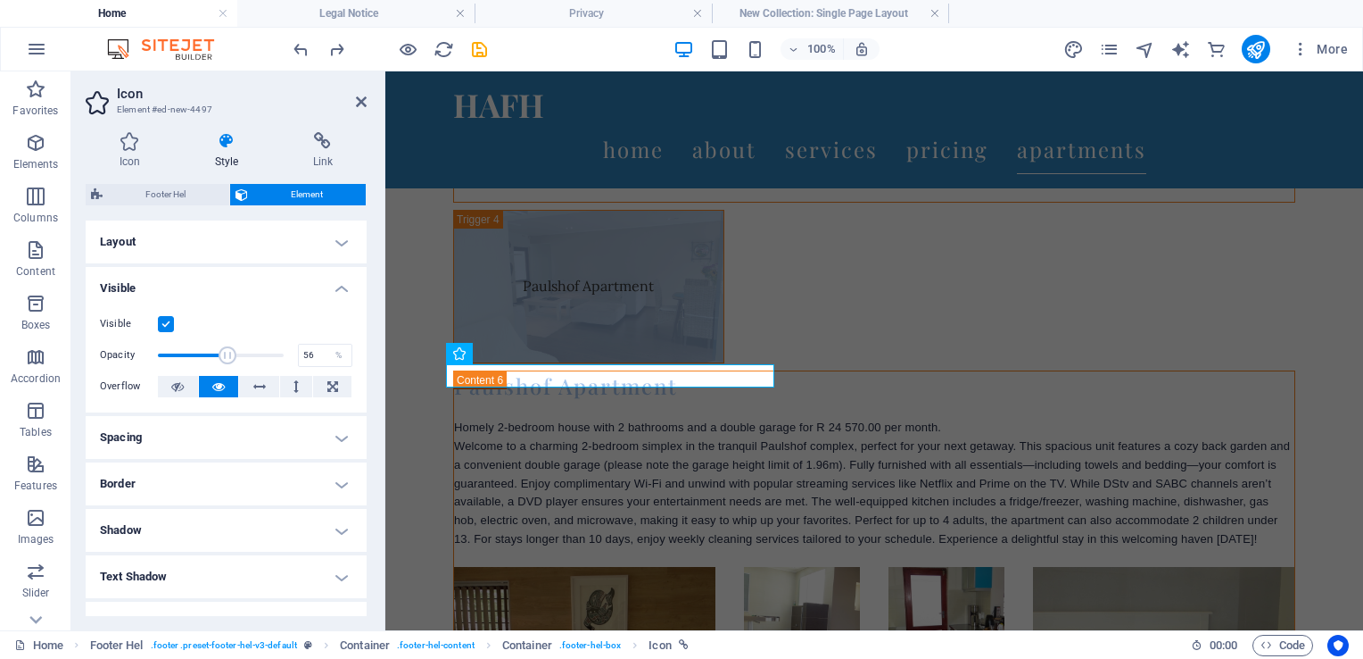
drag, startPoint x: 264, startPoint y: 355, endPoint x: 226, endPoint y: 357, distance: 38.4
click at [226, 357] on span at bounding box center [221, 355] width 126 height 27
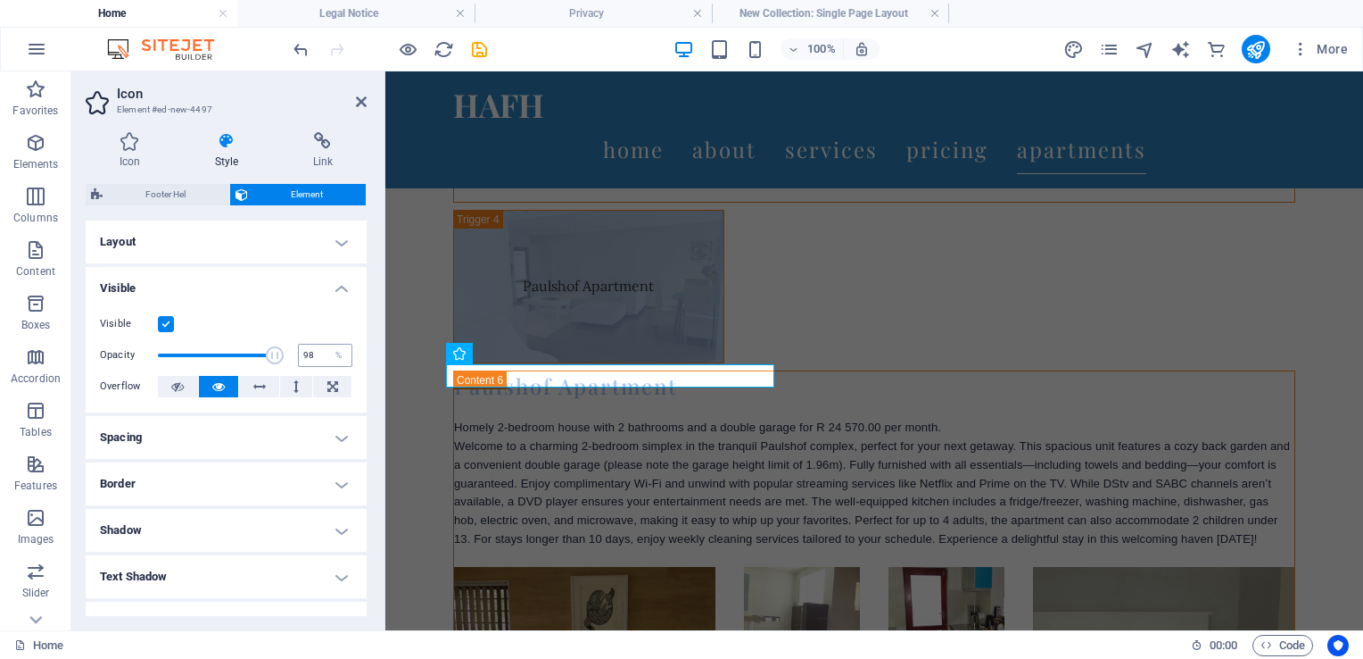
type input "100"
drag, startPoint x: 226, startPoint y: 357, endPoint x: 312, endPoint y: 357, distance: 86.6
click at [312, 356] on div "Opacity 100 %" at bounding box center [226, 355] width 253 height 27
click at [327, 385] on icon at bounding box center [332, 386] width 11 height 21
click at [137, 155] on h4 "Icon" at bounding box center [133, 150] width 95 height 37
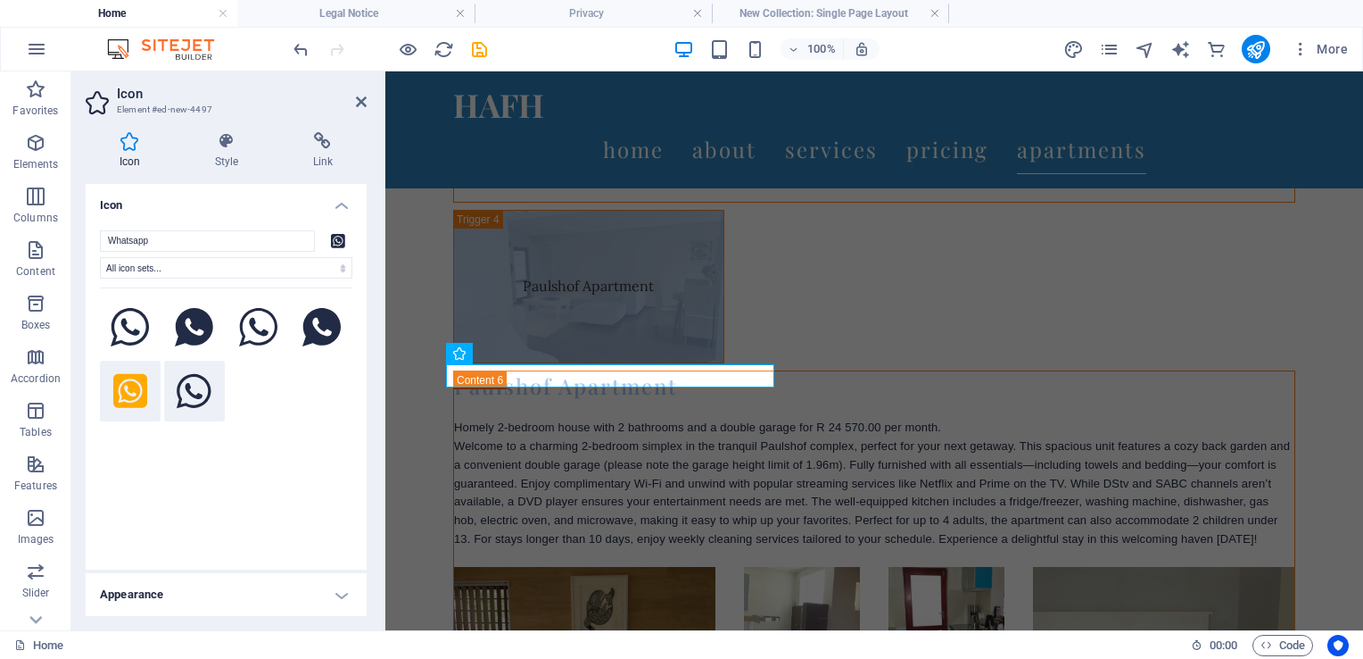
click at [201, 389] on icon at bounding box center [194, 390] width 34 height 39
click at [308, 323] on icon at bounding box center [322, 327] width 39 height 39
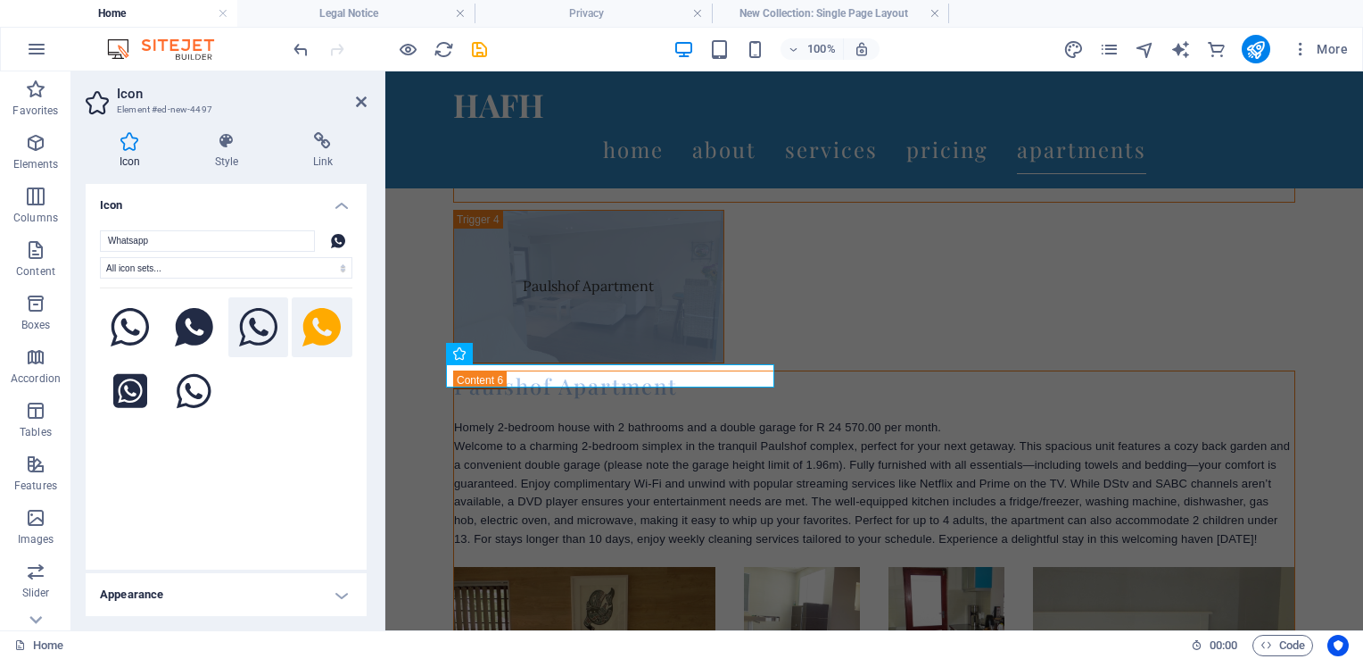
click at [250, 323] on icon at bounding box center [258, 327] width 39 height 39
click at [192, 323] on icon at bounding box center [194, 327] width 38 height 39
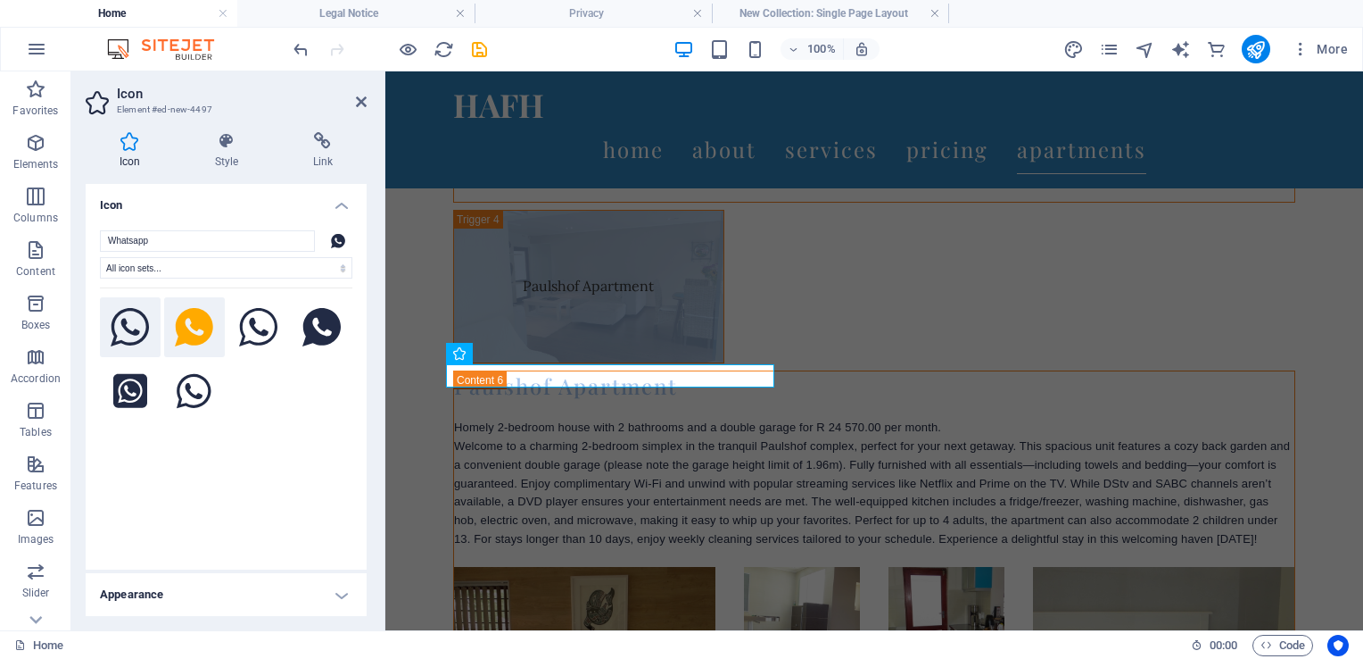
click at [114, 322] on icon at bounding box center [130, 327] width 39 height 39
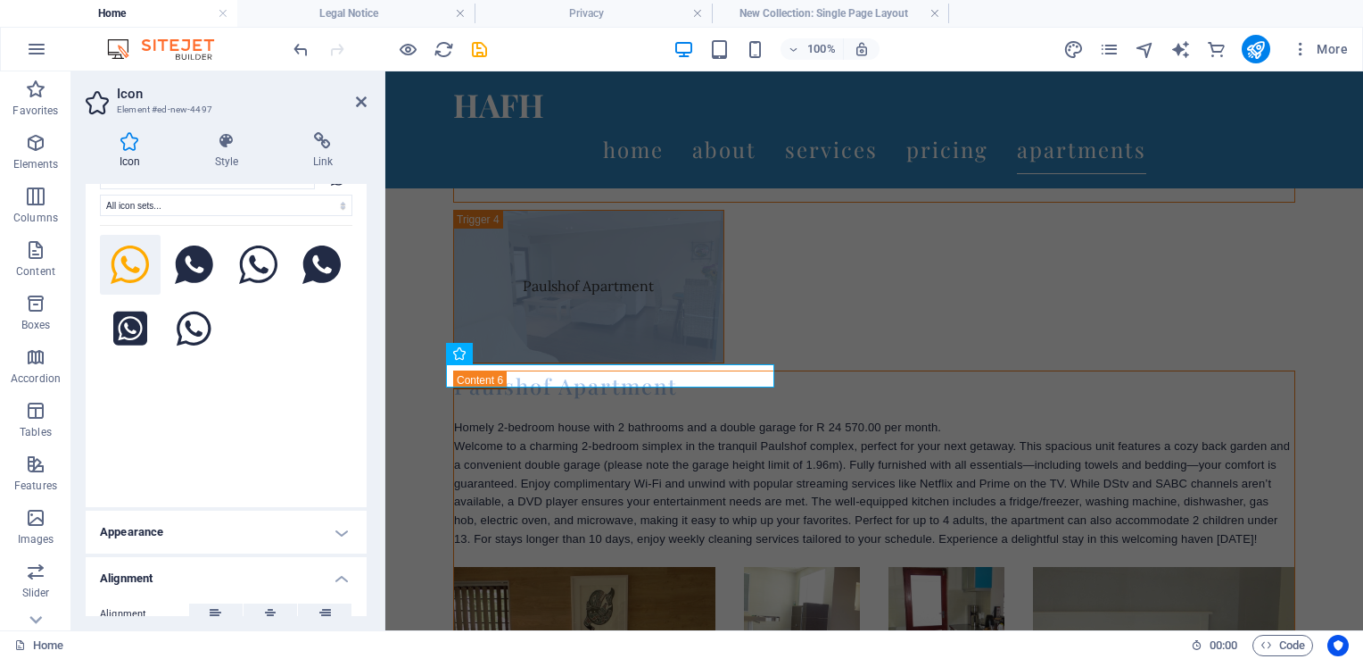
scroll to position [178, 0]
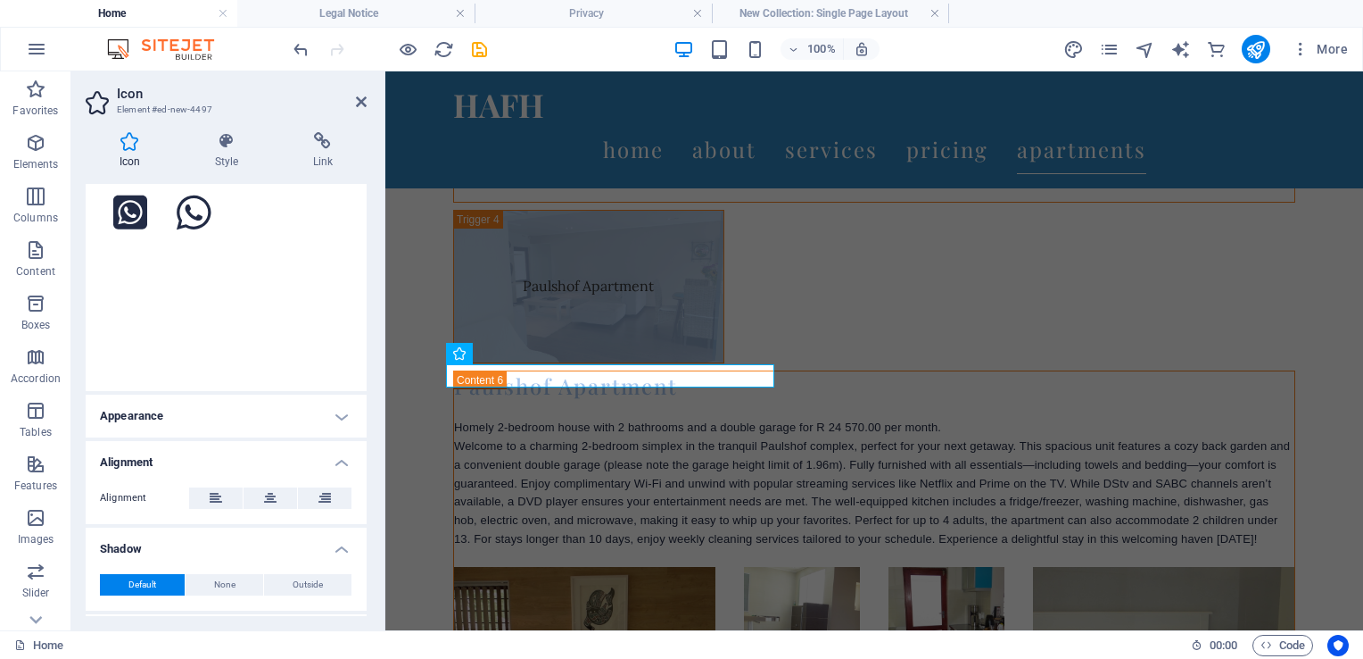
click at [289, 419] on h4 "Appearance" at bounding box center [226, 415] width 281 height 43
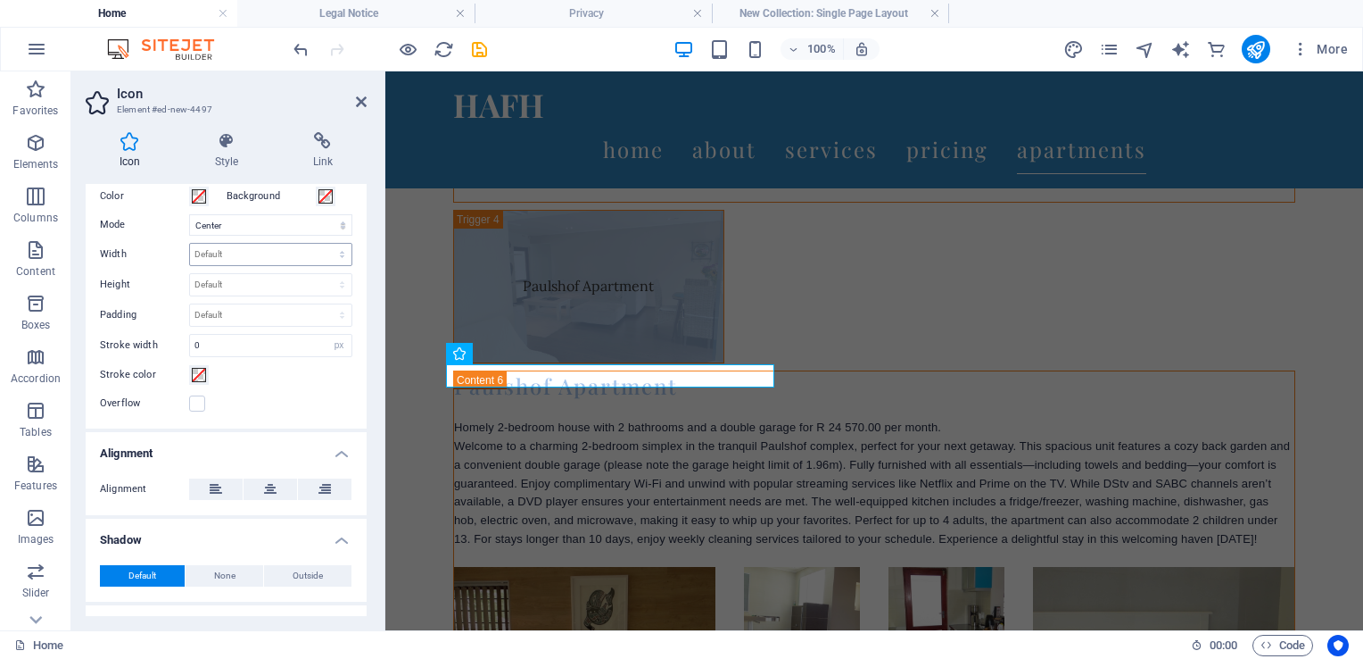
scroll to position [325, 0]
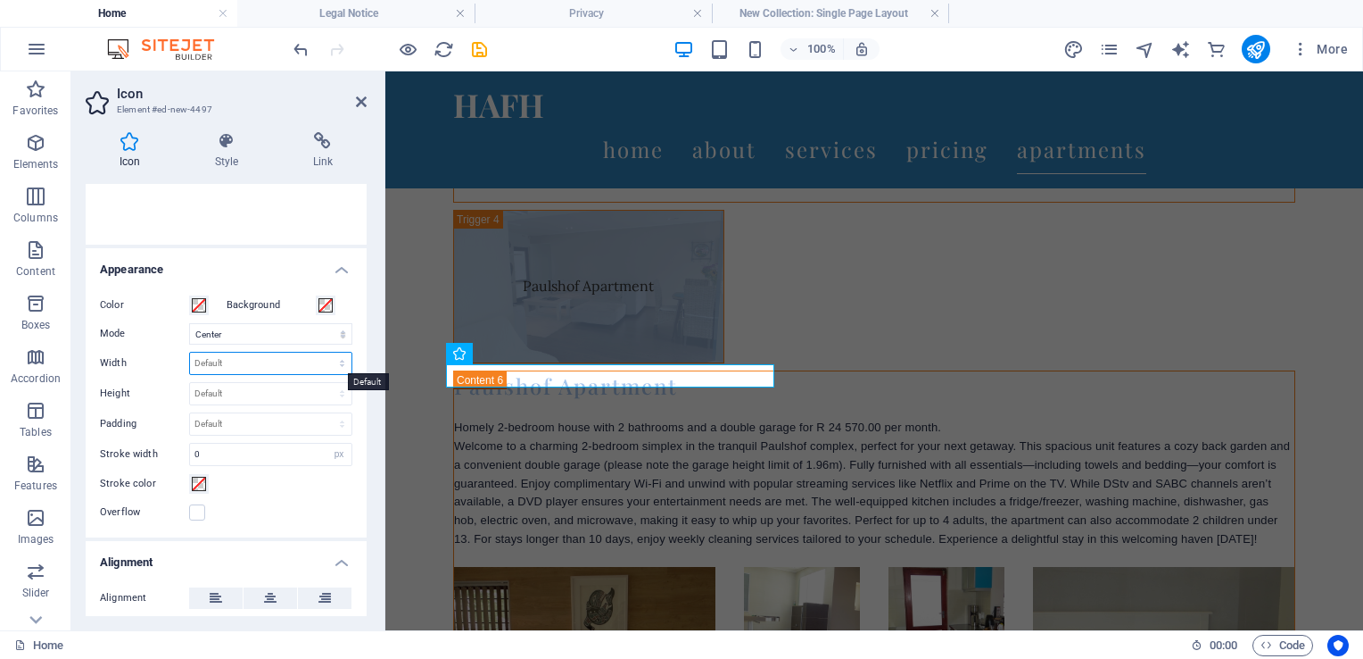
click at [228, 357] on select "Default auto px rem % em vh vw" at bounding box center [271, 362] width 162 height 21
click at [190, 352] on select "Default auto px rem % em vh vw" at bounding box center [271, 362] width 162 height 21
select select "DISABLED_OPTION_VALUE"
click at [251, 389] on select "Default auto px rem em vh vw" at bounding box center [271, 393] width 162 height 21
click at [190, 383] on select "Default auto px rem em vh vw" at bounding box center [271, 393] width 162 height 21
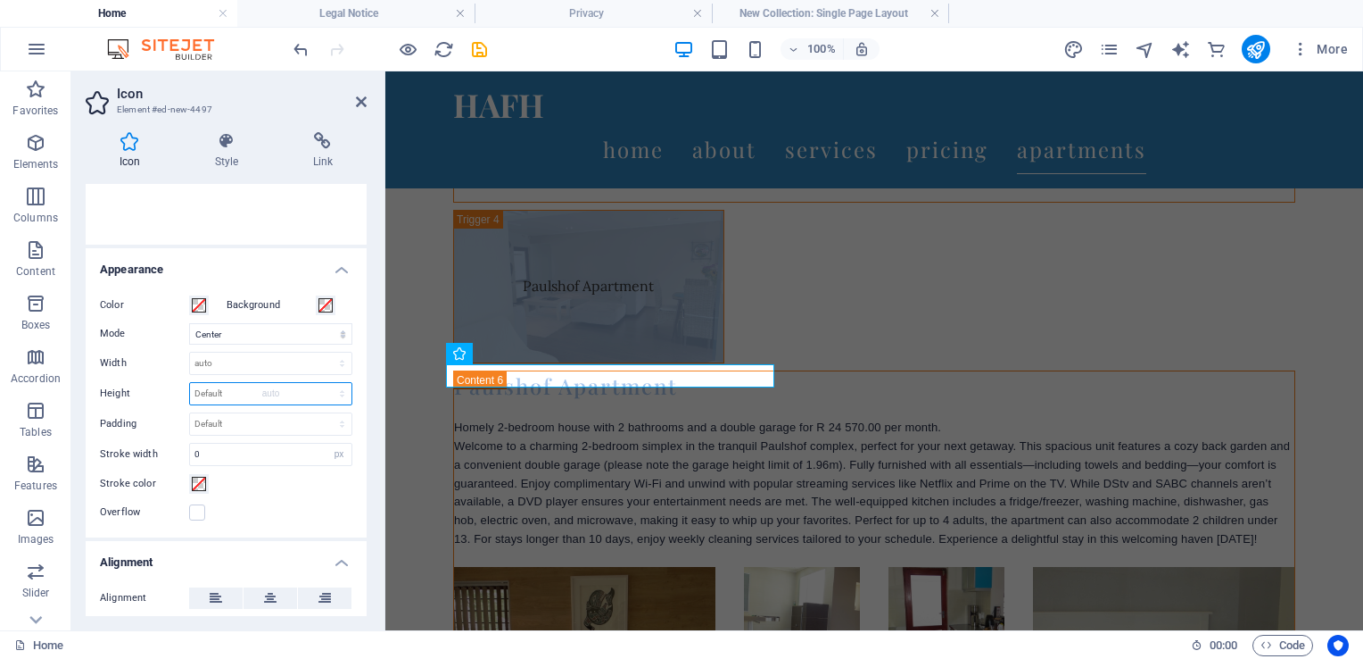
select select "DISABLED_OPTION_VALUE"
click at [265, 452] on input "0" at bounding box center [271, 453] width 162 height 21
click at [337, 272] on h4 "Appearance" at bounding box center [226, 264] width 281 height 32
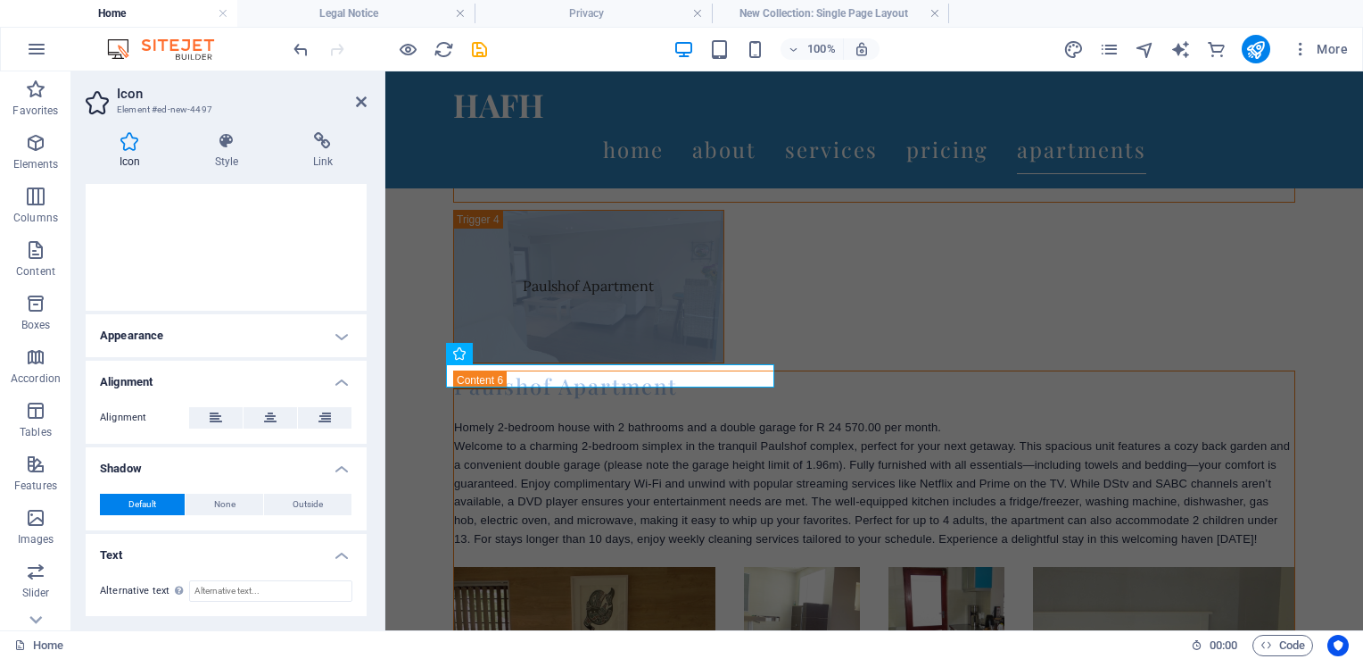
scroll to position [258, 0]
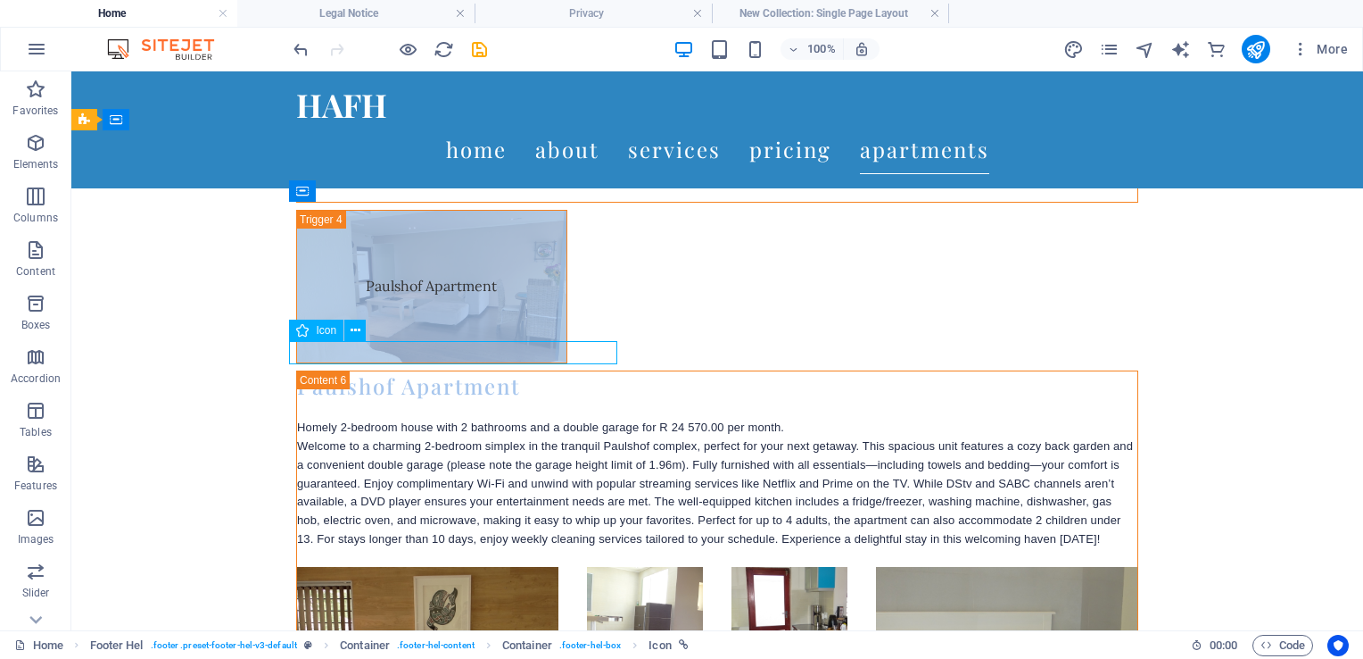
select select "%"
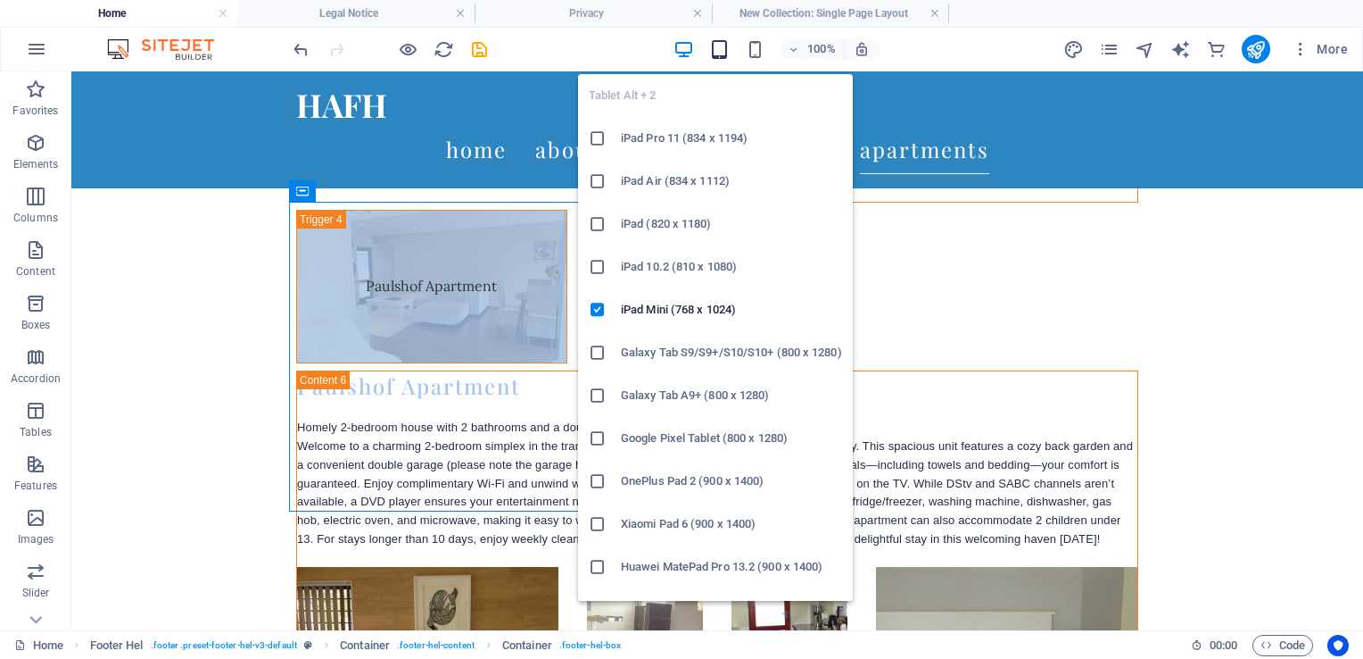
click at [720, 54] on icon "button" at bounding box center [719, 49] width 21 height 21
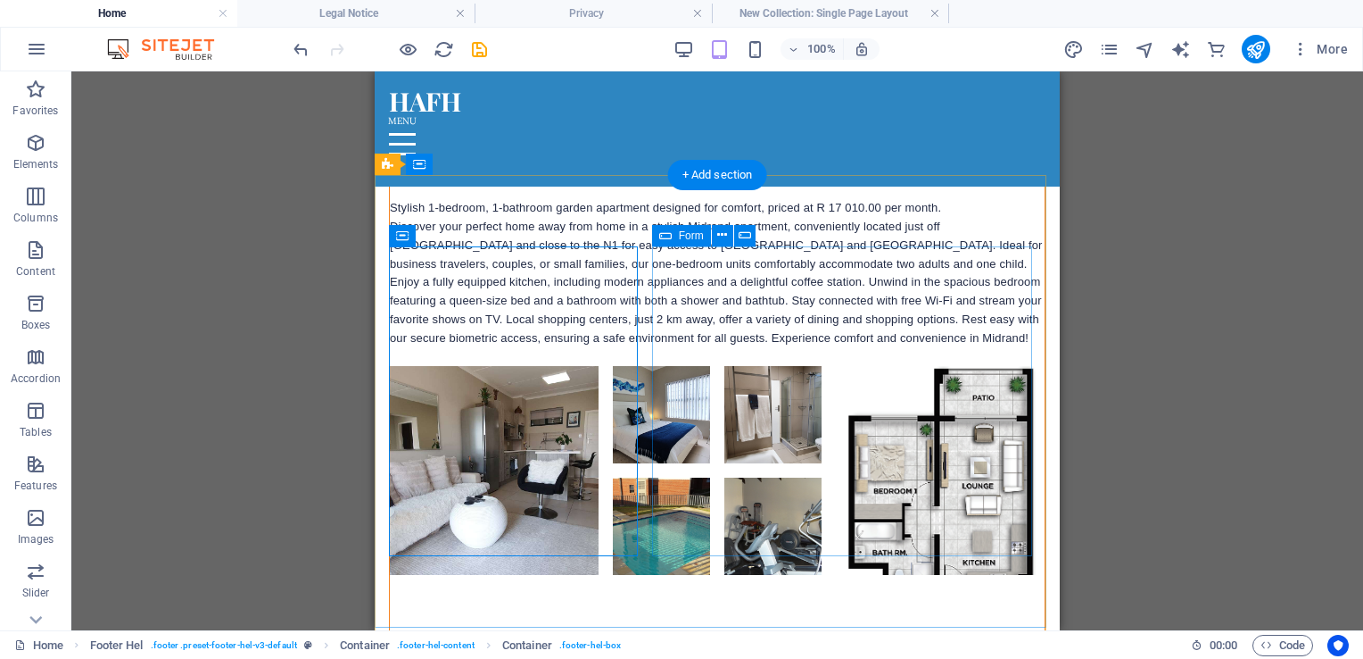
scroll to position [6592, 0]
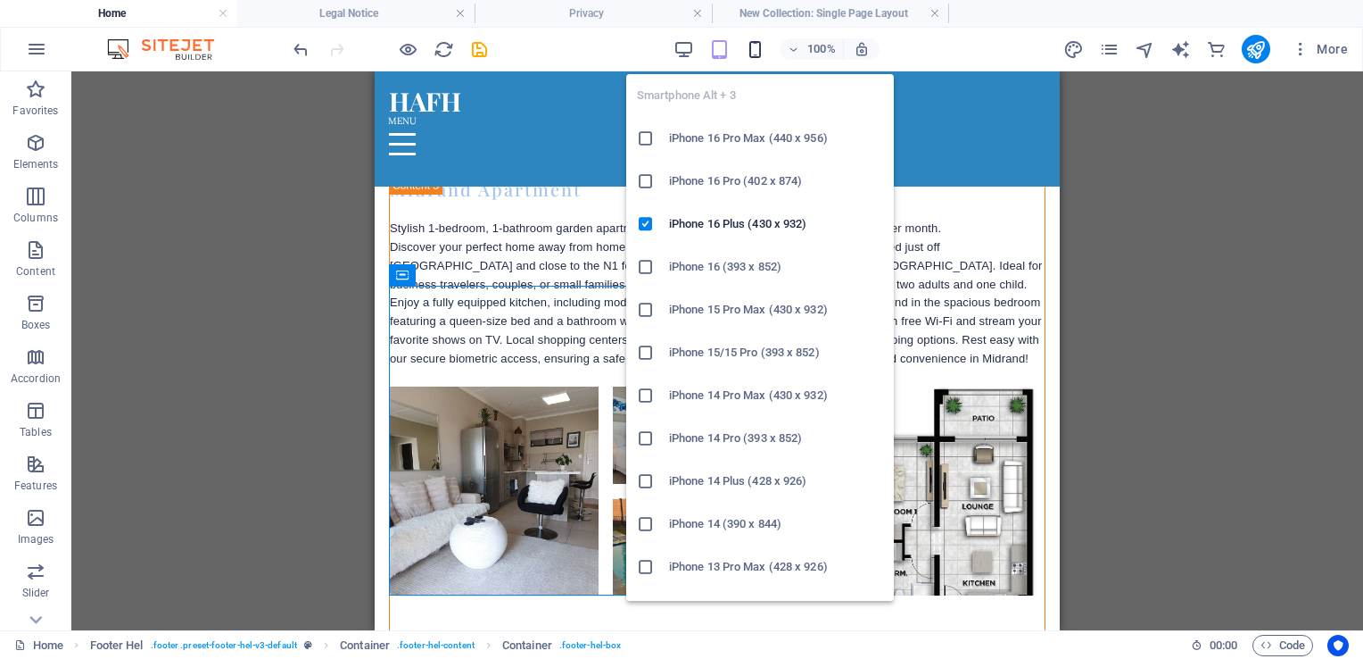
click at [753, 41] on icon "button" at bounding box center [755, 49] width 21 height 21
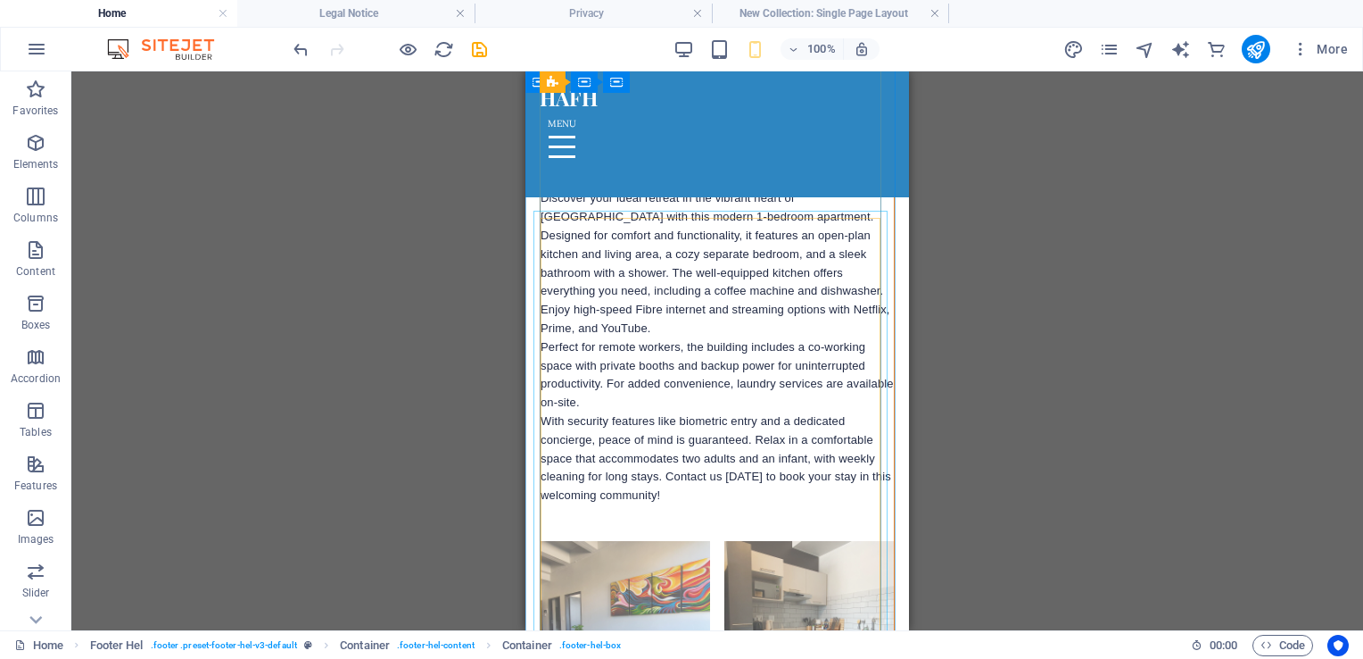
scroll to position [5536, 0]
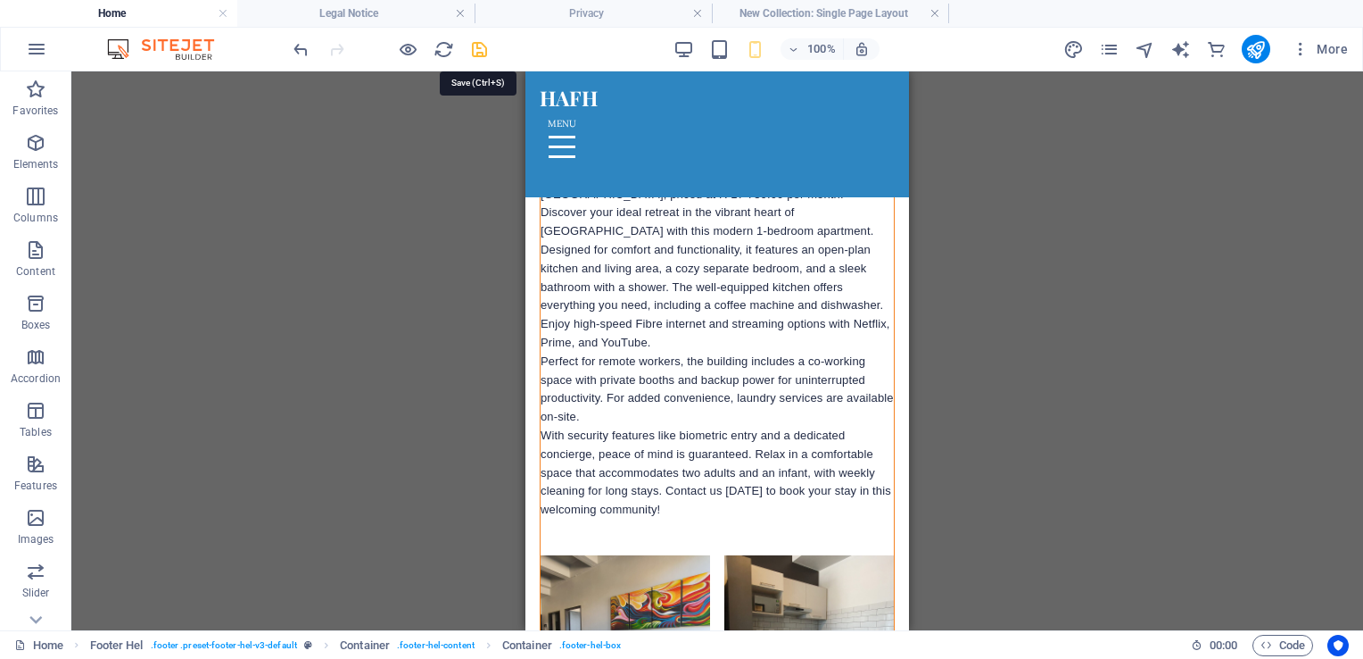
click at [478, 48] on icon "save" at bounding box center [479, 49] width 21 height 21
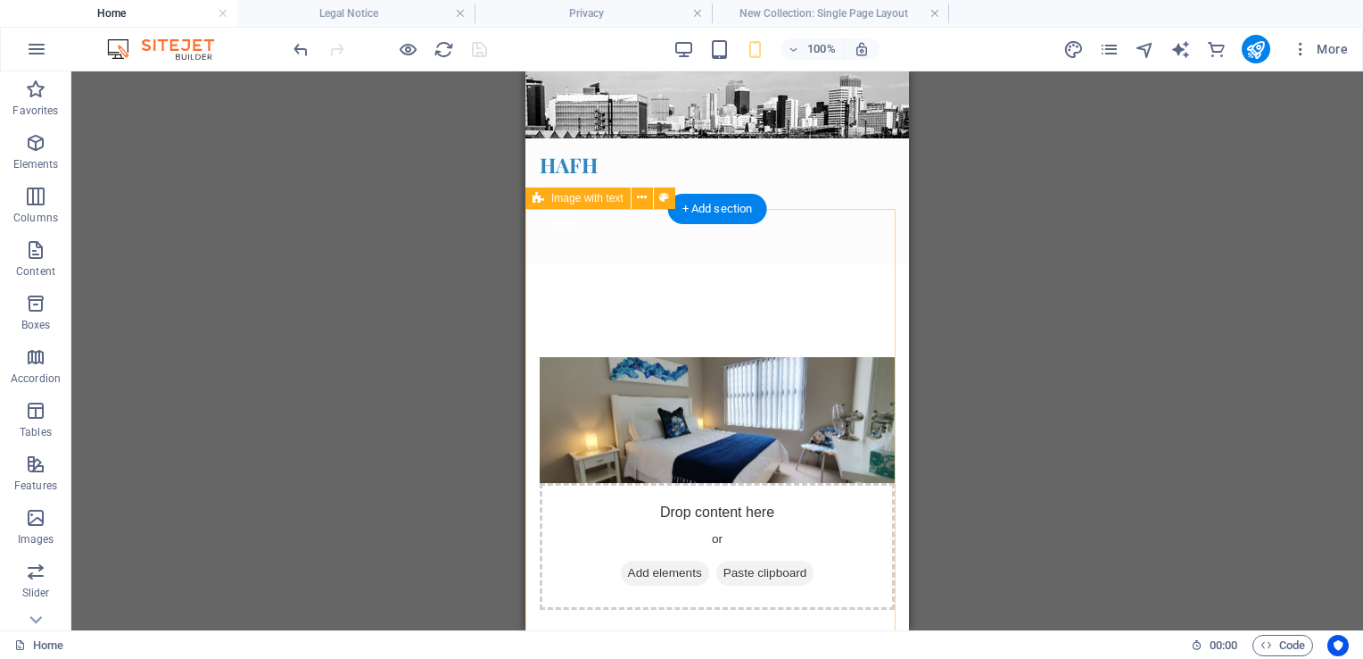
scroll to position [0, 0]
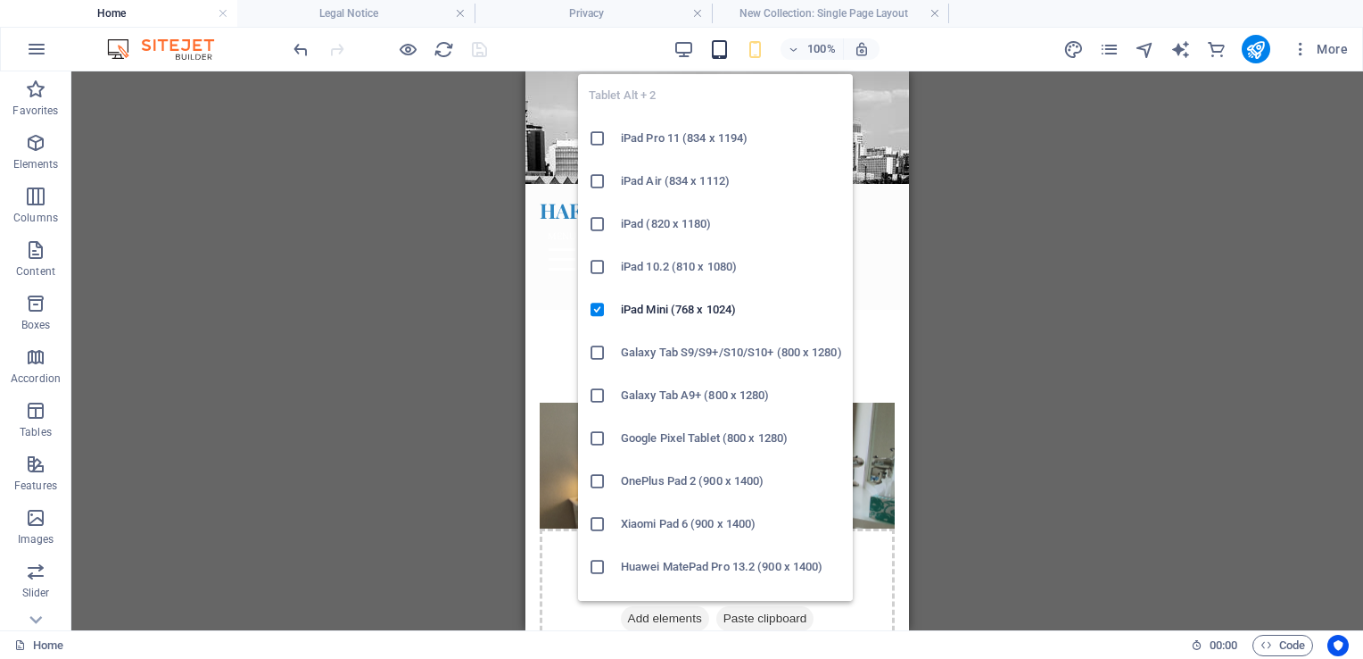
click at [721, 52] on icon "button" at bounding box center [719, 49] width 21 height 21
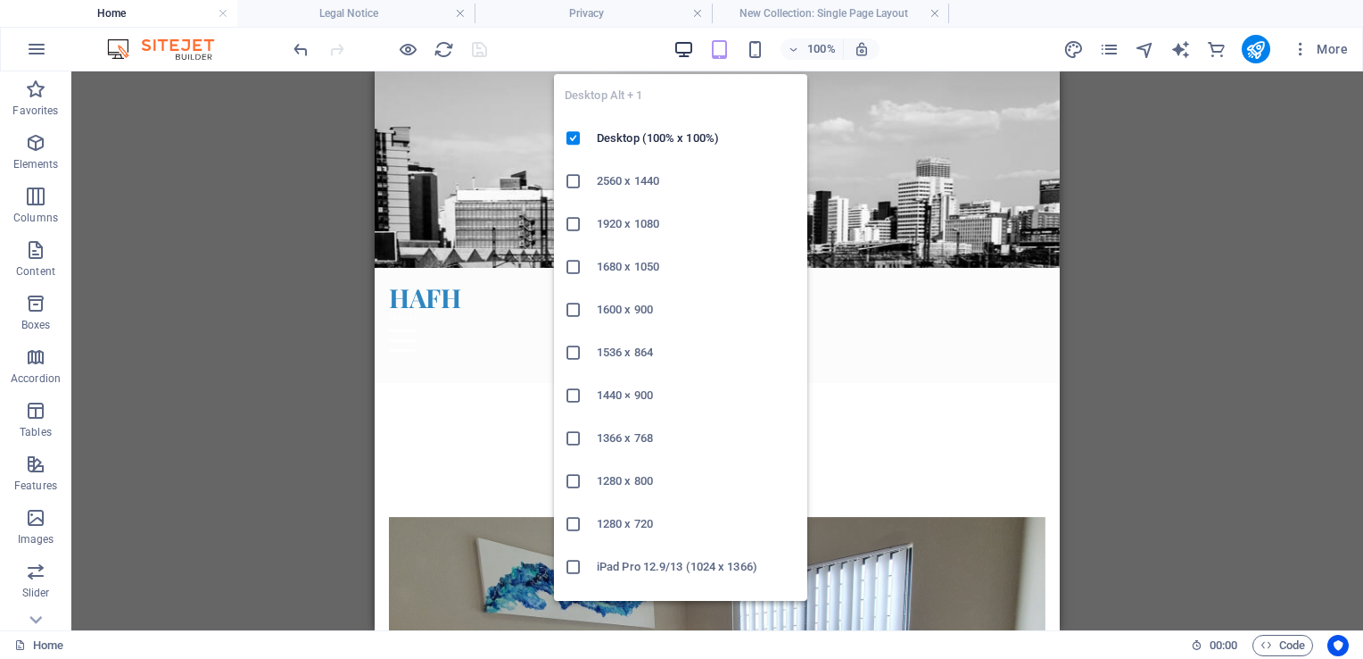
click at [688, 48] on icon "button" at bounding box center [684, 49] width 21 height 21
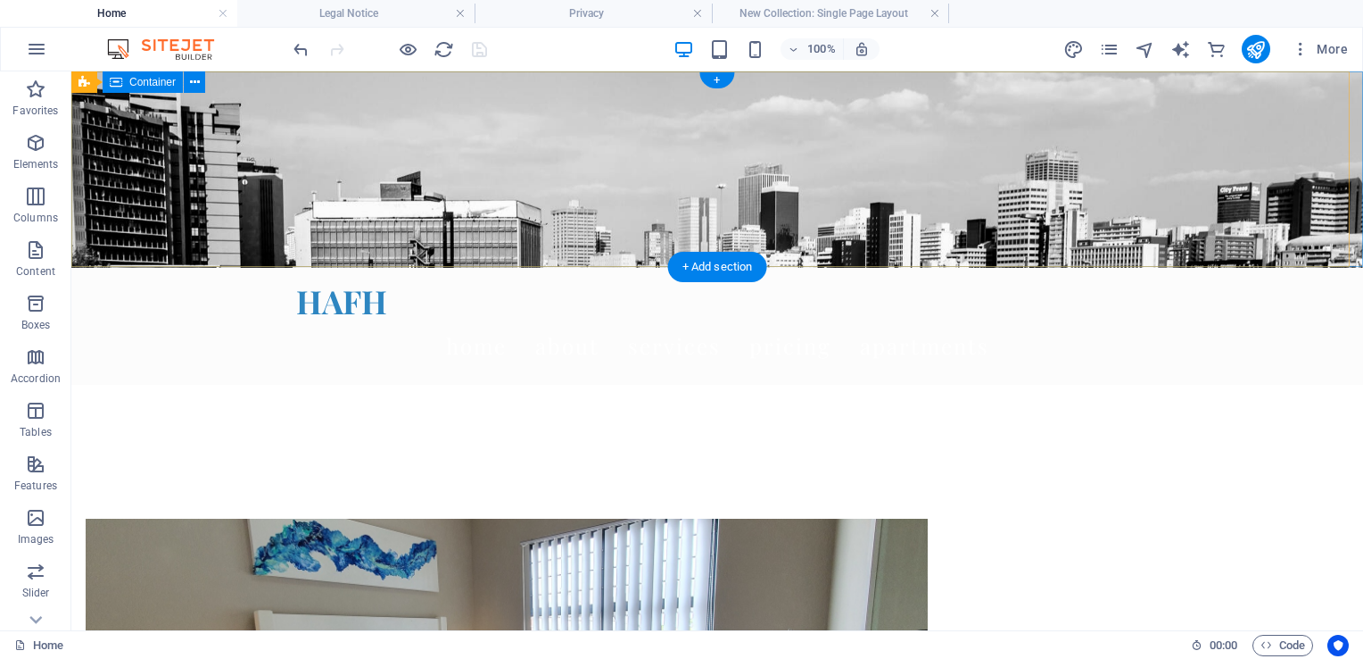
click at [972, 385] on div "Welcome to HAFH – Your Home Away from Home" at bounding box center [717, 482] width 1292 height 195
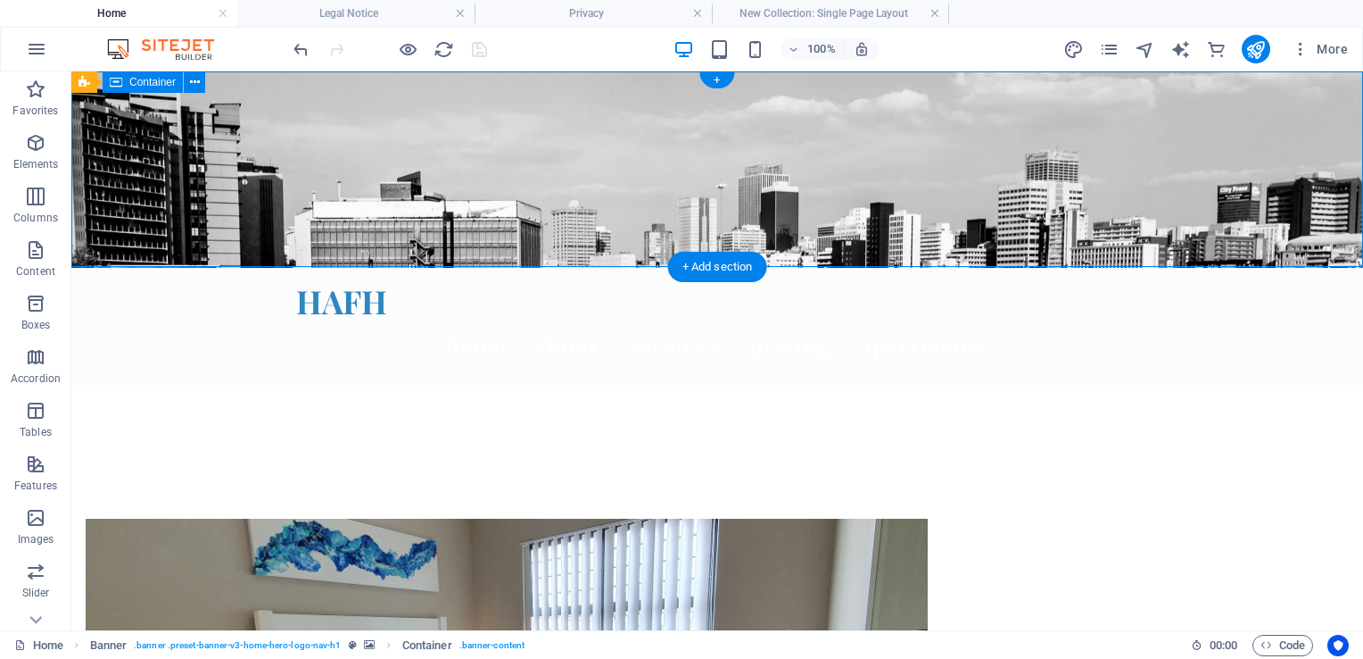
click at [972, 385] on div "Welcome to HAFH – Your Home Away from Home" at bounding box center [717, 482] width 1292 height 195
select select "vh"
select select "vw"
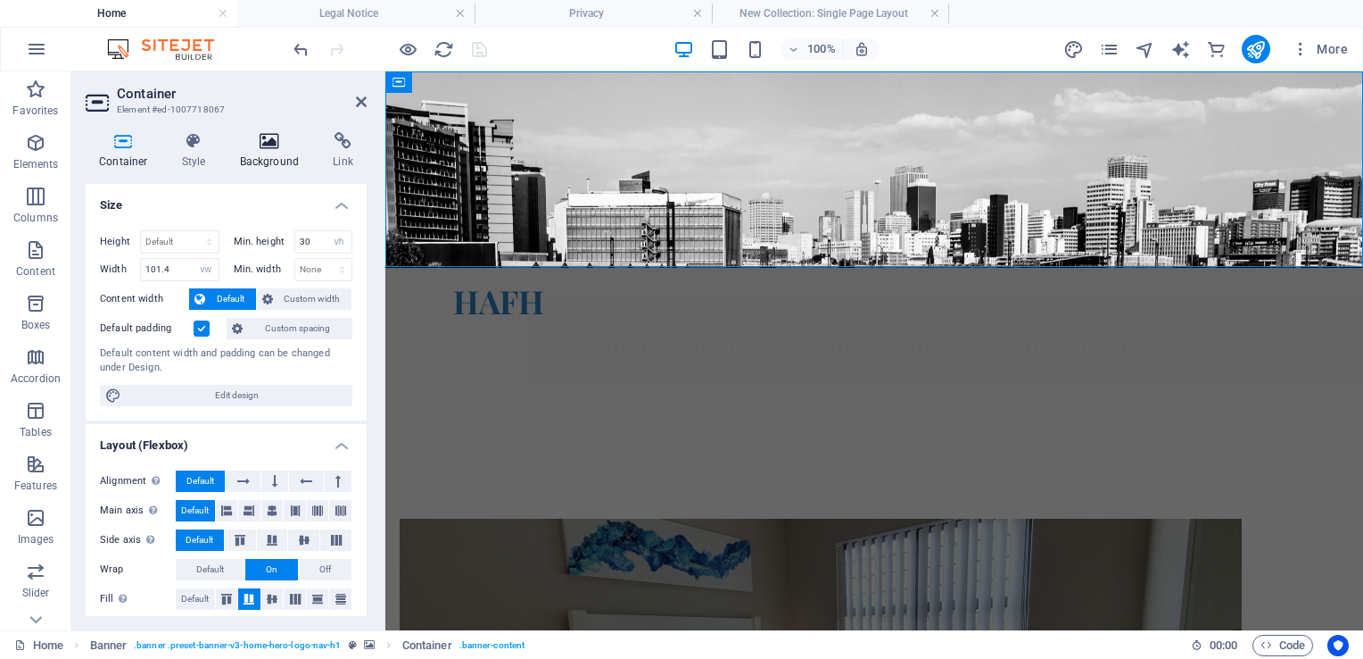
click at [261, 133] on icon at bounding box center [270, 141] width 87 height 18
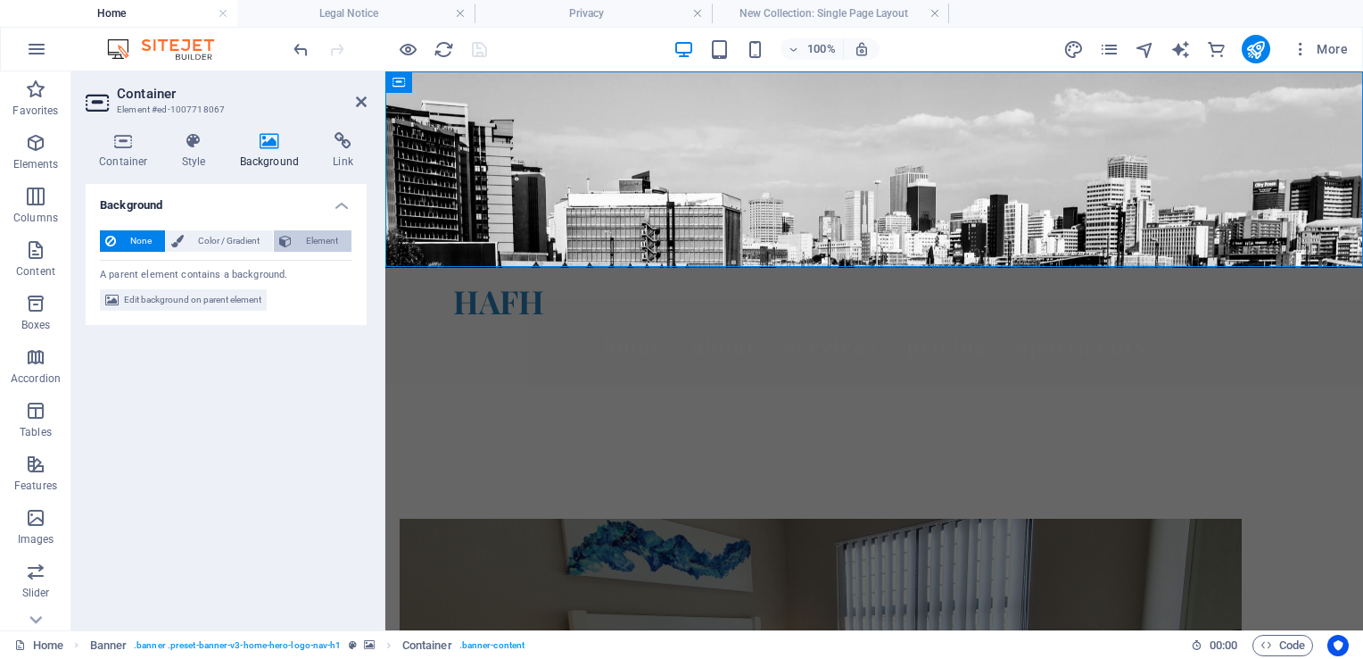
click at [325, 238] on span "Element" at bounding box center [321, 240] width 49 height 21
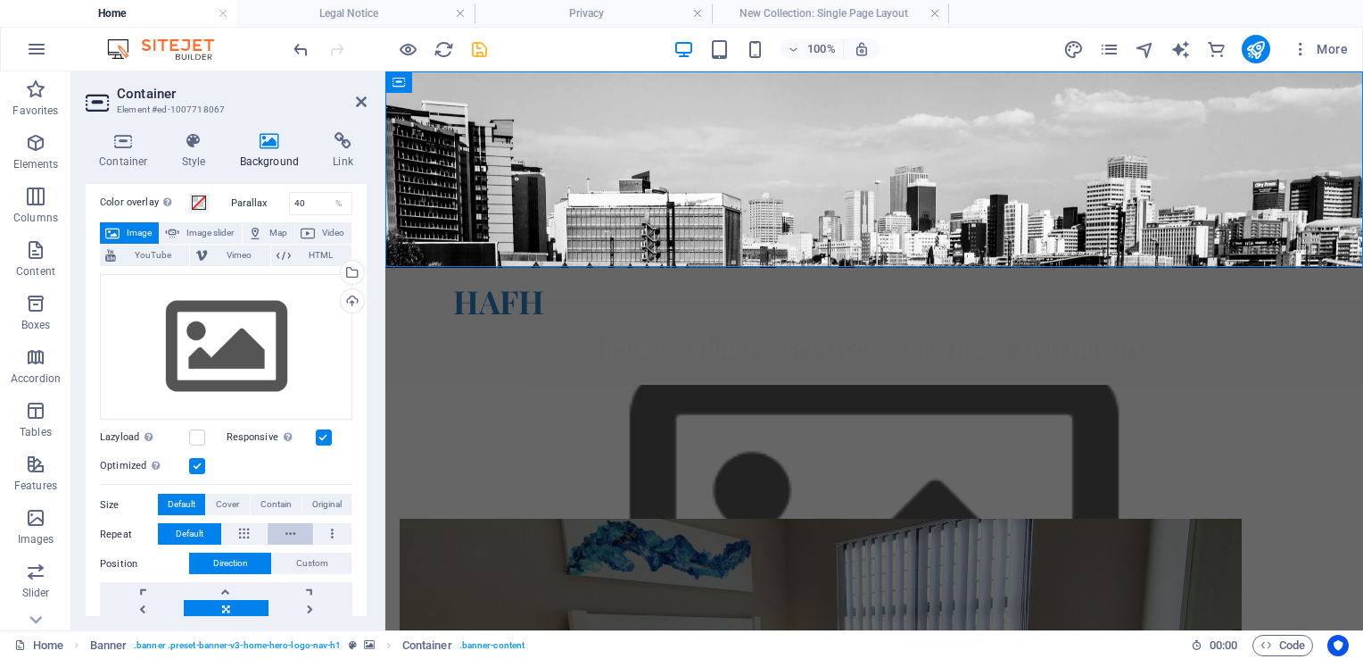
scroll to position [178, 0]
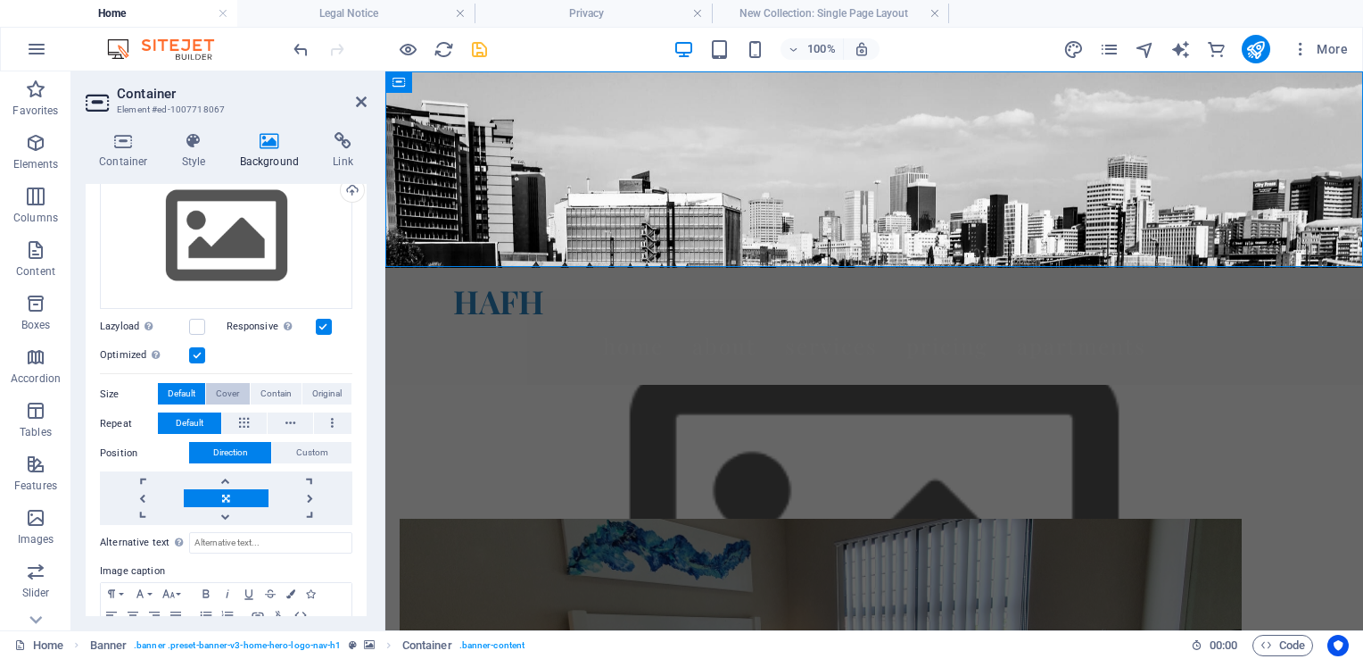
click at [224, 392] on span "Cover" at bounding box center [227, 393] width 23 height 21
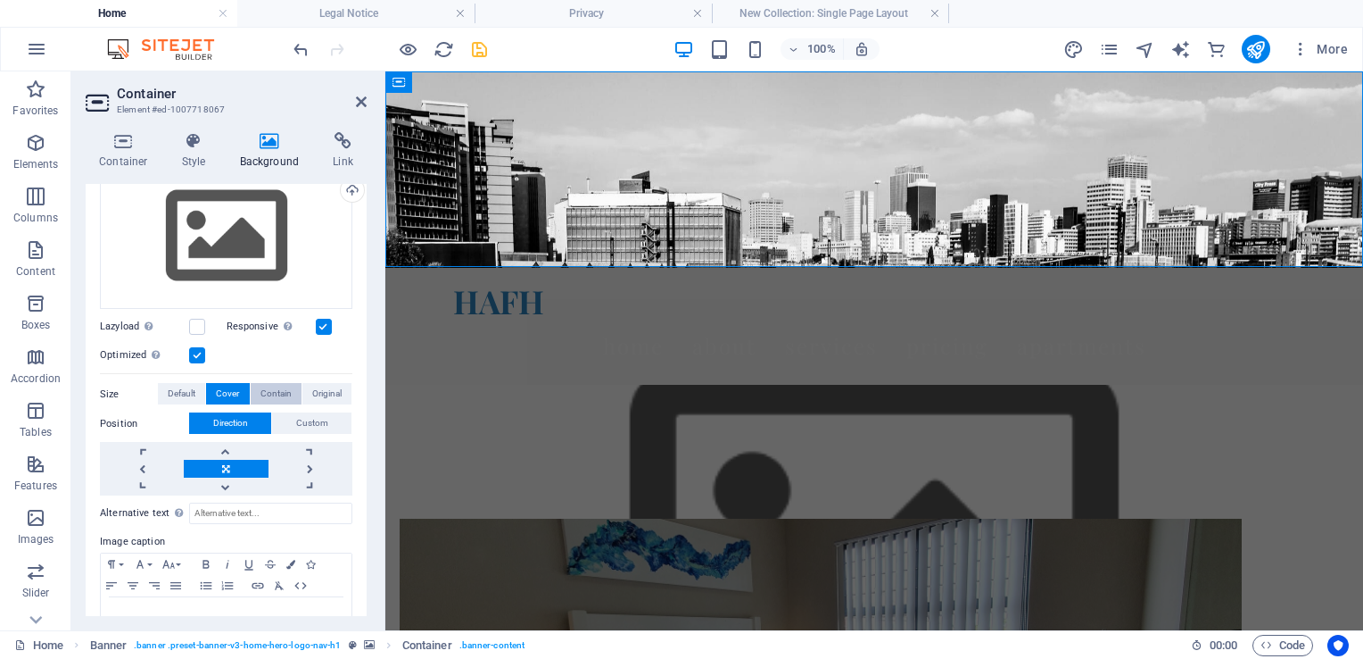
click at [265, 394] on span "Contain" at bounding box center [276, 393] width 31 height 21
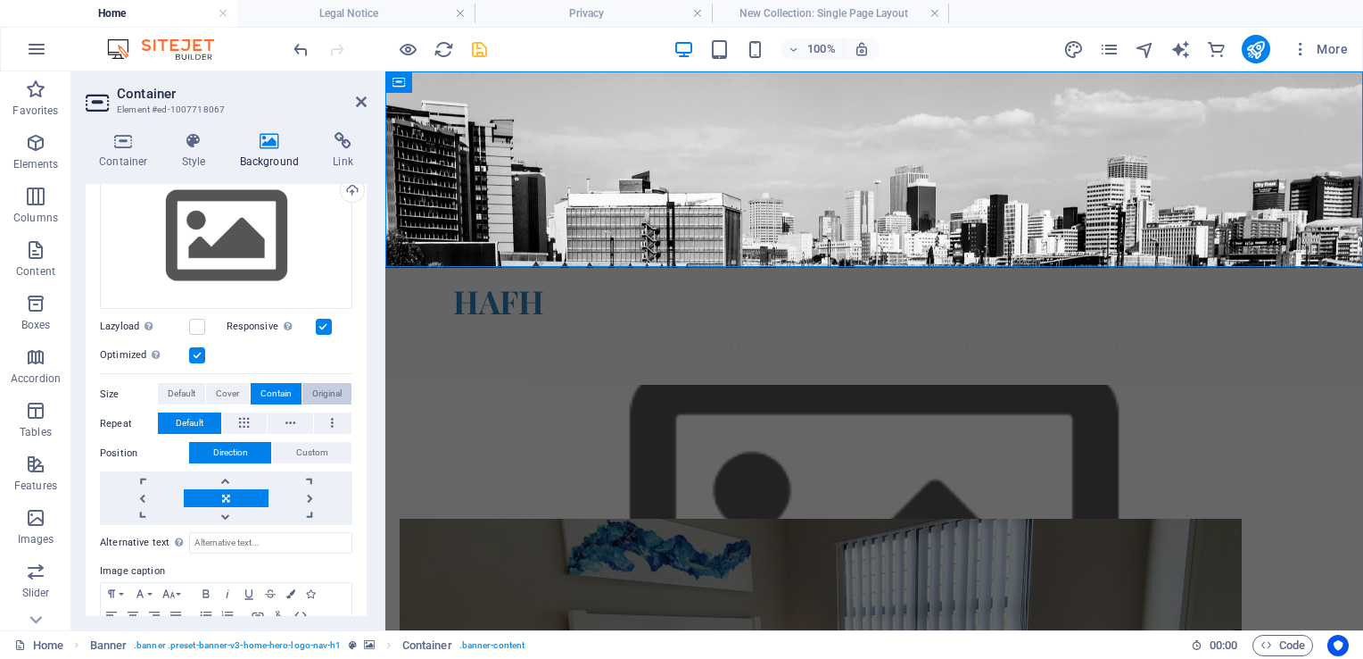
click at [312, 393] on span "Original" at bounding box center [326, 393] width 29 height 21
click at [232, 392] on span "Cover" at bounding box center [227, 393] width 23 height 21
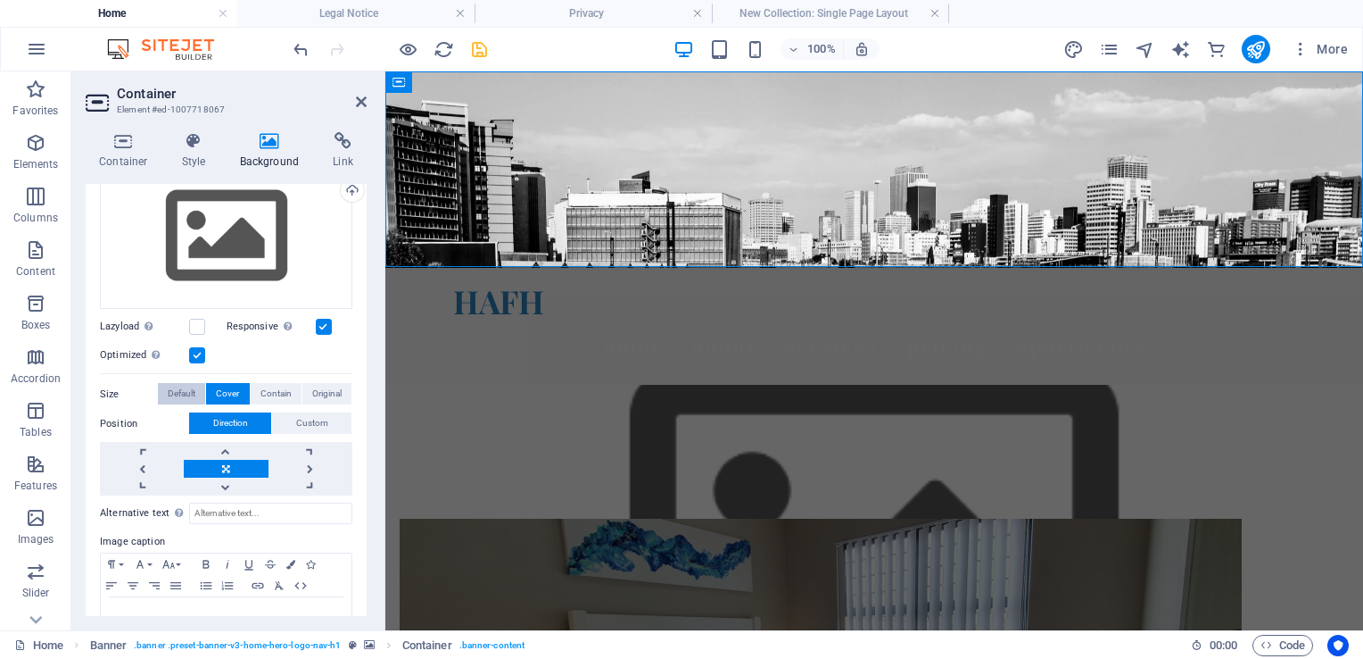
click at [187, 391] on span "Default" at bounding box center [182, 393] width 28 height 21
drag, startPoint x: 365, startPoint y: 97, endPoint x: 296, endPoint y: 27, distance: 98.4
click at [365, 97] on icon at bounding box center [361, 102] width 11 height 14
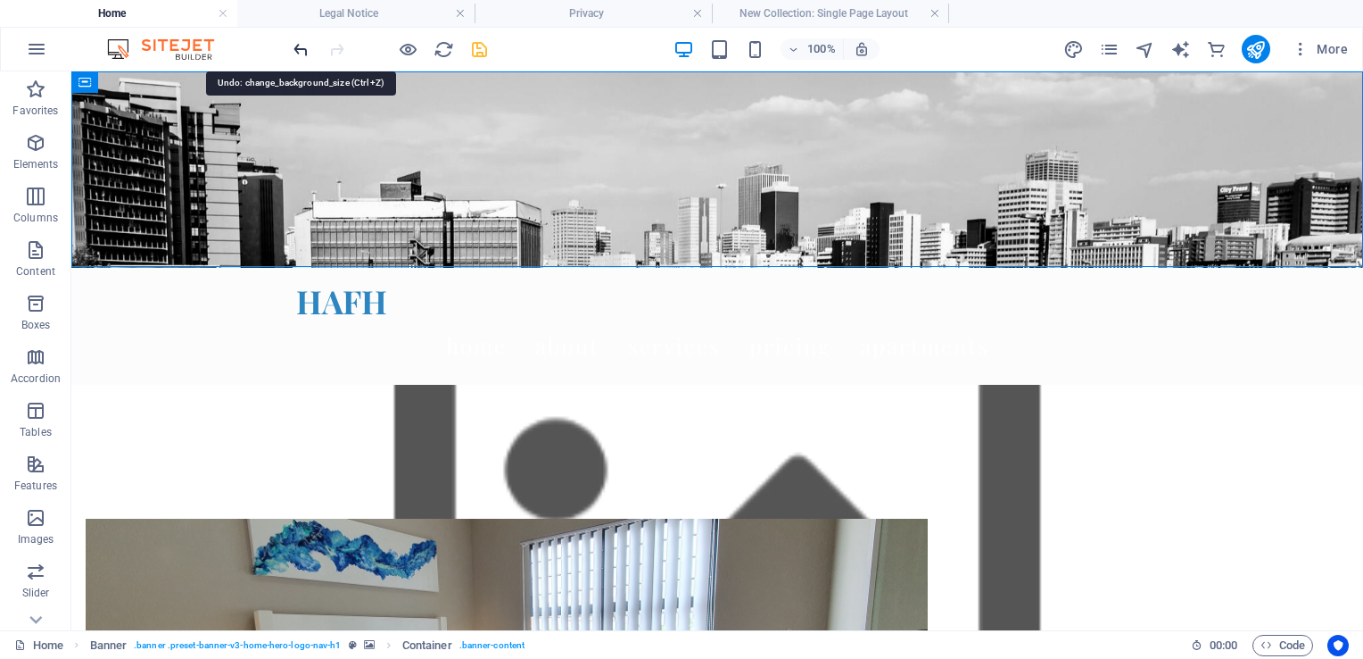
click at [294, 52] on div "100% More" at bounding box center [682, 49] width 1362 height 43
click at [300, 52] on icon "undo" at bounding box center [301, 49] width 21 height 21
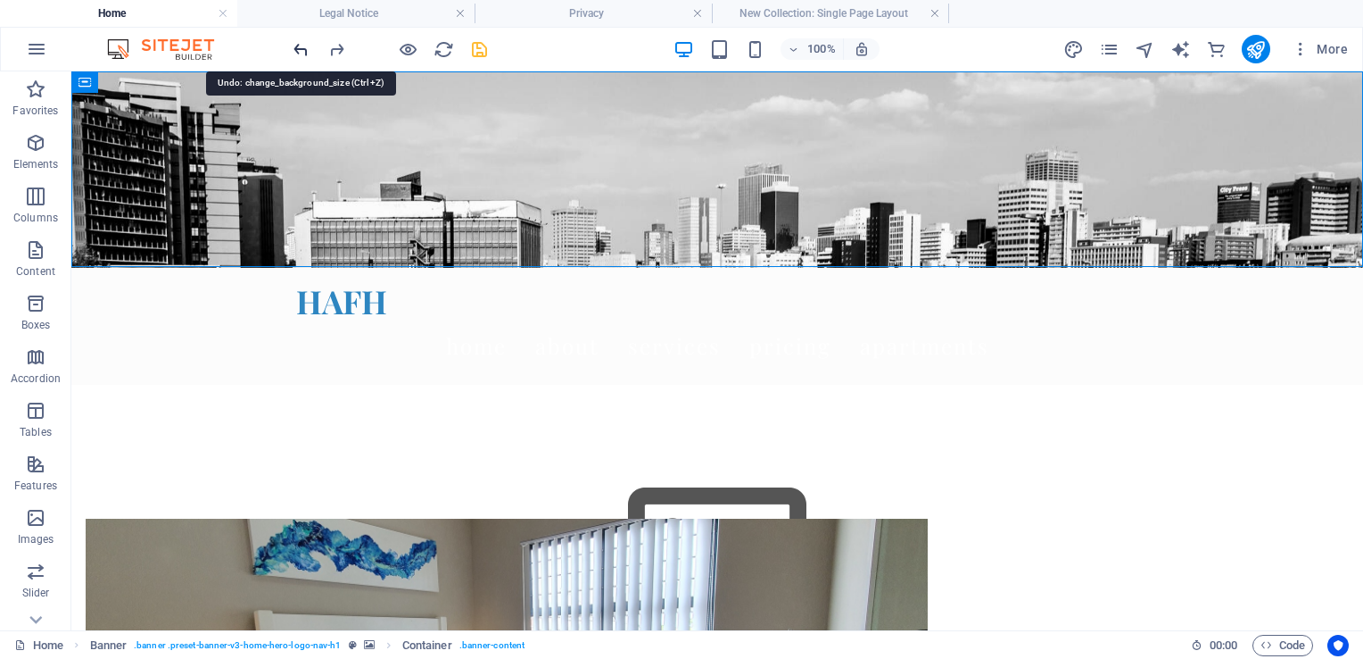
click at [299, 49] on icon "undo" at bounding box center [301, 49] width 21 height 21
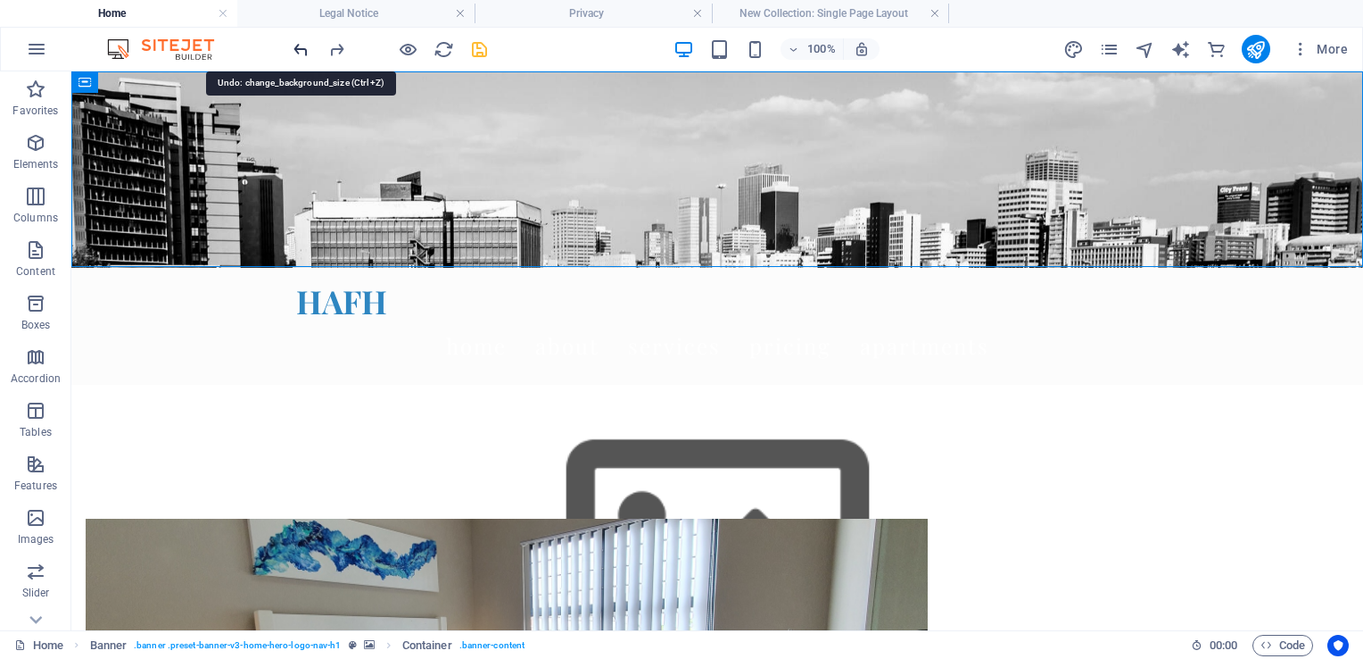
click at [299, 49] on icon "undo" at bounding box center [301, 49] width 21 height 21
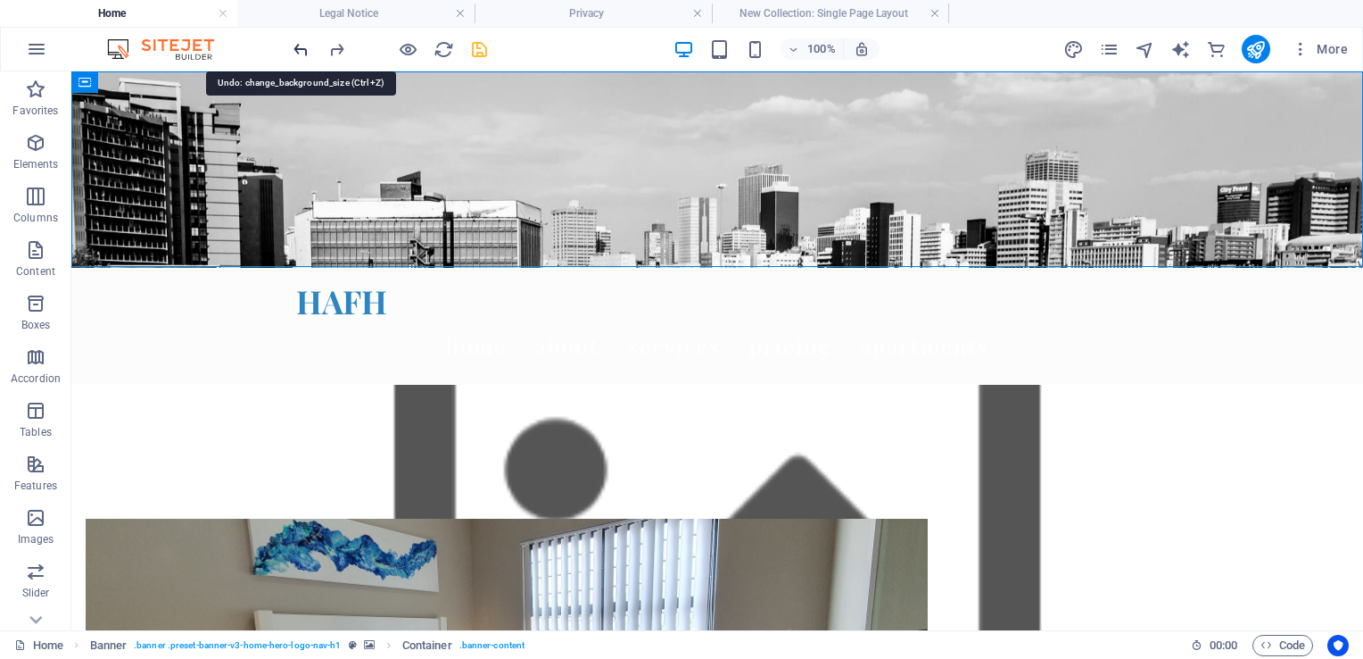
click at [299, 49] on icon "undo" at bounding box center [301, 49] width 21 height 21
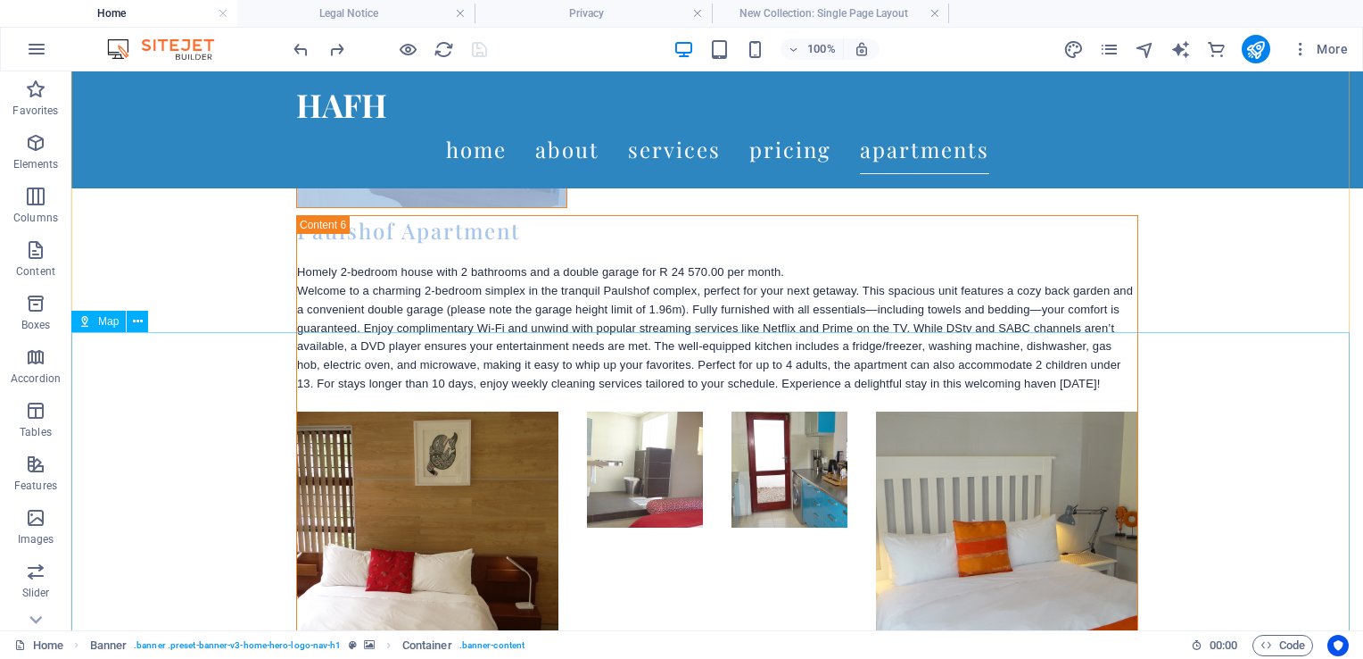
scroll to position [6953, 0]
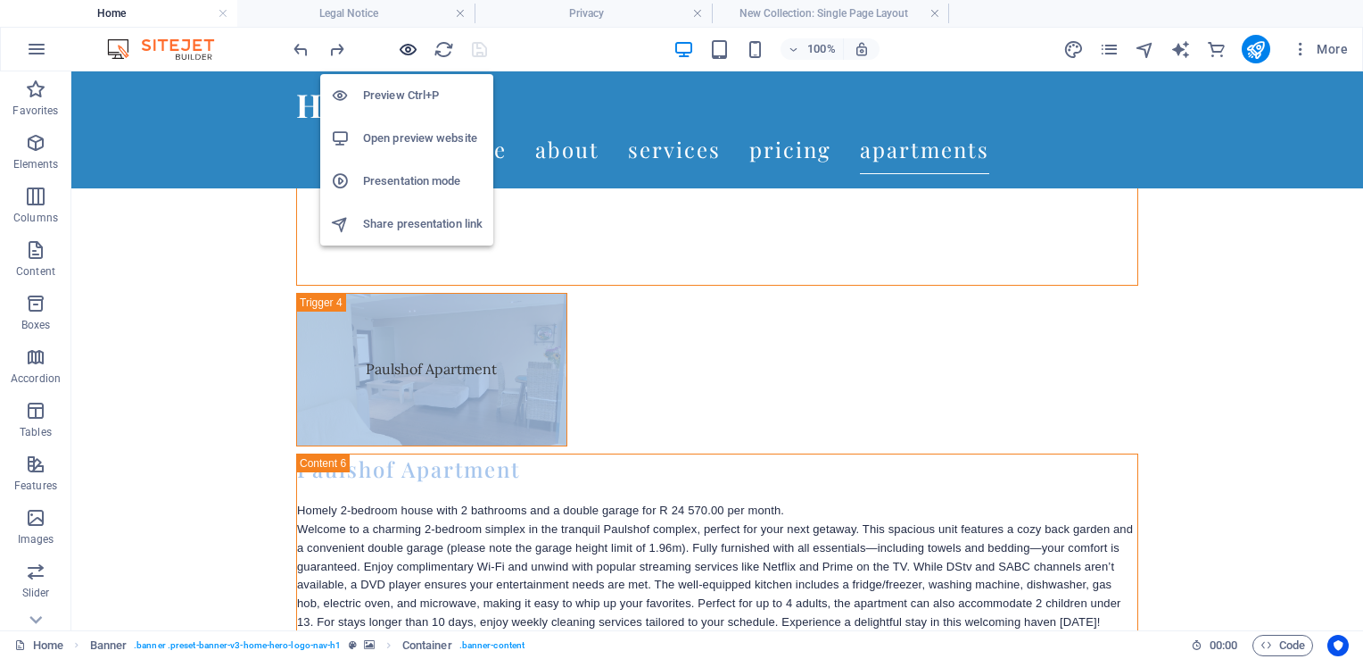
click at [407, 53] on icon "button" at bounding box center [408, 49] width 21 height 21
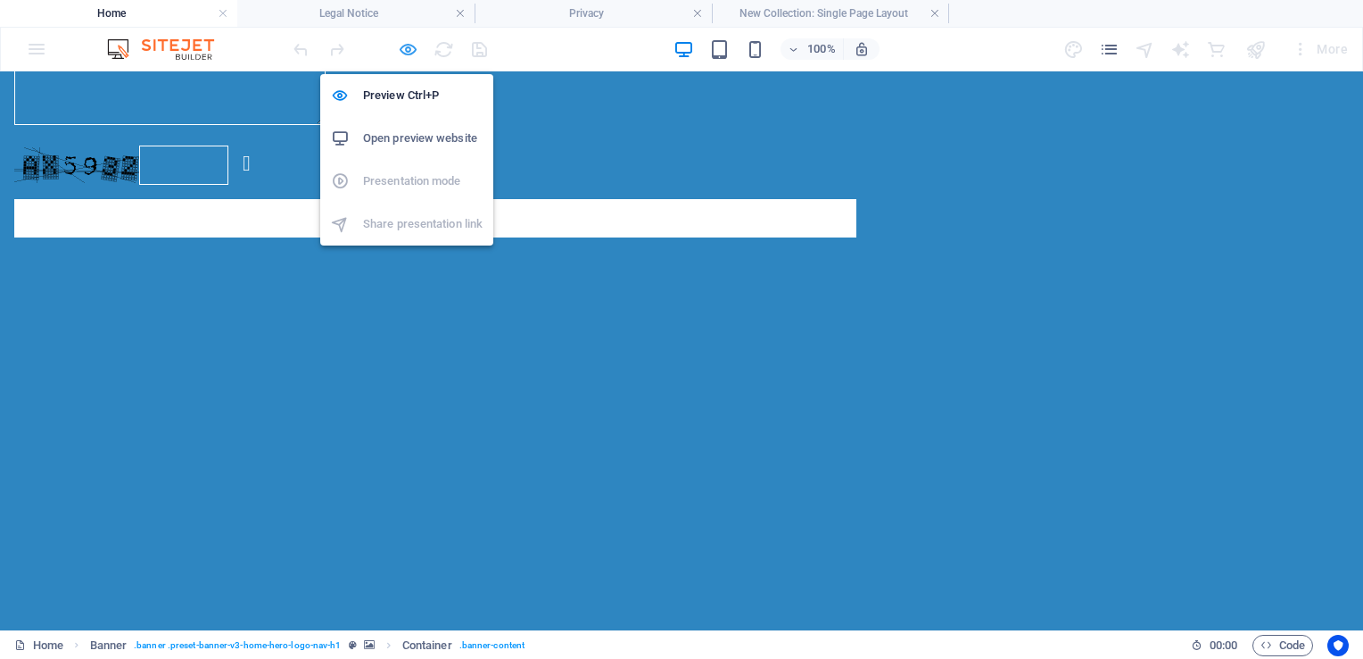
scroll to position [0, 0]
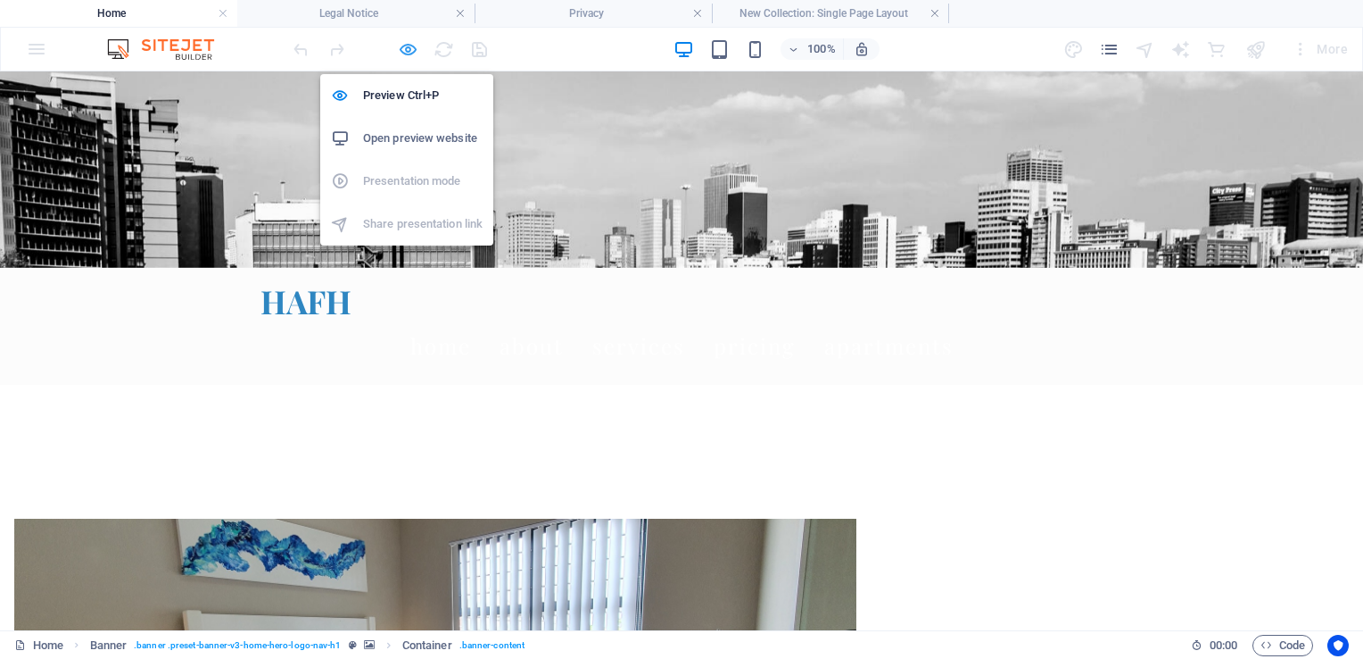
click at [402, 48] on icon "button" at bounding box center [408, 49] width 21 height 21
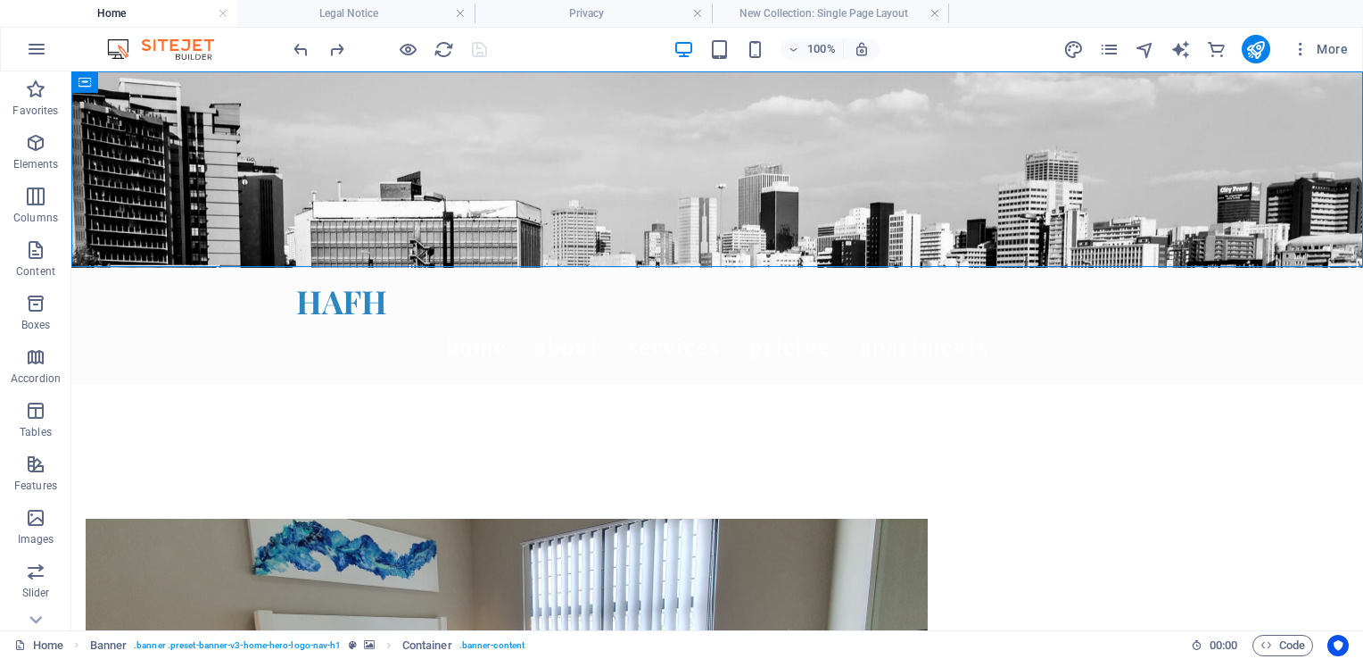
click at [483, 47] on div at bounding box center [390, 49] width 200 height 29
click at [443, 49] on icon "reload" at bounding box center [444, 49] width 21 height 21
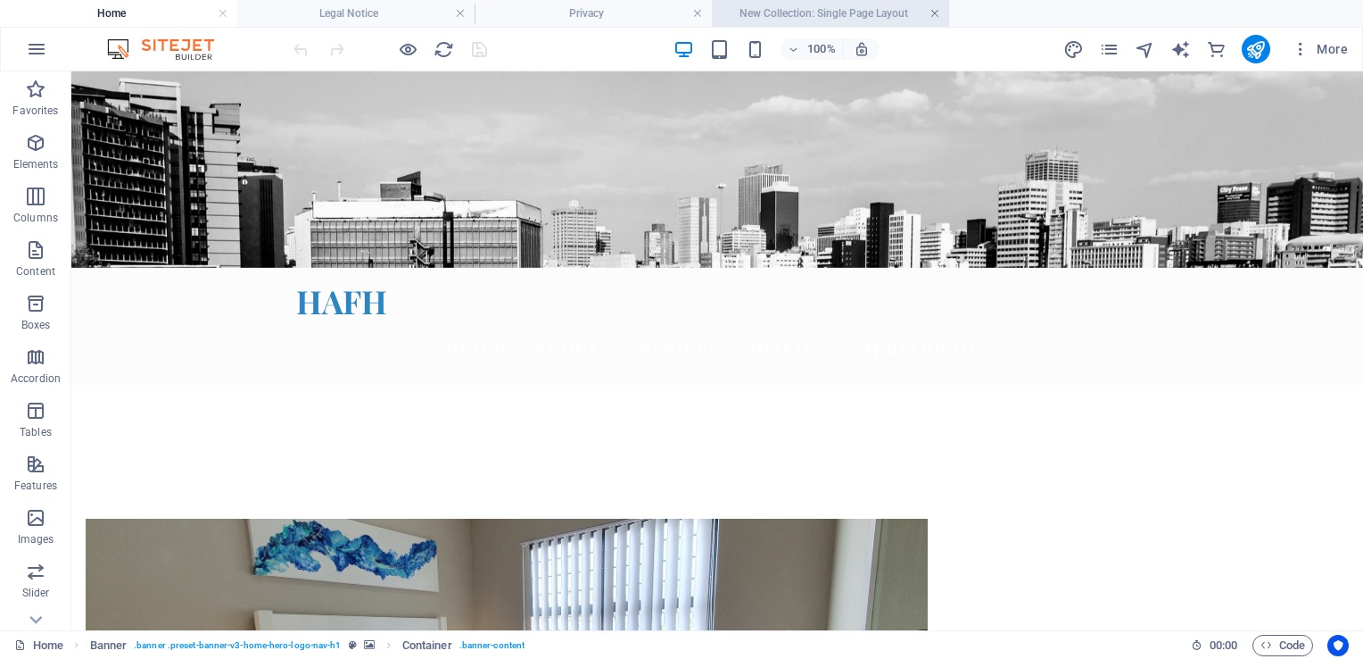
click at [696, 12] on link at bounding box center [697, 13] width 11 height 17
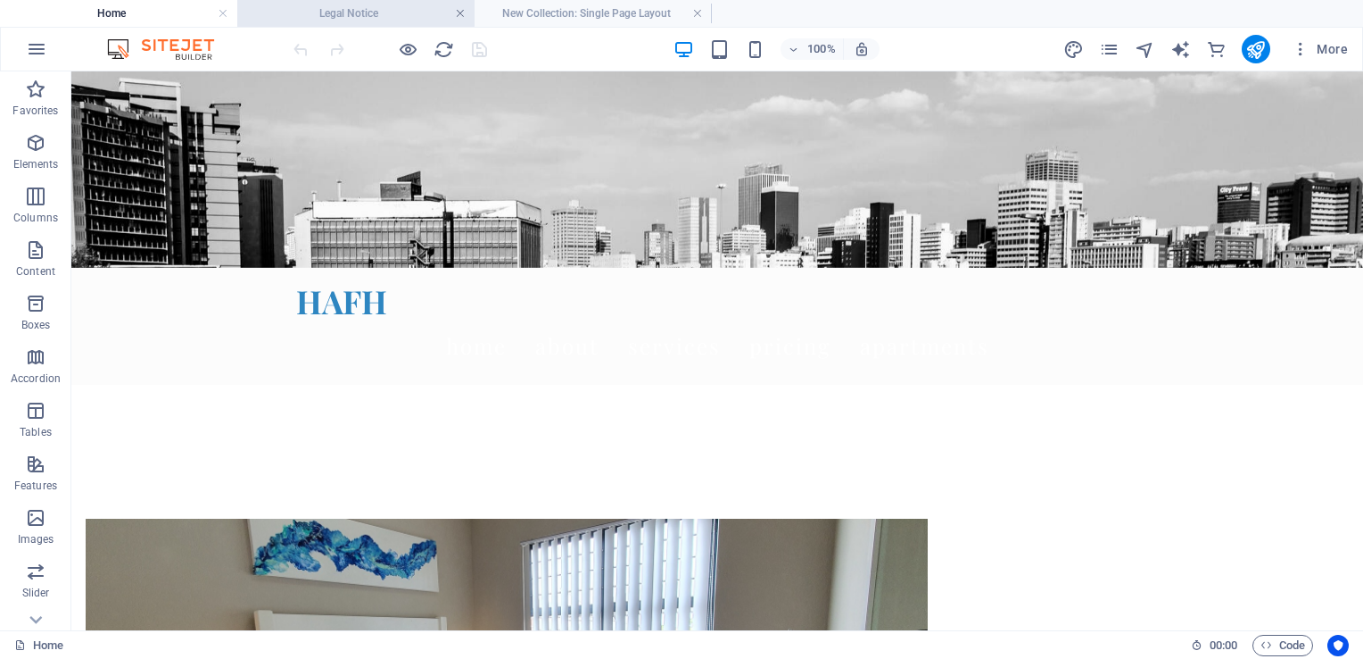
click at [464, 11] on link at bounding box center [460, 13] width 11 height 17
click at [459, 12] on link at bounding box center [460, 13] width 11 height 17
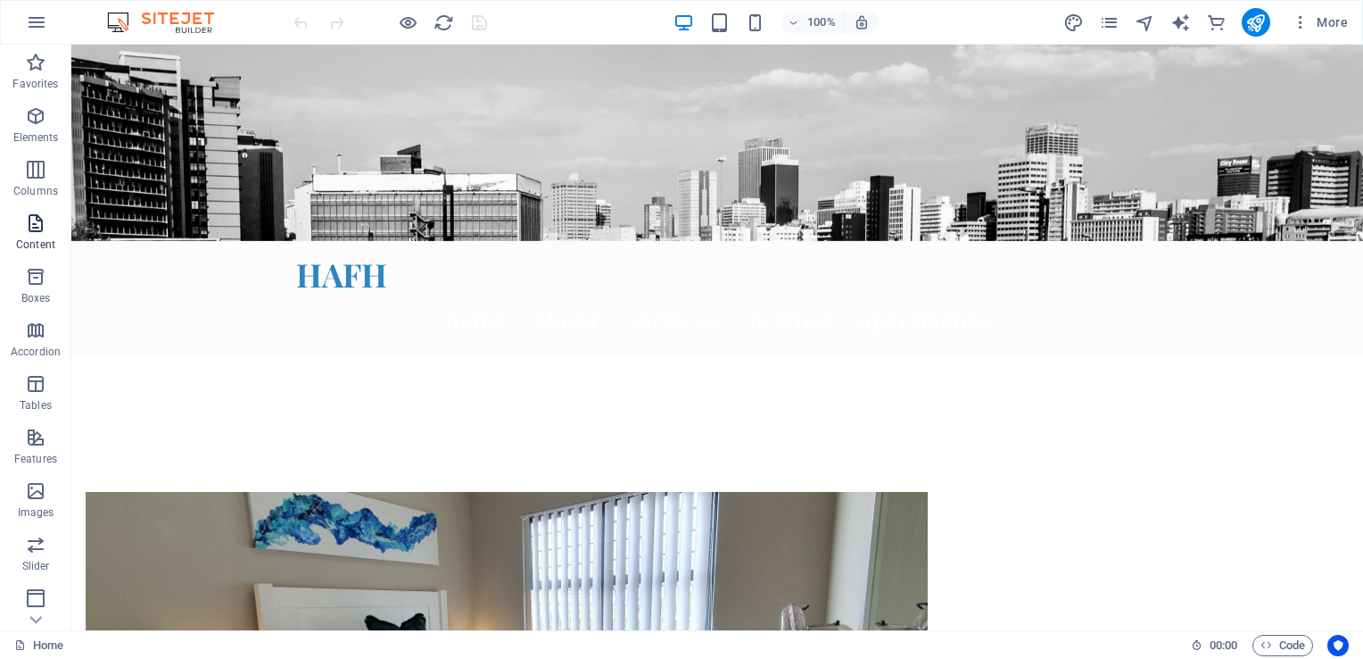
click at [44, 235] on span "Content" at bounding box center [35, 233] width 71 height 43
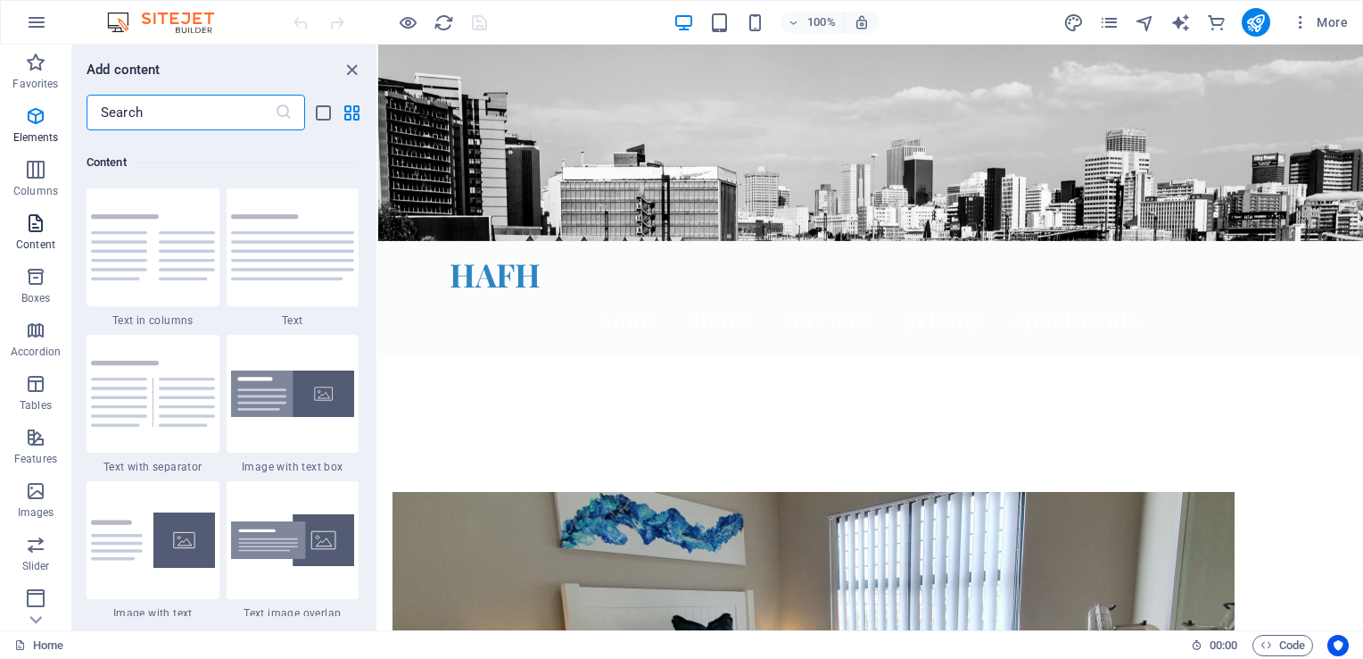
scroll to position [3122, 0]
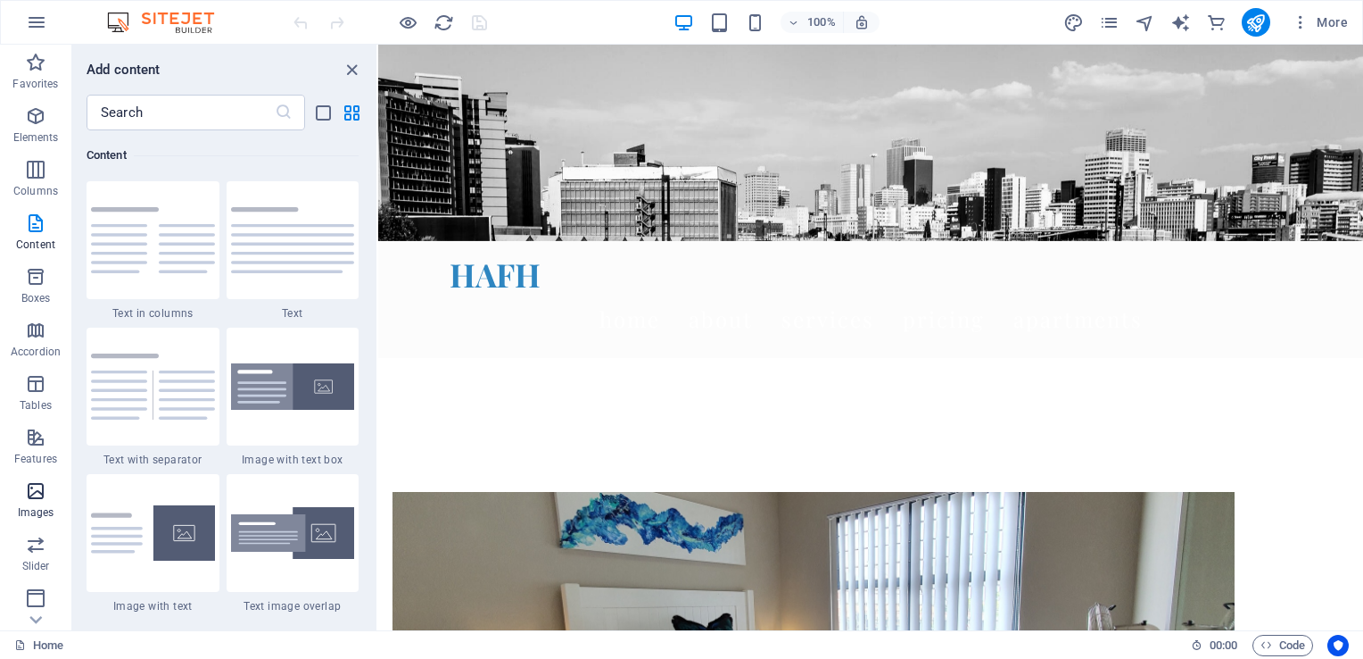
click at [31, 499] on icon "button" at bounding box center [35, 490] width 21 height 21
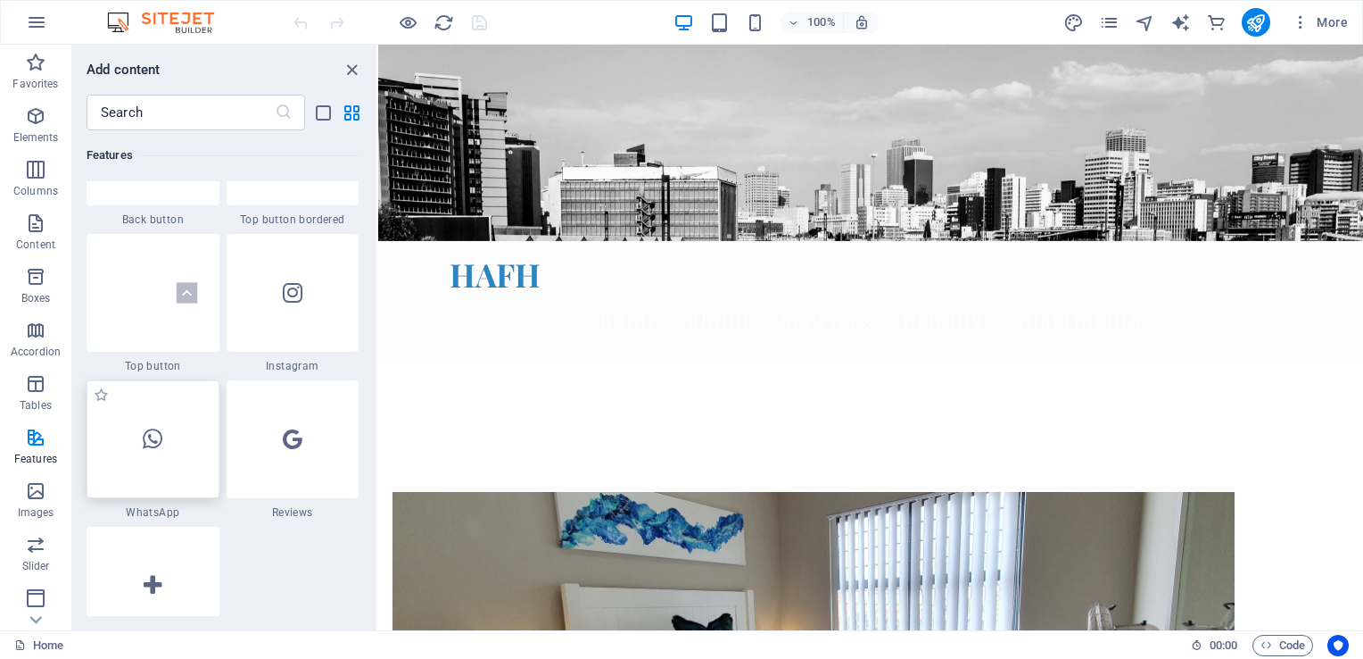
scroll to position [8513, 0]
click at [151, 438] on icon at bounding box center [153, 438] width 20 height 23
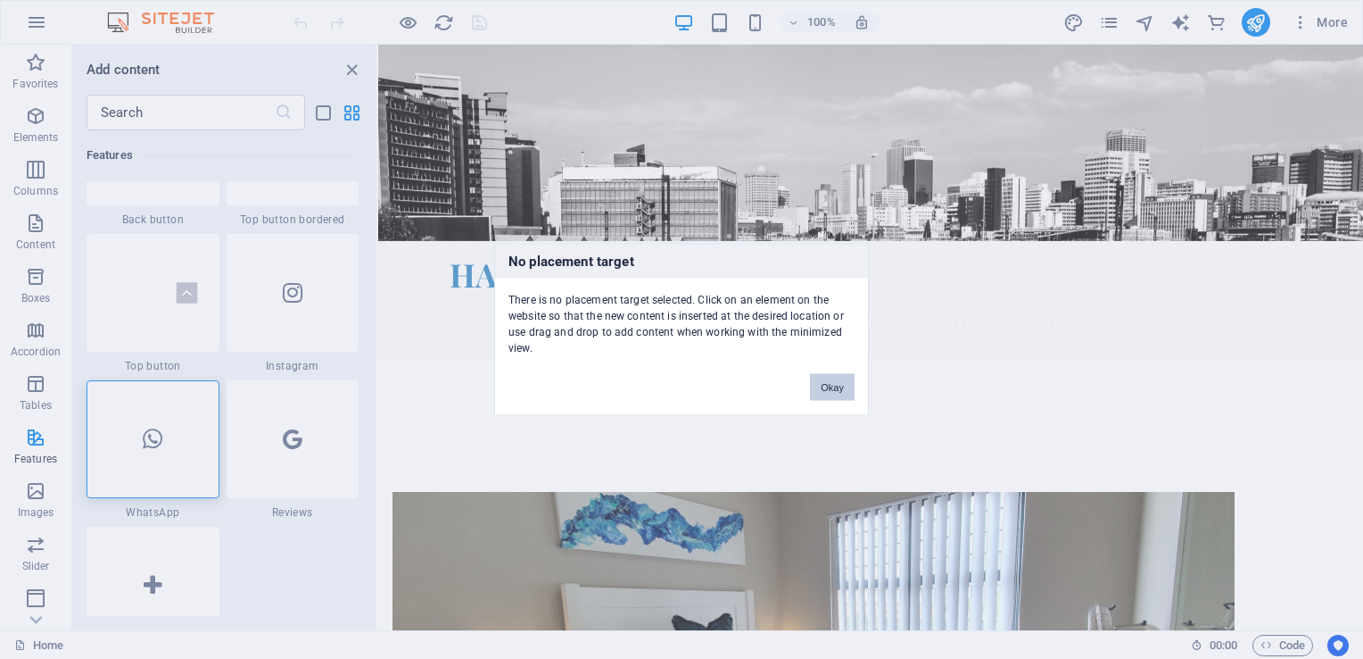
click at [825, 385] on button "Okay" at bounding box center [832, 387] width 45 height 27
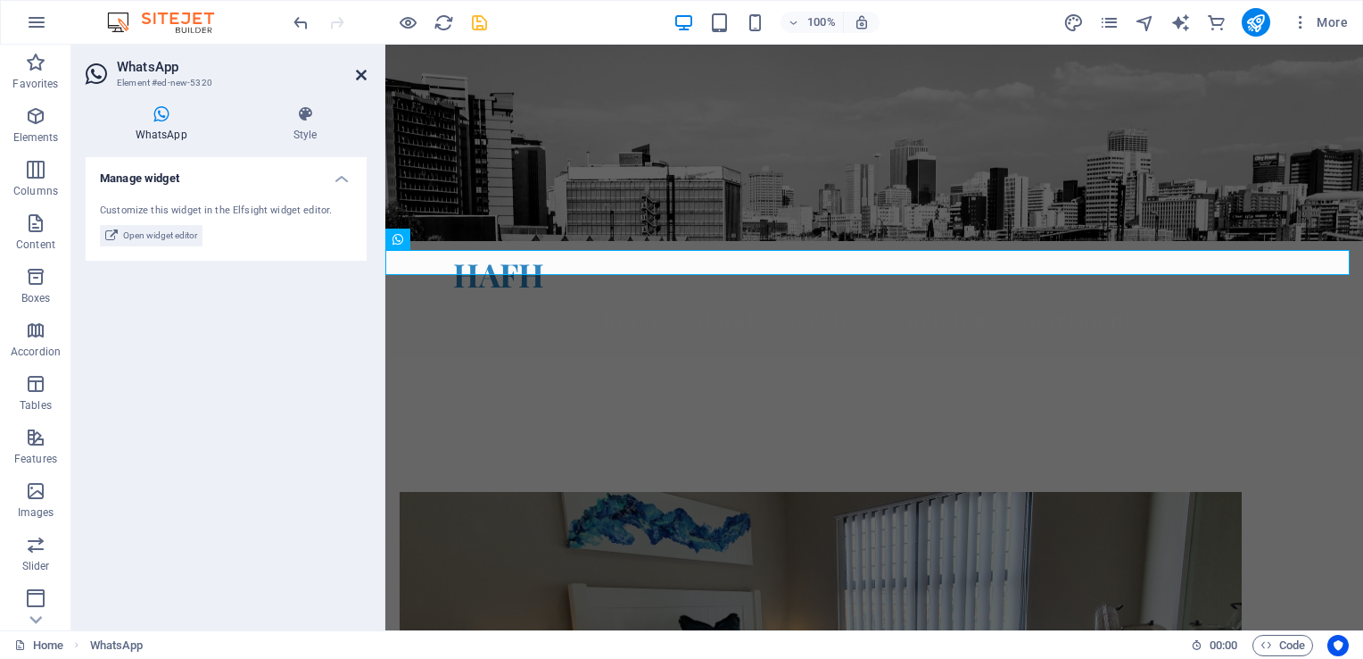
click at [360, 76] on icon at bounding box center [361, 75] width 11 height 14
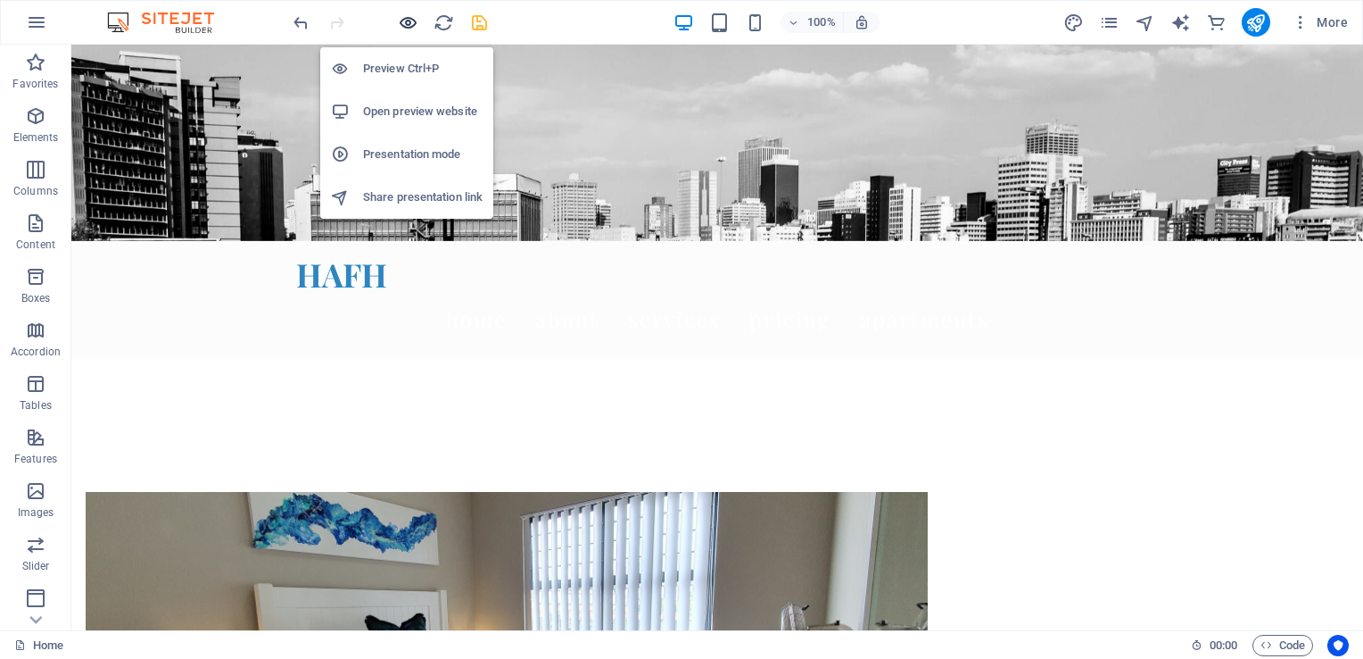
click at [403, 21] on icon "button" at bounding box center [408, 22] width 21 height 21
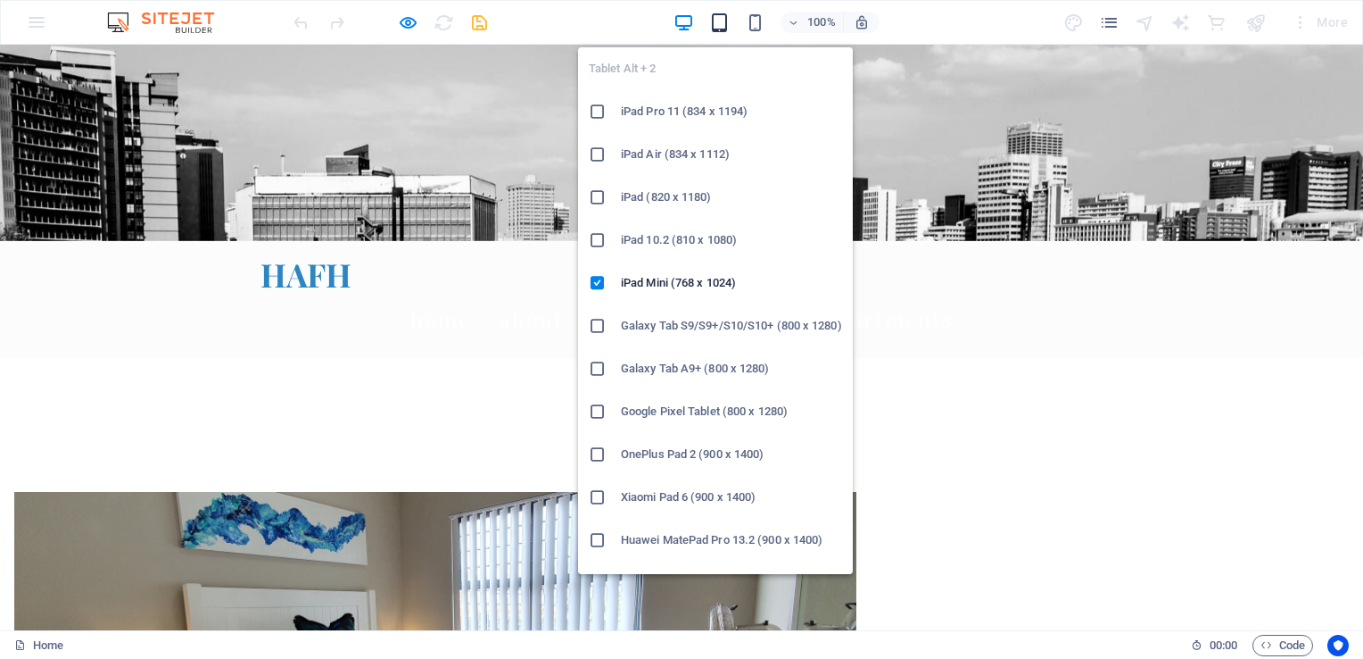
click at [717, 22] on icon "button" at bounding box center [719, 22] width 21 height 21
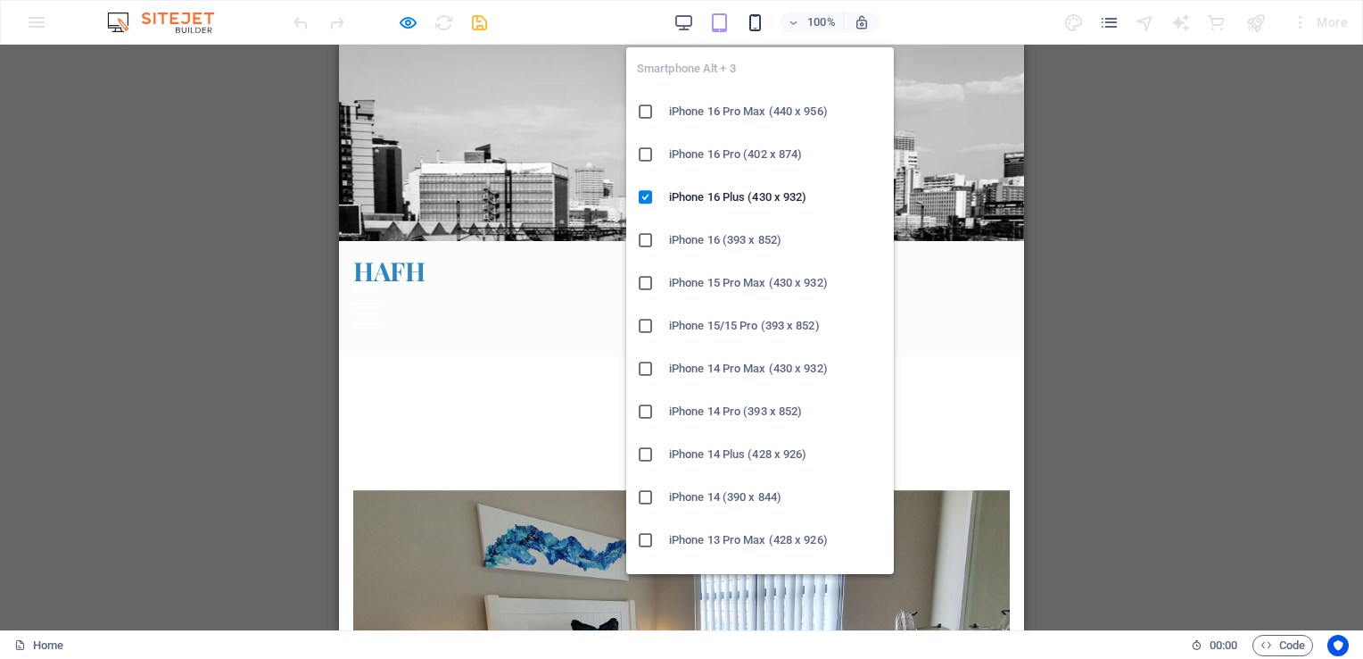
click at [757, 20] on icon "button" at bounding box center [755, 22] width 21 height 21
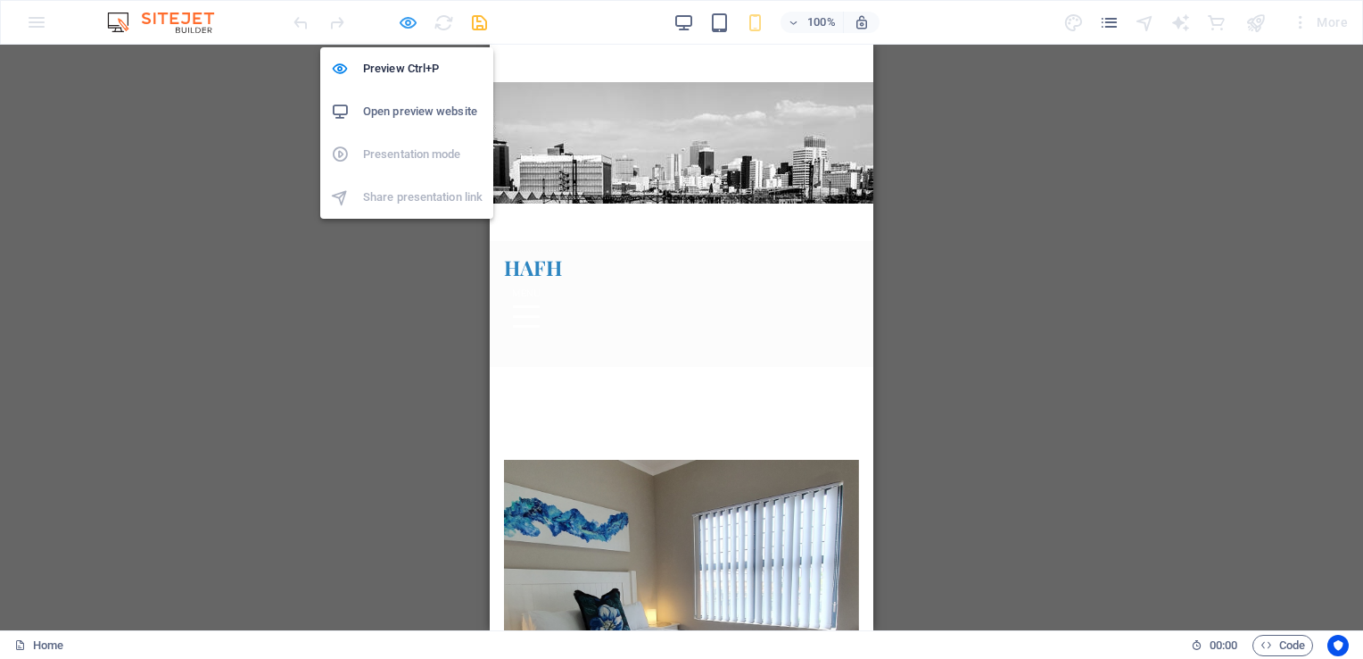
click at [406, 25] on icon "button" at bounding box center [408, 22] width 21 height 21
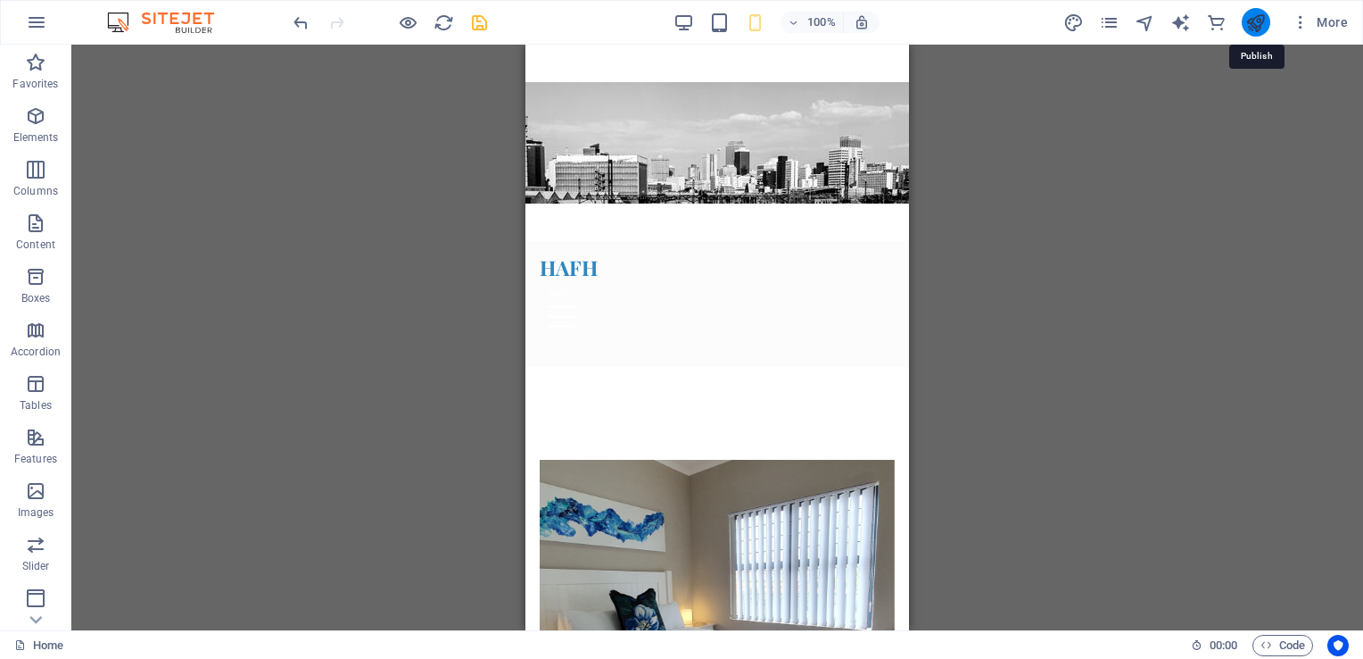
click at [1256, 23] on icon "publish" at bounding box center [1256, 22] width 21 height 21
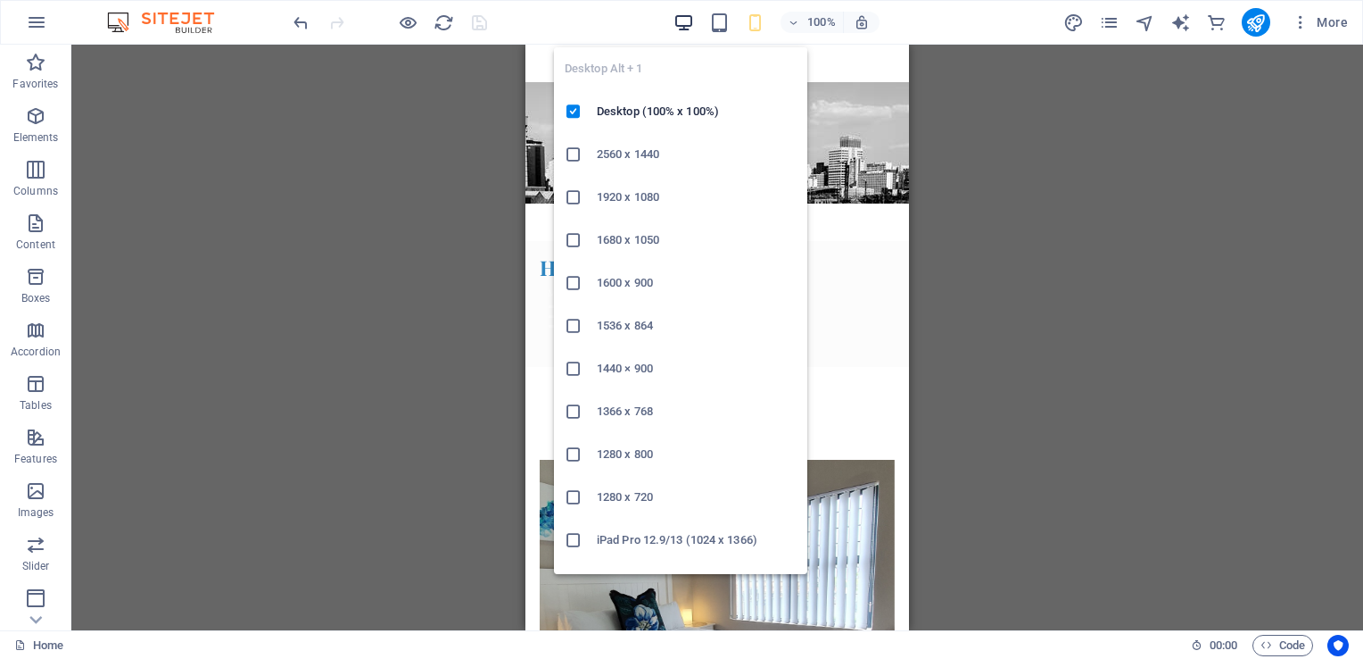
click at [678, 15] on icon "button" at bounding box center [684, 22] width 21 height 21
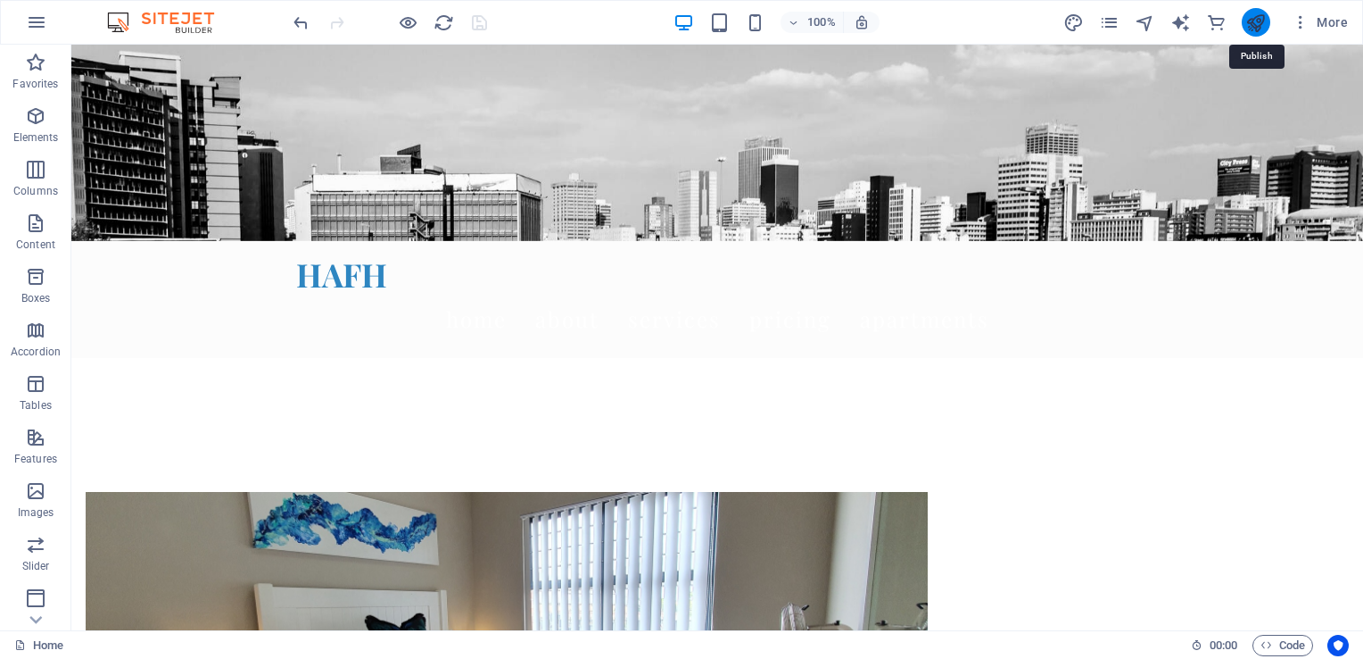
click at [1248, 24] on icon "publish" at bounding box center [1256, 22] width 21 height 21
click at [485, 27] on div at bounding box center [390, 22] width 200 height 29
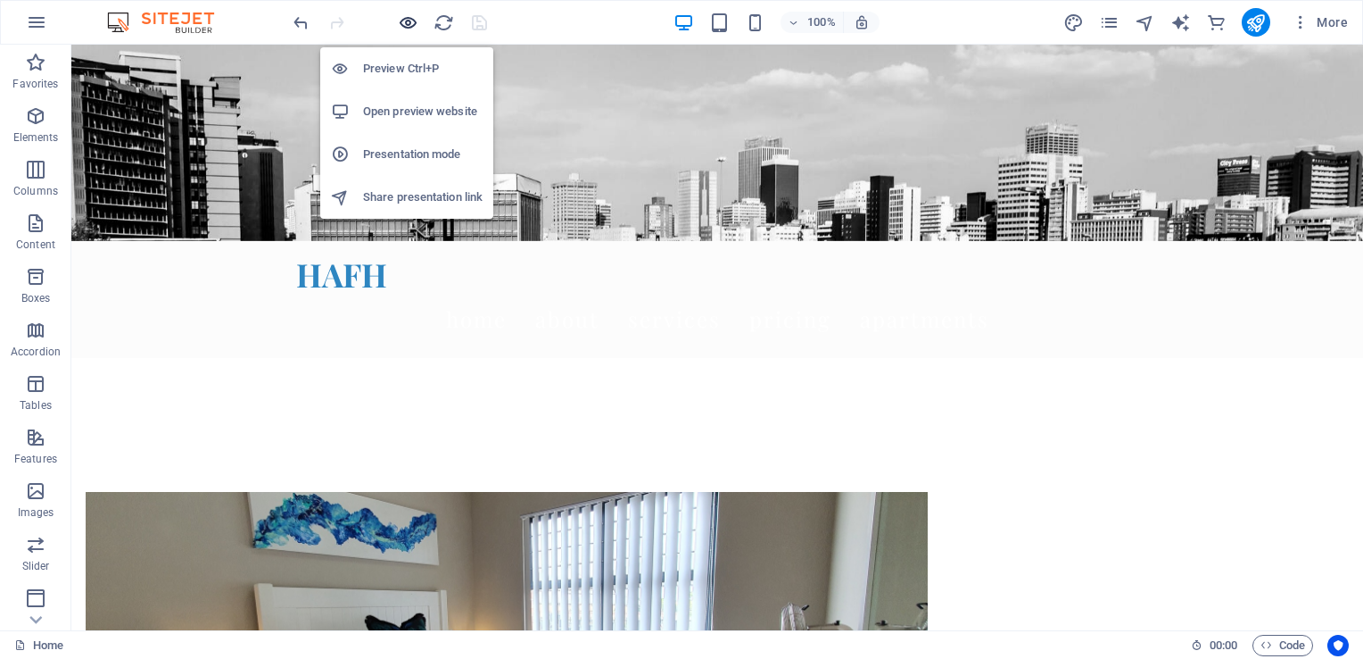
click at [401, 22] on icon "button" at bounding box center [408, 22] width 21 height 21
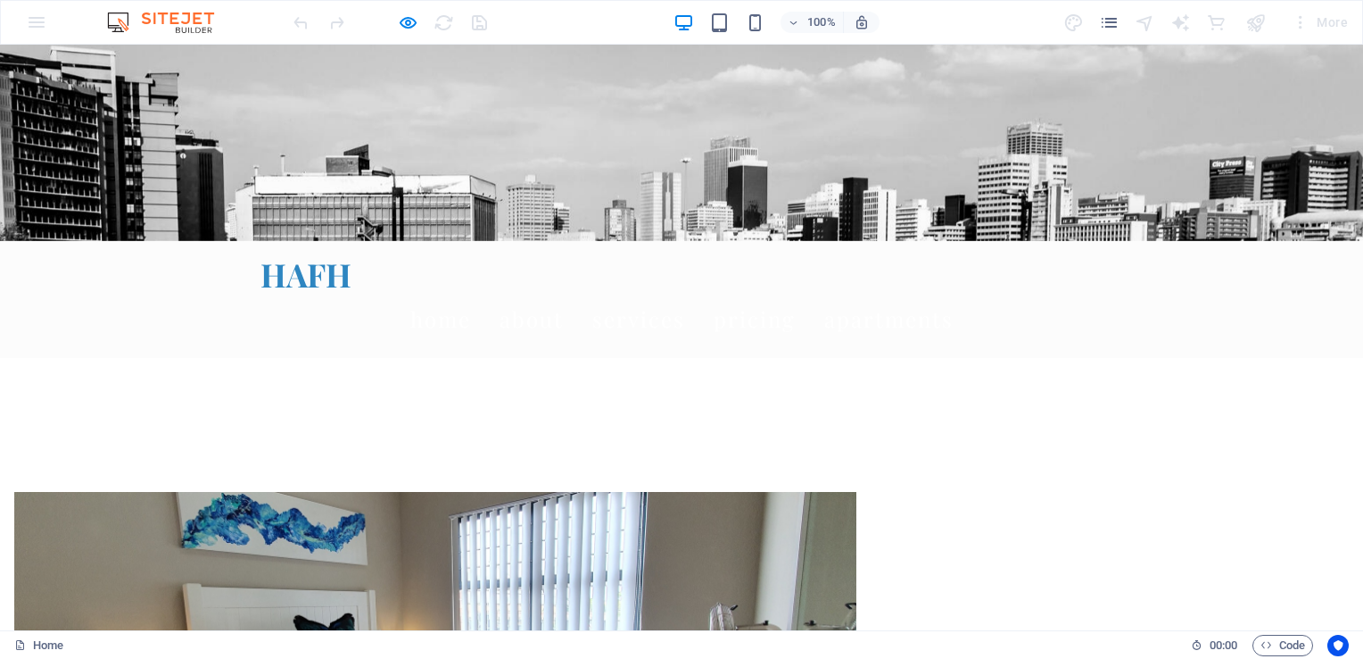
click at [476, 23] on div at bounding box center [390, 22] width 200 height 29
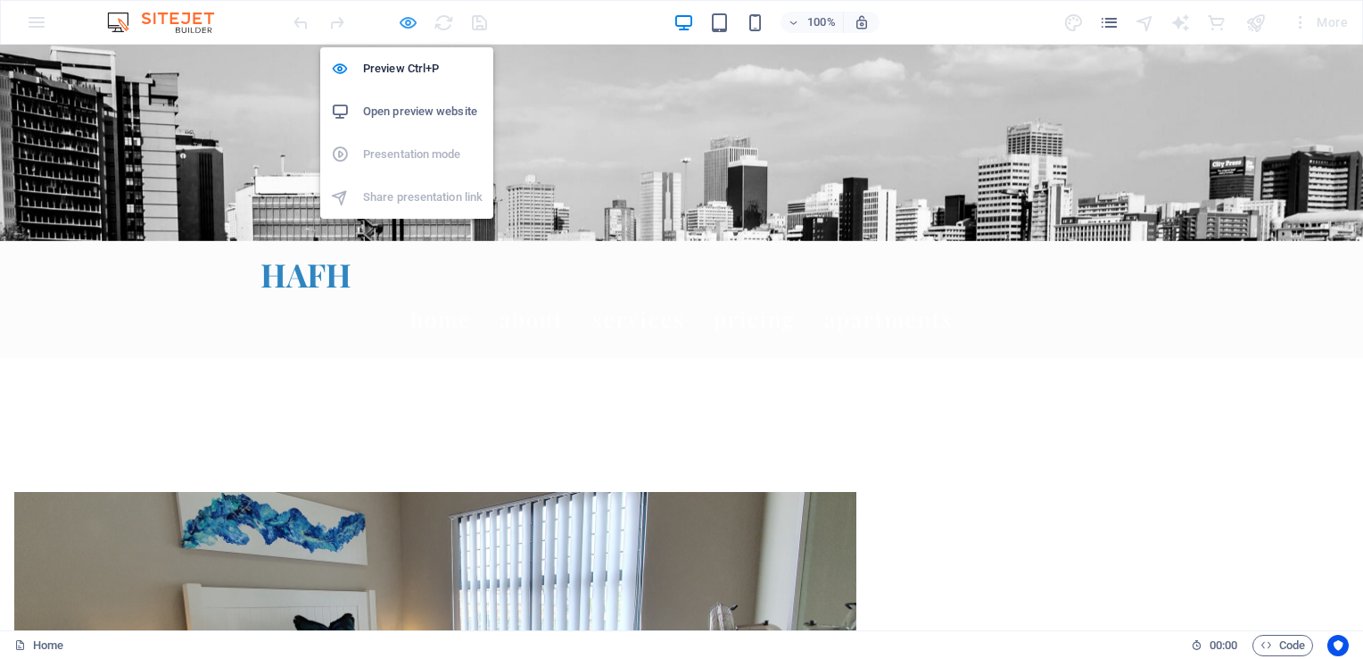
click at [412, 28] on icon "button" at bounding box center [408, 22] width 21 height 21
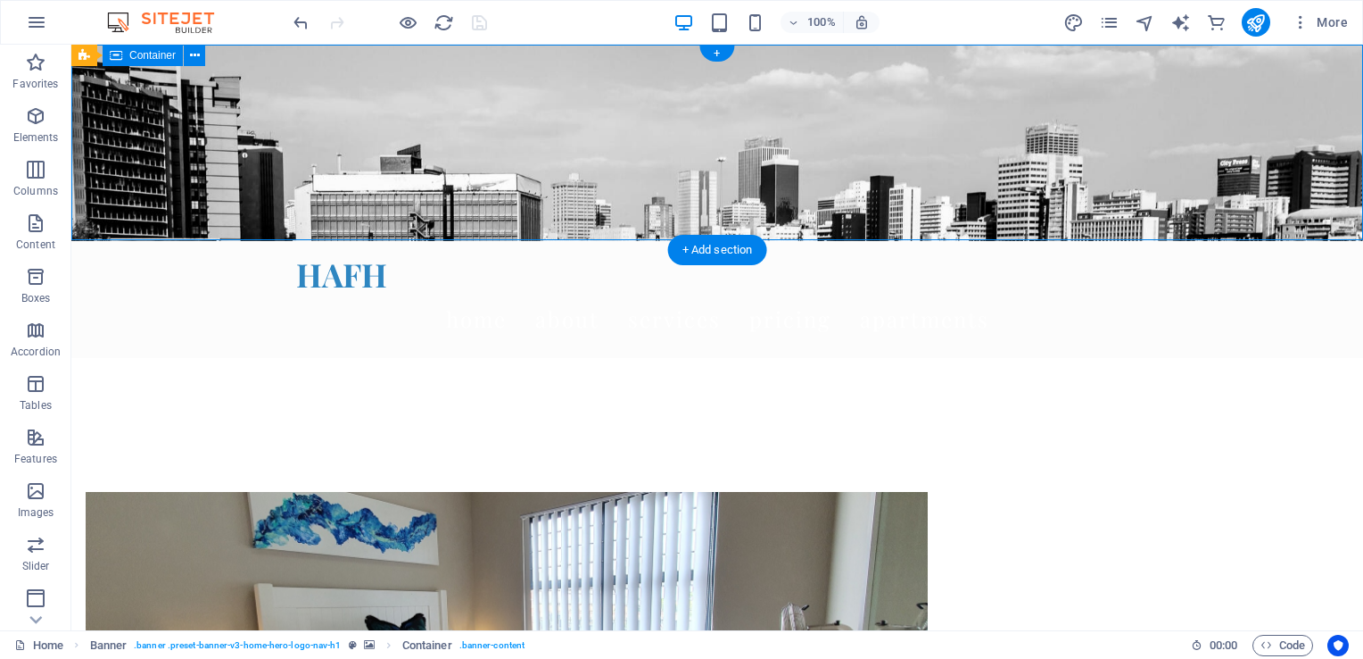
select select "vh"
select select "vw"
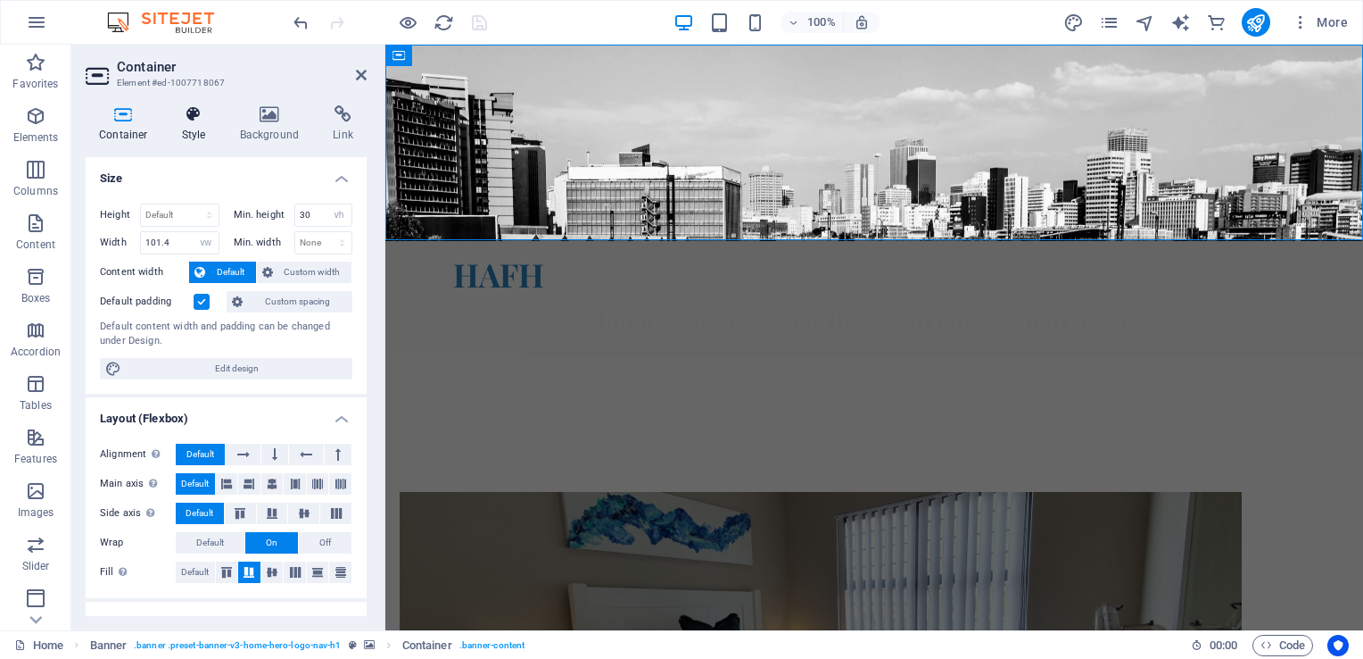
click at [193, 130] on h4 "Style" at bounding box center [198, 123] width 58 height 37
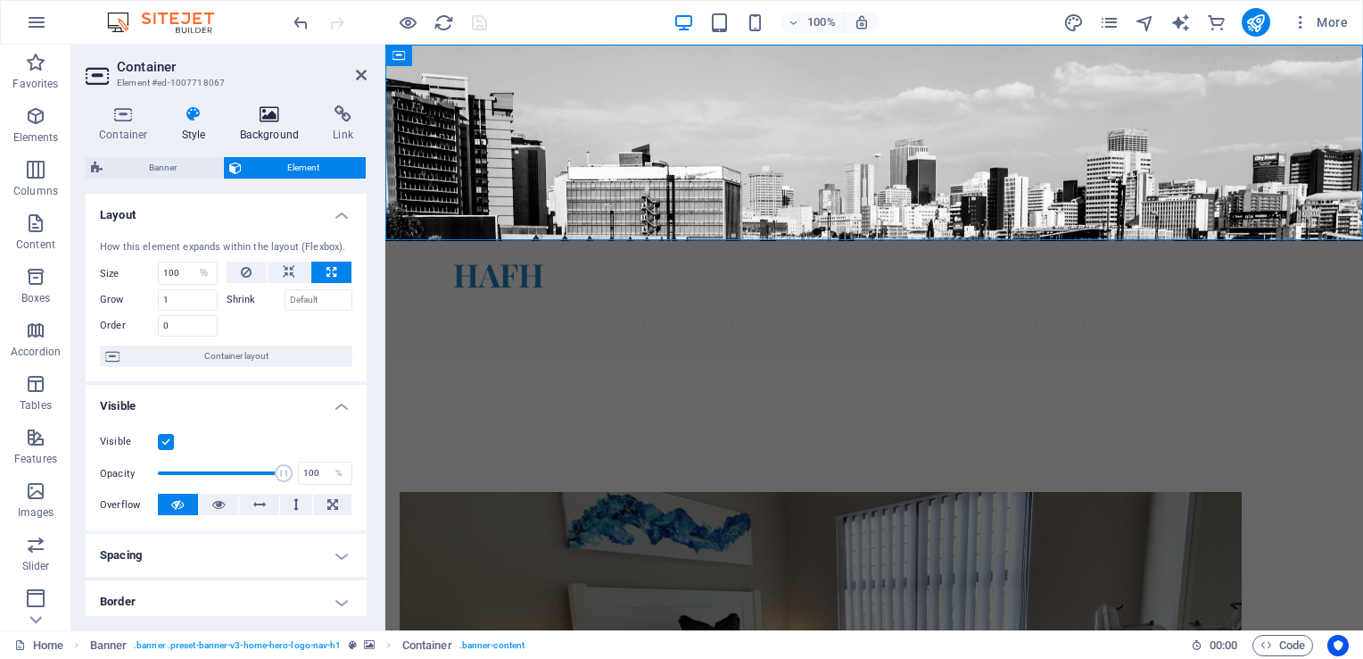
click at [269, 131] on h4 "Background" at bounding box center [274, 123] width 94 height 37
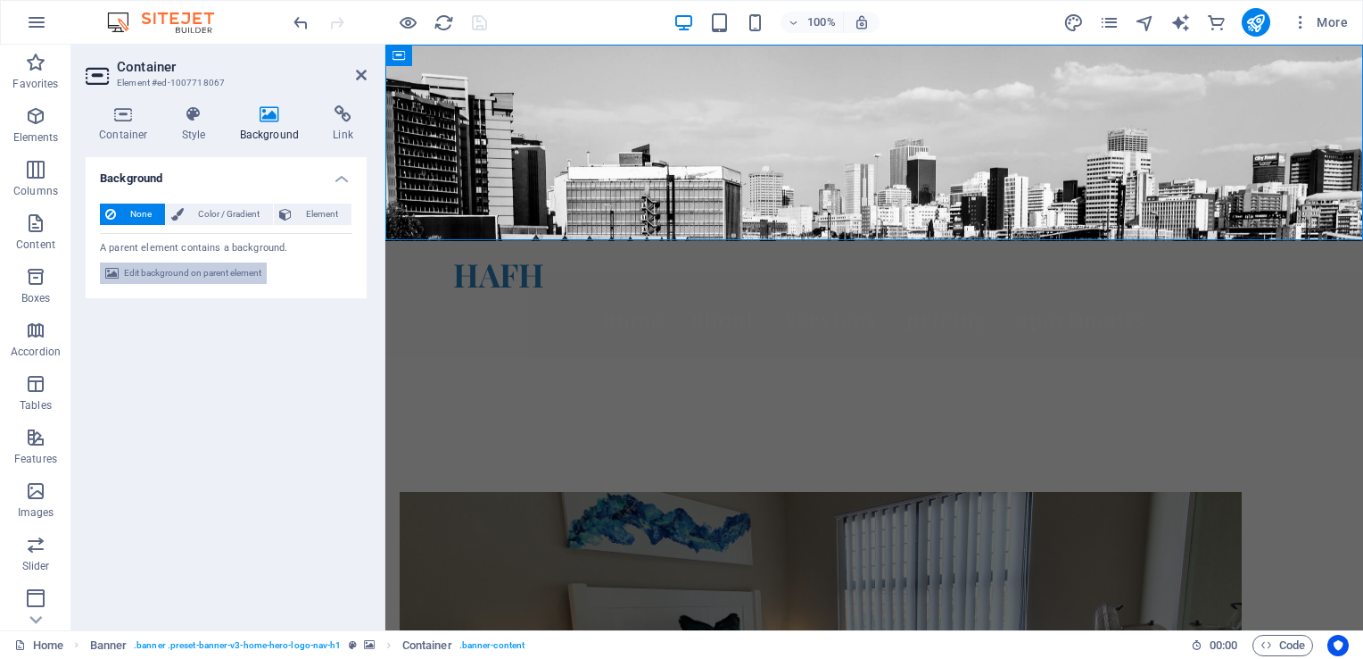
click at [175, 279] on span "Edit background on parent element" at bounding box center [192, 272] width 137 height 21
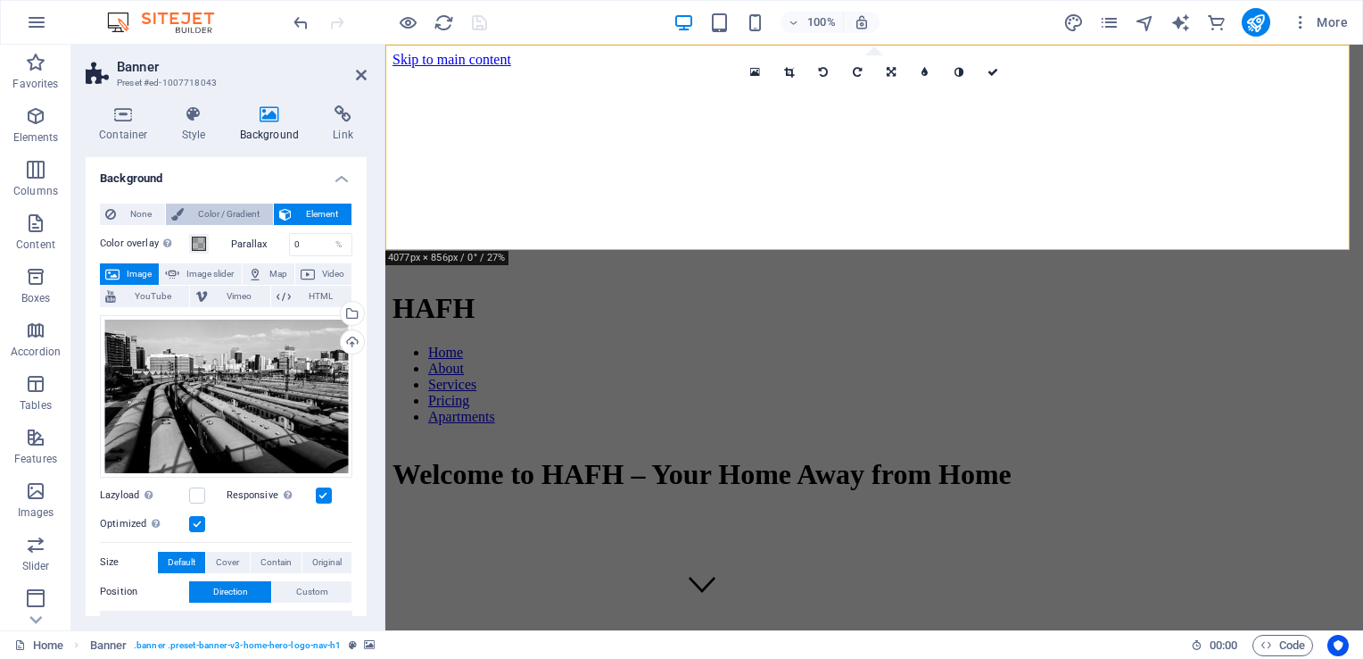
click at [212, 214] on span "Color / Gradient" at bounding box center [228, 213] width 79 height 21
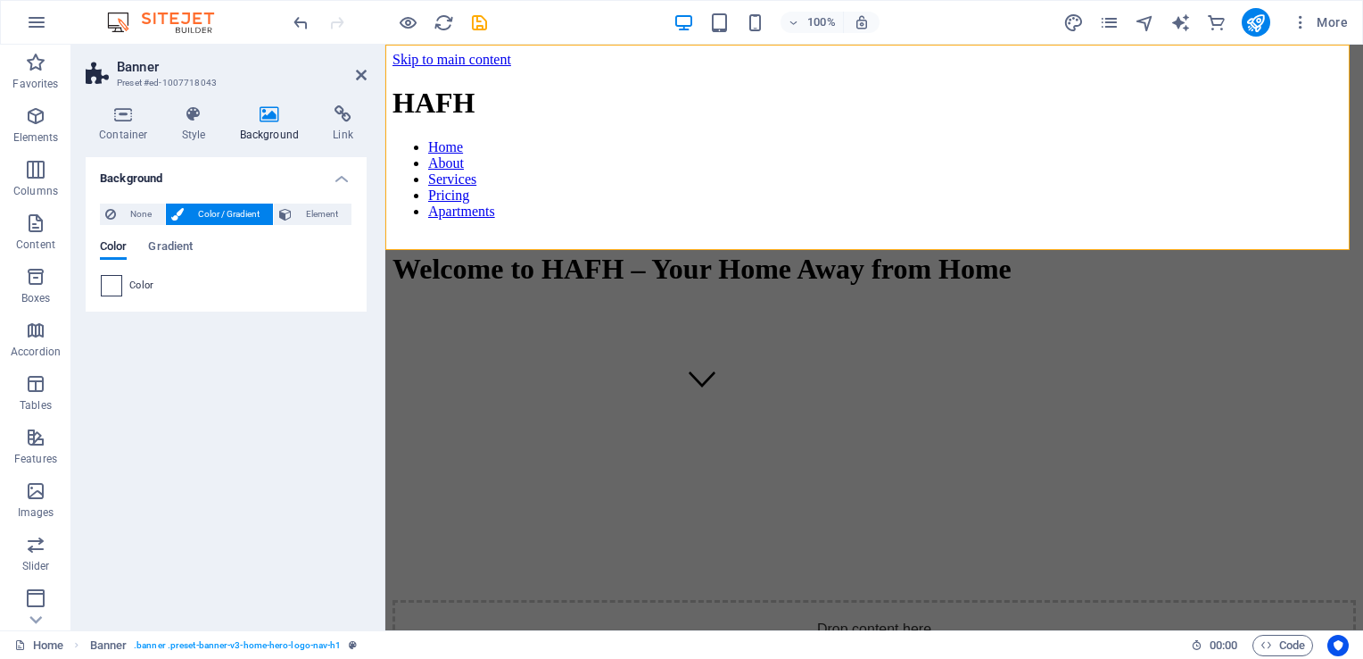
click at [107, 288] on span at bounding box center [112, 286] width 20 height 20
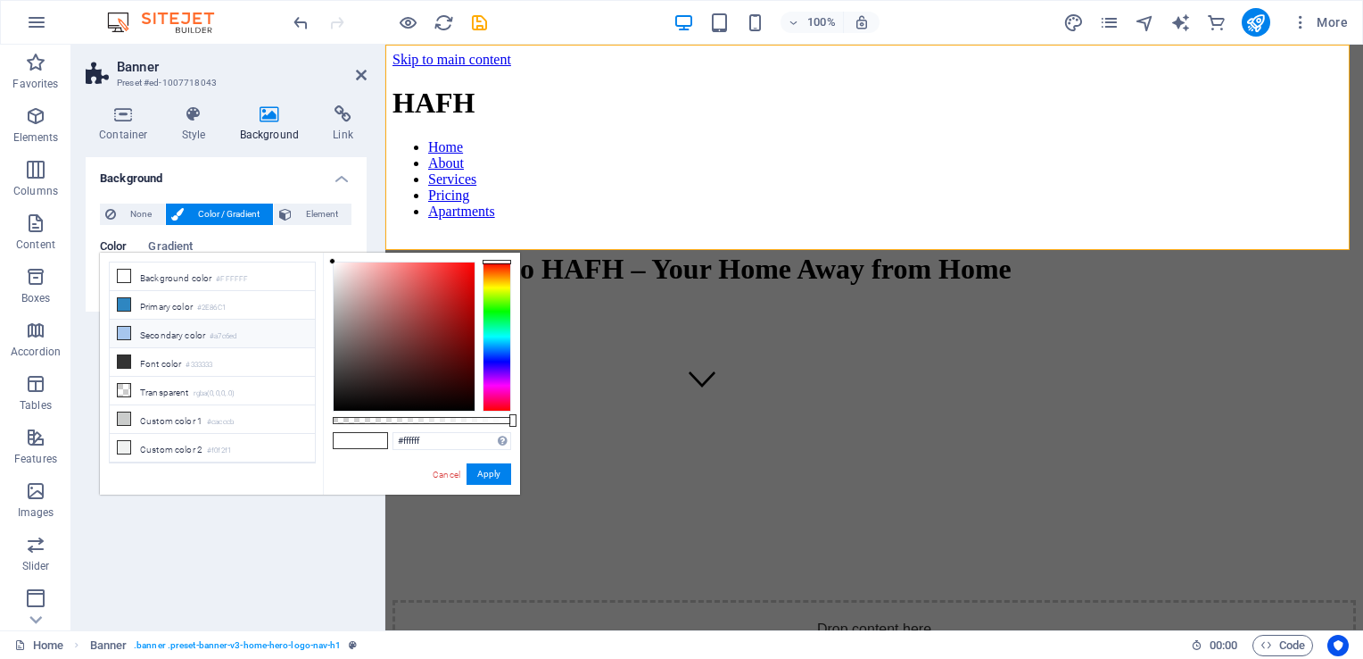
click at [122, 332] on icon at bounding box center [124, 333] width 12 height 12
type input "#a7c6ed"
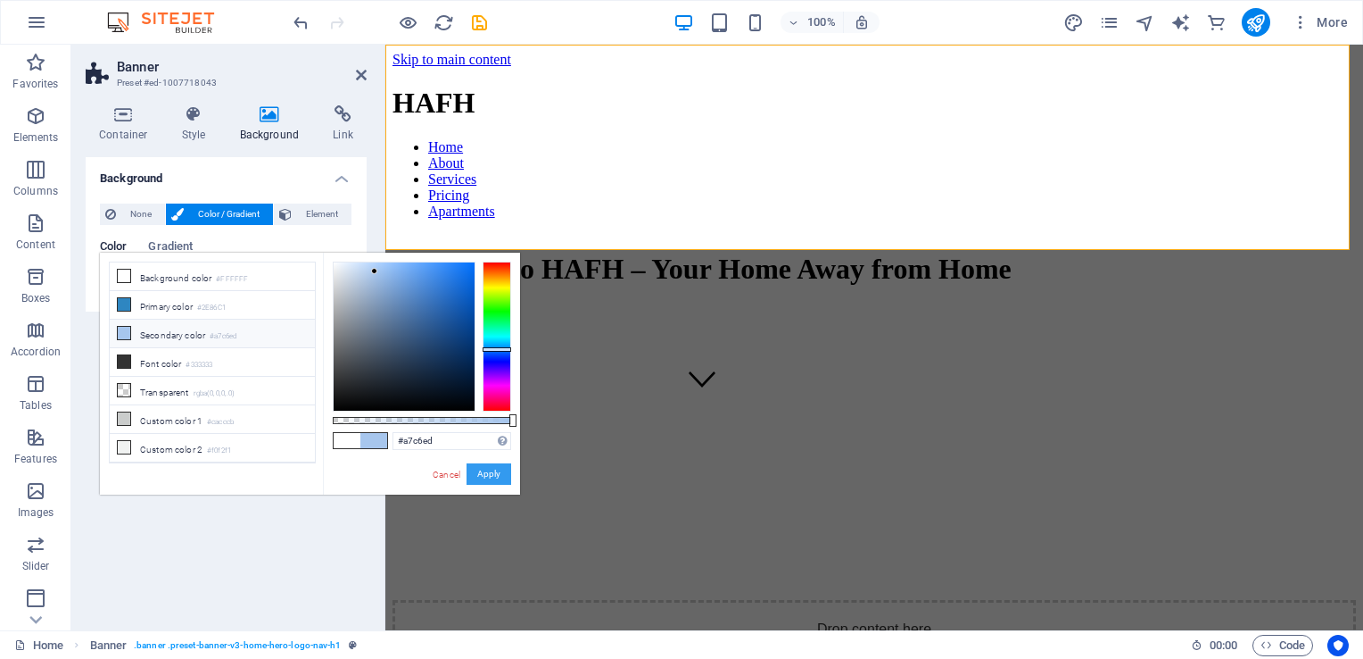
click at [488, 477] on button "Apply" at bounding box center [489, 473] width 45 height 21
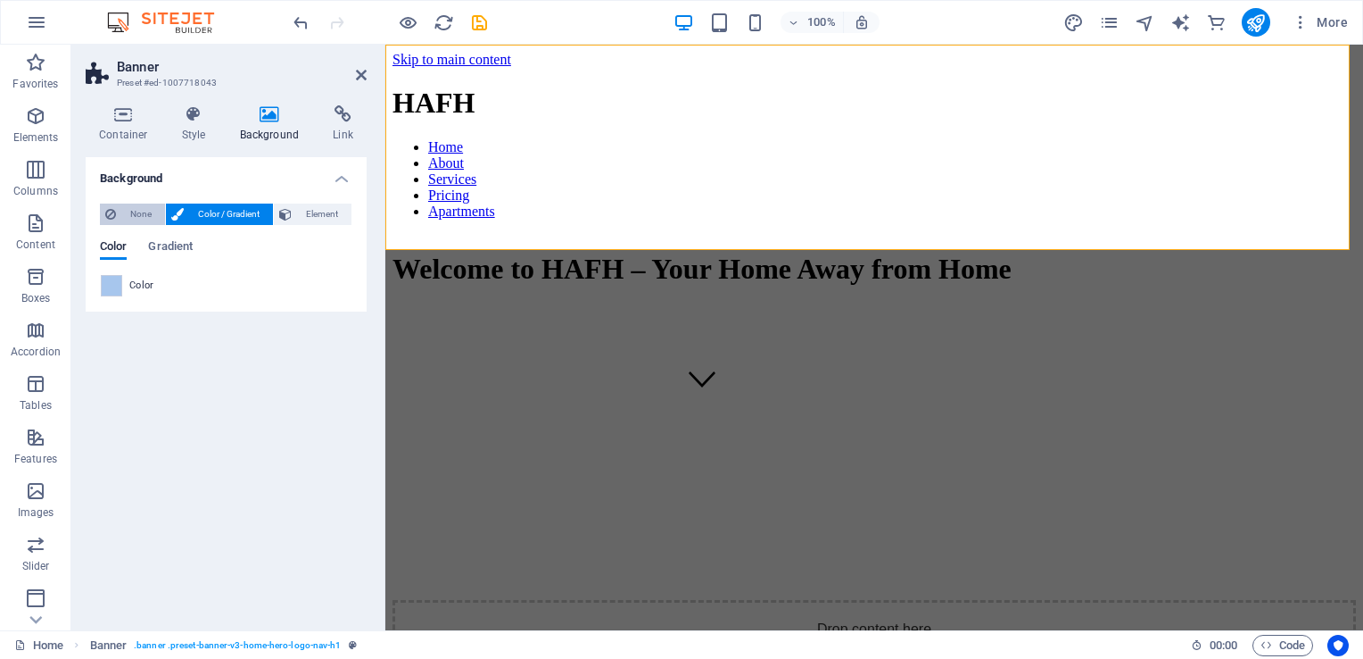
click at [135, 216] on span "None" at bounding box center [140, 213] width 38 height 21
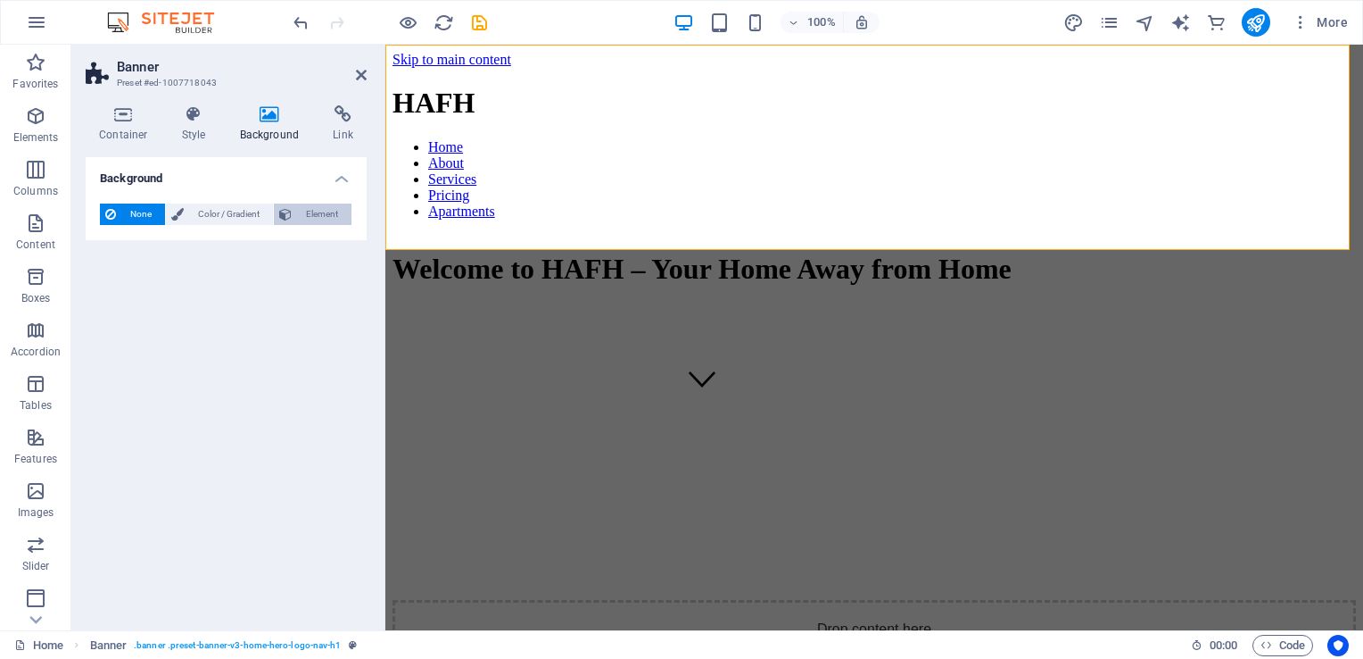
click at [309, 220] on span "Element" at bounding box center [321, 213] width 49 height 21
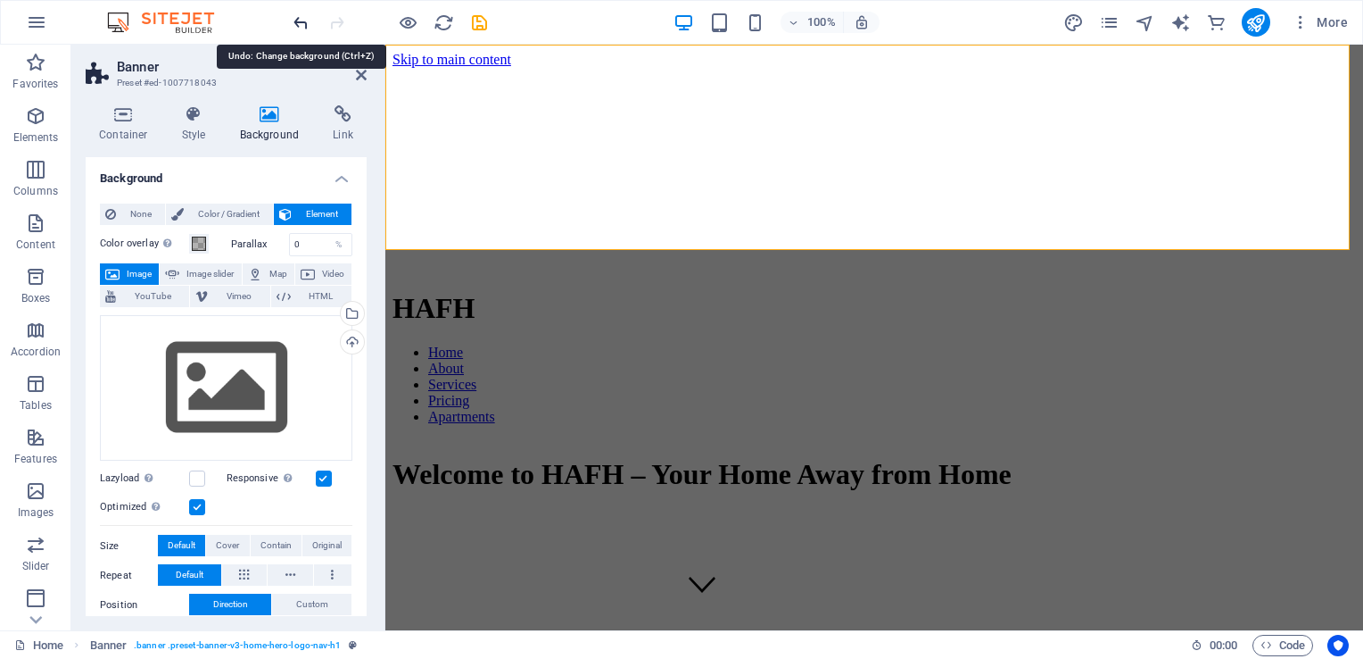
click at [301, 23] on icon "undo" at bounding box center [301, 22] width 21 height 21
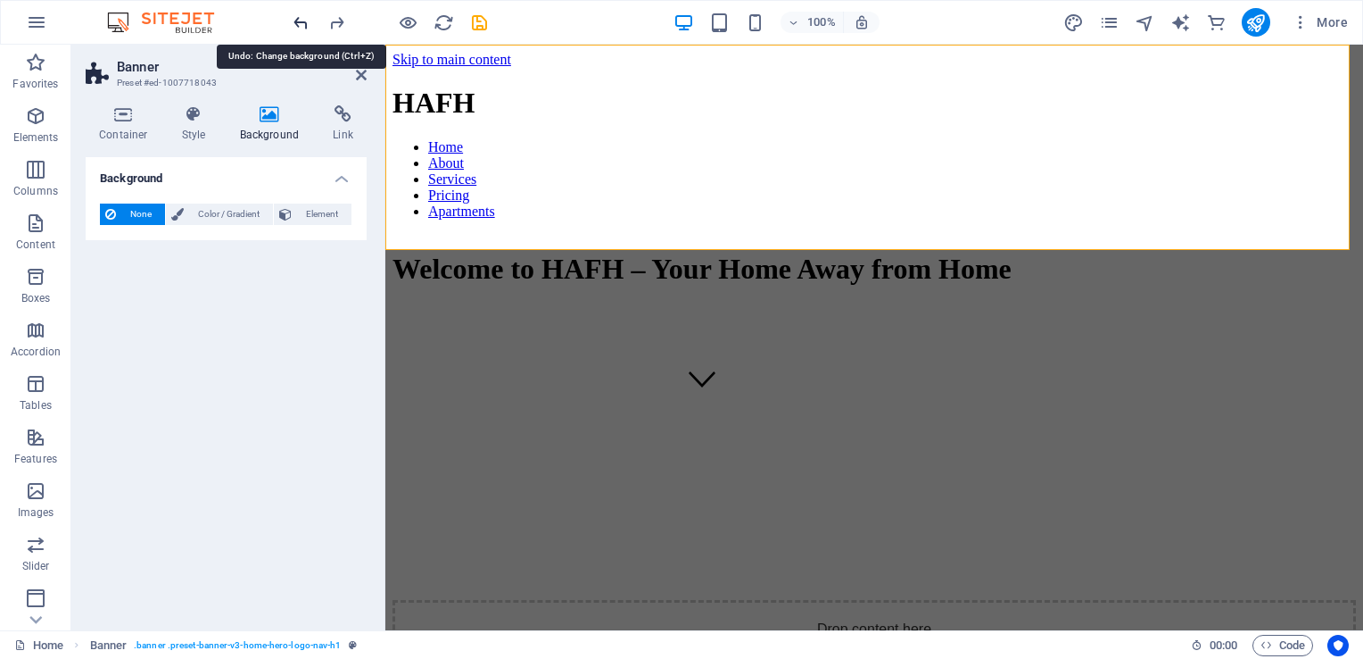
click at [301, 23] on icon "undo" at bounding box center [301, 22] width 21 height 21
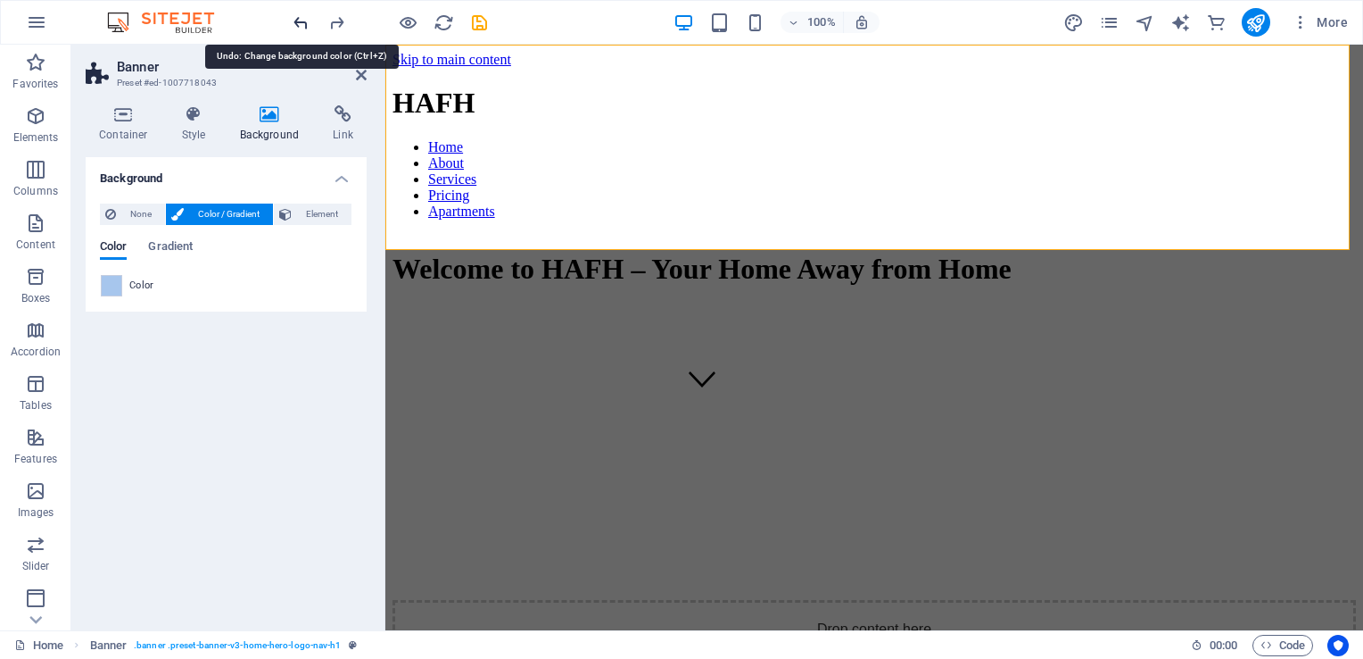
click at [301, 23] on icon "undo" at bounding box center [301, 22] width 21 height 21
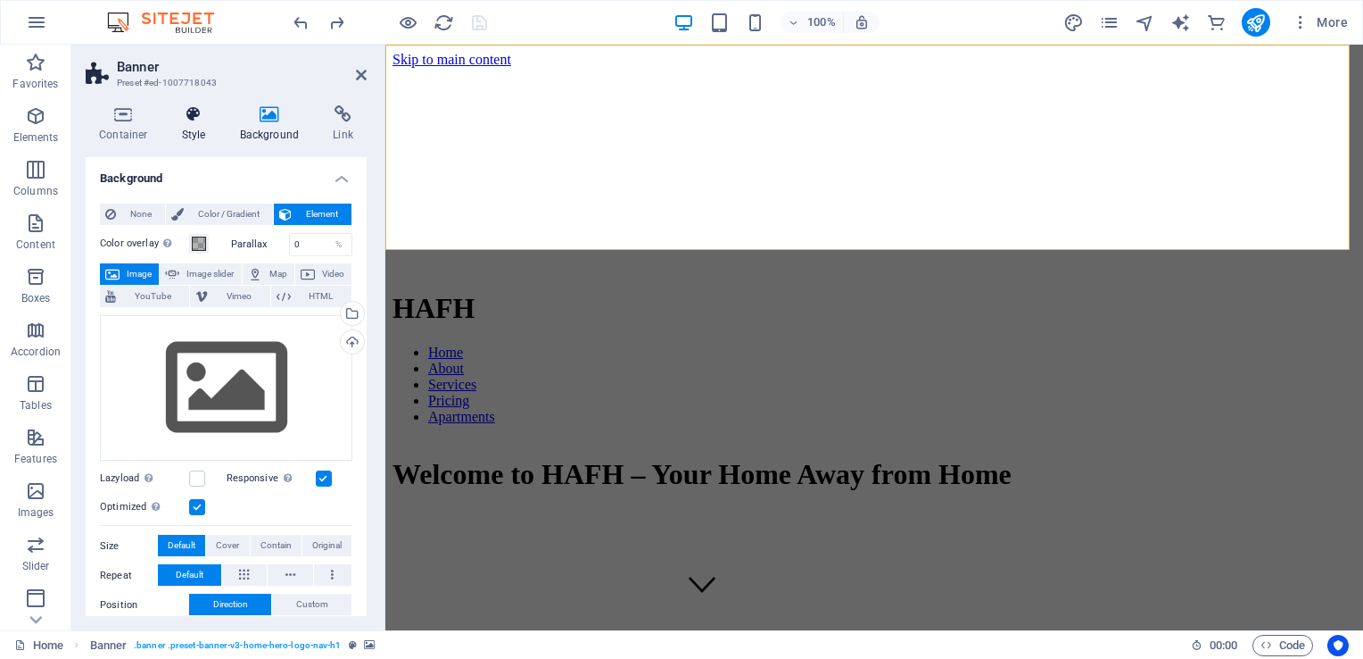
click at [188, 125] on h4 "Style" at bounding box center [198, 123] width 58 height 37
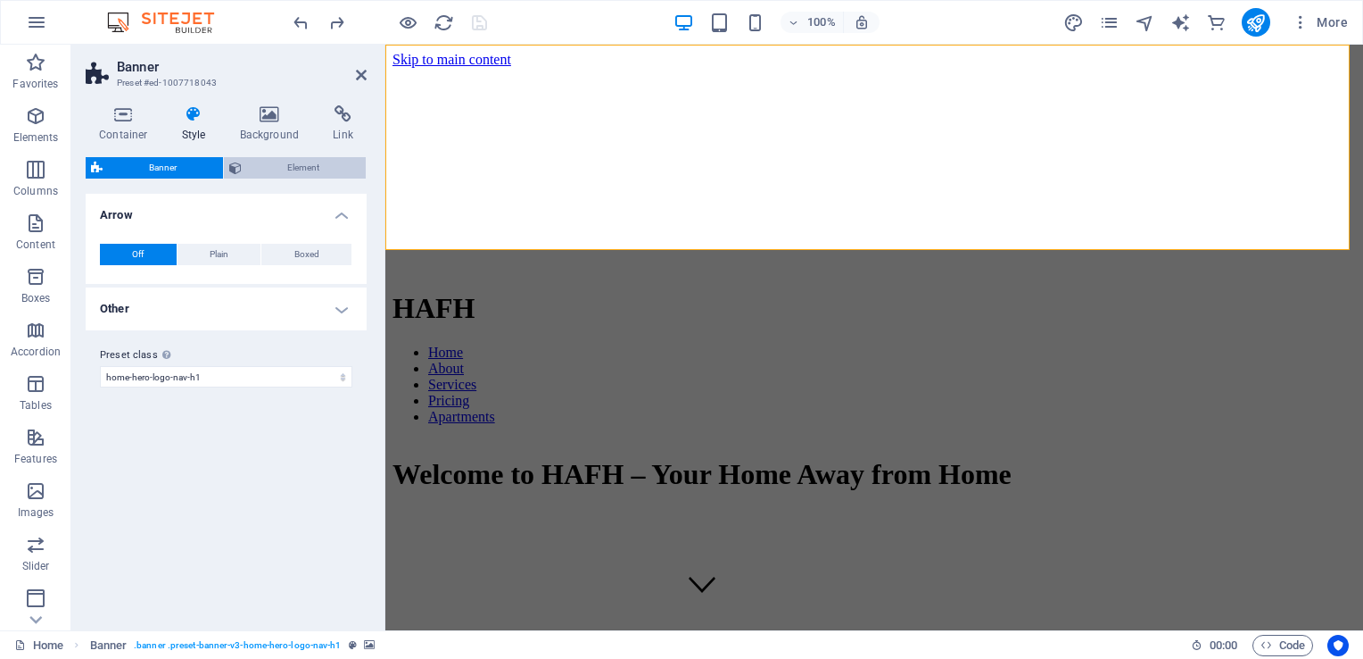
click at [300, 167] on span "Element" at bounding box center [304, 167] width 114 height 21
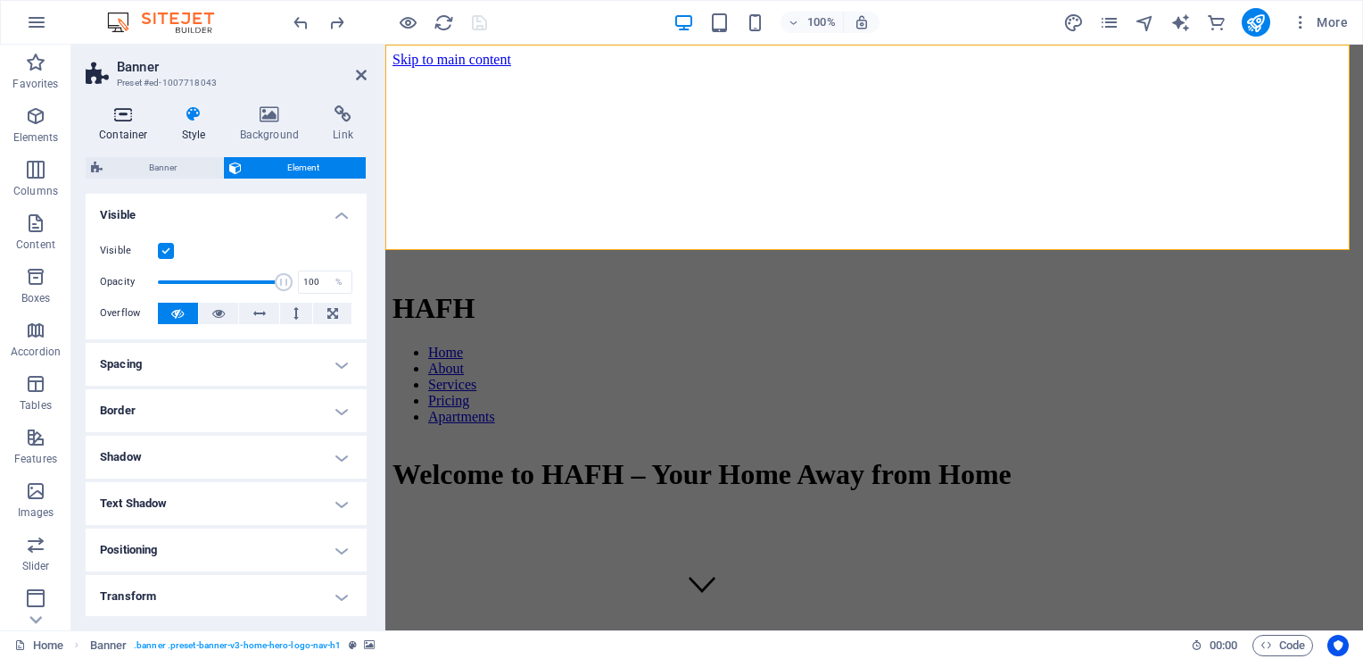
click at [122, 116] on icon at bounding box center [124, 114] width 76 height 18
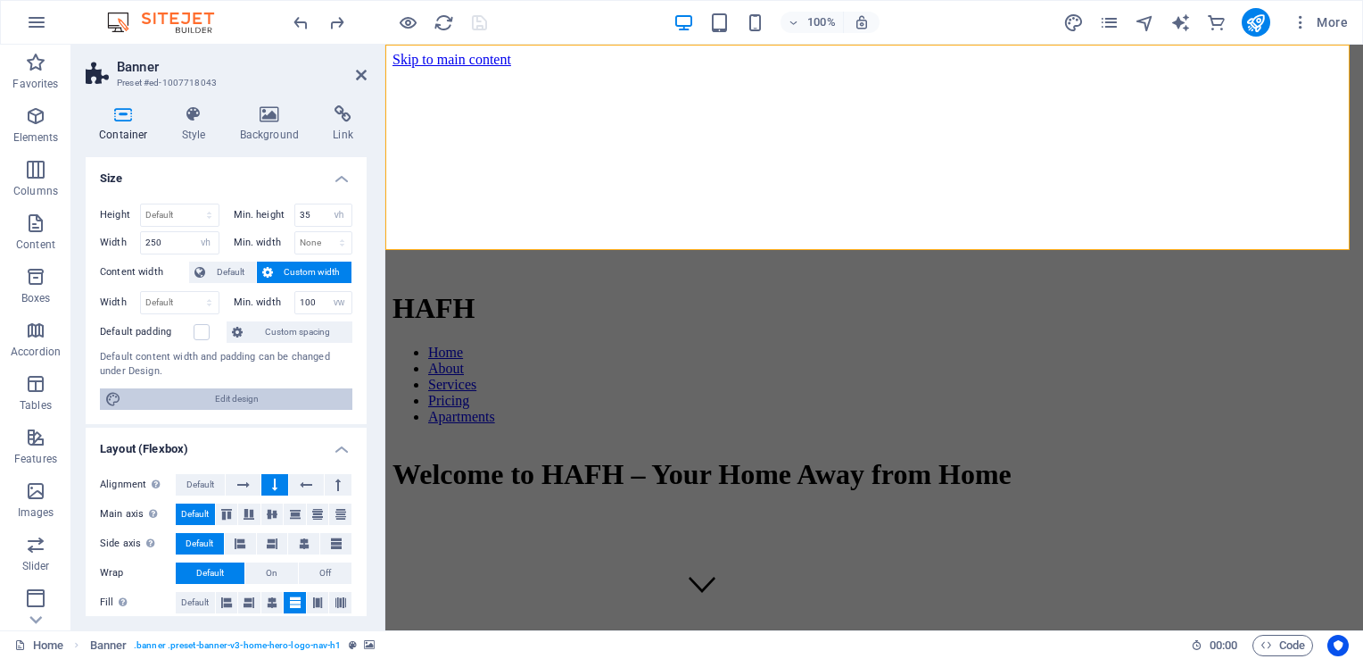
click at [303, 398] on span "Edit design" at bounding box center [237, 398] width 220 height 21
select select "rem"
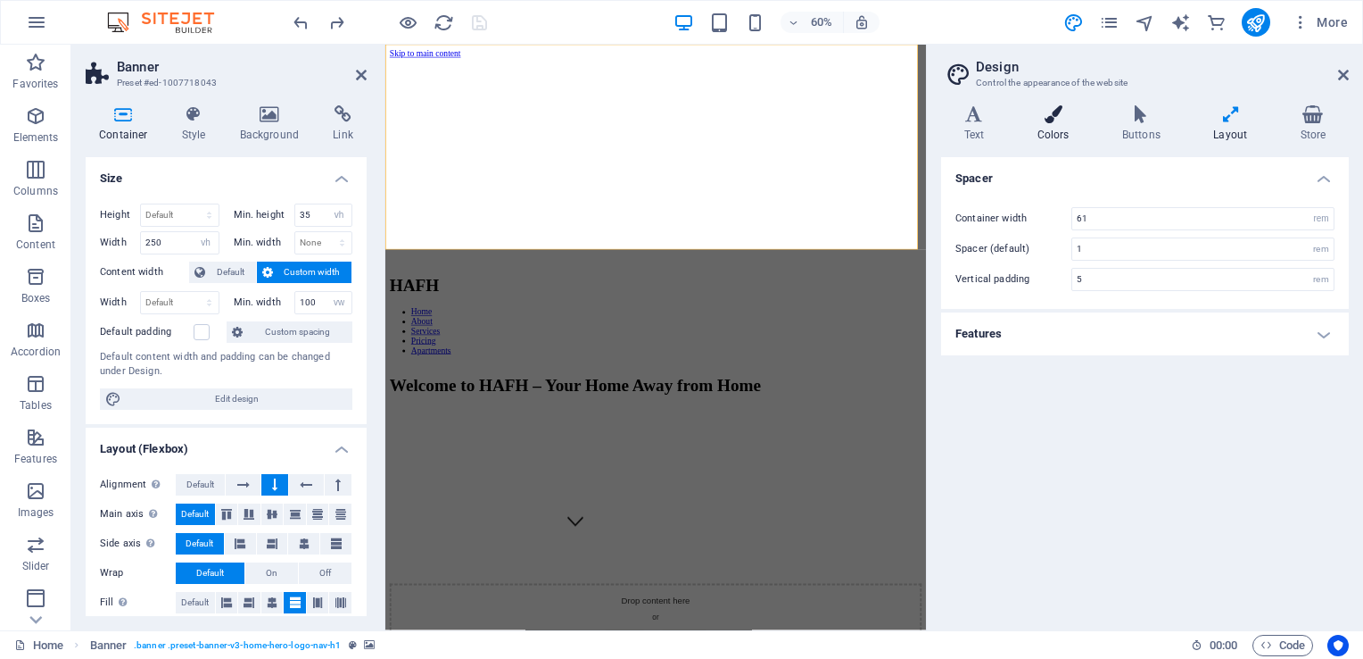
click at [1052, 116] on icon at bounding box center [1054, 114] width 78 height 18
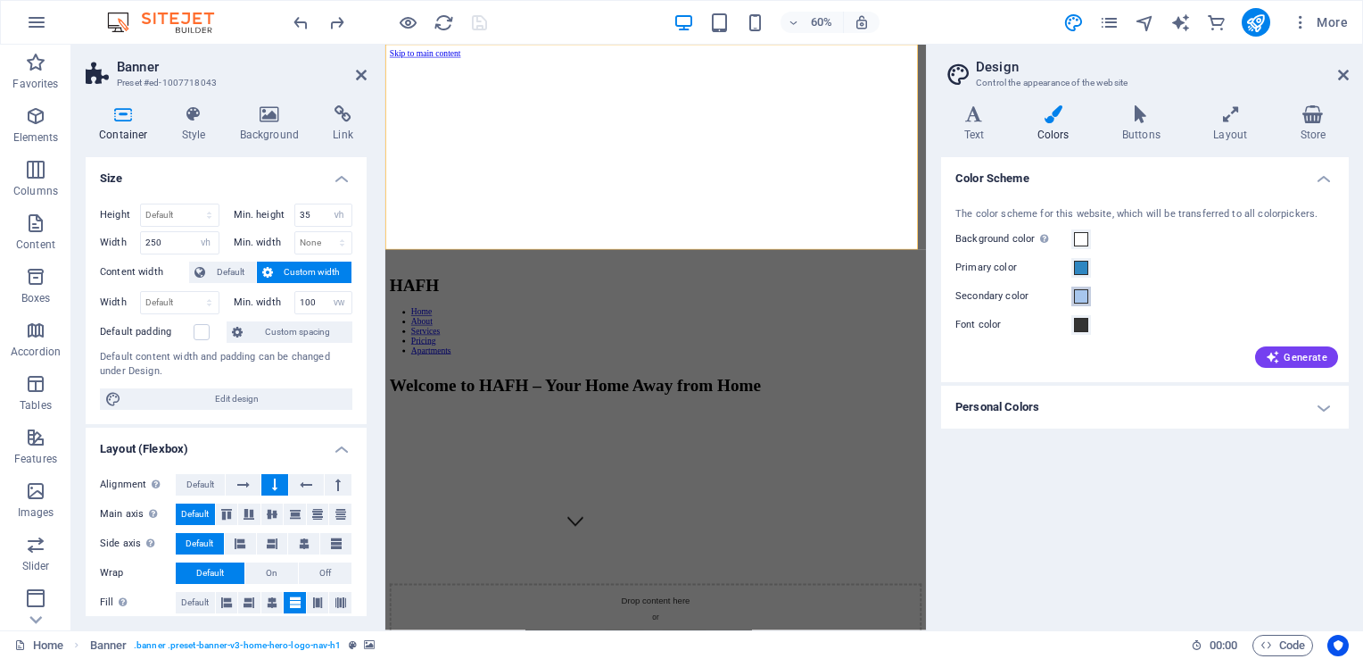
click at [1085, 299] on span at bounding box center [1081, 296] width 14 height 14
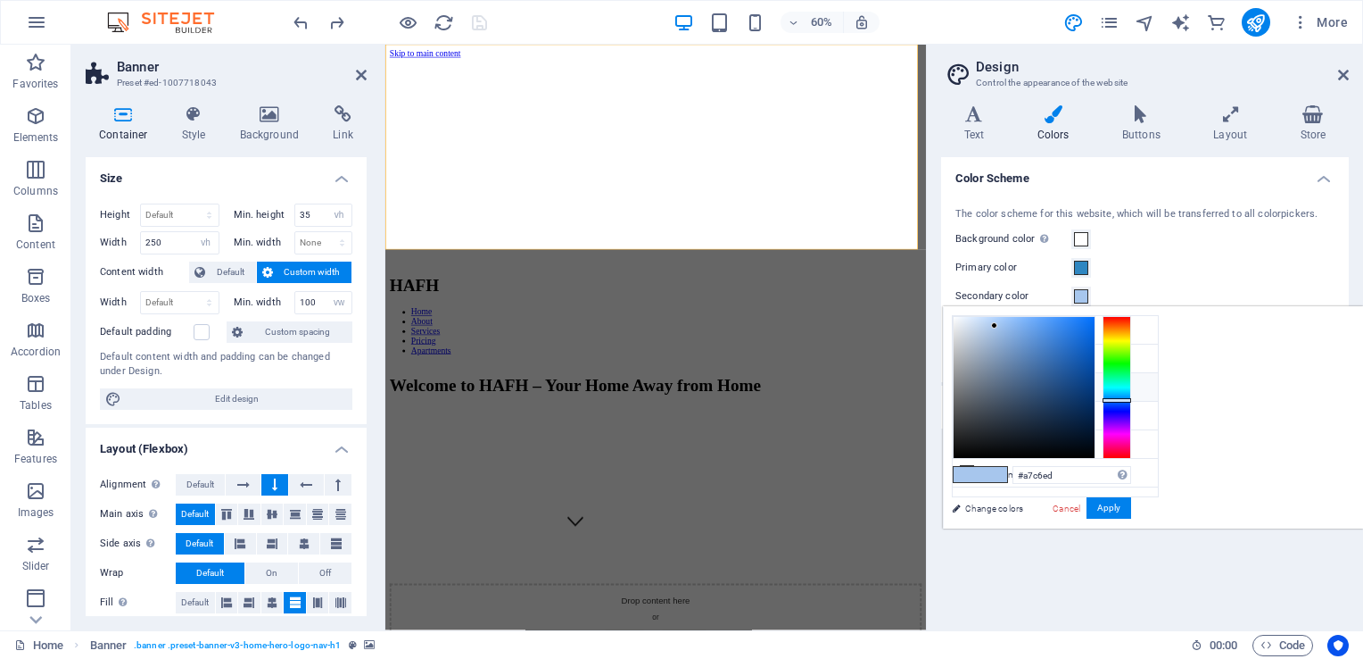
click at [1016, 388] on li "Secondary color #a7c6ed" at bounding box center [1055, 387] width 205 height 29
click at [1131, 512] on button "Apply" at bounding box center [1109, 507] width 45 height 21
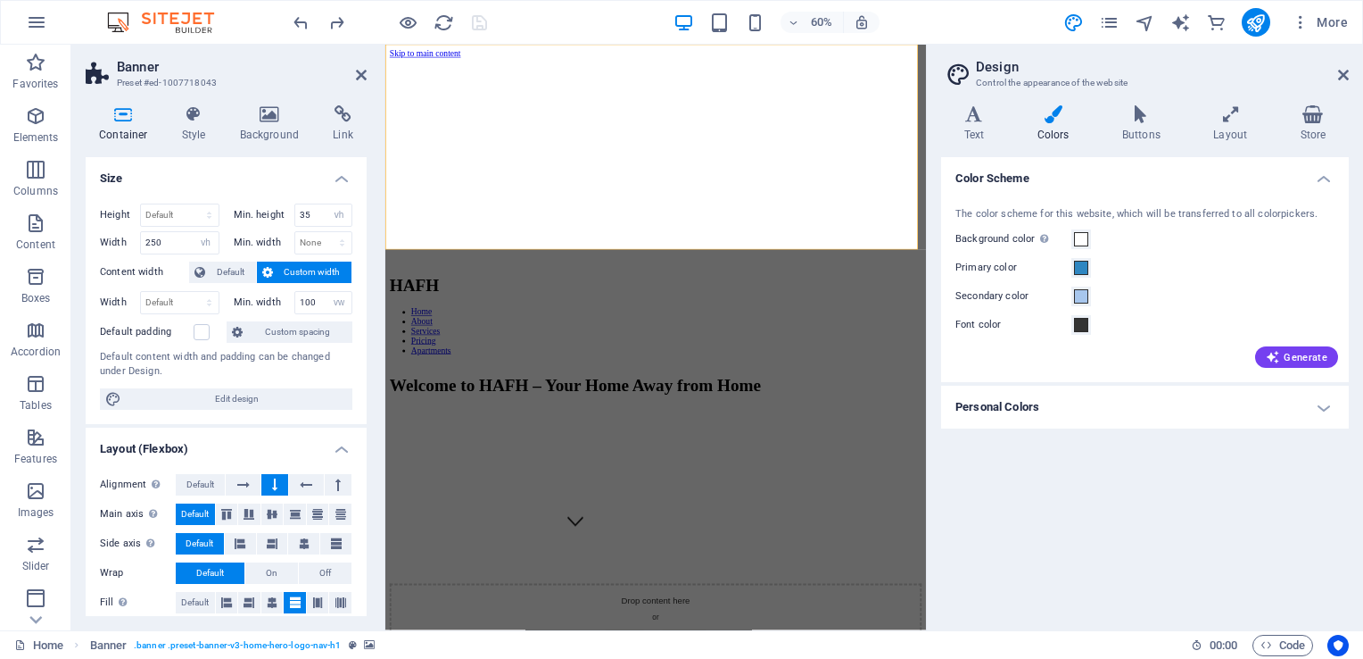
click at [1024, 412] on h4 "Personal Colors" at bounding box center [1145, 406] width 408 height 43
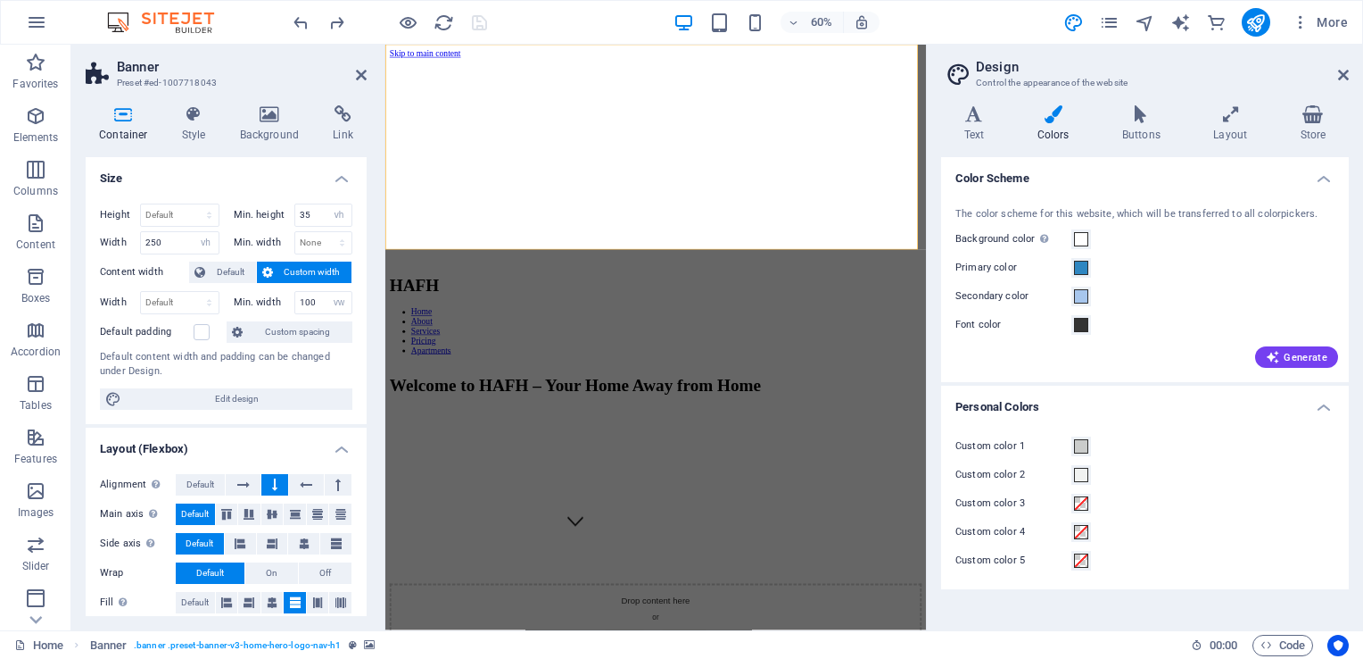
click at [1323, 409] on h4 "Personal Colors" at bounding box center [1145, 401] width 408 height 32
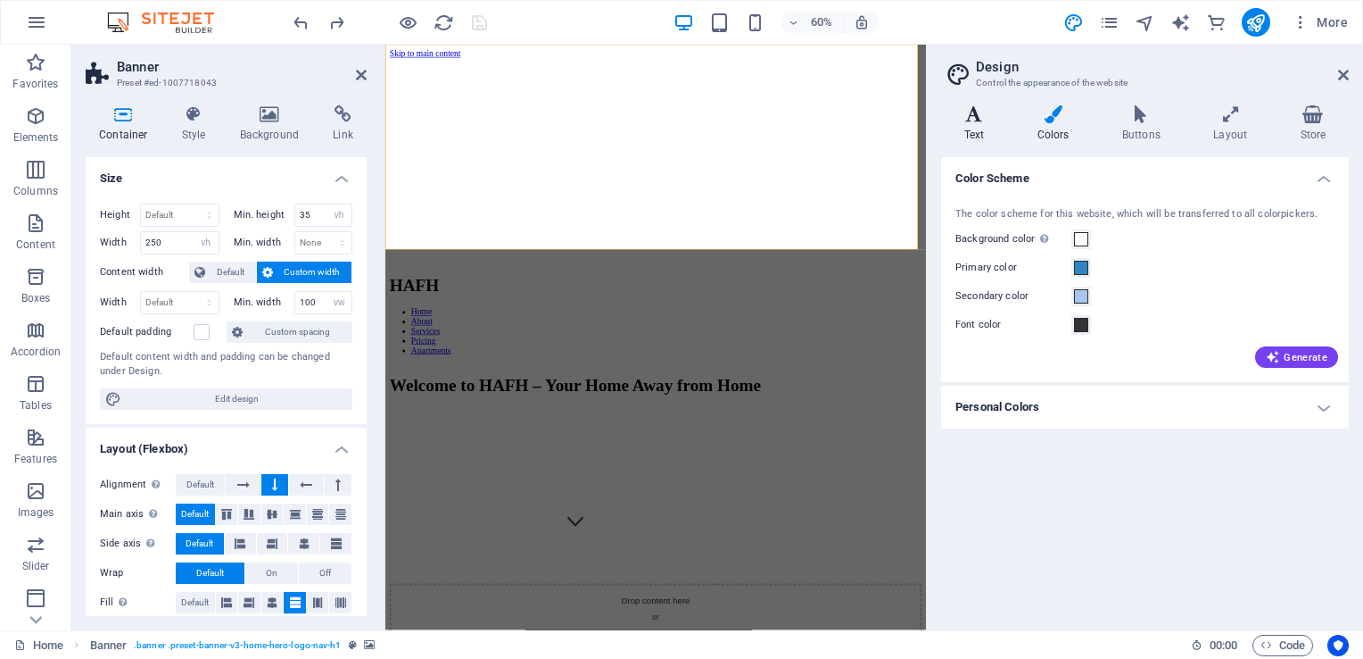
click at [971, 126] on h4 "Text" at bounding box center [977, 123] width 73 height 37
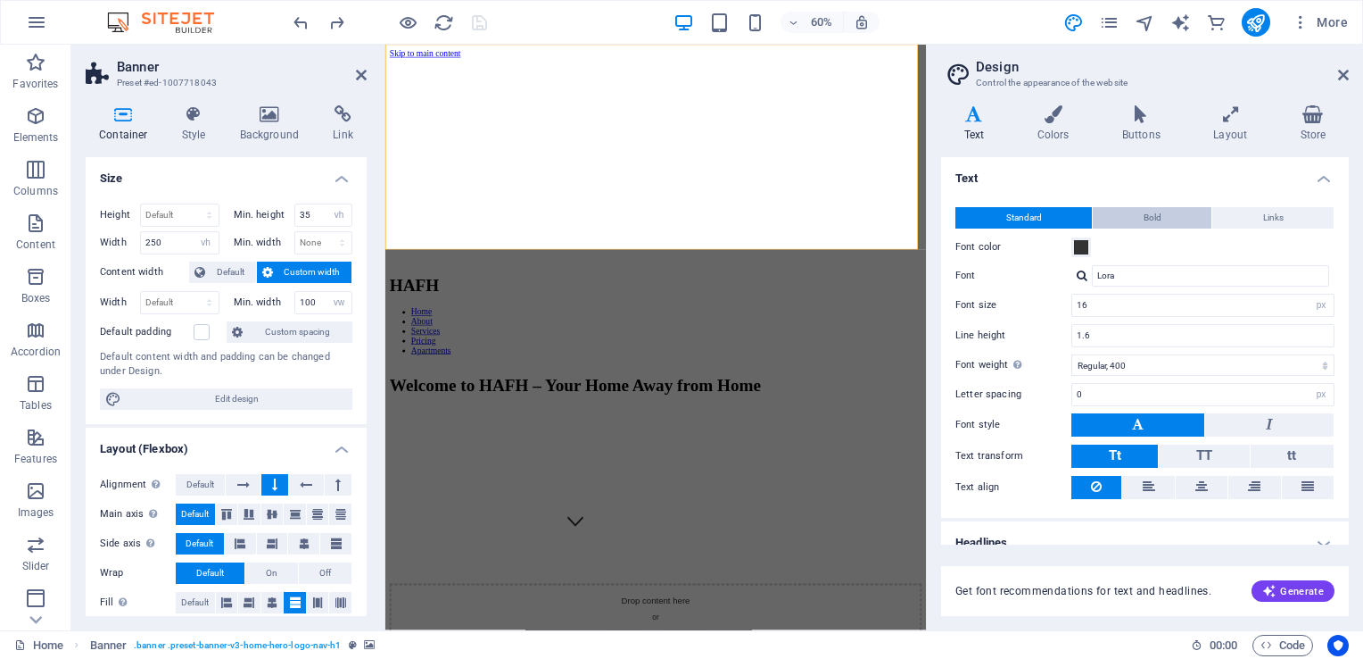
click at [1156, 216] on span "Bold" at bounding box center [1153, 217] width 18 height 21
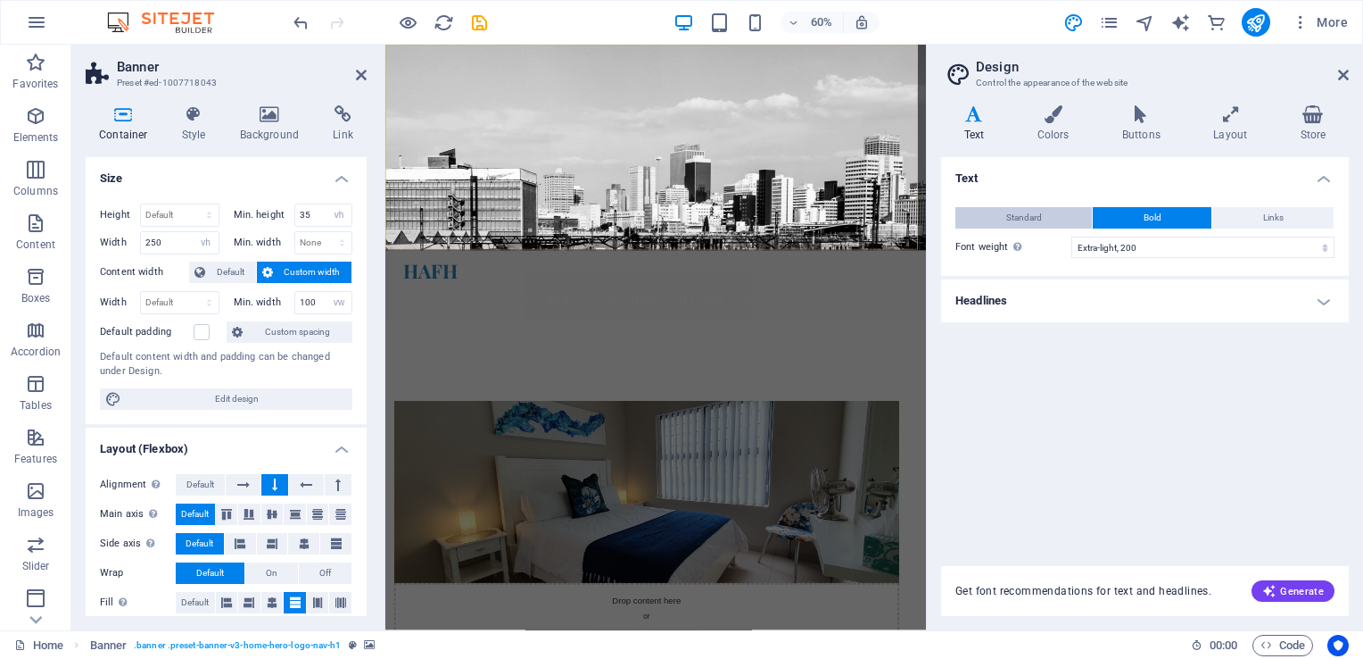
click at [1037, 217] on span "Standard" at bounding box center [1025, 217] width 36 height 21
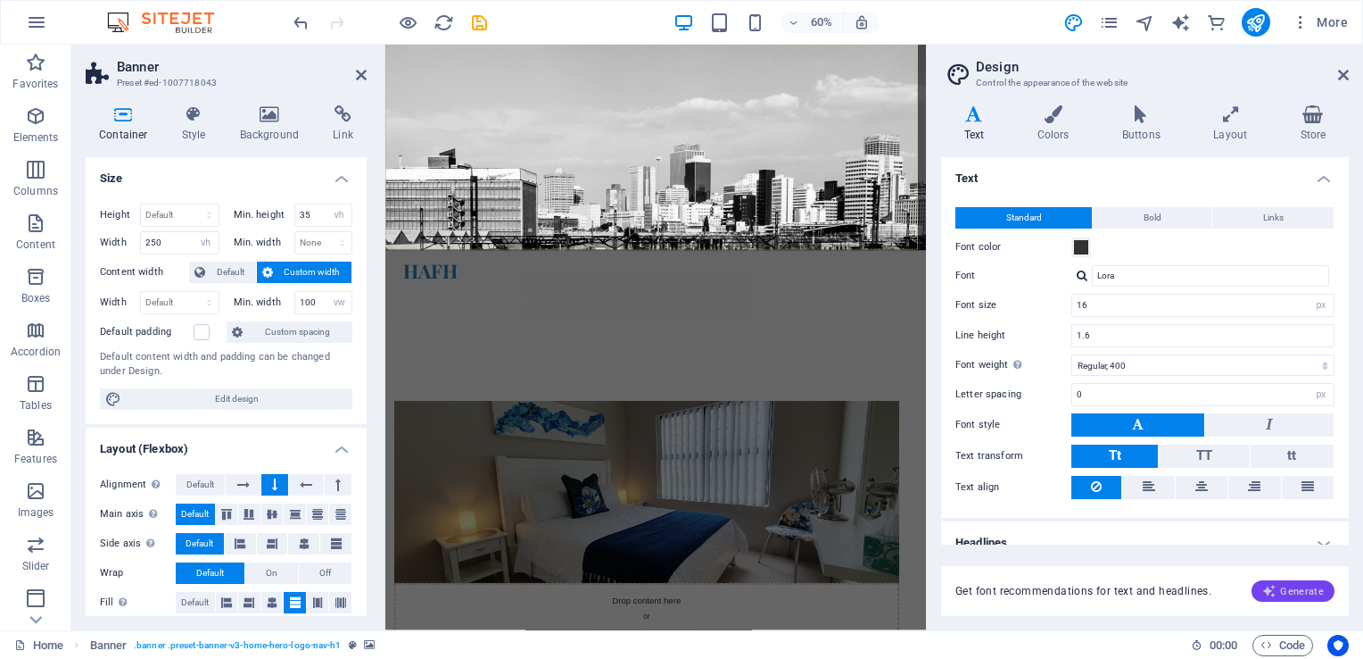
click at [1301, 593] on span "Generate" at bounding box center [1294, 591] width 62 height 14
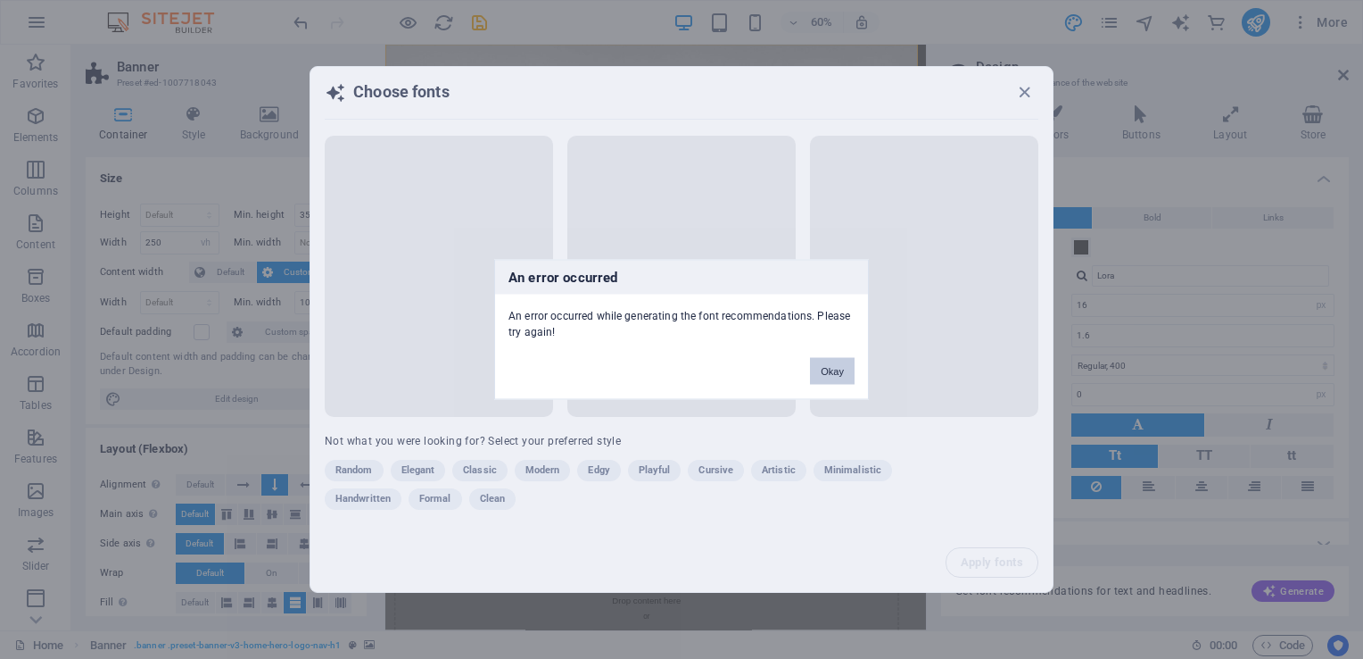
click at [838, 380] on button "Okay" at bounding box center [832, 371] width 45 height 27
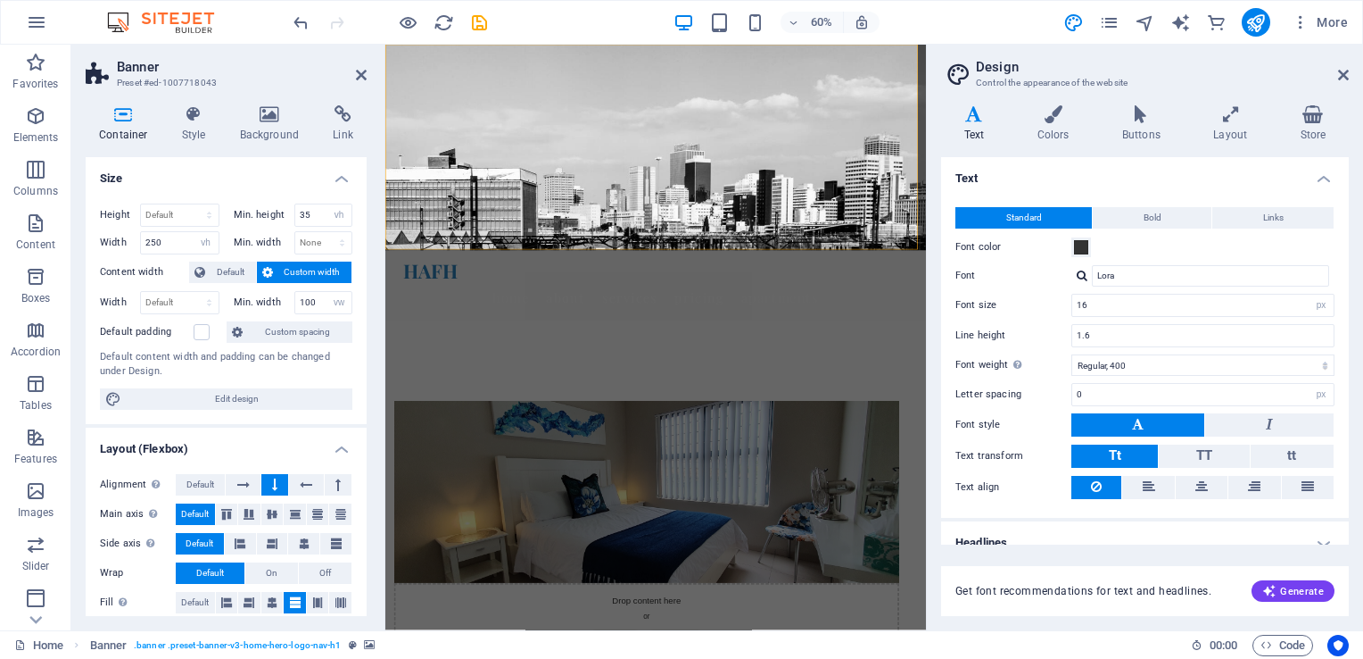
click at [1318, 177] on h4 "Text" at bounding box center [1145, 173] width 408 height 32
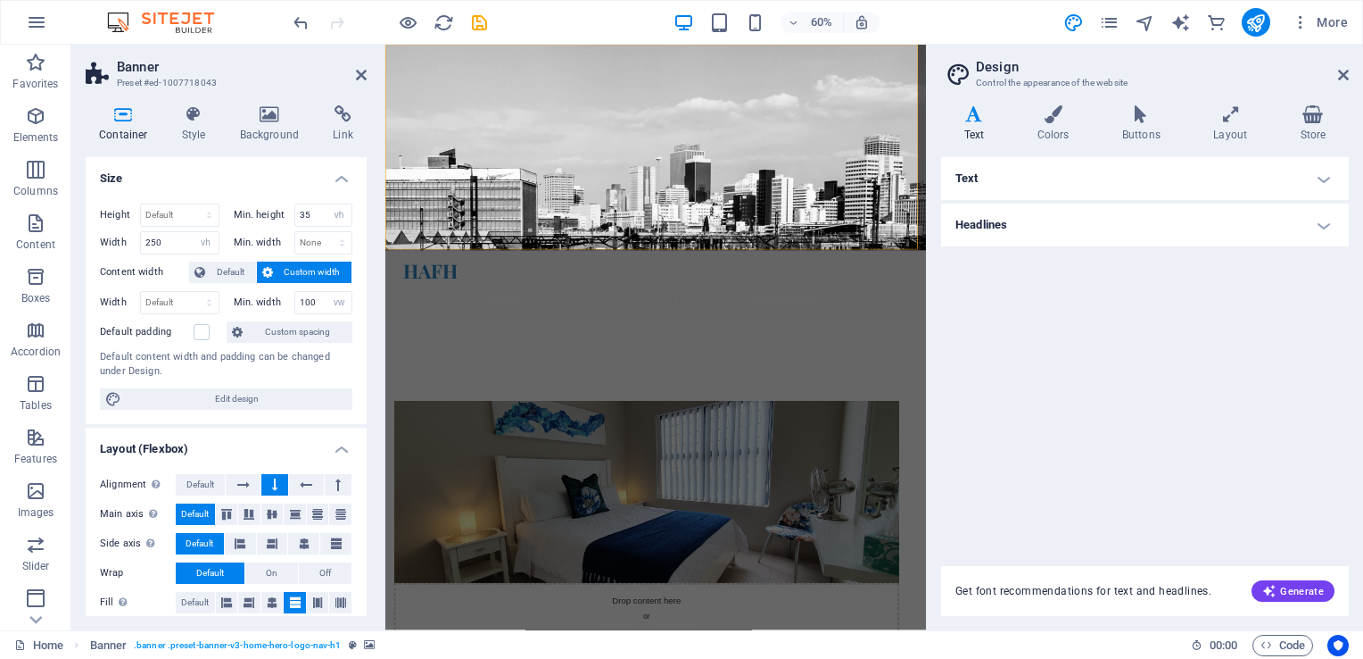
click at [1318, 177] on h4 "Text" at bounding box center [1145, 178] width 408 height 43
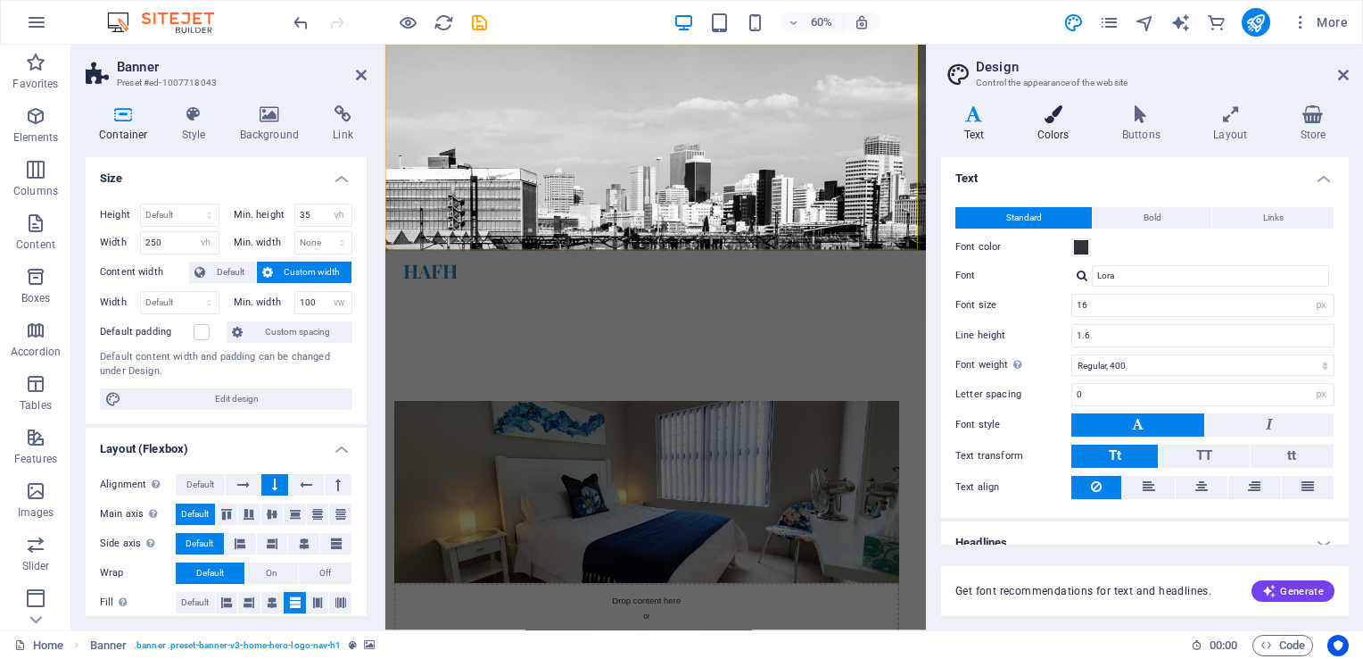
click at [1044, 115] on icon at bounding box center [1054, 114] width 78 height 18
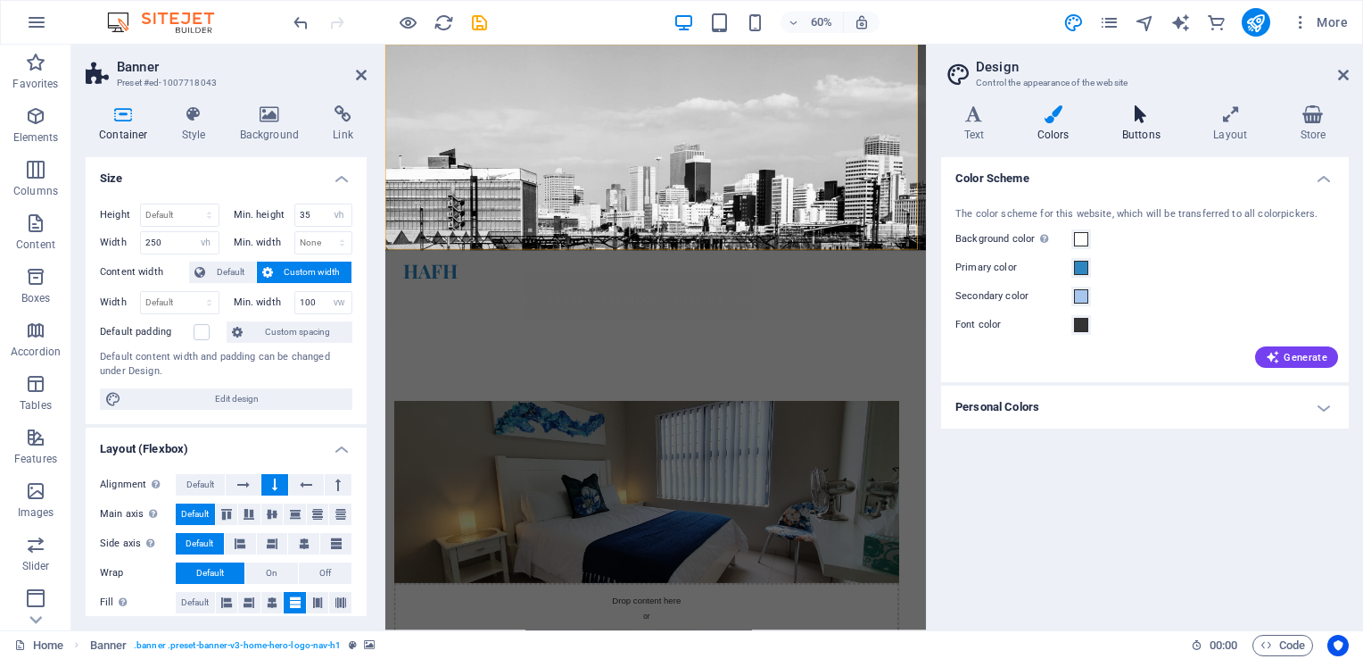
click at [1139, 137] on h4 "Buttons" at bounding box center [1144, 123] width 91 height 37
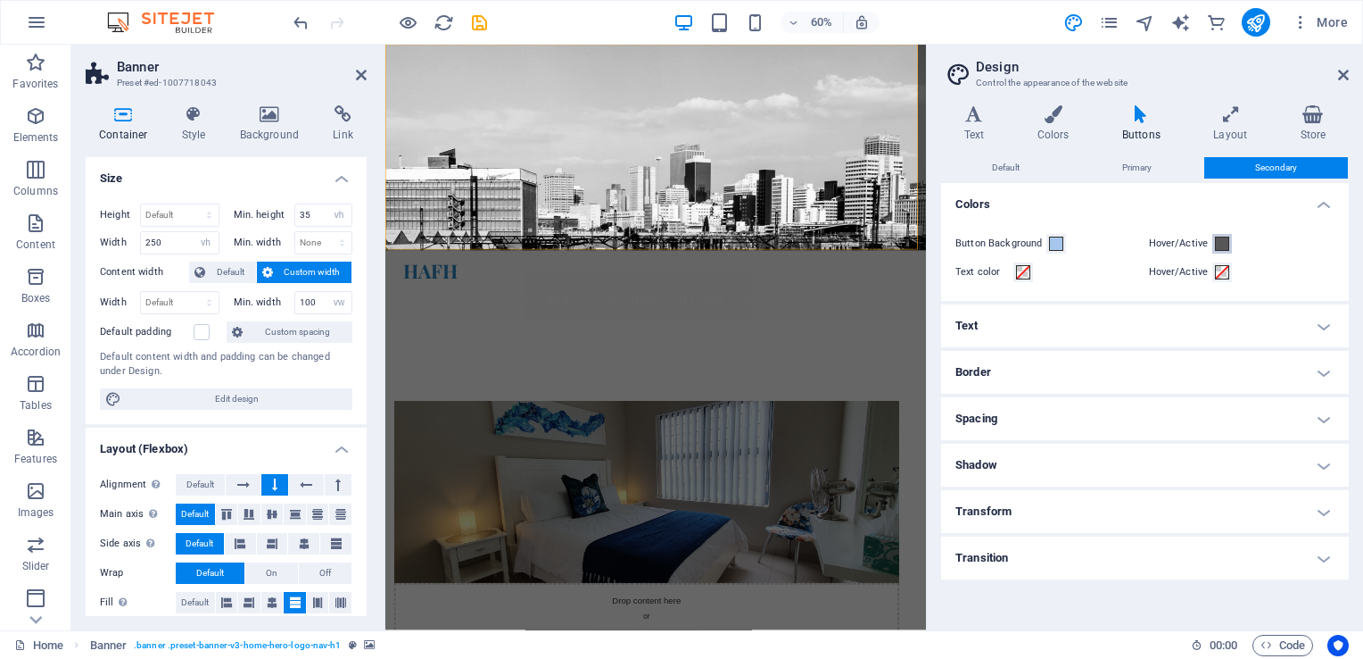
click at [1228, 243] on button "Hover/Active" at bounding box center [1223, 244] width 20 height 20
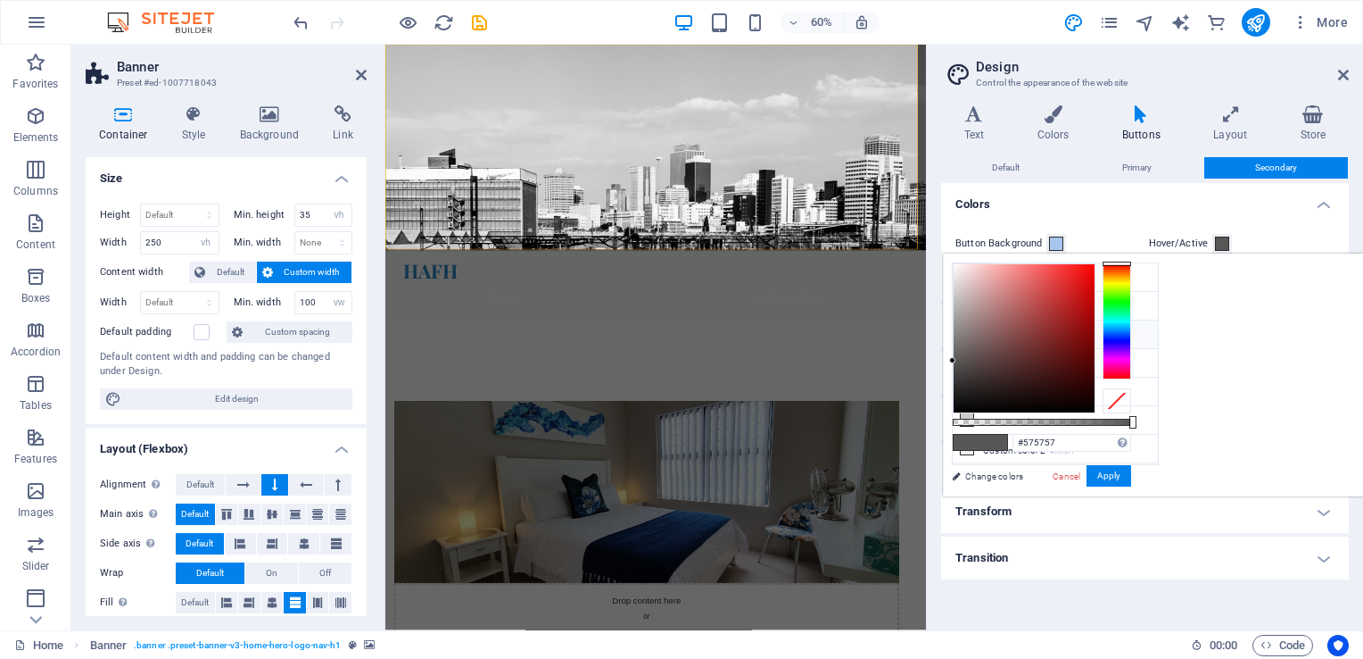
click at [1016, 336] on li "Secondary color #a7c6ed" at bounding box center [1055, 334] width 205 height 29
type input "#a7c6ed"
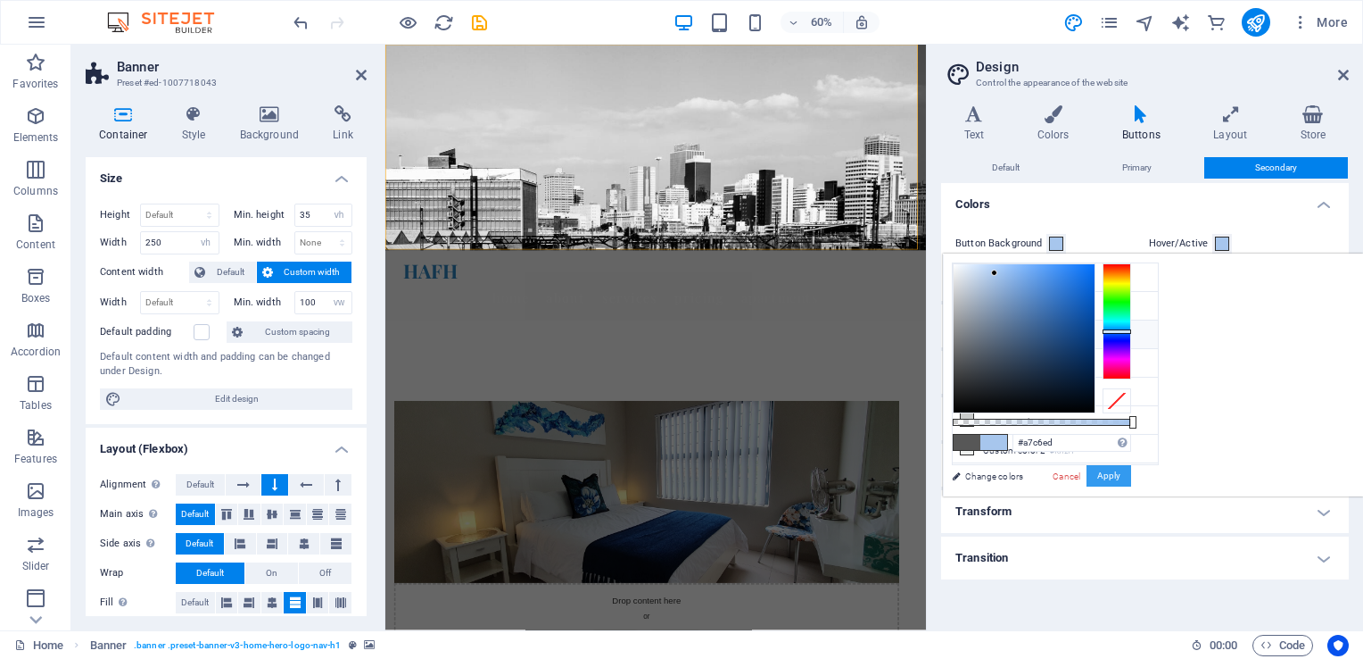
click at [1131, 474] on button "Apply" at bounding box center [1109, 475] width 45 height 21
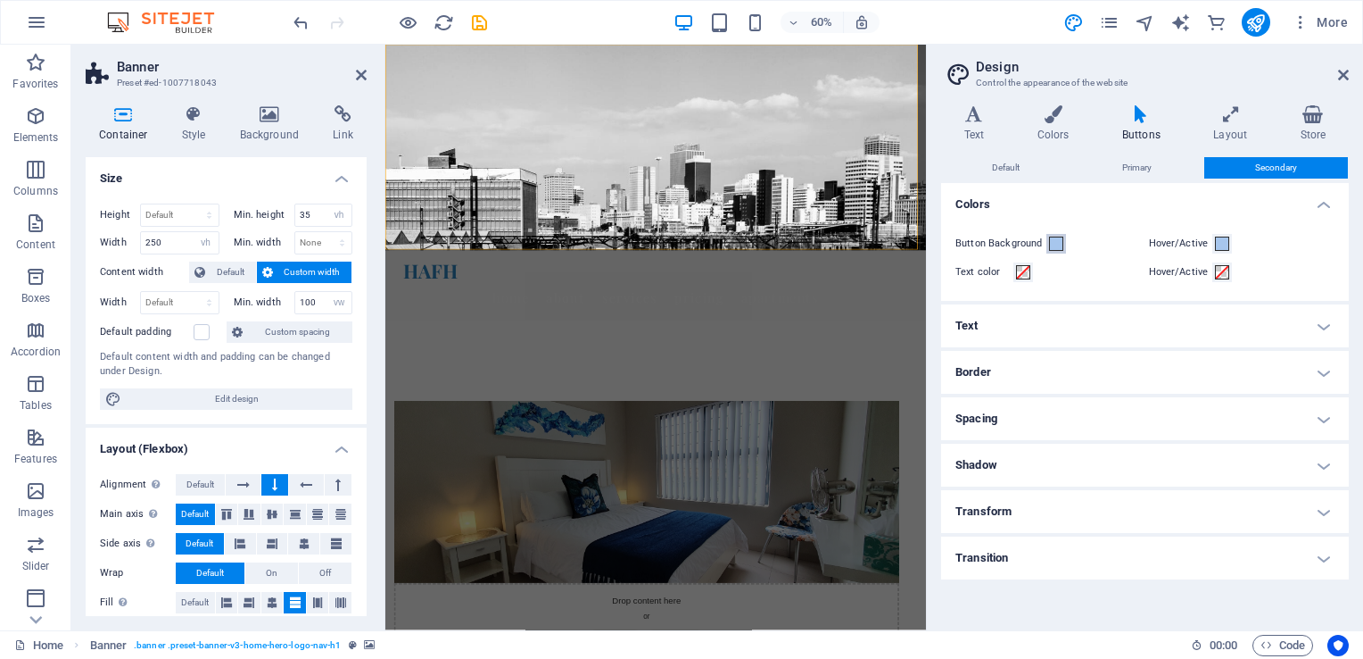
click at [1055, 248] on span at bounding box center [1056, 243] width 14 height 14
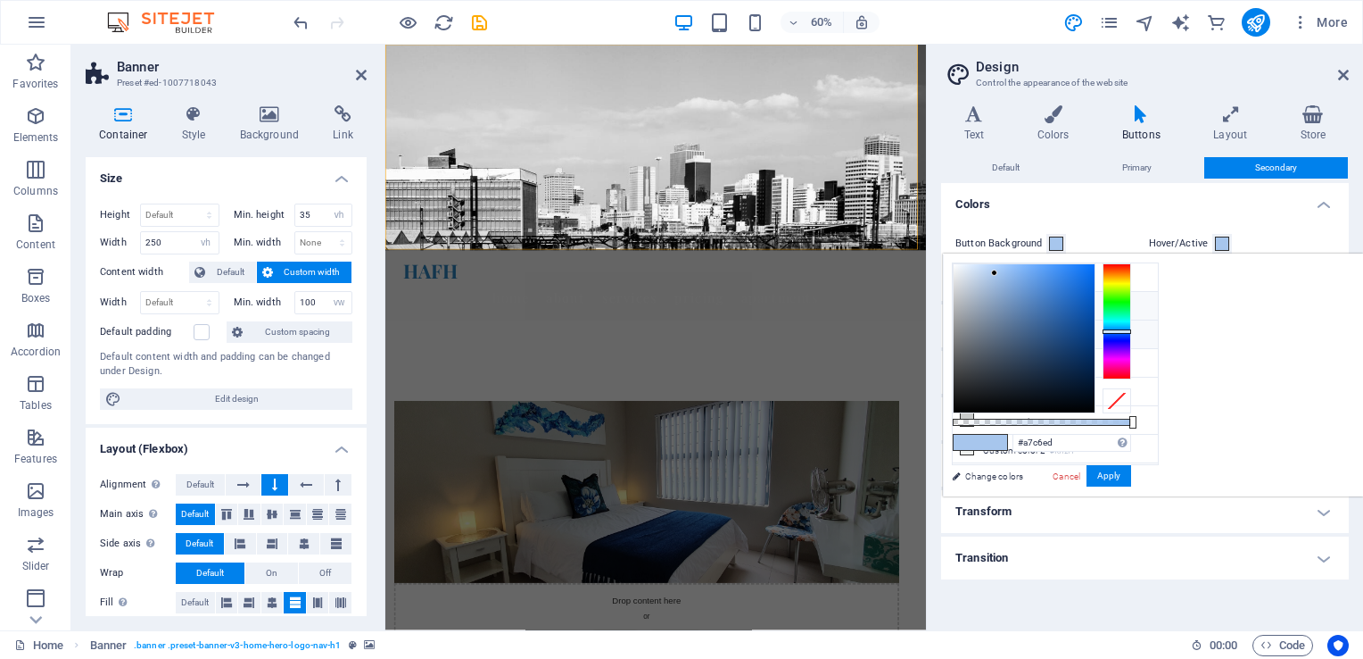
click at [1024, 305] on li "Primary color #2E86C1" at bounding box center [1055, 306] width 205 height 29
type input "#2e86c1"
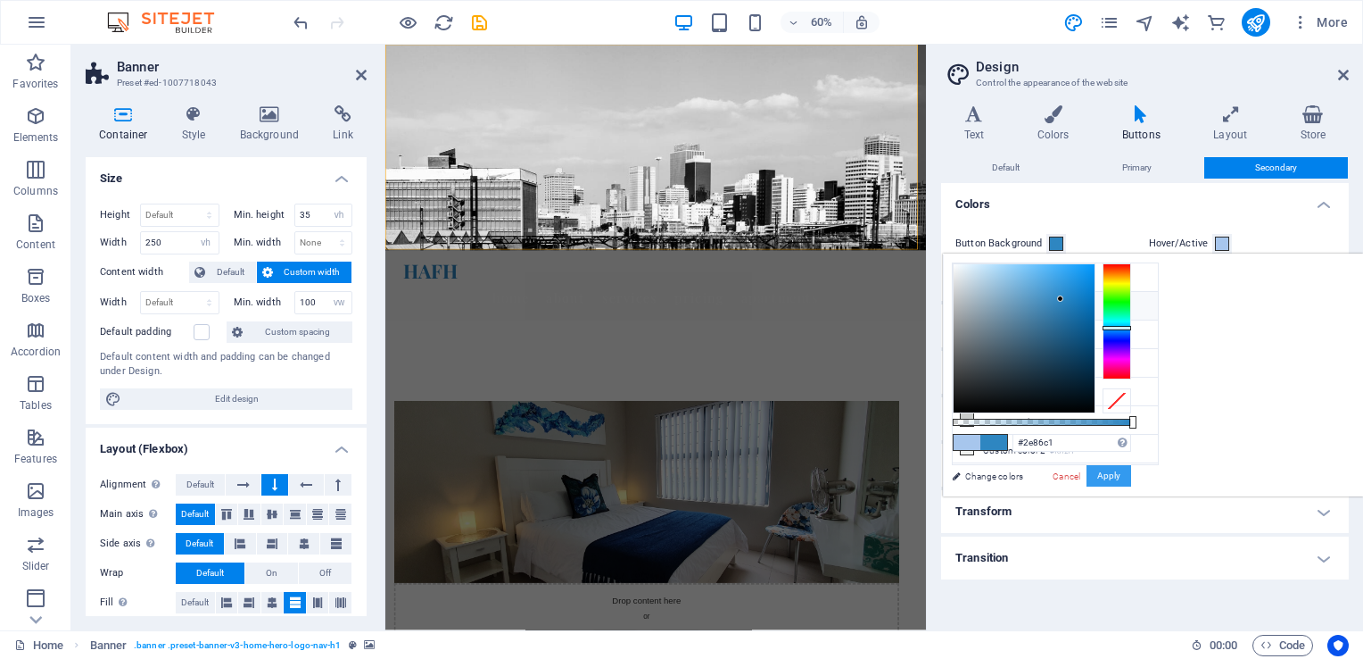
click at [1131, 479] on button "Apply" at bounding box center [1109, 475] width 45 height 21
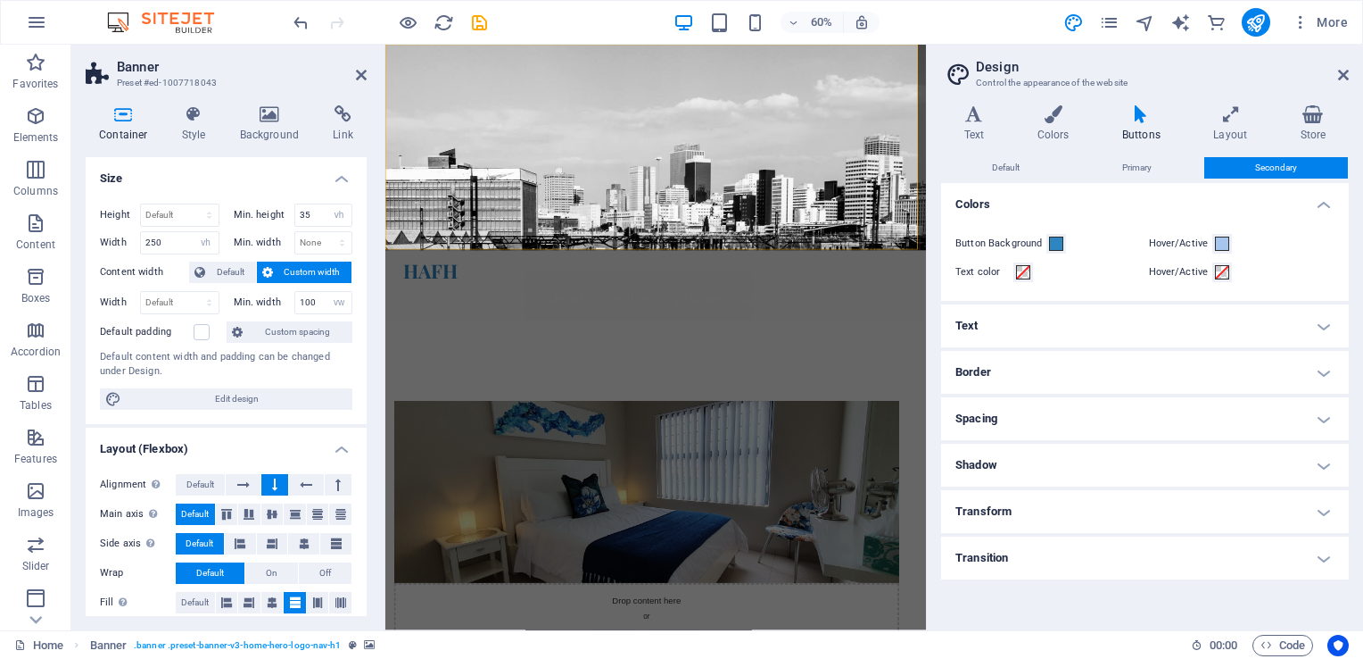
click at [1335, 72] on h2 "Design" at bounding box center [1162, 67] width 373 height 16
click at [1338, 78] on icon at bounding box center [1343, 75] width 11 height 14
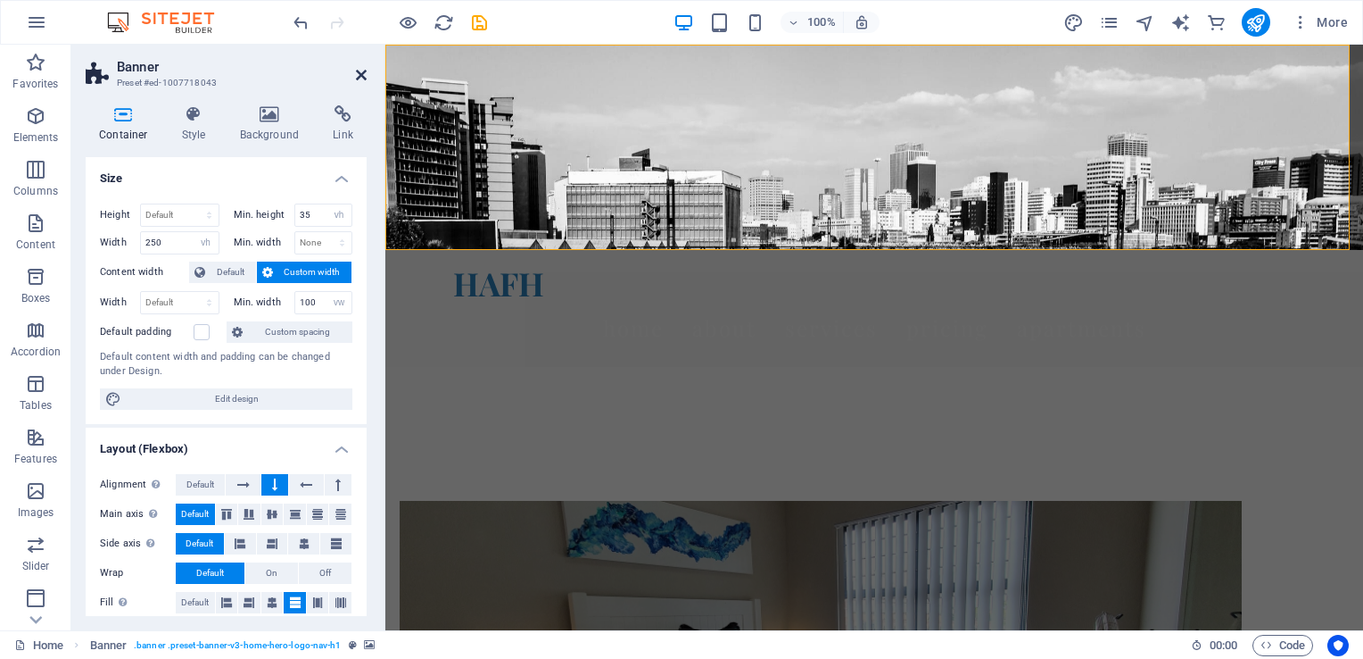
click at [361, 81] on icon at bounding box center [361, 75] width 11 height 14
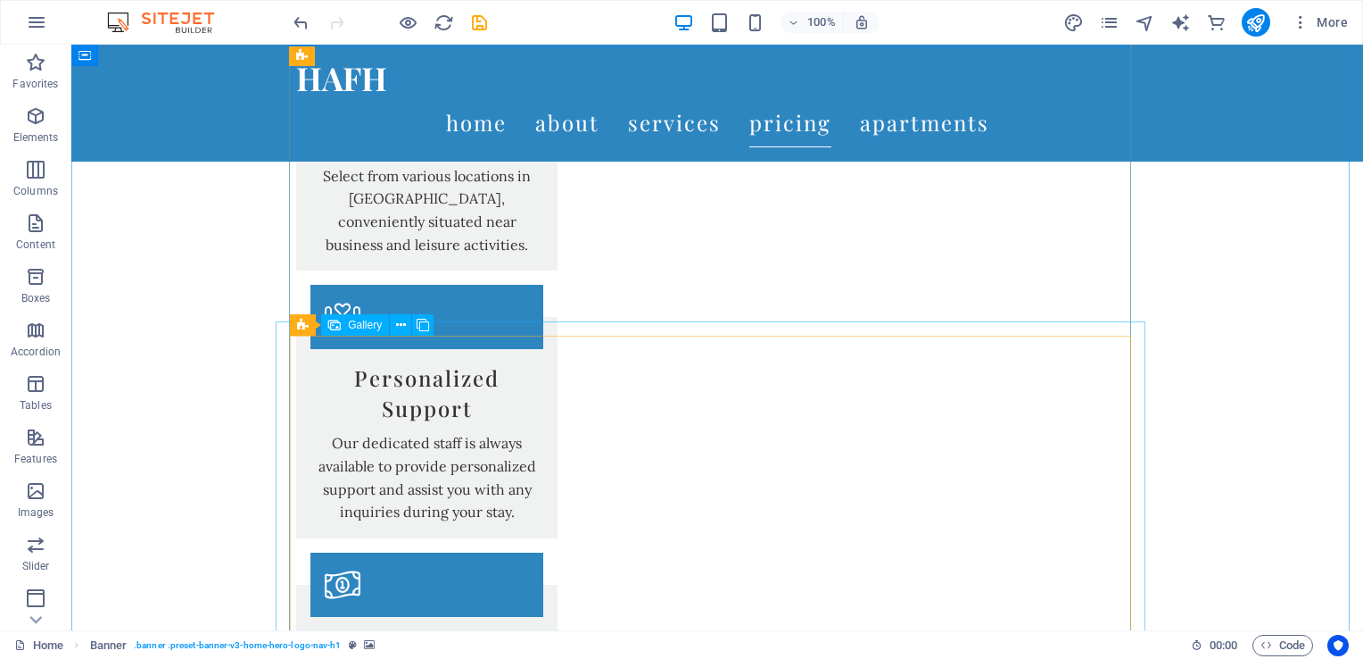
scroll to position [1695, 0]
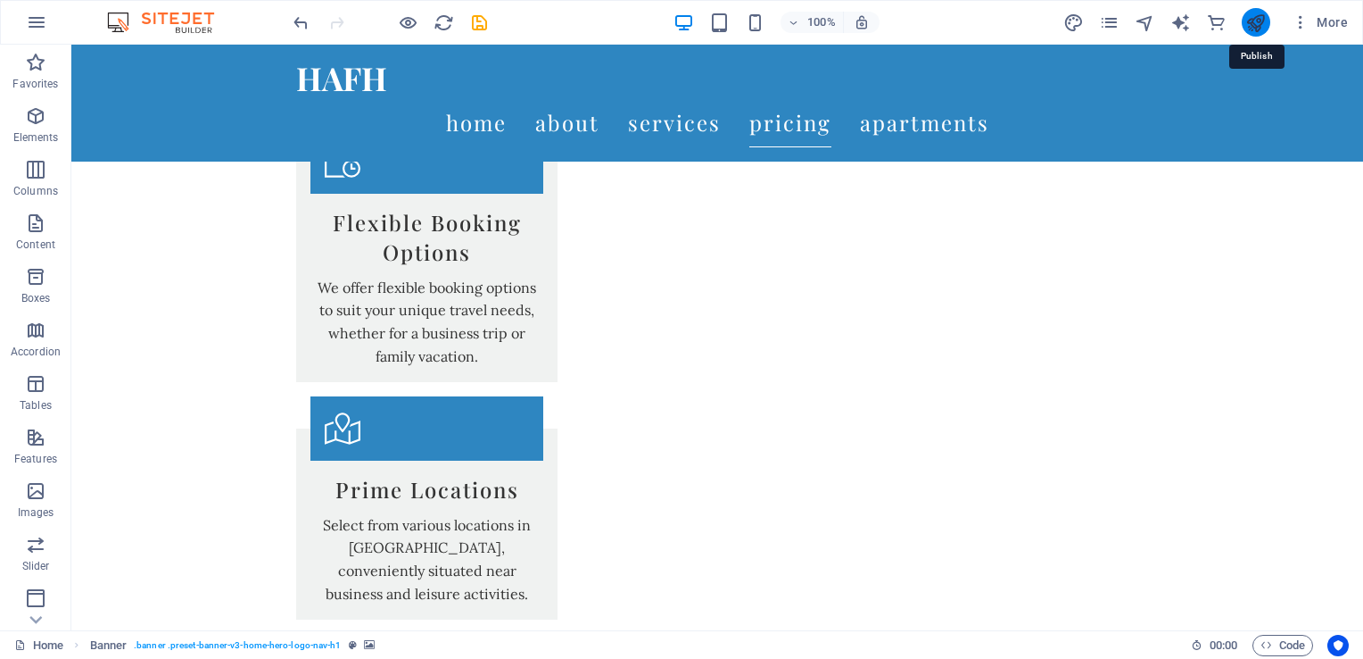
click at [1262, 26] on icon "publish" at bounding box center [1256, 22] width 21 height 21
